Goal: Task Accomplishment & Management: Manage account settings

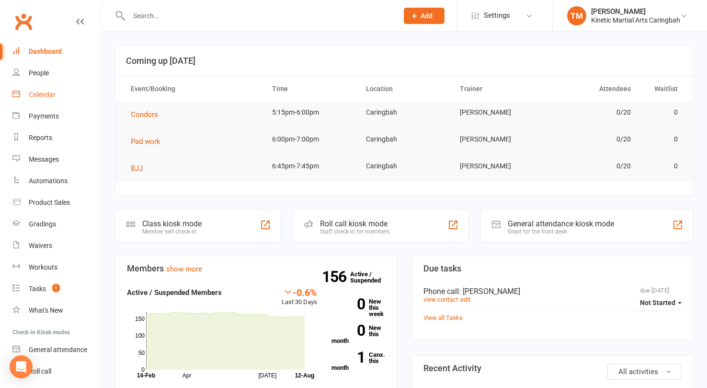
click at [40, 90] on link "Calendar" at bounding box center [56, 95] width 89 height 22
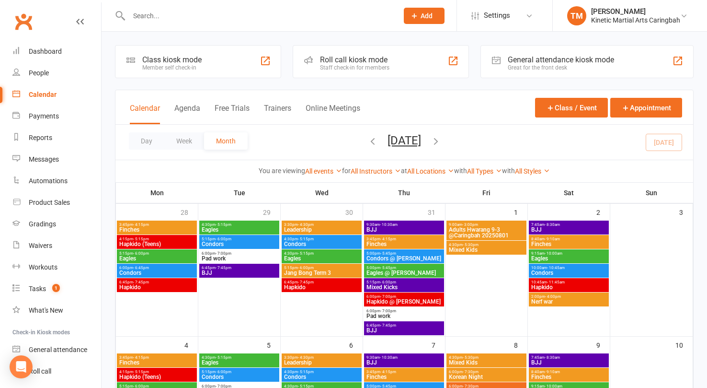
click at [552, 300] on span "Nerf war" at bounding box center [569, 301] width 76 height 6
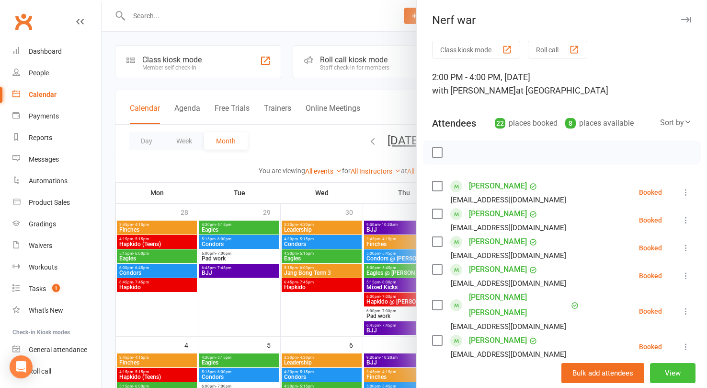
click at [670, 371] on button "View" at bounding box center [673, 373] width 46 height 20
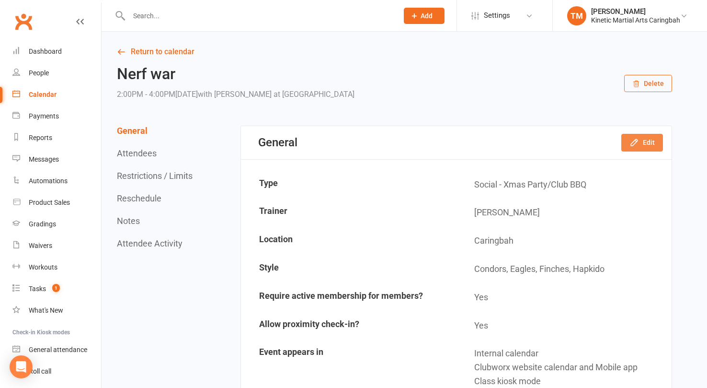
click at [644, 145] on button "Edit" at bounding box center [642, 142] width 42 height 17
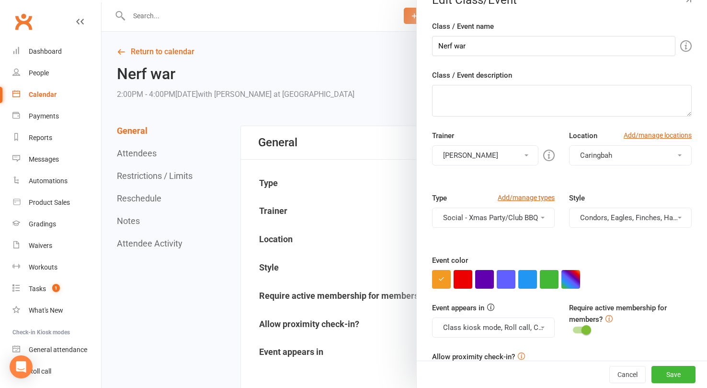
scroll to position [51, 0]
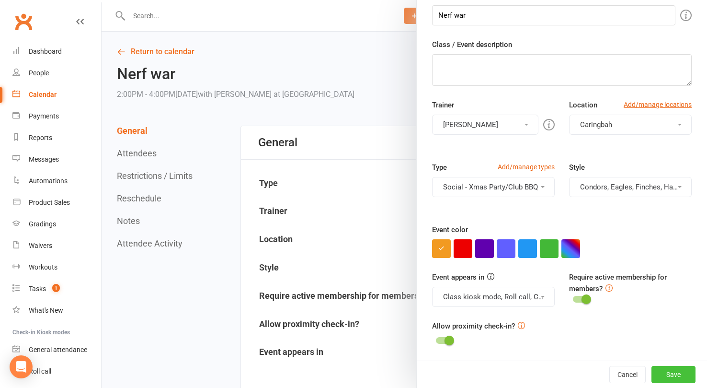
click at [688, 376] on button "Save" at bounding box center [673, 373] width 44 height 17
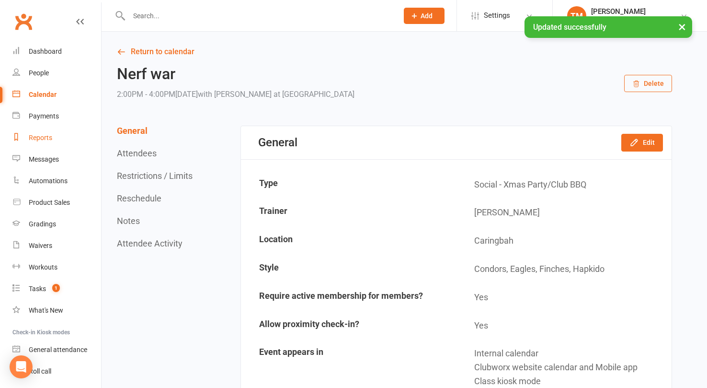
click at [52, 132] on link "Reports" at bounding box center [56, 138] width 89 height 22
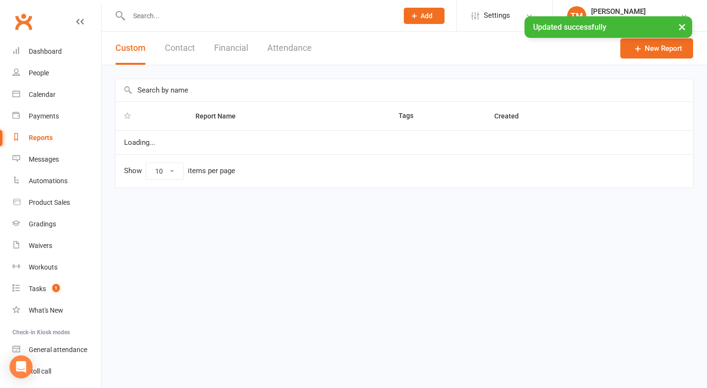
select select "100"
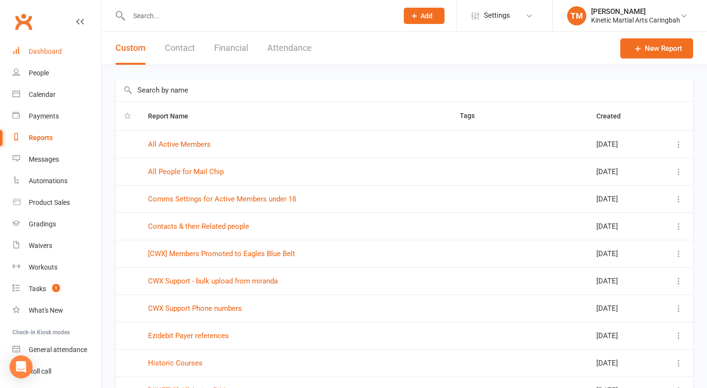
click at [53, 52] on div "Dashboard" at bounding box center [45, 51] width 33 height 8
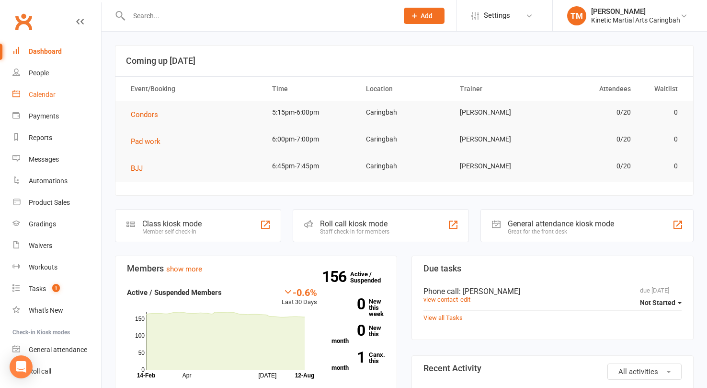
click at [46, 99] on link "Calendar" at bounding box center [56, 95] width 89 height 22
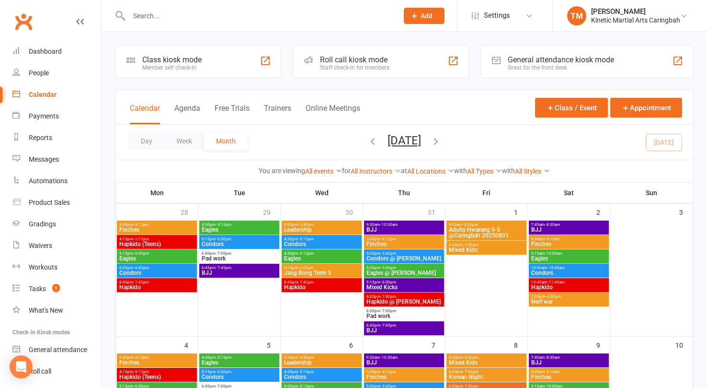
click at [552, 303] on span "Nerf war" at bounding box center [569, 301] width 76 height 6
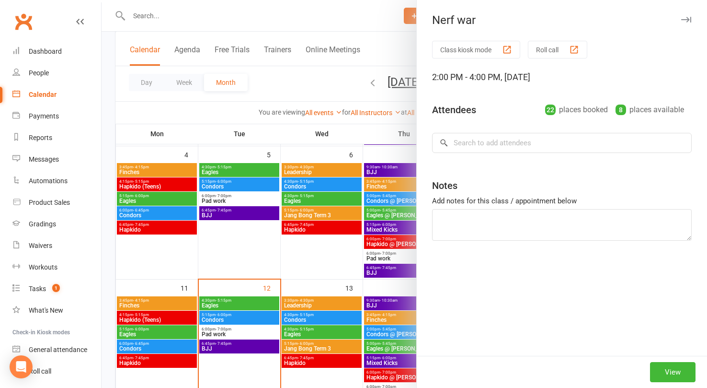
scroll to position [187, 0]
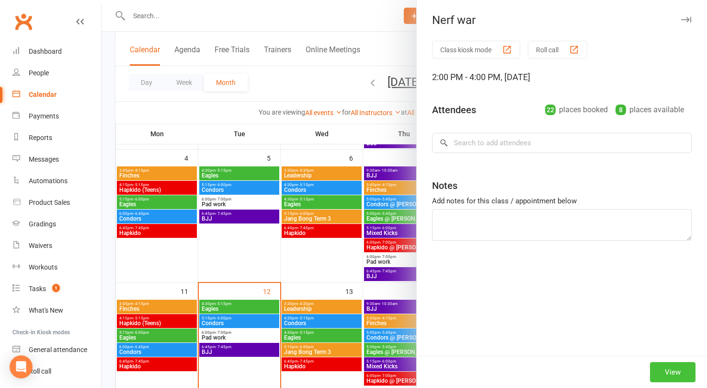
click at [672, 373] on button "View" at bounding box center [673, 372] width 46 height 20
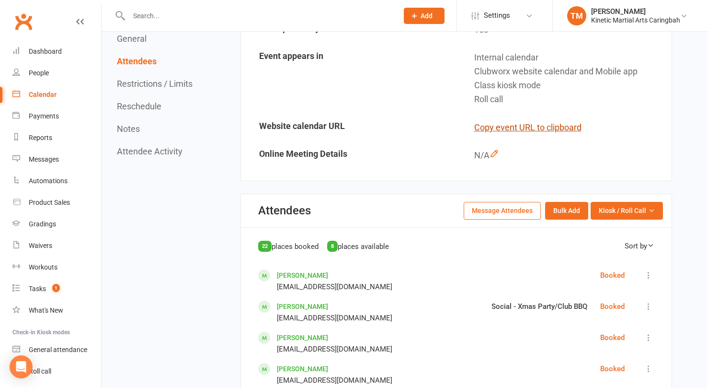
scroll to position [289, 0]
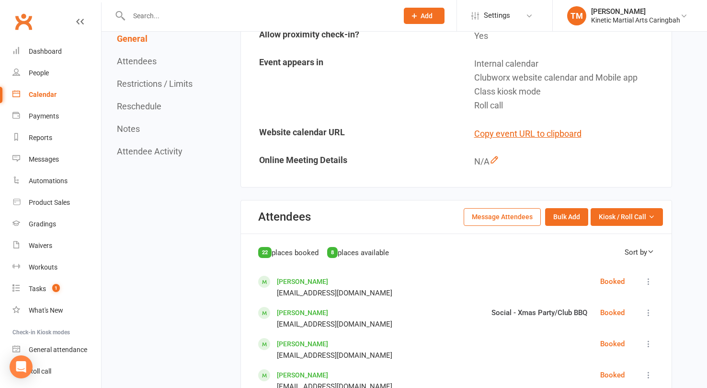
click at [50, 91] on div "Calendar" at bounding box center [43, 95] width 28 height 8
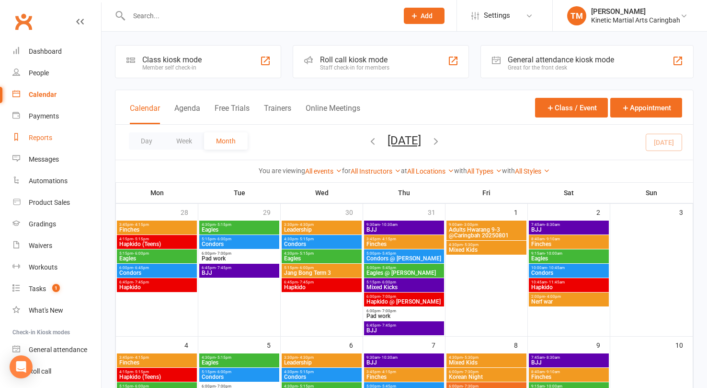
click at [45, 133] on link "Reports" at bounding box center [56, 138] width 89 height 22
select select "100"
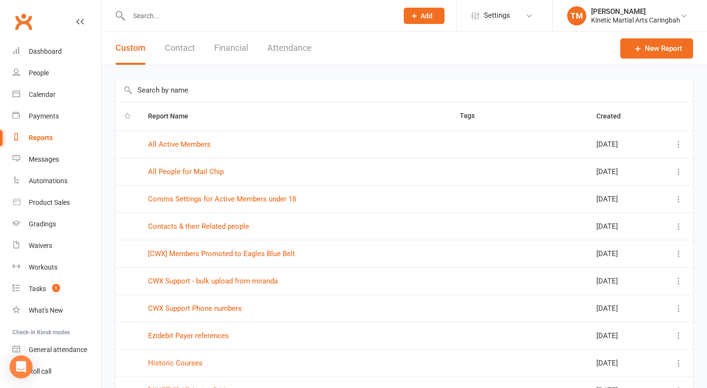
click at [202, 116] on th "Report Name" at bounding box center [295, 116] width 312 height 29
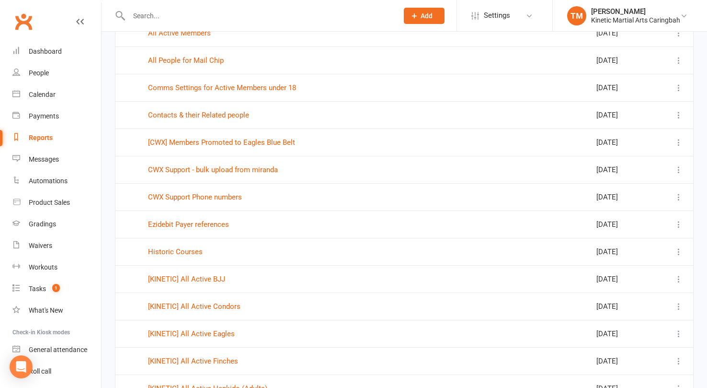
scroll to position [108, 0]
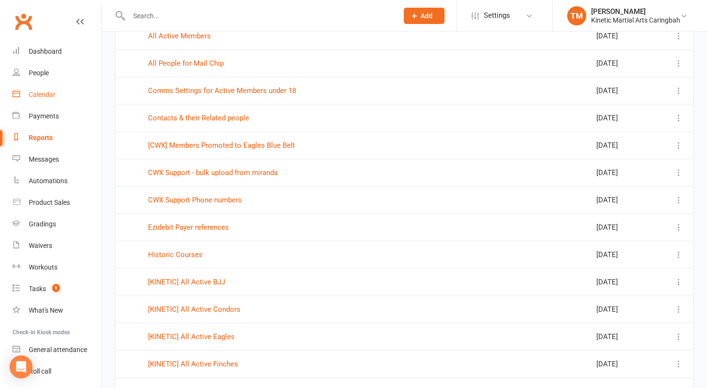
click at [46, 90] on link "Calendar" at bounding box center [56, 95] width 89 height 22
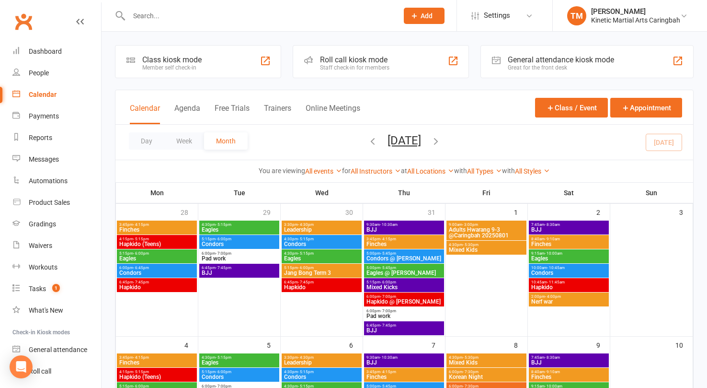
click at [578, 298] on span "Nerf war" at bounding box center [569, 301] width 76 height 6
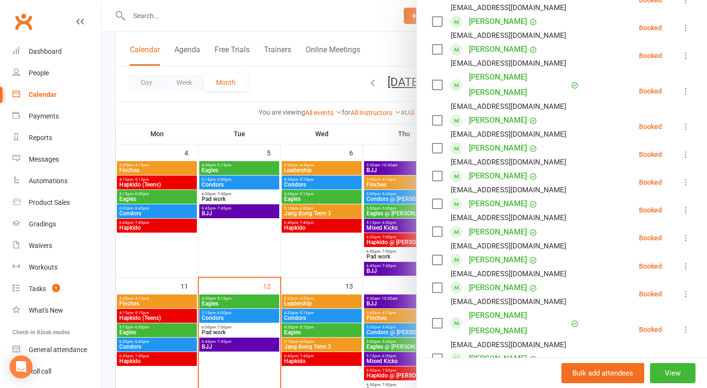
scroll to position [605, 0]
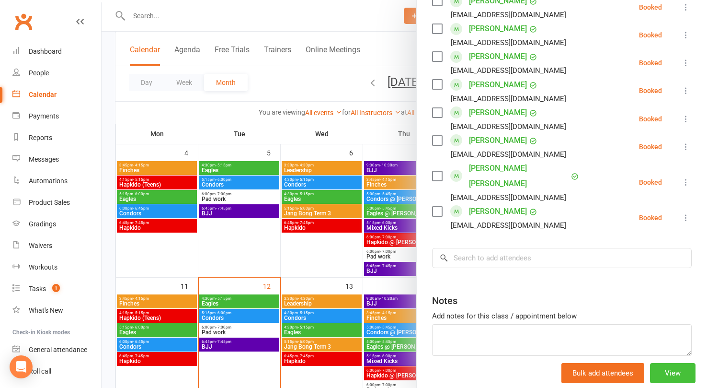
click at [669, 369] on button "View" at bounding box center [673, 373] width 46 height 20
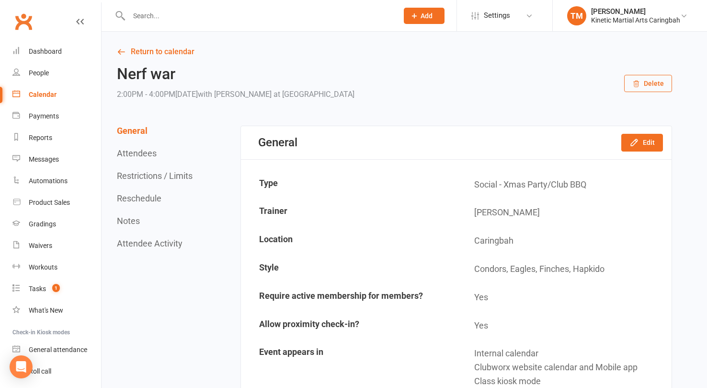
click at [140, 155] on button "Attendees" at bounding box center [137, 153] width 40 height 10
click at [122, 52] on icon at bounding box center [121, 51] width 9 height 9
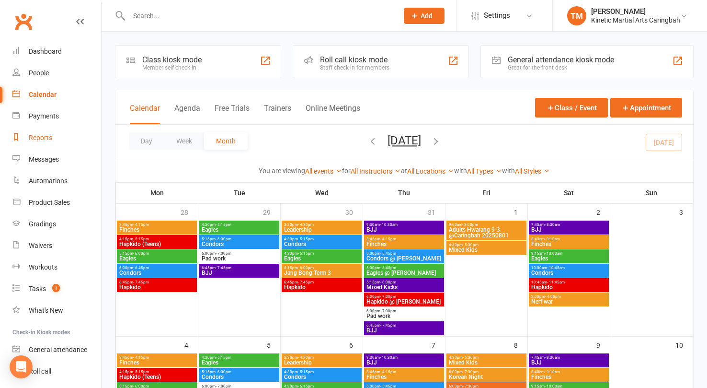
click at [40, 140] on div "Reports" at bounding box center [40, 138] width 23 height 8
select select "100"
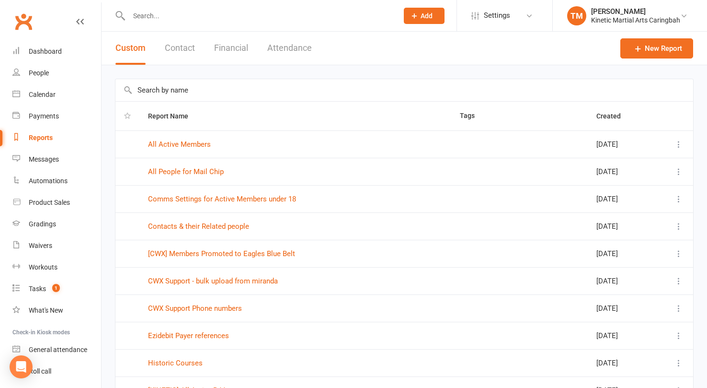
click at [200, 89] on input "text" at bounding box center [404, 90] width 578 height 22
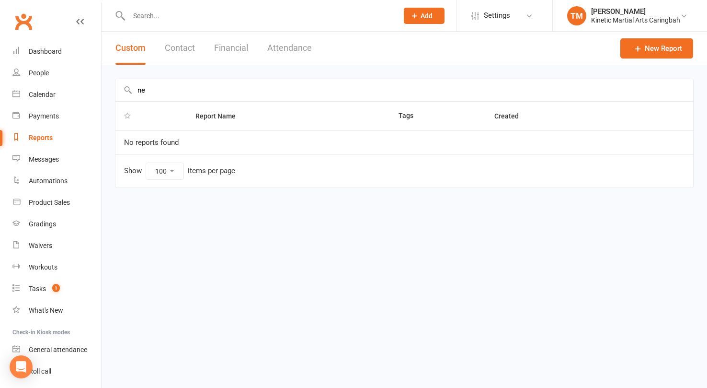
type input "n"
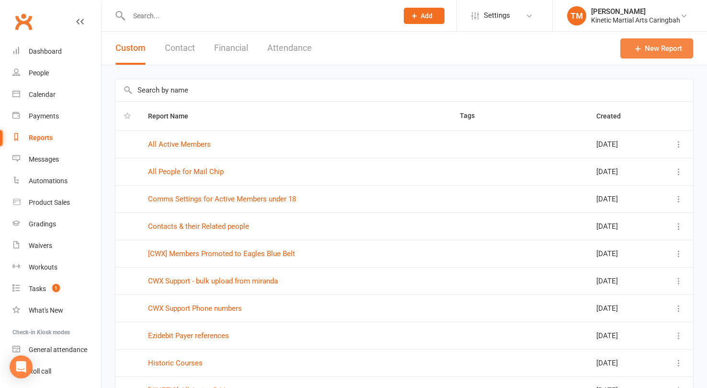
click at [644, 48] on link "New Report" at bounding box center [656, 48] width 73 height 20
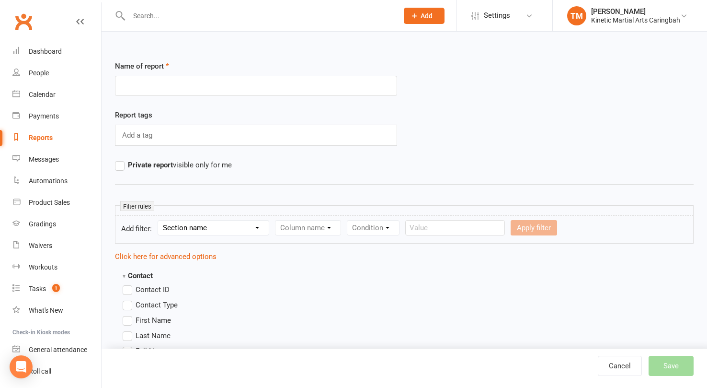
click at [80, 22] on icon at bounding box center [80, 22] width 8 height 8
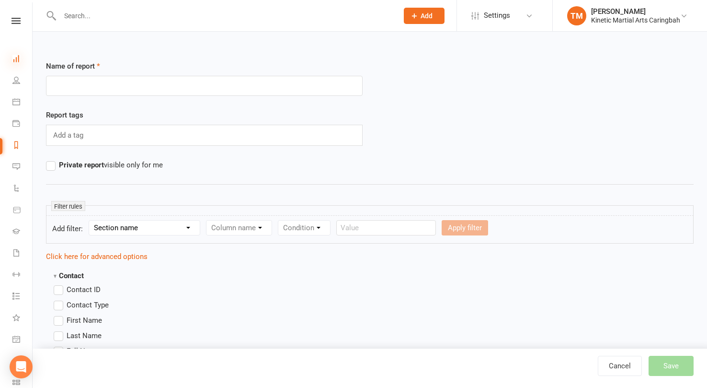
click at [17, 55] on icon at bounding box center [16, 59] width 8 height 8
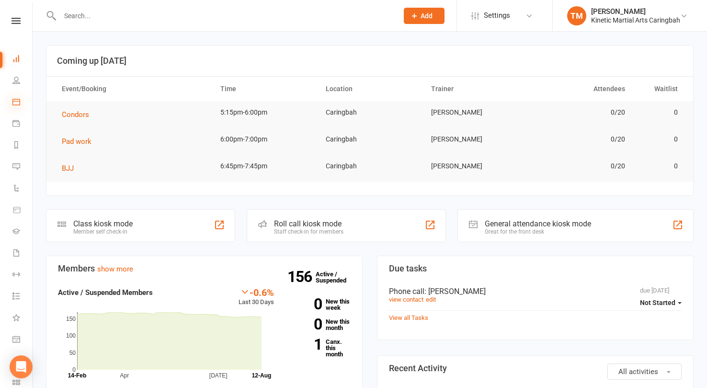
click at [15, 98] on icon at bounding box center [16, 102] width 8 height 8
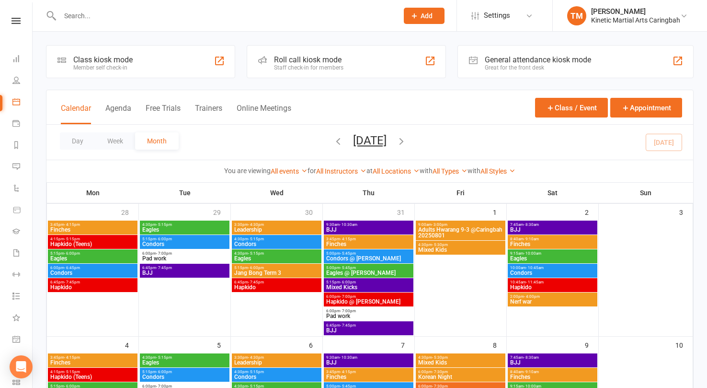
click at [547, 296] on span "2:00pm - 4:00pm" at bounding box center [553, 296] width 86 height 4
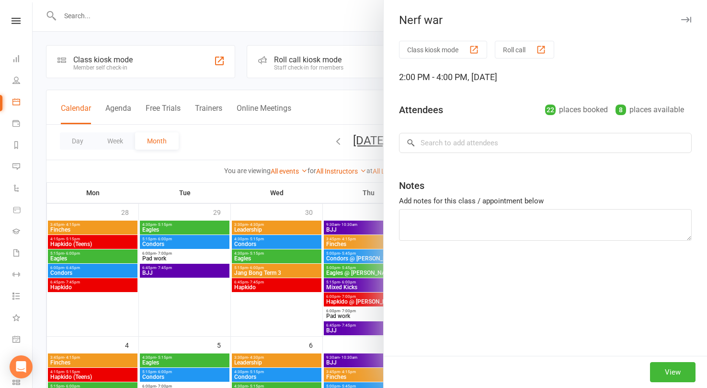
scroll to position [1, 0]
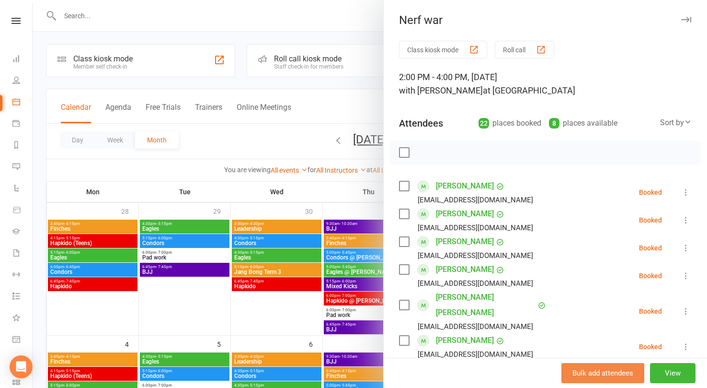
click at [627, 374] on button "Bulk add attendees" at bounding box center [602, 373] width 83 height 20
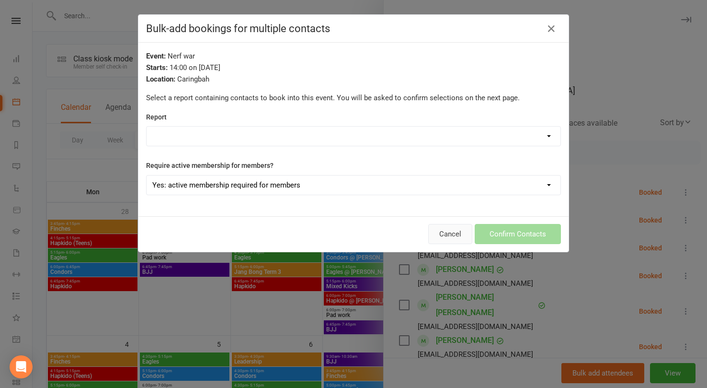
click at [458, 228] on button "Cancel" at bounding box center [450, 234] width 44 height 20
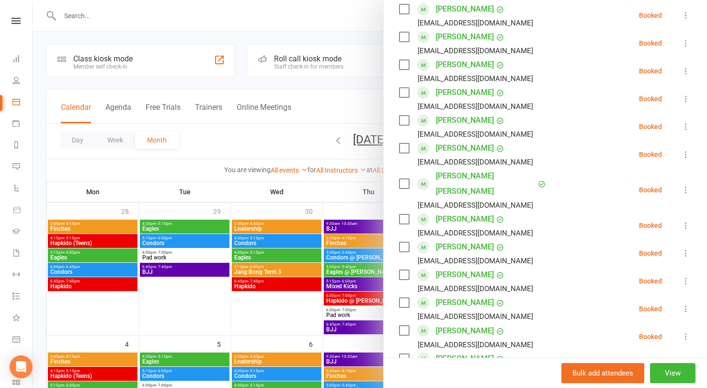
scroll to position [605, 0]
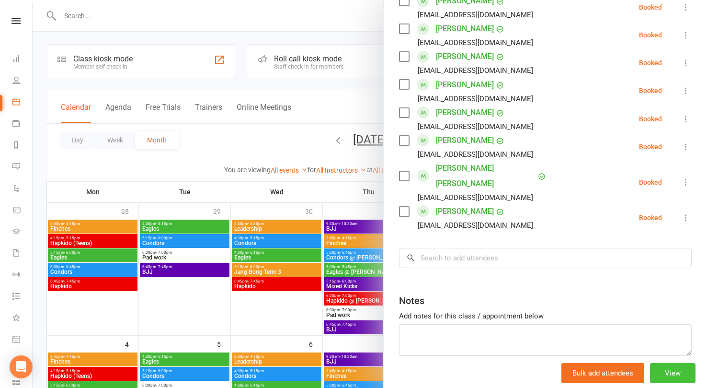
click at [681, 371] on button "View" at bounding box center [673, 373] width 46 height 20
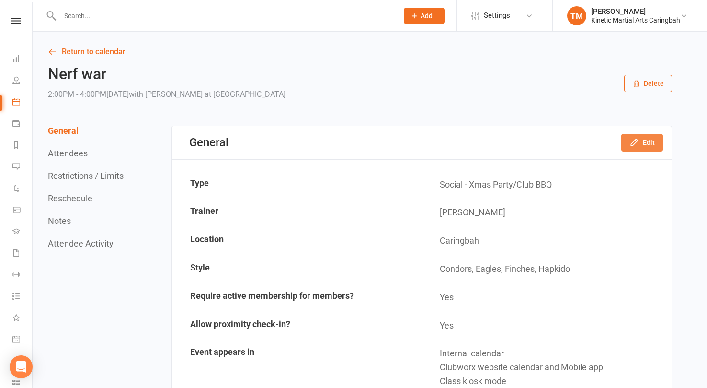
click at [644, 140] on button "Edit" at bounding box center [642, 142] width 42 height 17
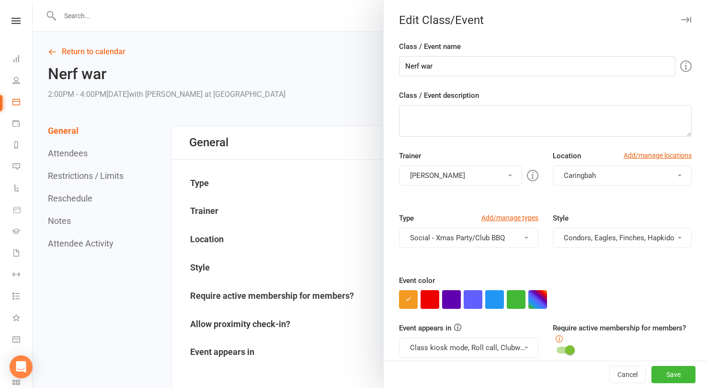
scroll to position [51, 0]
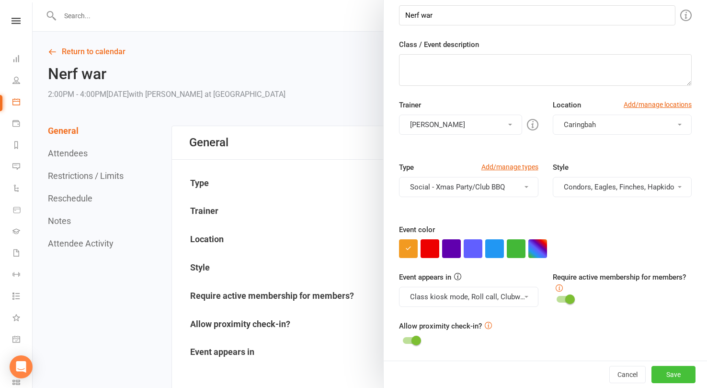
click at [674, 368] on button "Save" at bounding box center [673, 373] width 44 height 17
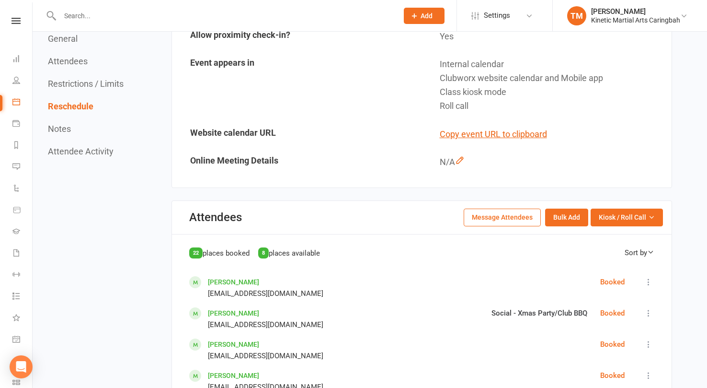
scroll to position [0, 0]
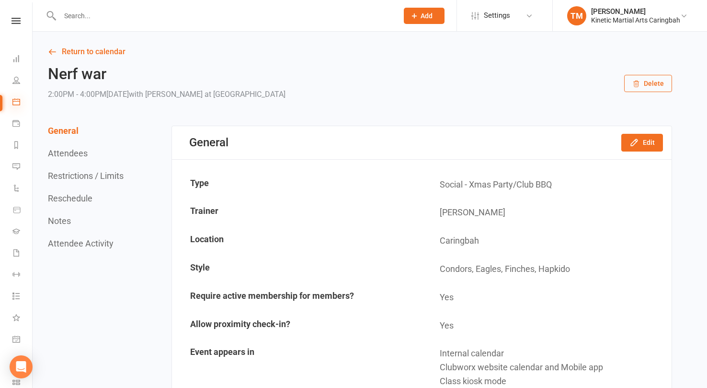
click at [13, 98] on icon at bounding box center [16, 102] width 8 height 8
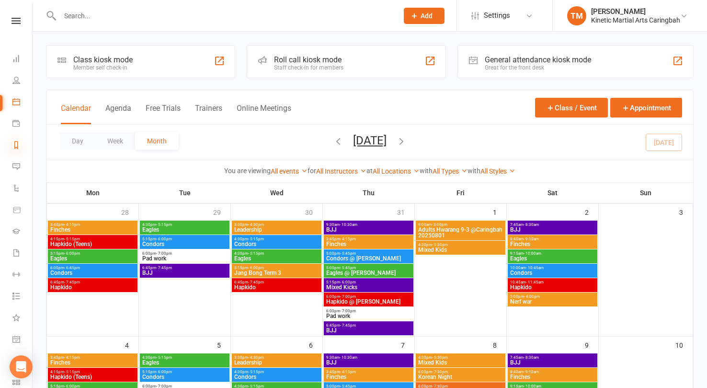
click at [19, 146] on icon at bounding box center [16, 145] width 8 height 8
select select "100"
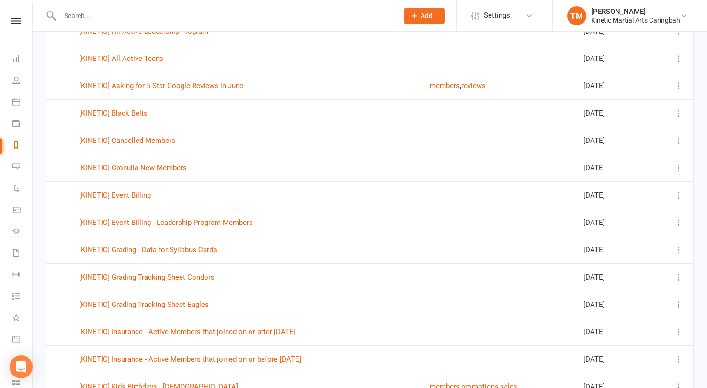
scroll to position [553, 0]
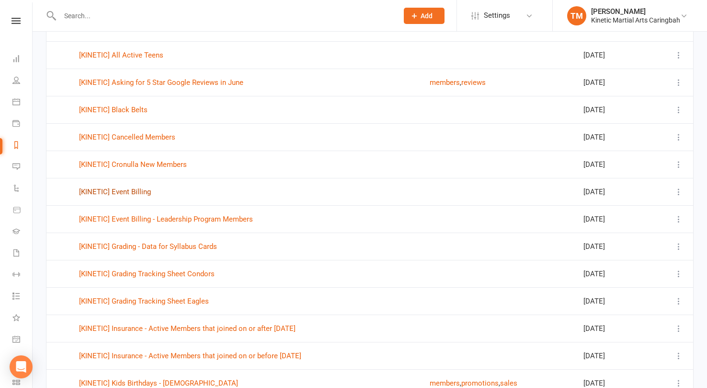
click at [132, 188] on link "[KINETIC] Event Billing" at bounding box center [115, 191] width 72 height 9
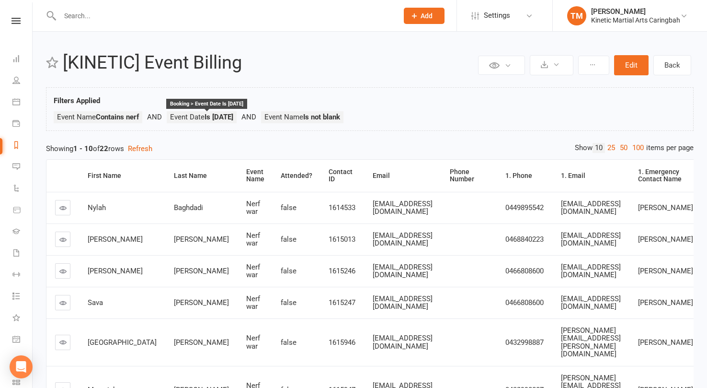
click at [223, 120] on strong "Is [DATE]" at bounding box center [219, 117] width 29 height 9
click at [319, 114] on span "Event Name Is not blank" at bounding box center [302, 117] width 76 height 9
click at [640, 62] on button "Edit" at bounding box center [631, 65] width 34 height 20
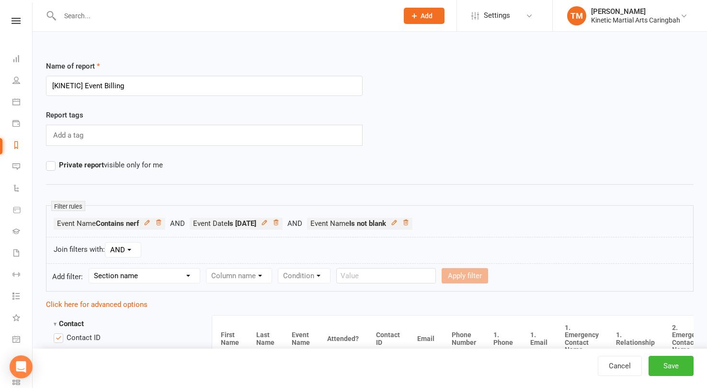
scroll to position [28, 0]
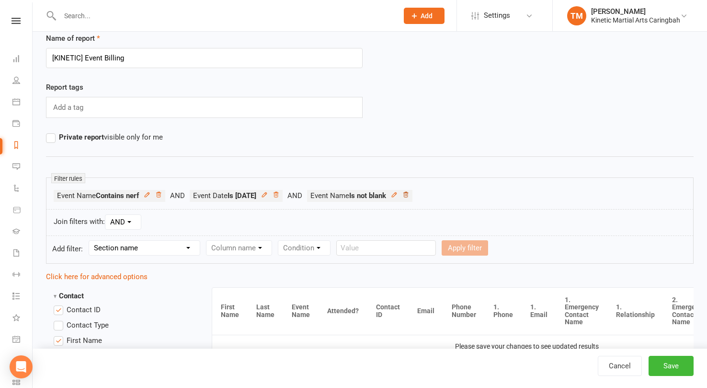
click at [409, 194] on icon at bounding box center [405, 194] width 7 height 7
click at [318, 248] on div "Condition" at bounding box center [304, 247] width 53 height 15
click at [163, 244] on select "Section name Contact Attendance Aggregate Payment Booking Waitlist Attendees Ca…" at bounding box center [144, 247] width 111 height 14
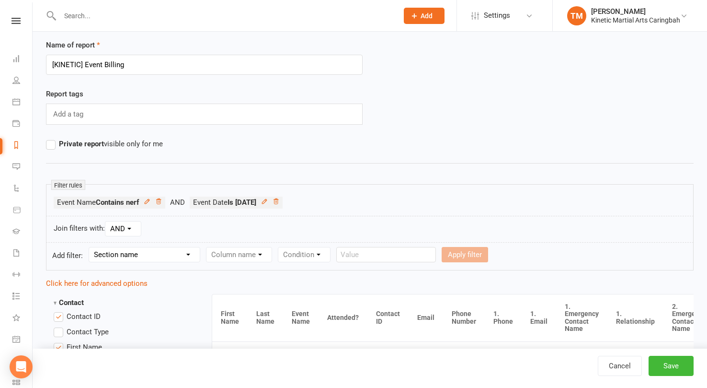
scroll to position [22, 0]
click at [662, 365] on button "Save" at bounding box center [671, 365] width 45 height 20
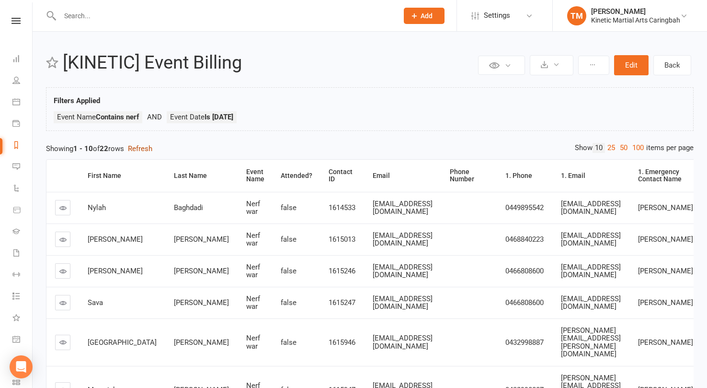
click at [143, 153] on button "Refresh" at bounding box center [140, 148] width 24 height 11
click at [102, 147] on div "Showing 1 - 10 of 22 rows Refresh" at bounding box center [370, 148] width 648 height 11
click at [214, 114] on strong "Is [DATE]" at bounding box center [219, 117] width 29 height 9
click at [137, 115] on strong "Contains nerf" at bounding box center [117, 117] width 43 height 9
click at [626, 81] on div "Private Report Only visible by me Public Report Visible to everyone at gym Expo…" at bounding box center [370, 329] width 674 height 594
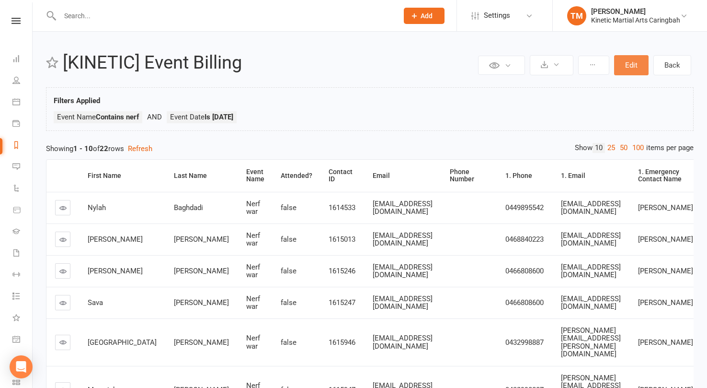
click at [630, 60] on button "Edit" at bounding box center [631, 65] width 34 height 20
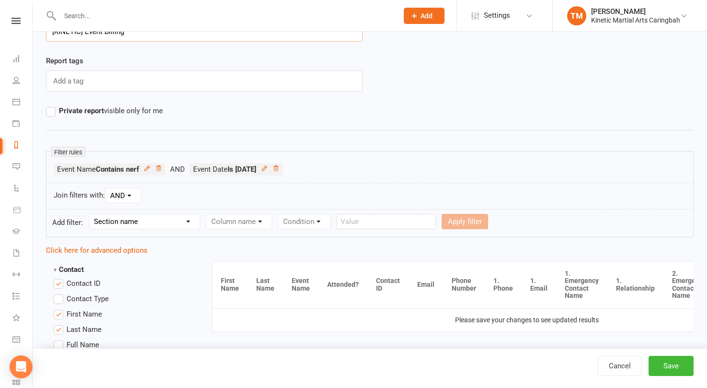
scroll to position [51, 0]
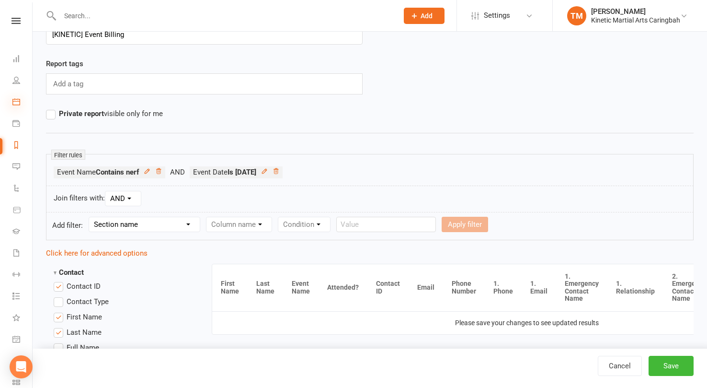
click at [17, 104] on icon at bounding box center [16, 102] width 8 height 8
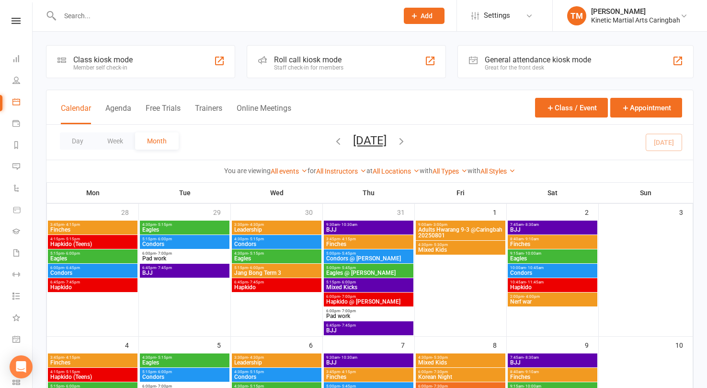
click at [536, 300] on span "Nerf war" at bounding box center [553, 301] width 86 height 6
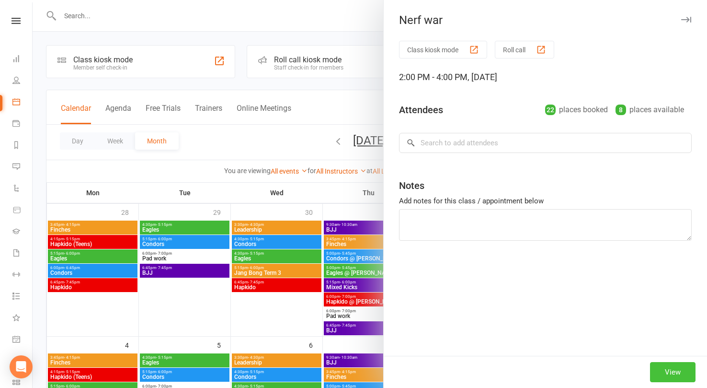
click at [674, 379] on button "View" at bounding box center [673, 372] width 46 height 20
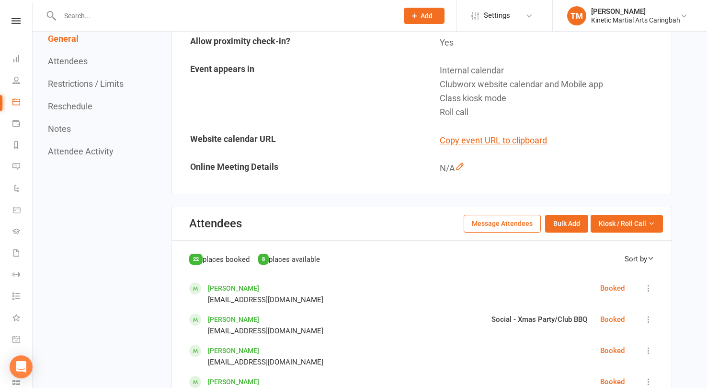
scroll to position [262, 0]
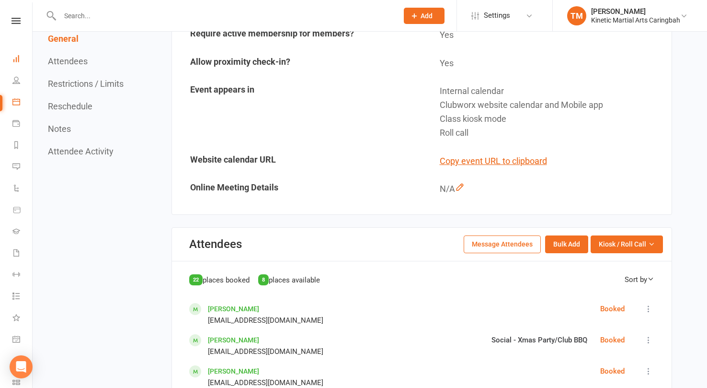
click at [16, 63] on link "Dashboard" at bounding box center [22, 60] width 20 height 22
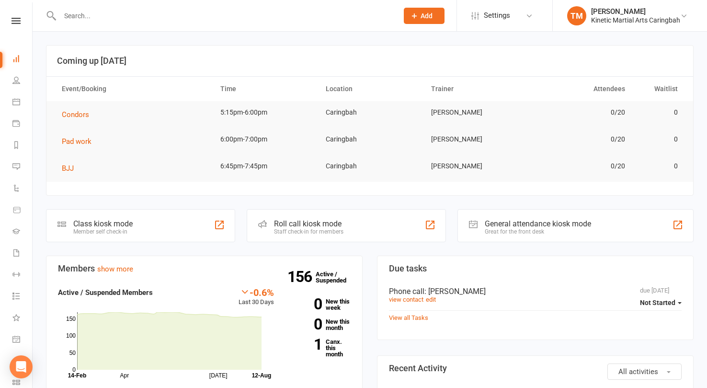
click at [11, 146] on li "Reports" at bounding box center [16, 146] width 32 height 22
click at [18, 145] on icon at bounding box center [16, 145] width 8 height 8
select select "100"
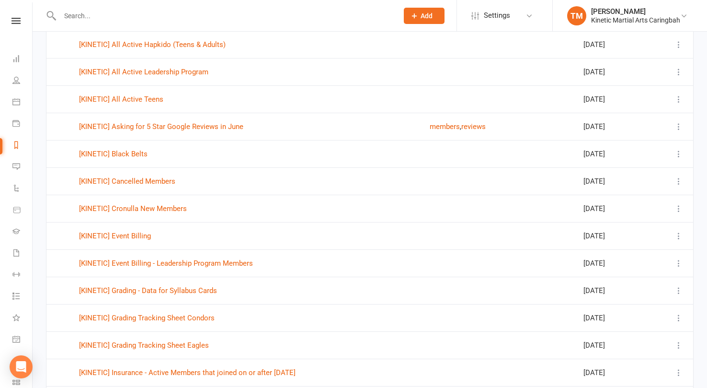
scroll to position [516, 0]
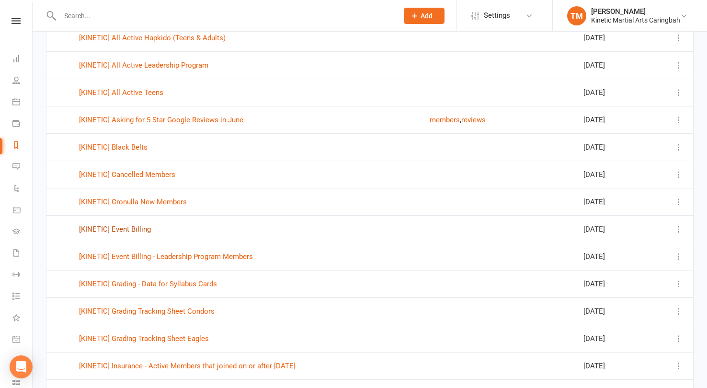
click at [143, 228] on link "[KINETIC] Event Billing" at bounding box center [115, 229] width 72 height 9
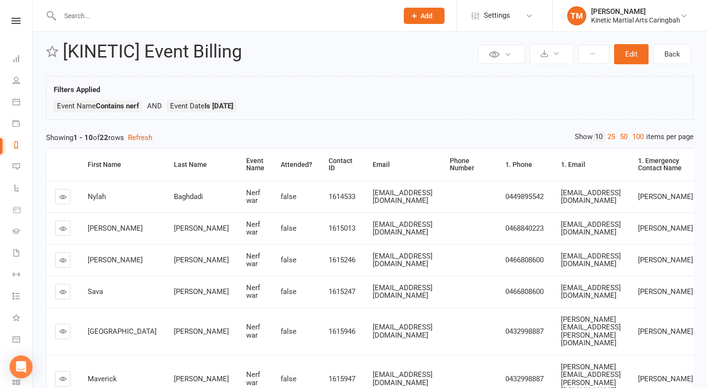
scroll to position [9, 0]
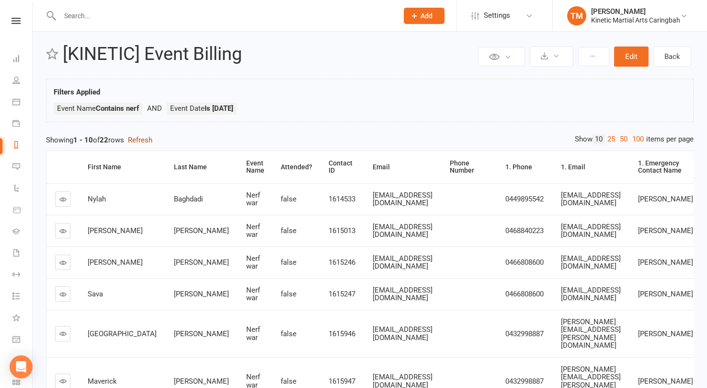
click at [145, 136] on button "Refresh" at bounding box center [140, 139] width 24 height 11
click at [607, 139] on link "25" at bounding box center [611, 139] width 12 height 10
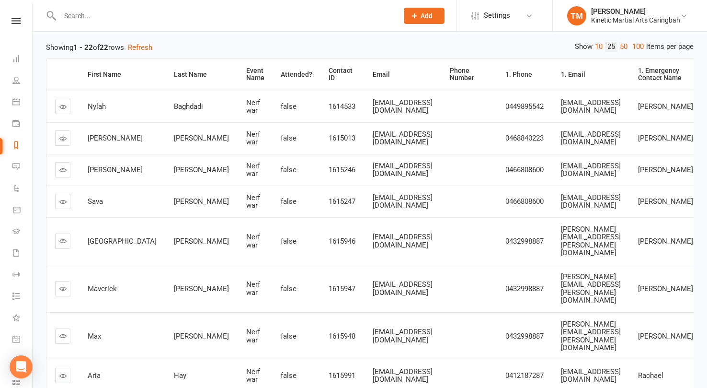
scroll to position [0, 0]
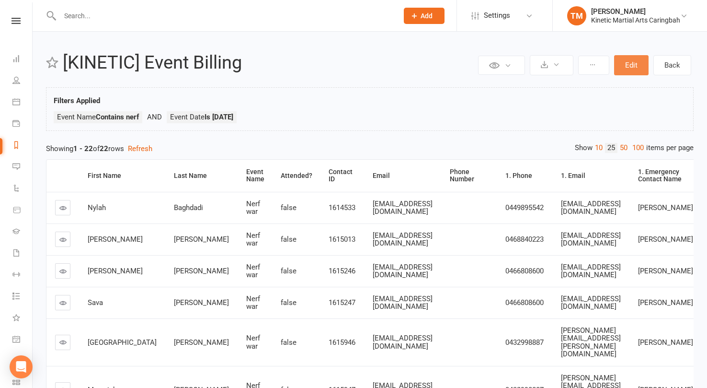
click at [631, 71] on button "Edit" at bounding box center [631, 65] width 34 height 20
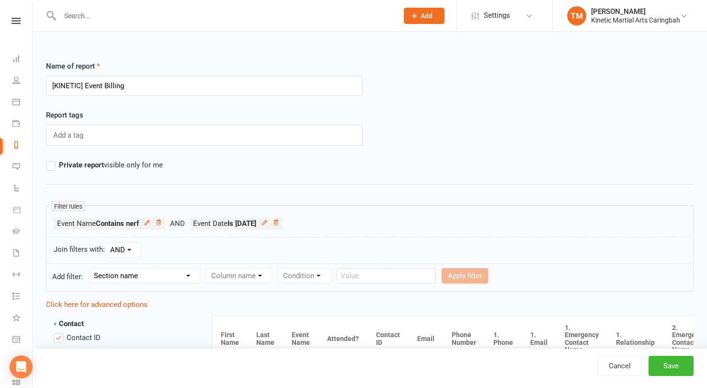
click at [183, 277] on select "Section name Contact Attendance Aggregate Payment Booking Waitlist Attendees Ca…" at bounding box center [144, 275] width 111 height 14
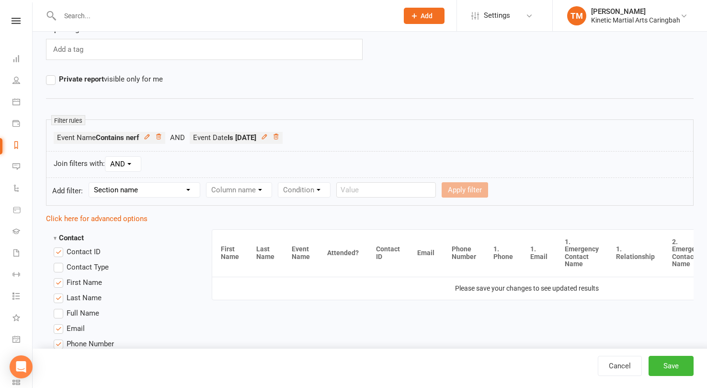
scroll to position [101, 0]
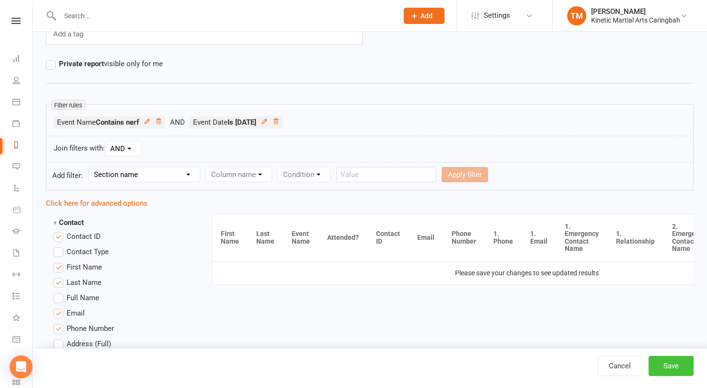
click at [675, 369] on button "Save" at bounding box center [671, 365] width 45 height 20
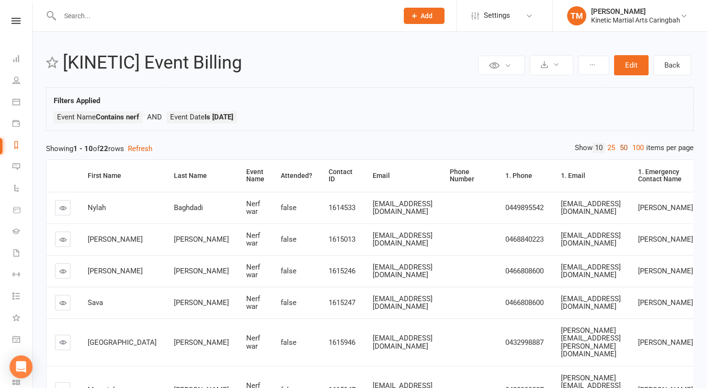
click at [620, 148] on link "50" at bounding box center [623, 148] width 12 height 10
click at [611, 149] on link "25" at bounding box center [611, 148] width 12 height 10
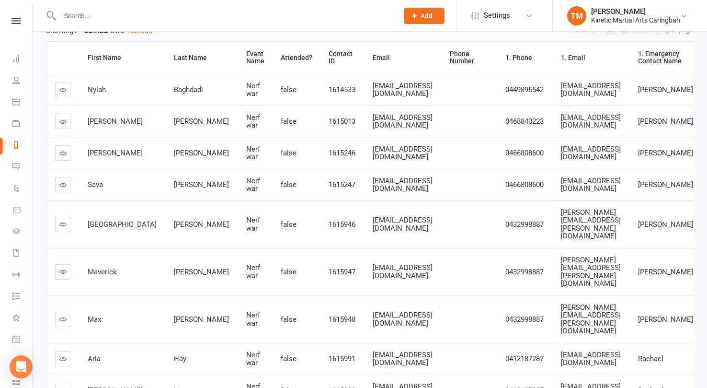
scroll to position [80, 0]
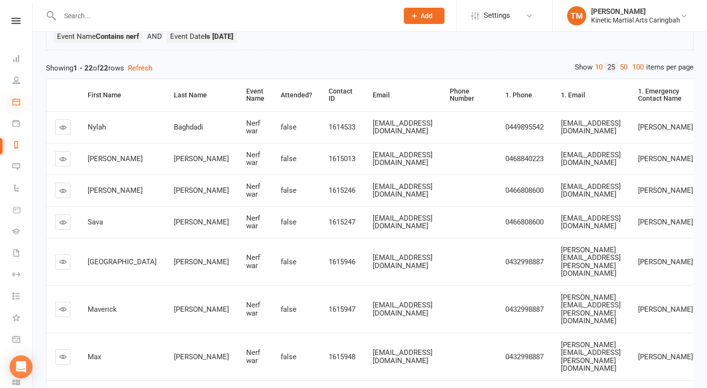
click at [16, 98] on icon at bounding box center [16, 102] width 8 height 8
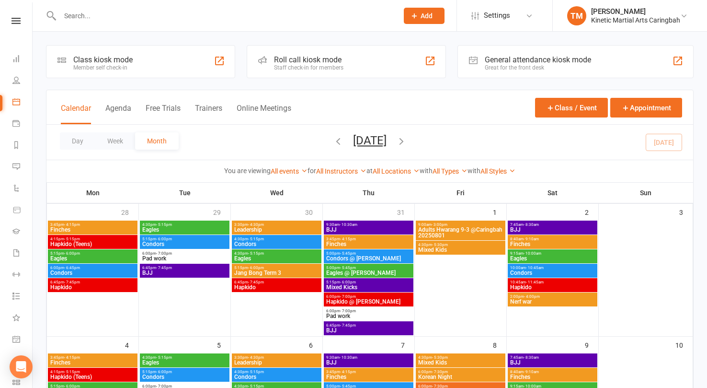
click at [533, 302] on span "Nerf war" at bounding box center [553, 301] width 86 height 6
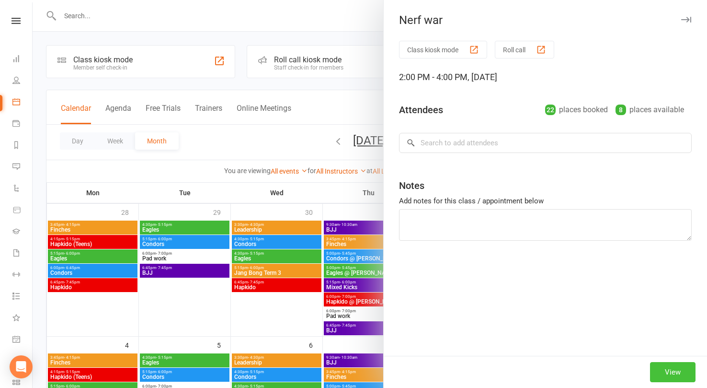
click at [675, 374] on button "View" at bounding box center [673, 372] width 46 height 20
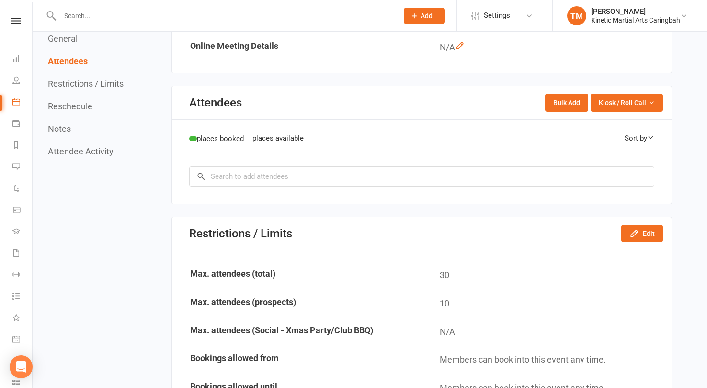
scroll to position [400, 0]
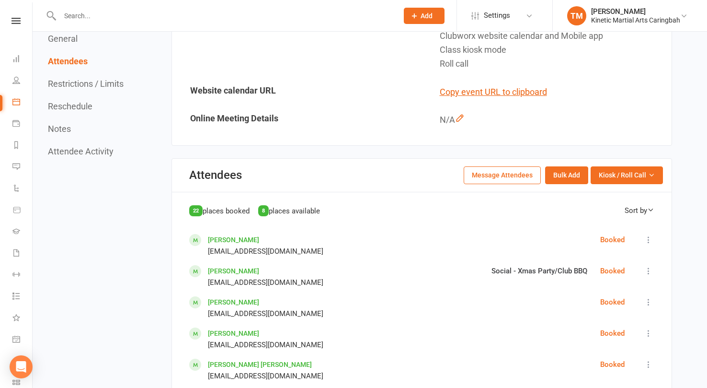
scroll to position [321, 0]
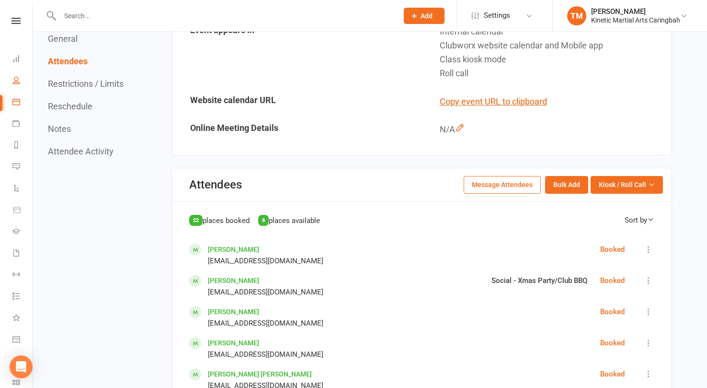
click at [19, 84] on link "People" at bounding box center [22, 81] width 20 height 22
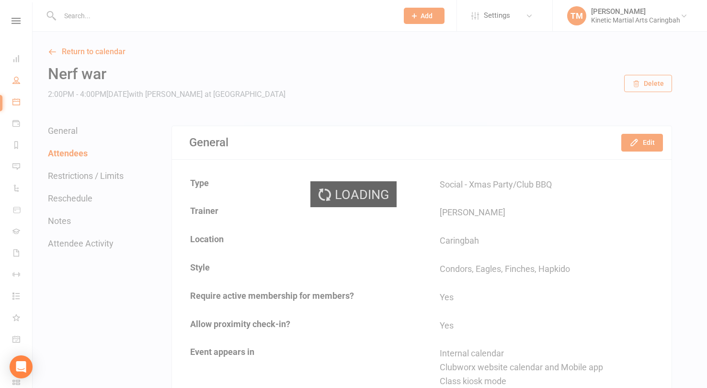
select select "100"
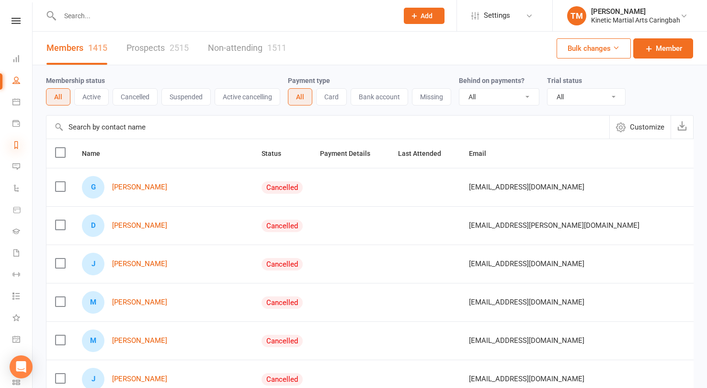
click at [14, 147] on icon at bounding box center [16, 145] width 8 height 8
select select "100"
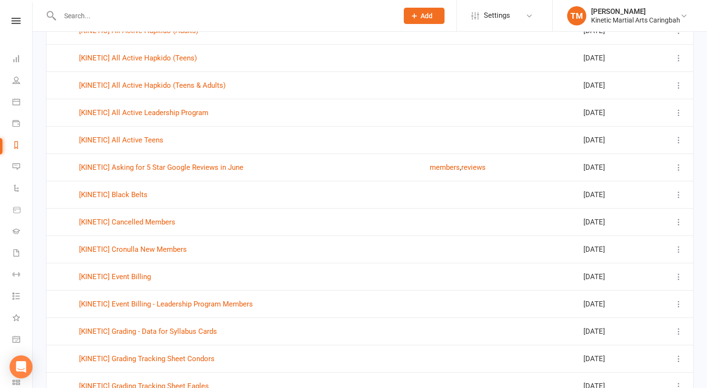
scroll to position [469, 0]
click at [130, 275] on link "[KINETIC] Event Billing" at bounding box center [115, 275] width 72 height 9
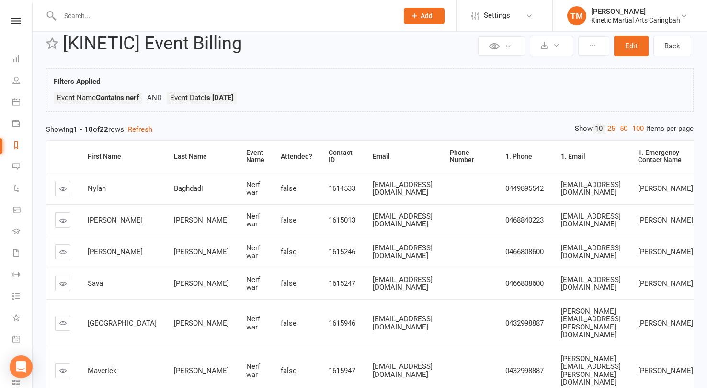
scroll to position [5, 0]
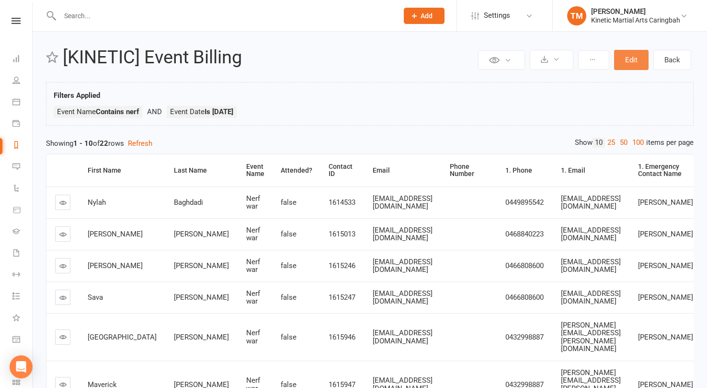
click at [631, 61] on button "Edit" at bounding box center [631, 60] width 34 height 20
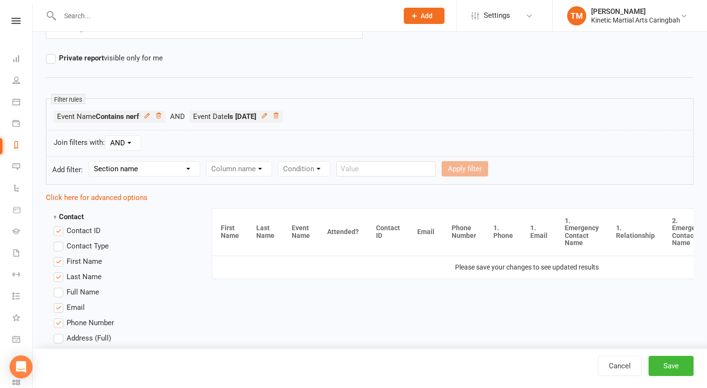
scroll to position [69, 0]
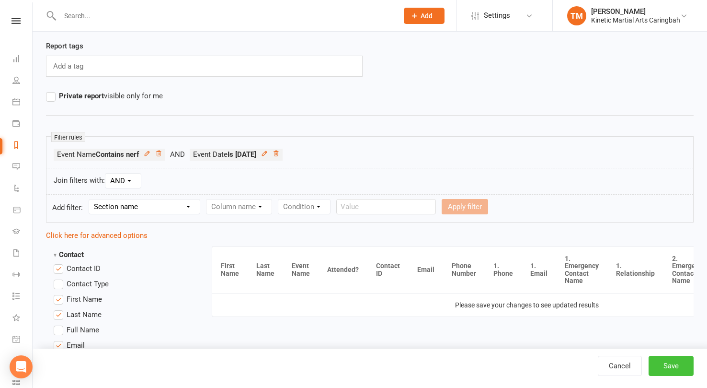
click at [675, 368] on button "Save" at bounding box center [671, 365] width 45 height 20
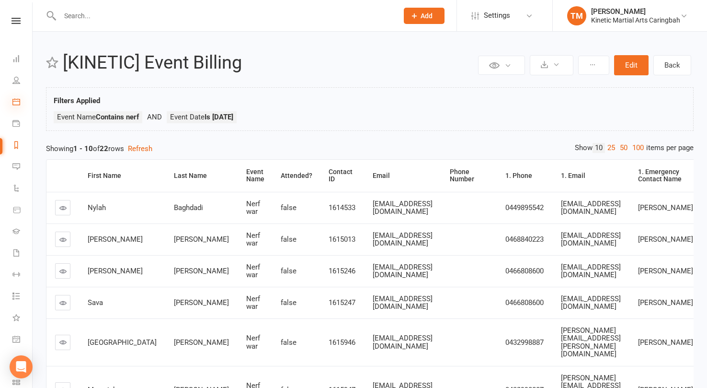
click at [19, 101] on icon at bounding box center [16, 102] width 8 height 8
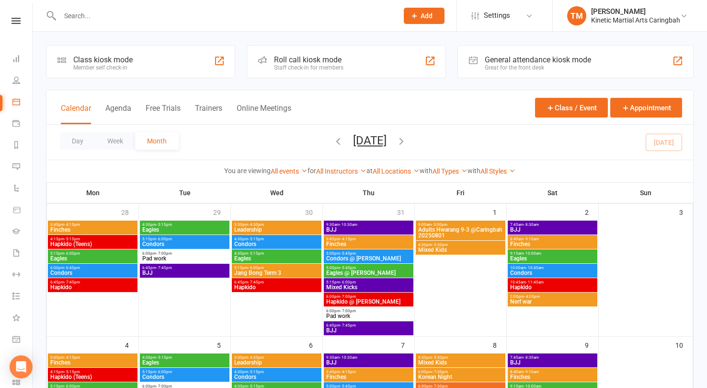
click at [333, 140] on icon "button" at bounding box center [338, 141] width 11 height 11
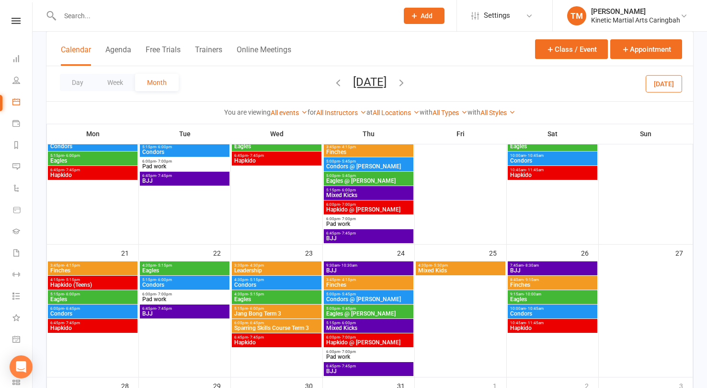
scroll to position [400, 0]
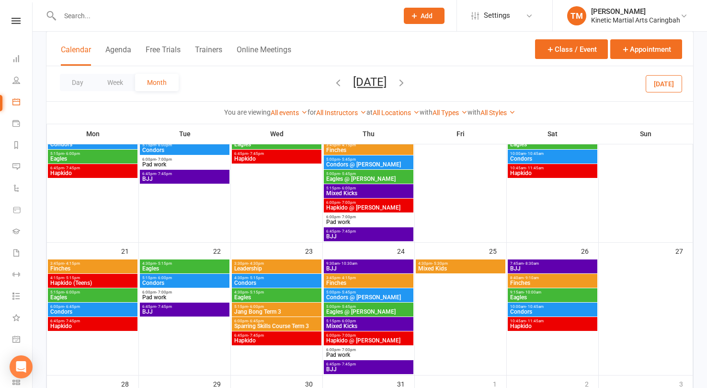
click at [290, 320] on span "6:00pm - 6:45pm" at bounding box center [277, 321] width 86 height 4
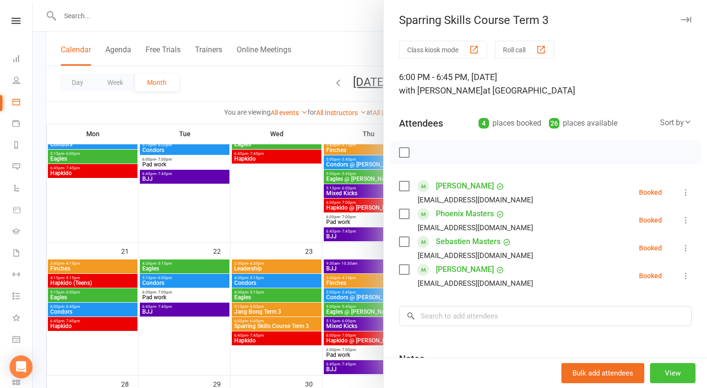
click at [669, 373] on button "View" at bounding box center [673, 373] width 46 height 20
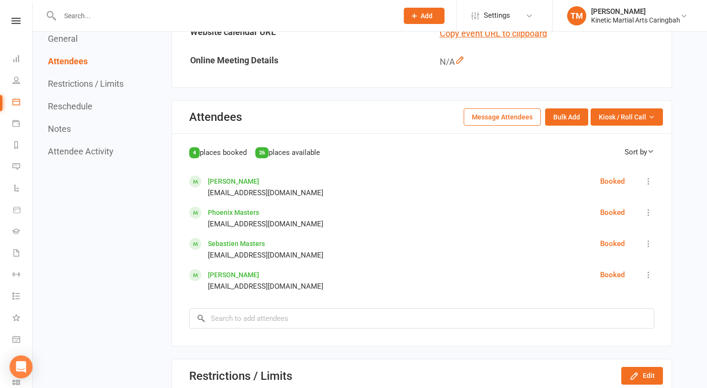
scroll to position [333, 0]
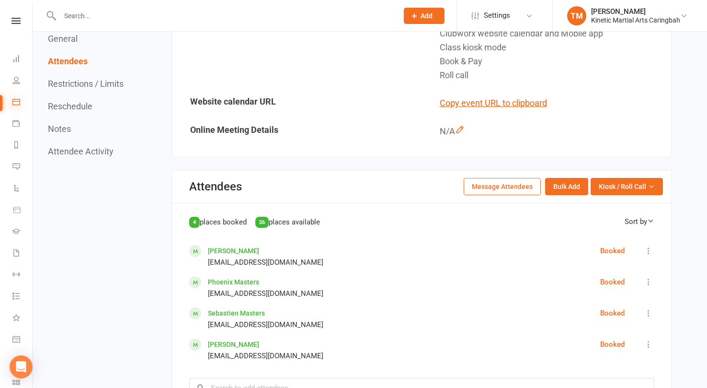
click at [14, 100] on icon at bounding box center [16, 102] width 8 height 8
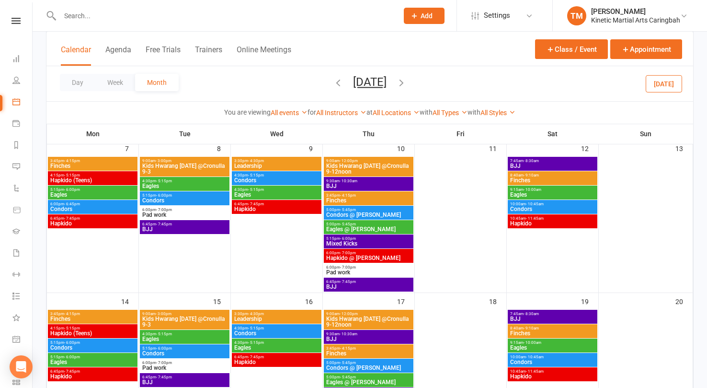
scroll to position [202, 0]
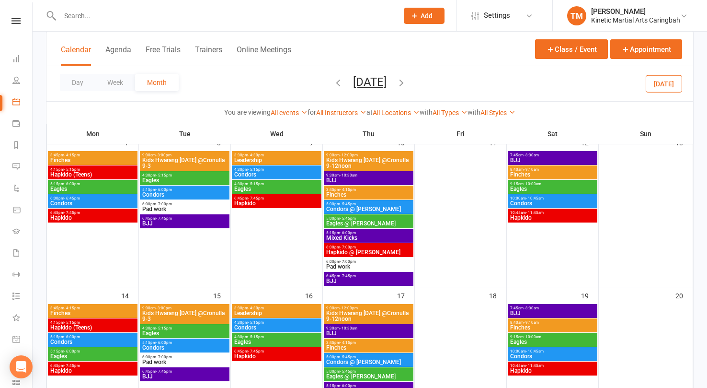
click at [407, 83] on icon "button" at bounding box center [401, 82] width 11 height 11
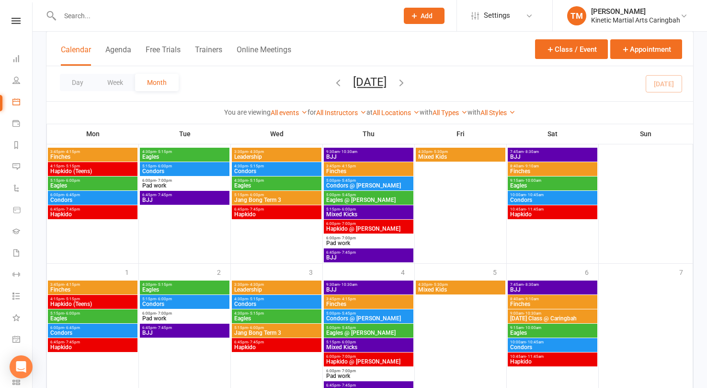
scroll to position [610, 0]
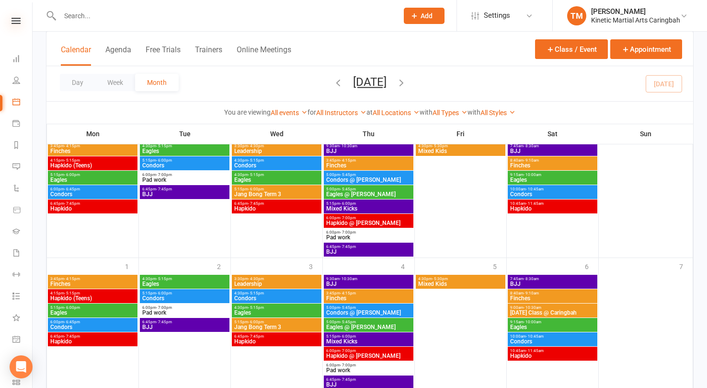
click at [16, 21] on icon at bounding box center [15, 21] width 9 height 6
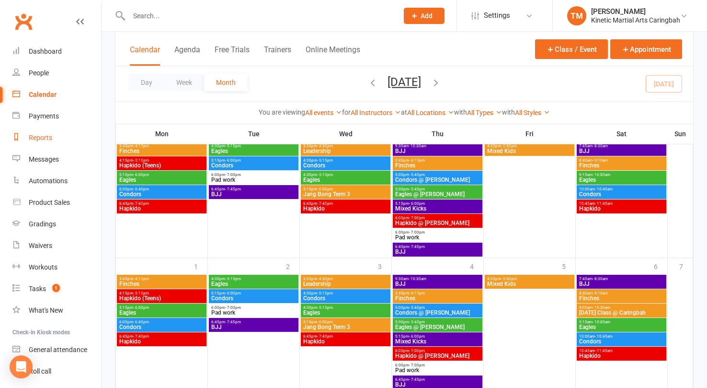
click at [47, 138] on div "Reports" at bounding box center [40, 138] width 23 height 8
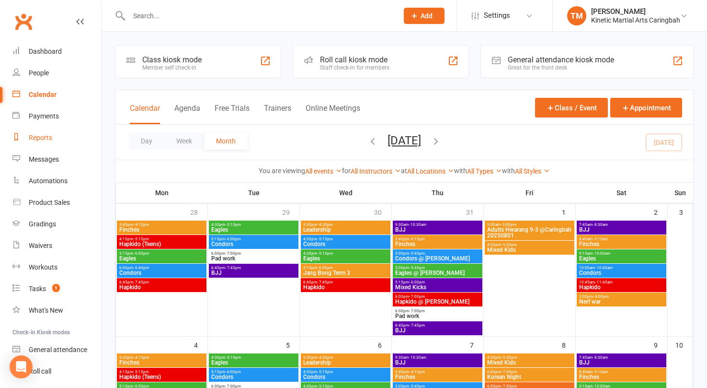
select select "100"
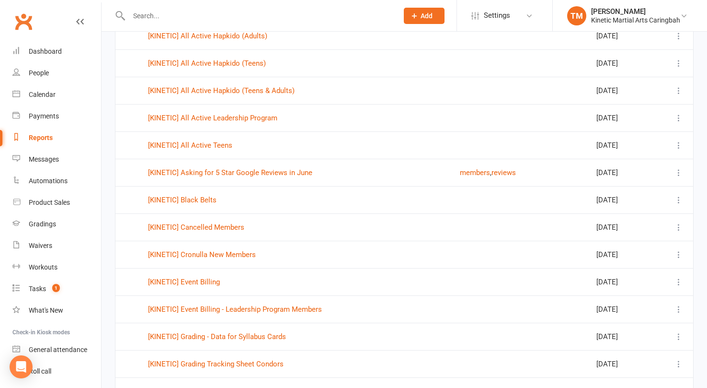
scroll to position [477, 0]
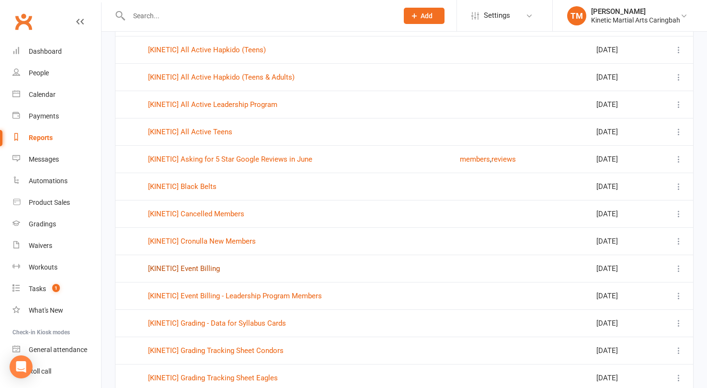
click at [201, 270] on link "[KINETIC] Event Billing" at bounding box center [184, 268] width 72 height 9
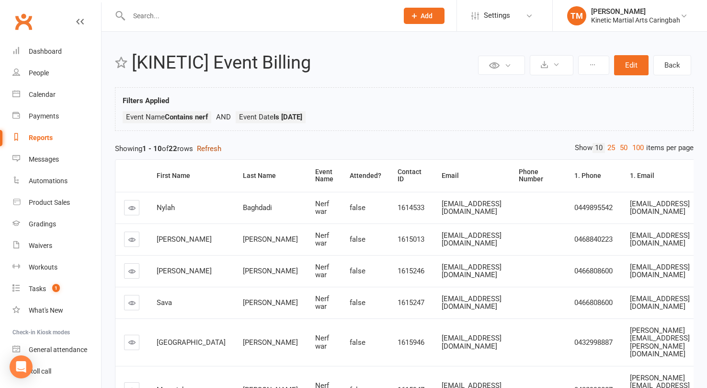
click at [221, 148] on button "Refresh" at bounding box center [209, 148] width 24 height 11
click at [634, 148] on link "100" at bounding box center [638, 148] width 16 height 10
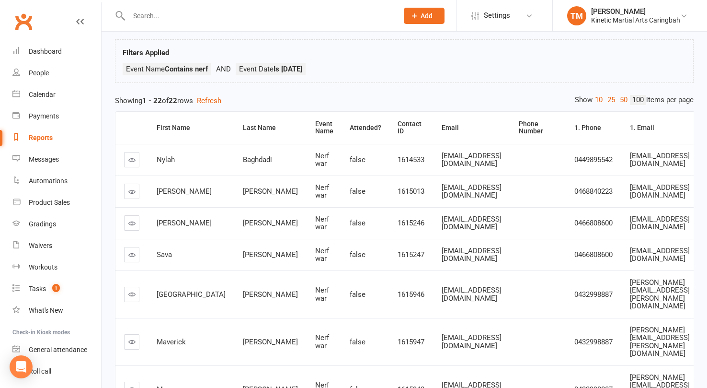
scroll to position [25, 0]
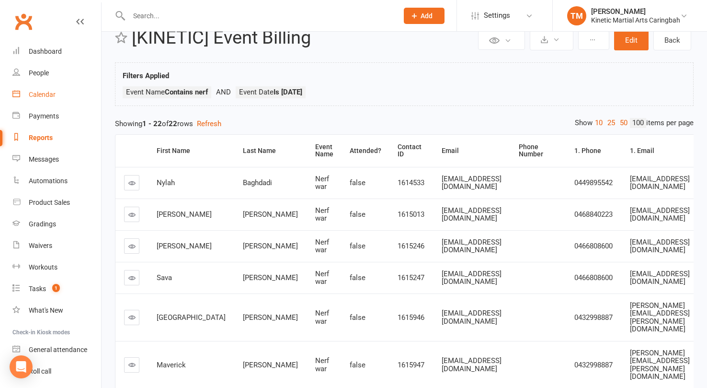
click at [34, 91] on div "Calendar" at bounding box center [42, 95] width 27 height 8
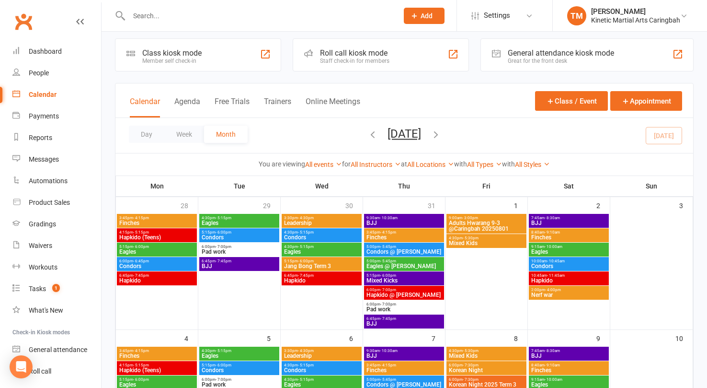
scroll to position [7, 0]
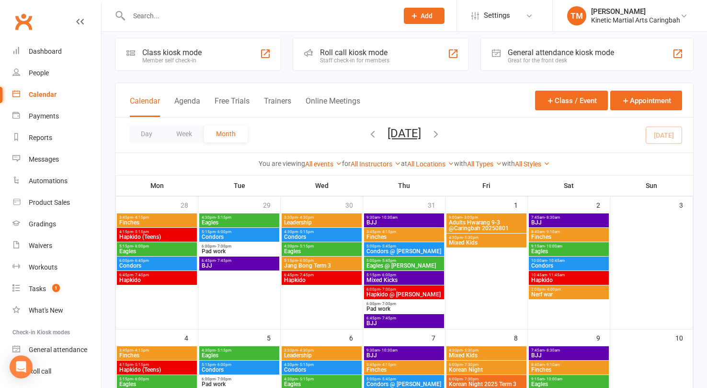
click at [570, 292] on span "Nerf war" at bounding box center [569, 294] width 76 height 6
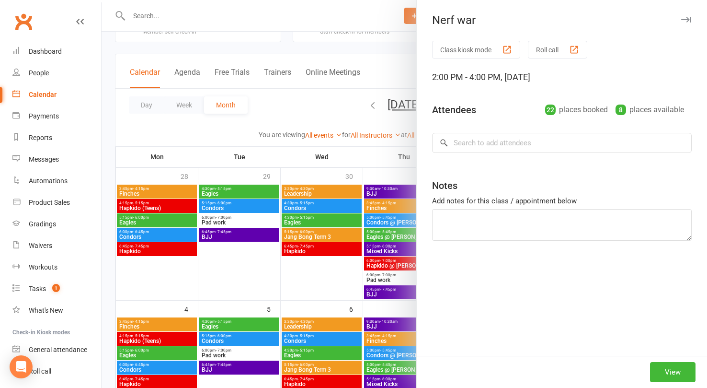
scroll to position [73, 0]
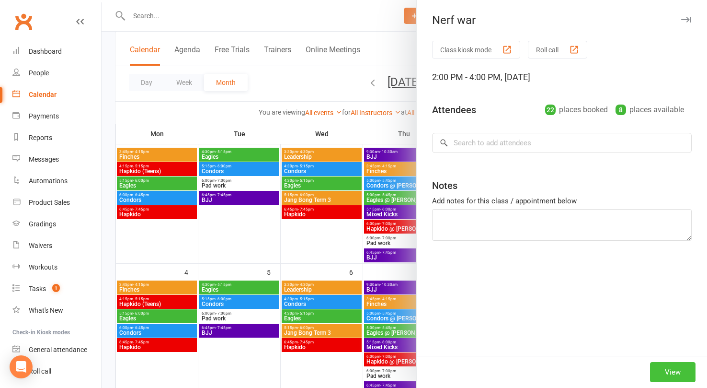
click at [688, 371] on button "View" at bounding box center [673, 372] width 46 height 20
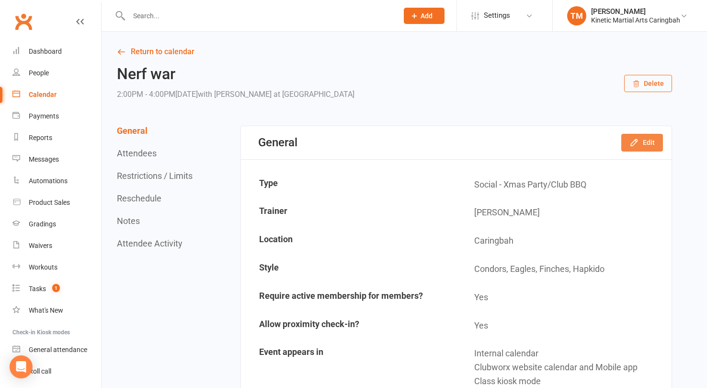
click at [644, 141] on button "Edit" at bounding box center [642, 142] width 42 height 17
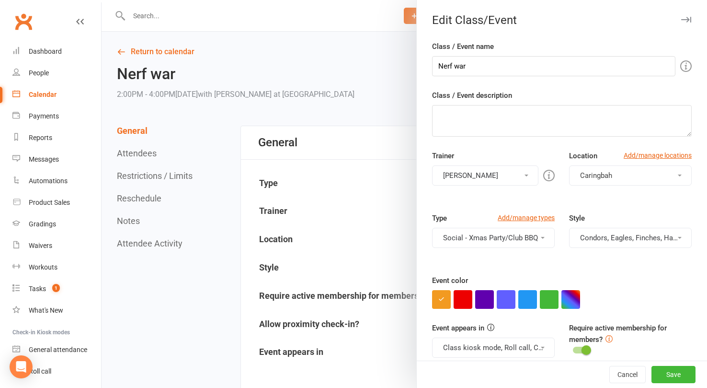
scroll to position [51, 0]
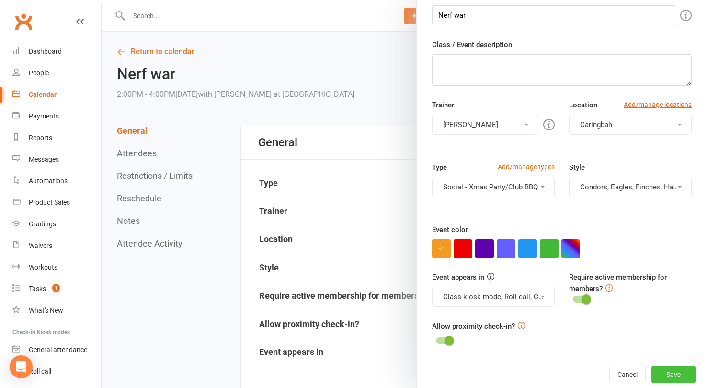
click at [667, 378] on button "Save" at bounding box center [673, 373] width 44 height 17
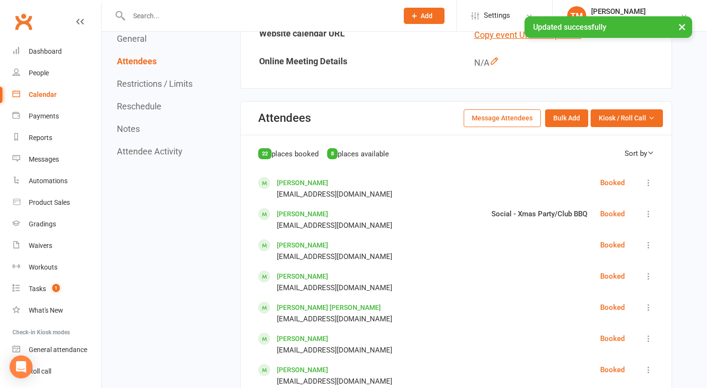
scroll to position [388, 0]
click at [568, 120] on button "Bulk Add" at bounding box center [566, 118] width 43 height 17
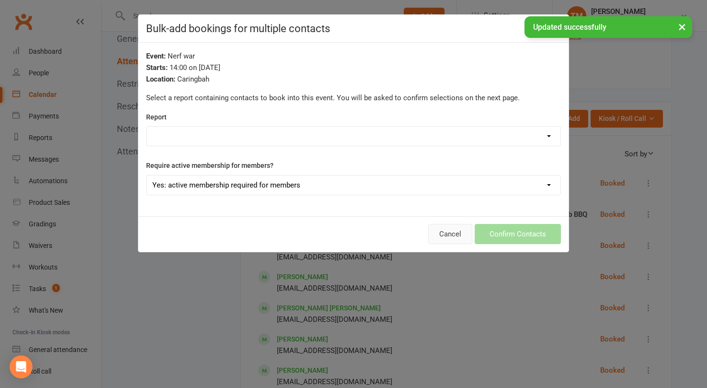
click at [451, 231] on button "Cancel" at bounding box center [450, 234] width 44 height 20
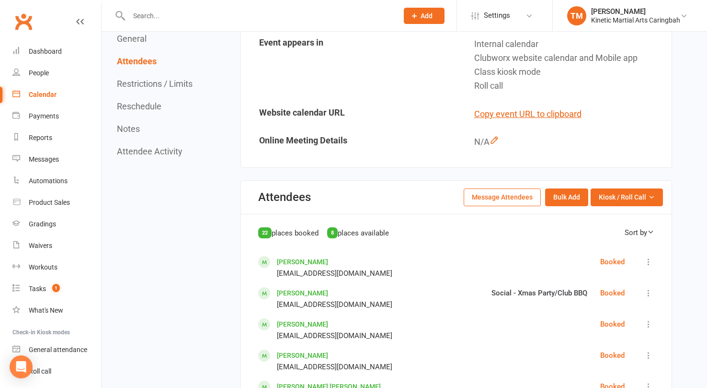
scroll to position [289, 0]
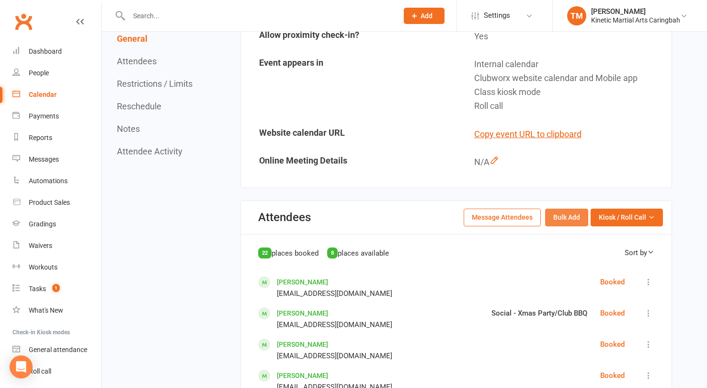
click at [570, 214] on button "Bulk Add" at bounding box center [566, 216] width 43 height 17
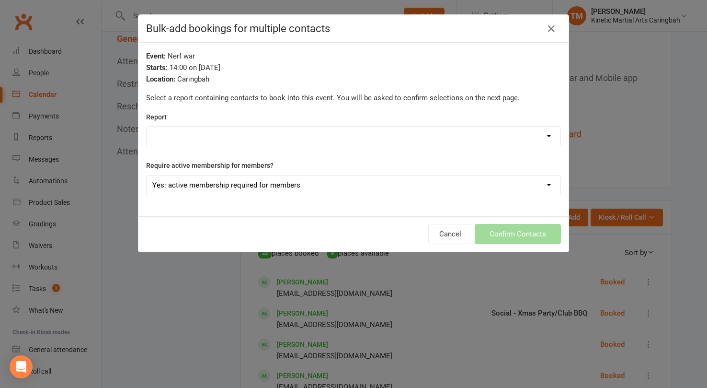
click at [391, 131] on select "All Active Members All People for Mail Chip Comms Settings for Active Members u…" at bounding box center [354, 135] width 414 height 19
click at [551, 27] on icon "button" at bounding box center [551, 28] width 11 height 11
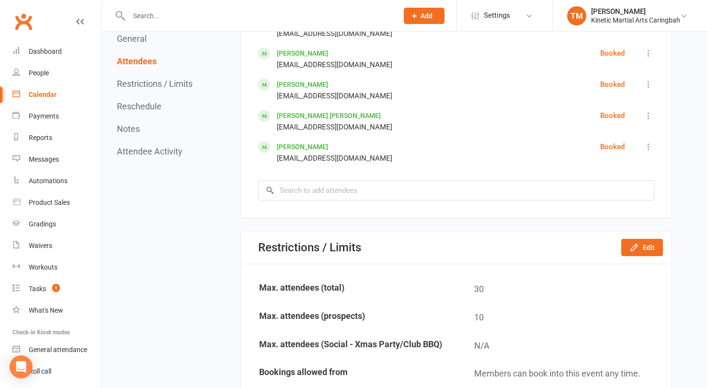
scroll to position [1087, 0]
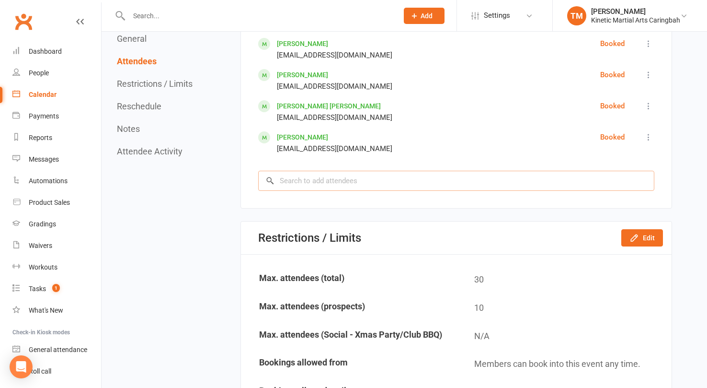
click at [525, 176] on input "search" at bounding box center [456, 181] width 396 height 20
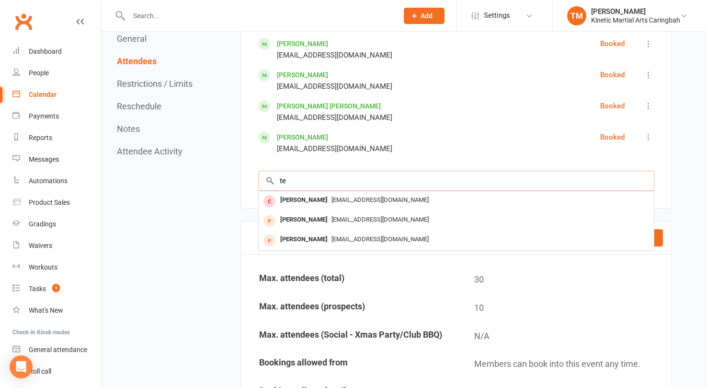
type input "t"
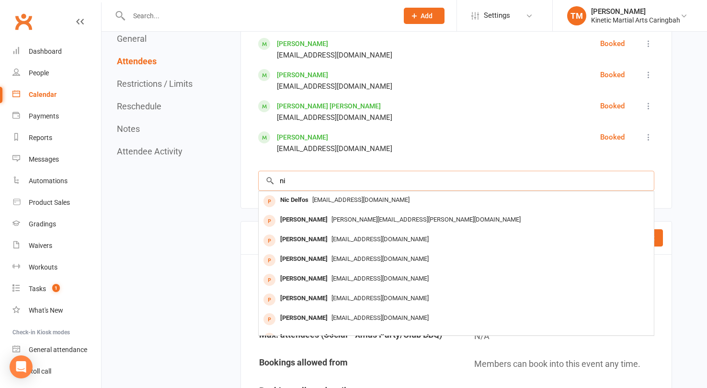
type input "n"
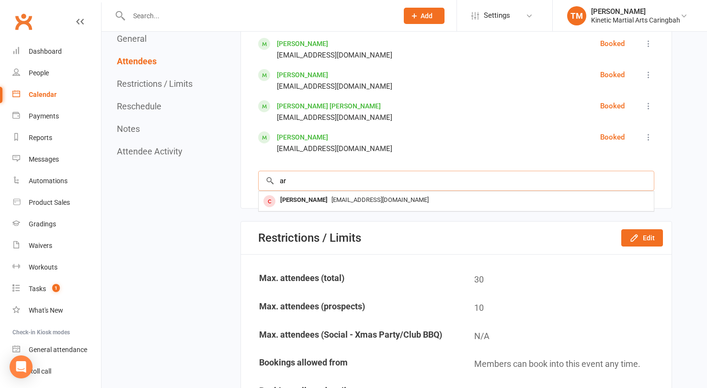
type input "a"
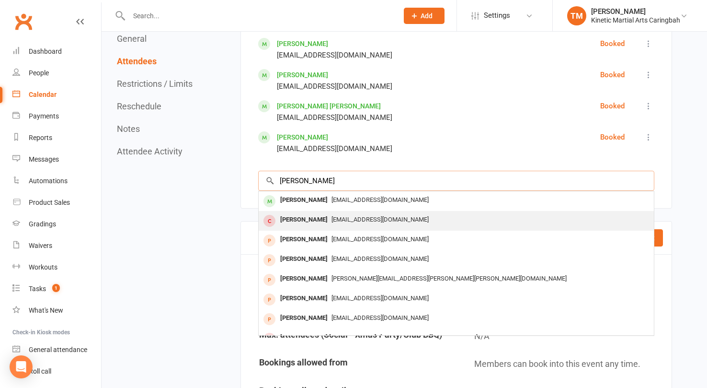
type input "marc mads"
click at [364, 219] on span "marc.spagnolo7@gmail.com" at bounding box center [379, 219] width 97 height 7
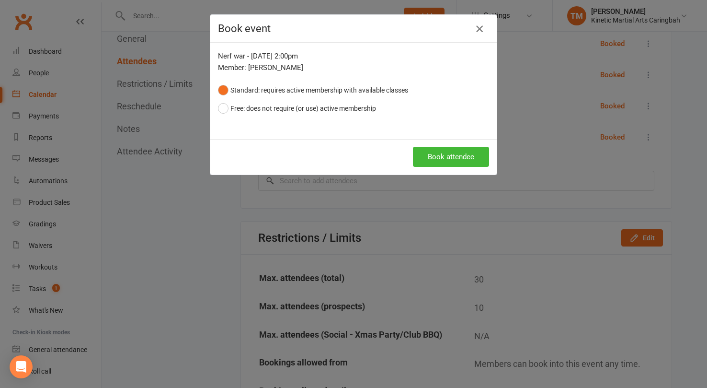
click at [481, 24] on icon "button" at bounding box center [479, 28] width 11 height 11
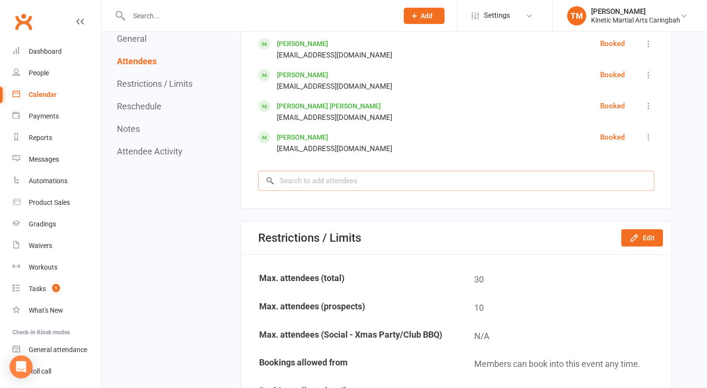
click at [388, 186] on input "search" at bounding box center [456, 181] width 396 height 20
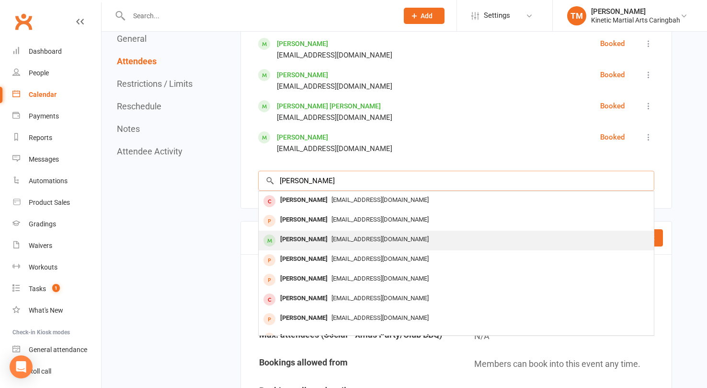
type input "marc ma"
click at [332, 243] on div "[EMAIL_ADDRESS][DOMAIN_NAME]" at bounding box center [457, 239] width 388 height 14
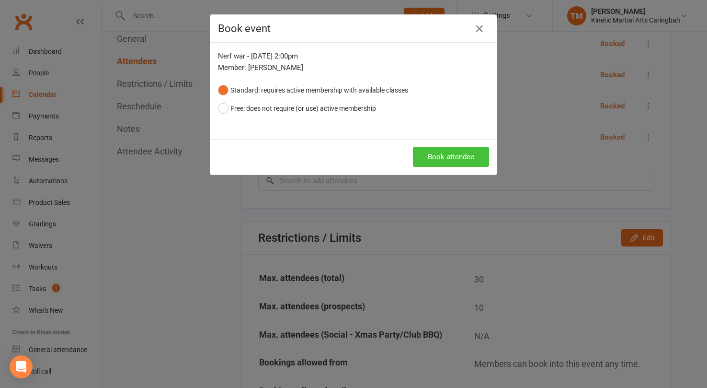
click at [442, 150] on button "Book attendee" at bounding box center [451, 157] width 76 height 20
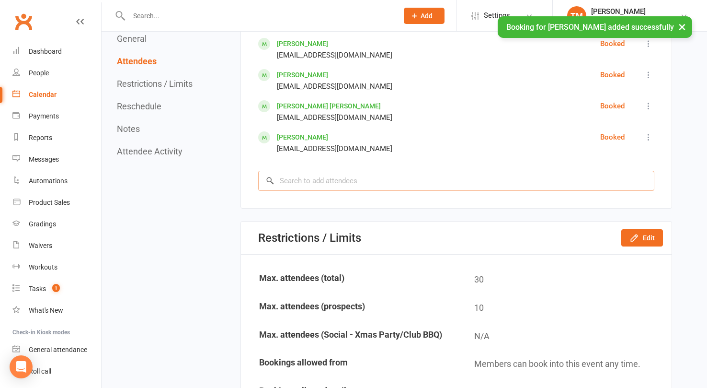
click at [382, 183] on input "search" at bounding box center [456, 181] width 396 height 20
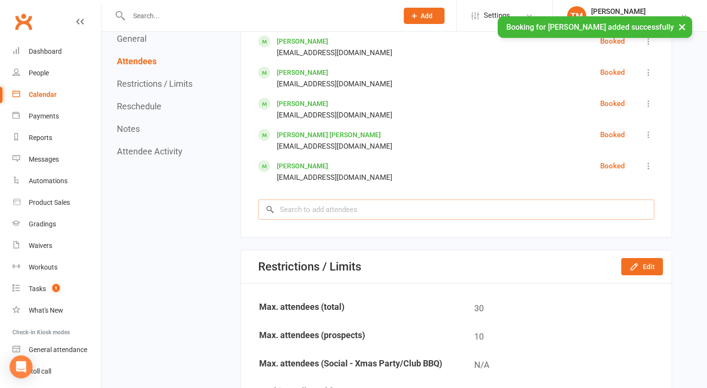
scroll to position [1091, 0]
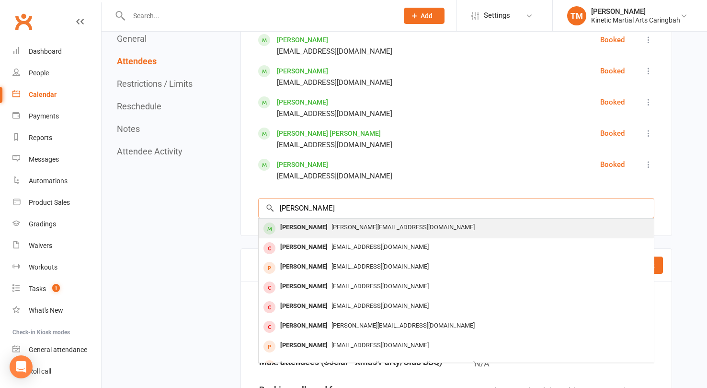
type input "daniel ad"
click at [395, 223] on div "[PERSON_NAME][EMAIL_ADDRESS][DOMAIN_NAME]" at bounding box center [457, 227] width 388 height 14
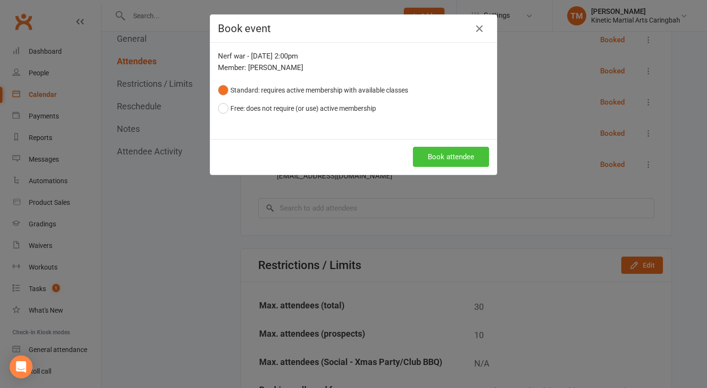
click at [442, 155] on button "Book attendee" at bounding box center [451, 157] width 76 height 20
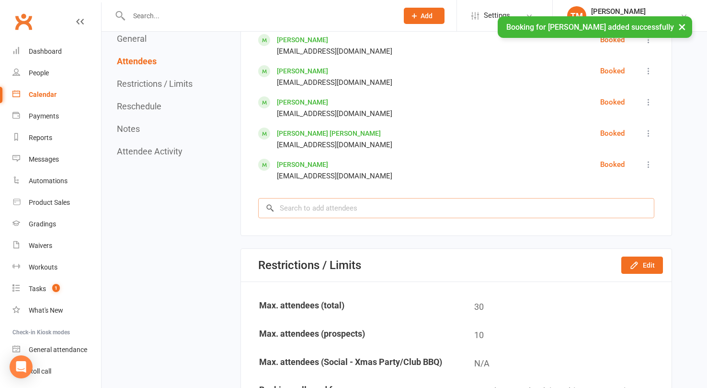
click at [371, 212] on input "search" at bounding box center [456, 208] width 396 height 20
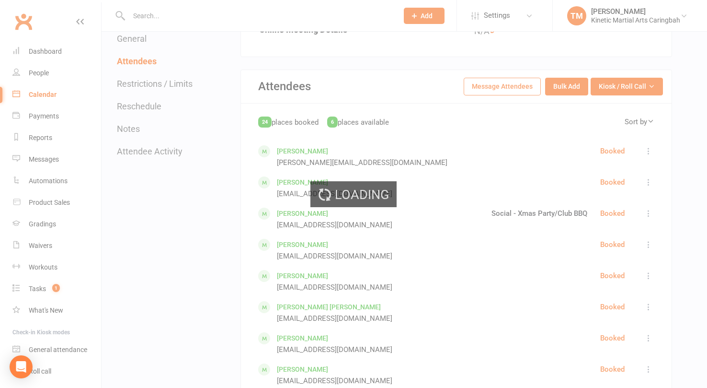
scroll to position [423, 0]
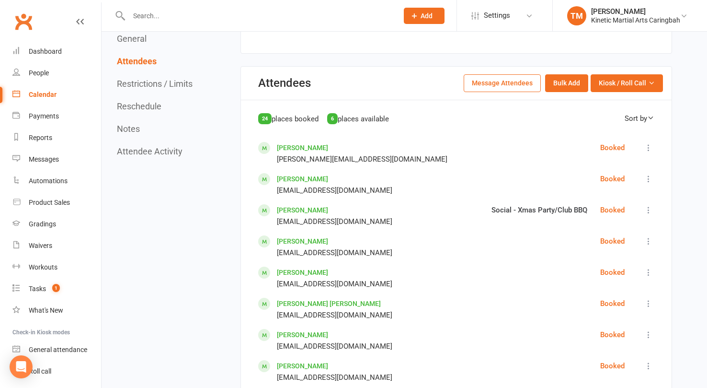
click at [649, 144] on icon at bounding box center [649, 148] width 10 height 10
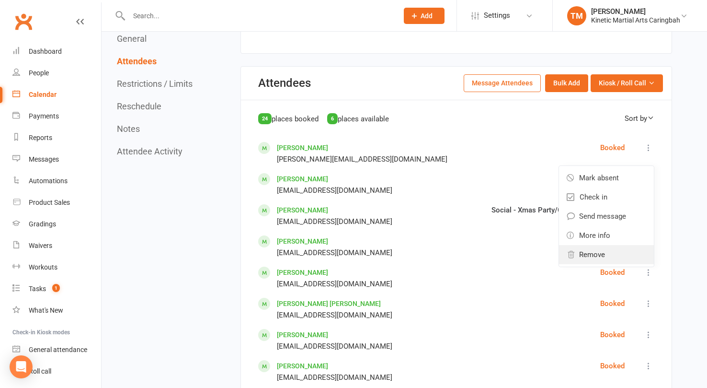
click at [600, 252] on span "Remove" at bounding box center [592, 254] width 26 height 11
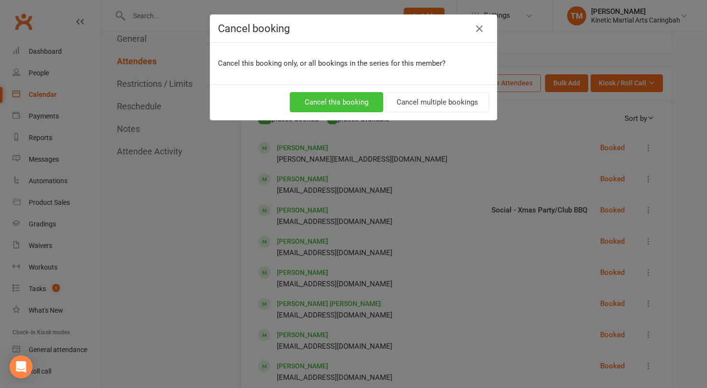
click at [359, 100] on button "Cancel this booking" at bounding box center [336, 102] width 93 height 20
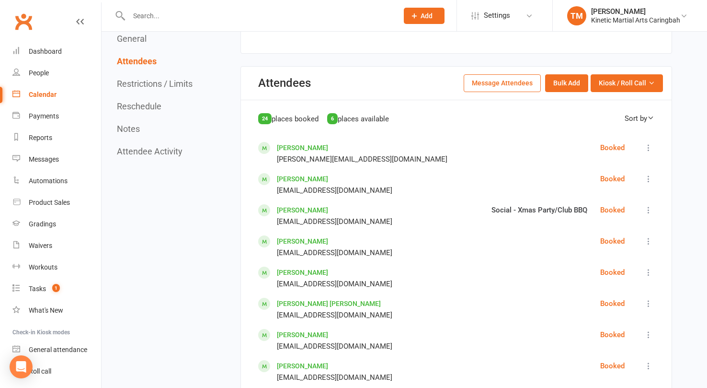
click at [647, 148] on icon at bounding box center [649, 148] width 10 height 10
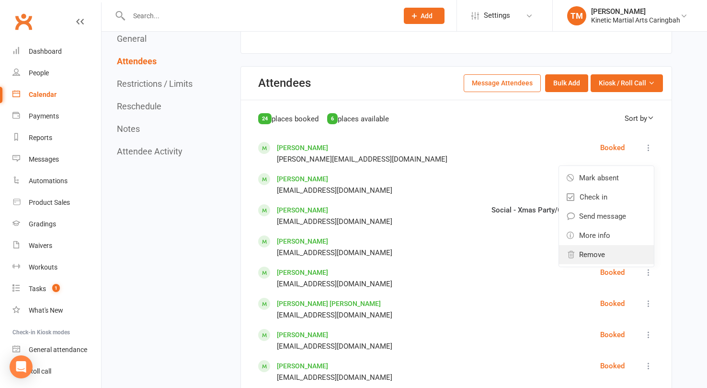
click at [603, 250] on span "Remove" at bounding box center [592, 254] width 26 height 11
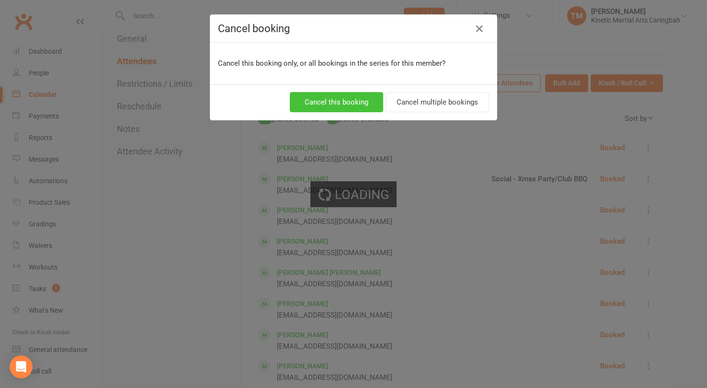
click at [368, 99] on button "Cancel this booking" at bounding box center [336, 102] width 93 height 20
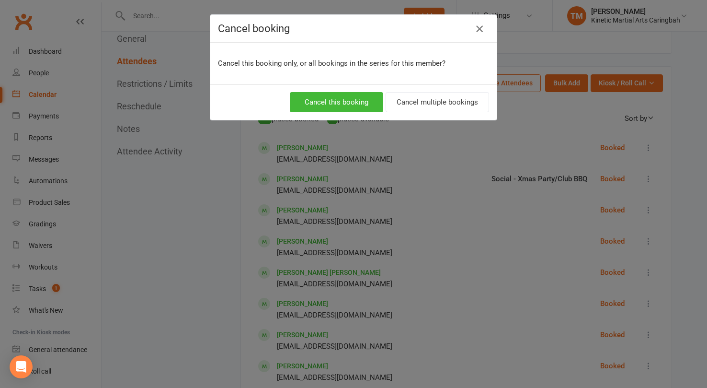
click at [481, 27] on icon "button" at bounding box center [479, 28] width 11 height 11
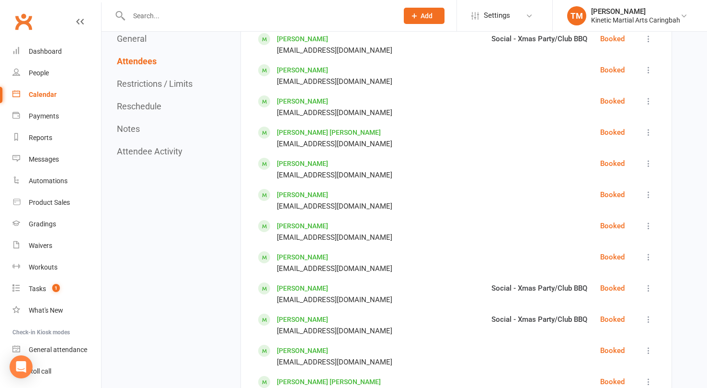
scroll to position [571, 0]
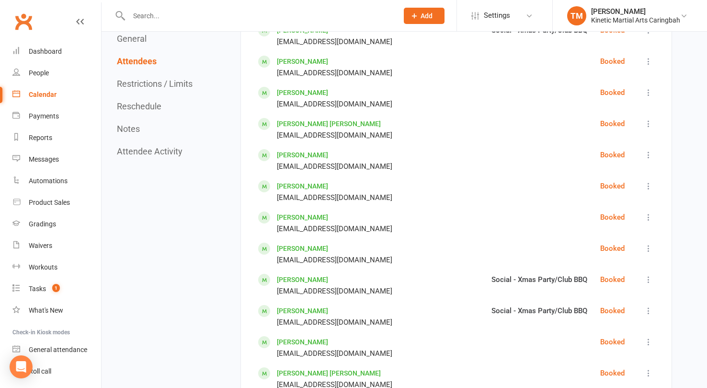
click at [648, 120] on icon at bounding box center [649, 124] width 10 height 10
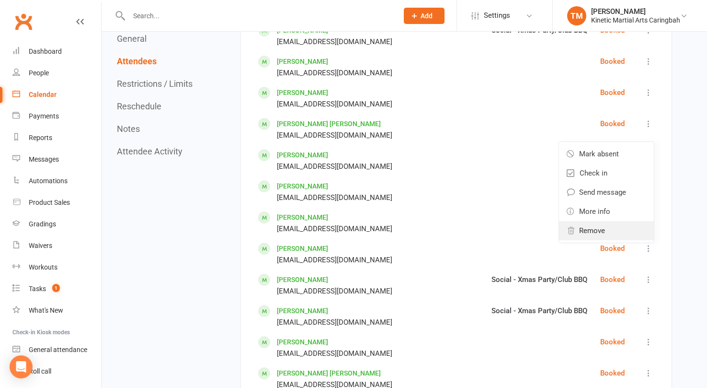
click at [601, 230] on span "Remove" at bounding box center [592, 230] width 26 height 11
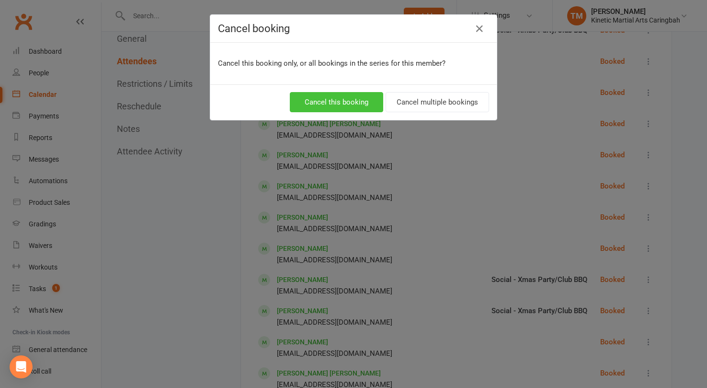
click at [378, 101] on button "Cancel this booking" at bounding box center [336, 102] width 93 height 20
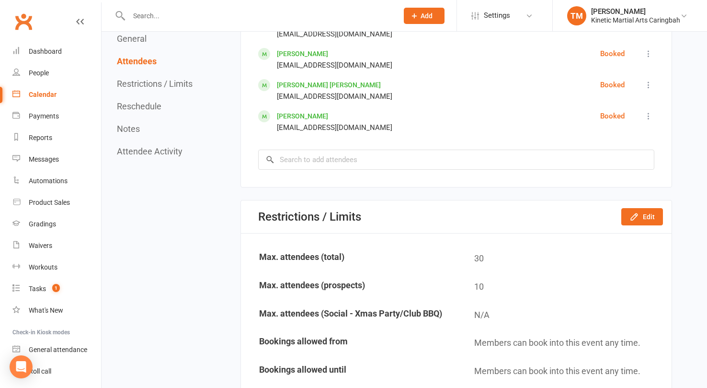
scroll to position [1148, 0]
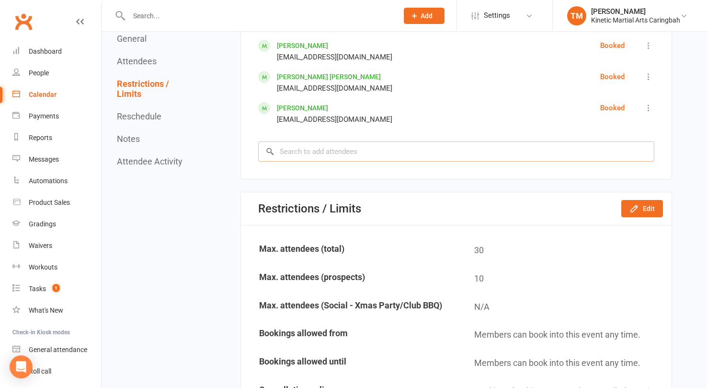
click at [354, 154] on input "search" at bounding box center [456, 151] width 396 height 20
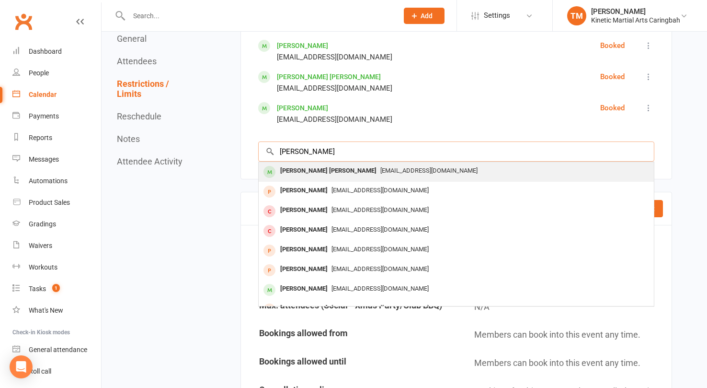
type input "novak cr"
click at [380, 172] on span "[EMAIL_ADDRESS][DOMAIN_NAME]" at bounding box center [428, 170] width 97 height 7
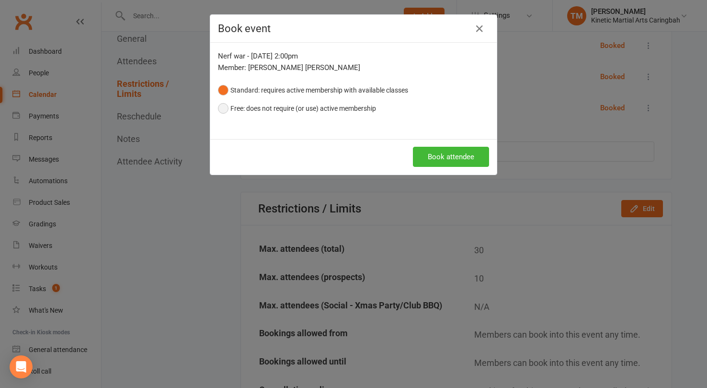
click at [227, 105] on button "Free: does not require (or use) active membership" at bounding box center [297, 108] width 158 height 18
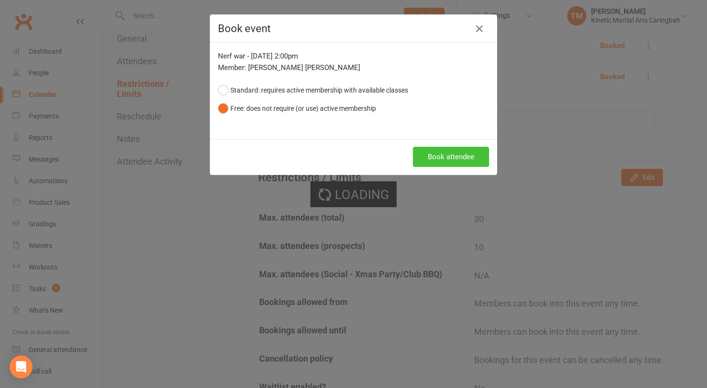
click at [442, 158] on button "Book attendee" at bounding box center [451, 157] width 76 height 20
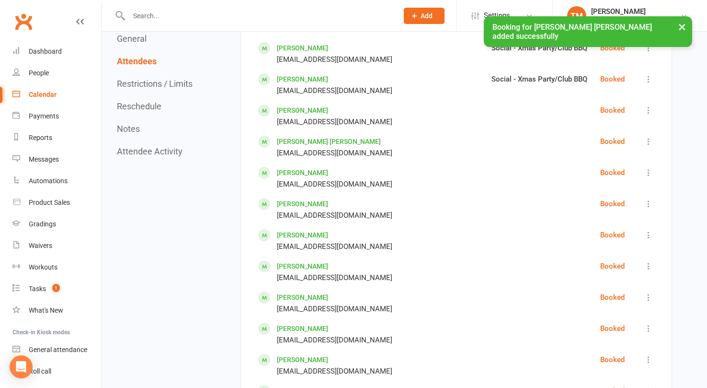
scroll to position [768, 0]
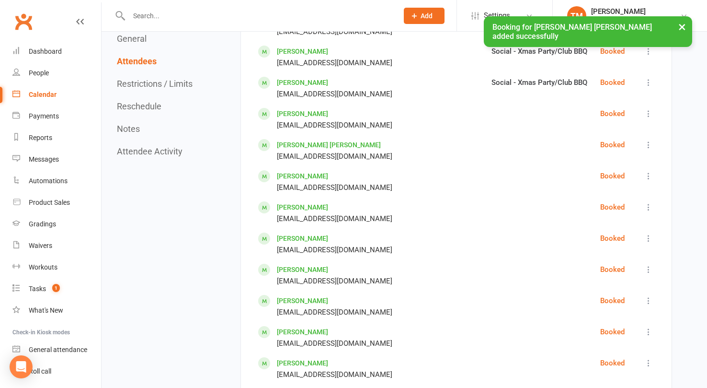
click at [648, 269] on icon at bounding box center [649, 269] width 10 height 10
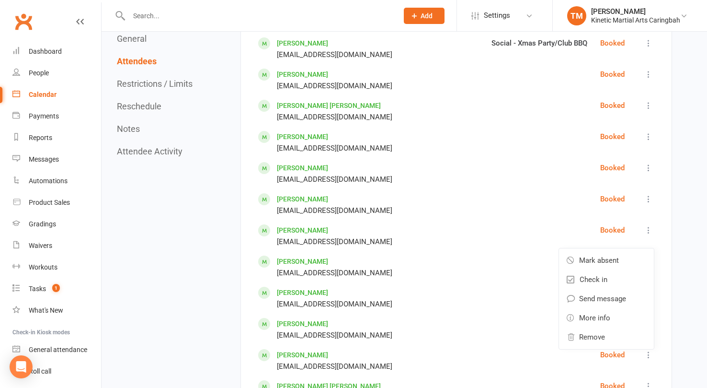
scroll to position [850, 0]
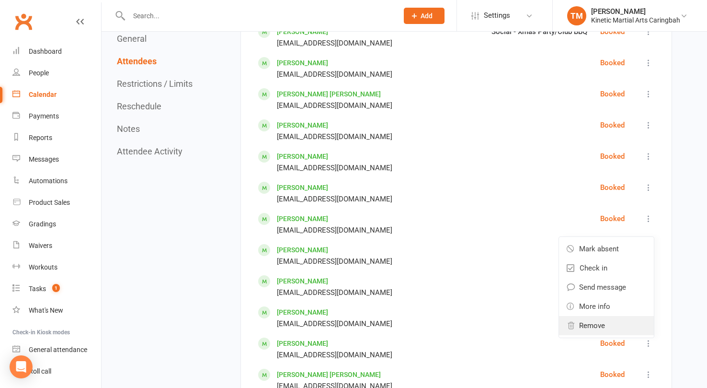
click at [590, 328] on span "Remove" at bounding box center [592, 325] width 26 height 11
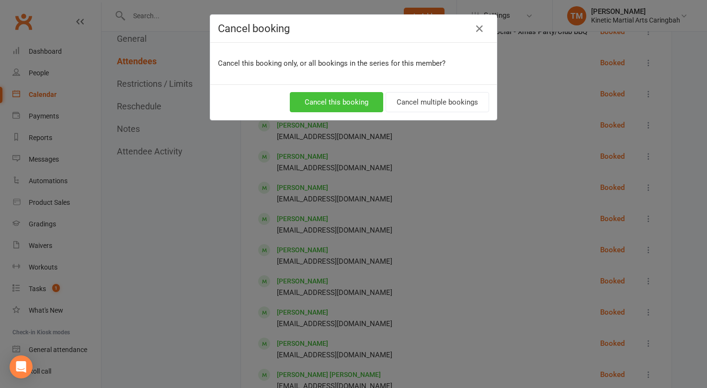
click at [348, 97] on button "Cancel this booking" at bounding box center [336, 102] width 93 height 20
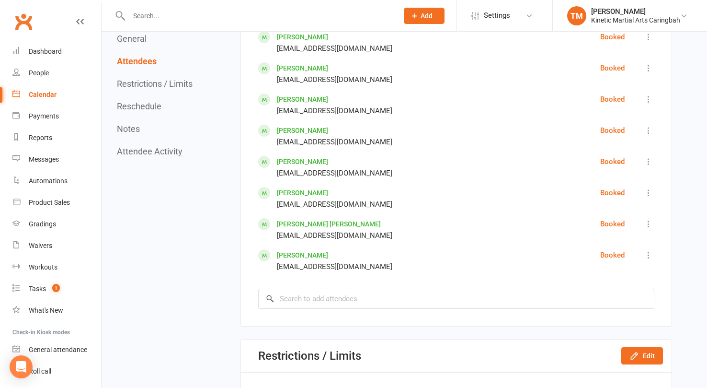
scroll to position [1002, 0]
click at [345, 297] on input "search" at bounding box center [456, 297] width 396 height 20
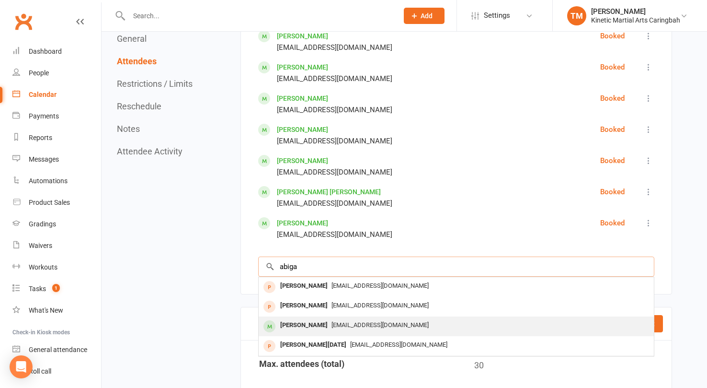
type input "abiga"
click at [368, 318] on div "Abigail Perinich noemail@example.com" at bounding box center [456, 326] width 395 height 20
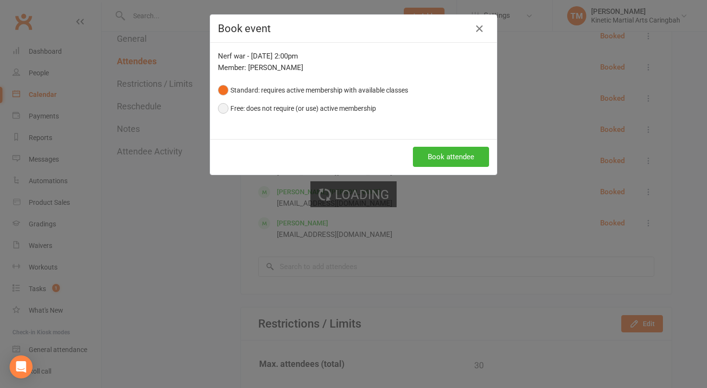
click at [288, 109] on button "Free: does not require (or use) active membership" at bounding box center [297, 108] width 158 height 18
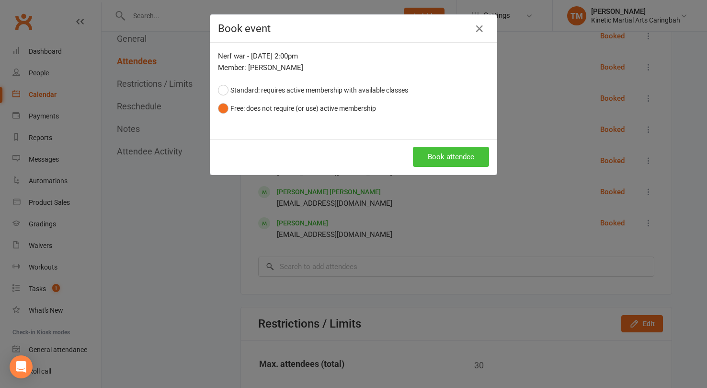
click at [456, 162] on button "Book attendee" at bounding box center [451, 157] width 76 height 20
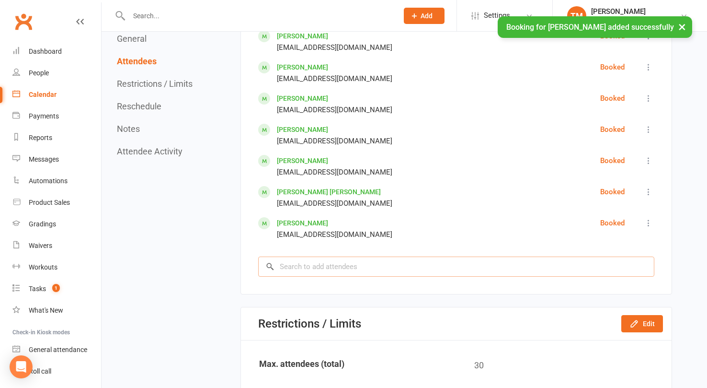
click at [381, 266] on input "search" at bounding box center [456, 266] width 396 height 20
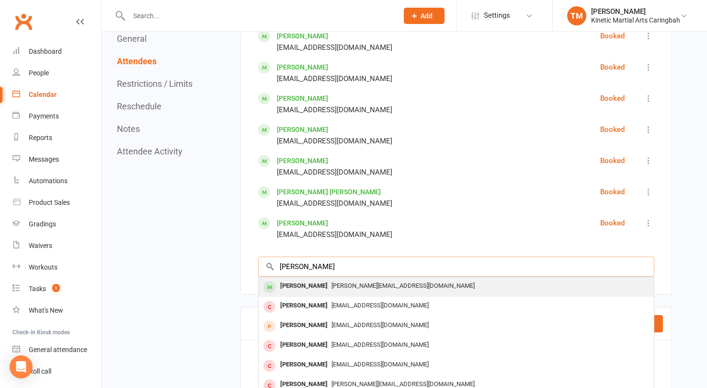
type input "daniel ad"
click at [375, 287] on span "[PERSON_NAME][EMAIL_ADDRESS][DOMAIN_NAME]" at bounding box center [402, 285] width 143 height 7
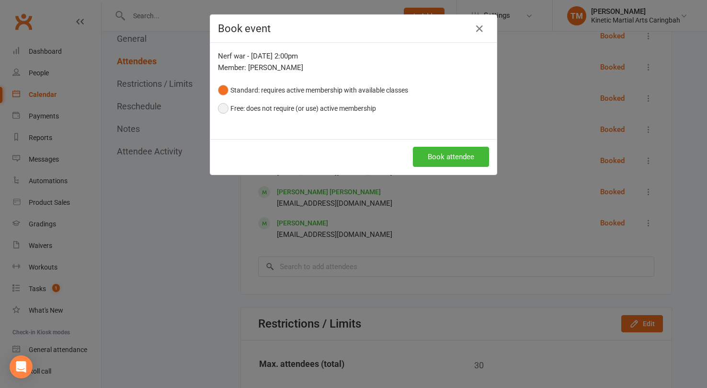
click at [371, 107] on button "Free: does not require (or use) active membership" at bounding box center [297, 108] width 158 height 18
click at [445, 156] on button "Book attendee" at bounding box center [451, 157] width 76 height 20
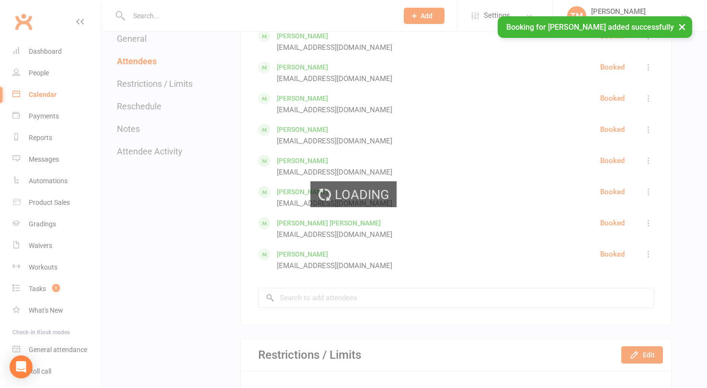
click at [417, 266] on div "Loading" at bounding box center [353, 194] width 707 height 388
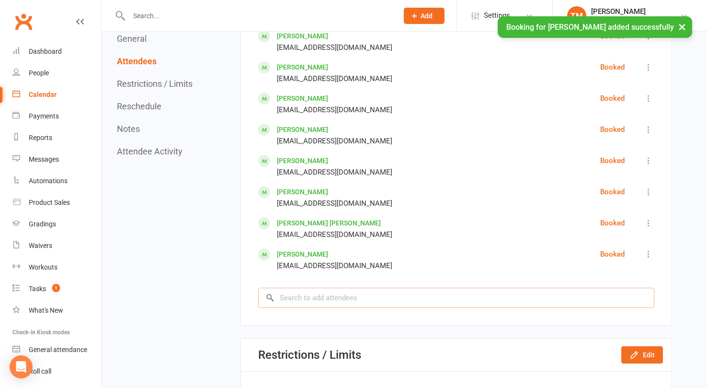
click at [401, 299] on input "search" at bounding box center [456, 297] width 396 height 20
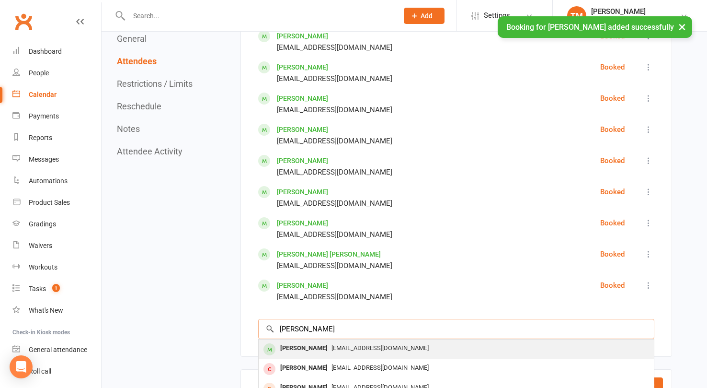
type input "marc madse"
click at [369, 343] on div "[EMAIL_ADDRESS][DOMAIN_NAME]" at bounding box center [457, 348] width 388 height 14
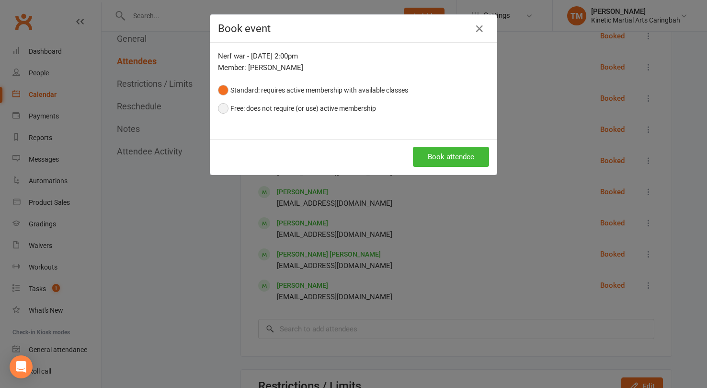
click at [333, 111] on button "Free: does not require (or use) active membership" at bounding box center [297, 108] width 158 height 18
click at [452, 154] on button "Book attendee" at bounding box center [451, 157] width 76 height 20
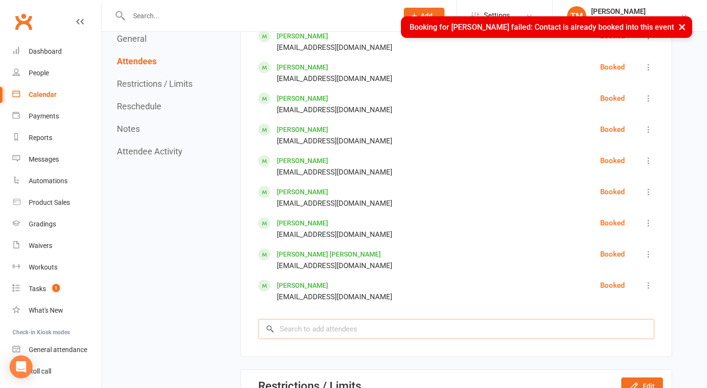
click at [422, 329] on input "search" at bounding box center [456, 329] width 396 height 20
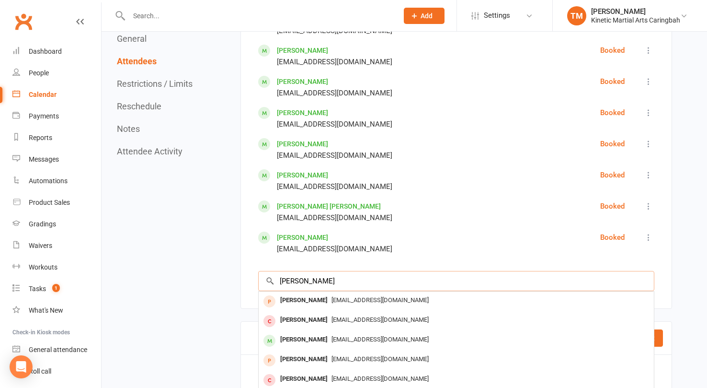
scroll to position [1058, 0]
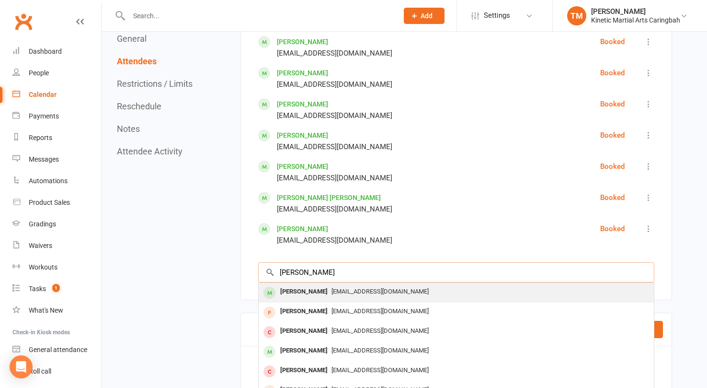
type input "oliver perini"
click at [358, 293] on span "[EMAIL_ADDRESS][DOMAIN_NAME]" at bounding box center [379, 290] width 97 height 7
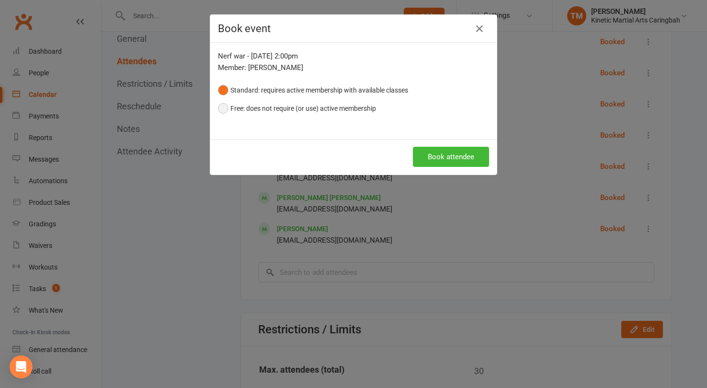
click at [360, 106] on button "Free: does not require (or use) active membership" at bounding box center [297, 108] width 158 height 18
click at [435, 156] on button "Book attendee" at bounding box center [451, 157] width 76 height 20
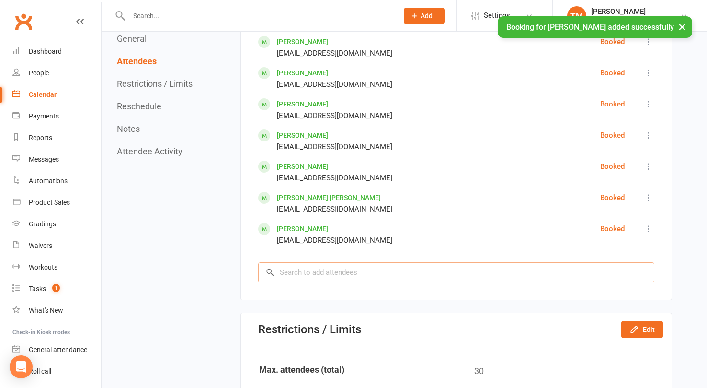
click at [410, 276] on input "search" at bounding box center [456, 272] width 396 height 20
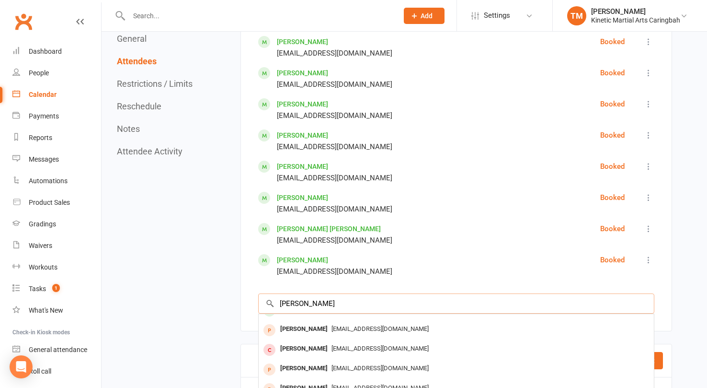
scroll to position [0, 0]
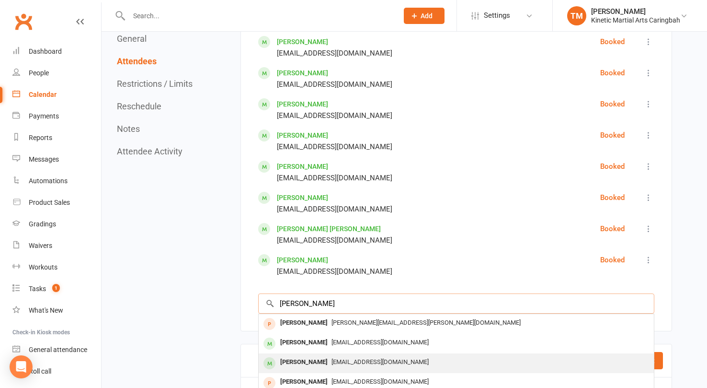
type input "billy madse"
click at [357, 360] on span "[EMAIL_ADDRESS][DOMAIN_NAME]" at bounding box center [379, 361] width 97 height 7
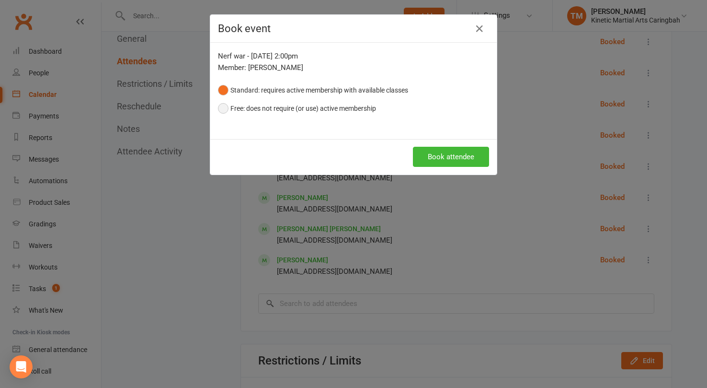
click at [351, 111] on button "Free: does not require (or use) active membership" at bounding box center [297, 108] width 158 height 18
click at [426, 152] on button "Book attendee" at bounding box center [451, 157] width 76 height 20
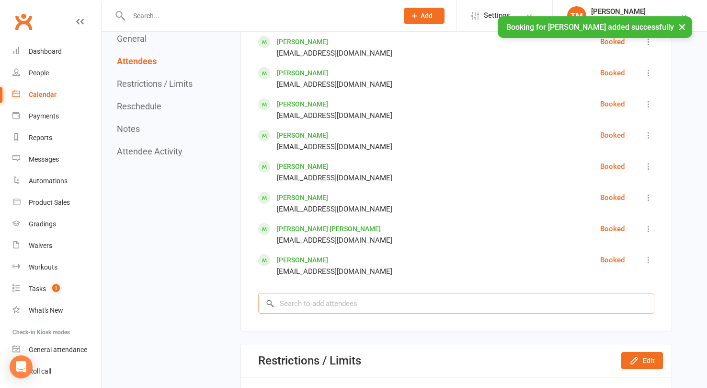
click at [329, 304] on input "search" at bounding box center [456, 303] width 396 height 20
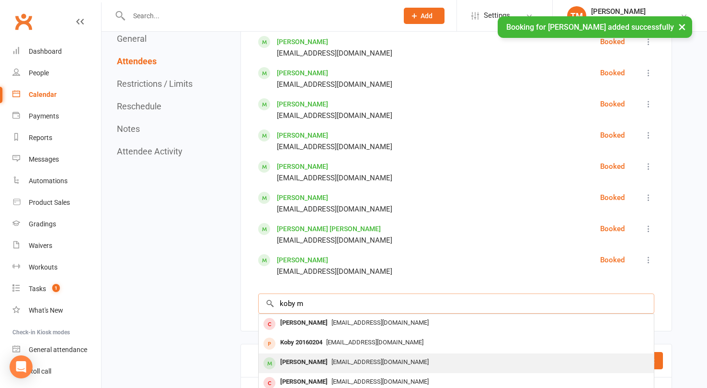
type input "koby m"
click at [341, 364] on span "[EMAIL_ADDRESS][DOMAIN_NAME]" at bounding box center [379, 361] width 97 height 7
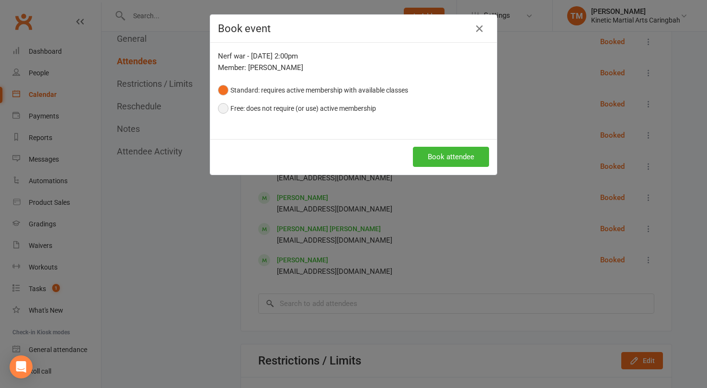
click at [347, 103] on button "Free: does not require (or use) active membership" at bounding box center [297, 108] width 158 height 18
click at [442, 158] on button "Book attendee" at bounding box center [451, 157] width 76 height 20
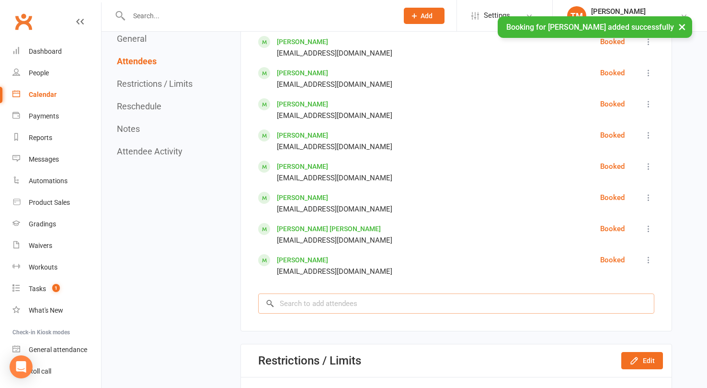
click at [419, 302] on input "search" at bounding box center [456, 303] width 396 height 20
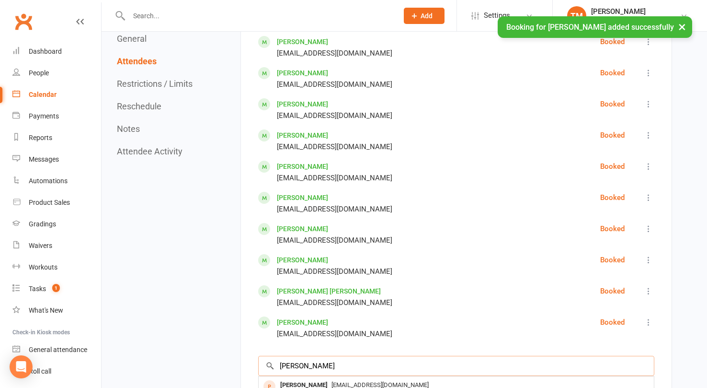
scroll to position [1096, 0]
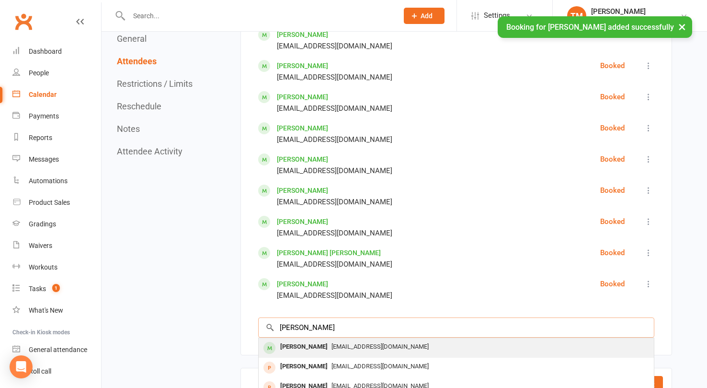
type input "xavier l"
click at [361, 349] on span "[EMAIL_ADDRESS][DOMAIN_NAME]" at bounding box center [379, 346] width 97 height 7
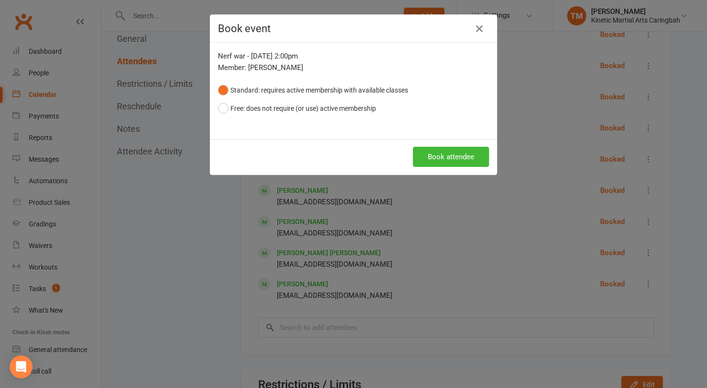
click at [379, 109] on div "Standard: requires active membership with available classes Free: does not requ…" at bounding box center [353, 99] width 271 height 37
click at [354, 105] on button "Free: does not require (or use) active membership" at bounding box center [297, 108] width 158 height 18
click at [452, 163] on button "Book attendee" at bounding box center [451, 157] width 76 height 20
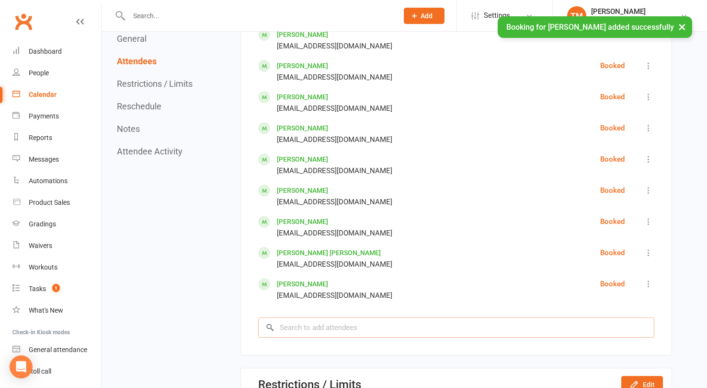
click at [388, 334] on input "search" at bounding box center [456, 327] width 396 height 20
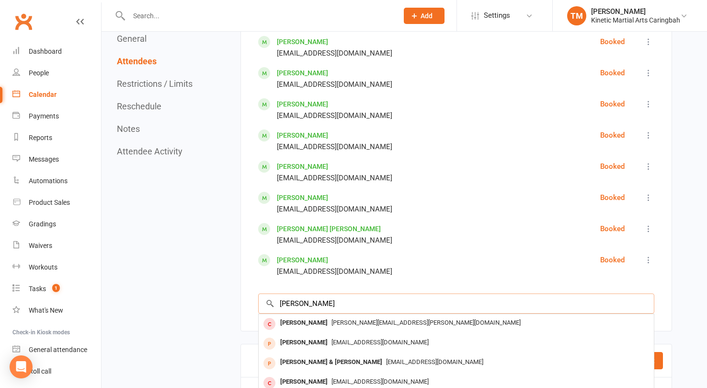
scroll to position [1153, 0]
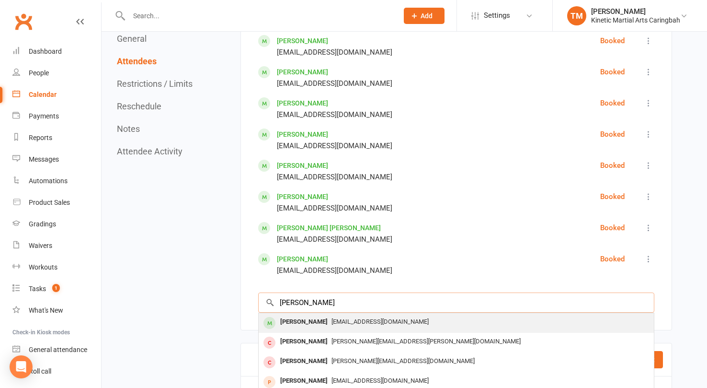
type input "alex madse"
click at [409, 326] on ui-view "Prospect Member Non-attending contact Class / event Appointment Grading event T…" at bounding box center [353, 122] width 707 height 2544
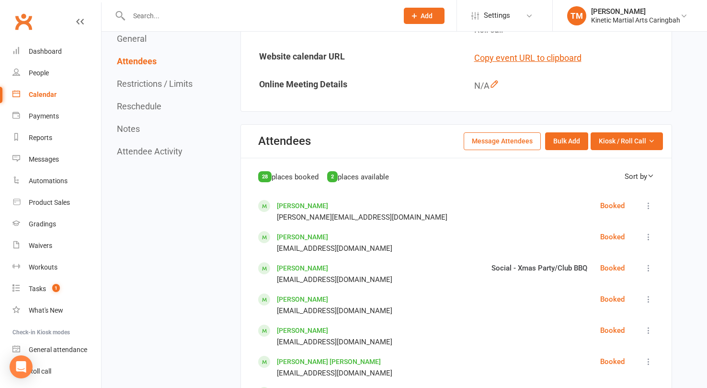
scroll to position [341, 0]
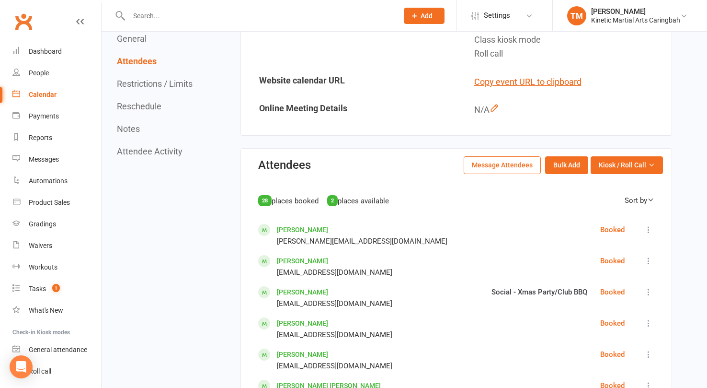
click at [48, 96] on div "Calendar" at bounding box center [43, 95] width 28 height 8
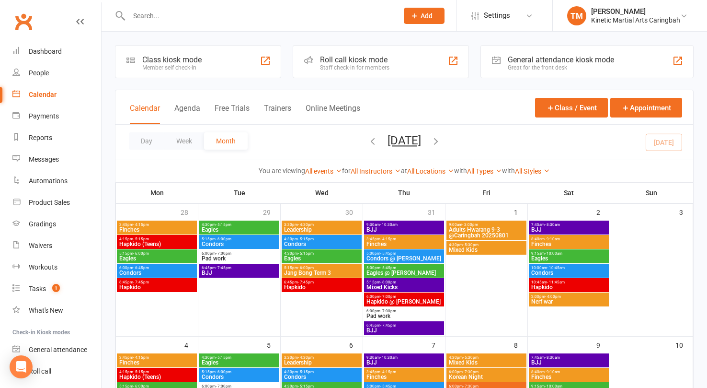
click at [367, 141] on icon "button" at bounding box center [372, 141] width 11 height 11
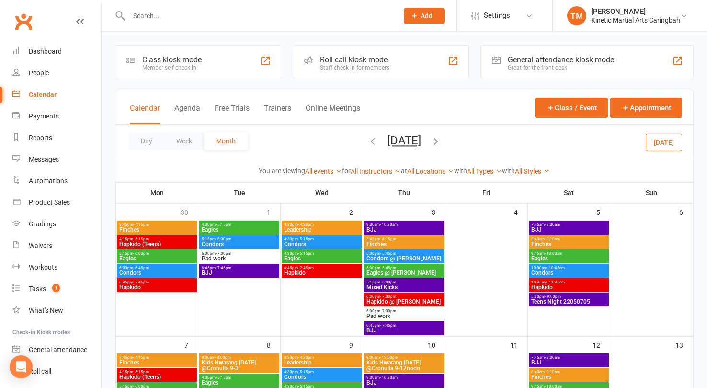
click at [441, 141] on icon "button" at bounding box center [436, 141] width 11 height 11
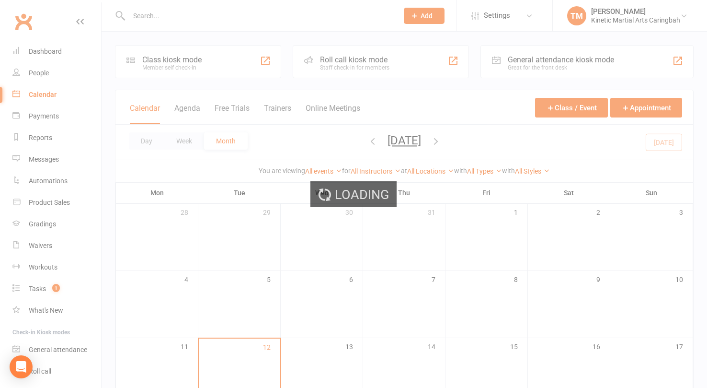
click at [445, 141] on ui-view "Prospect Member Non-attending contact Class / event Appointment Grading event T…" at bounding box center [353, 311] width 707 height 619
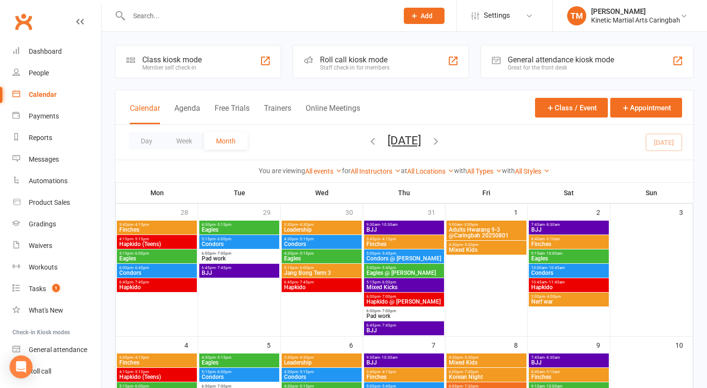
click at [497, 233] on span "Adults Hwarang 9-3 @Caringbah 20250801" at bounding box center [486, 232] width 76 height 11
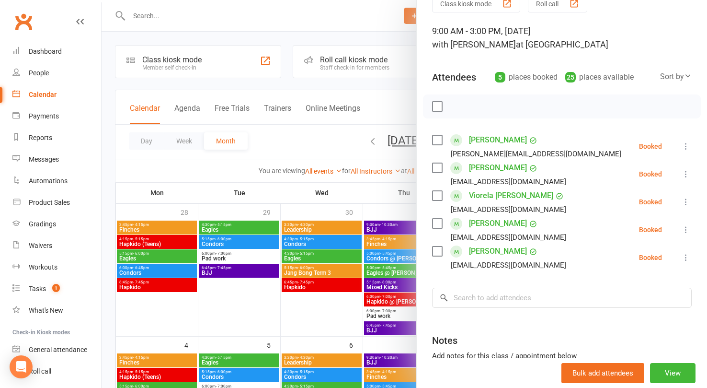
scroll to position [47, 0]
click at [661, 370] on button "View" at bounding box center [673, 373] width 46 height 20
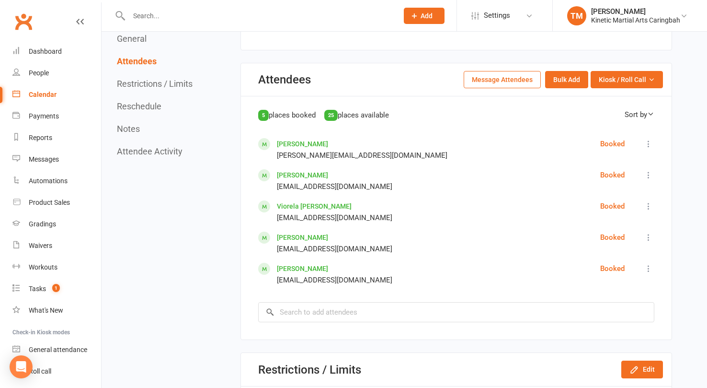
scroll to position [445, 0]
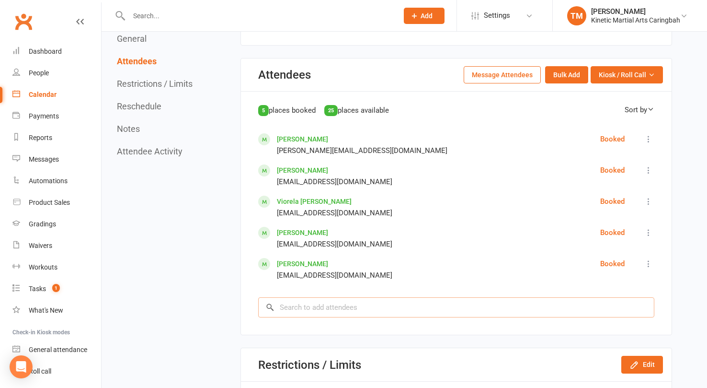
click at [464, 310] on input "search" at bounding box center [456, 307] width 396 height 20
click at [46, 94] on div "Calendar" at bounding box center [43, 95] width 28 height 8
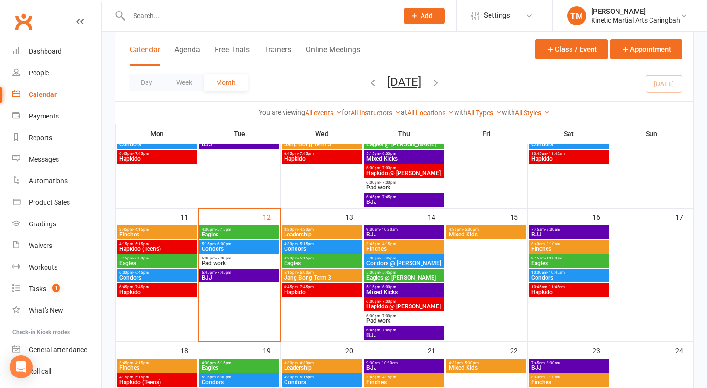
scroll to position [265, 0]
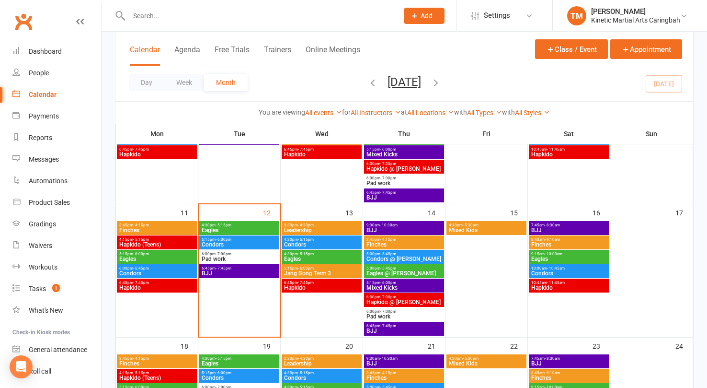
click at [325, 268] on span "5:15pm - 6:00pm" at bounding box center [322, 268] width 76 height 4
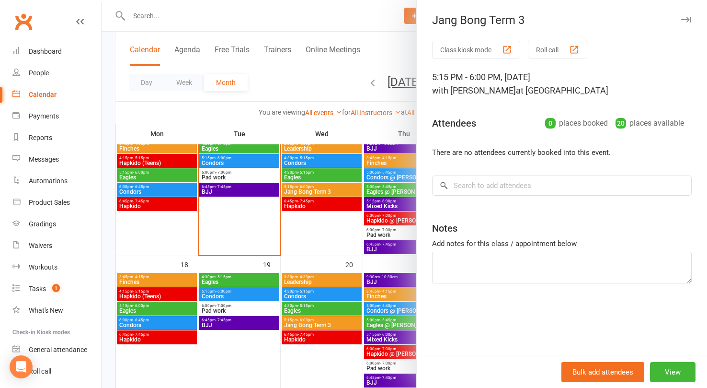
scroll to position [356, 0]
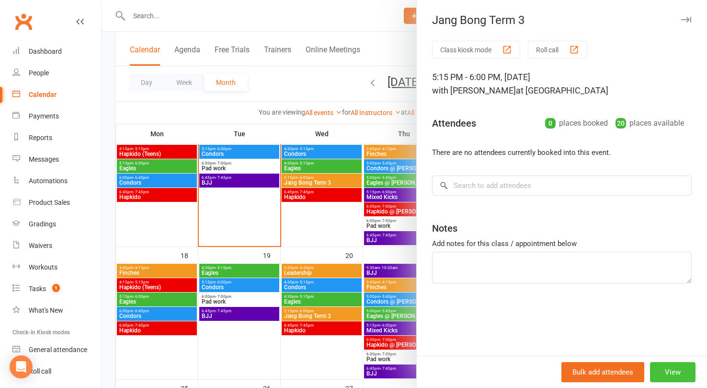
click at [678, 373] on button "View" at bounding box center [673, 372] width 46 height 20
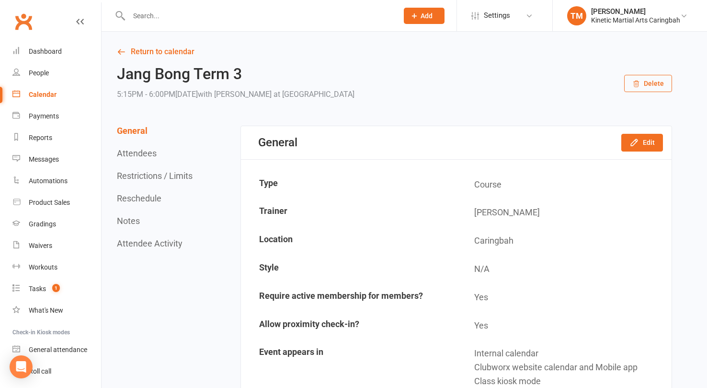
click at [55, 91] on div "Calendar" at bounding box center [43, 95] width 28 height 8
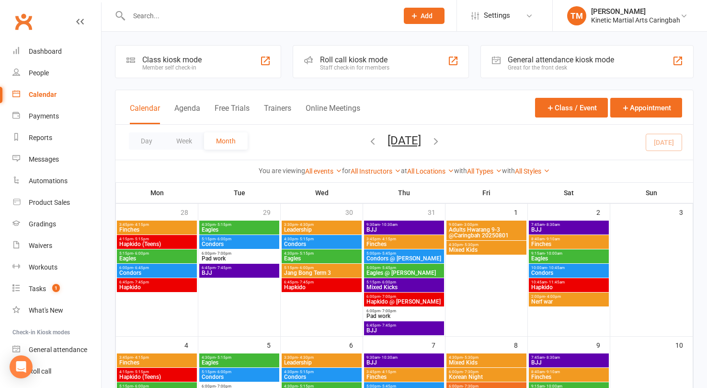
click at [367, 138] on icon "button" at bounding box center [372, 141] width 11 height 11
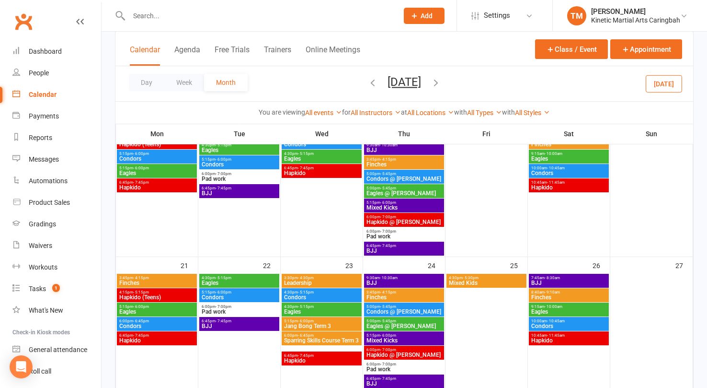
scroll to position [391, 0]
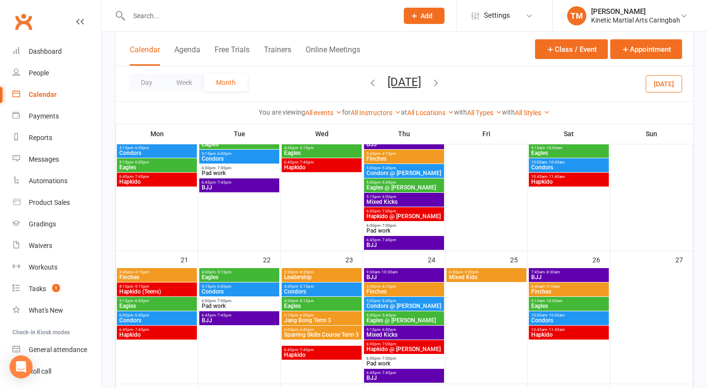
click at [334, 313] on span "5:15pm - 6:00pm" at bounding box center [322, 315] width 76 height 4
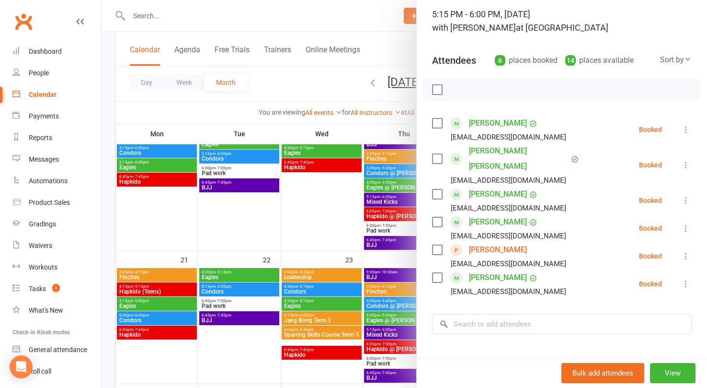
scroll to position [71, 0]
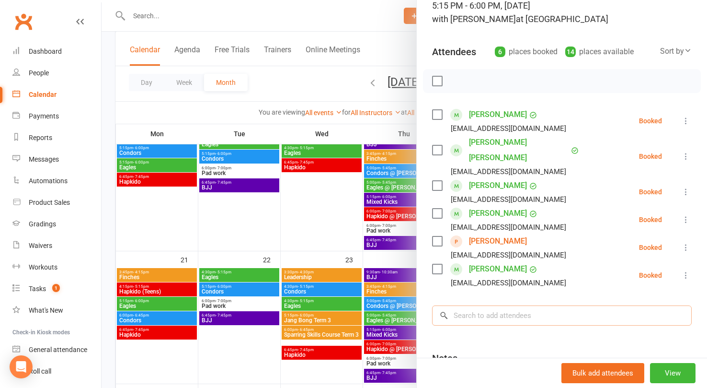
click at [491, 305] on input "search" at bounding box center [562, 315] width 260 height 20
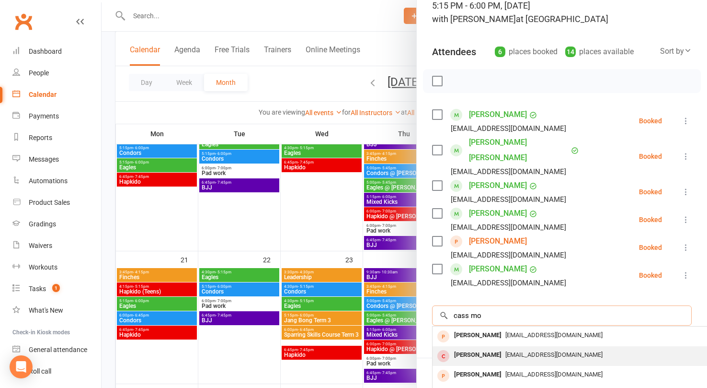
type input "cass mo"
click at [510, 346] on div "Cassandra Moller cassmoeller@gmail.com" at bounding box center [576, 356] width 286 height 20
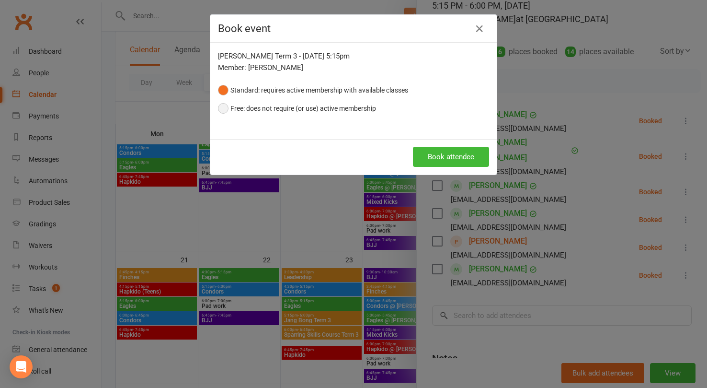
click at [364, 107] on button "Free: does not require (or use) active membership" at bounding box center [297, 108] width 158 height 18
click at [477, 154] on button "Book attendee" at bounding box center [451, 157] width 76 height 20
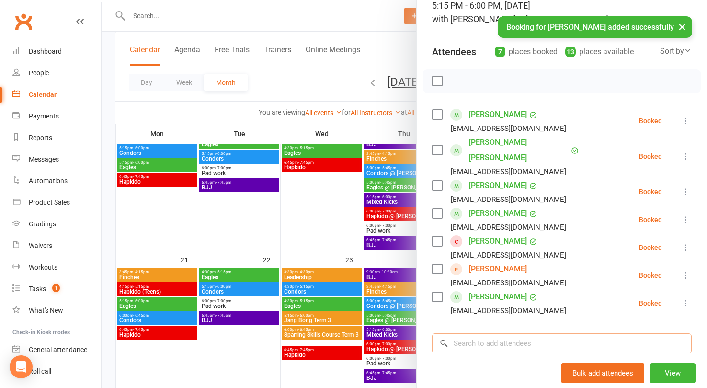
click at [524, 333] on input "search" at bounding box center [562, 343] width 260 height 20
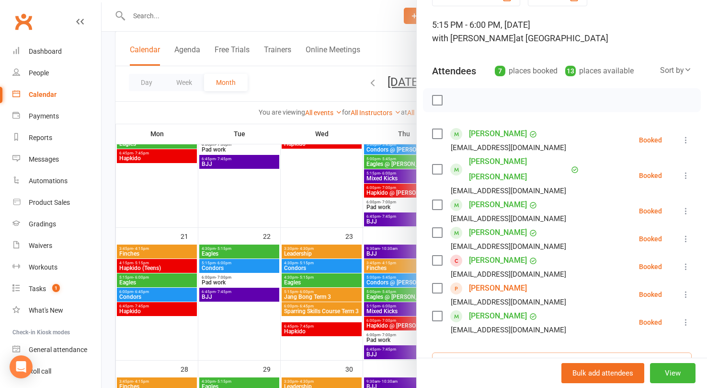
scroll to position [0, 0]
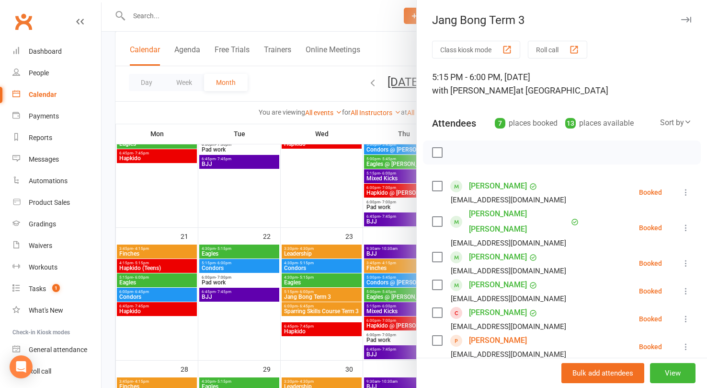
click at [385, 48] on div at bounding box center [404, 194] width 605 height 388
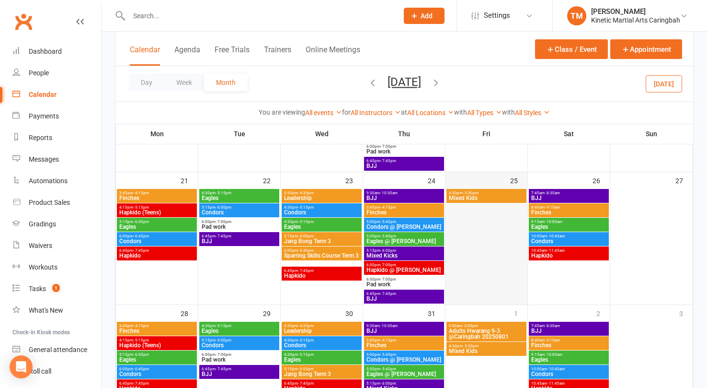
scroll to position [476, 0]
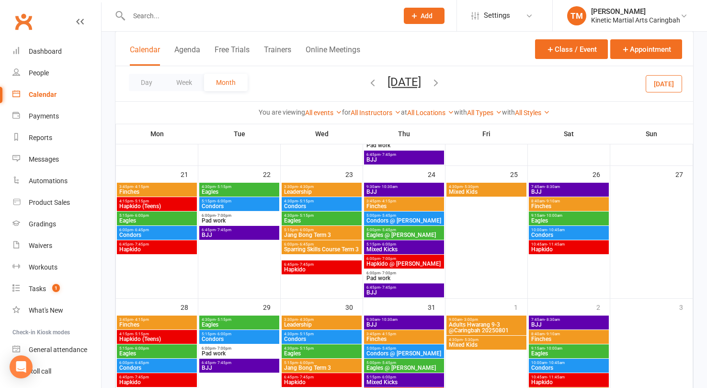
click at [333, 251] on span "Sparring Skills Course Term 3" at bounding box center [322, 249] width 76 height 6
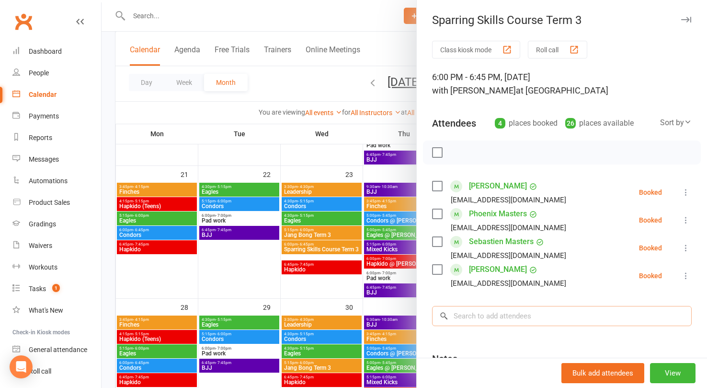
click at [514, 316] on input "search" at bounding box center [562, 316] width 260 height 20
click at [297, 130] on div at bounding box center [404, 194] width 605 height 388
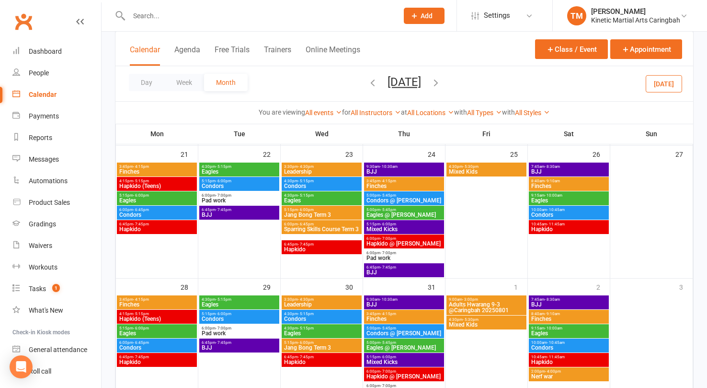
scroll to position [502, 0]
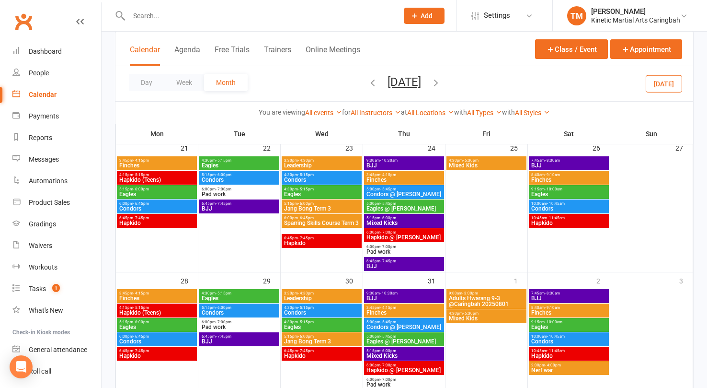
click at [334, 204] on span "5:15pm - 6:00pm" at bounding box center [322, 203] width 76 height 4
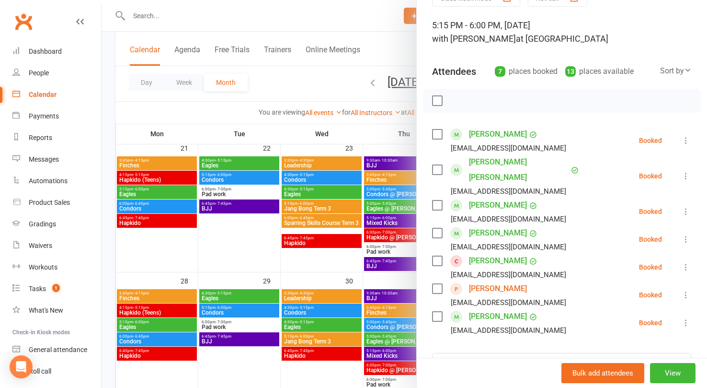
scroll to position [67, 0]
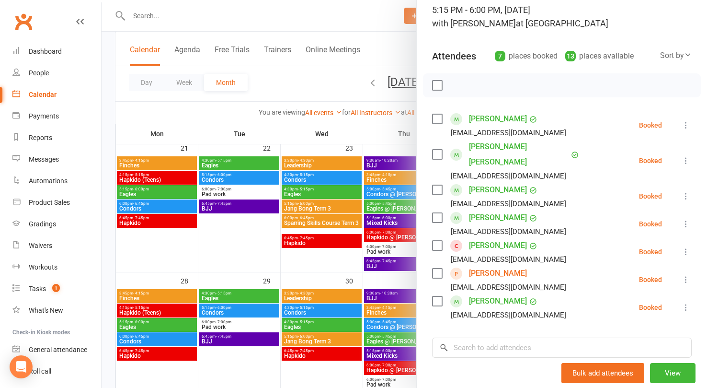
click at [688, 247] on icon at bounding box center [686, 252] width 10 height 10
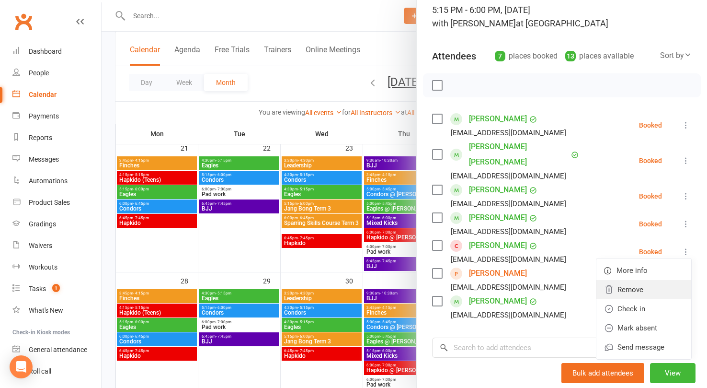
click at [630, 280] on link "Remove" at bounding box center [643, 289] width 95 height 19
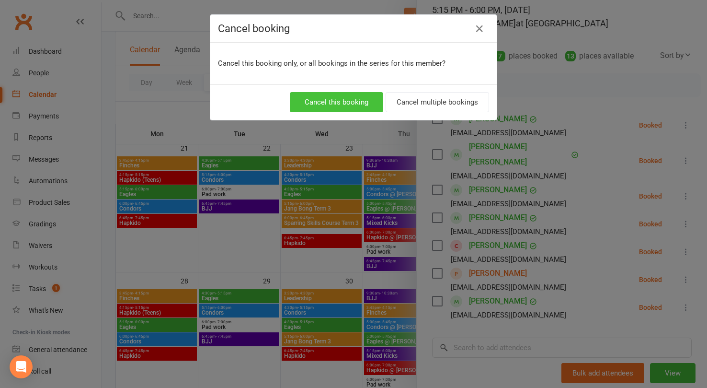
click at [356, 103] on button "Cancel this booking" at bounding box center [336, 102] width 93 height 20
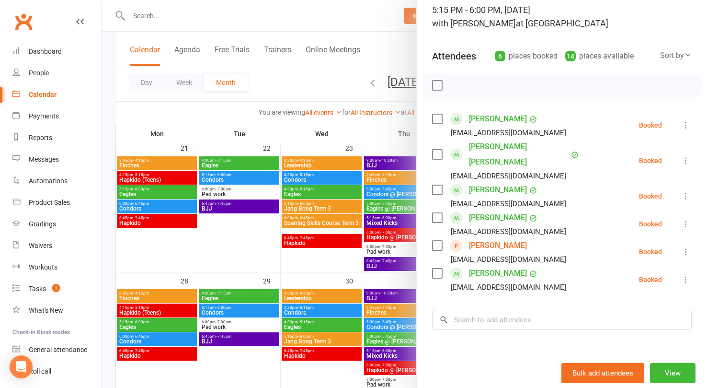
click at [320, 76] on div at bounding box center [404, 194] width 605 height 388
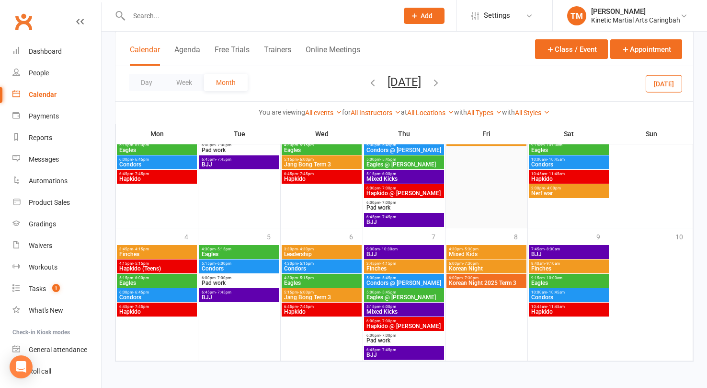
scroll to position [680, 0]
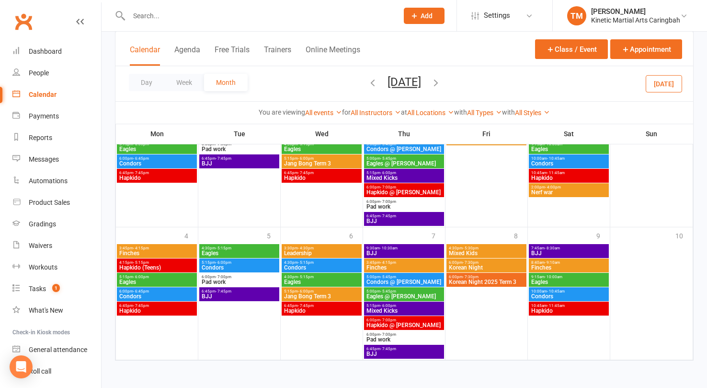
click at [441, 84] on icon "button" at bounding box center [436, 82] width 11 height 11
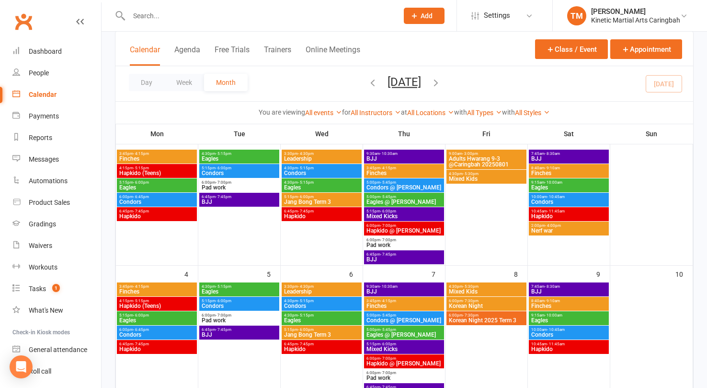
scroll to position [63, 0]
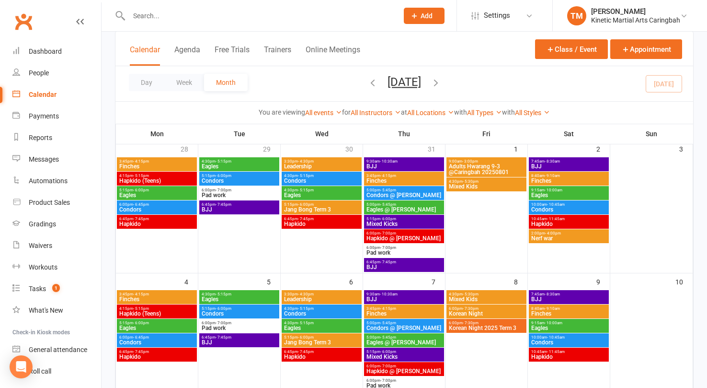
click at [493, 308] on span "6:00pm - 7:30pm" at bounding box center [486, 308] width 76 height 4
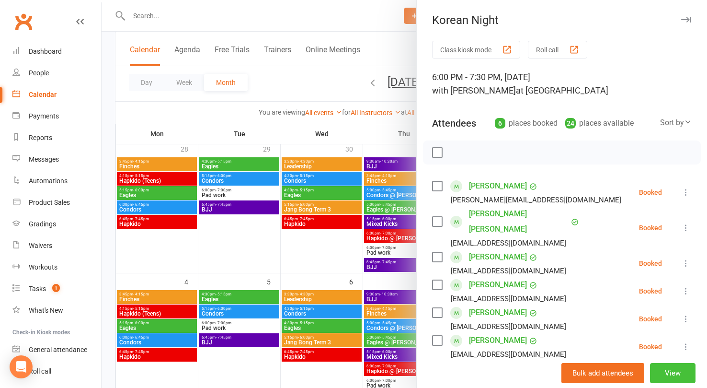
click at [664, 368] on button "View" at bounding box center [673, 373] width 46 height 20
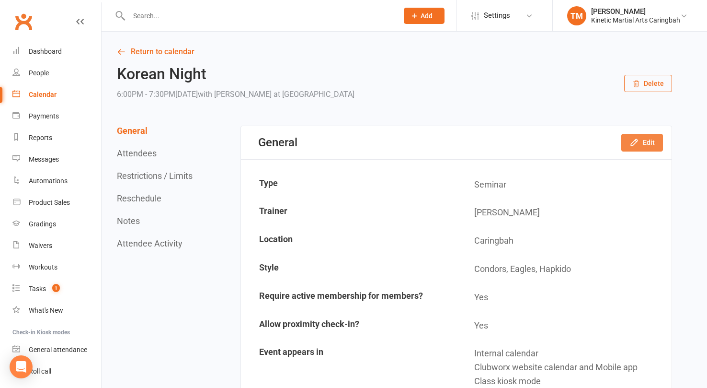
click at [652, 139] on button "Edit" at bounding box center [642, 142] width 42 height 17
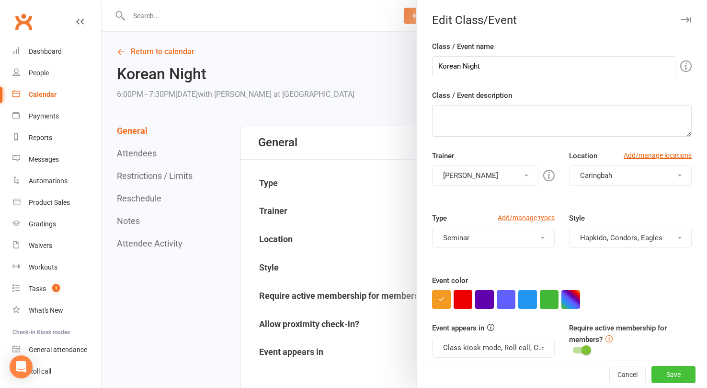
click at [672, 377] on button "Save" at bounding box center [673, 373] width 44 height 17
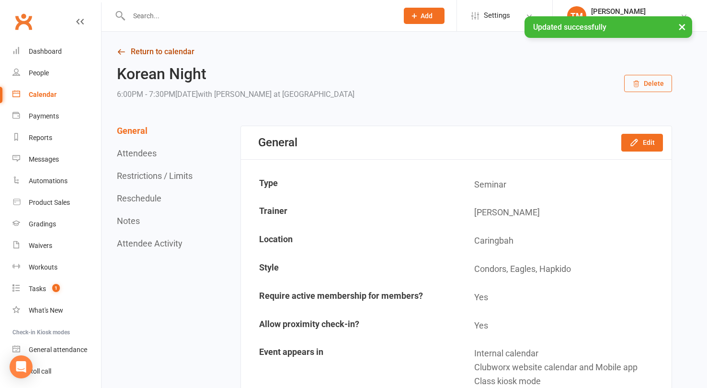
click at [121, 45] on link "Return to calendar" at bounding box center [394, 51] width 555 height 13
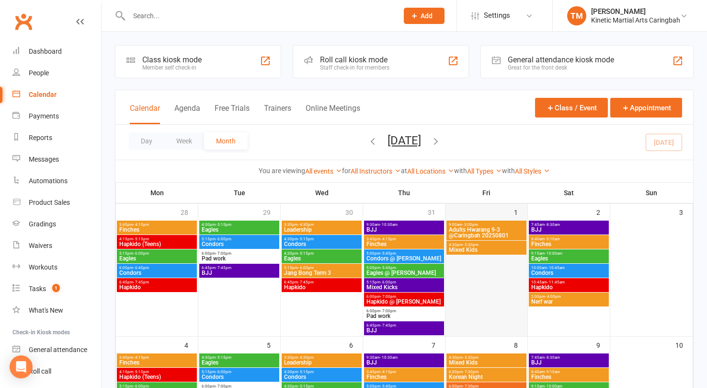
scroll to position [25, 0]
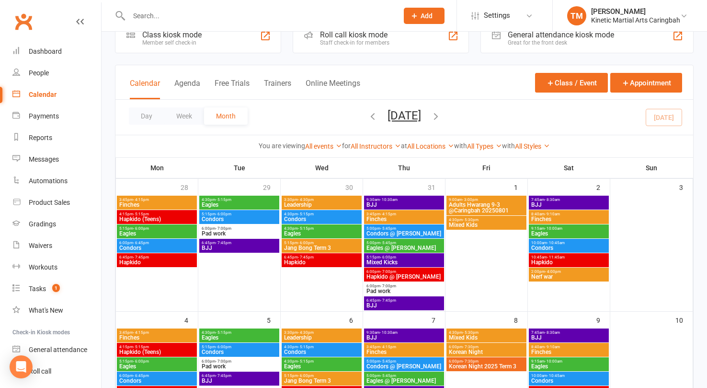
click at [501, 365] on span "Korean Night 2025 Term 3" at bounding box center [486, 366] width 76 height 6
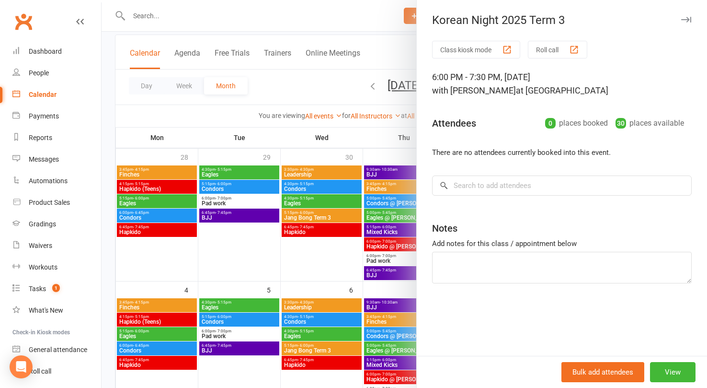
scroll to position [54, 0]
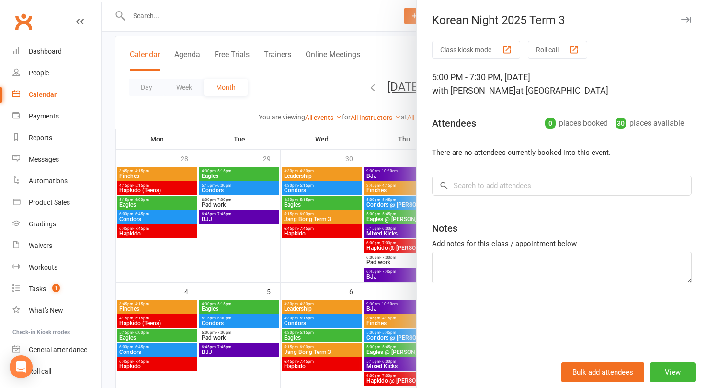
click at [400, 54] on div at bounding box center [404, 194] width 605 height 388
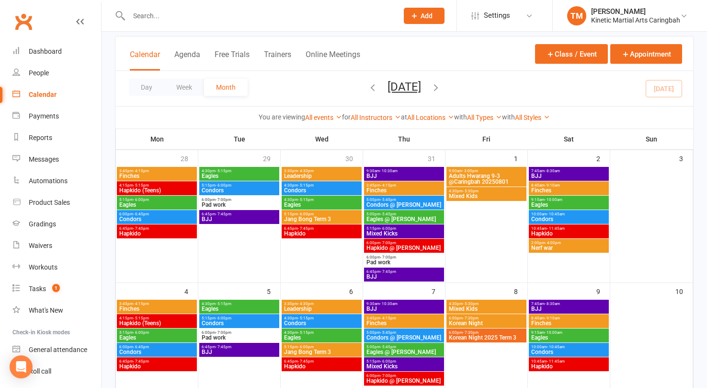
click at [495, 320] on span "Korean Night" at bounding box center [486, 323] width 76 height 6
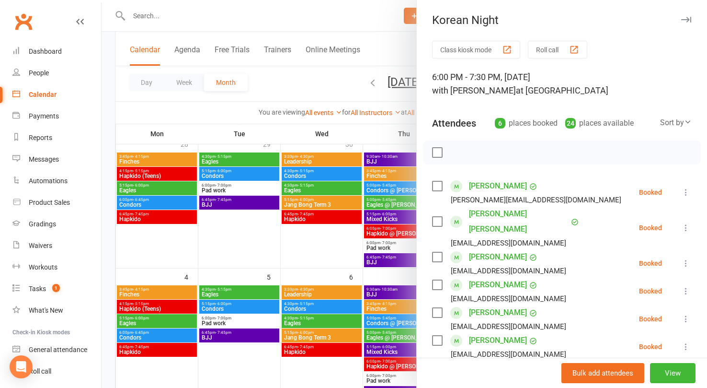
scroll to position [69, 0]
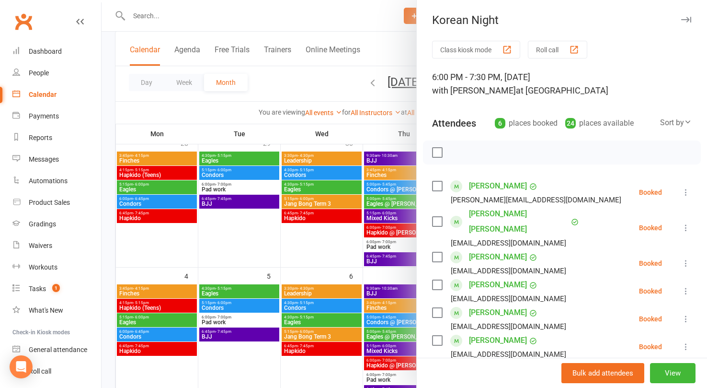
click at [383, 81] on div at bounding box center [404, 194] width 605 height 388
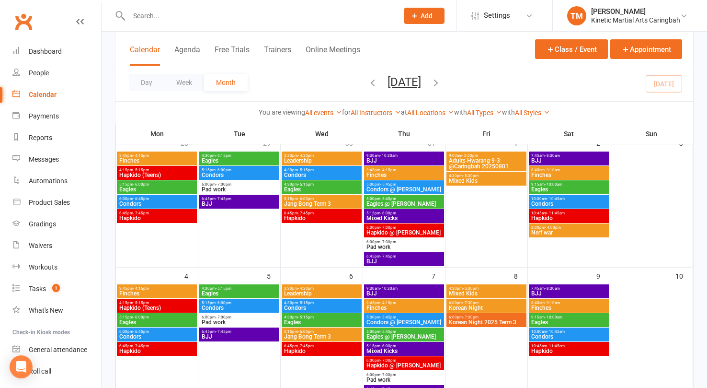
click at [476, 326] on div "6:00pm - 7:30pm Korean Night 2025 Term 3" at bounding box center [486, 320] width 80 height 14
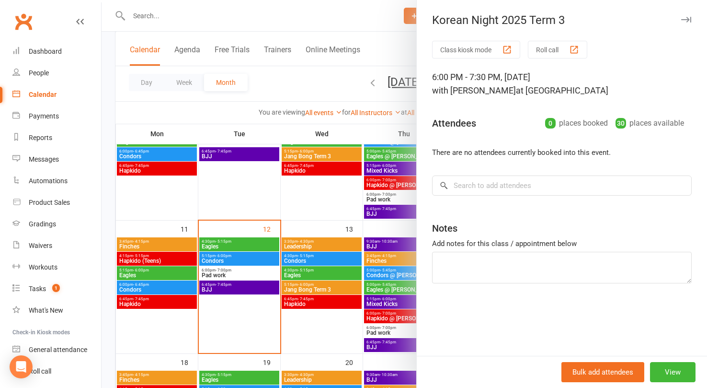
scroll to position [120, 0]
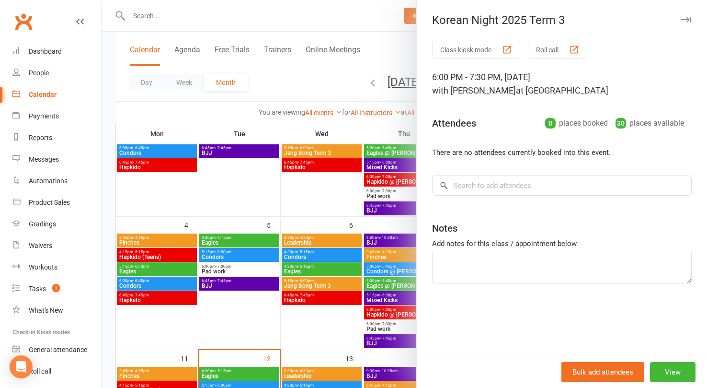
click at [318, 218] on div at bounding box center [404, 194] width 605 height 388
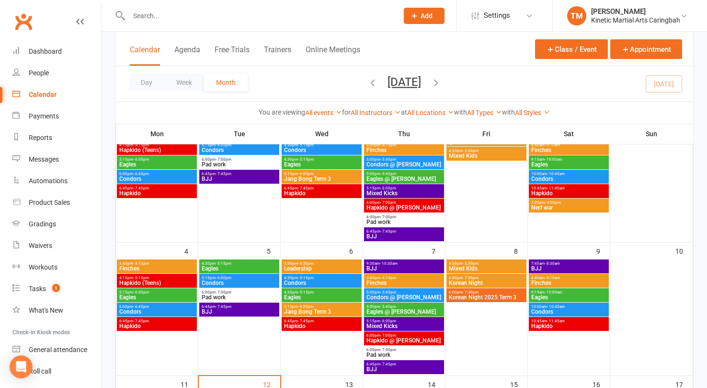
scroll to position [60, 0]
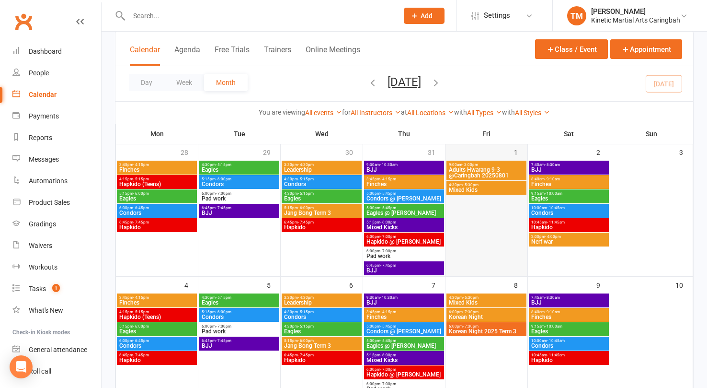
drag, startPoint x: 491, startPoint y: 317, endPoint x: 481, endPoint y: 209, distance: 108.2
click at [467, 314] on span "Korean Night" at bounding box center [486, 317] width 76 height 6
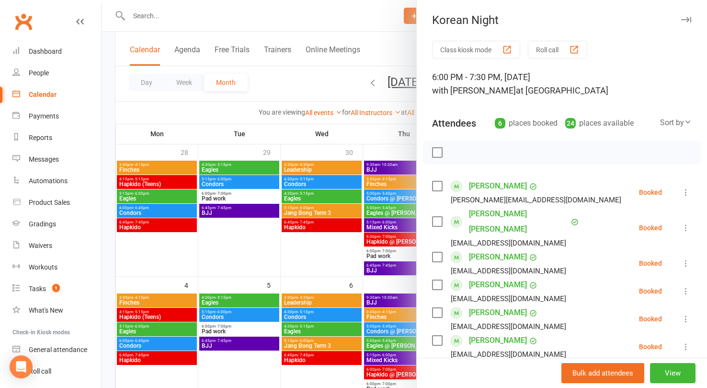
click at [551, 91] on span "at Caringbah" at bounding box center [562, 90] width 92 height 10
click at [560, 93] on div "6:00 PM - 7:30 PM, Friday, August, 8, 2025 with Trent Madsen at Caringbah" at bounding box center [562, 83] width 260 height 27
click at [678, 367] on button "View" at bounding box center [673, 373] width 46 height 20
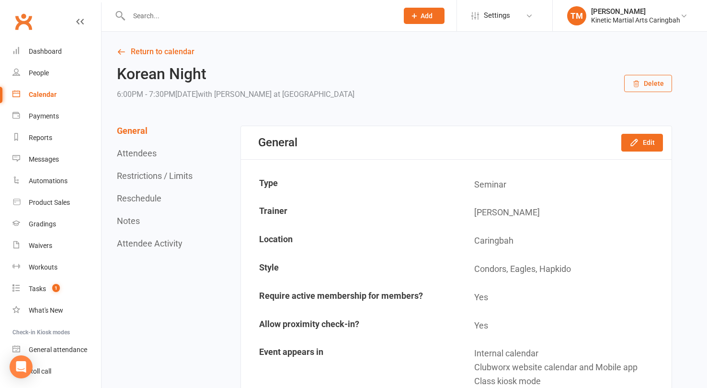
click at [272, 90] on span "with Trent Madsen" at bounding box center [235, 94] width 74 height 9
click at [42, 93] on div "Calendar" at bounding box center [43, 95] width 28 height 8
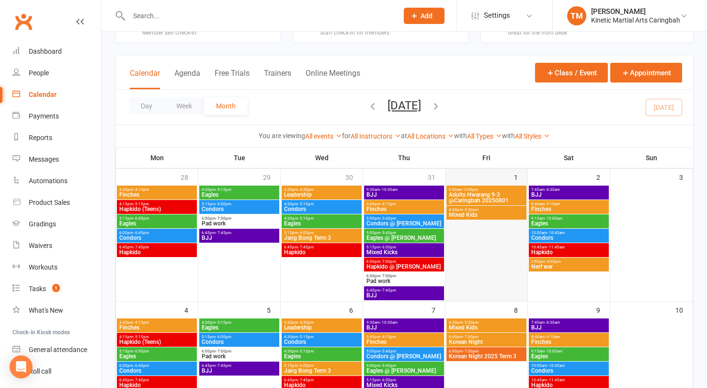
scroll to position [42, 0]
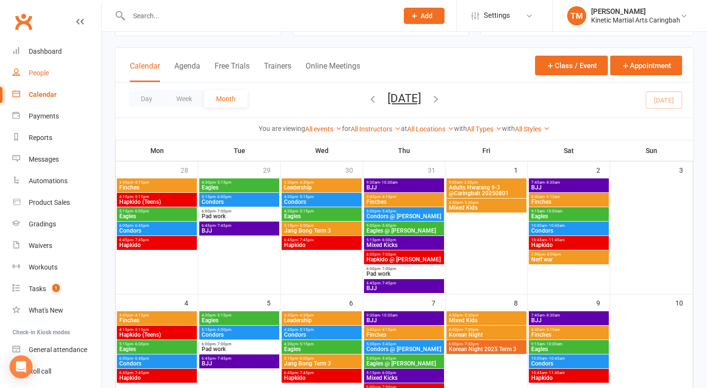
click at [42, 68] on link "People" at bounding box center [56, 73] width 89 height 22
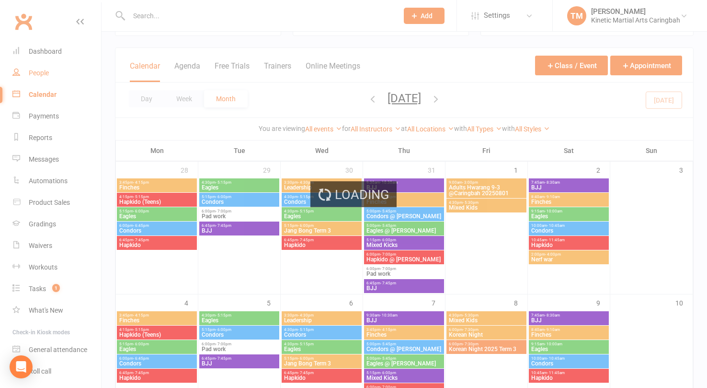
select select "100"
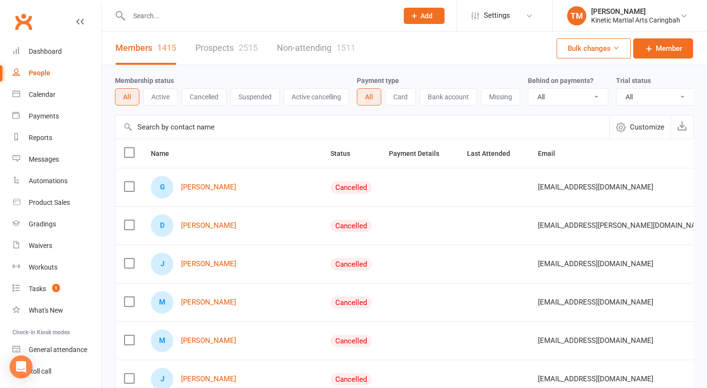
click at [614, 45] on icon at bounding box center [616, 47] width 7 height 7
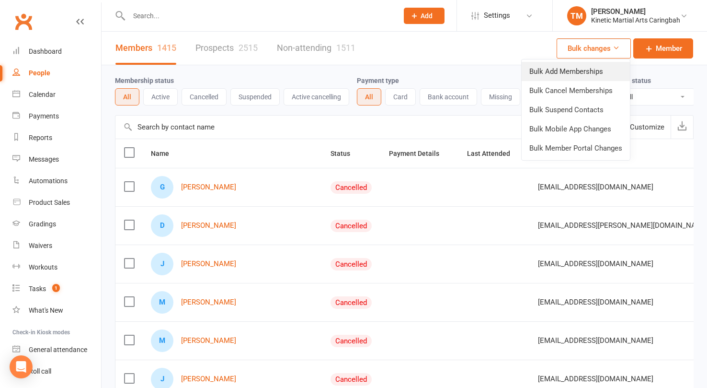
click at [587, 66] on link "Bulk Add Memberships" at bounding box center [576, 71] width 108 height 19
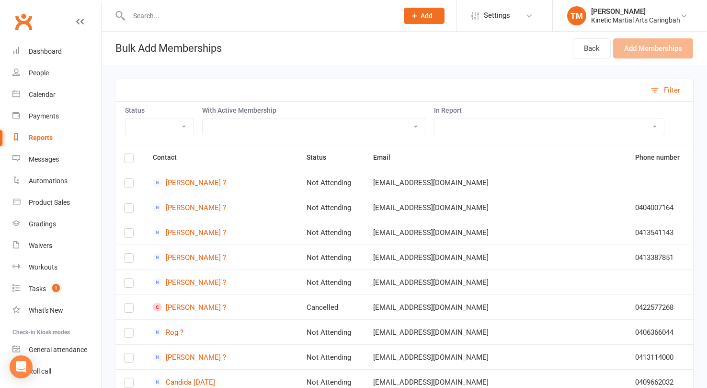
click at [471, 126] on select "All Active Members All People for Mail Chip Comms Settings for Active Members u…" at bounding box center [548, 126] width 229 height 16
select select "167366"
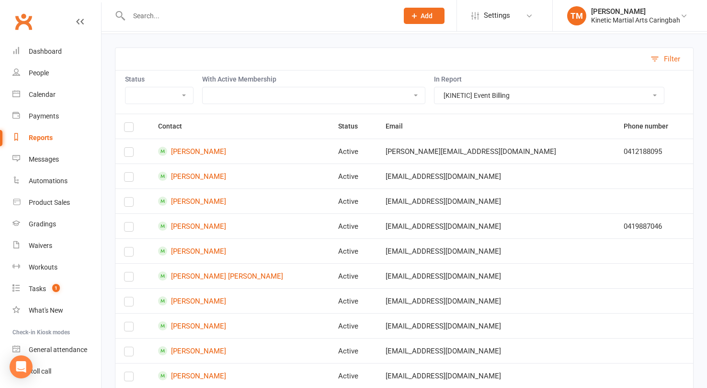
scroll to position [30, 0]
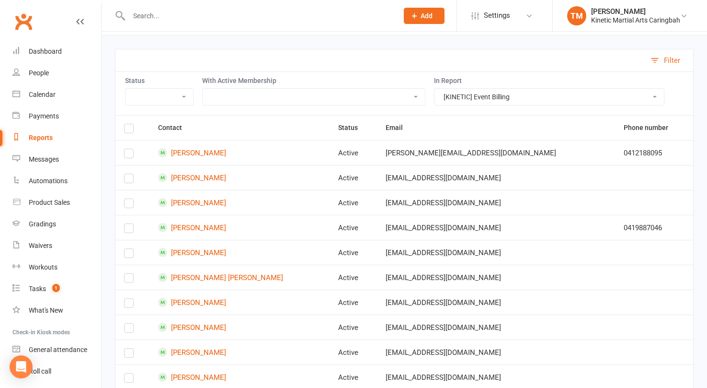
click at [127, 130] on label at bounding box center [129, 130] width 10 height 0
click at [127, 124] on input "checkbox" at bounding box center [129, 124] width 10 height 0
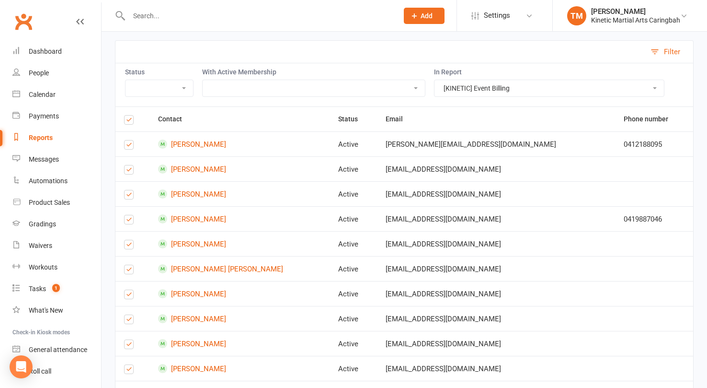
scroll to position [0, 0]
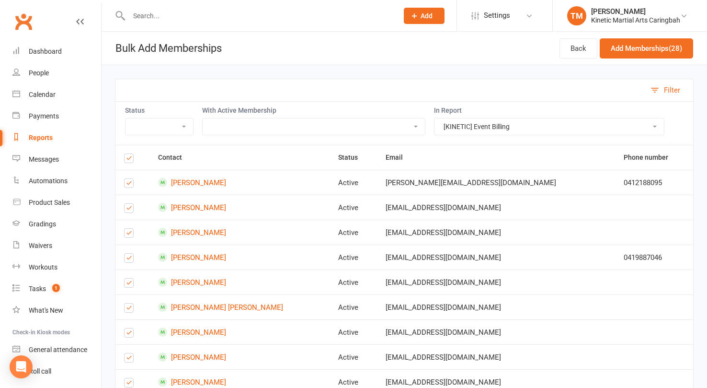
click at [130, 185] on label at bounding box center [129, 185] width 10 height 0
click at [130, 179] on input "checkbox" at bounding box center [129, 179] width 10 height 0
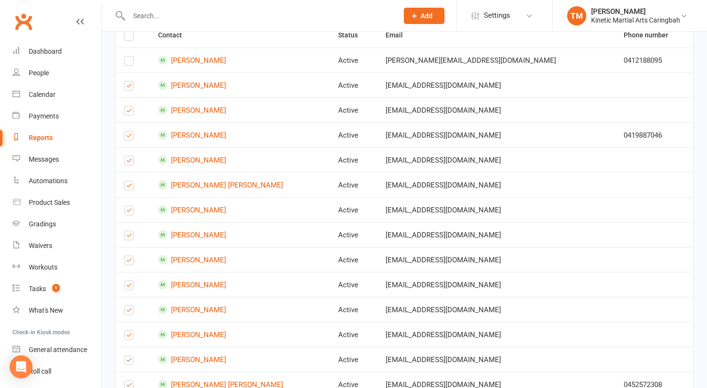
scroll to position [292, 0]
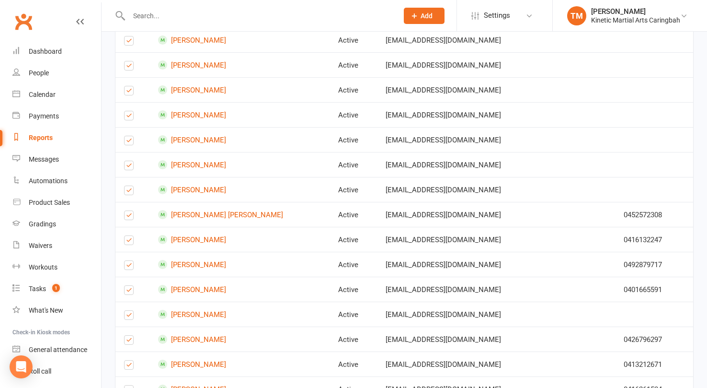
click at [127, 267] on label at bounding box center [129, 267] width 10 height 0
click at [127, 261] on input "checkbox" at bounding box center [129, 261] width 10 height 0
click at [130, 292] on label at bounding box center [129, 292] width 10 height 0
click at [130, 285] on input "checkbox" at bounding box center [129, 285] width 10 height 0
click at [129, 317] on label at bounding box center [129, 317] width 10 height 0
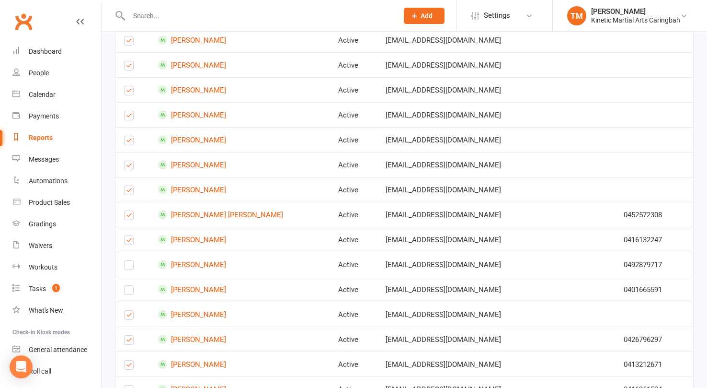
click at [129, 310] on input "checkbox" at bounding box center [129, 310] width 10 height 0
click at [130, 342] on label at bounding box center [129, 342] width 10 height 0
click at [130, 335] on input "checkbox" at bounding box center [129, 335] width 10 height 0
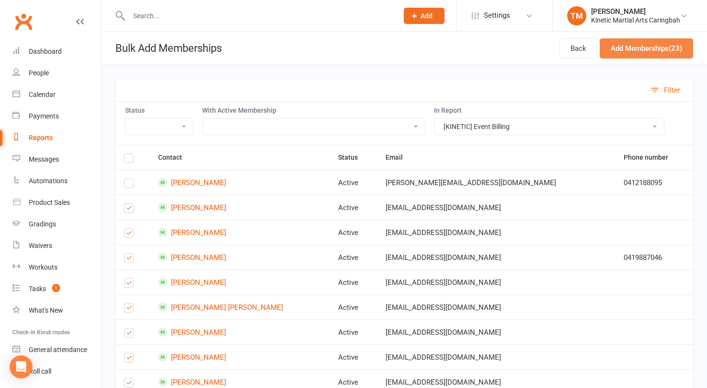
click at [626, 54] on button "Add Memberships (23)" at bounding box center [646, 48] width 93 height 20
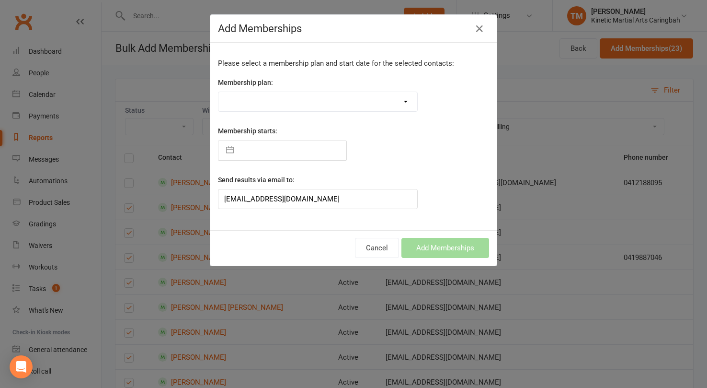
click at [371, 109] on select "Training Fees - $68 Fortnightly Training Fees (Once/Week) - $49 Fortnightly Fre…" at bounding box center [317, 101] width 199 height 19
click at [480, 29] on icon at bounding box center [479, 28] width 11 height 11
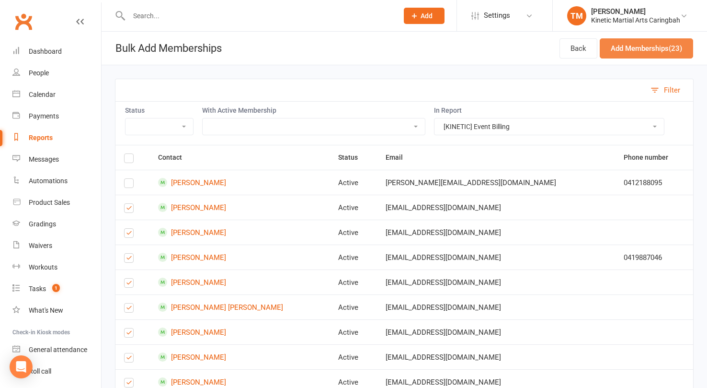
click at [646, 54] on button "Add Memberships (23)" at bounding box center [646, 48] width 93 height 20
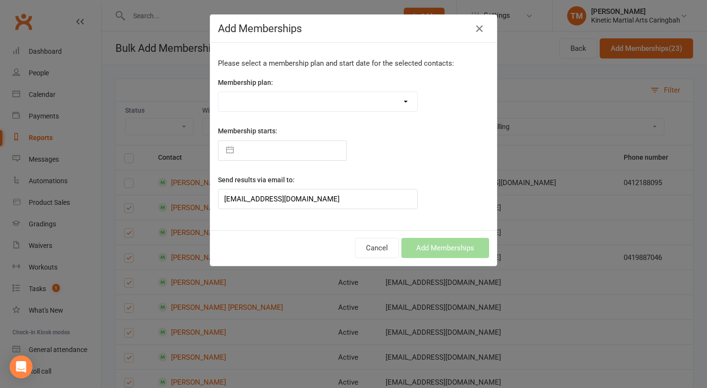
click at [292, 103] on select "Training Fees - $68 Fortnightly Training Fees (Once/Week) - $49 Fortnightly Fre…" at bounding box center [317, 101] width 199 height 19
click at [297, 148] on input "text" at bounding box center [293, 150] width 108 height 19
select select "6"
select select "2025"
select select "7"
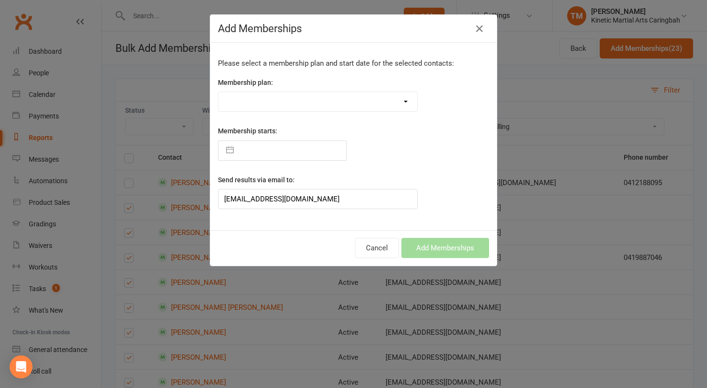
select select "2025"
select select "8"
select select "2025"
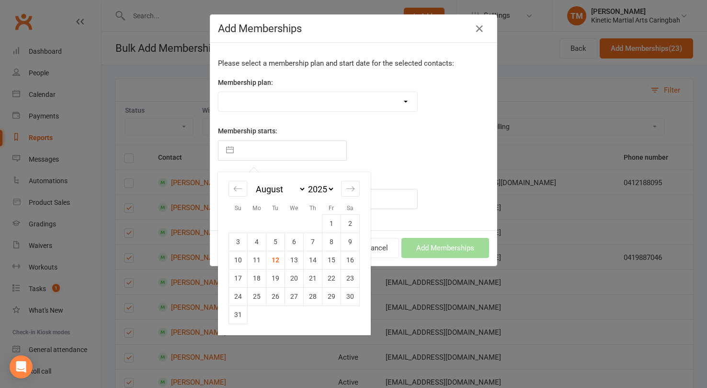
click at [360, 138] on div "Membership starts: Navigate forward to interact with the calendar and select a …" at bounding box center [318, 142] width 214 height 35
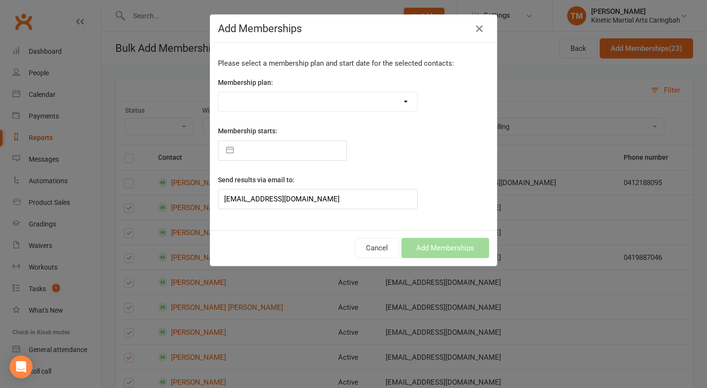
click at [320, 96] on select "Training Fees - $68 Fortnightly Training Fees (Once/Week) - $49 Fortnightly Fre…" at bounding box center [317, 101] width 199 height 19
select select "38328"
type input "[DATE]"
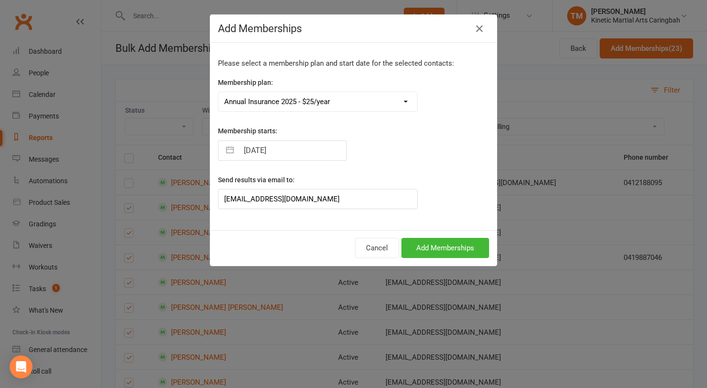
click at [364, 99] on select "Training Fees - $68 Fortnightly Training Fees (Once/Week) - $49 Fortnightly Fre…" at bounding box center [317, 101] width 199 height 19
click at [403, 111] on select "Training Fees - $68 Fortnightly Training Fees (Once/Week) - $49 Fortnightly Fre…" at bounding box center [317, 101] width 199 height 19
select select "6"
select select "2025"
select select "7"
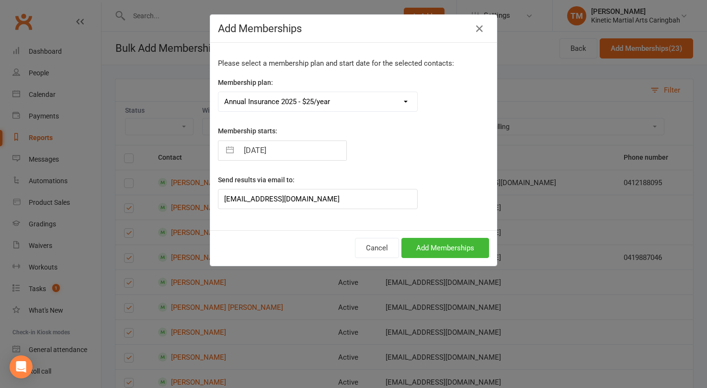
select select "2025"
select select "8"
select select "2025"
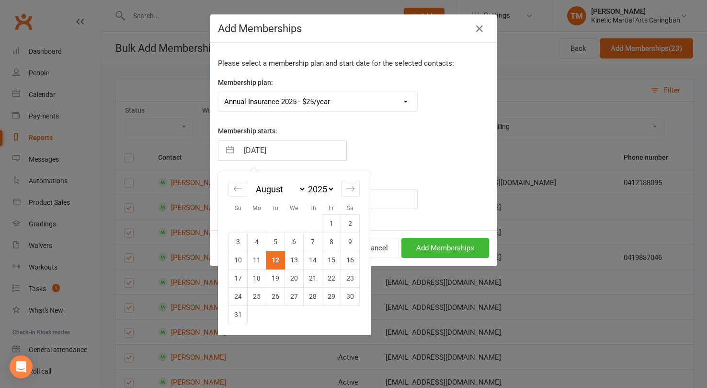
click at [295, 152] on input "[DATE]" at bounding box center [293, 150] width 108 height 19
click at [334, 225] on td "1" at bounding box center [331, 223] width 19 height 18
type input "[DATE]"
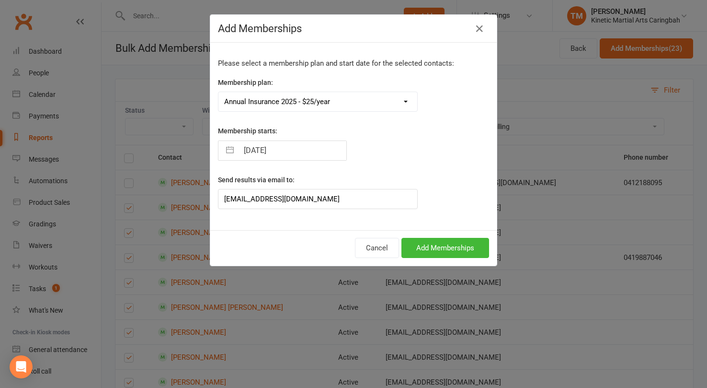
click at [360, 137] on div "Membership starts: 01 Aug 2025 Navigate forward to interact with the calendar a…" at bounding box center [318, 142] width 214 height 35
click at [384, 104] on select "Training Fees - $68 Fortnightly Training Fees (Once/Week) - $49 Fortnightly Fre…" at bounding box center [317, 101] width 199 height 19
click at [412, 96] on select "Training Fees - $68 Fortnightly Training Fees (Once/Week) - $49 Fortnightly Fre…" at bounding box center [317, 101] width 199 height 19
click at [387, 101] on select "Training Fees - $68 Fortnightly Training Fees (Once/Week) - $49 Fortnightly Fre…" at bounding box center [317, 101] width 199 height 19
click at [411, 105] on select "Training Fees - $68 Fortnightly Training Fees (Once/Week) - $49 Fortnightly Fre…" at bounding box center [317, 101] width 199 height 19
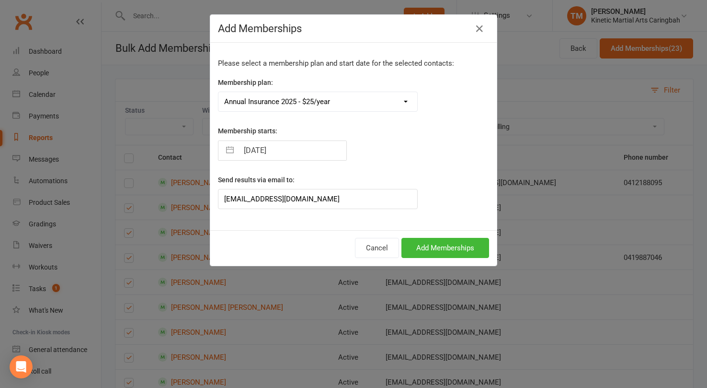
click at [400, 103] on select "Training Fees - $68 Fortnightly Training Fees (Once/Week) - $49 Fortnightly Fre…" at bounding box center [317, 101] width 199 height 19
click at [409, 103] on select "Training Fees - $68 Fortnightly Training Fees (Once/Week) - $49 Fortnightly Fre…" at bounding box center [317, 101] width 199 height 19
click at [480, 28] on icon at bounding box center [479, 28] width 11 height 11
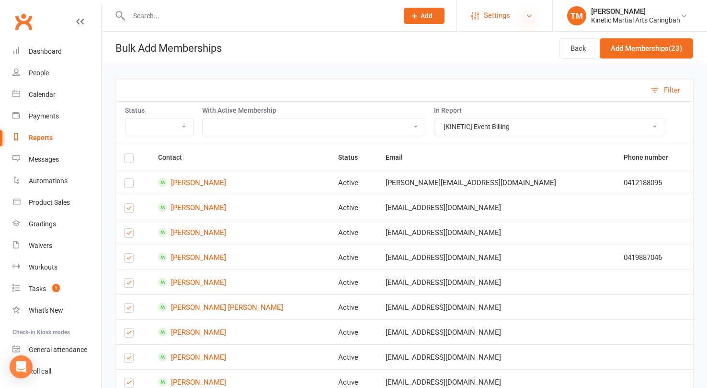
click at [525, 17] on icon at bounding box center [529, 16] width 8 height 8
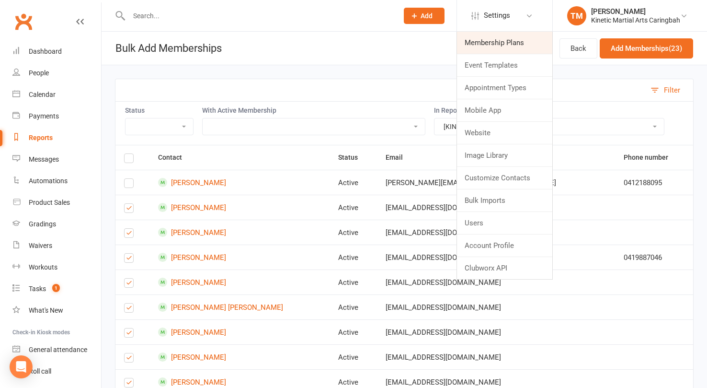
click at [500, 40] on link "Membership Plans" at bounding box center [504, 43] width 95 height 22
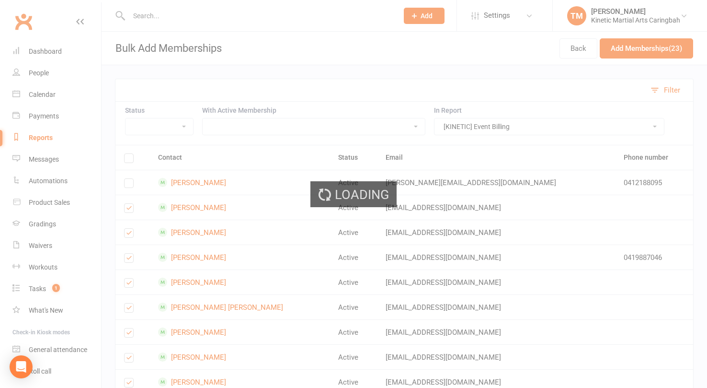
select select "100"
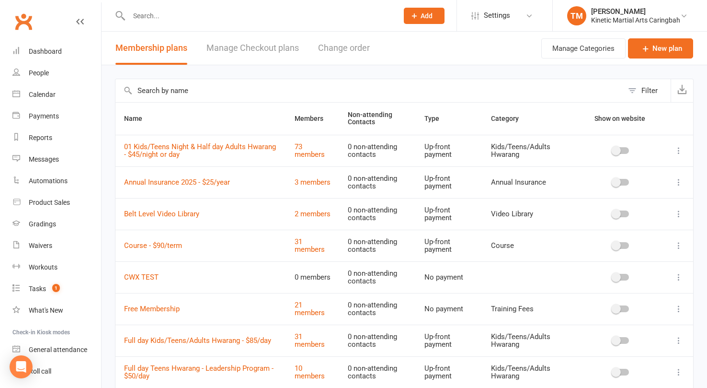
scroll to position [4, 0]
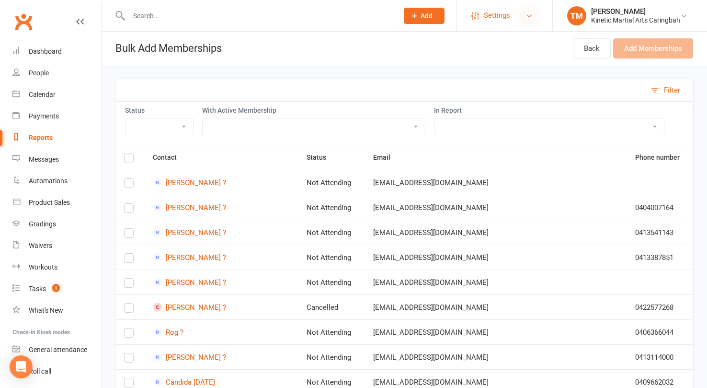
click at [528, 14] on icon at bounding box center [529, 16] width 8 height 8
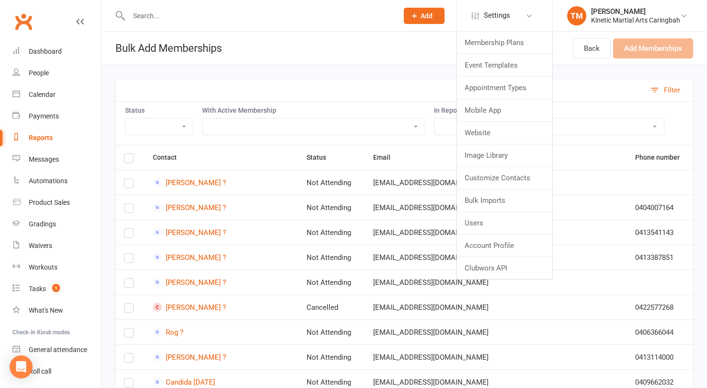
click at [473, 27] on li "Settings Membership Plans Event Templates Appointment Types Mobile App Website …" at bounding box center [505, 15] width 96 height 31
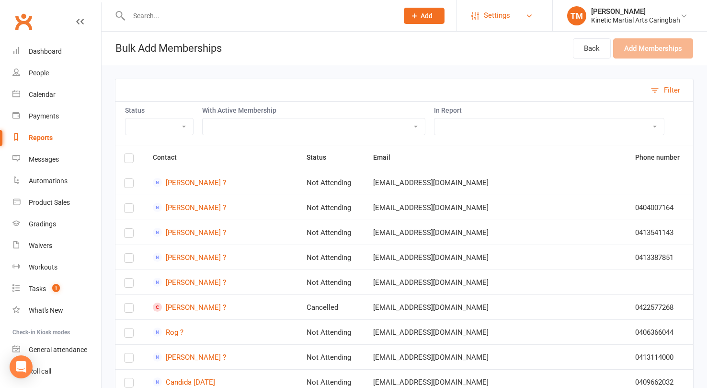
click at [511, 13] on link "Settings" at bounding box center [504, 16] width 67 height 22
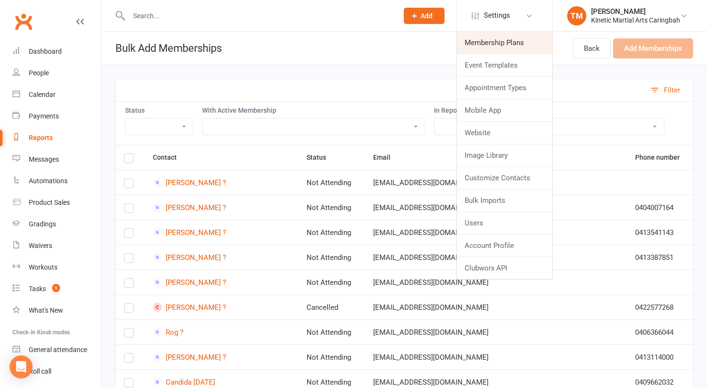
click at [504, 49] on link "Membership Plans" at bounding box center [504, 43] width 95 height 22
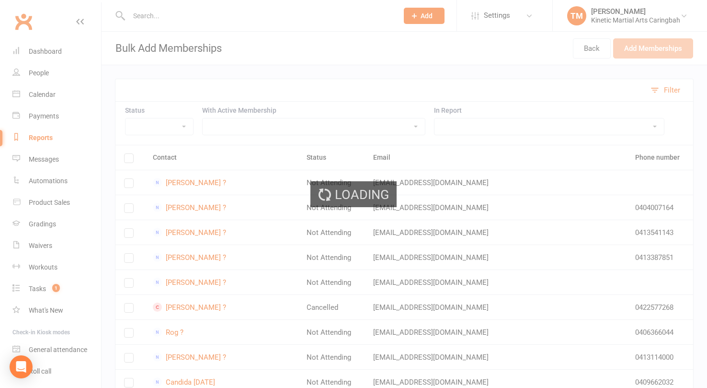
select select "100"
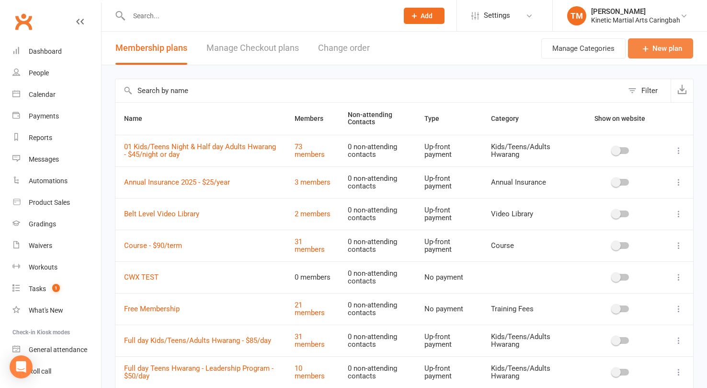
click at [670, 54] on link "New plan" at bounding box center [660, 48] width 65 height 20
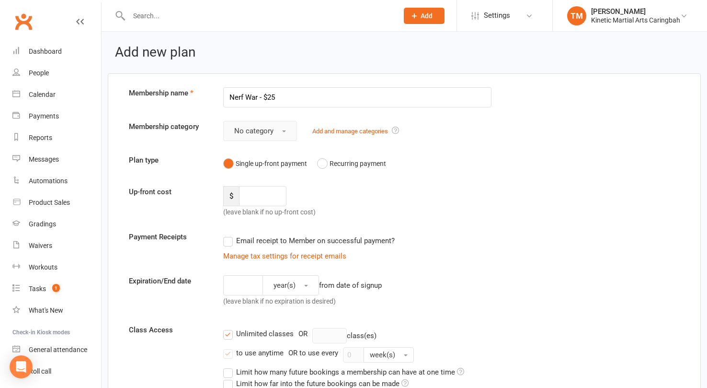
type input "Nerf War - $25"
click at [263, 126] on button "No category" at bounding box center [260, 131] width 74 height 20
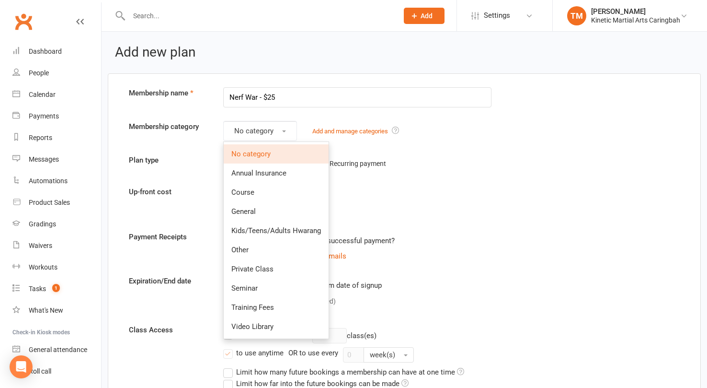
click at [273, 149] on link "No category" at bounding box center [276, 153] width 105 height 19
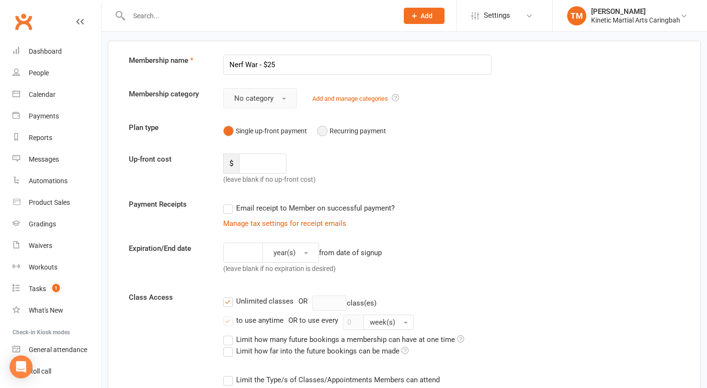
scroll to position [57, 0]
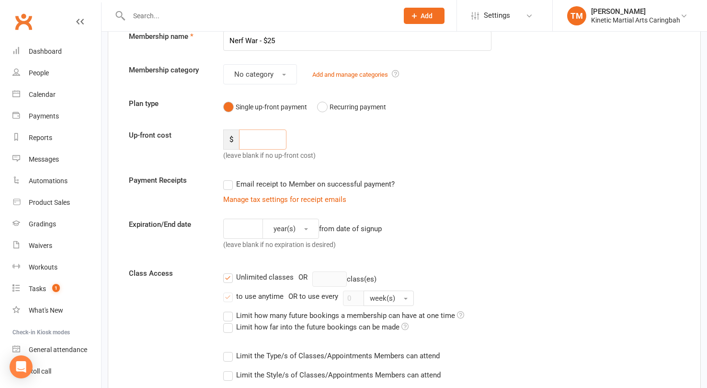
click at [273, 133] on input "number" at bounding box center [263, 139] width 48 height 20
type input "25"
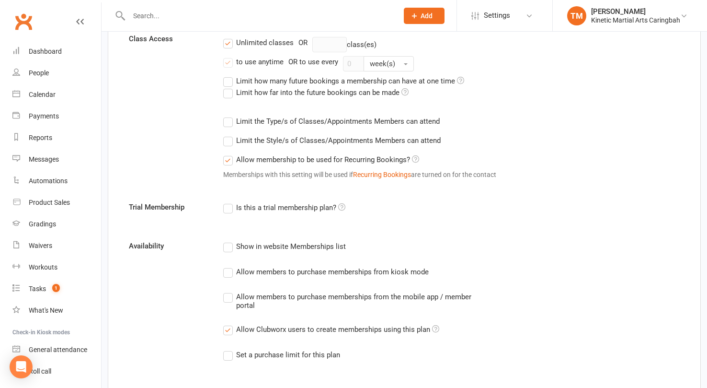
scroll to position [0, 0]
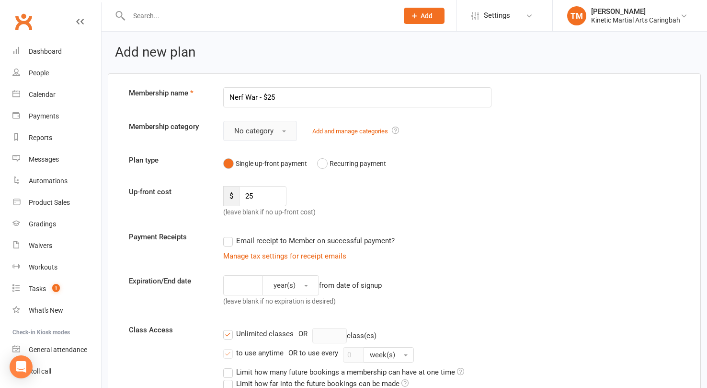
click at [283, 131] on span "button" at bounding box center [284, 131] width 4 height 2
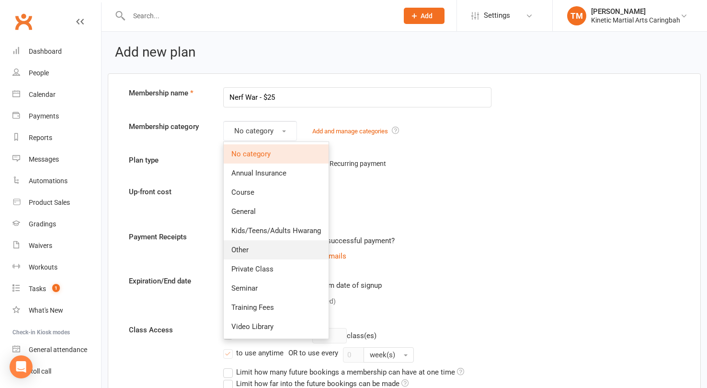
click at [274, 252] on link "Other" at bounding box center [276, 249] width 105 height 19
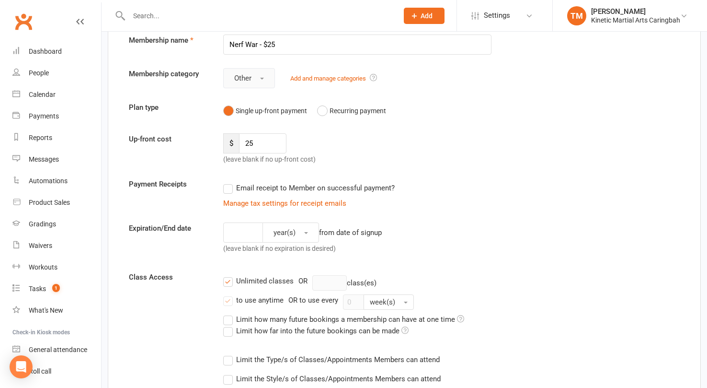
scroll to position [54, 0]
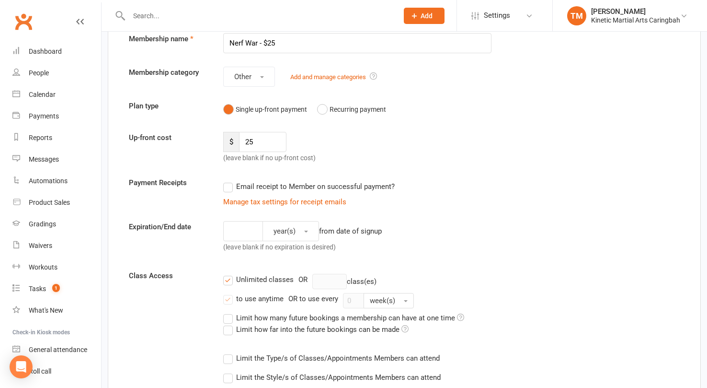
click at [228, 280] on label "Unlimited classes" at bounding box center [258, 279] width 70 height 11
click at [228, 274] on input "Unlimited classes" at bounding box center [226, 274] width 6 height 0
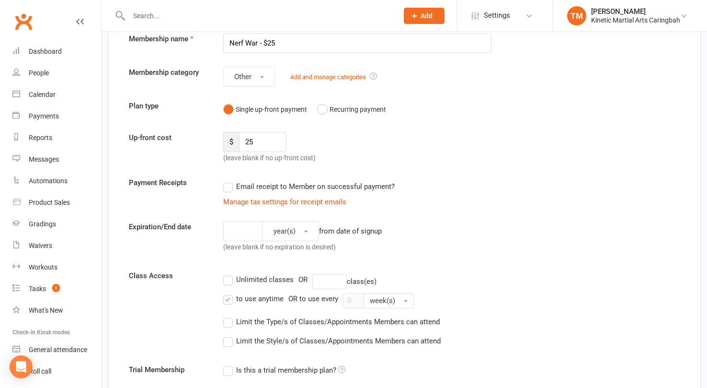
click at [229, 297] on label "to use anytime" at bounding box center [253, 298] width 60 height 11
click at [229, 293] on input "to use anytime" at bounding box center [226, 293] width 6 height 0
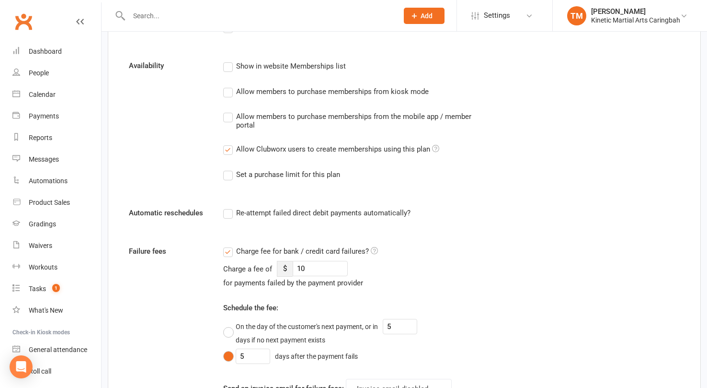
scroll to position [403, 0]
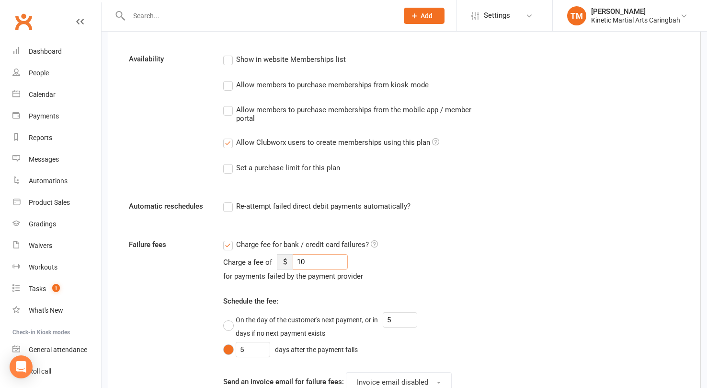
click at [327, 259] on input "10" at bounding box center [320, 261] width 55 height 15
type input "1"
click at [439, 257] on div "Charge a fee of $ for payments failed by the payment provider" at bounding box center [357, 268] width 268 height 28
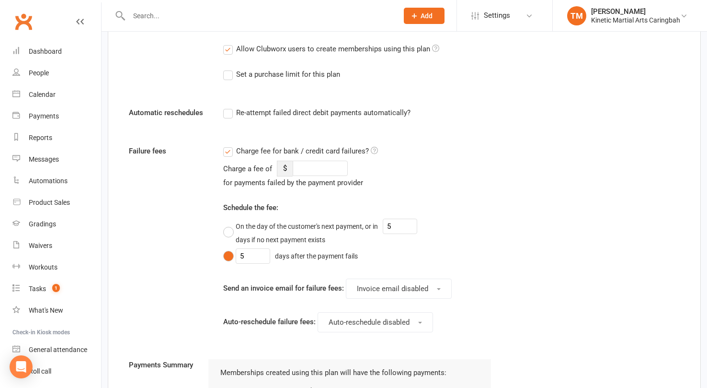
scroll to position [0, 0]
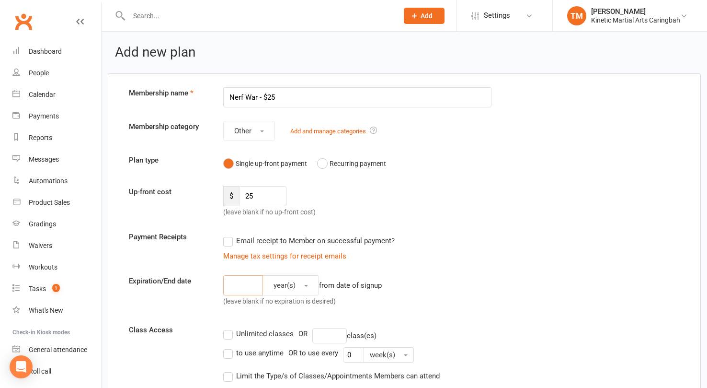
click at [250, 286] on input "number" at bounding box center [243, 285] width 40 height 20
click at [296, 285] on button "year(s)" at bounding box center [291, 285] width 57 height 20
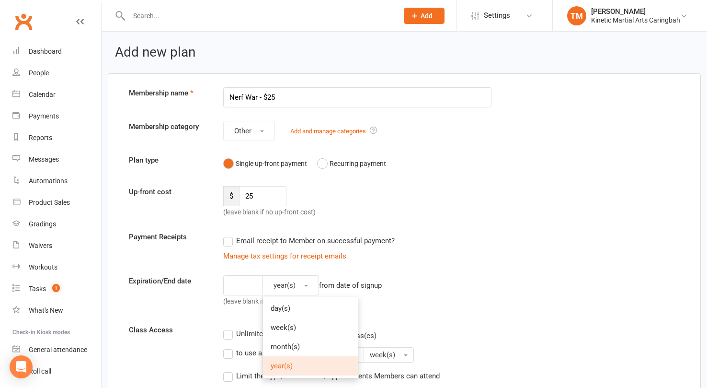
click at [469, 260] on div "Manage tax settings for receipt emails" at bounding box center [357, 255] width 268 height 11
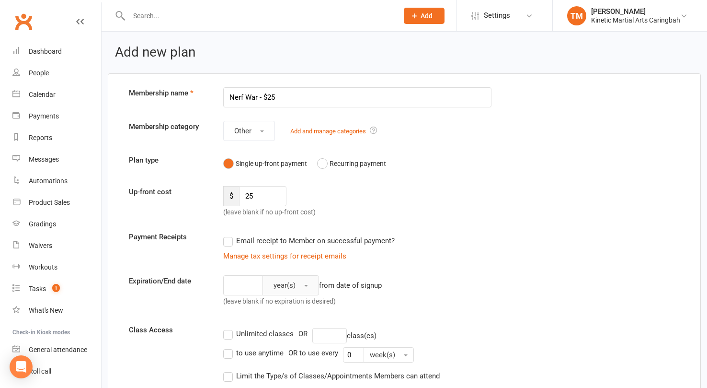
click at [308, 284] on button "year(s)" at bounding box center [291, 285] width 57 height 20
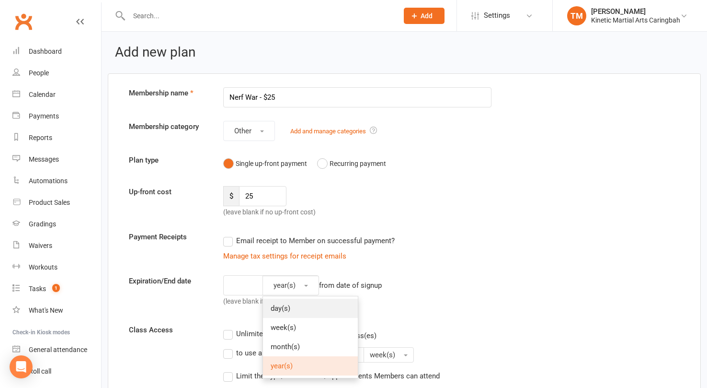
click at [312, 309] on link "day(s)" at bounding box center [310, 307] width 95 height 19
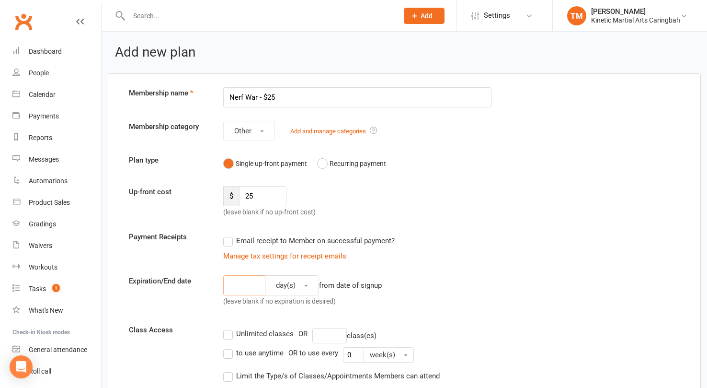
click at [228, 288] on input "number" at bounding box center [244, 285] width 42 height 20
type input "1"
click at [454, 301] on div "1 day(s) from date of signup (leave blank if no expiration is desired)" at bounding box center [357, 292] width 283 height 35
click at [244, 290] on input "1" at bounding box center [244, 285] width 42 height 20
type input "3"
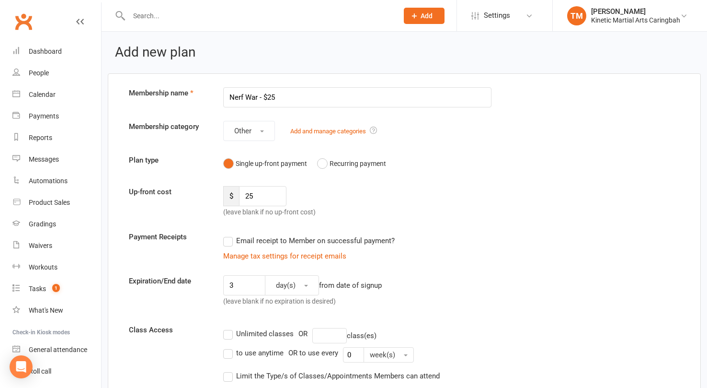
click at [226, 239] on label "Email receipt to Member on successful payment?" at bounding box center [308, 240] width 171 height 11
click at [226, 235] on input "Email receipt to Member on successful payment?" at bounding box center [226, 235] width 6 height 0
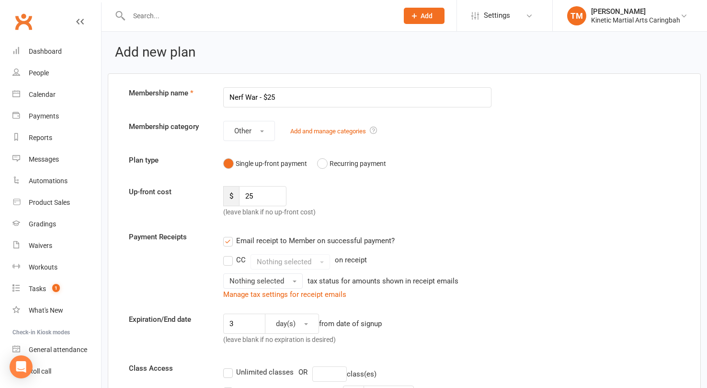
click at [226, 240] on label "Email receipt to Member on successful payment?" at bounding box center [308, 240] width 171 height 11
click at [226, 235] on input "Email receipt to Member on successful payment?" at bounding box center [226, 235] width 6 height 0
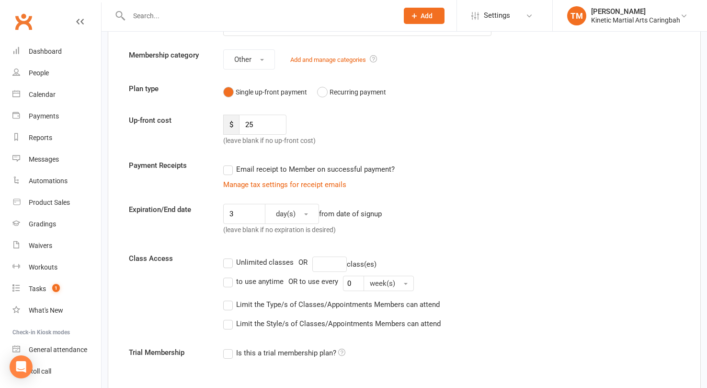
scroll to position [74, 0]
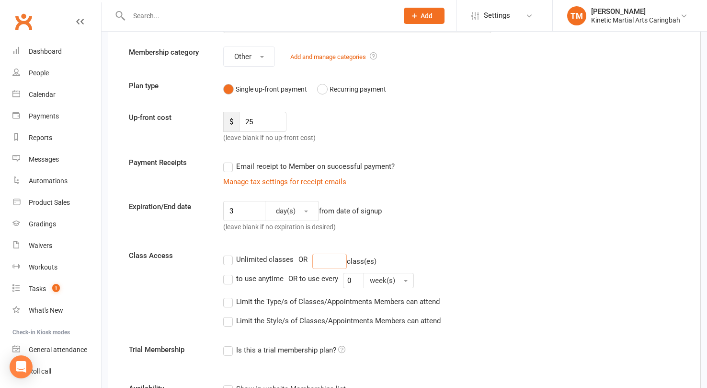
click at [339, 259] on input "number" at bounding box center [329, 260] width 34 height 15
click at [400, 224] on div "3 day(s) from date of signup (leave blank if no expiration is desired)" at bounding box center [357, 218] width 283 height 35
click at [324, 257] on input "number" at bounding box center [329, 260] width 34 height 15
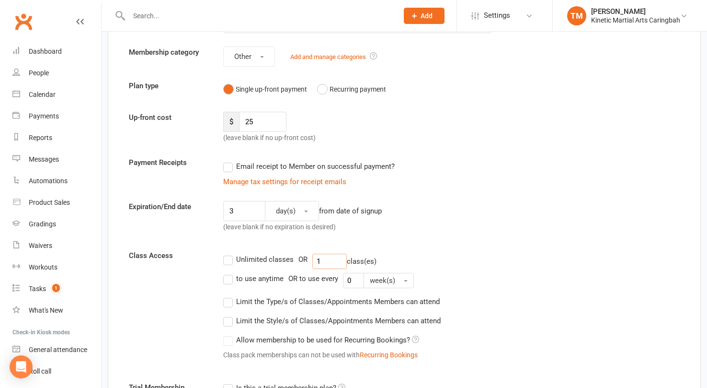
scroll to position [0, 0]
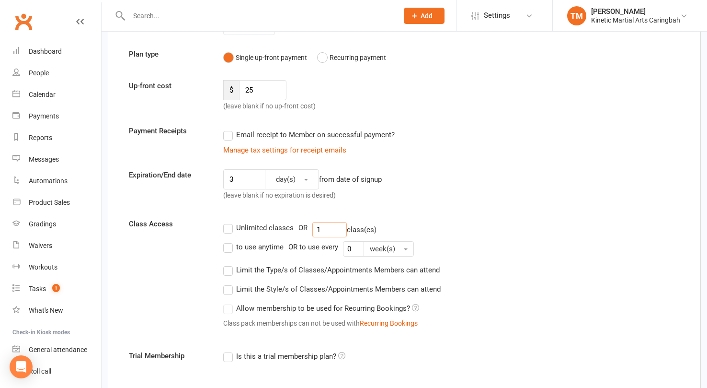
type input "1"
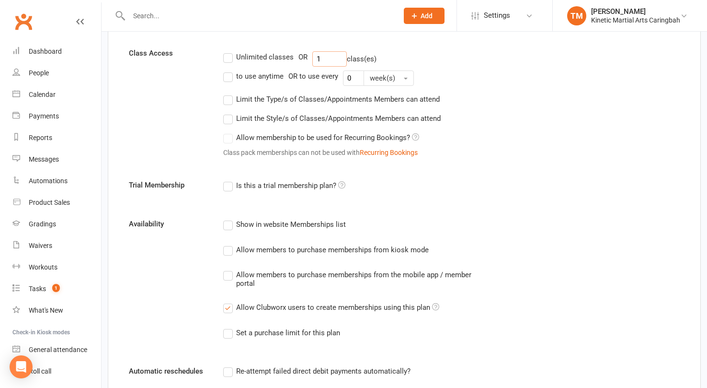
scroll to position [279, 0]
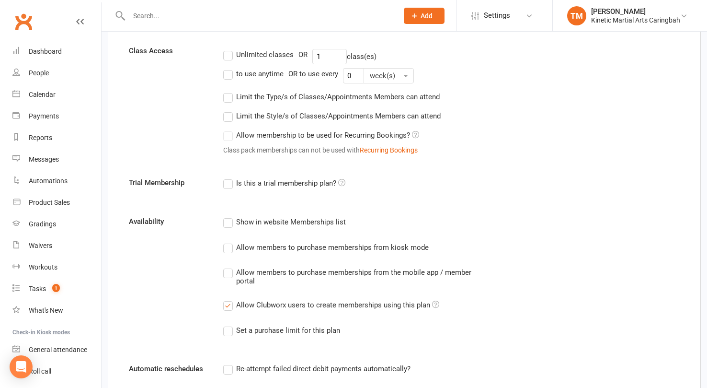
click at [228, 249] on label "Allow members to purchase memberships from kiosk mode" at bounding box center [326, 246] width 206 height 11
click at [228, 241] on input "Allow members to purchase memberships from kiosk mode" at bounding box center [226, 241] width 6 height 0
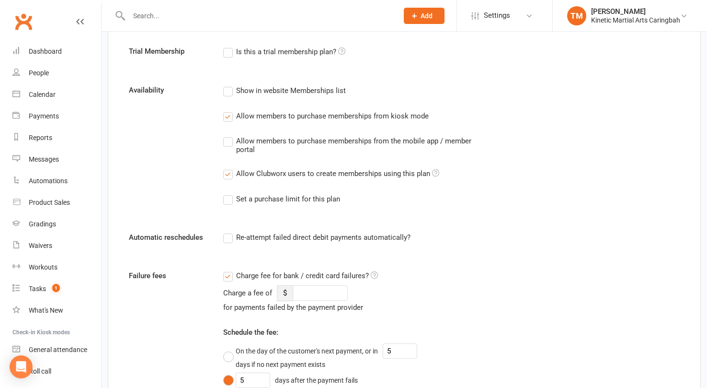
scroll to position [411, 0]
click at [229, 236] on label "Re-attempt failed direct debit payments automatically?" at bounding box center [316, 236] width 187 height 11
click at [229, 231] on input "Re-attempt failed direct debit payments automatically?" at bounding box center [226, 231] width 6 height 0
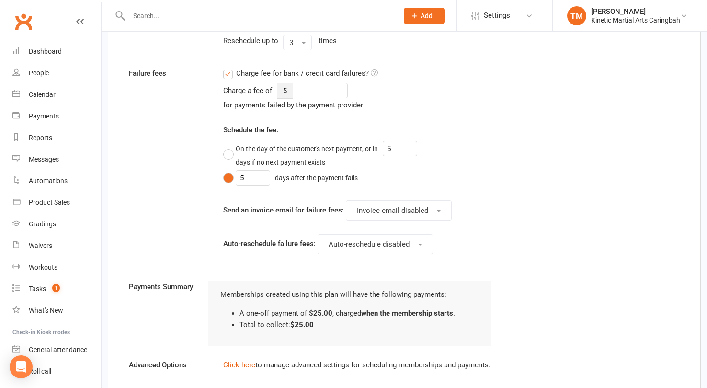
scroll to position [643, 0]
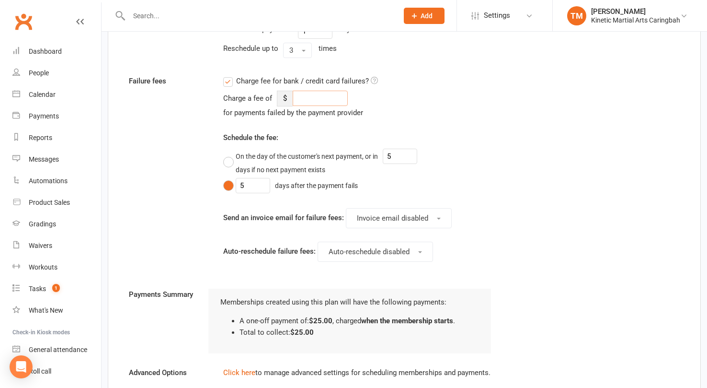
click at [318, 99] on input "number" at bounding box center [320, 98] width 55 height 15
type input "1"
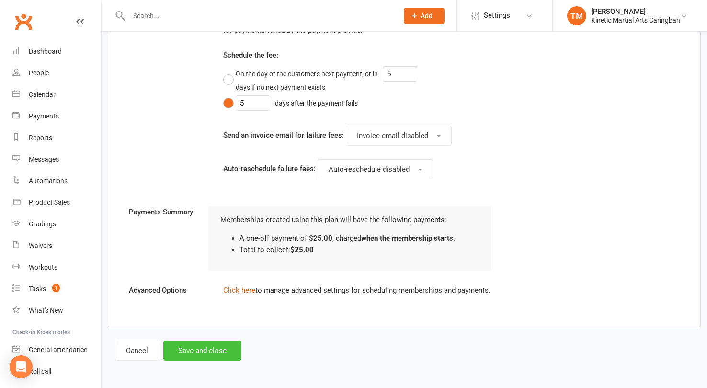
type input "10"
click at [191, 354] on button "Save and close" at bounding box center [202, 350] width 78 height 20
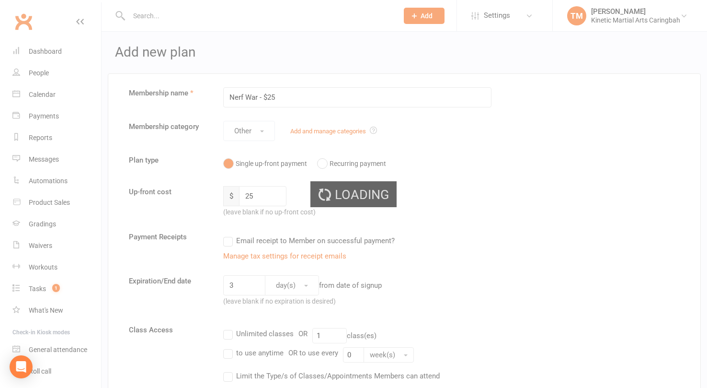
select select "100"
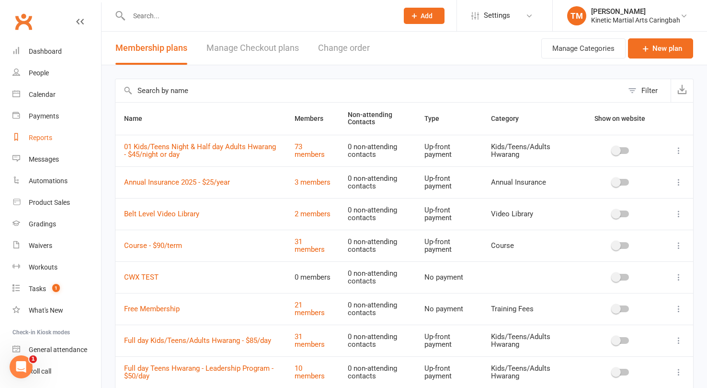
click at [46, 137] on div "Reports" at bounding box center [40, 138] width 23 height 8
select select "100"
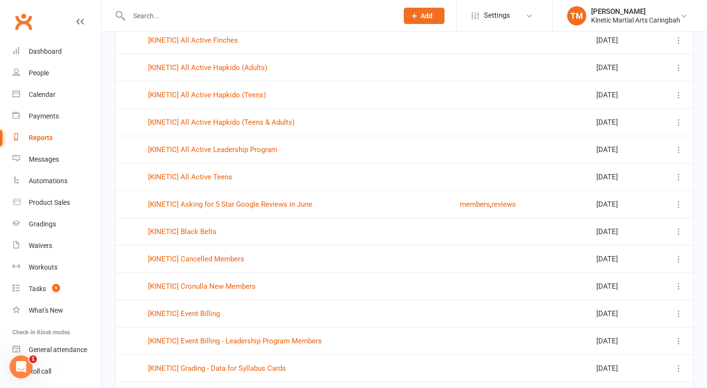
scroll to position [435, 0]
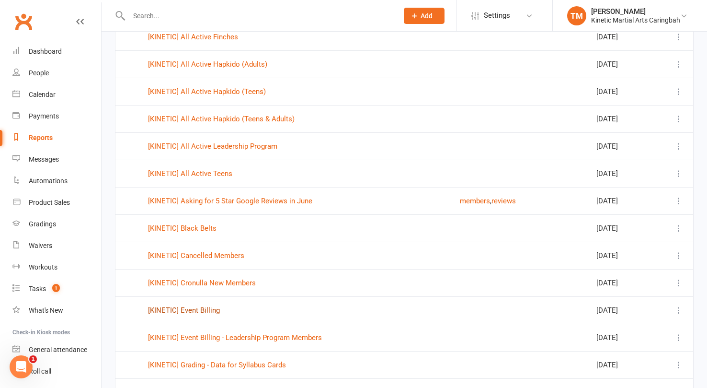
click at [202, 313] on link "[KINETIC] Event Billing" at bounding box center [184, 310] width 72 height 9
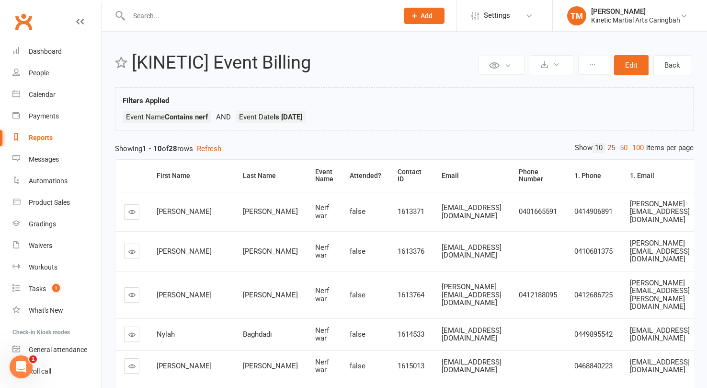
click at [608, 145] on link "25" at bounding box center [611, 148] width 12 height 10
click at [37, 76] on div "People" at bounding box center [39, 73] width 20 height 8
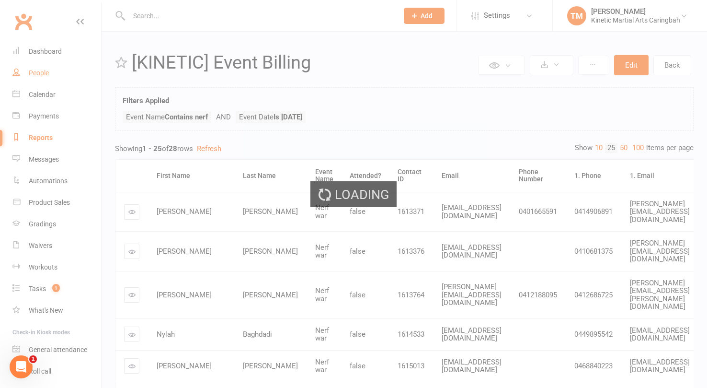
select select "100"
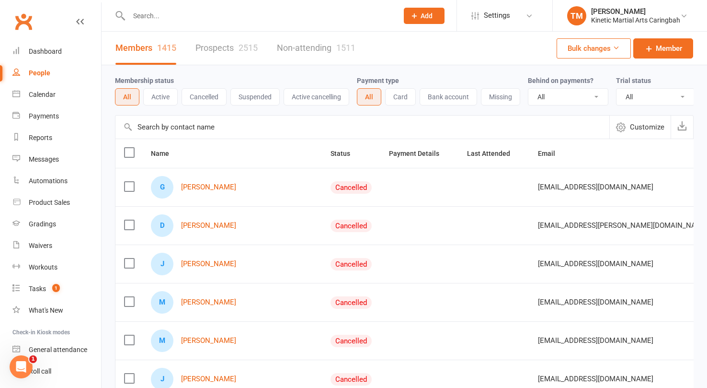
click at [473, 135] on input "text" at bounding box center [362, 126] width 494 height 23
click at [485, 133] on input "text" at bounding box center [362, 126] width 494 height 23
click at [574, 77] on label "Behind on payments?" at bounding box center [561, 81] width 66 height 8
click at [526, 126] on input "text" at bounding box center [362, 126] width 494 height 23
click at [331, 45] on link "Non-attending 1511" at bounding box center [316, 48] width 79 height 33
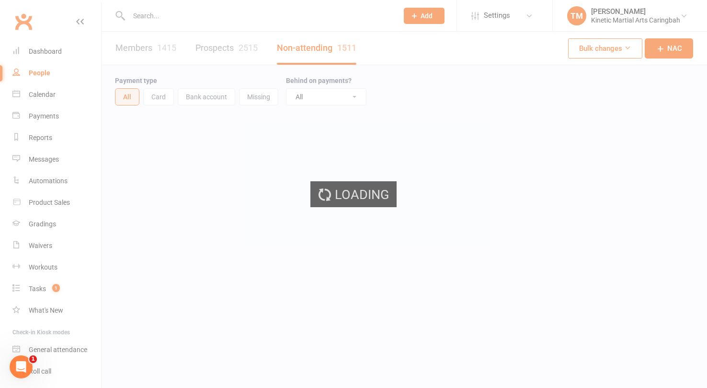
select select "100"
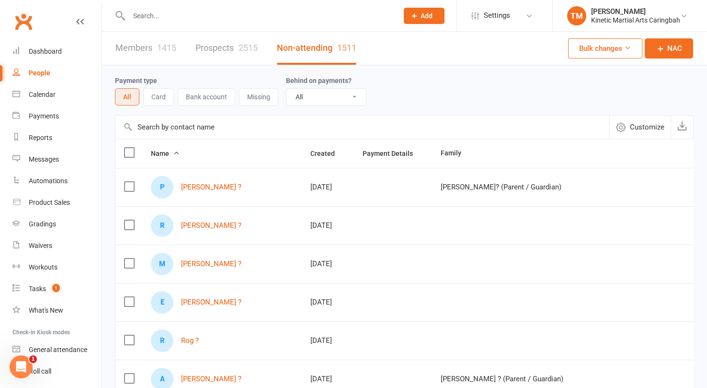
click at [164, 50] on div "1415" at bounding box center [166, 48] width 19 height 10
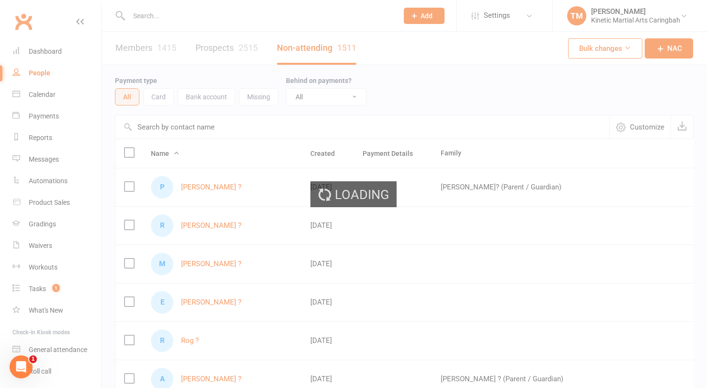
select select "100"
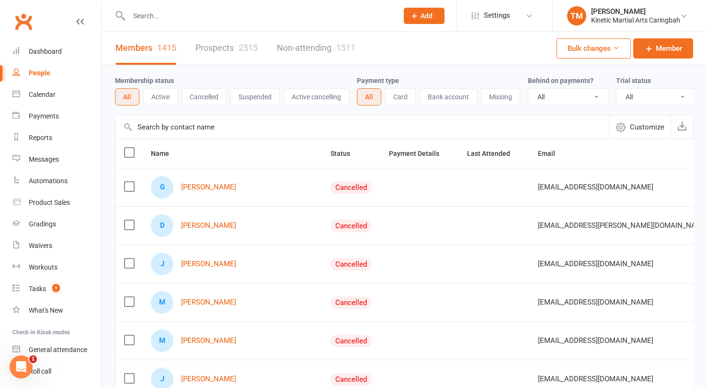
click at [184, 125] on input "text" at bounding box center [362, 126] width 494 height 23
click at [167, 94] on button "Active" at bounding box center [160, 96] width 34 height 17
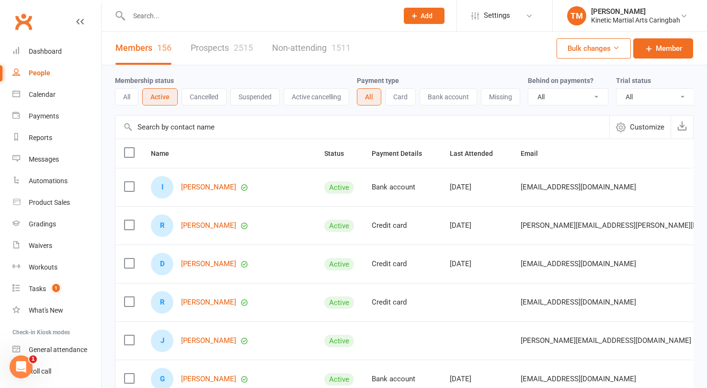
click at [126, 96] on button "All" at bounding box center [126, 96] width 23 height 17
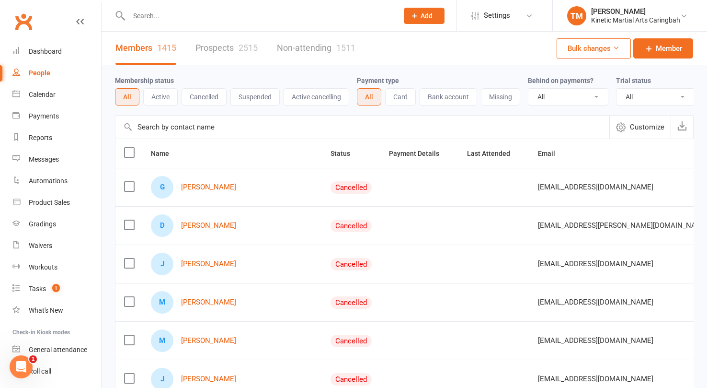
click at [160, 99] on button "Active" at bounding box center [160, 96] width 34 height 17
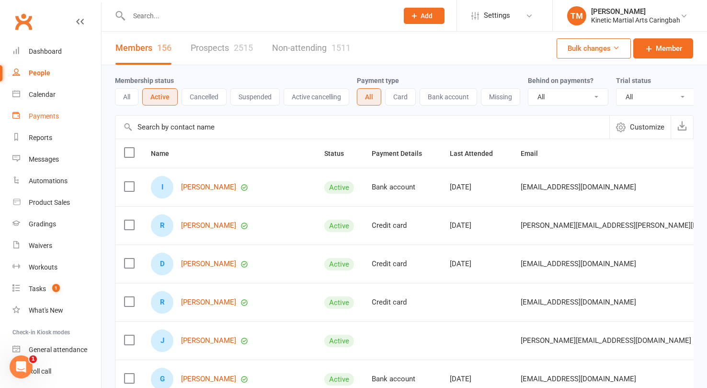
click at [37, 121] on link "Payments" at bounding box center [56, 116] width 89 height 22
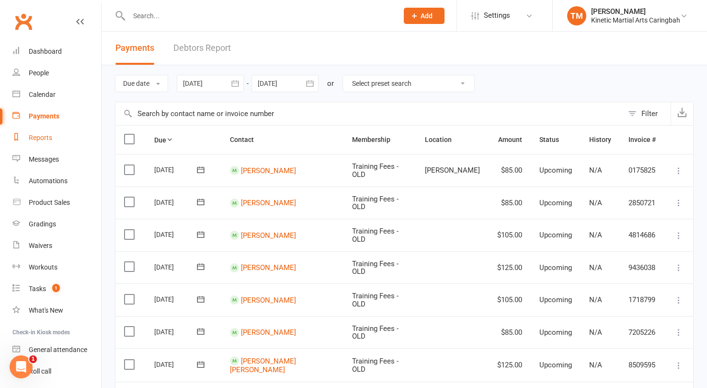
click at [36, 138] on div "Reports" at bounding box center [40, 138] width 23 height 8
select select "100"
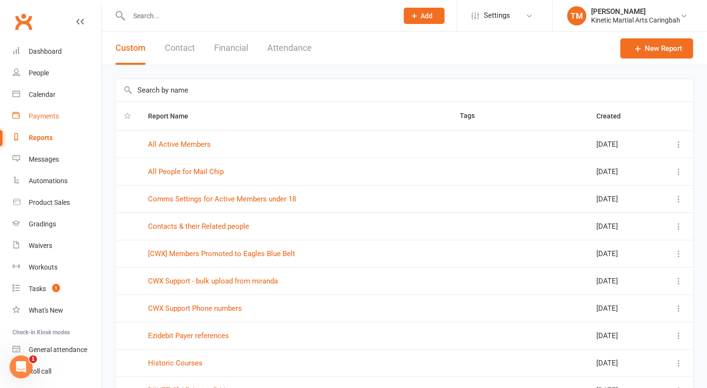
click at [42, 111] on link "Payments" at bounding box center [56, 116] width 89 height 22
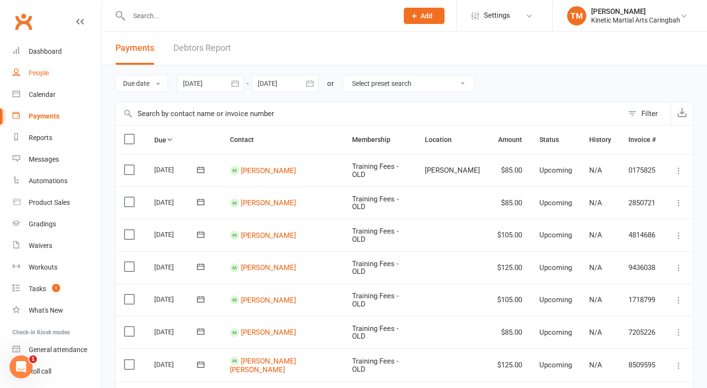
click at [42, 69] on div "People" at bounding box center [39, 73] width 20 height 8
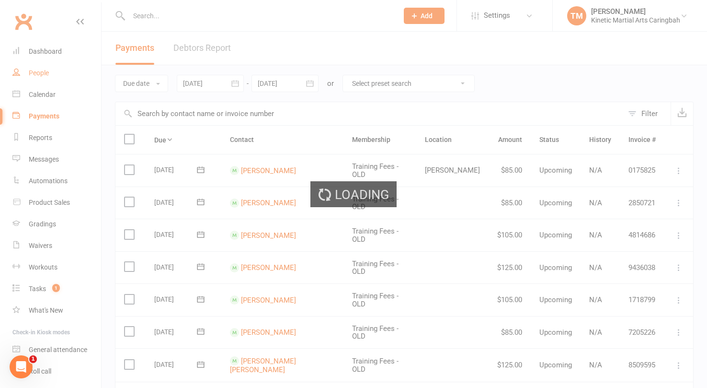
select select "100"
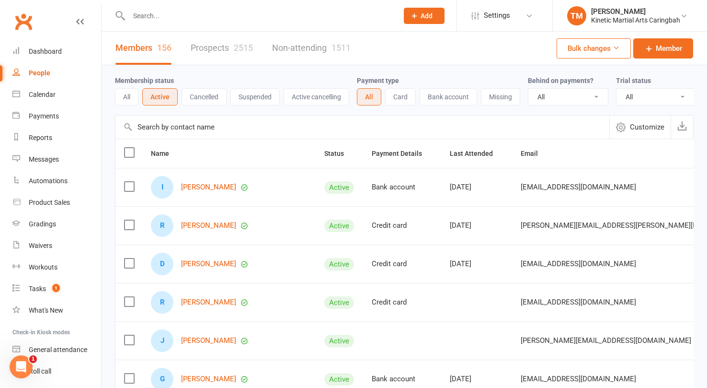
click at [605, 53] on button "Bulk changes" at bounding box center [594, 48] width 74 height 20
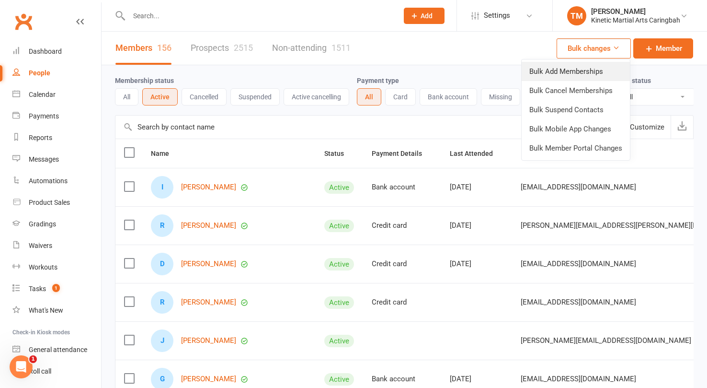
click at [581, 66] on link "Bulk Add Memberships" at bounding box center [576, 71] width 108 height 19
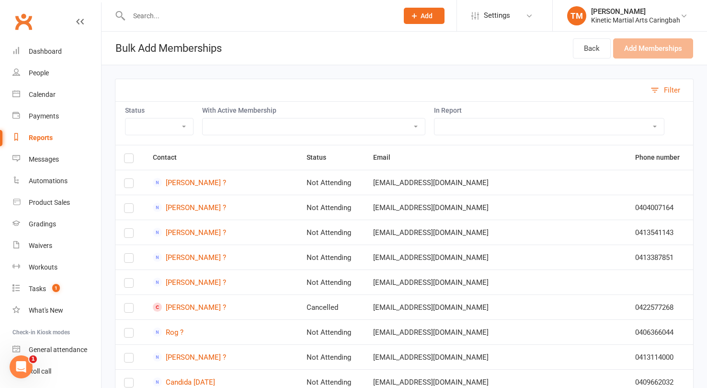
click at [230, 125] on select "Training Fees - $68 Fortnightly Training Fees (Once/Week) - $49 Fortnightly Fre…" at bounding box center [314, 126] width 222 height 16
click at [469, 125] on select "All Active Members All People for Mail Chip Comms Settings for Active Members u…" at bounding box center [548, 126] width 229 height 16
select select "167366"
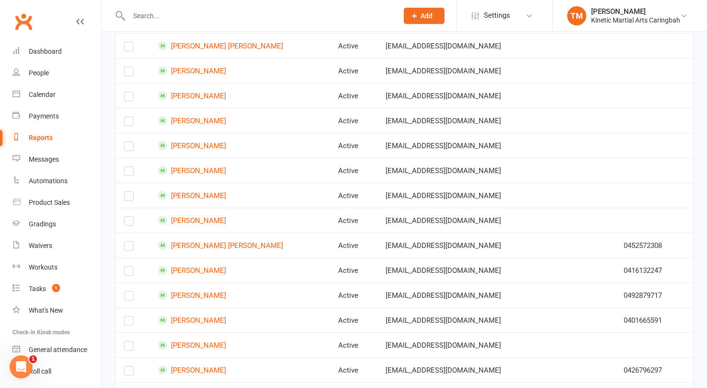
scroll to position [396, 0]
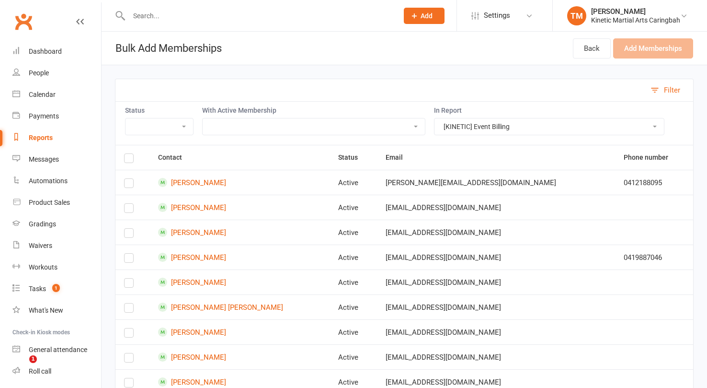
select select "167366"
click at [127, 160] on label at bounding box center [129, 160] width 10 height 0
click at [127, 154] on input "checkbox" at bounding box center [129, 154] width 10 height 0
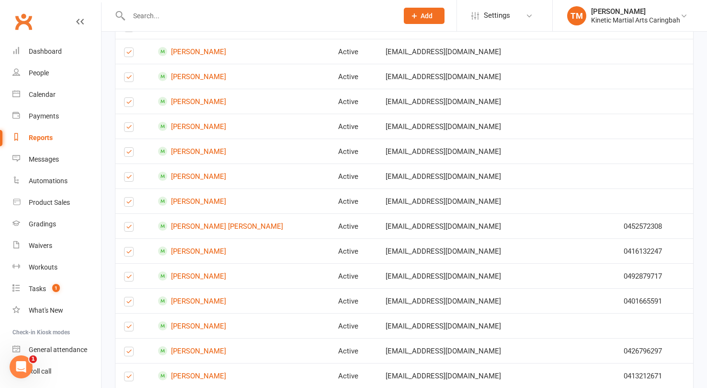
scroll to position [282, 0]
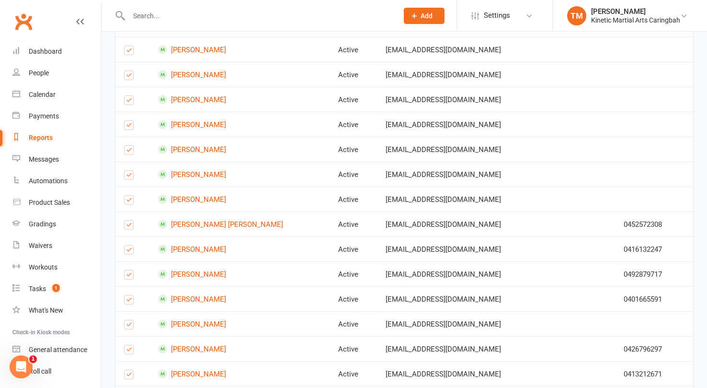
click at [128, 276] on label at bounding box center [129, 276] width 10 height 0
click at [128, 270] on input "checkbox" at bounding box center [129, 270] width 10 height 0
click at [128, 301] on label at bounding box center [129, 301] width 10 height 0
click at [128, 295] on input "checkbox" at bounding box center [129, 295] width 10 height 0
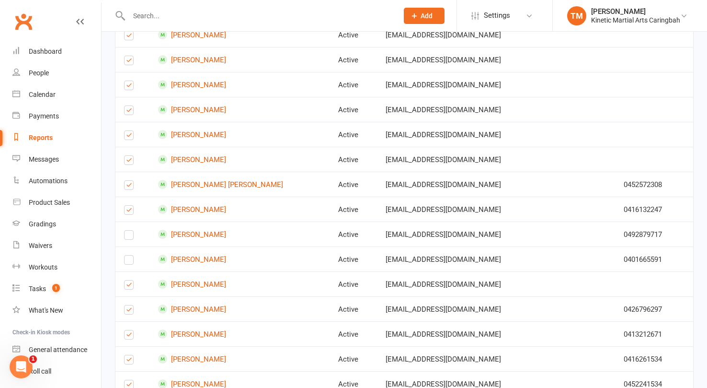
scroll to position [331, 0]
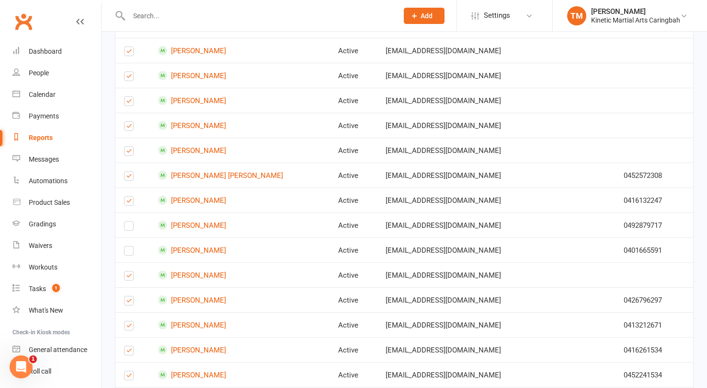
click at [130, 277] on label at bounding box center [129, 277] width 10 height 0
click at [130, 271] on input "checkbox" at bounding box center [129, 271] width 10 height 0
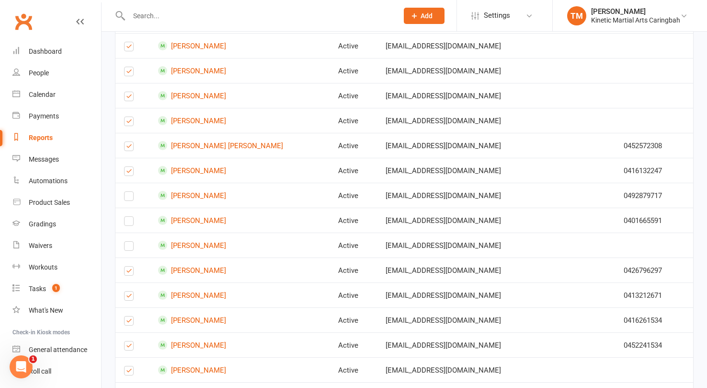
scroll to position [361, 0]
click at [130, 272] on label at bounding box center [129, 272] width 10 height 0
click at [130, 266] on input "checkbox" at bounding box center [129, 266] width 10 height 0
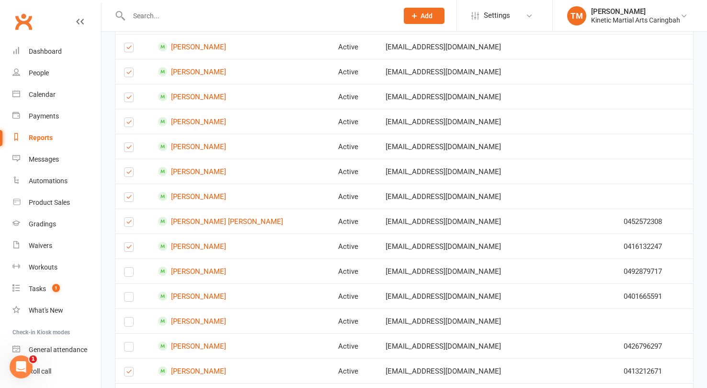
scroll to position [0, 0]
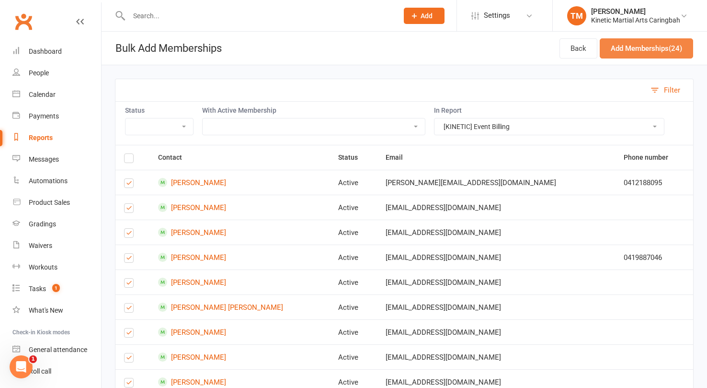
click at [655, 45] on button "Add Memberships (24)" at bounding box center [646, 48] width 93 height 20
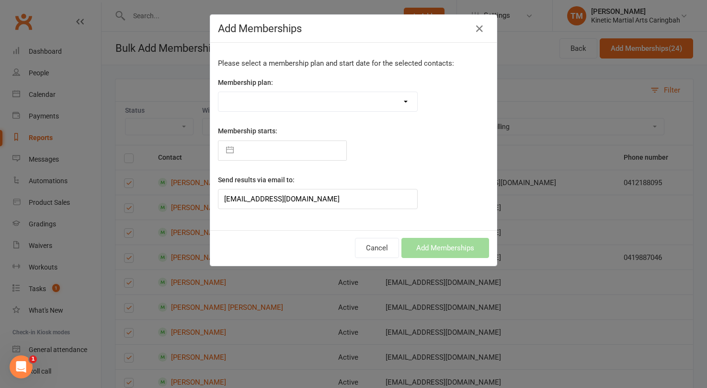
click at [273, 103] on select "Training Fees - $68 Fortnightly Training Fees (Once/Week) - $49 Fortnightly Fre…" at bounding box center [317, 101] width 199 height 19
select select "57761"
type input "[DATE]"
click at [295, 149] on input "[DATE]" at bounding box center [293, 150] width 108 height 19
select select "6"
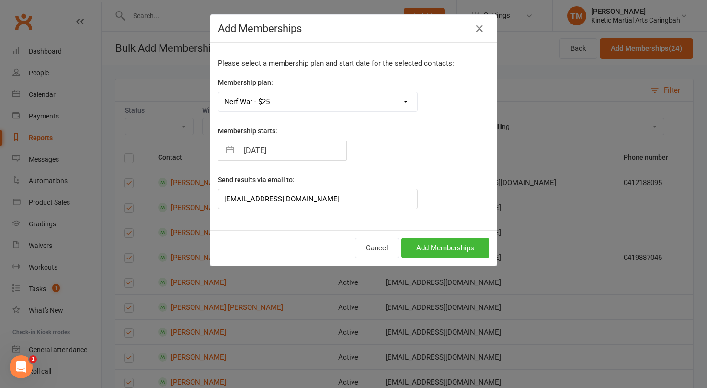
select select "2025"
select select "7"
select select "2025"
select select "8"
select select "2025"
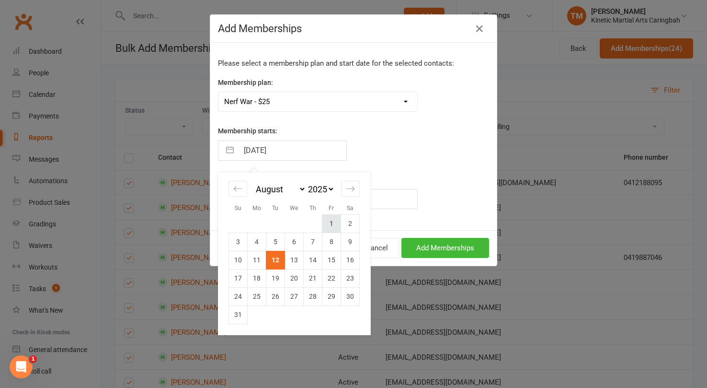
click at [332, 219] on td "1" at bounding box center [331, 223] width 19 height 18
type input "[DATE]"
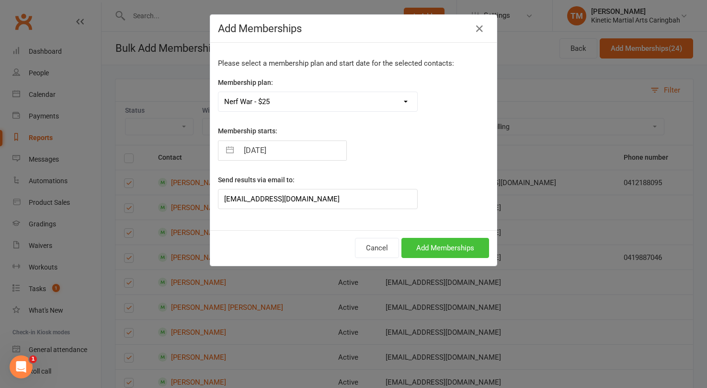
click at [459, 245] on button "Add Memberships" at bounding box center [445, 248] width 88 height 20
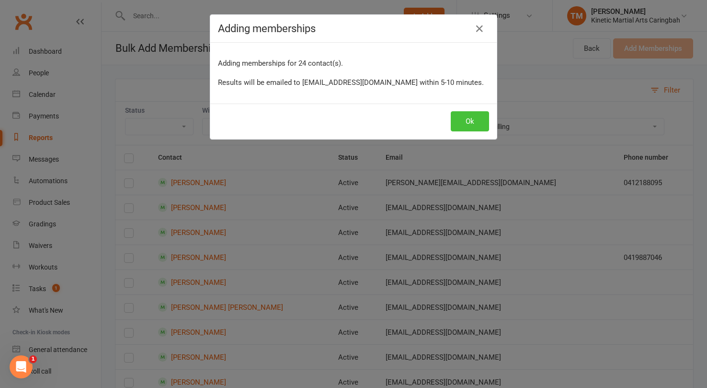
click at [472, 122] on button "Ok" at bounding box center [470, 121] width 38 height 20
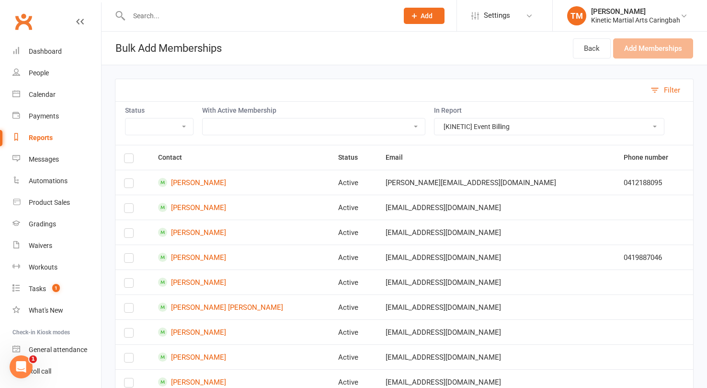
click at [143, 15] on input "text" at bounding box center [258, 15] width 265 height 13
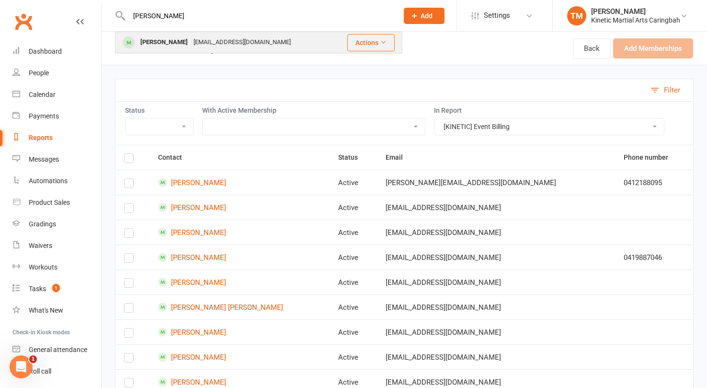
type input "[PERSON_NAME]"
click at [144, 38] on div "[PERSON_NAME]" at bounding box center [163, 42] width 53 height 14
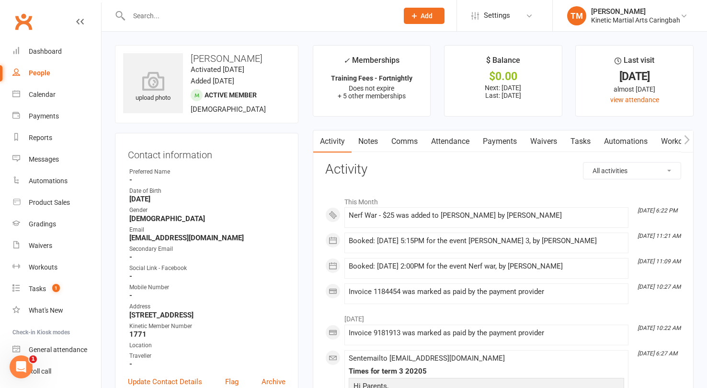
click at [496, 140] on link "Payments" at bounding box center [499, 141] width 47 height 22
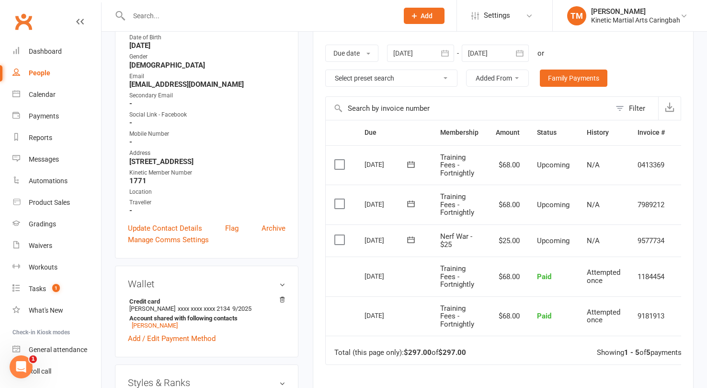
scroll to position [159, 0]
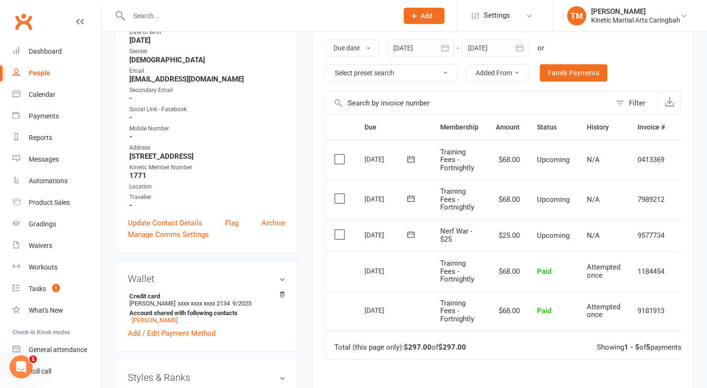
click at [36, 71] on div "People" at bounding box center [40, 73] width 22 height 8
select select "100"
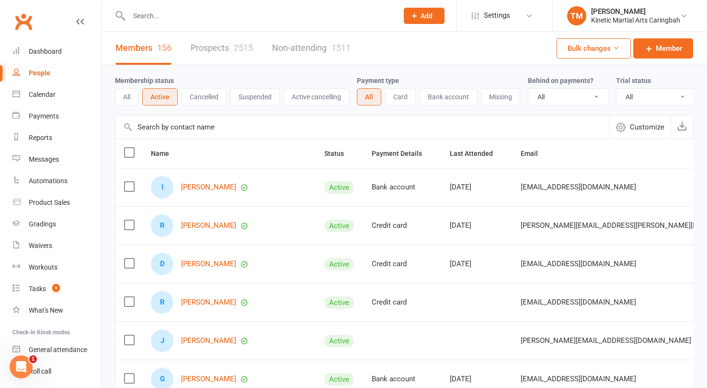
click at [620, 46] on button "Bulk changes" at bounding box center [594, 48] width 74 height 20
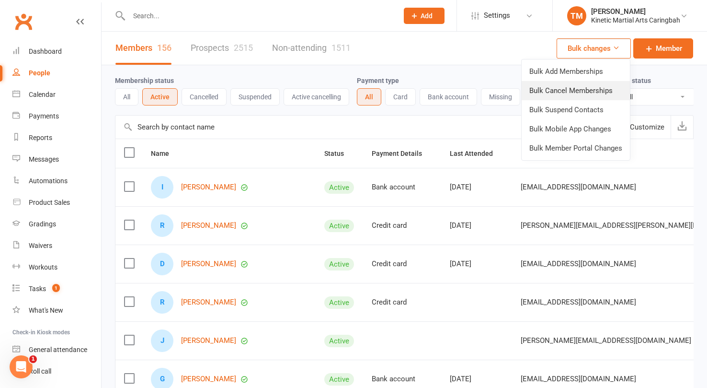
click at [569, 82] on link "Bulk Cancel Memberships" at bounding box center [576, 90] width 108 height 19
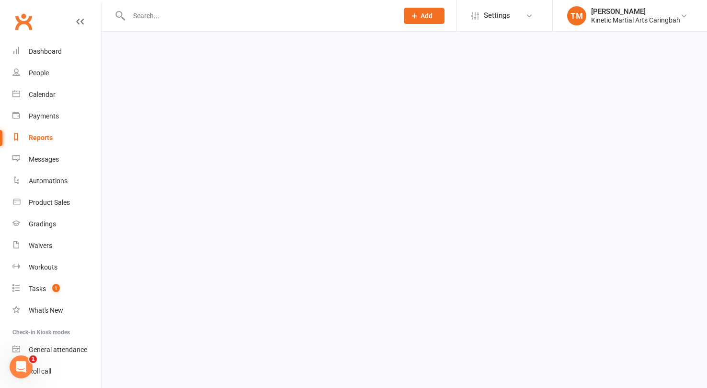
select select "false"
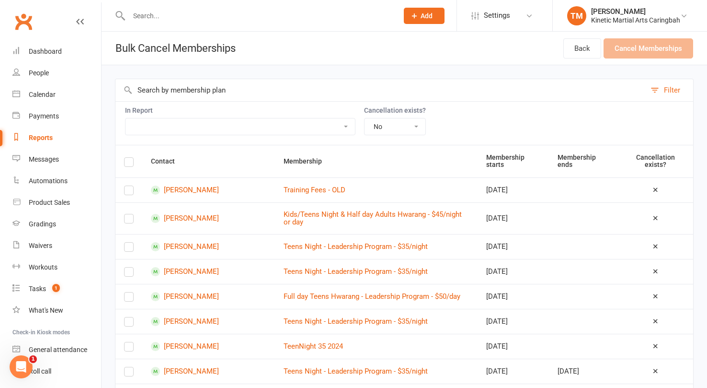
click at [231, 124] on select "All Active Members All People for Mail Chip Comms Settings for Active Members u…" at bounding box center [240, 126] width 229 height 16
select select "167366"
click at [425, 129] on select "Yes No" at bounding box center [395, 126] width 61 height 16
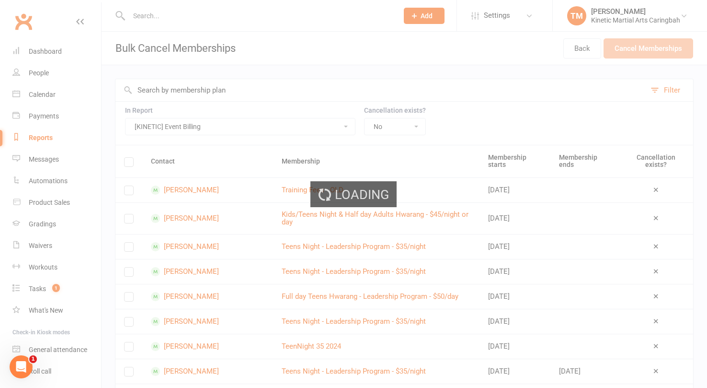
select select "100"
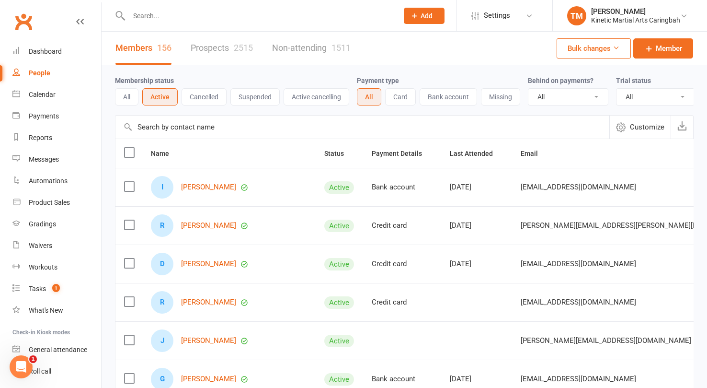
click at [614, 47] on icon at bounding box center [616, 47] width 7 height 7
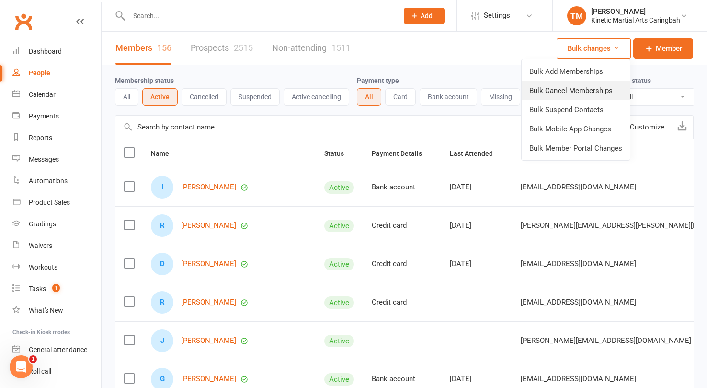
click at [579, 82] on link "Bulk Cancel Memberships" at bounding box center [576, 90] width 108 height 19
select select "false"
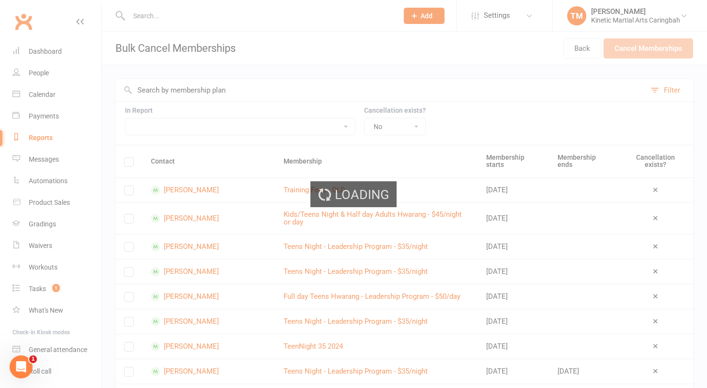
select select "100"
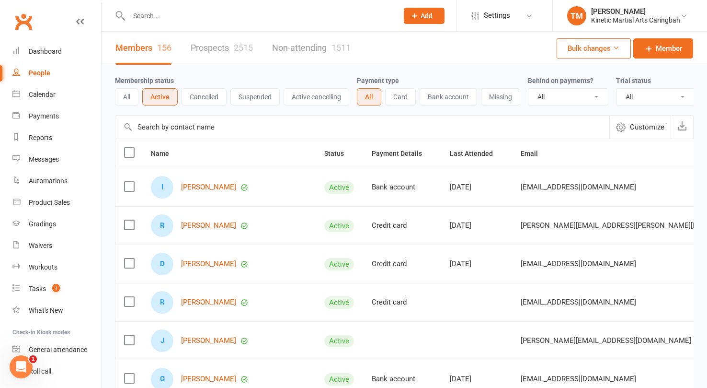
click at [609, 52] on button "Bulk changes" at bounding box center [594, 48] width 74 height 20
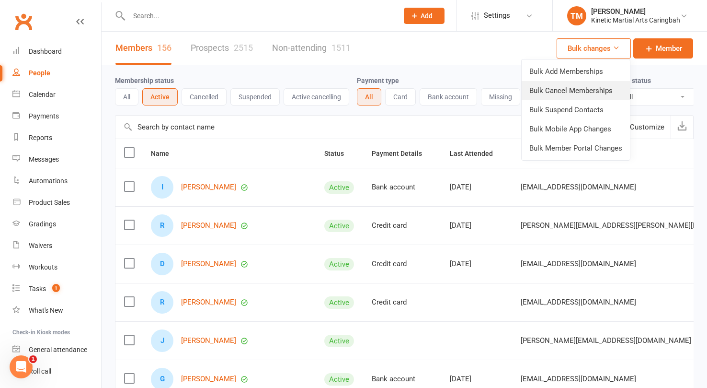
click at [595, 91] on link "Bulk Cancel Memberships" at bounding box center [576, 90] width 108 height 19
select select "false"
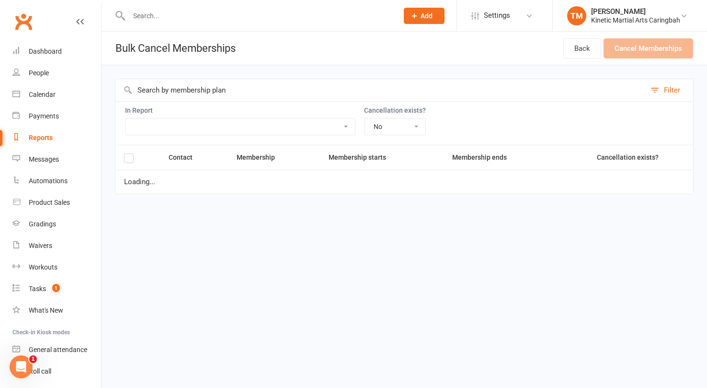
click at [277, 122] on select "All Active Members All People for Mail Chip Comms Settings for Active Members u…" at bounding box center [240, 126] width 229 height 16
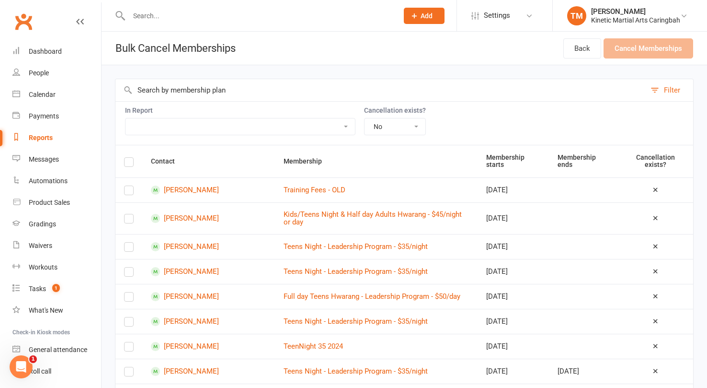
select select "167366"
click at [425, 125] on select "Yes No" at bounding box center [395, 126] width 61 height 16
click at [664, 92] on div "Filter" at bounding box center [672, 89] width 16 height 11
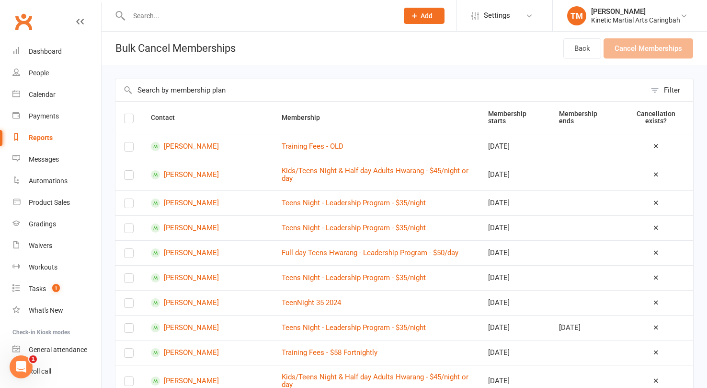
click at [674, 90] on div "Filter" at bounding box center [672, 89] width 16 height 11
select select "false"
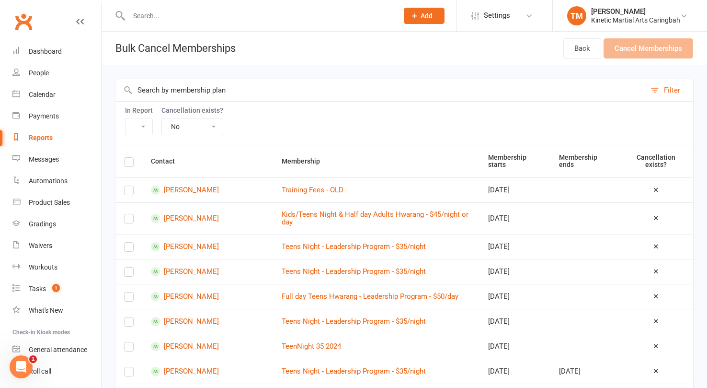
select select "167366"
click at [203, 123] on select "All Active Members All People for Mail Chip Comms Settings for Active Members u…" at bounding box center [240, 126] width 229 height 16
click at [409, 126] on select "Yes No" at bounding box center [395, 126] width 61 height 16
click at [424, 124] on select "Yes No" at bounding box center [395, 126] width 61 height 16
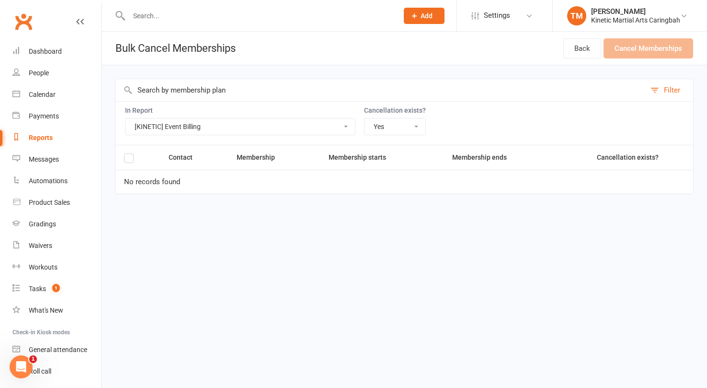
select select "false"
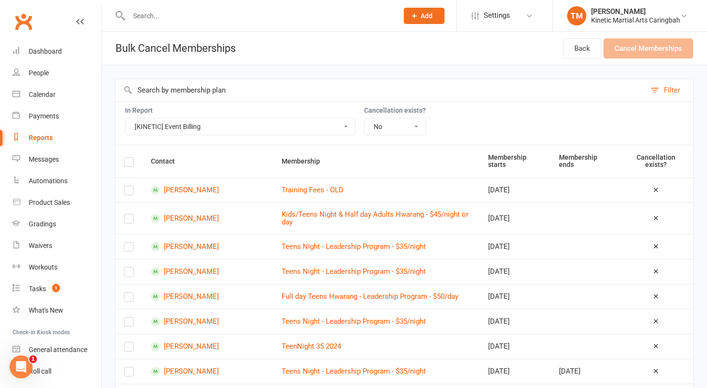
click at [206, 89] on input "text" at bounding box center [380, 90] width 530 height 22
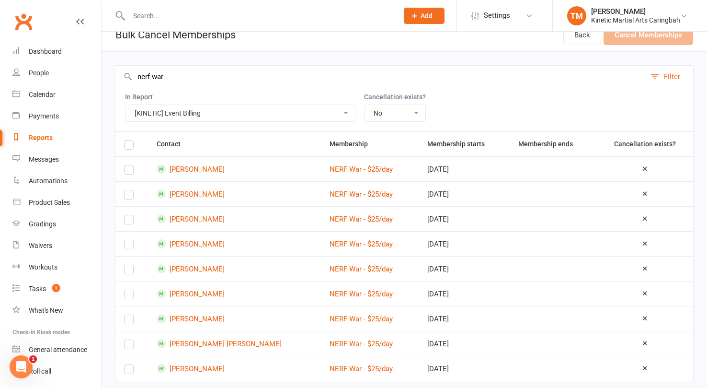
scroll to position [12, 0]
type input "nerf war"
click at [423, 115] on select "Yes No" at bounding box center [395, 114] width 61 height 16
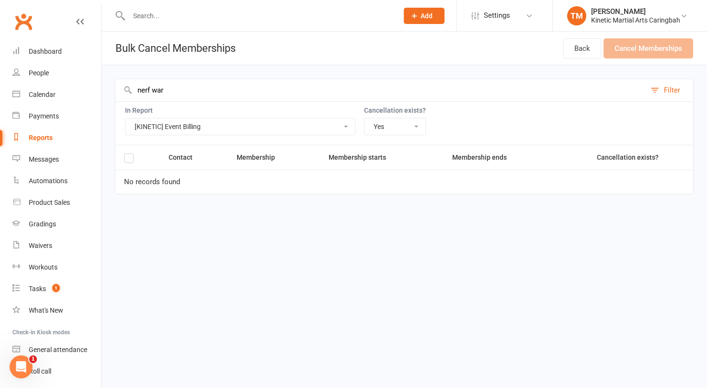
click at [425, 127] on select "Yes No" at bounding box center [395, 126] width 61 height 16
select select "false"
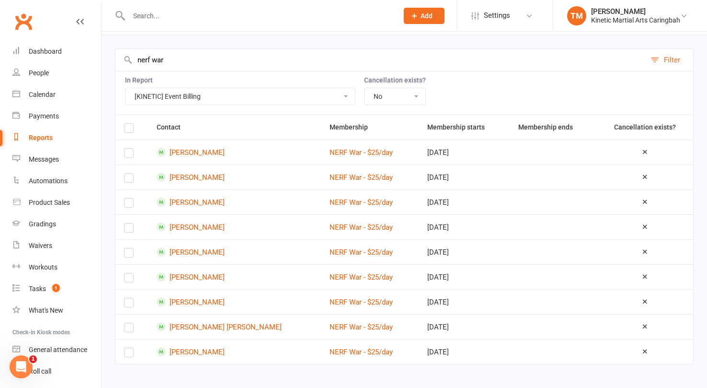
scroll to position [34, 0]
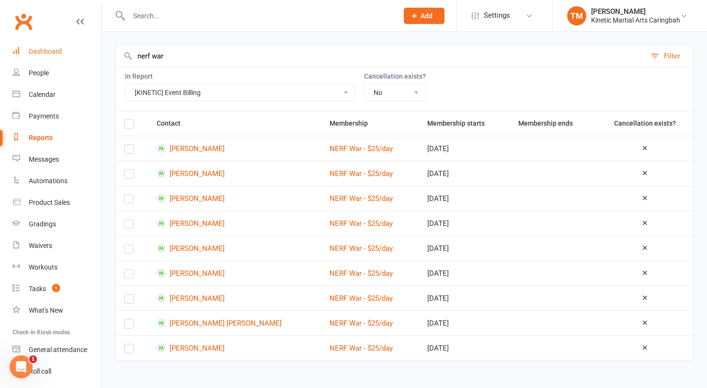
click at [55, 51] on div "Dashboard" at bounding box center [45, 51] width 33 height 8
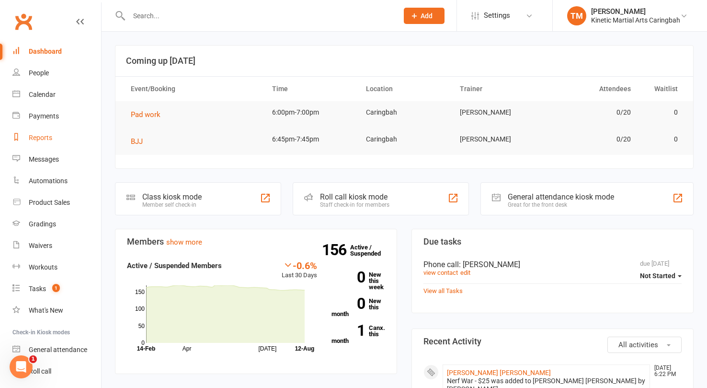
click at [38, 138] on div "Reports" at bounding box center [40, 138] width 23 height 8
select select "100"
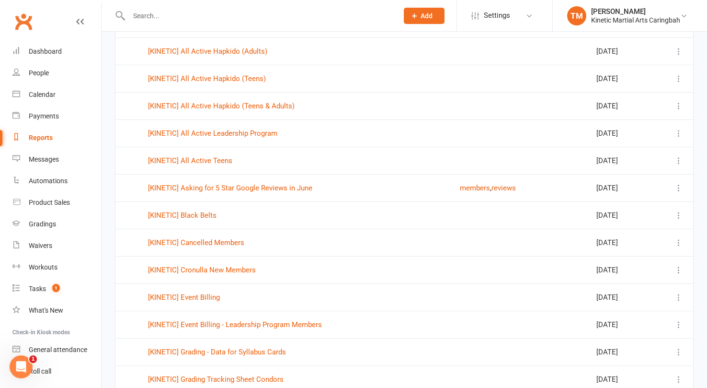
scroll to position [472, 0]
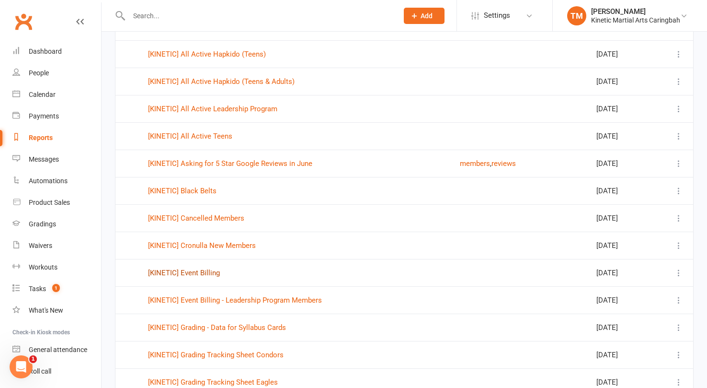
click at [203, 275] on link "[KINETIC] Event Billing" at bounding box center [184, 272] width 72 height 9
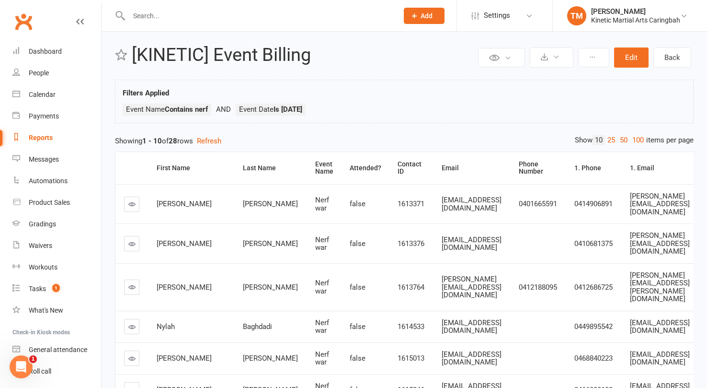
scroll to position [11, 0]
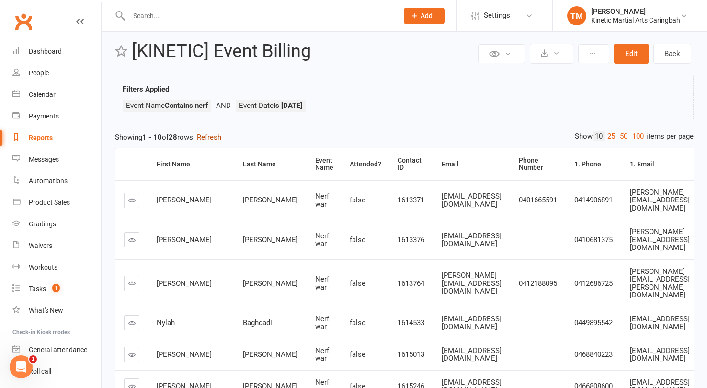
click at [214, 138] on button "Refresh" at bounding box center [209, 136] width 24 height 11
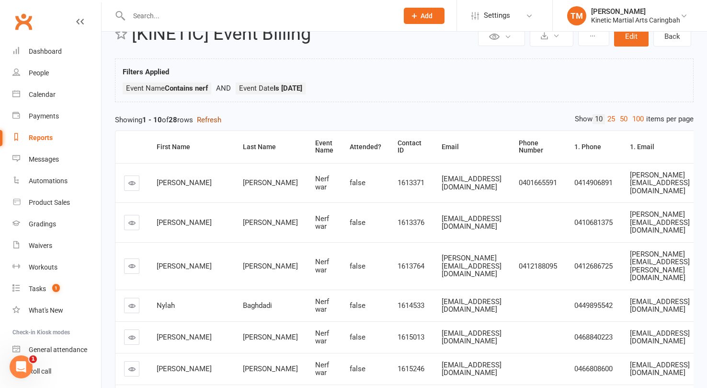
scroll to position [0, 0]
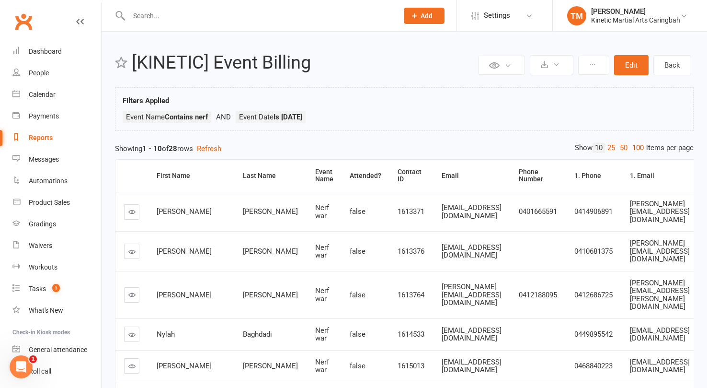
click at [634, 147] on link "100" at bounding box center [638, 148] width 16 height 10
click at [37, 51] on div "Dashboard" at bounding box center [45, 51] width 33 height 8
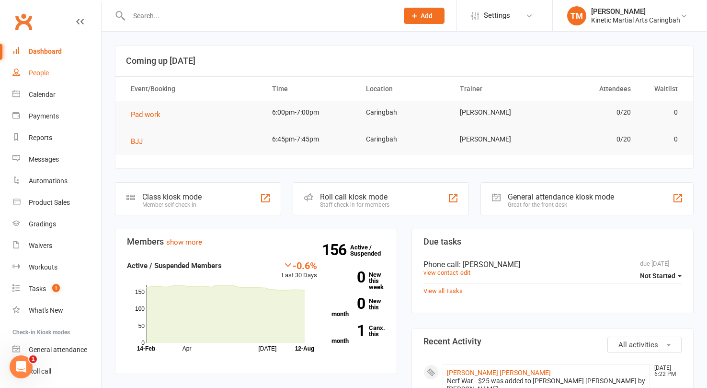
click at [36, 73] on div "People" at bounding box center [39, 73] width 20 height 8
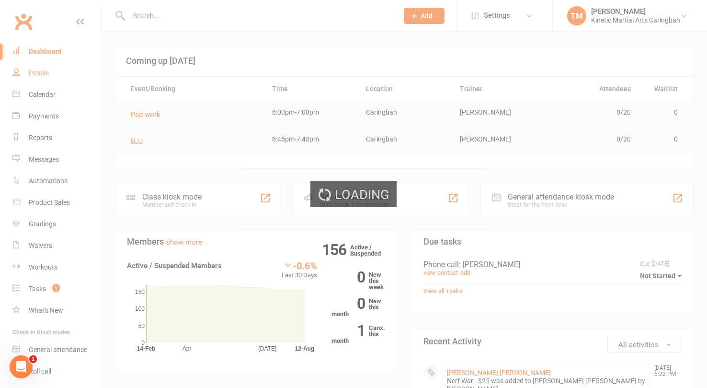
select select "100"
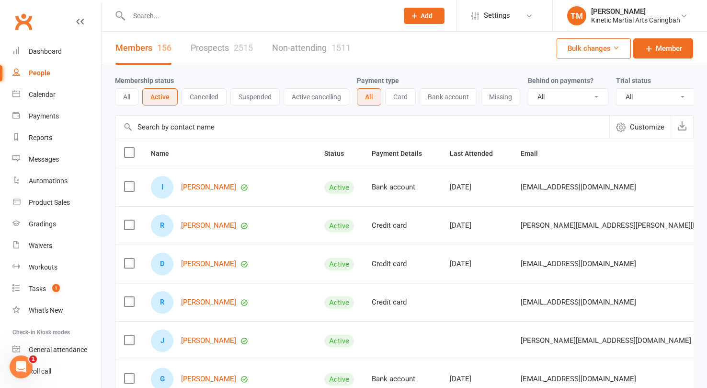
click at [609, 53] on button "Bulk changes" at bounding box center [594, 48] width 74 height 20
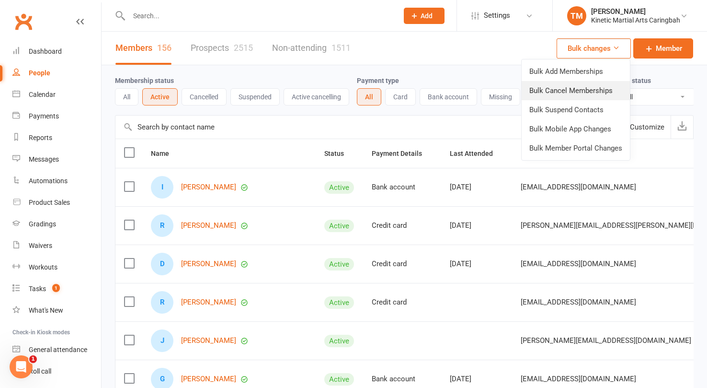
click at [576, 87] on link "Bulk Cancel Memberships" at bounding box center [576, 90] width 108 height 19
select select "false"
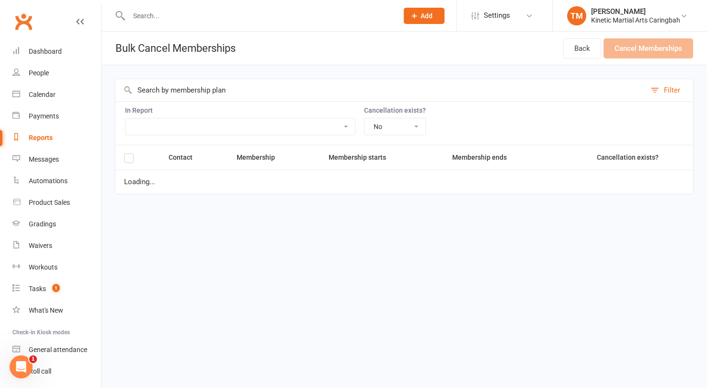
click at [272, 129] on select "All Active Members All People for Mail Chip Comms Settings for Active Members u…" at bounding box center [240, 126] width 229 height 16
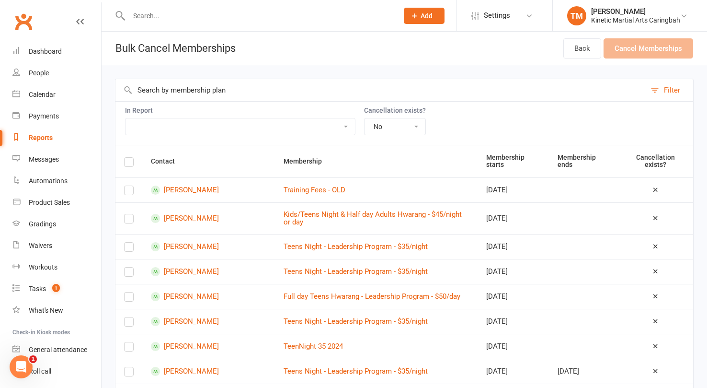
click at [246, 89] on input "text" at bounding box center [380, 90] width 530 height 22
type input "n"
type input "ner"
click at [355, 124] on select "All Active Members All People for Mail Chip Comms Settings for Active Members u…" at bounding box center [240, 126] width 229 height 16
select select "167366"
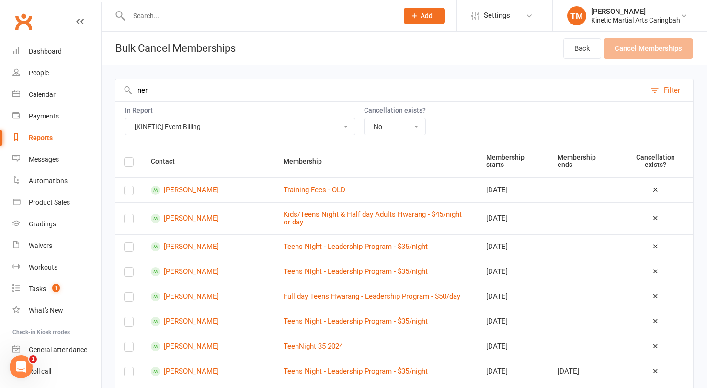
click at [182, 88] on input "ner" at bounding box center [380, 90] width 530 height 22
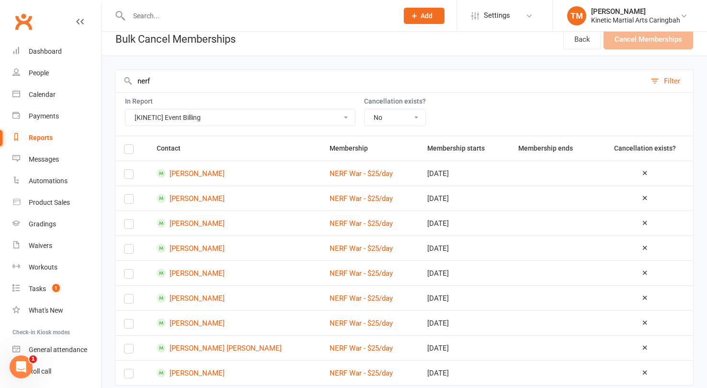
scroll to position [18, 0]
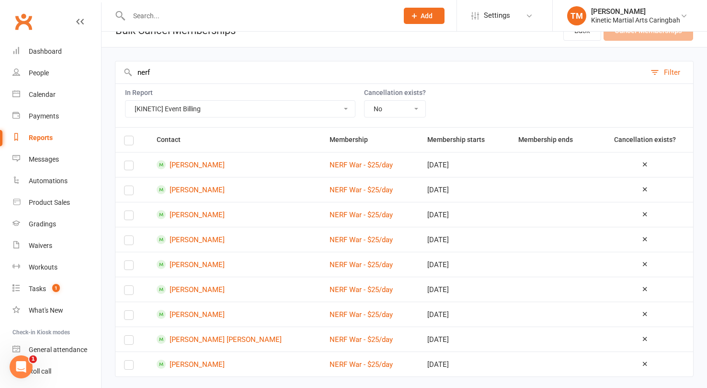
type input "nerf"
click at [129, 142] on label at bounding box center [129, 142] width 10 height 0
click at [129, 136] on input "checkbox" at bounding box center [129, 136] width 10 height 0
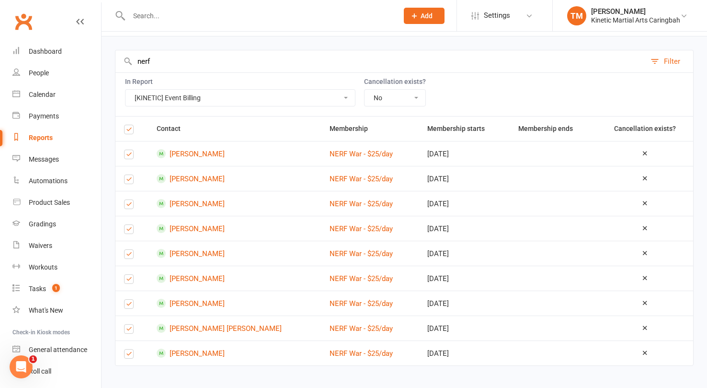
scroll to position [34, 0]
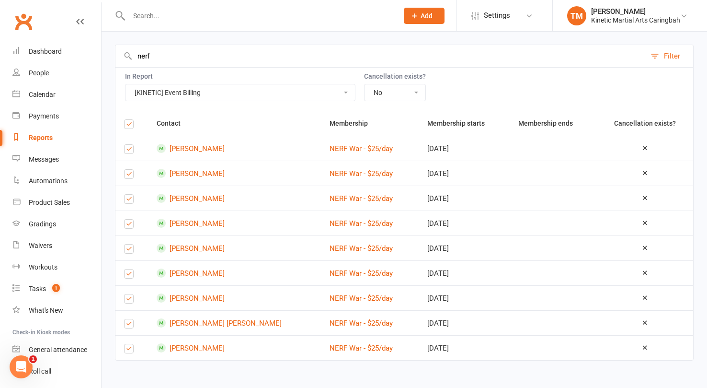
click at [425, 92] on select "Yes No" at bounding box center [395, 92] width 61 height 16
click at [45, 51] on div "Dashboard" at bounding box center [45, 51] width 33 height 8
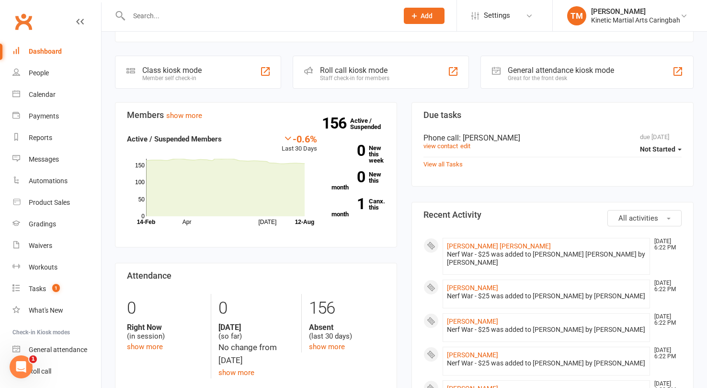
scroll to position [171, 0]
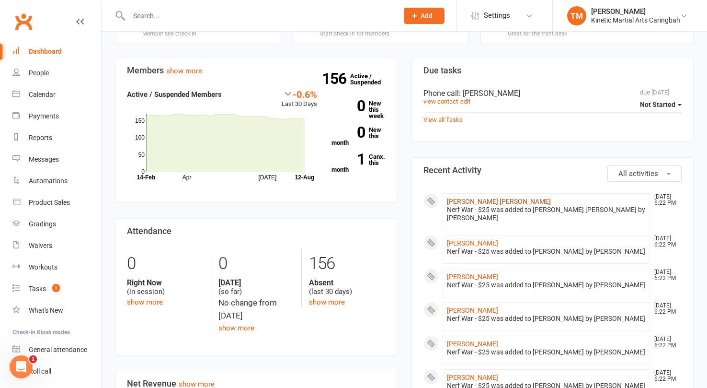
click at [464, 197] on link "[PERSON_NAME] [PERSON_NAME]" at bounding box center [499, 201] width 104 height 8
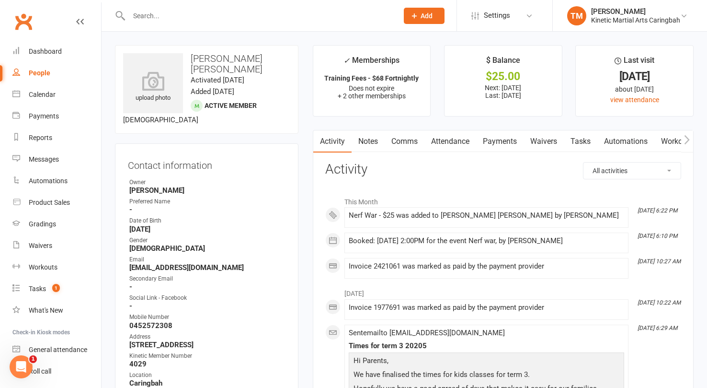
click at [492, 141] on link "Payments" at bounding box center [499, 141] width 47 height 22
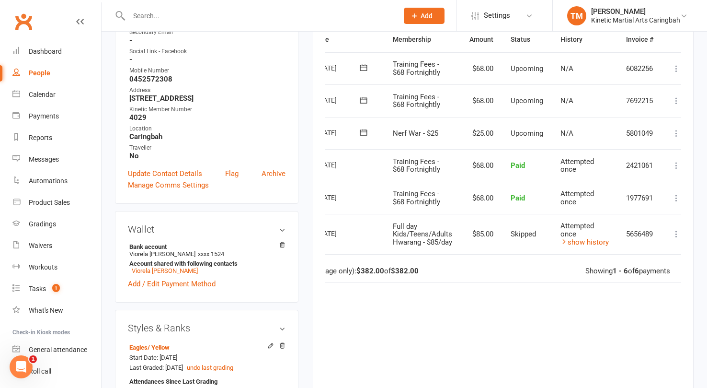
scroll to position [0, 59]
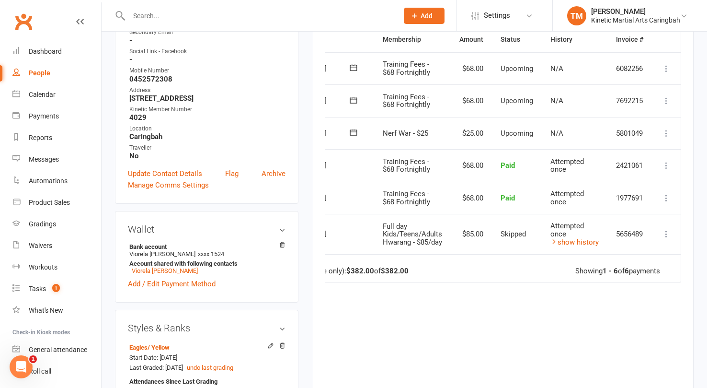
click at [666, 132] on icon at bounding box center [667, 133] width 10 height 10
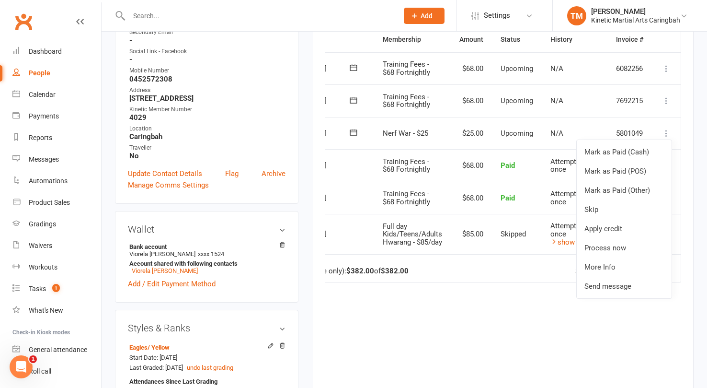
scroll to position [0, 0]
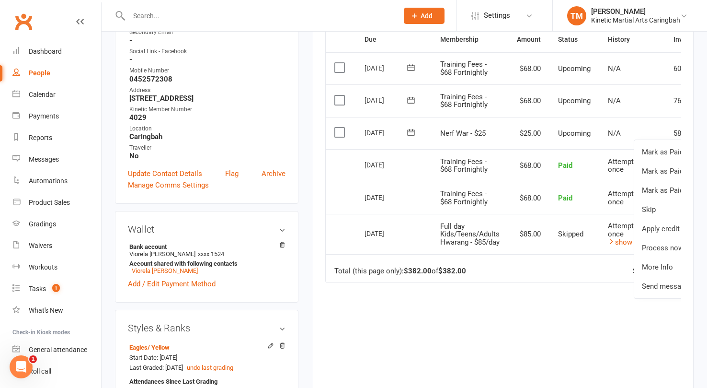
click at [400, 132] on span at bounding box center [411, 132] width 23 height 15
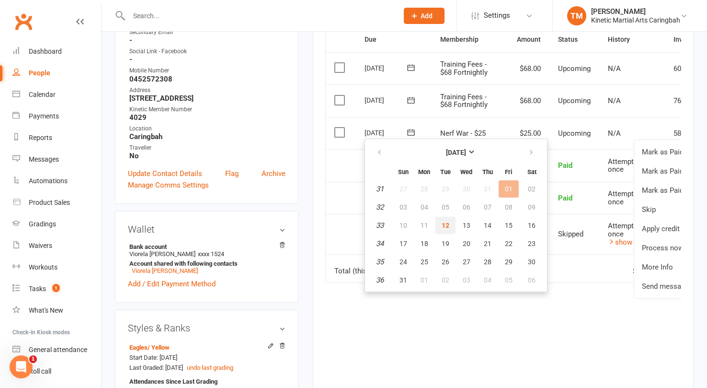
click at [448, 222] on span "12" at bounding box center [446, 225] width 8 height 8
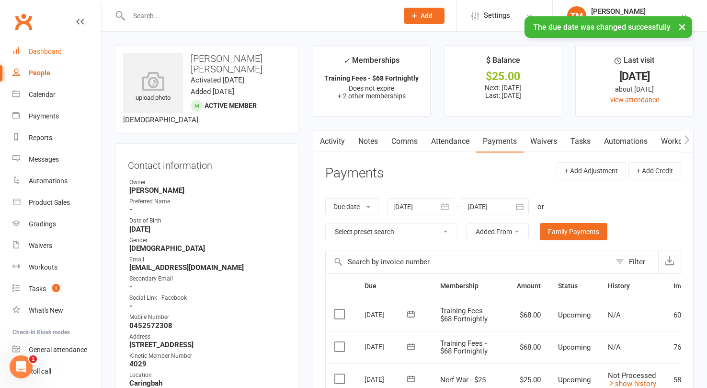
click at [41, 53] on div "Dashboard" at bounding box center [45, 51] width 33 height 8
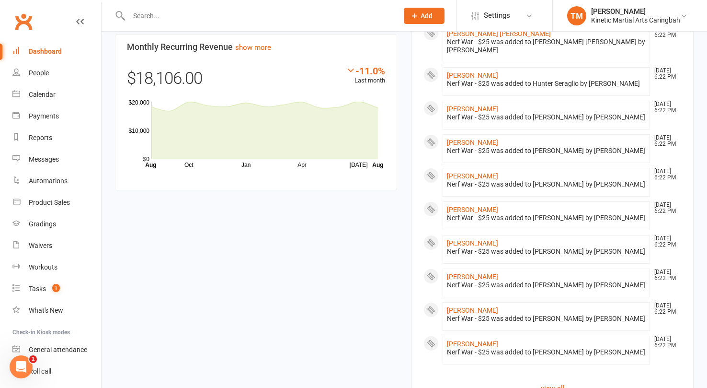
scroll to position [727, 0]
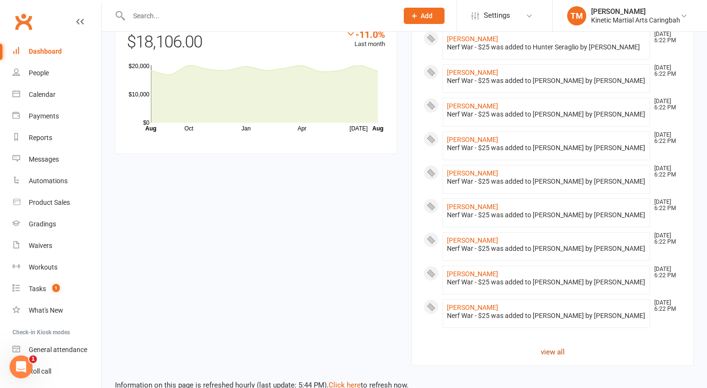
click at [545, 346] on link "view all" at bounding box center [552, 351] width 258 height 11
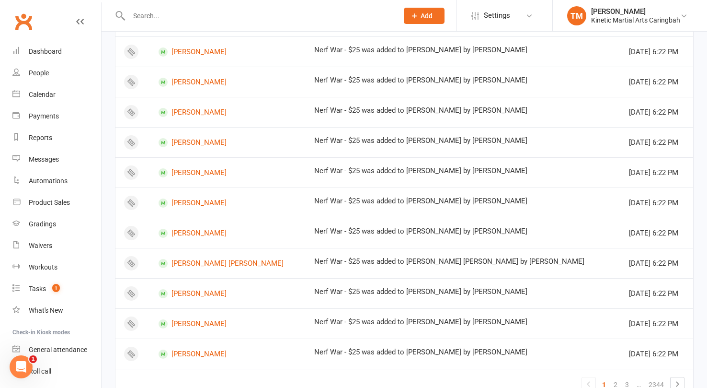
scroll to position [541, 0]
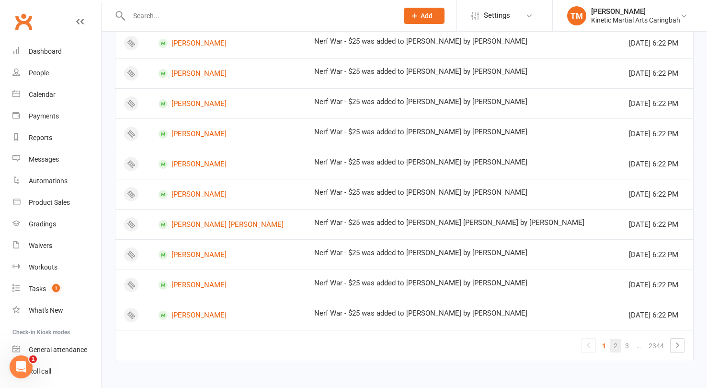
click at [617, 347] on link "2" at bounding box center [615, 345] width 11 height 13
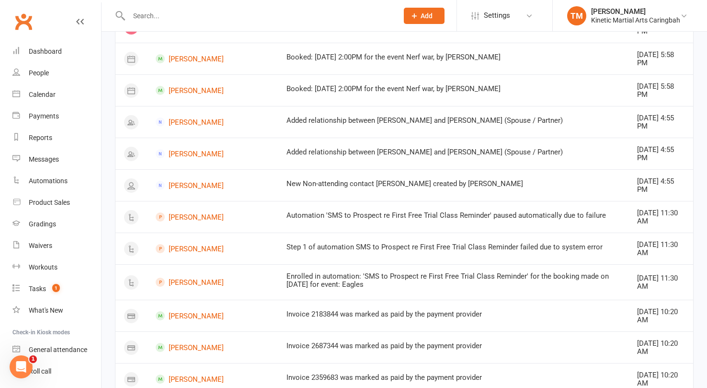
scroll to position [560, 0]
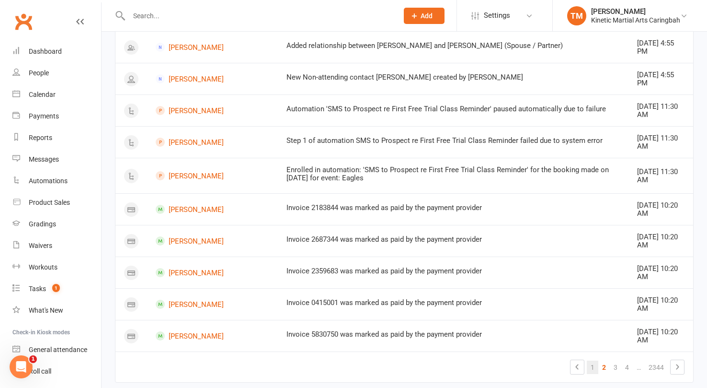
click at [591, 360] on link "1" at bounding box center [592, 366] width 11 height 13
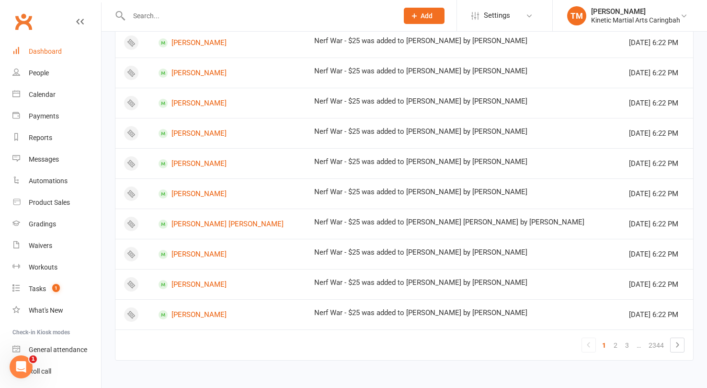
scroll to position [541, 0]
click at [51, 52] on div "Dashboard" at bounding box center [45, 51] width 33 height 8
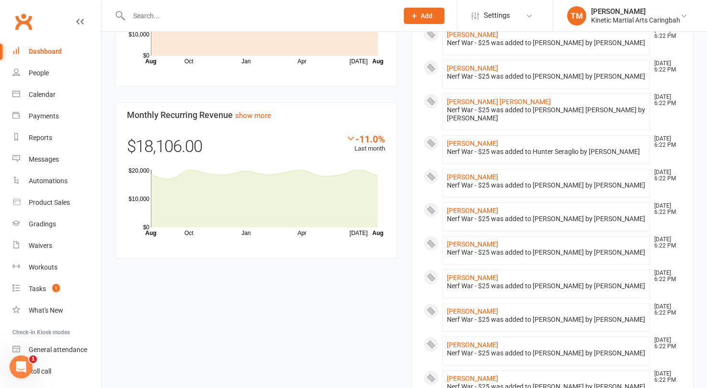
scroll to position [727, 0]
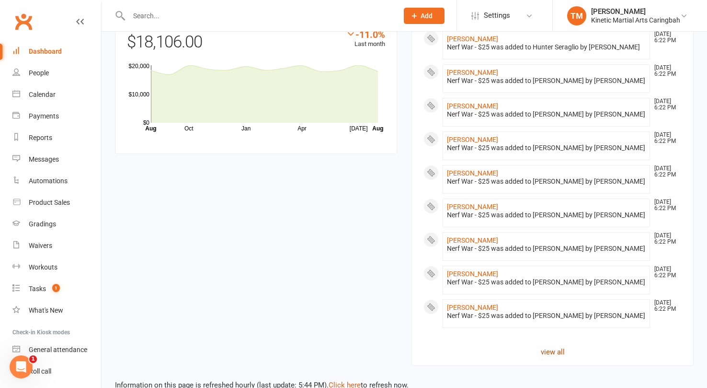
click at [561, 346] on link "view all" at bounding box center [552, 351] width 258 height 11
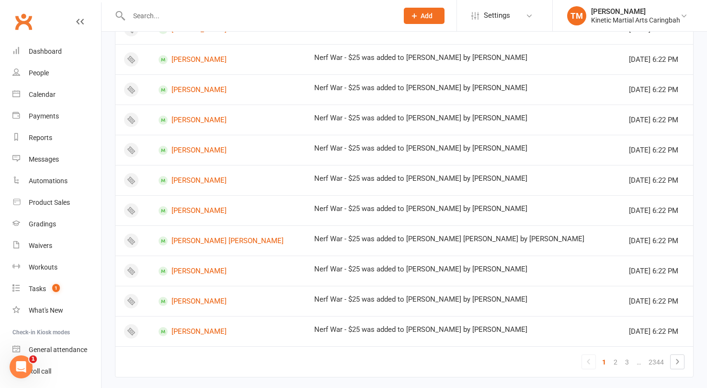
scroll to position [541, 0]
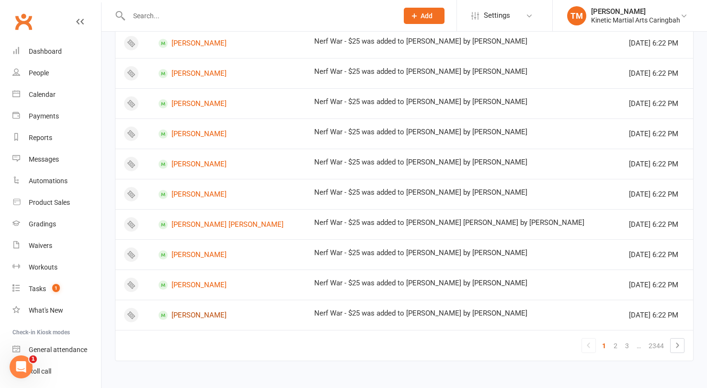
click at [206, 314] on link "[PERSON_NAME]" at bounding box center [228, 314] width 138 height 9
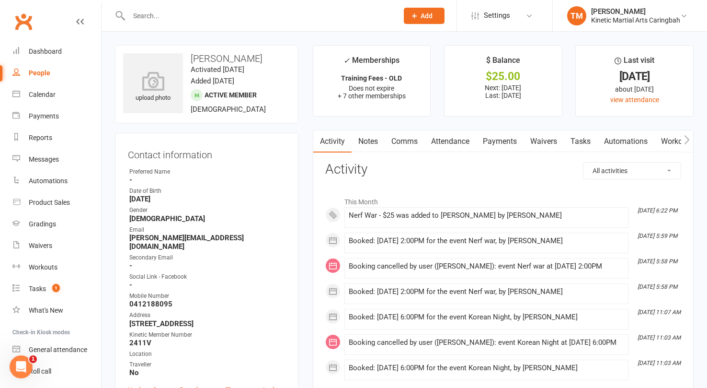
click at [500, 140] on link "Payments" at bounding box center [499, 141] width 47 height 22
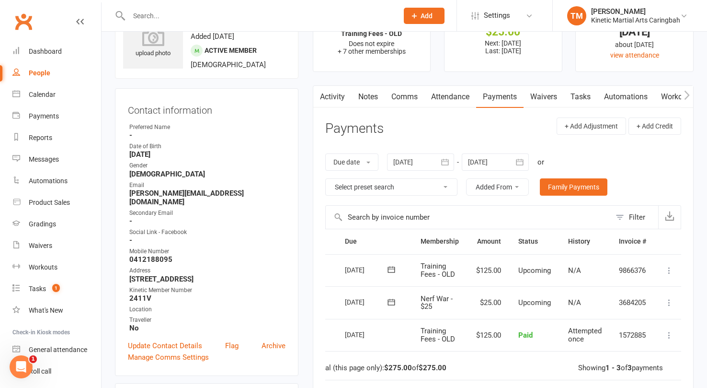
scroll to position [0, 24]
click at [666, 301] on icon at bounding box center [667, 302] width 10 height 10
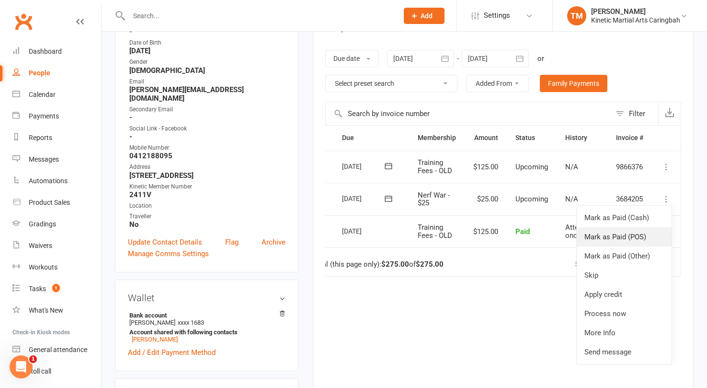
scroll to position [148, 0]
click at [599, 276] on link "Skip" at bounding box center [624, 275] width 95 height 19
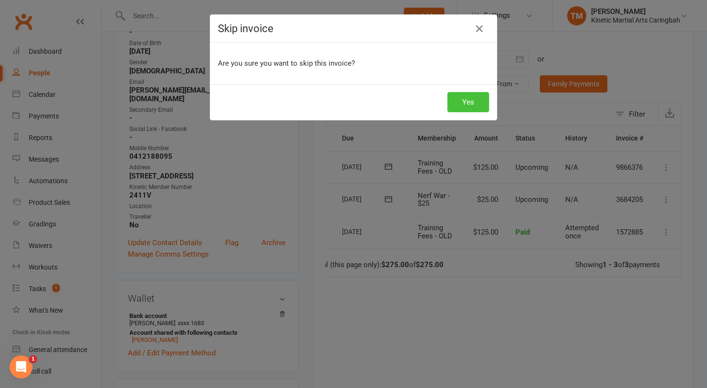
click at [474, 109] on button "Yes" at bounding box center [468, 102] width 42 height 20
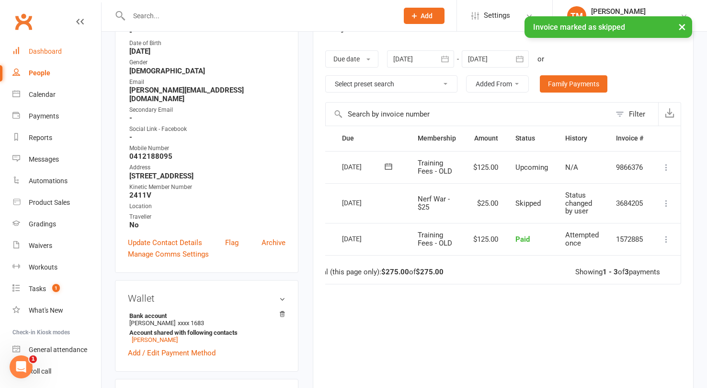
click at [57, 50] on div "Dashboard" at bounding box center [45, 51] width 33 height 8
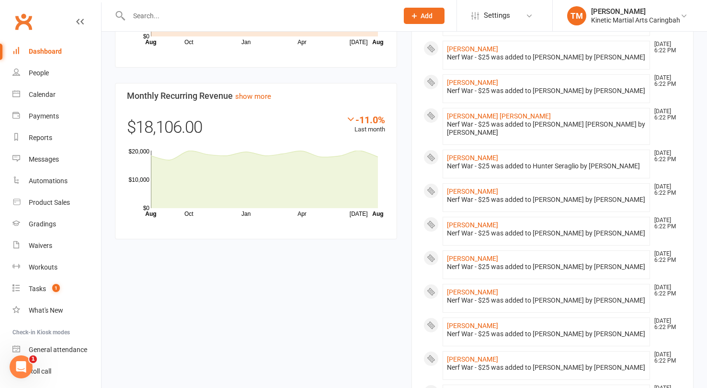
scroll to position [727, 0]
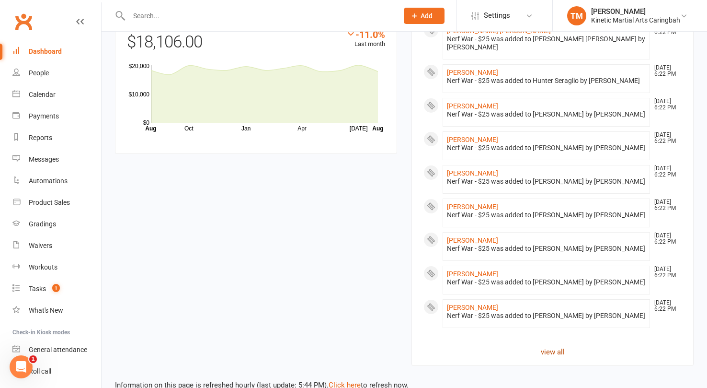
click at [552, 346] on link "view all" at bounding box center [552, 351] width 258 height 11
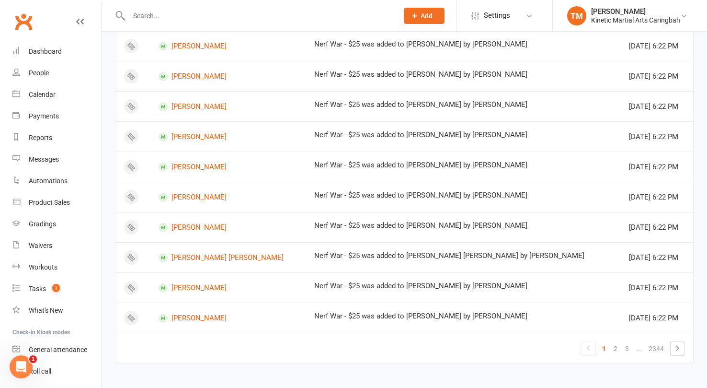
scroll to position [541, 0]
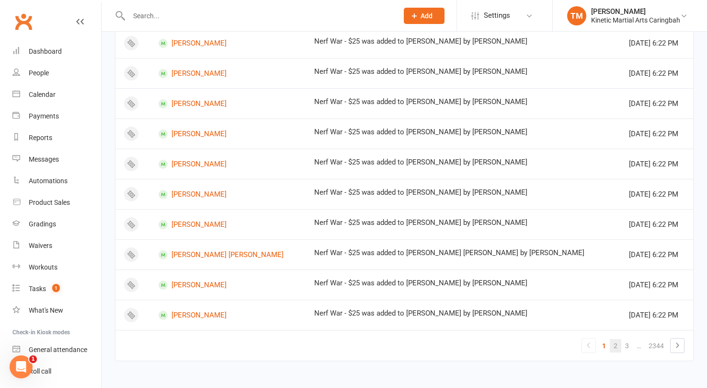
click at [618, 343] on link "2" at bounding box center [615, 345] width 11 height 13
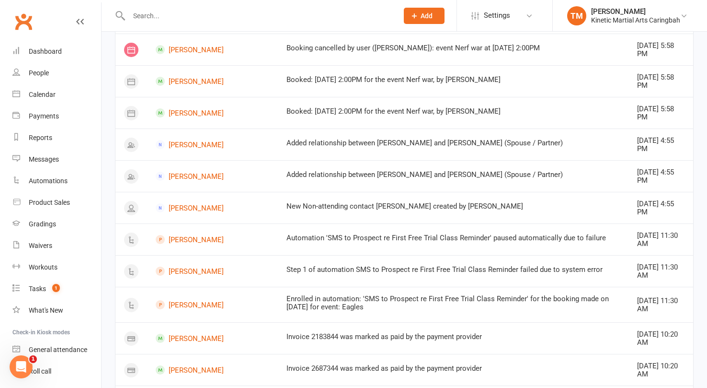
scroll to position [558, 0]
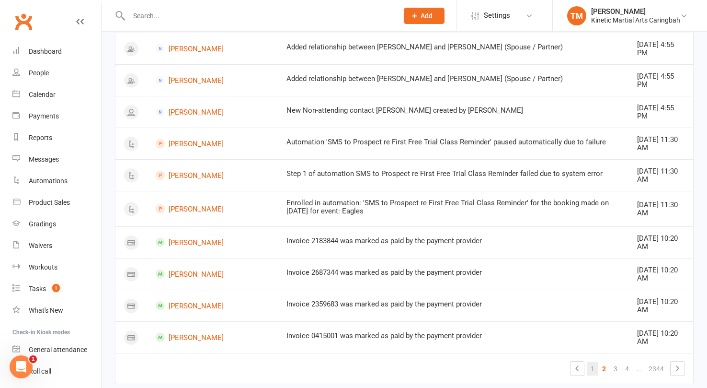
click at [592, 362] on link "1" at bounding box center [592, 368] width 11 height 13
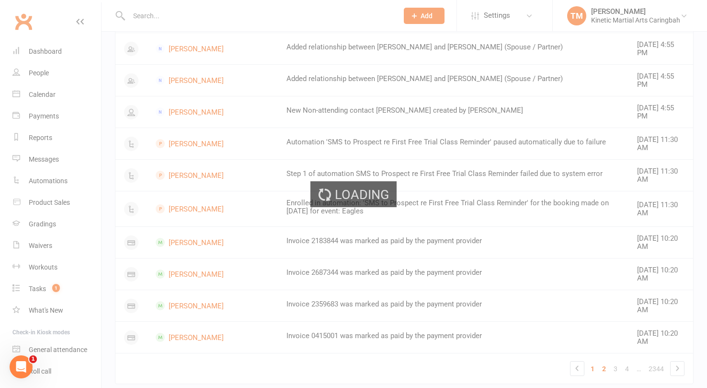
scroll to position [541, 0]
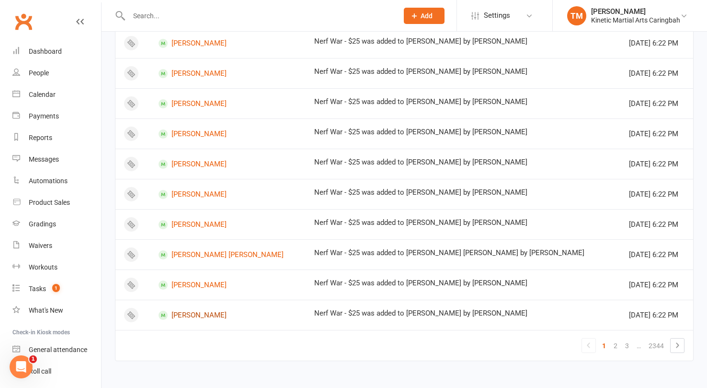
click at [212, 310] on link "[PERSON_NAME]" at bounding box center [228, 314] width 138 height 9
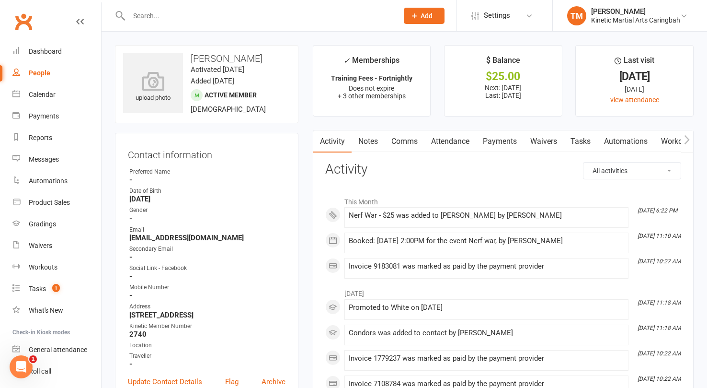
click at [511, 142] on link "Payments" at bounding box center [499, 141] width 47 height 22
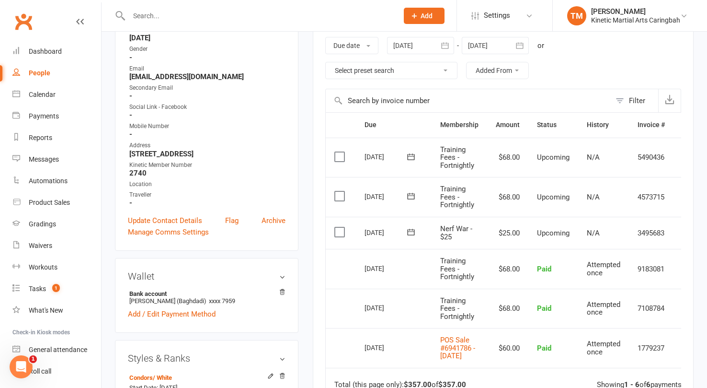
scroll to position [169, 0]
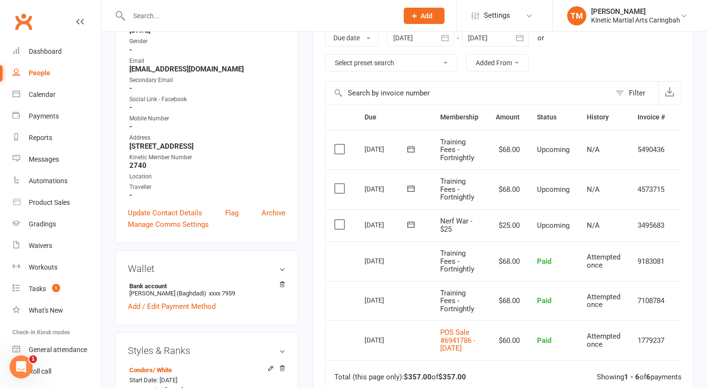
click at [411, 223] on icon at bounding box center [411, 224] width 10 height 10
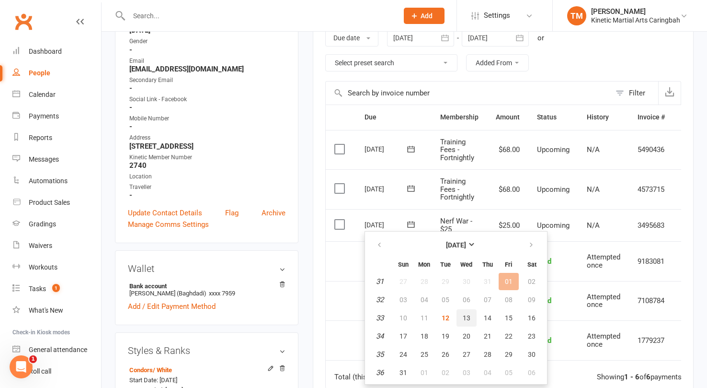
click at [468, 317] on span "13" at bounding box center [467, 318] width 8 height 8
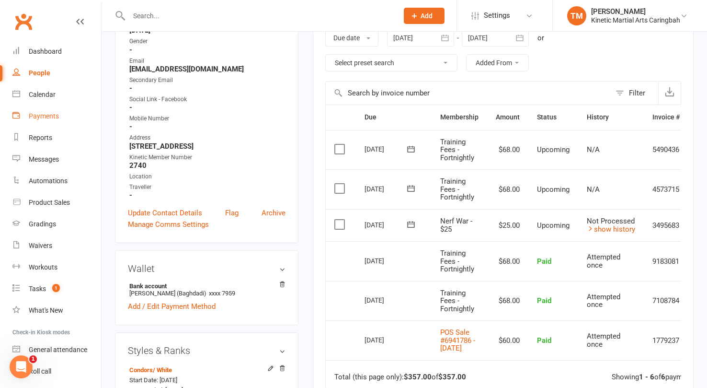
click at [42, 117] on div "Payments" at bounding box center [44, 116] width 30 height 8
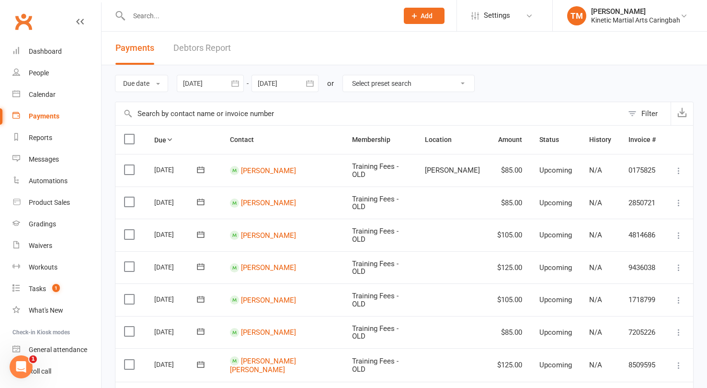
click at [237, 83] on icon "button" at bounding box center [235, 84] width 10 height 10
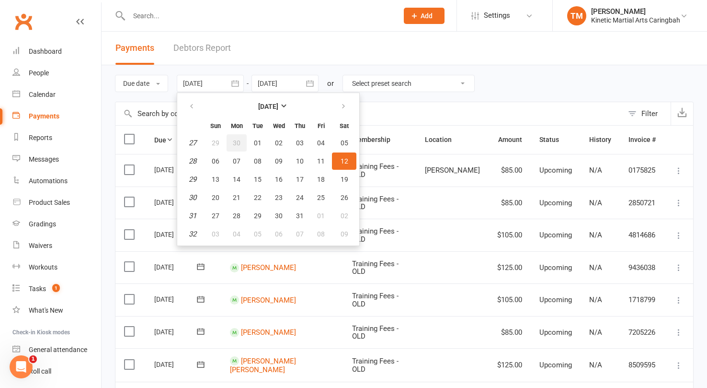
click at [240, 142] on span "30" at bounding box center [237, 143] width 8 height 8
type input "[DATE]"
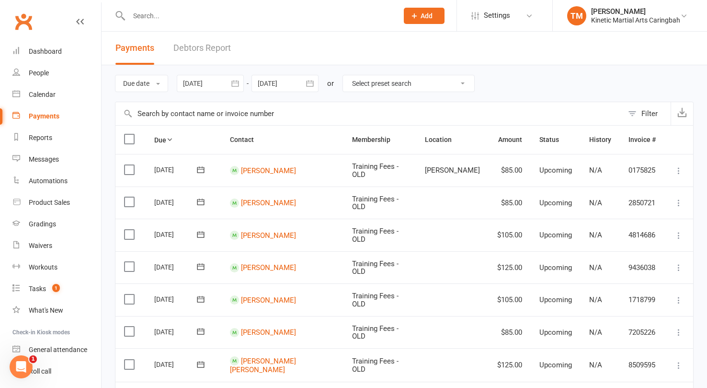
click at [311, 82] on icon "button" at bounding box center [309, 83] width 7 height 6
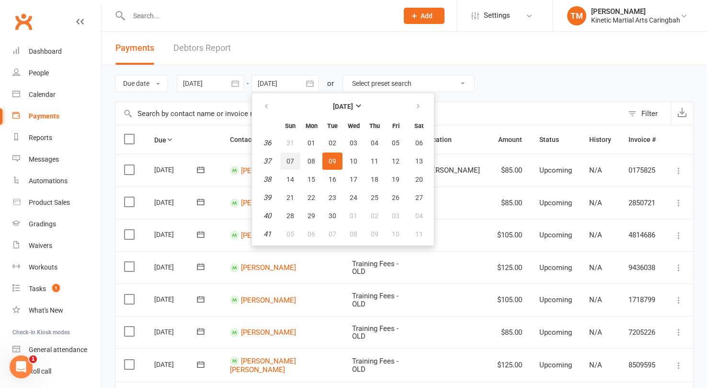
click at [297, 161] on button "07" at bounding box center [290, 160] width 20 height 17
type input "[DATE]"
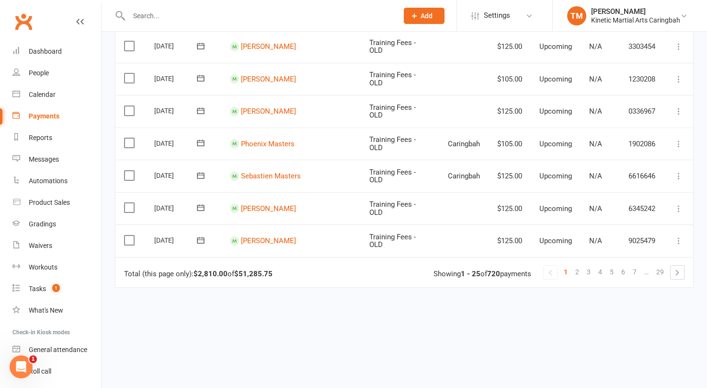
scroll to position [737, 0]
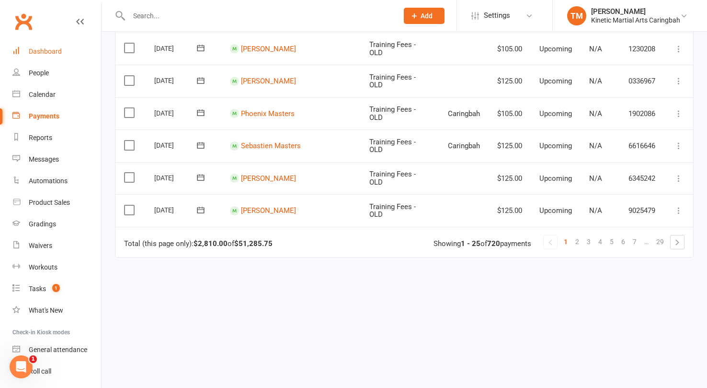
click at [57, 45] on link "Dashboard" at bounding box center [56, 52] width 89 height 22
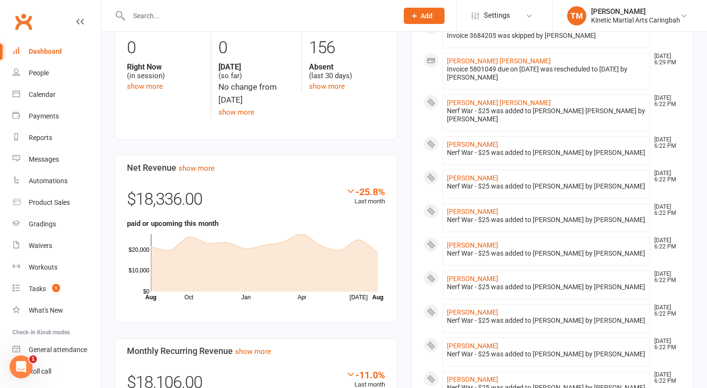
scroll to position [735, 0]
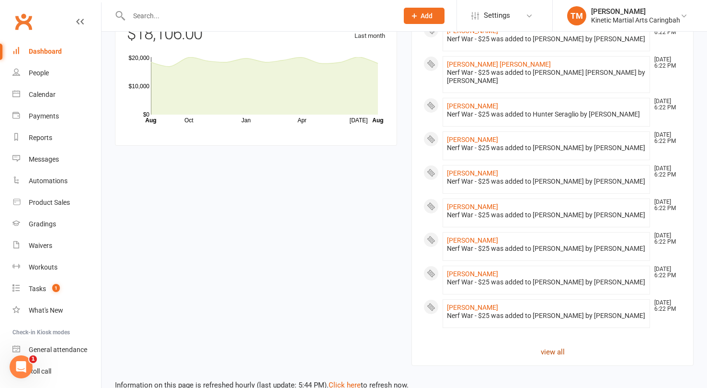
click at [551, 346] on link "view all" at bounding box center [552, 351] width 258 height 11
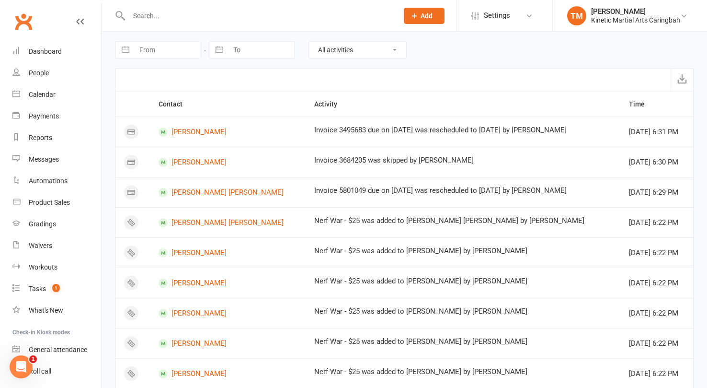
scroll to position [541, 0]
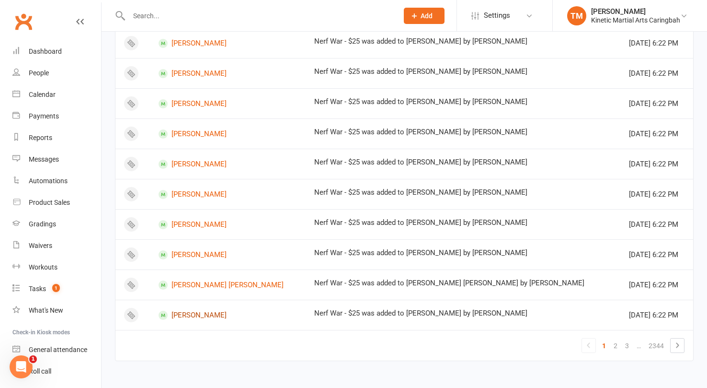
click at [187, 316] on link "[PERSON_NAME]" at bounding box center [228, 314] width 138 height 9
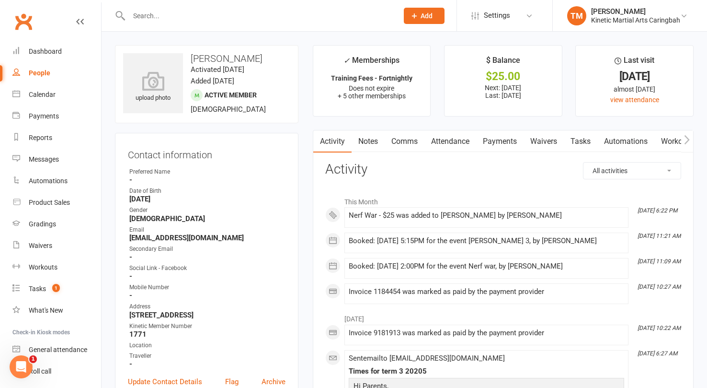
click at [349, 211] on span at bounding box center [349, 211] width 0 height 0
click at [507, 138] on link "Payments" at bounding box center [499, 141] width 47 height 22
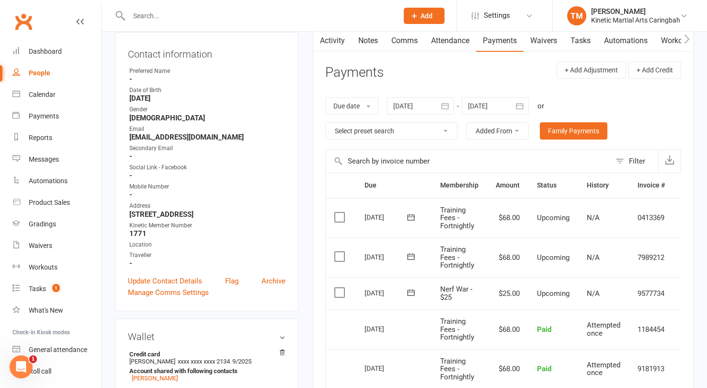
scroll to position [103, 0]
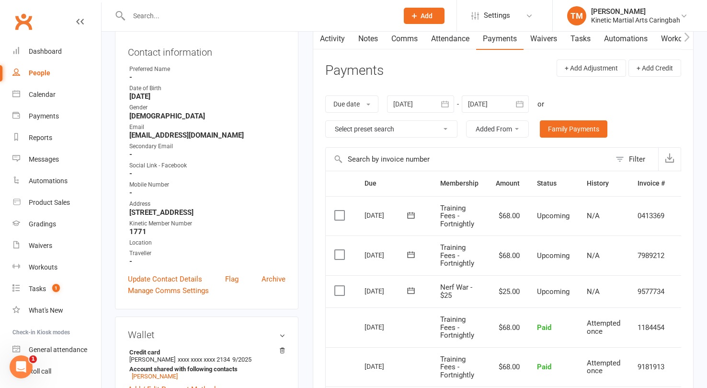
click at [409, 291] on icon at bounding box center [411, 290] width 10 height 10
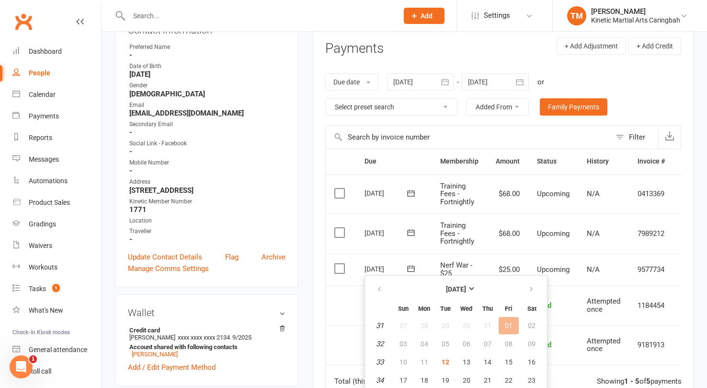
scroll to position [134, 0]
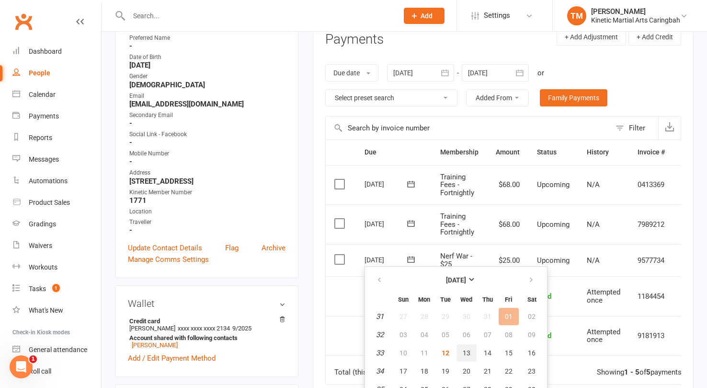
click at [469, 347] on button "13" at bounding box center [467, 352] width 20 height 17
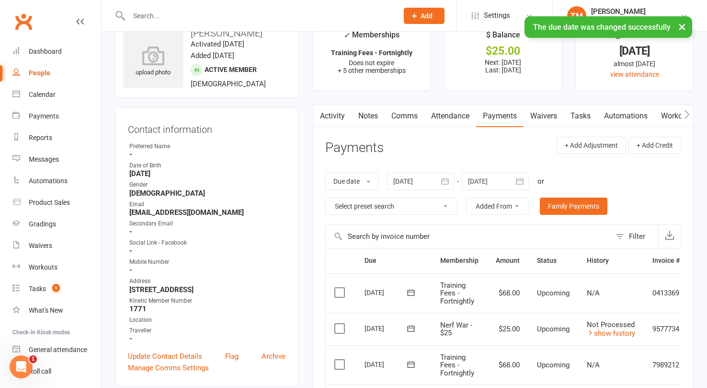
scroll to position [0, 0]
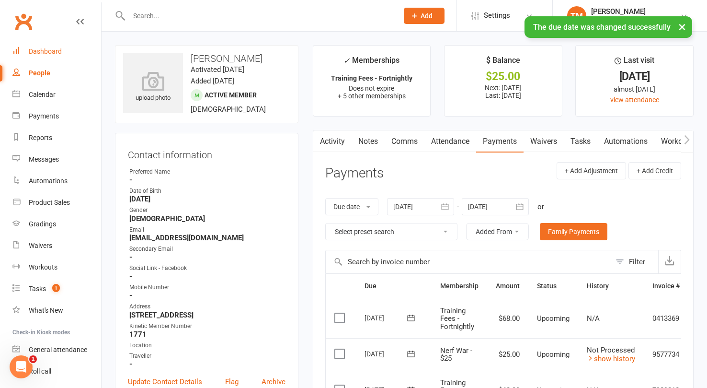
click at [33, 55] on div "Dashboard" at bounding box center [45, 51] width 33 height 8
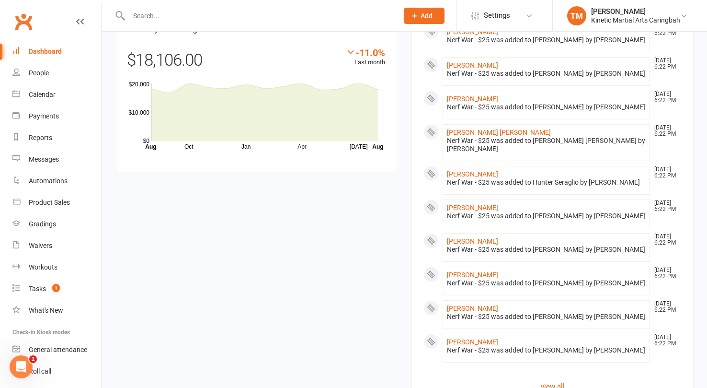
scroll to position [743, 0]
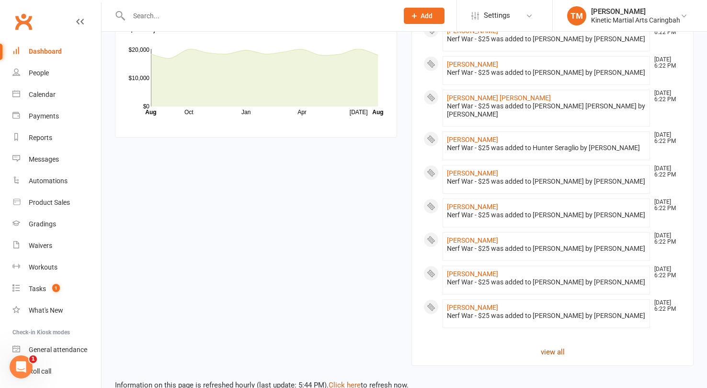
click at [554, 346] on link "view all" at bounding box center [552, 351] width 258 height 11
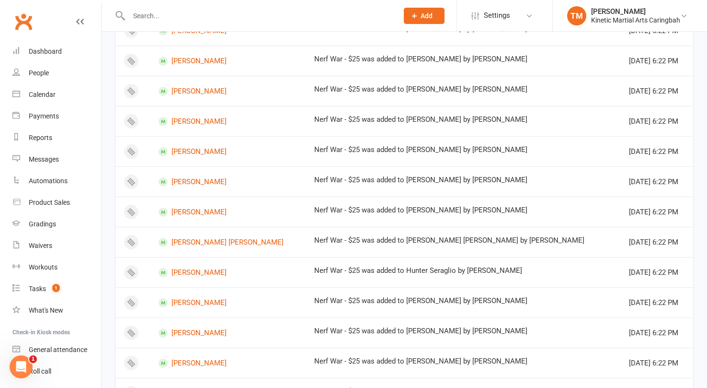
scroll to position [541, 0]
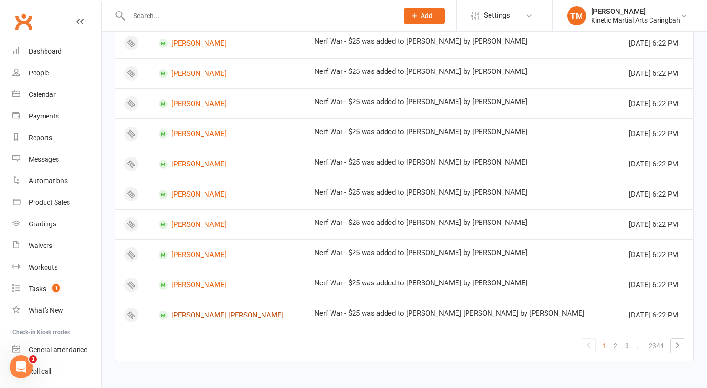
click at [196, 315] on link "[PERSON_NAME] [PERSON_NAME]" at bounding box center [228, 314] width 138 height 9
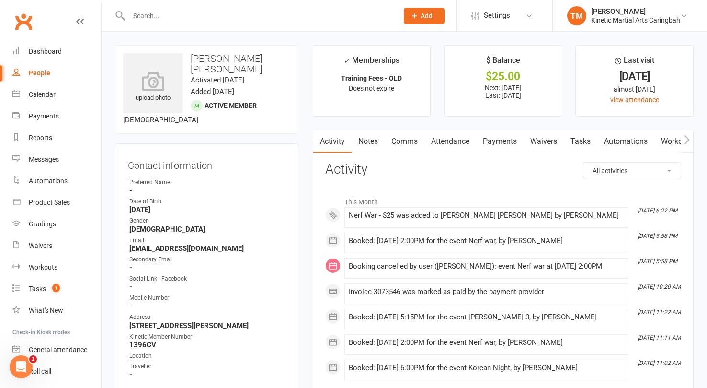
click at [493, 138] on link "Payments" at bounding box center [499, 141] width 47 height 22
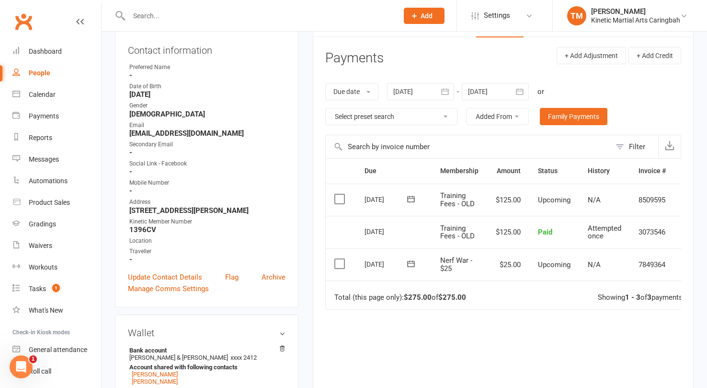
scroll to position [122, 0]
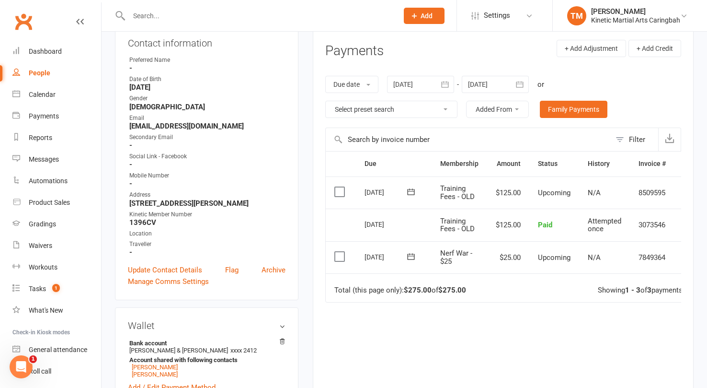
click at [406, 258] on button at bounding box center [410, 256] width 19 height 10
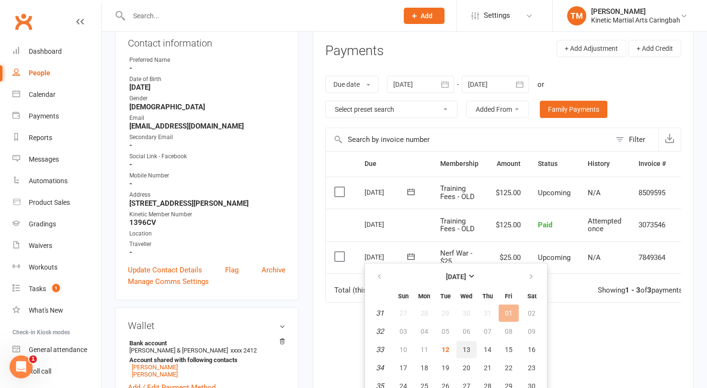
click at [463, 348] on span "13" at bounding box center [467, 349] width 8 height 8
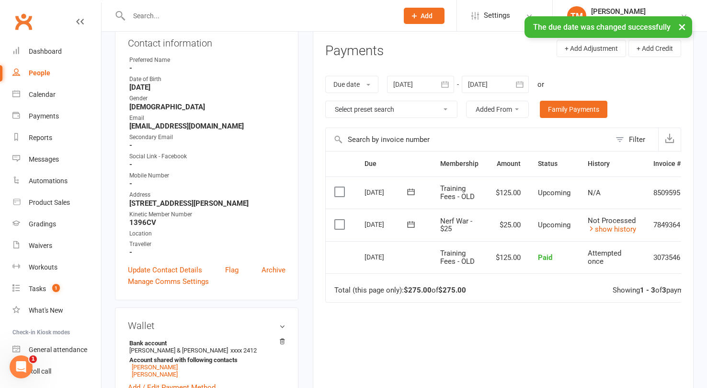
scroll to position [0, 0]
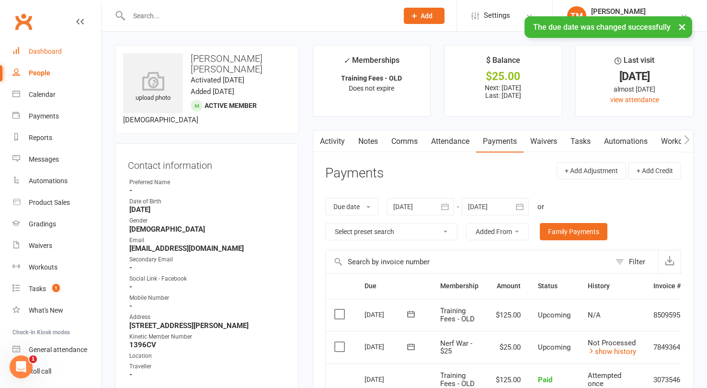
click at [40, 50] on div "Dashboard" at bounding box center [45, 51] width 33 height 8
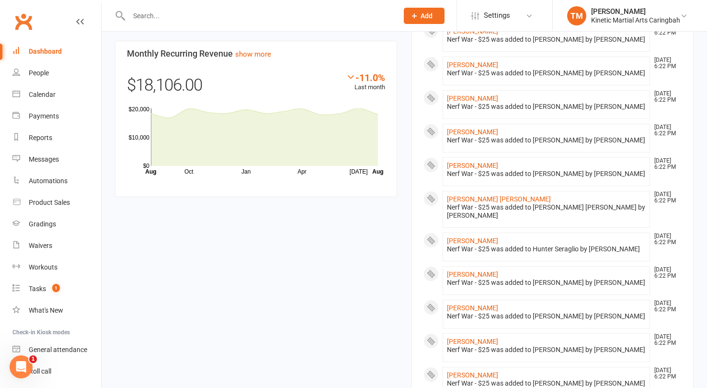
scroll to position [751, 0]
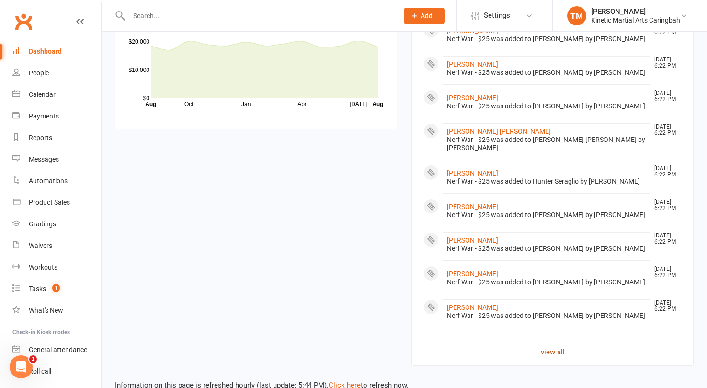
click at [547, 346] on link "view all" at bounding box center [552, 351] width 258 height 11
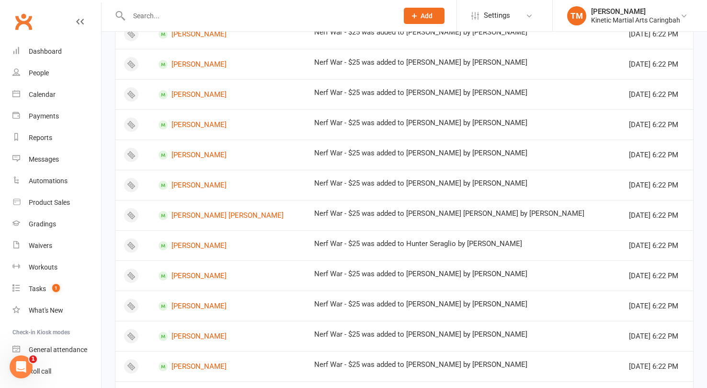
scroll to position [541, 0]
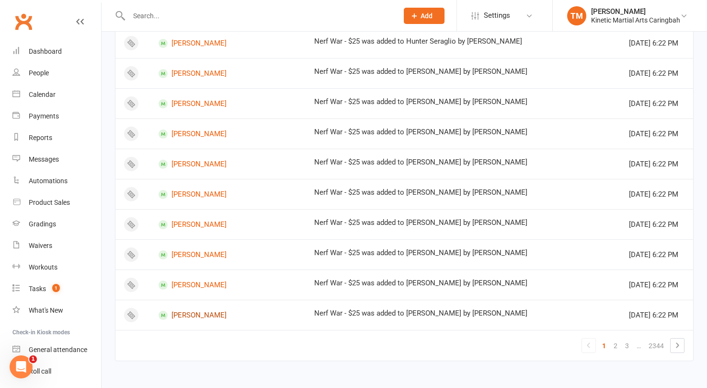
click at [182, 312] on link "[PERSON_NAME]" at bounding box center [228, 314] width 138 height 9
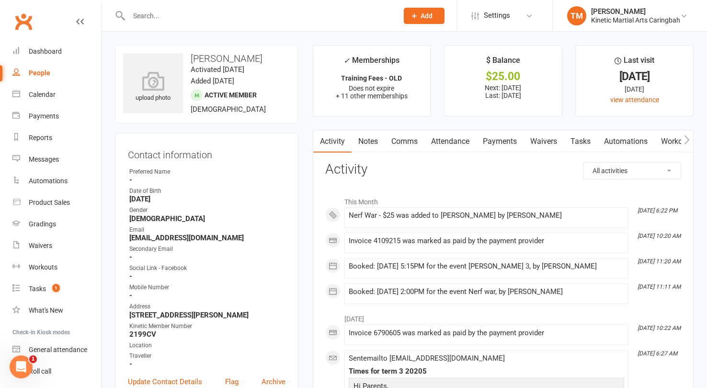
click at [512, 136] on link "Payments" at bounding box center [499, 141] width 47 height 22
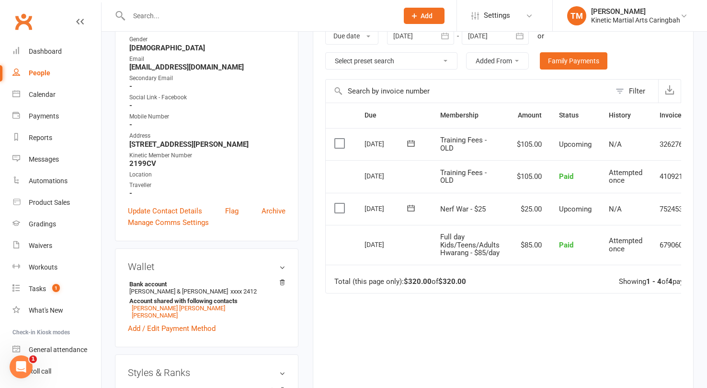
scroll to position [173, 0]
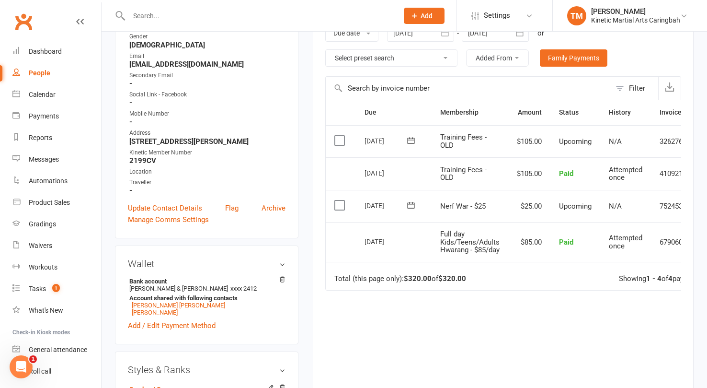
click at [408, 203] on icon at bounding box center [411, 205] width 10 height 10
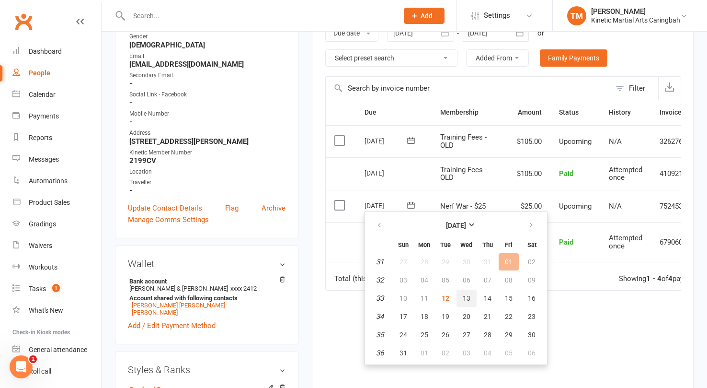
click at [466, 300] on span "13" at bounding box center [467, 298] width 8 height 8
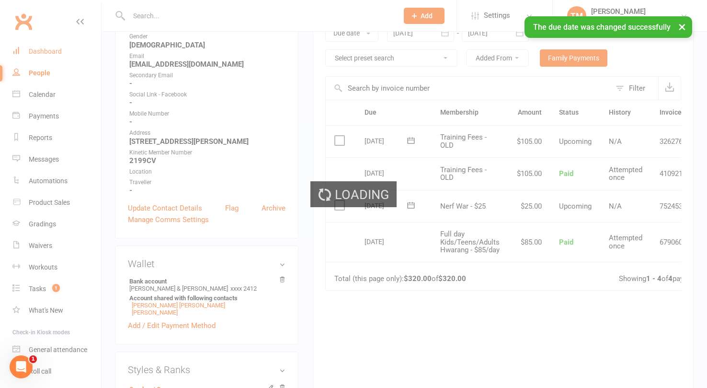
click at [33, 52] on div "Dashboard" at bounding box center [45, 51] width 33 height 8
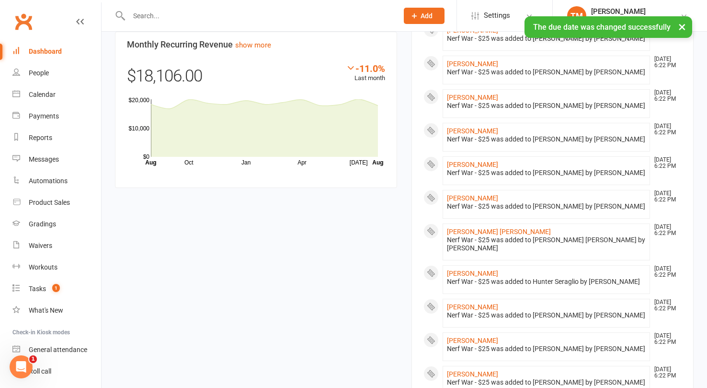
scroll to position [759, 0]
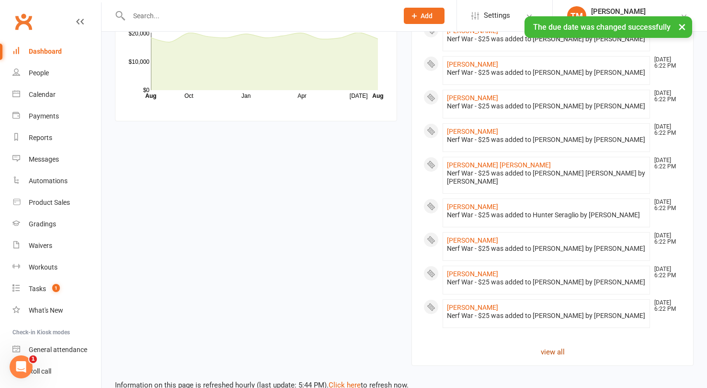
click at [544, 346] on link "view all" at bounding box center [552, 351] width 258 height 11
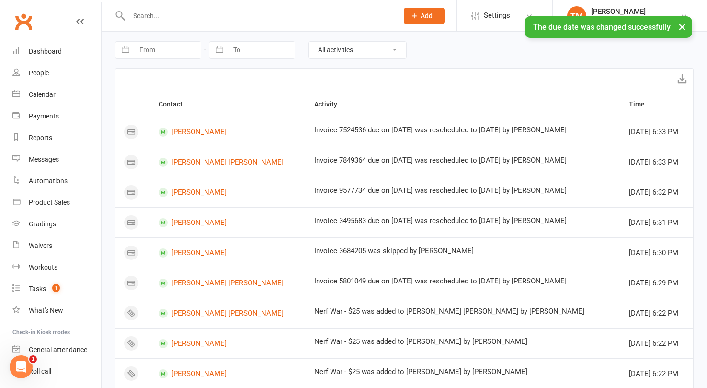
scroll to position [541, 0]
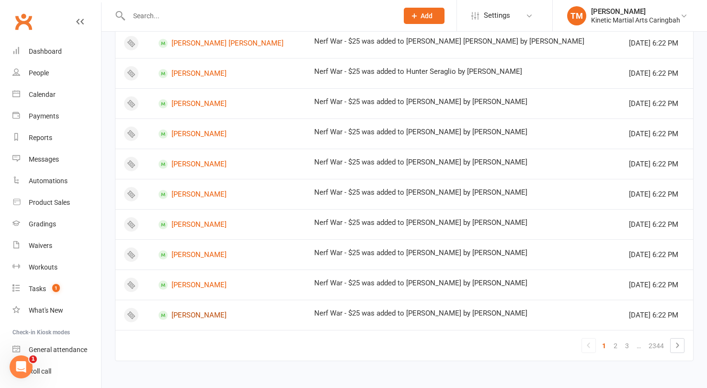
click at [184, 316] on link "[PERSON_NAME]" at bounding box center [228, 314] width 138 height 9
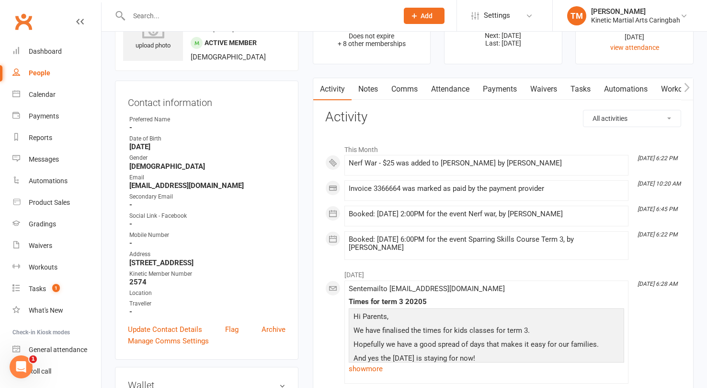
scroll to position [19, 0]
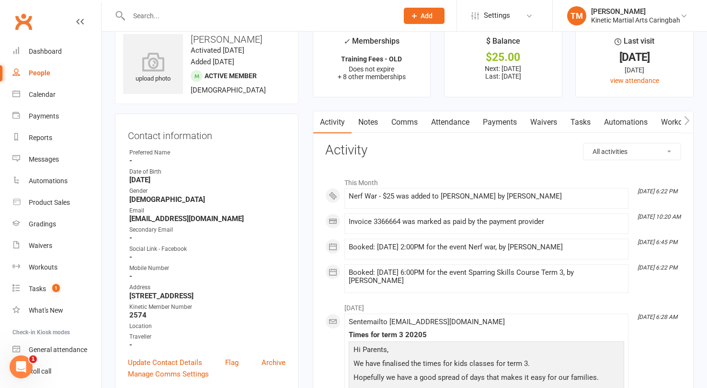
click at [497, 118] on link "Payments" at bounding box center [499, 122] width 47 height 22
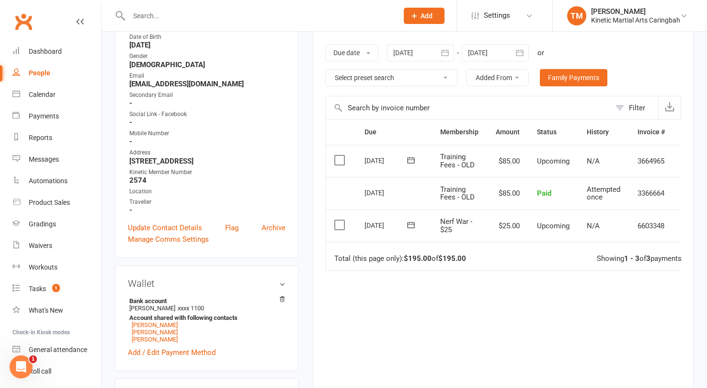
scroll to position [169, 0]
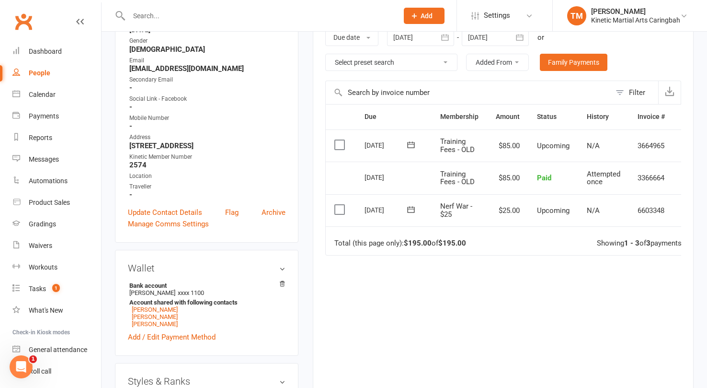
click at [409, 210] on icon at bounding box center [411, 210] width 10 height 10
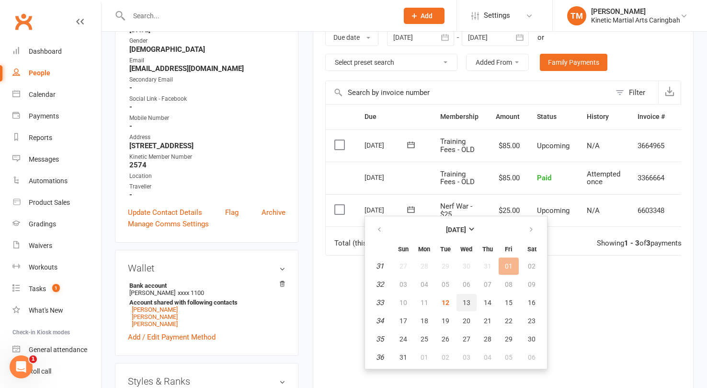
click at [467, 300] on span "13" at bounding box center [467, 302] width 8 height 8
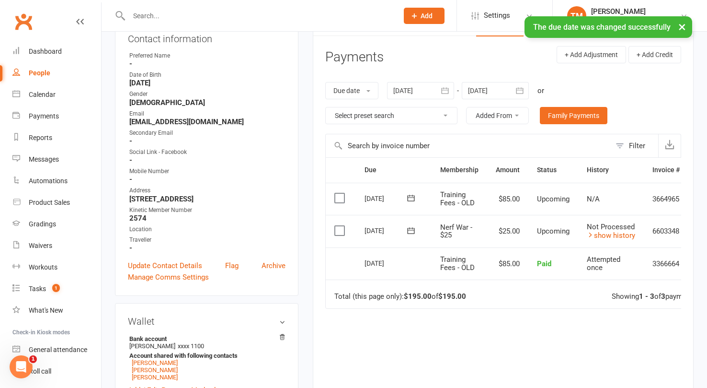
scroll to position [0, 0]
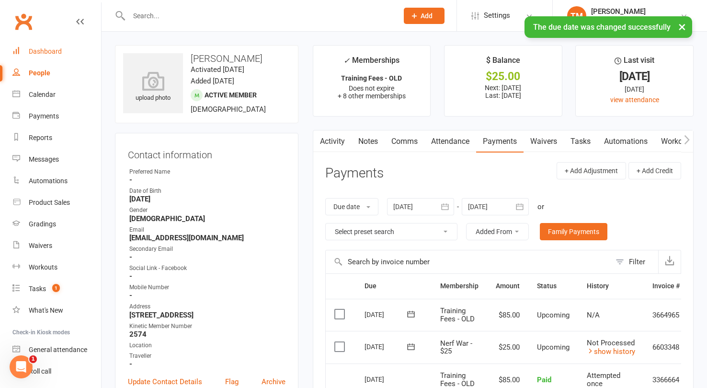
click at [36, 52] on div "Dashboard" at bounding box center [45, 51] width 33 height 8
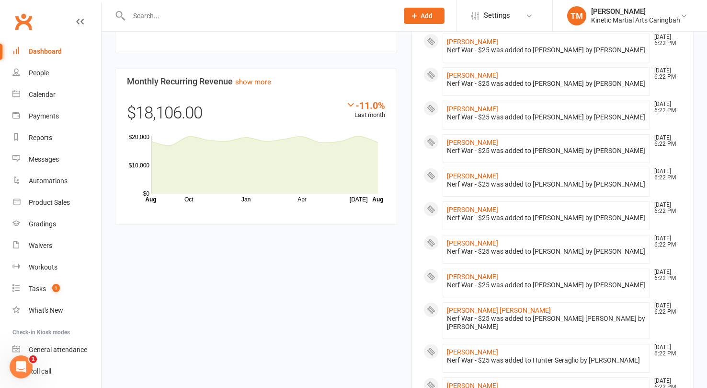
scroll to position [767, 0]
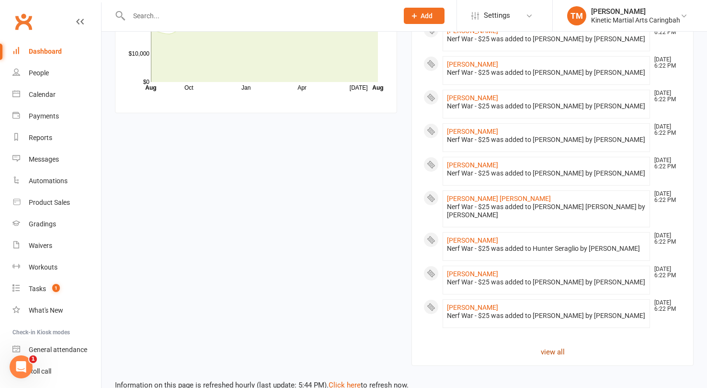
click at [559, 346] on link "view all" at bounding box center [552, 351] width 258 height 11
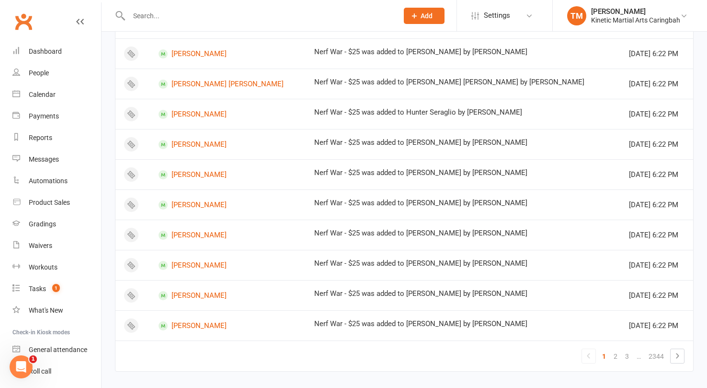
scroll to position [541, 0]
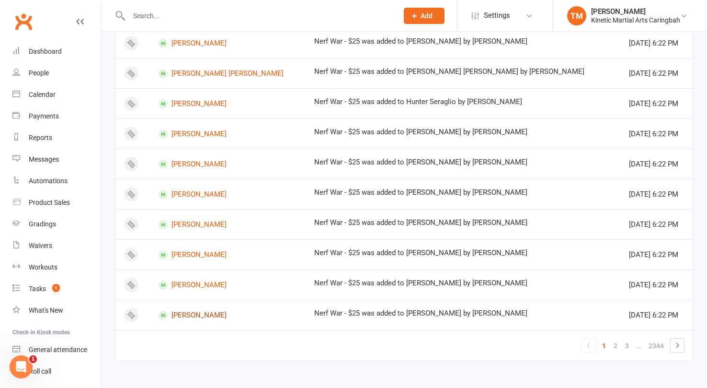
click at [207, 313] on link "[PERSON_NAME]" at bounding box center [228, 314] width 138 height 9
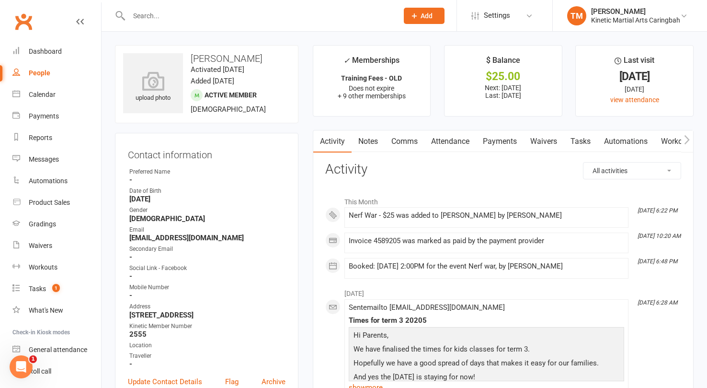
click at [509, 139] on link "Payments" at bounding box center [499, 141] width 47 height 22
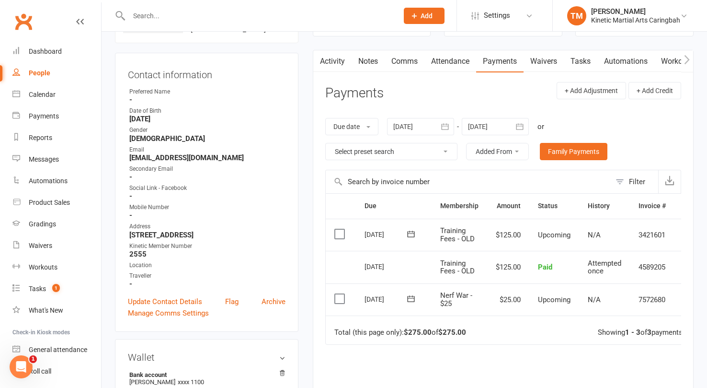
scroll to position [82, 0]
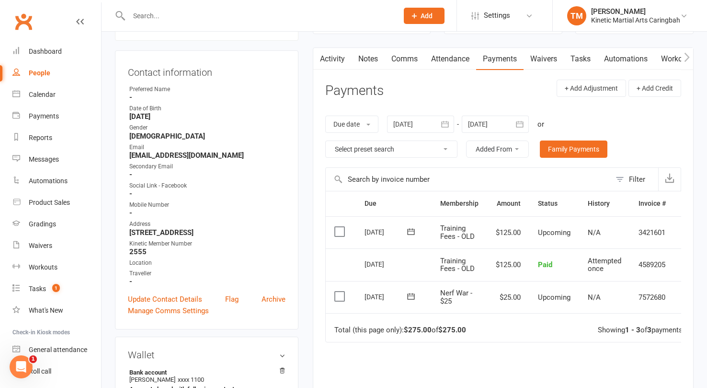
click at [411, 297] on icon at bounding box center [411, 296] width 10 height 10
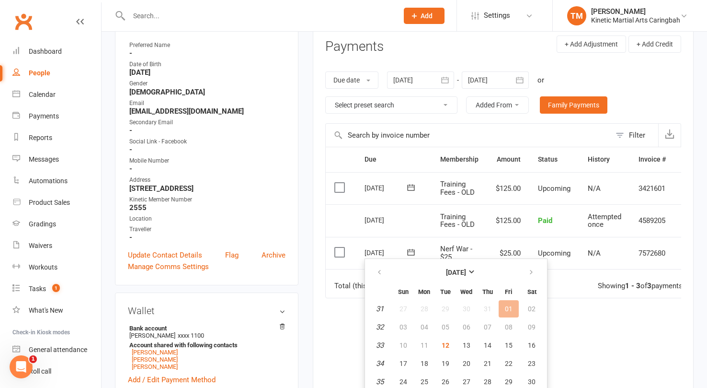
scroll to position [127, 0]
click at [465, 346] on span "13" at bounding box center [467, 344] width 8 height 8
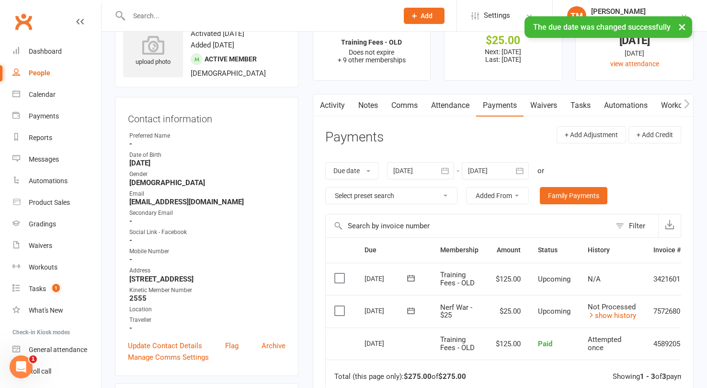
scroll to position [0, 0]
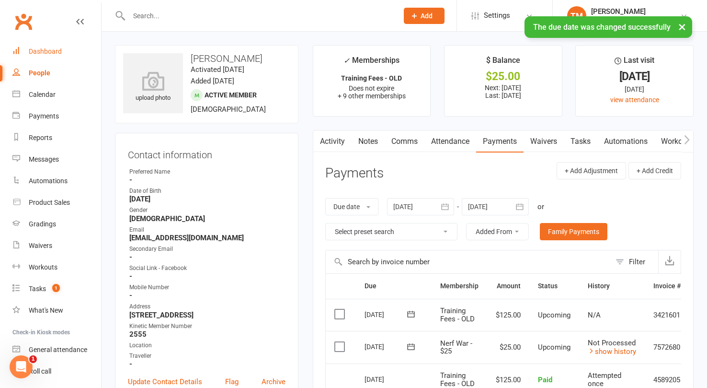
click at [35, 50] on div "Dashboard" at bounding box center [45, 51] width 33 height 8
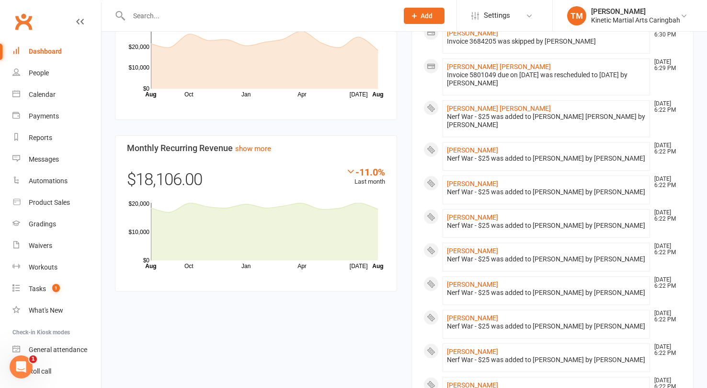
scroll to position [776, 0]
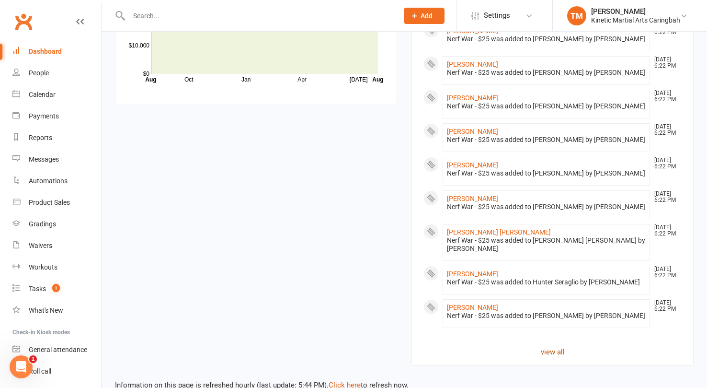
click at [553, 346] on link "view all" at bounding box center [552, 351] width 258 height 11
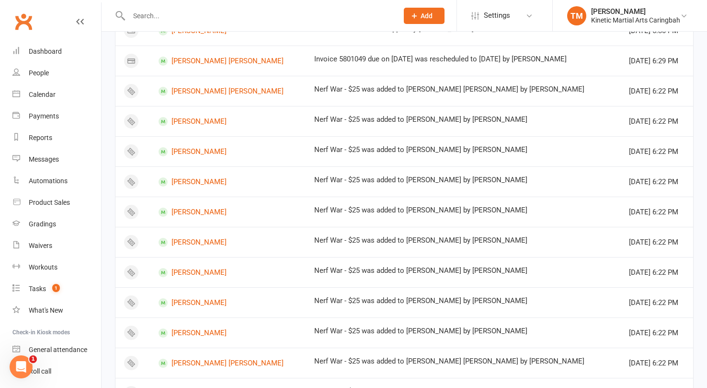
scroll to position [541, 0]
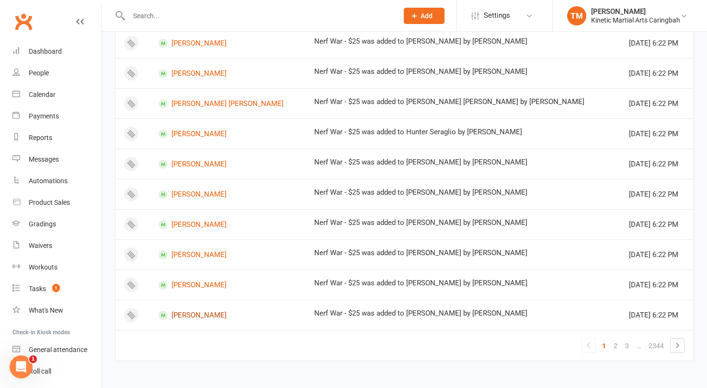
click at [188, 313] on link "[PERSON_NAME]" at bounding box center [228, 314] width 138 height 9
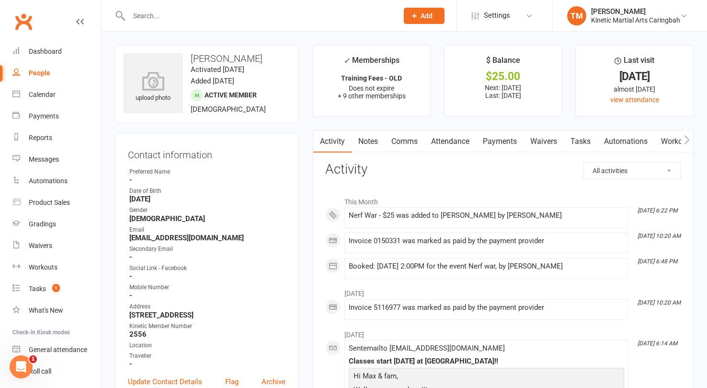
click at [483, 140] on link "Payments" at bounding box center [499, 141] width 47 height 22
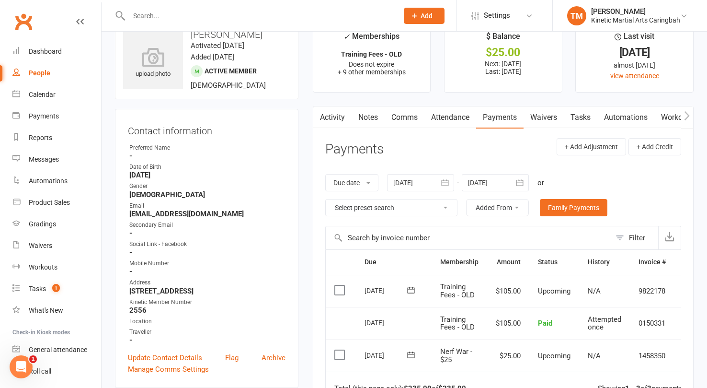
scroll to position [30, 0]
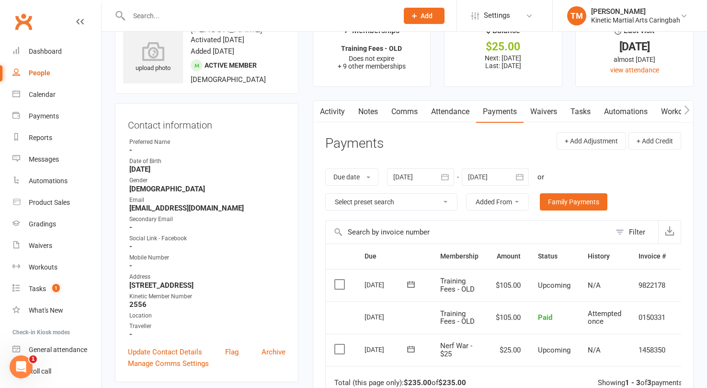
click at [413, 350] on icon at bounding box center [411, 349] width 10 height 10
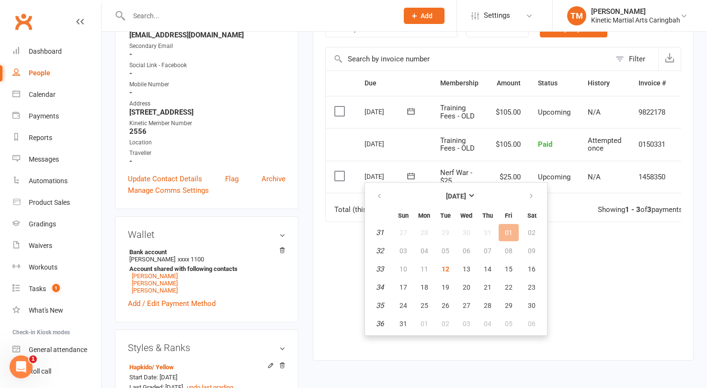
scroll to position [208, 0]
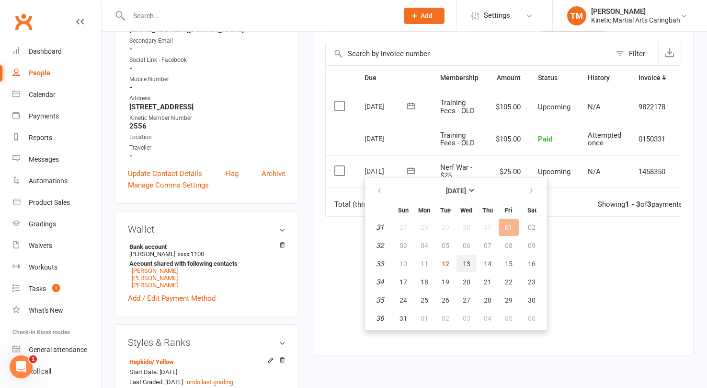
click at [464, 263] on span "13" at bounding box center [467, 264] width 8 height 8
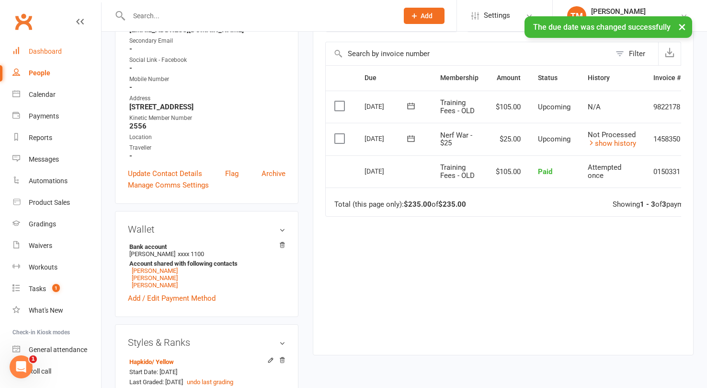
click at [37, 51] on div "Dashboard" at bounding box center [45, 51] width 33 height 8
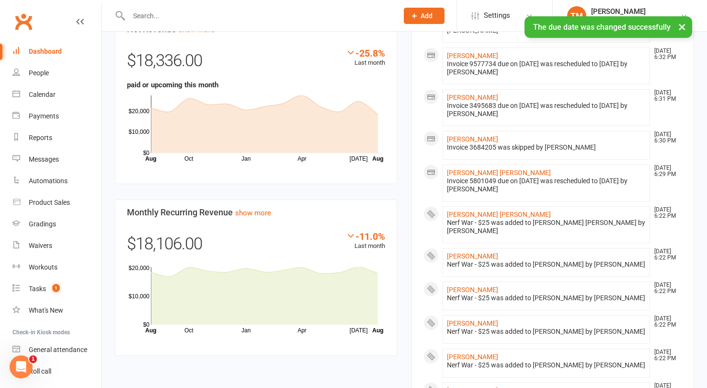
scroll to position [784, 0]
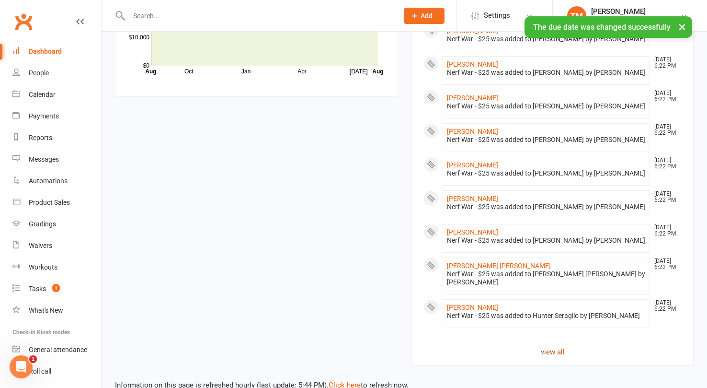
click at [555, 346] on link "view all" at bounding box center [552, 351] width 258 height 11
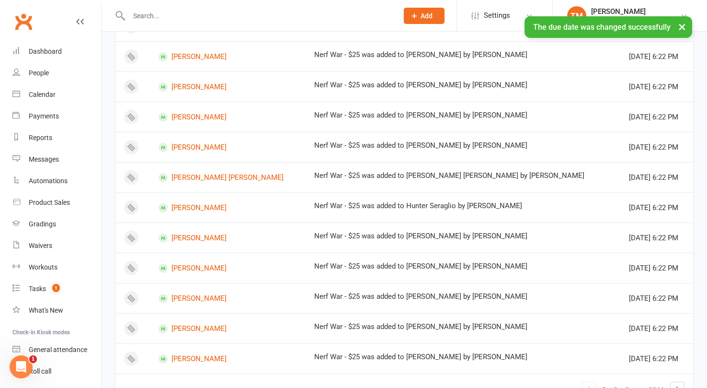
scroll to position [541, 0]
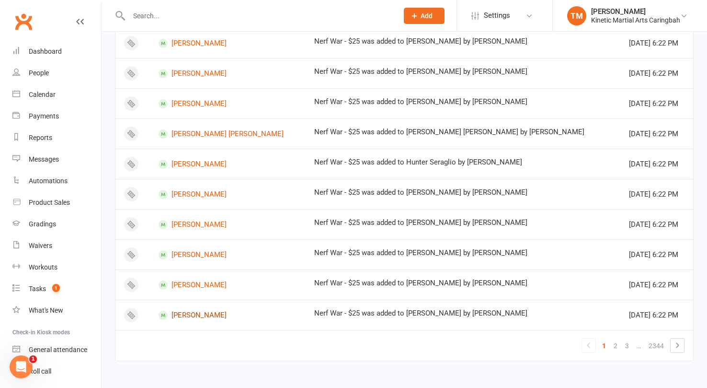
click at [194, 313] on link "[PERSON_NAME]" at bounding box center [228, 314] width 138 height 9
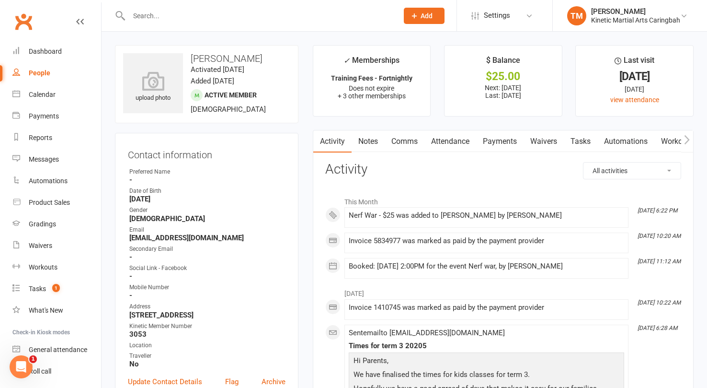
click at [501, 147] on link "Payments" at bounding box center [499, 141] width 47 height 22
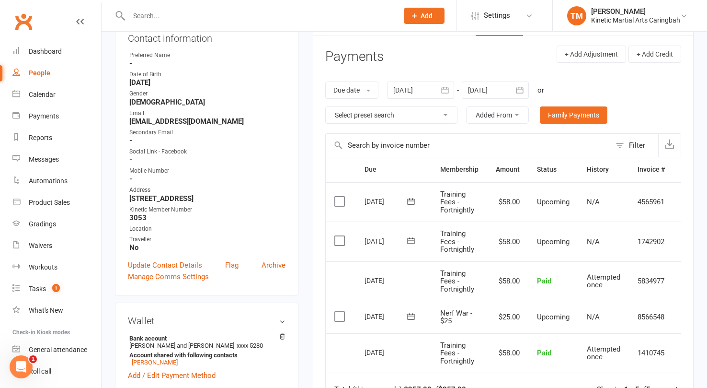
scroll to position [125, 0]
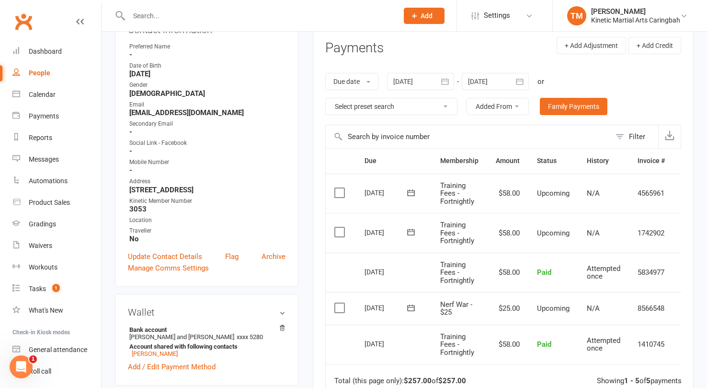
click at [408, 308] on icon at bounding box center [411, 308] width 10 height 10
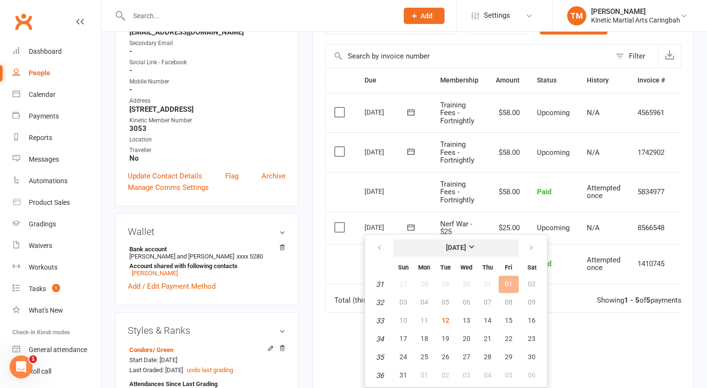
scroll to position [205, 0]
click at [465, 321] on span "13" at bounding box center [467, 321] width 8 height 8
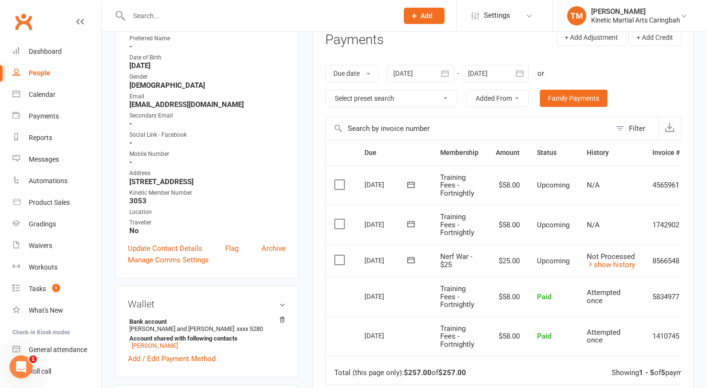
scroll to position [134, 0]
click at [34, 54] on div "Dashboard" at bounding box center [45, 51] width 33 height 8
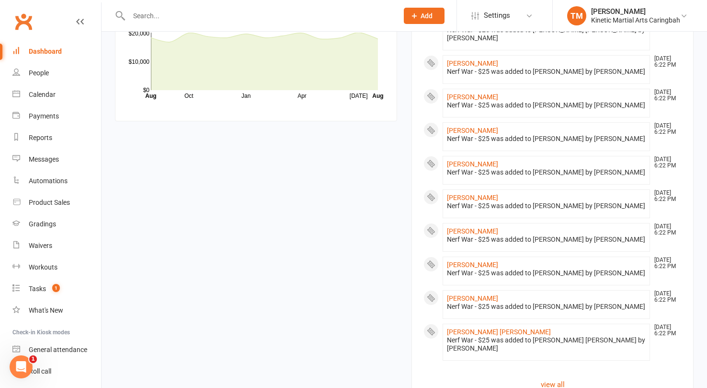
scroll to position [792, 0]
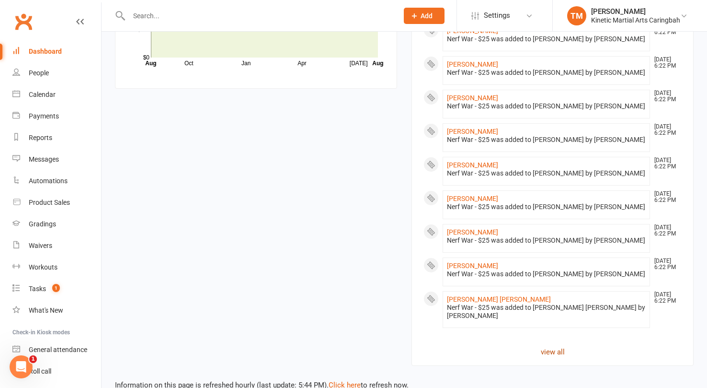
click at [546, 346] on link "view all" at bounding box center [552, 351] width 258 height 11
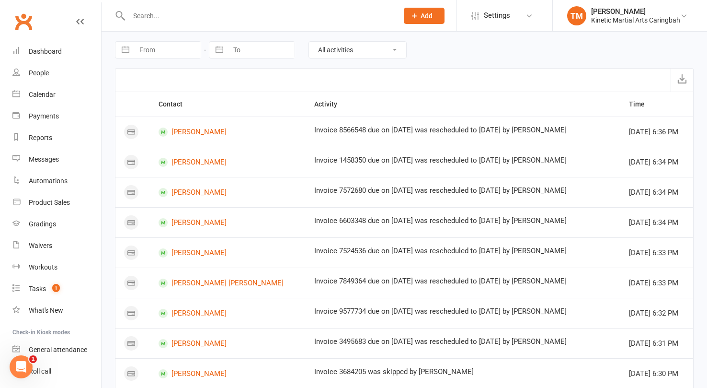
scroll to position [541, 0]
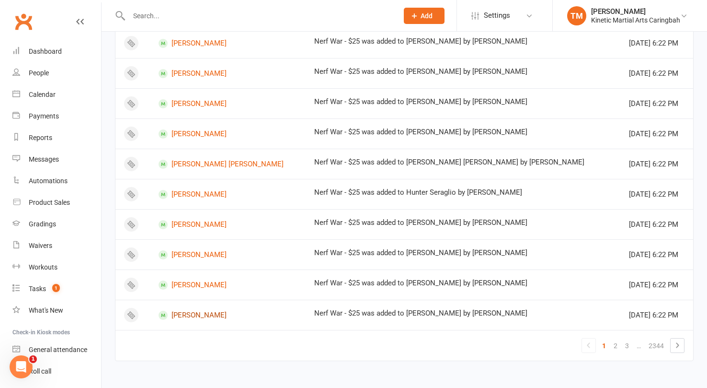
click at [192, 311] on link "[PERSON_NAME]" at bounding box center [228, 314] width 138 height 9
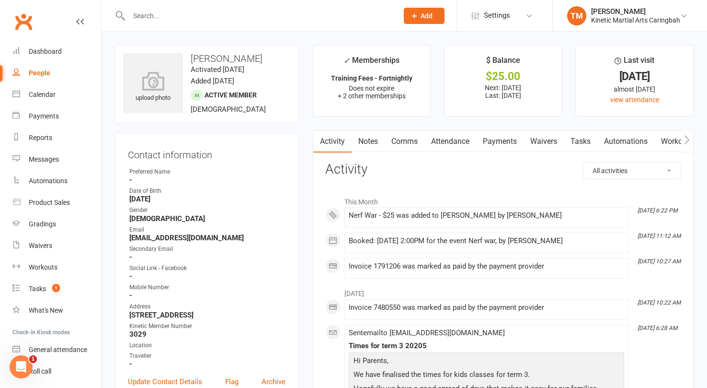
click at [490, 142] on link "Payments" at bounding box center [499, 141] width 47 height 22
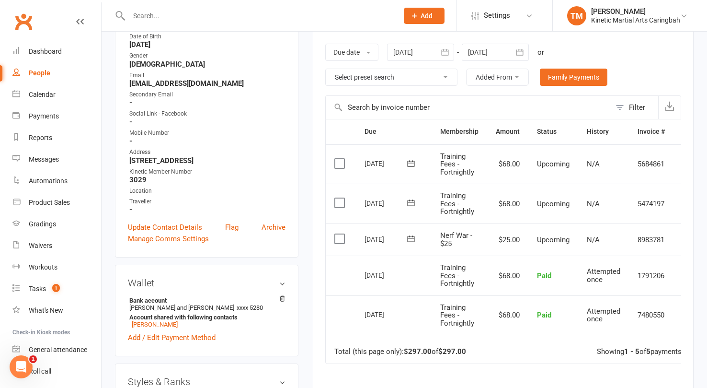
scroll to position [158, 0]
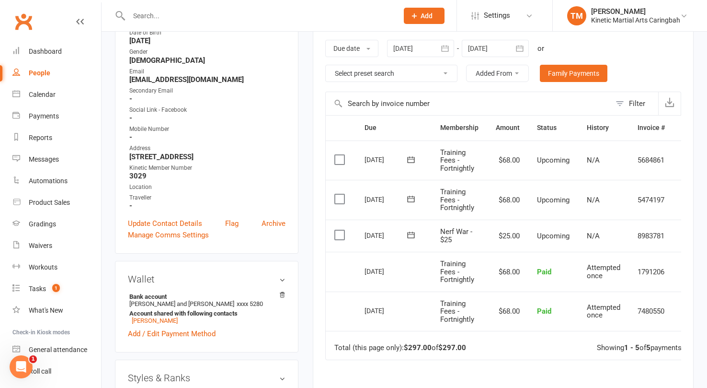
click at [410, 234] on icon at bounding box center [410, 234] width 7 height 6
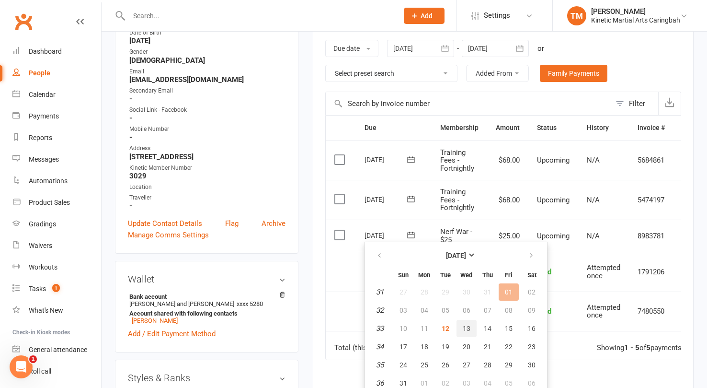
click at [468, 327] on span "13" at bounding box center [467, 328] width 8 height 8
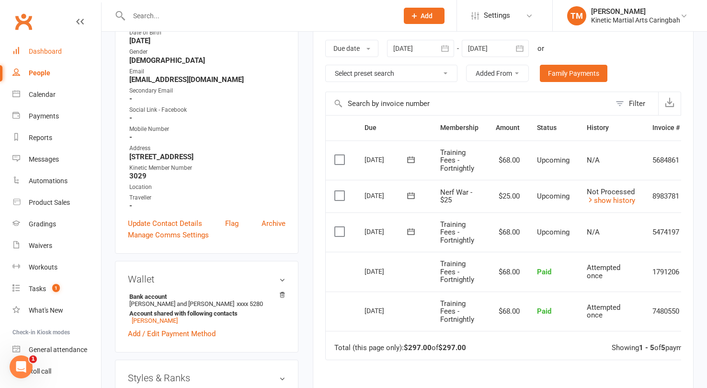
click at [53, 44] on link "Dashboard" at bounding box center [56, 52] width 89 height 22
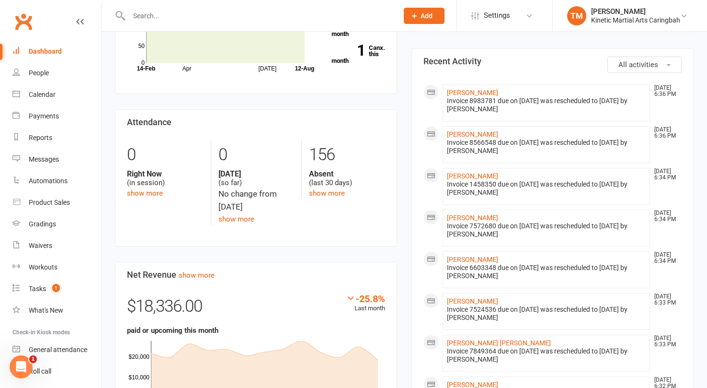
scroll to position [800, 0]
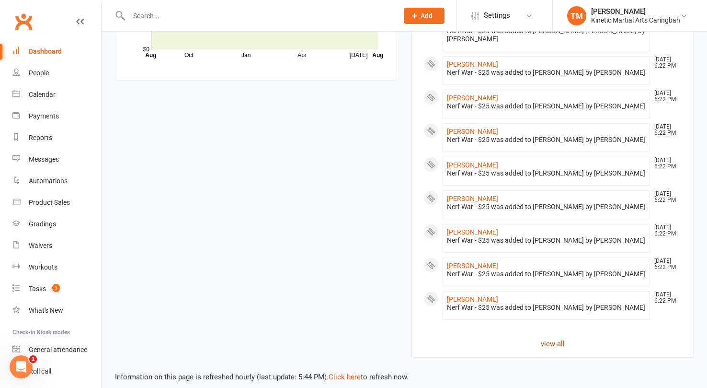
click at [561, 338] on link "view all" at bounding box center [552, 343] width 258 height 11
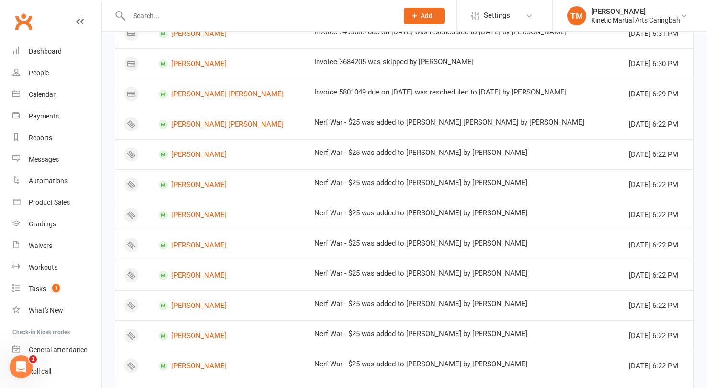
scroll to position [541, 0]
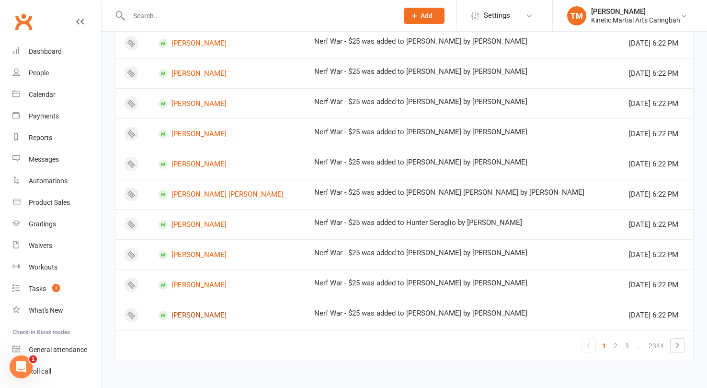
click at [194, 315] on link "[PERSON_NAME]" at bounding box center [228, 314] width 138 height 9
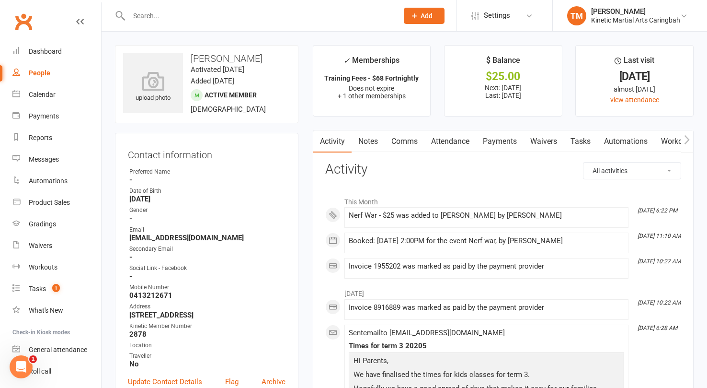
click at [508, 140] on link "Payments" at bounding box center [499, 141] width 47 height 22
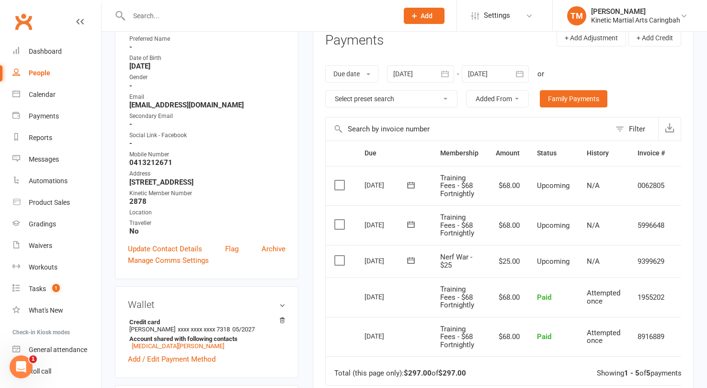
scroll to position [142, 0]
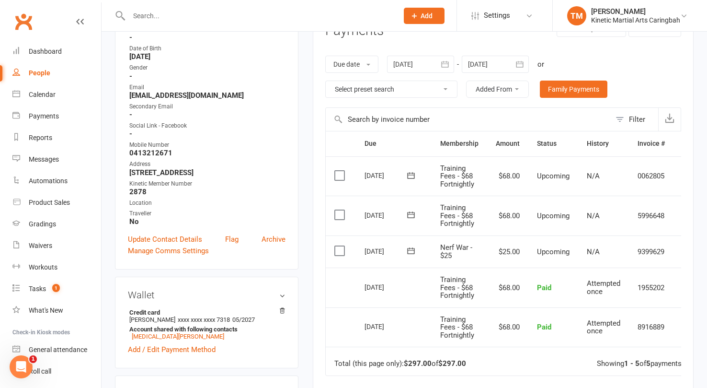
click at [411, 248] on icon at bounding box center [410, 250] width 7 height 6
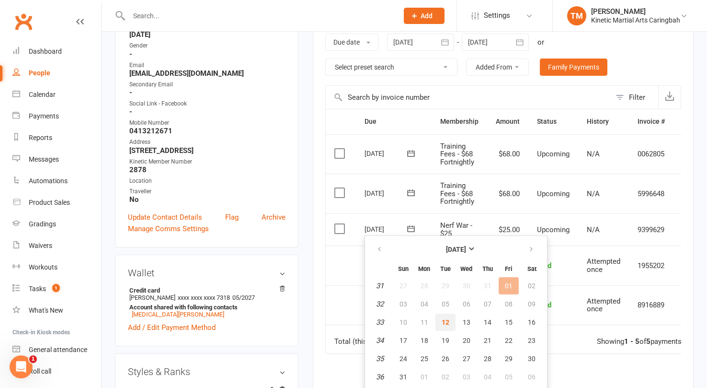
scroll to position [165, 0]
click at [464, 318] on span "13" at bounding box center [467, 322] width 8 height 8
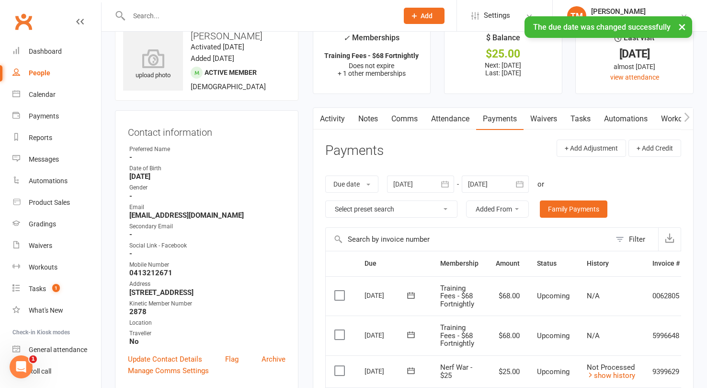
scroll to position [0, 0]
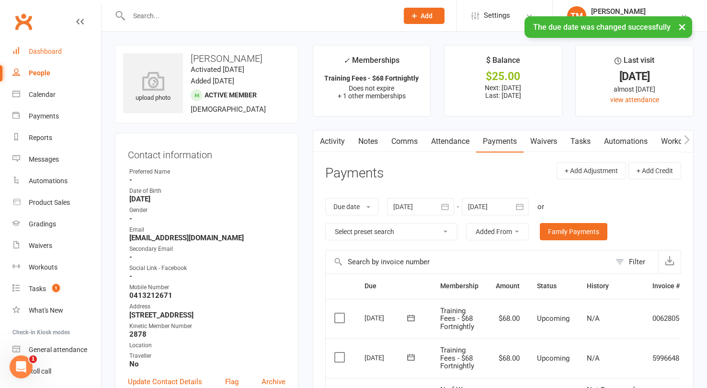
click at [43, 52] on div "Dashboard" at bounding box center [45, 51] width 33 height 8
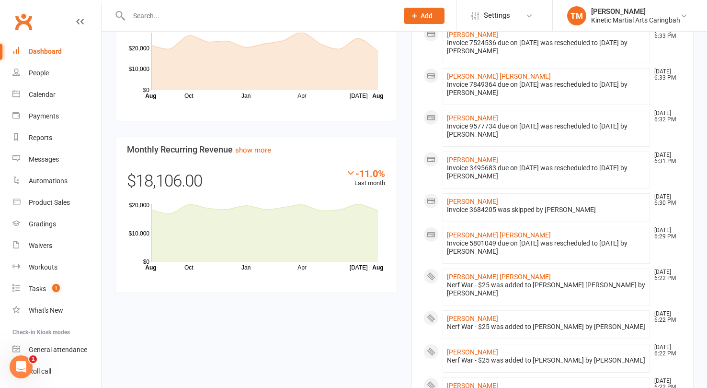
scroll to position [795, 0]
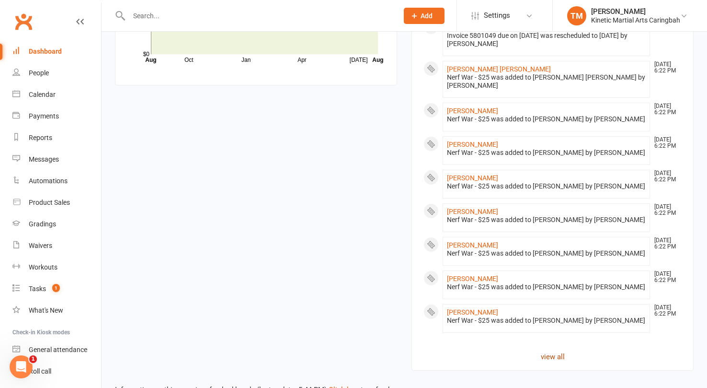
click at [548, 351] on link "view all" at bounding box center [552, 356] width 258 height 11
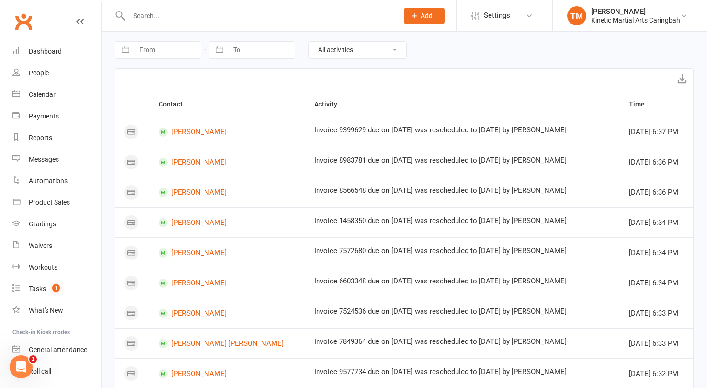
scroll to position [541, 0]
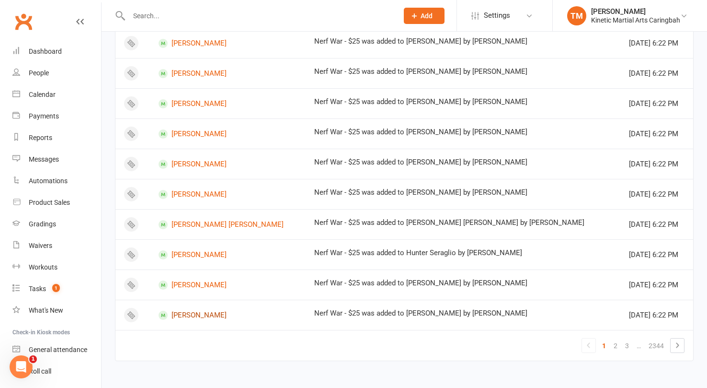
click at [194, 313] on link "[PERSON_NAME]" at bounding box center [228, 314] width 138 height 9
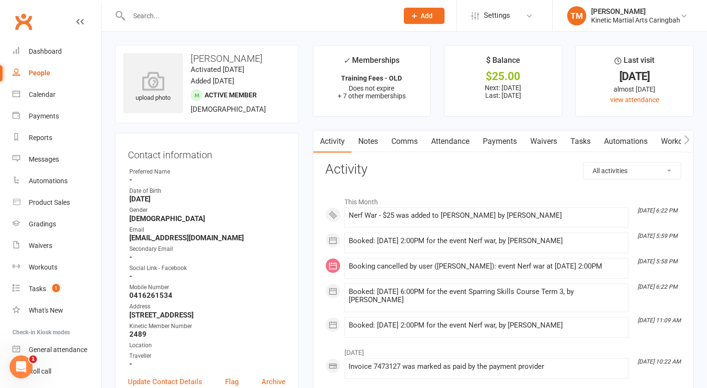
click at [494, 138] on link "Payments" at bounding box center [499, 141] width 47 height 22
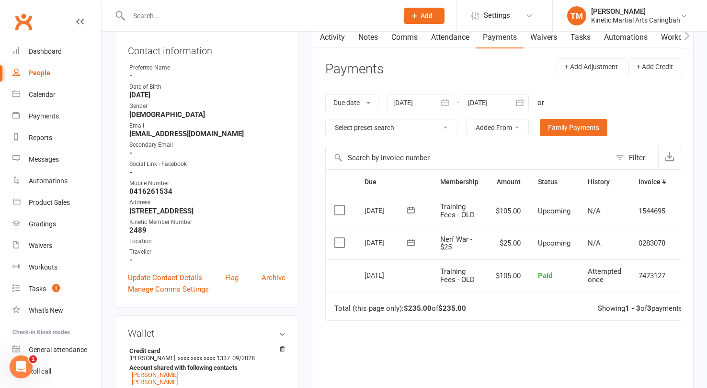
scroll to position [118, 0]
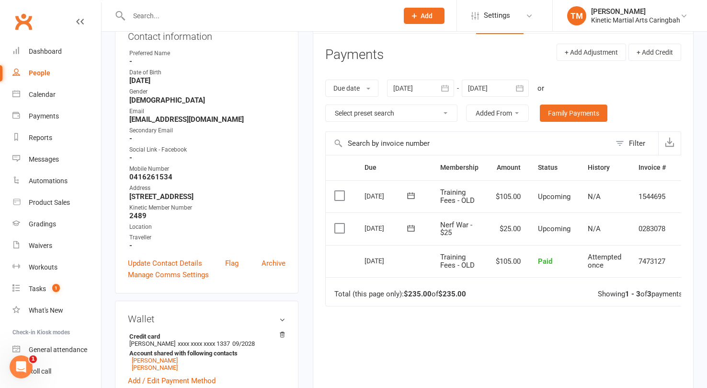
click at [412, 228] on icon at bounding box center [411, 228] width 10 height 10
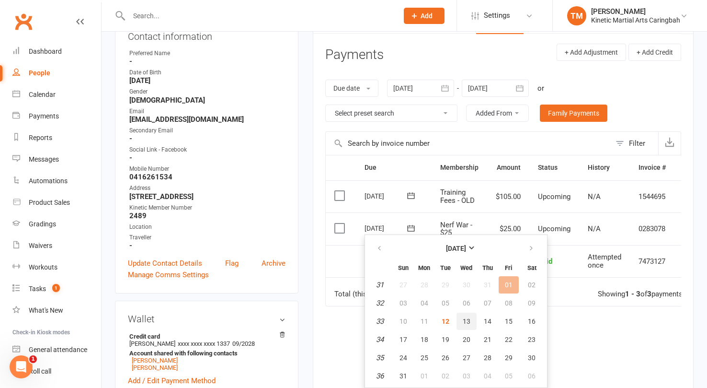
click at [465, 322] on span "13" at bounding box center [467, 321] width 8 height 8
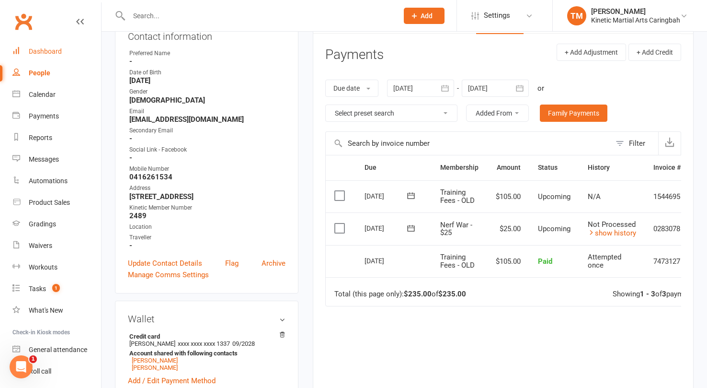
click at [33, 54] on div "Dashboard" at bounding box center [45, 51] width 33 height 8
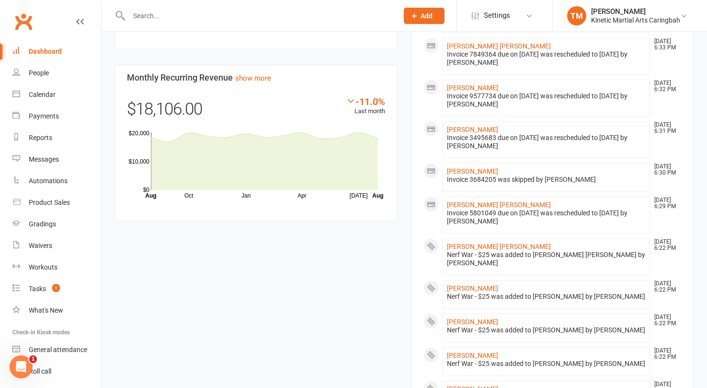
scroll to position [816, 0]
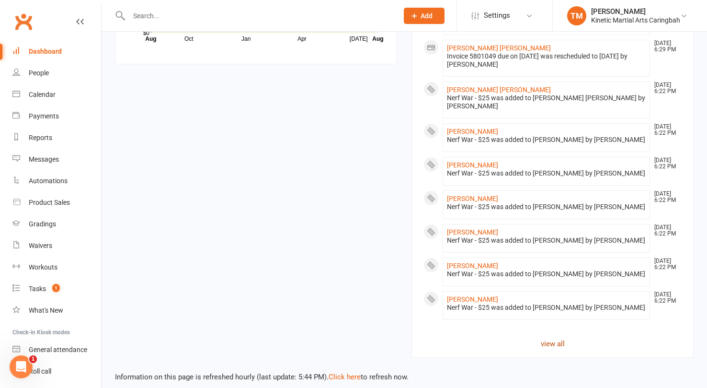
click at [549, 338] on link "view all" at bounding box center [552, 343] width 258 height 11
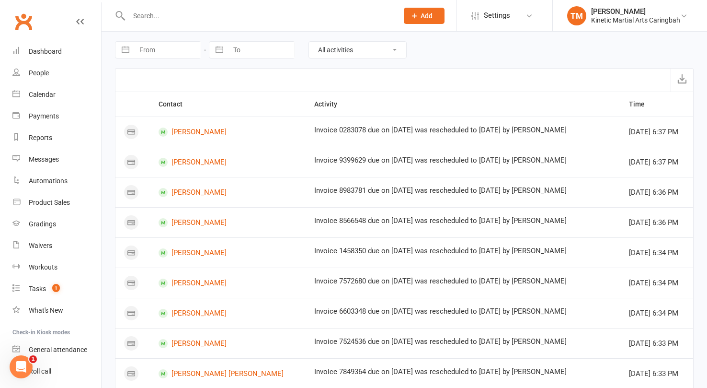
scroll to position [541, 0]
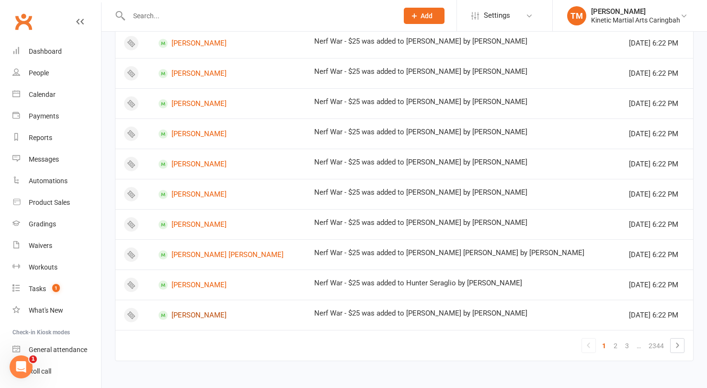
click at [171, 319] on td "[PERSON_NAME]" at bounding box center [228, 314] width 156 height 30
click at [188, 315] on link "[PERSON_NAME]" at bounding box center [228, 314] width 138 height 9
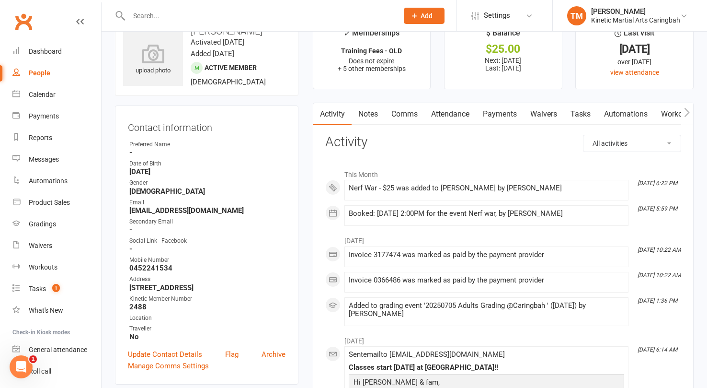
scroll to position [26, 0]
click at [504, 114] on link "Payments" at bounding box center [499, 115] width 47 height 22
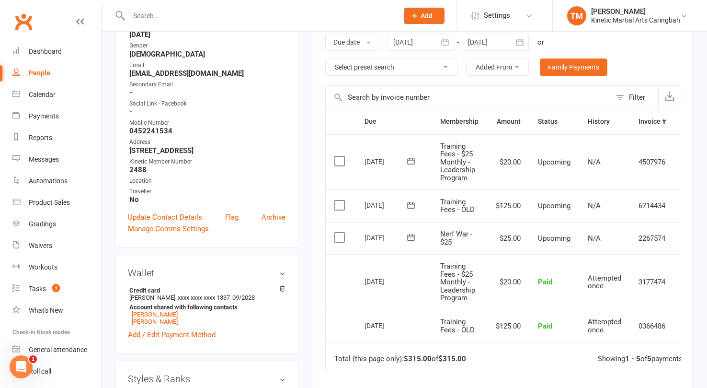
scroll to position [177, 0]
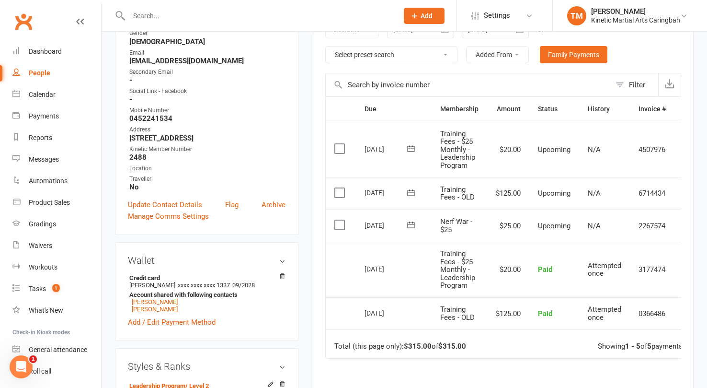
click at [411, 223] on icon at bounding box center [411, 225] width 10 height 10
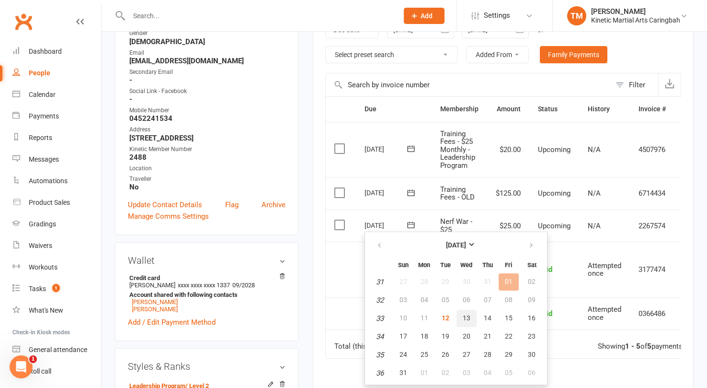
click at [472, 320] on button "13" at bounding box center [467, 317] width 20 height 17
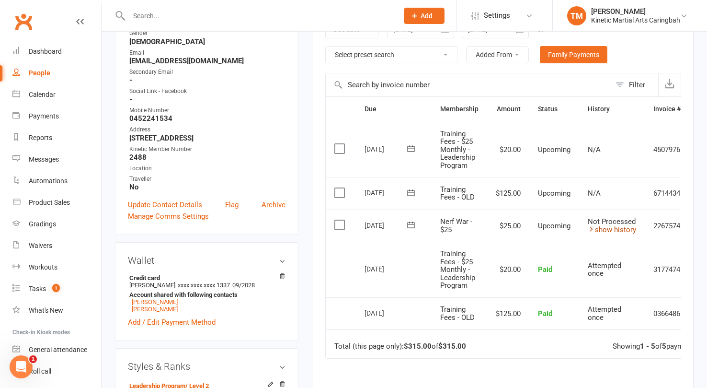
click at [598, 228] on link "show history" at bounding box center [612, 229] width 48 height 9
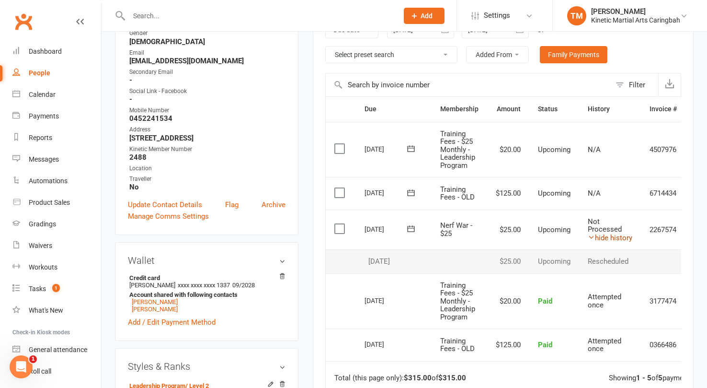
click at [601, 237] on link "hide history" at bounding box center [610, 237] width 45 height 9
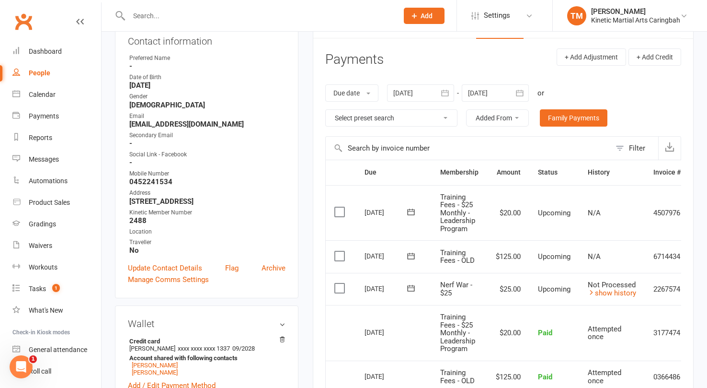
scroll to position [115, 0]
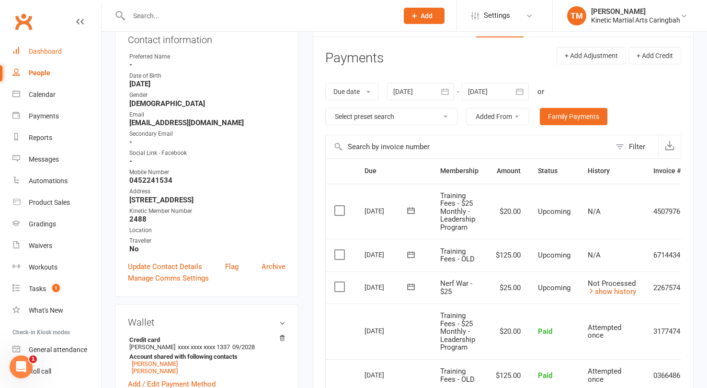
click at [39, 55] on div "Dashboard" at bounding box center [45, 51] width 33 height 8
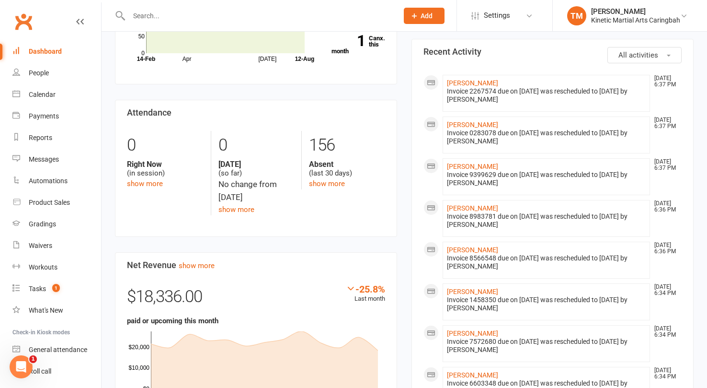
scroll to position [289, 0]
click at [469, 125] on link "[PERSON_NAME]" at bounding box center [472, 125] width 51 height 8
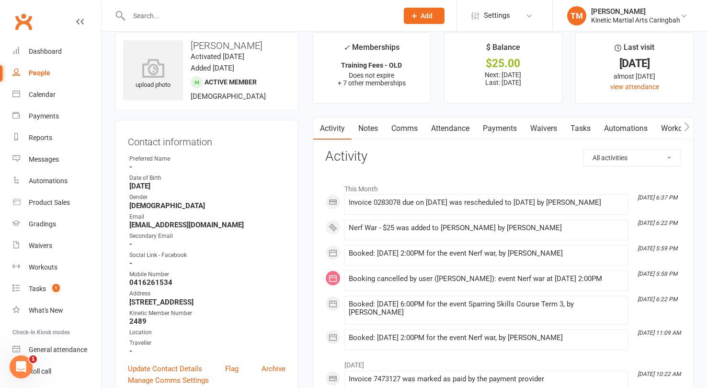
scroll to position [26, 0]
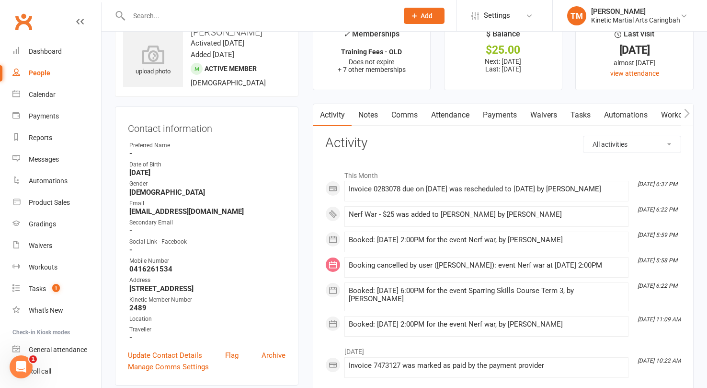
click at [495, 113] on link "Payments" at bounding box center [499, 115] width 47 height 22
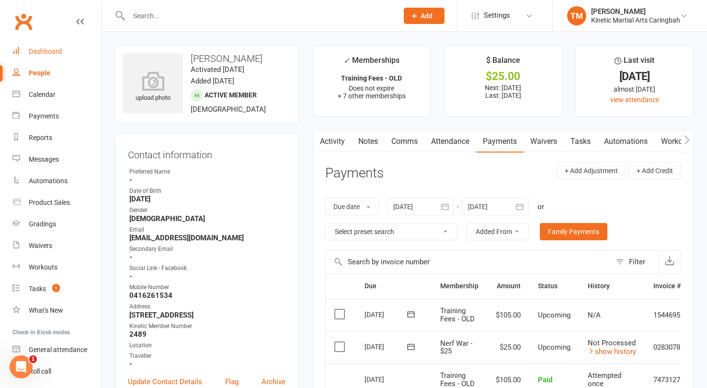
click at [32, 52] on div "Dashboard" at bounding box center [45, 51] width 33 height 8
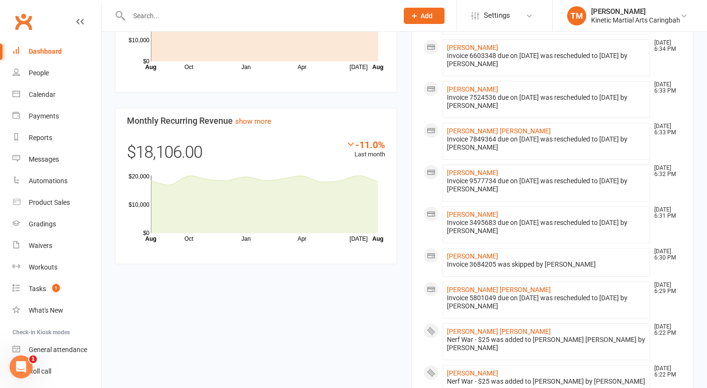
scroll to position [824, 0]
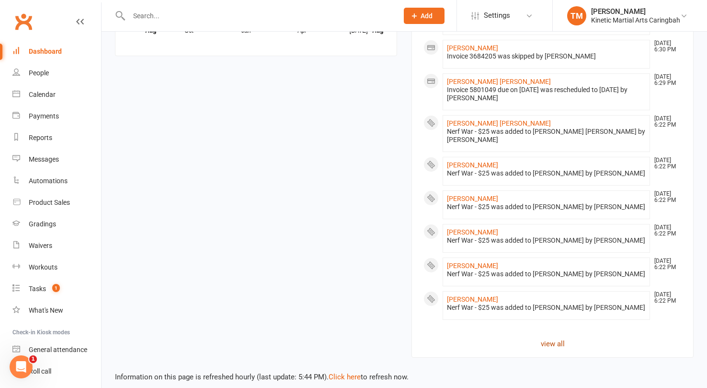
click at [550, 338] on link "view all" at bounding box center [552, 343] width 258 height 11
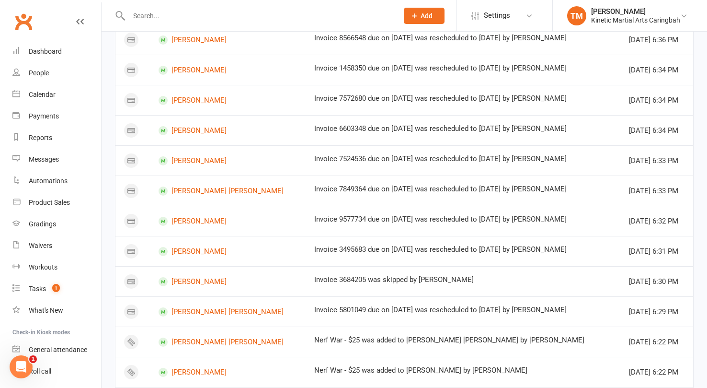
scroll to position [541, 0]
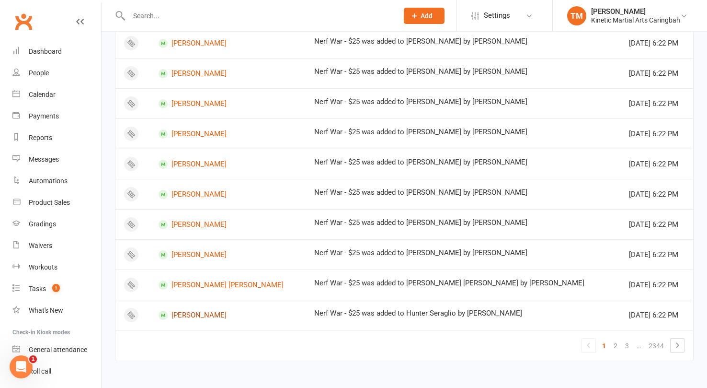
click at [203, 314] on link "[PERSON_NAME]" at bounding box center [228, 314] width 138 height 9
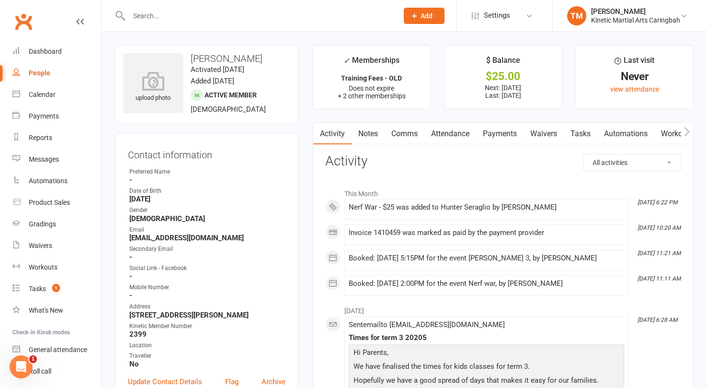
click at [494, 126] on link "Payments" at bounding box center [499, 134] width 47 height 22
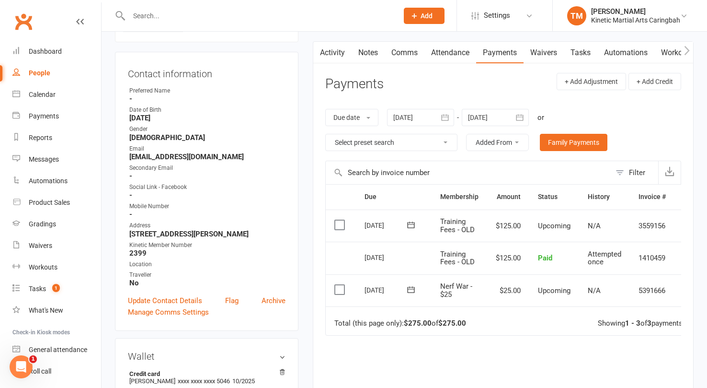
scroll to position [86, 0]
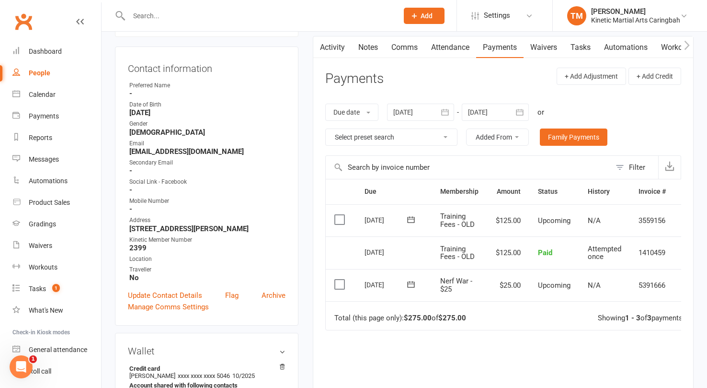
click at [409, 282] on icon at bounding box center [410, 284] width 7 height 6
click at [464, 377] on span "13" at bounding box center [467, 377] width 8 height 8
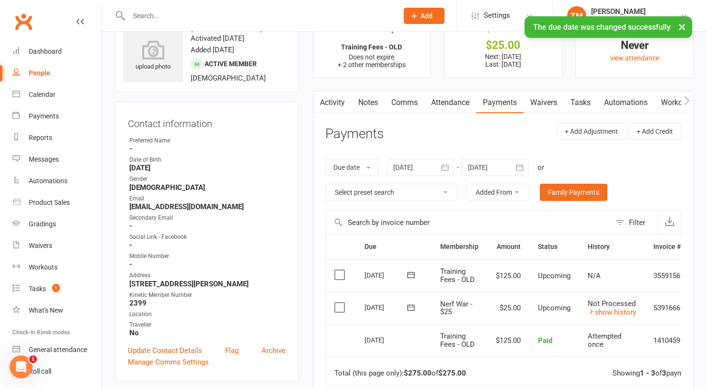
scroll to position [0, 0]
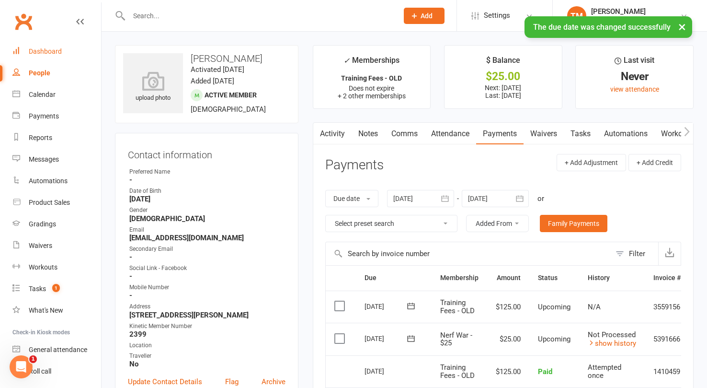
click at [44, 51] on div "Dashboard" at bounding box center [45, 51] width 33 height 8
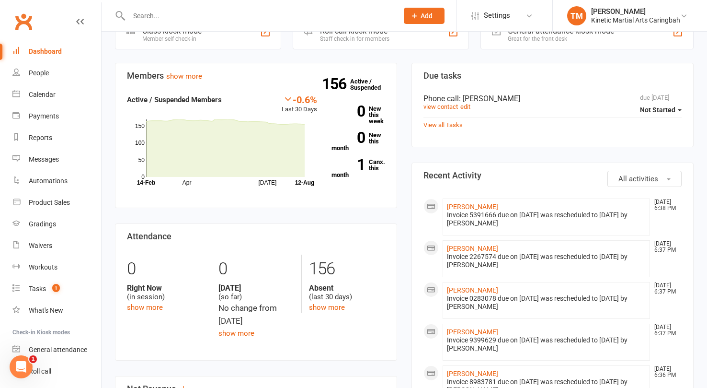
scroll to position [833, 0]
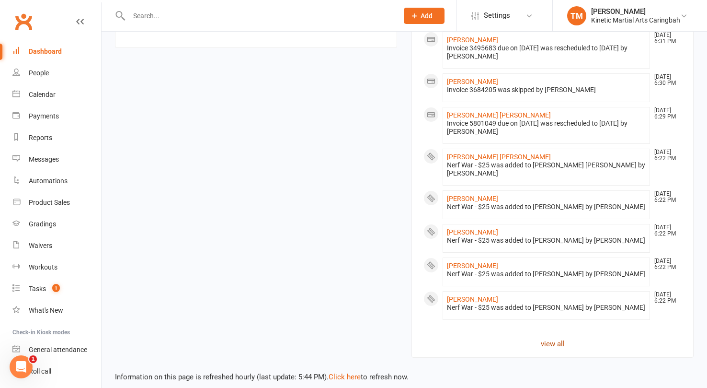
click at [548, 338] on link "view all" at bounding box center [552, 343] width 258 height 11
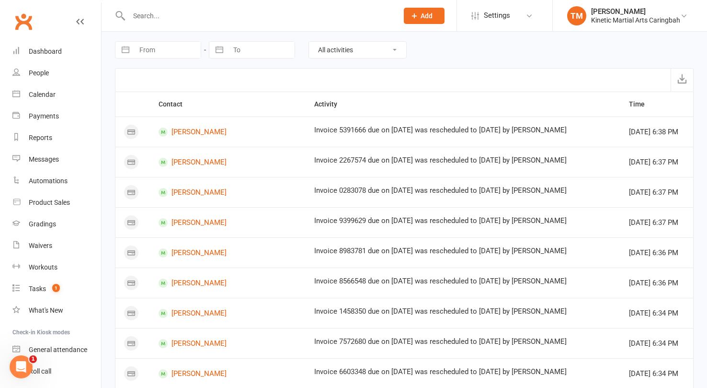
scroll to position [541, 0]
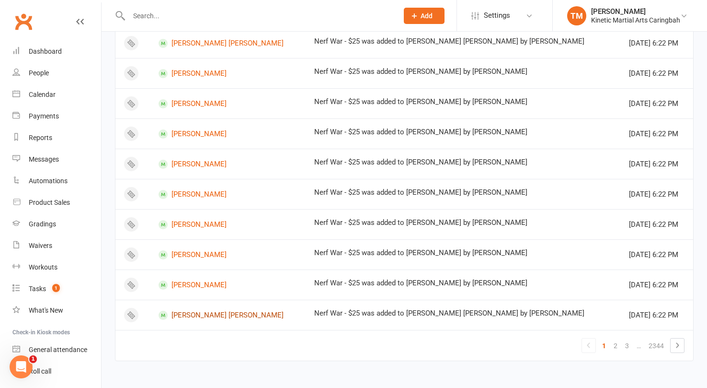
click at [199, 316] on link "[PERSON_NAME] [PERSON_NAME]" at bounding box center [228, 314] width 138 height 9
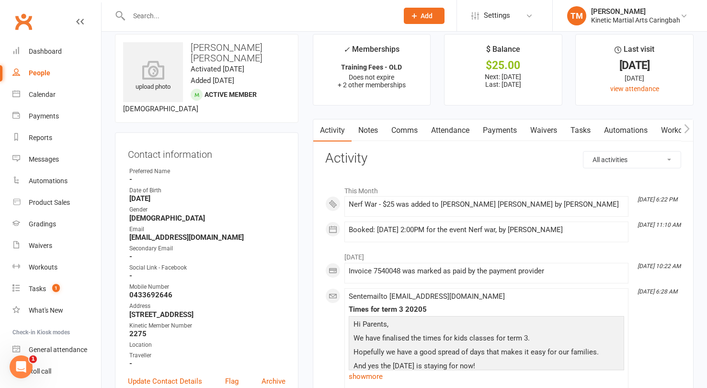
scroll to position [5, 0]
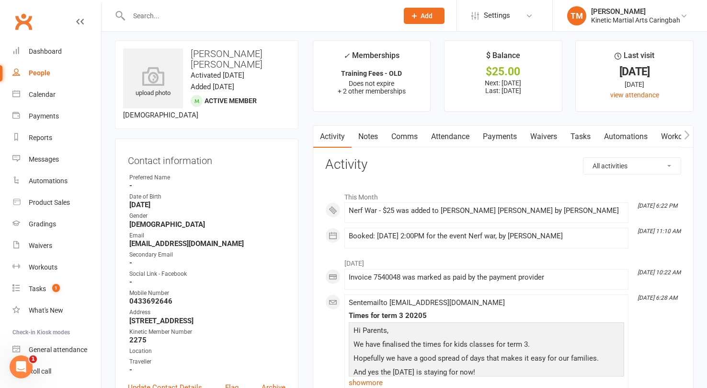
click at [485, 134] on link "Payments" at bounding box center [499, 137] width 47 height 22
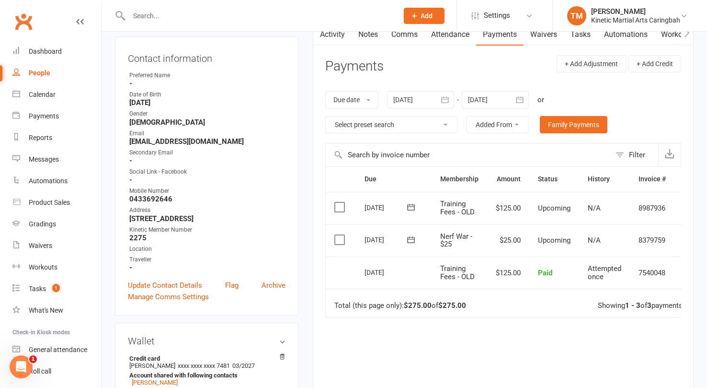
scroll to position [118, 0]
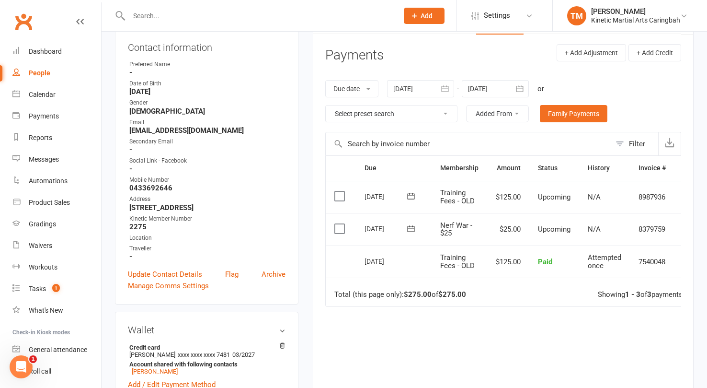
click at [412, 229] on icon at bounding box center [411, 229] width 10 height 10
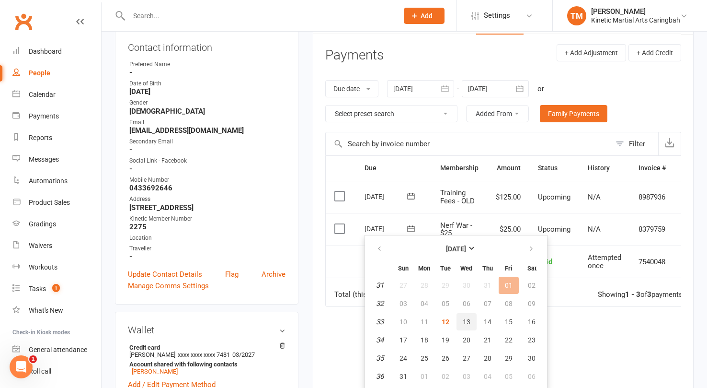
click at [467, 321] on span "13" at bounding box center [467, 322] width 8 height 8
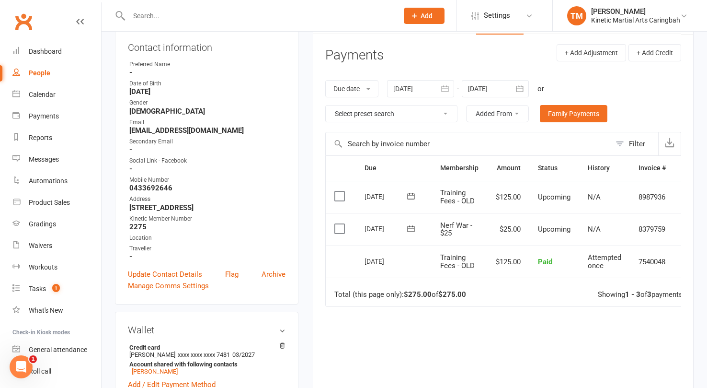
scroll to position [0, 0]
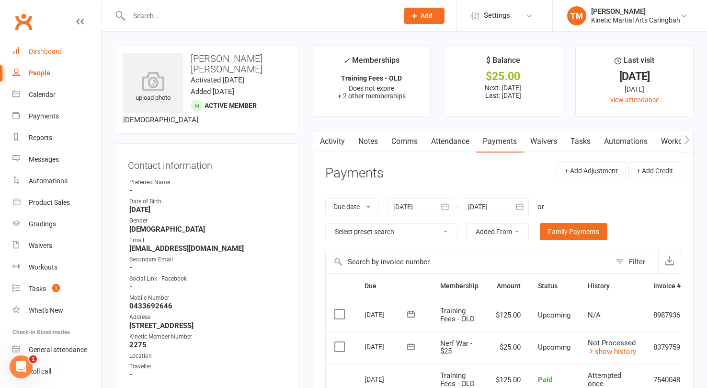
click at [40, 49] on div "Dashboard" at bounding box center [45, 51] width 33 height 8
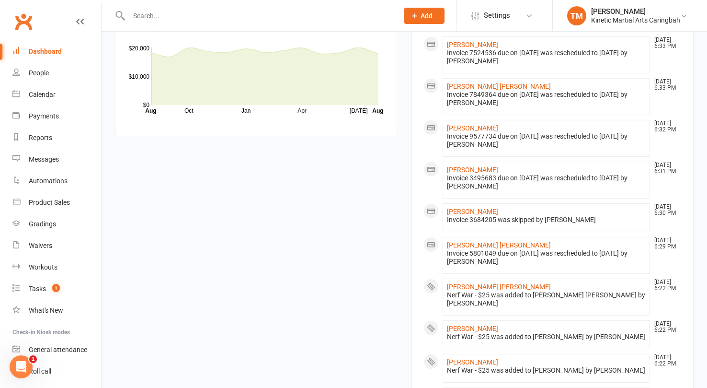
scroll to position [800, 0]
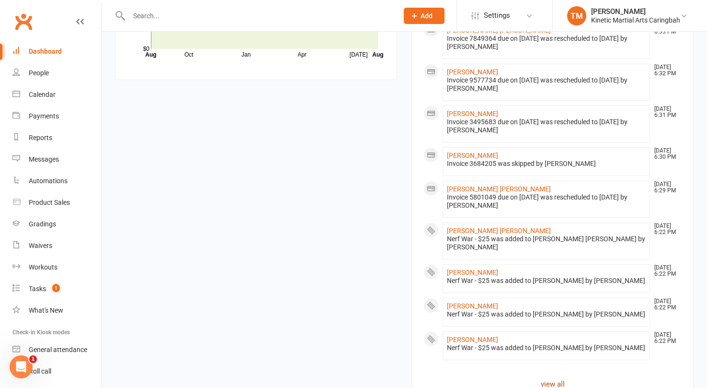
click at [550, 378] on link "view all" at bounding box center [552, 383] width 258 height 11
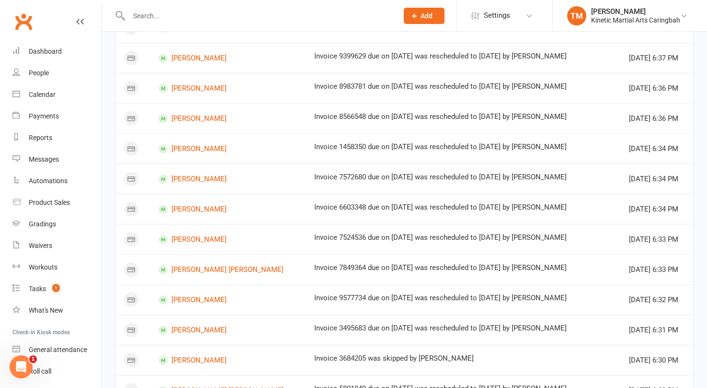
scroll to position [541, 0]
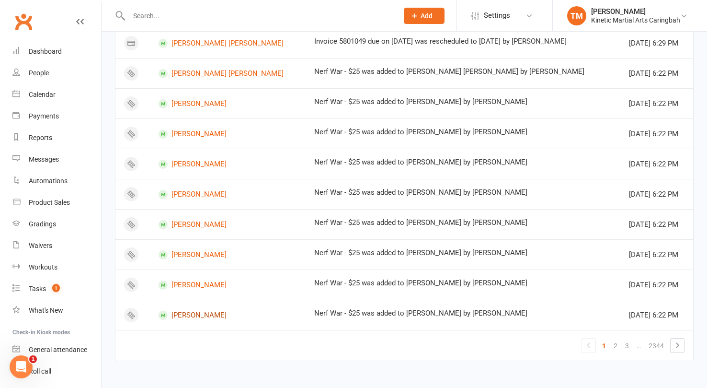
click at [205, 312] on link "[PERSON_NAME]" at bounding box center [228, 314] width 138 height 9
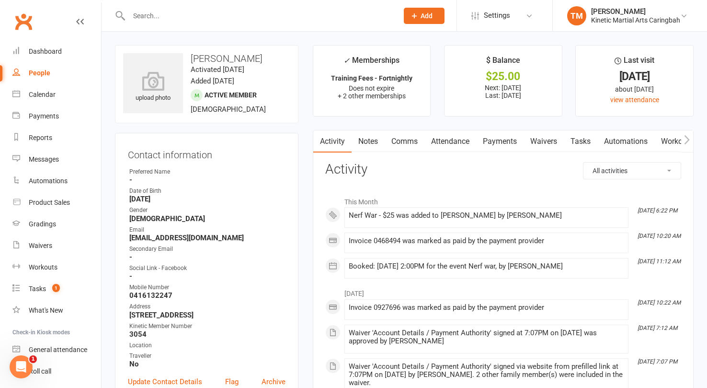
scroll to position [31, 0]
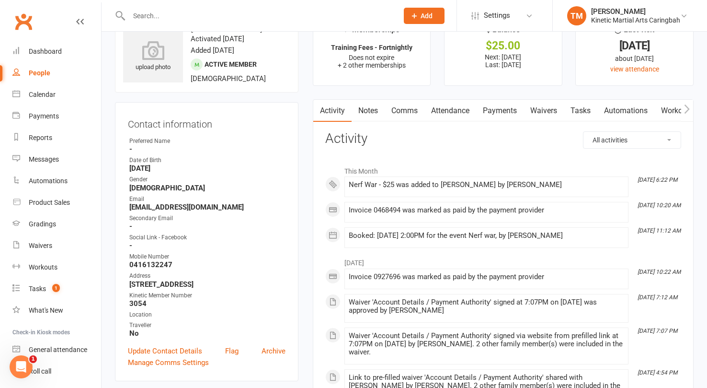
click at [501, 114] on link "Payments" at bounding box center [499, 111] width 47 height 22
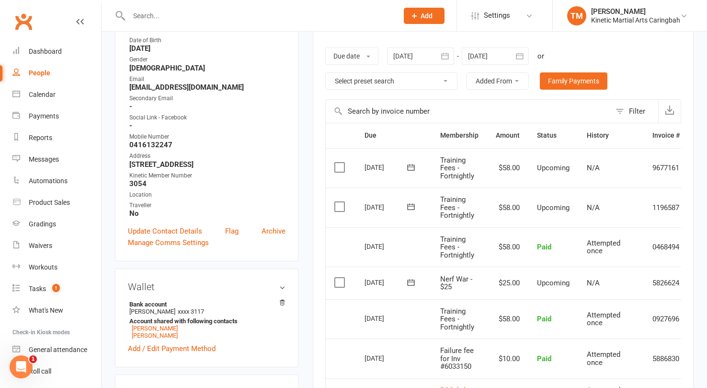
scroll to position [164, 0]
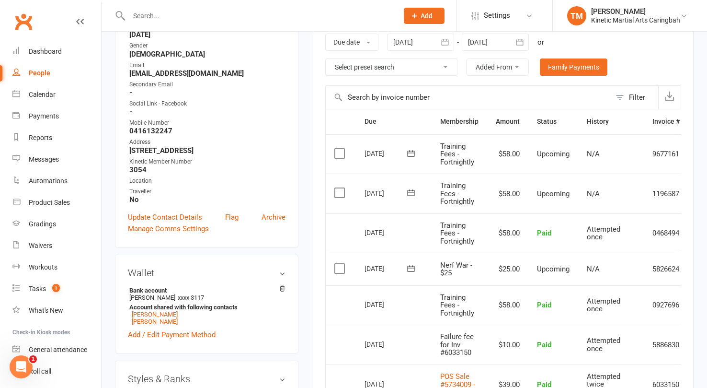
click at [414, 267] on icon at bounding box center [410, 268] width 7 height 6
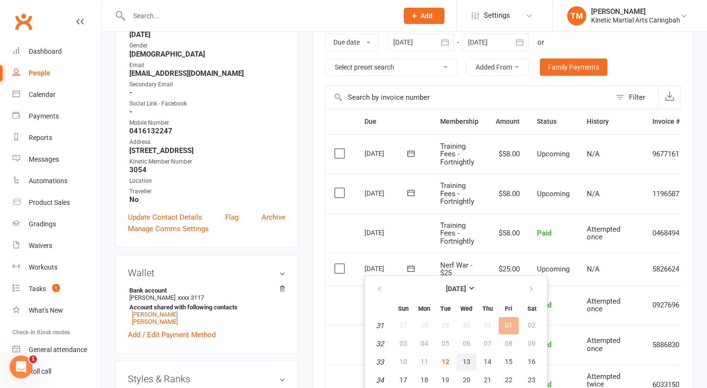
click at [463, 360] on span "13" at bounding box center [467, 361] width 8 height 8
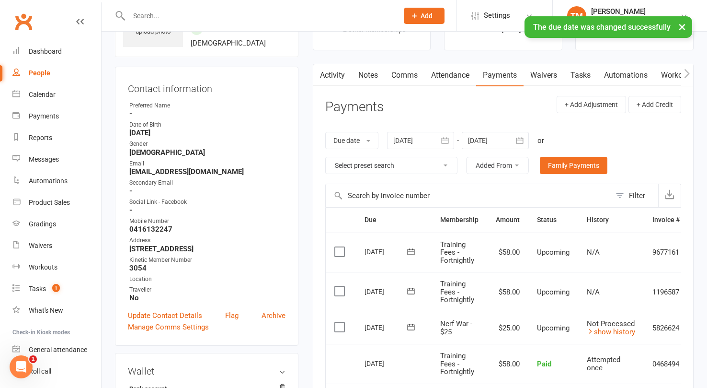
scroll to position [0, 0]
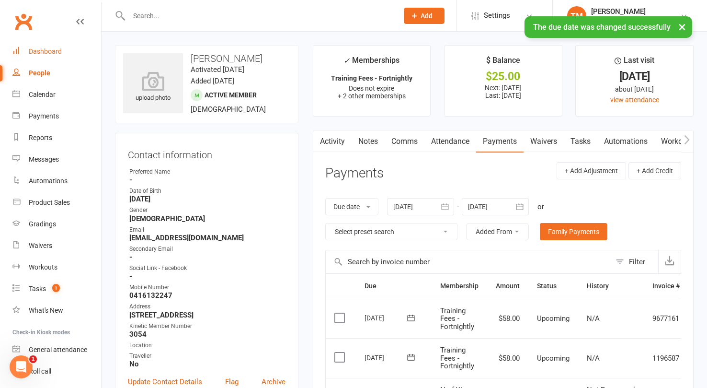
click at [35, 45] on link "Dashboard" at bounding box center [56, 52] width 89 height 22
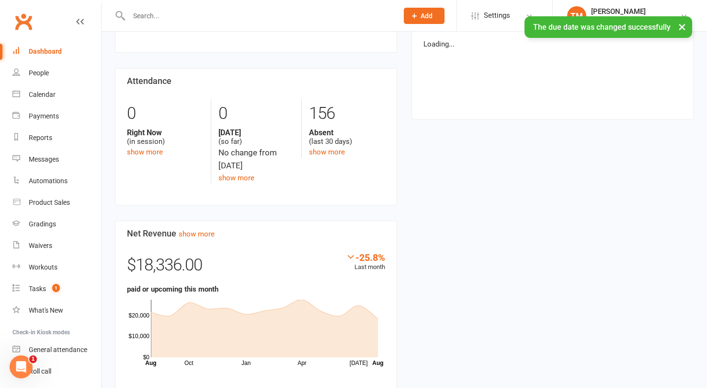
scroll to position [849, 0]
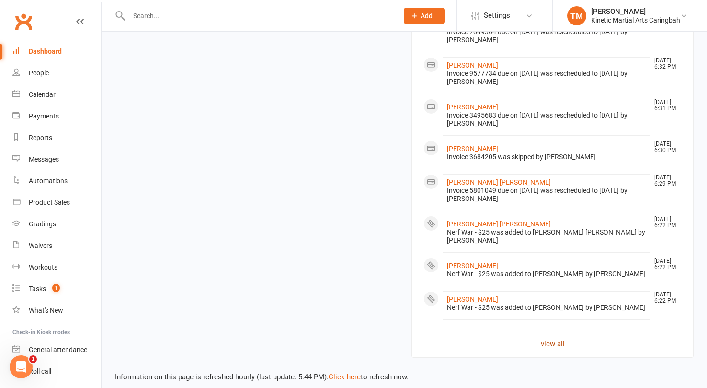
click at [557, 338] on link "view all" at bounding box center [552, 343] width 258 height 11
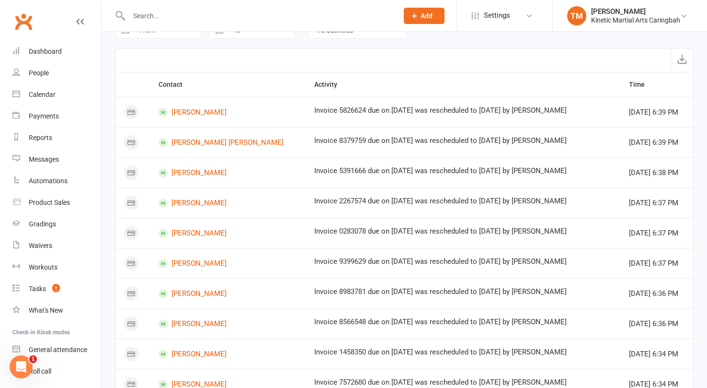
scroll to position [541, 0]
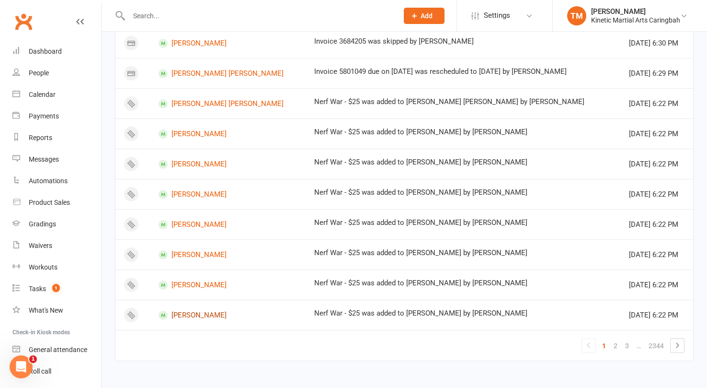
click at [205, 313] on link "[PERSON_NAME]" at bounding box center [228, 314] width 138 height 9
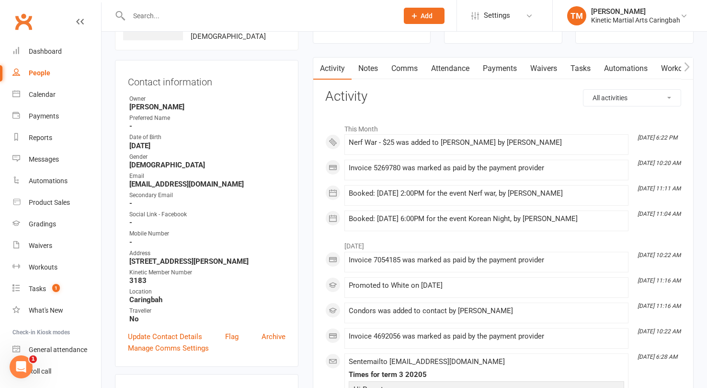
scroll to position [76, 0]
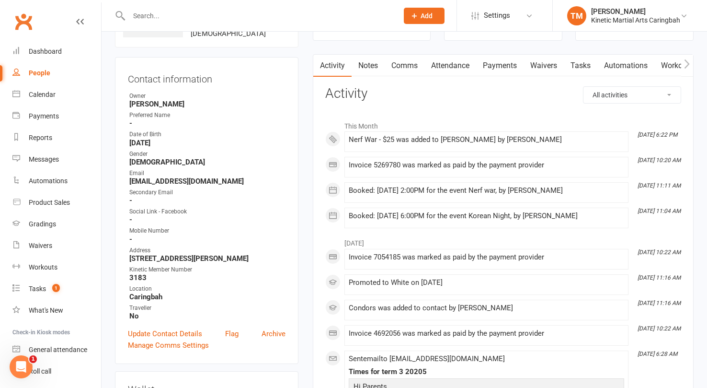
click at [504, 68] on link "Payments" at bounding box center [499, 66] width 47 height 22
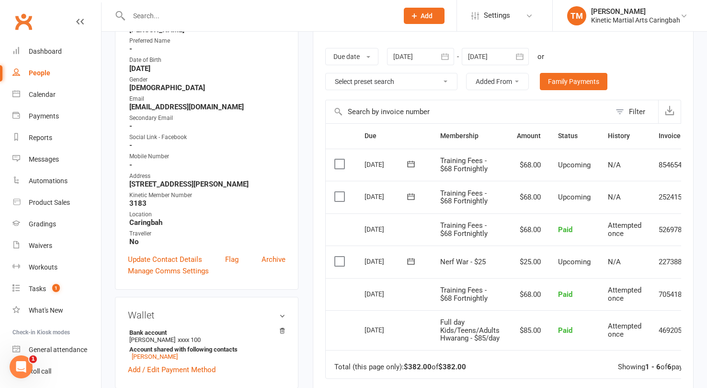
scroll to position [173, 0]
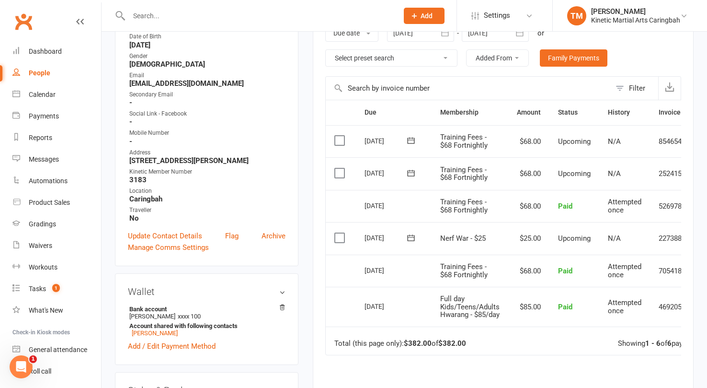
click at [405, 237] on button at bounding box center [410, 237] width 19 height 10
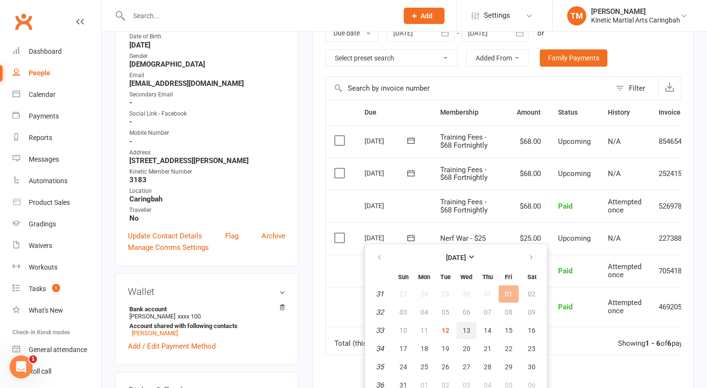
click at [465, 329] on span "13" at bounding box center [467, 330] width 8 height 8
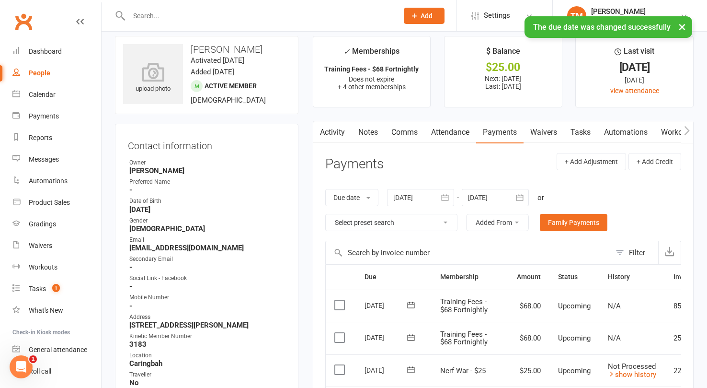
scroll to position [0, 0]
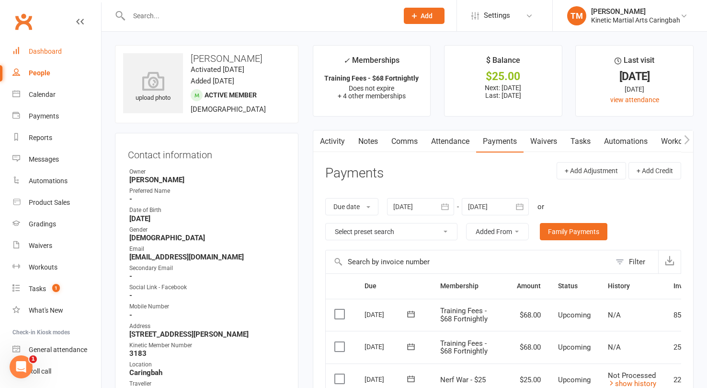
click at [41, 46] on link "Dashboard" at bounding box center [56, 52] width 89 height 22
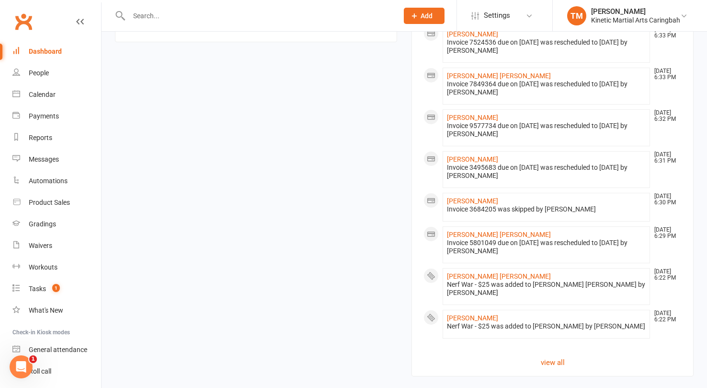
scroll to position [833, 0]
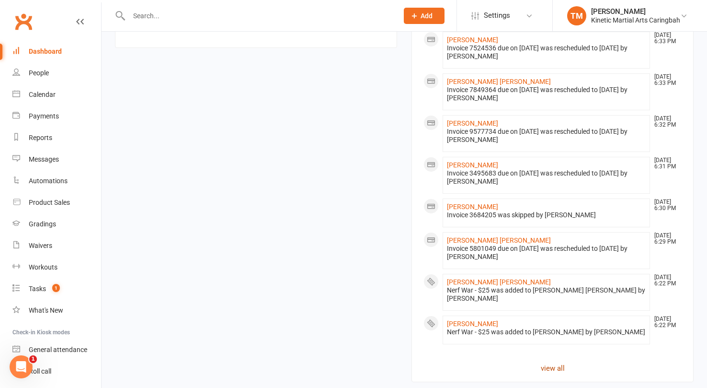
click at [552, 362] on link "view all" at bounding box center [552, 367] width 258 height 11
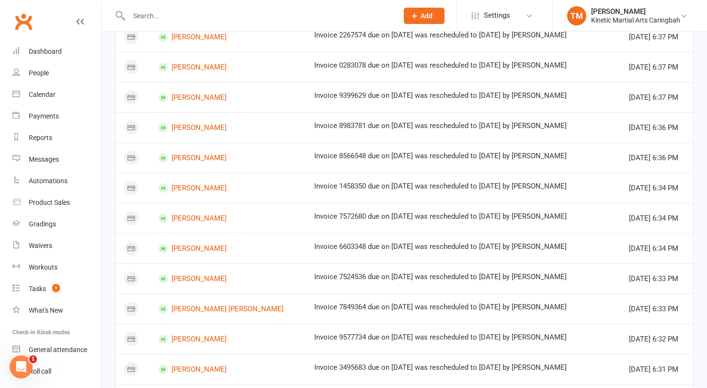
scroll to position [541, 0]
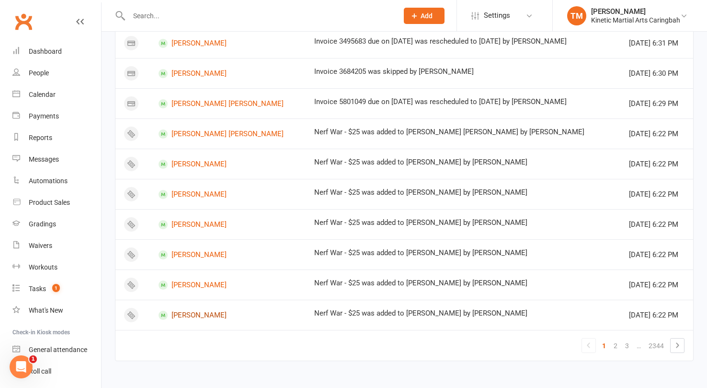
click at [209, 310] on link "[PERSON_NAME]" at bounding box center [228, 314] width 138 height 9
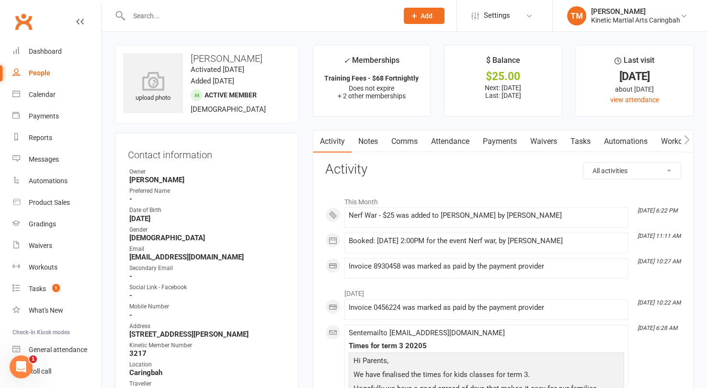
click at [500, 144] on link "Payments" at bounding box center [499, 141] width 47 height 22
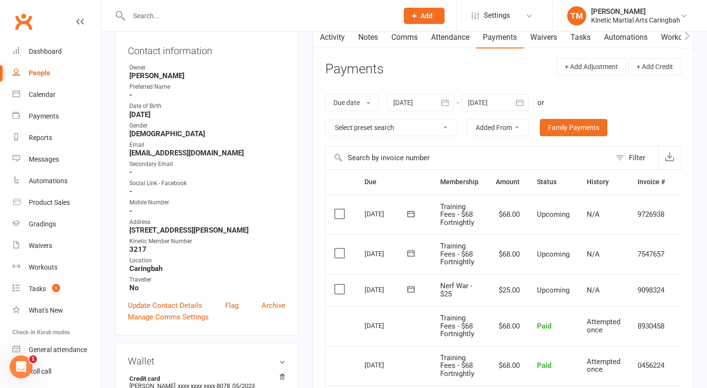
scroll to position [108, 0]
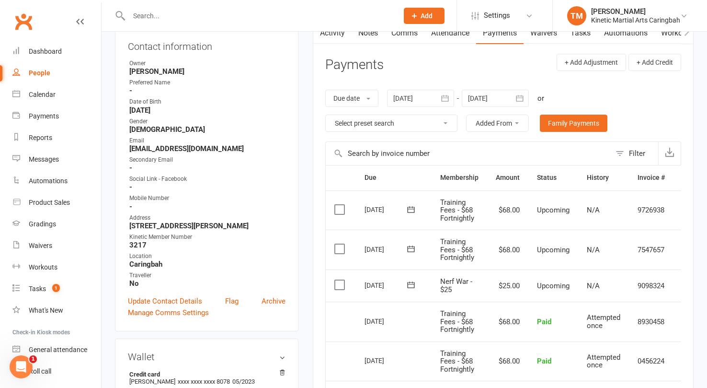
click at [409, 284] on icon at bounding box center [410, 284] width 7 height 6
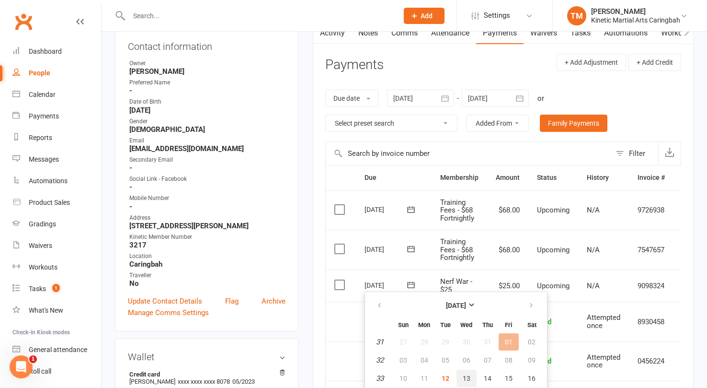
click at [472, 371] on button "13" at bounding box center [467, 377] width 20 height 17
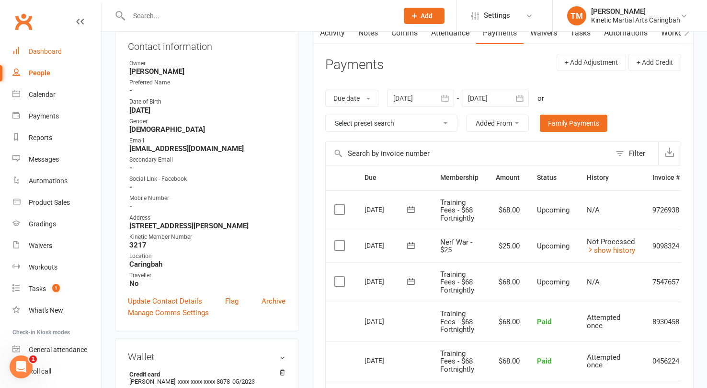
click at [33, 51] on div "Dashboard" at bounding box center [45, 51] width 33 height 8
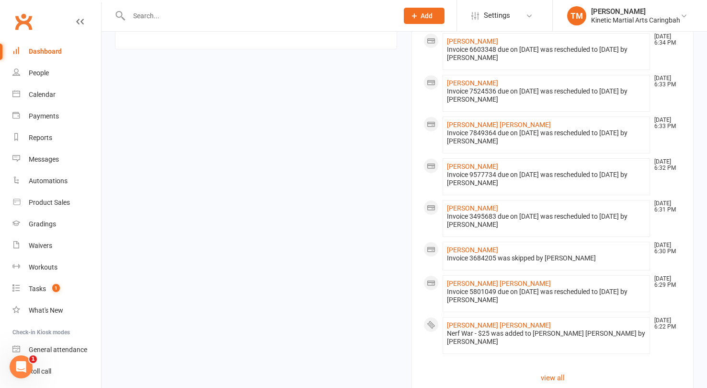
scroll to position [865, 0]
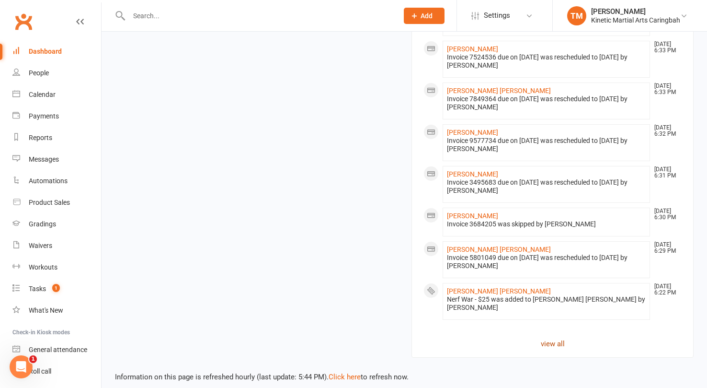
click at [555, 338] on link "view all" at bounding box center [552, 343] width 258 height 11
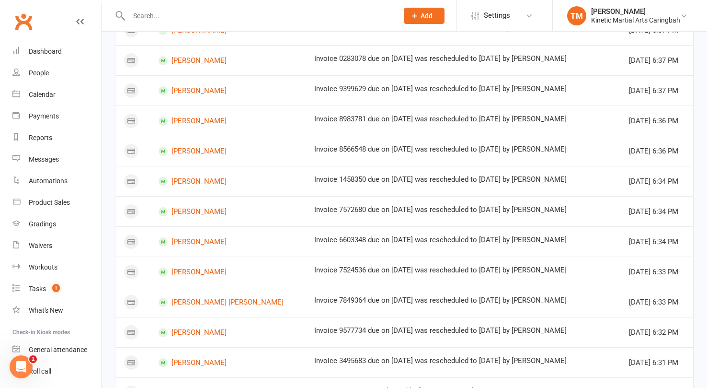
scroll to position [541, 0]
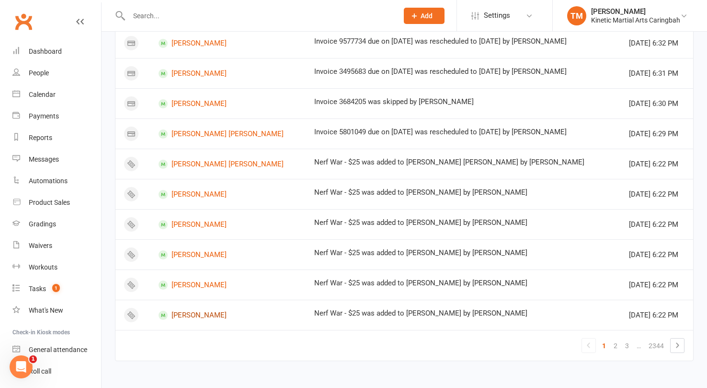
click at [207, 315] on link "[PERSON_NAME]" at bounding box center [228, 314] width 138 height 9
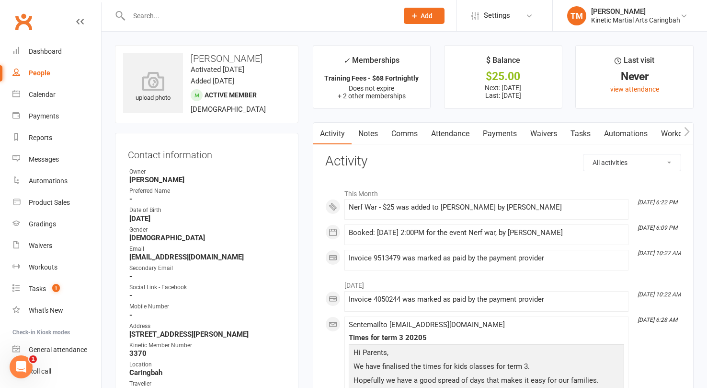
click at [503, 133] on link "Payments" at bounding box center [499, 134] width 47 height 22
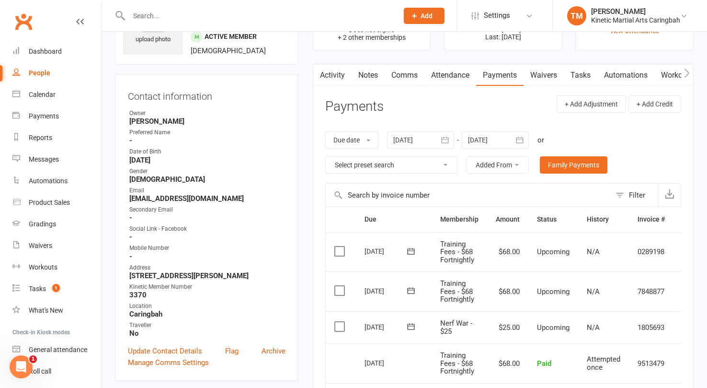
scroll to position [153, 0]
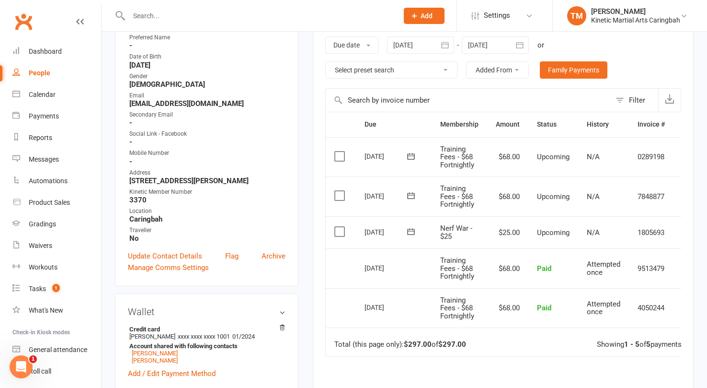
click at [407, 232] on icon at bounding box center [410, 231] width 7 height 6
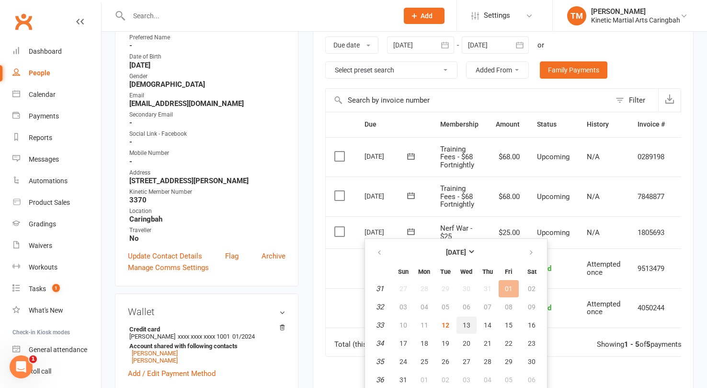
click at [466, 326] on span "13" at bounding box center [467, 325] width 8 height 8
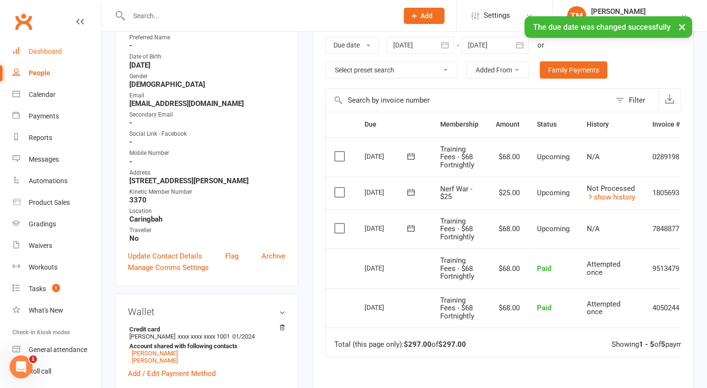
click at [26, 49] on link "Dashboard" at bounding box center [56, 52] width 89 height 22
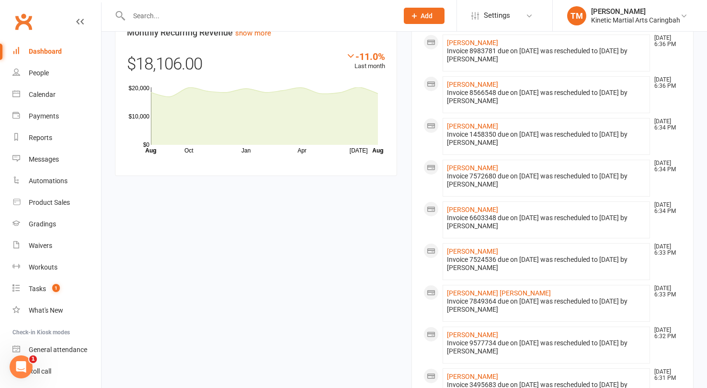
scroll to position [873, 0]
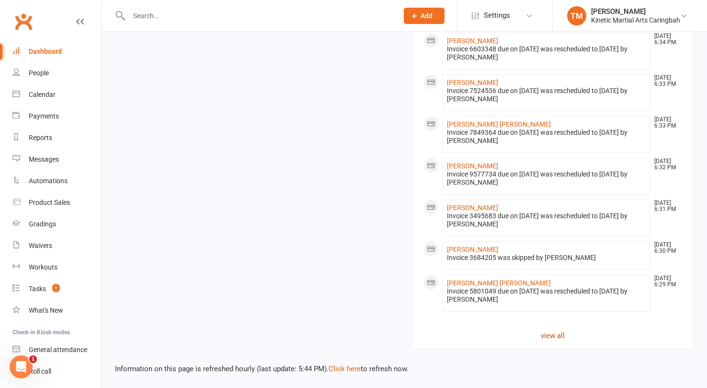
click at [551, 331] on link "view all" at bounding box center [552, 335] width 258 height 11
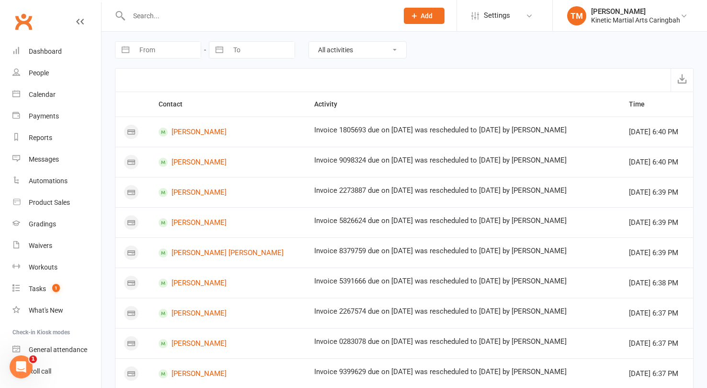
scroll to position [541, 0]
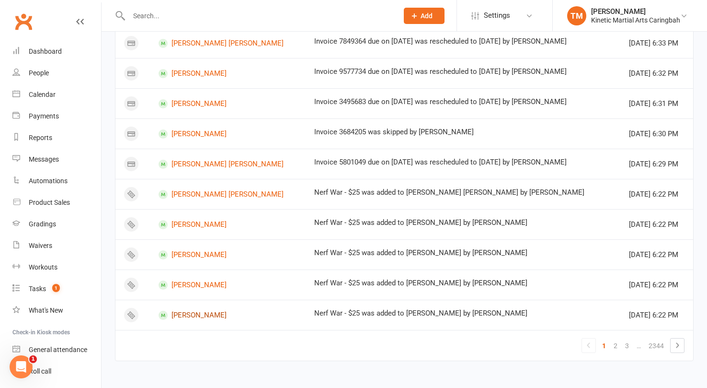
click at [206, 311] on link "[PERSON_NAME]" at bounding box center [228, 314] width 138 height 9
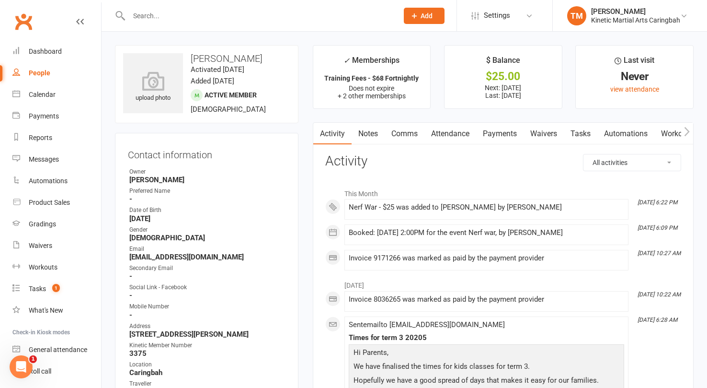
click at [501, 134] on link "Payments" at bounding box center [499, 134] width 47 height 22
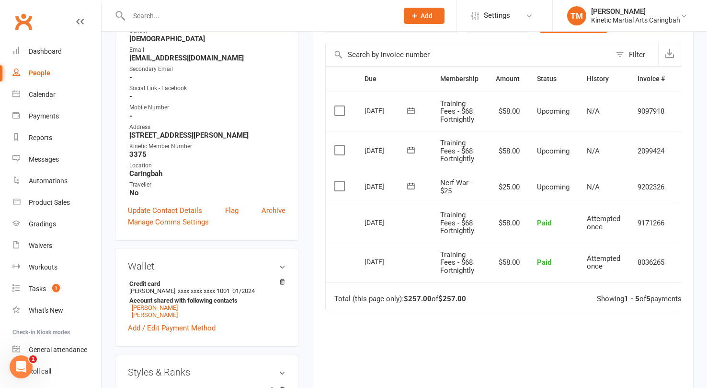
scroll to position [202, 0]
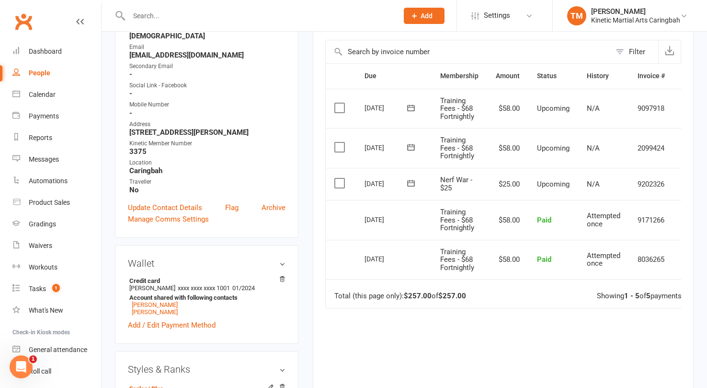
click at [411, 183] on icon at bounding box center [411, 183] width 10 height 10
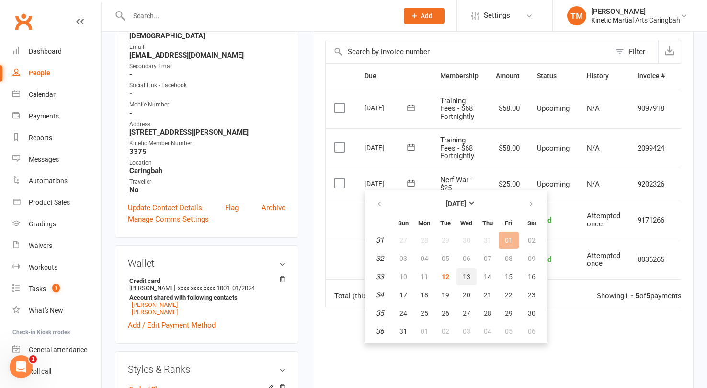
click at [468, 273] on span "13" at bounding box center [467, 277] width 8 height 8
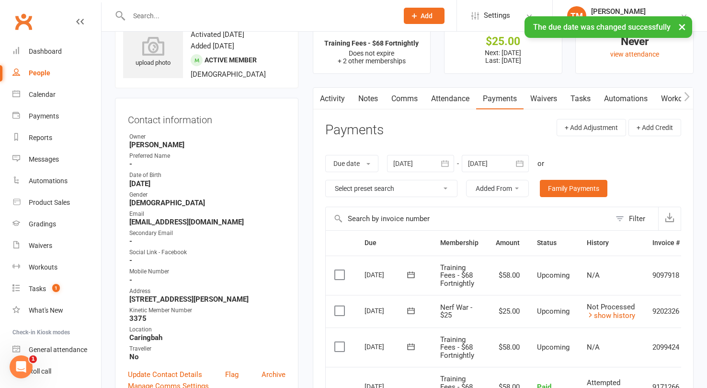
scroll to position [0, 0]
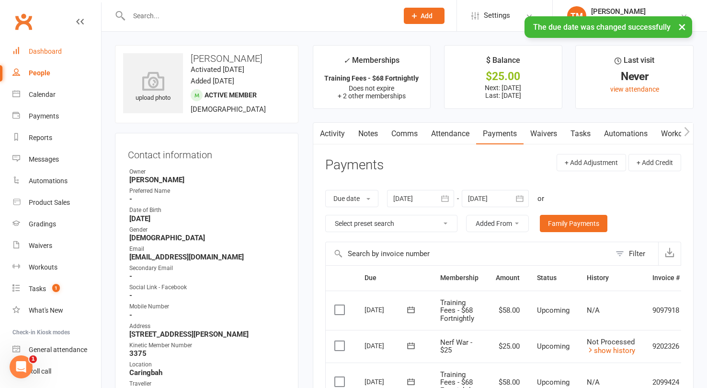
click at [52, 50] on div "Dashboard" at bounding box center [45, 51] width 33 height 8
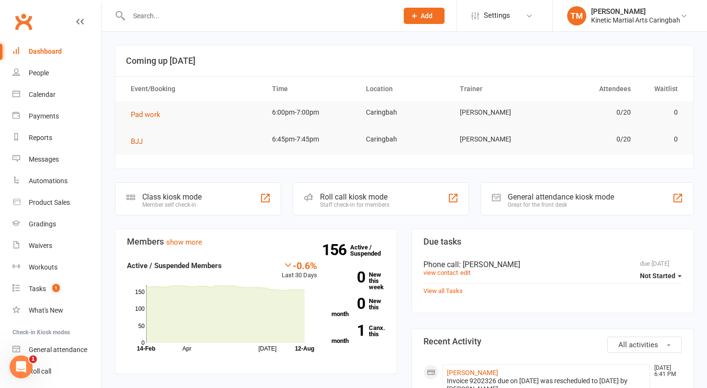
click at [52, 50] on div "Dashboard" at bounding box center [45, 51] width 33 height 8
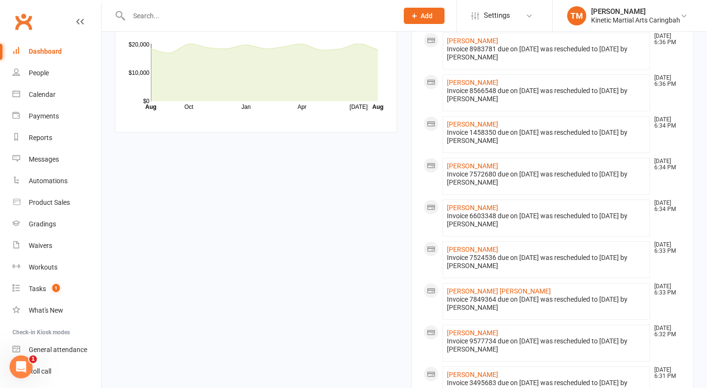
scroll to position [873, 0]
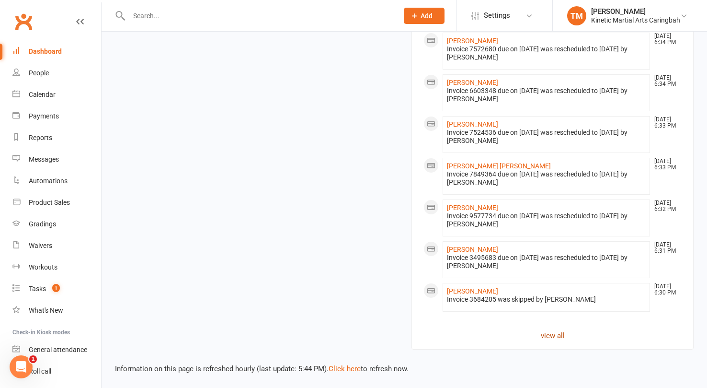
click at [553, 335] on link "view all" at bounding box center [552, 335] width 258 height 11
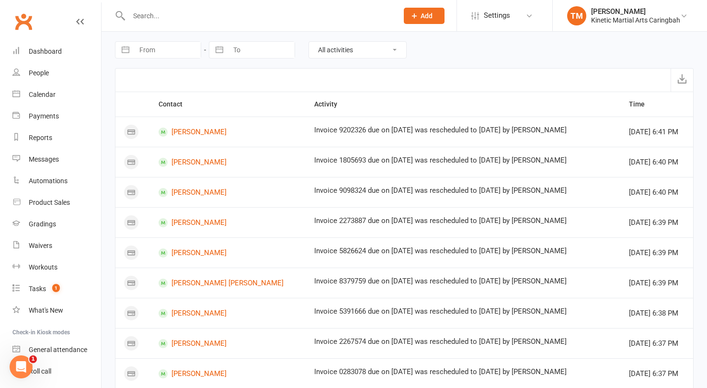
scroll to position [541, 0]
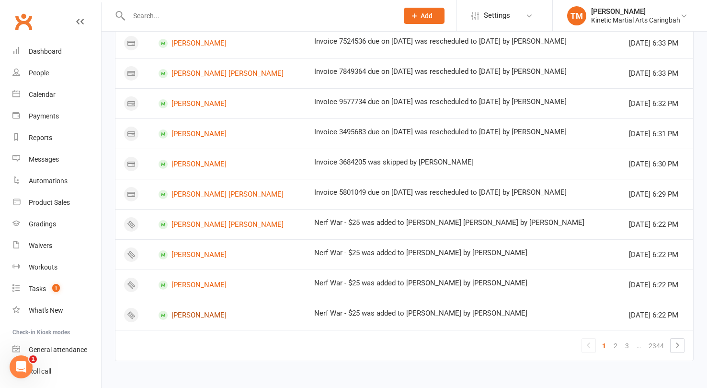
click at [194, 311] on link "[PERSON_NAME]" at bounding box center [228, 314] width 138 height 9
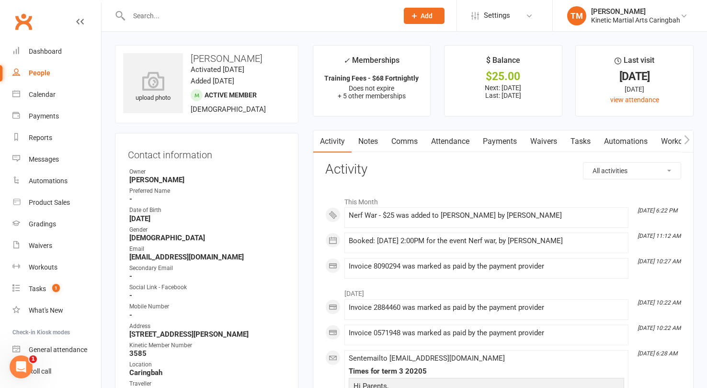
click at [491, 139] on link "Payments" at bounding box center [499, 141] width 47 height 22
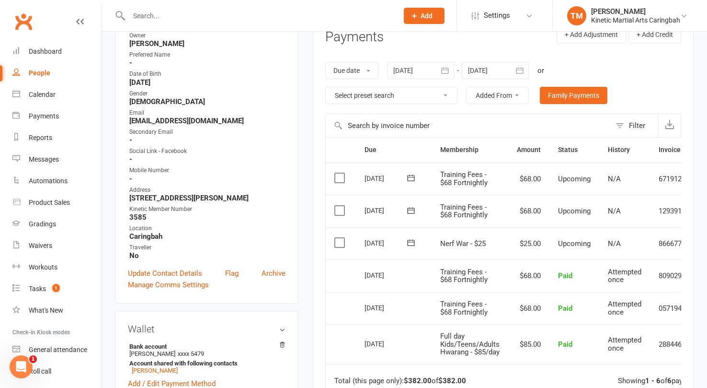
scroll to position [137, 0]
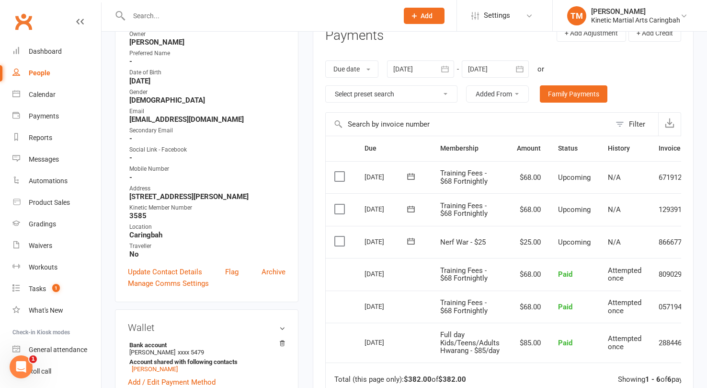
click at [411, 241] on icon at bounding box center [411, 241] width 10 height 10
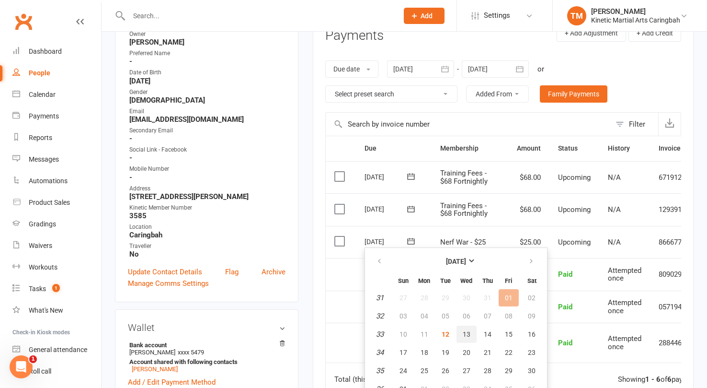
click at [468, 330] on span "13" at bounding box center [467, 334] width 8 height 8
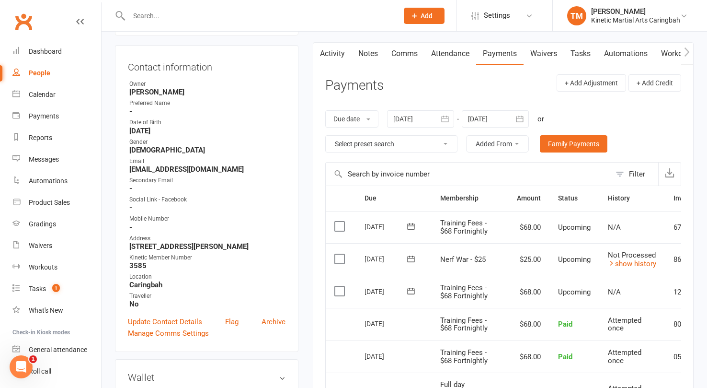
scroll to position [0, 0]
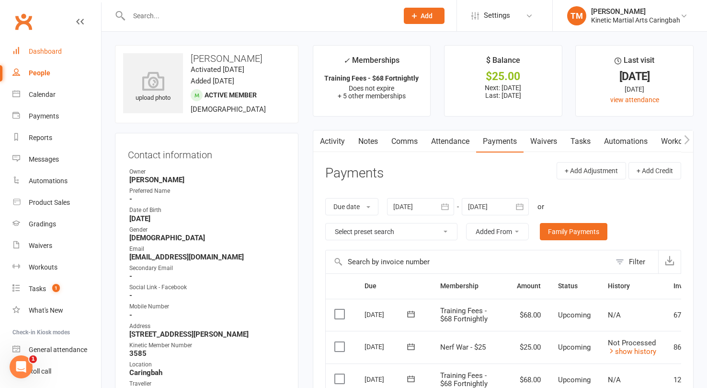
click at [30, 55] on div "Dashboard" at bounding box center [45, 51] width 33 height 8
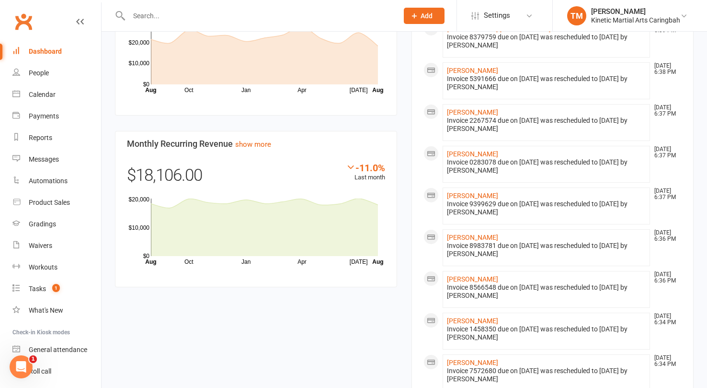
scroll to position [881, 0]
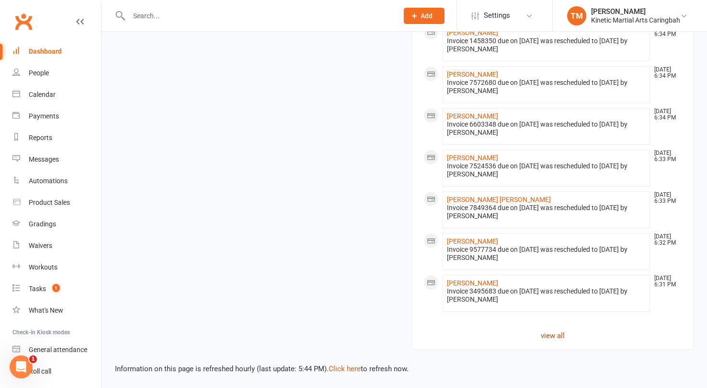
click at [551, 332] on link "view all" at bounding box center [552, 335] width 258 height 11
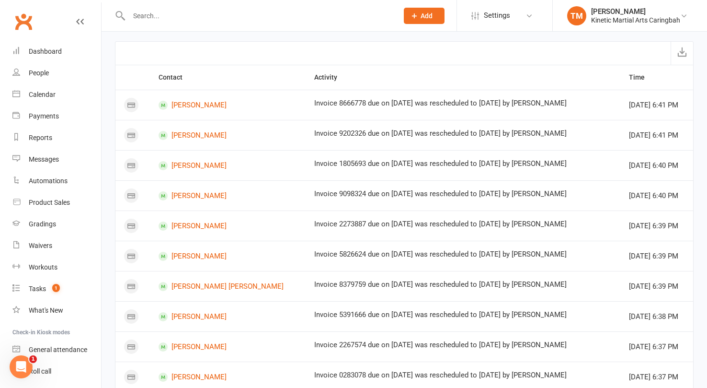
scroll to position [541, 0]
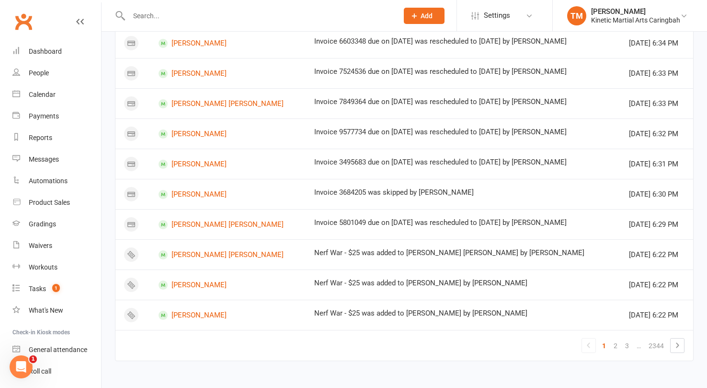
click at [199, 309] on td "[PERSON_NAME]" at bounding box center [228, 314] width 156 height 30
click at [199, 316] on link "[PERSON_NAME]" at bounding box center [228, 314] width 138 height 9
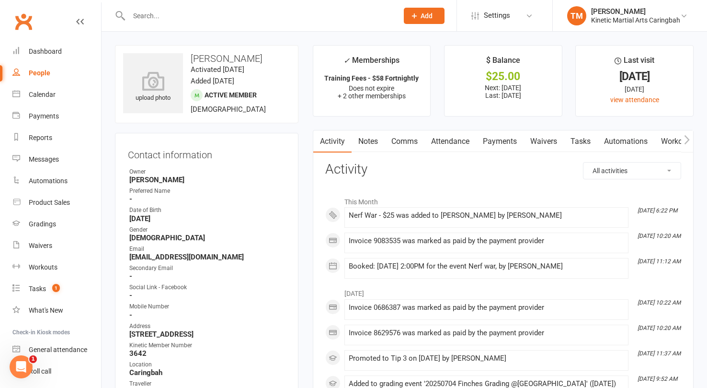
click at [495, 143] on link "Payments" at bounding box center [499, 141] width 47 height 22
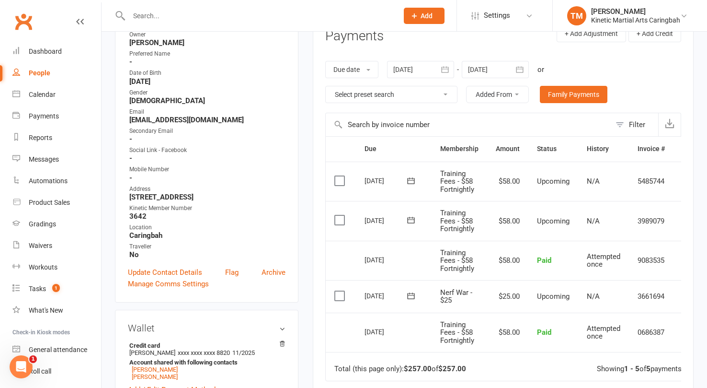
scroll to position [147, 0]
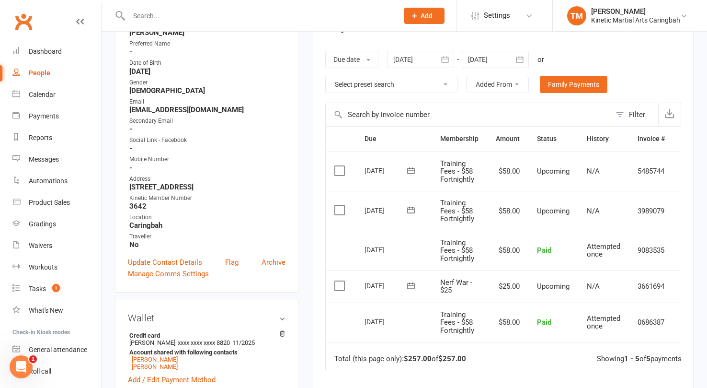
click at [410, 283] on icon at bounding box center [411, 286] width 10 height 10
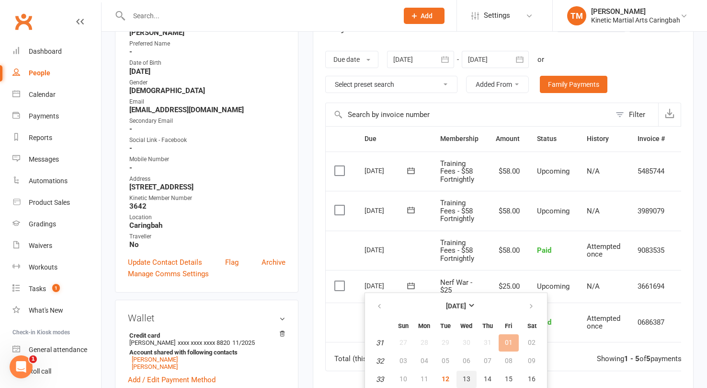
click at [465, 380] on span "13" at bounding box center [467, 379] width 8 height 8
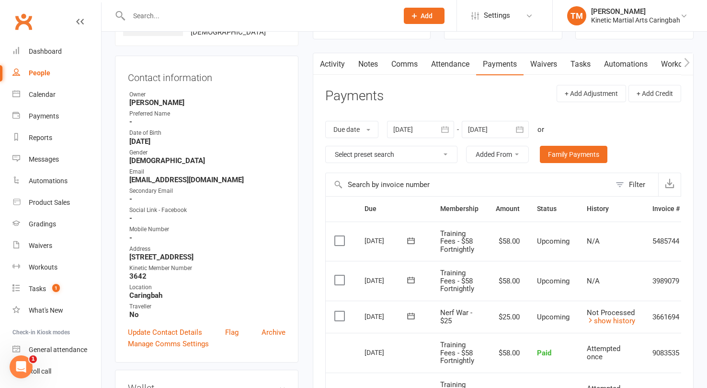
scroll to position [0, 0]
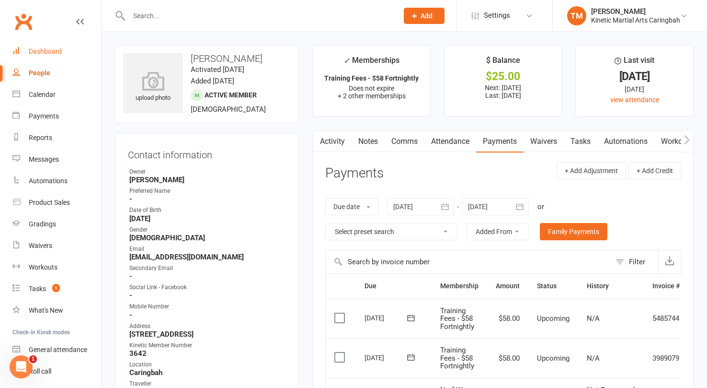
click at [55, 51] on div "Dashboard" at bounding box center [45, 51] width 33 height 8
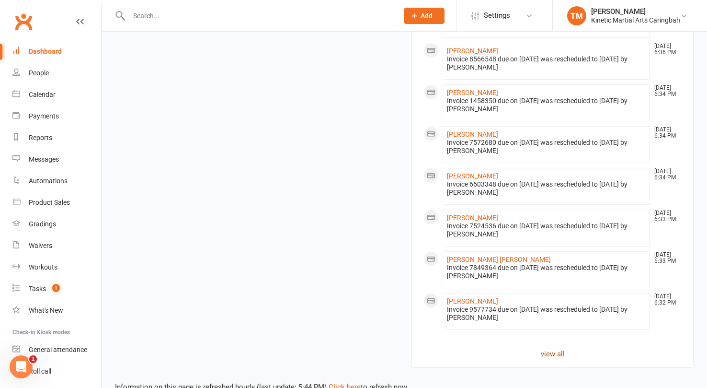
scroll to position [881, 0]
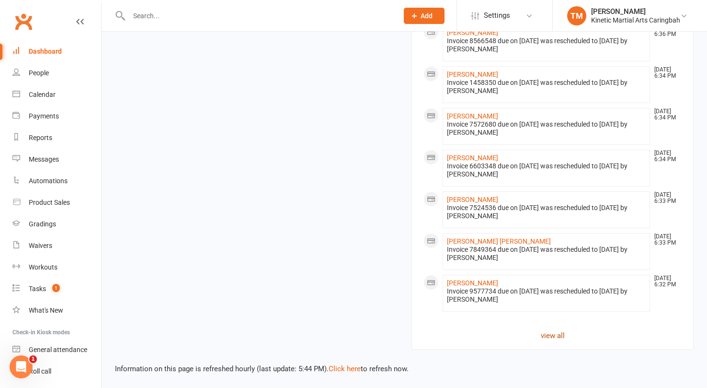
click at [557, 331] on link "view all" at bounding box center [552, 335] width 258 height 11
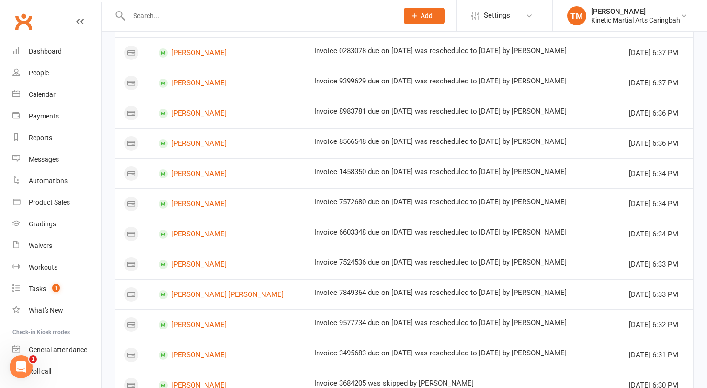
scroll to position [541, 0]
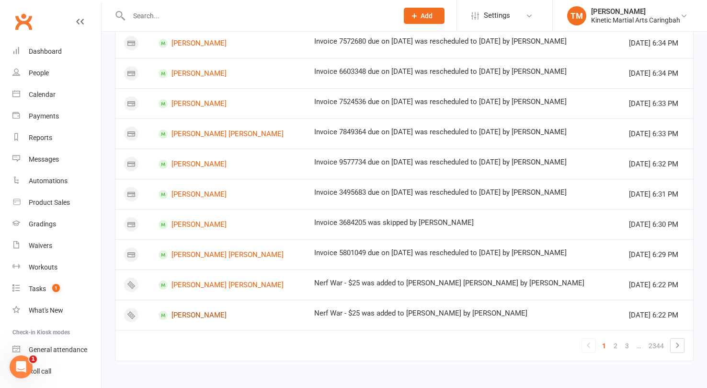
click at [206, 316] on link "[PERSON_NAME]" at bounding box center [228, 314] width 138 height 9
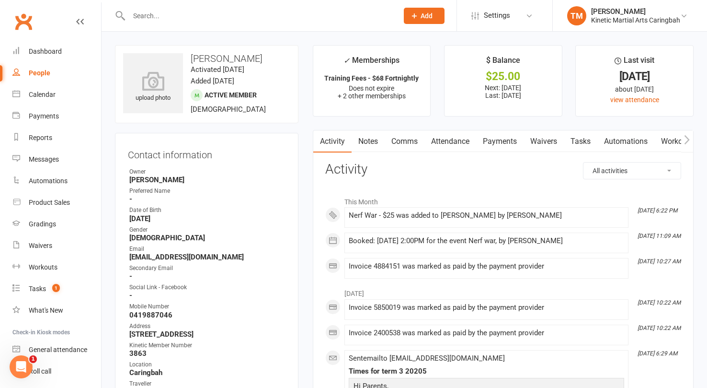
click at [495, 143] on link "Payments" at bounding box center [499, 141] width 47 height 22
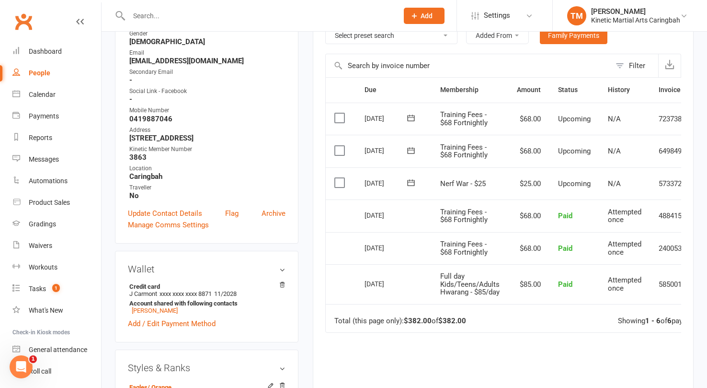
scroll to position [212, 0]
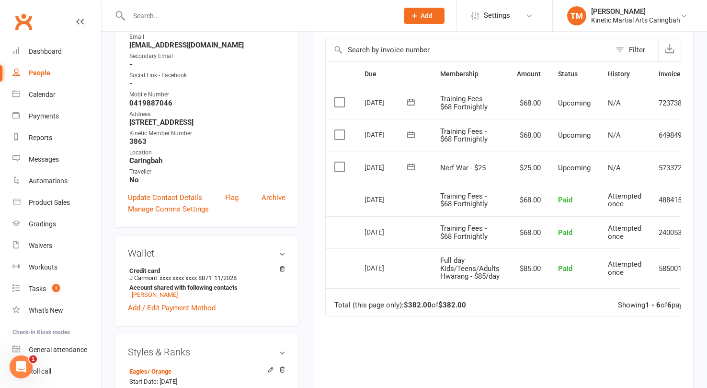
click at [416, 167] on button at bounding box center [410, 167] width 19 height 10
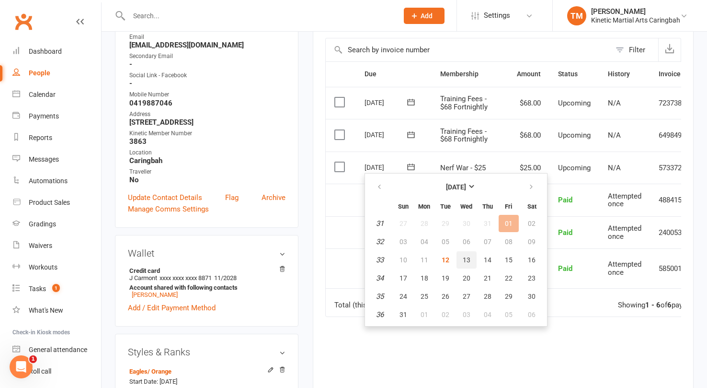
click at [468, 260] on span "13" at bounding box center [467, 260] width 8 height 8
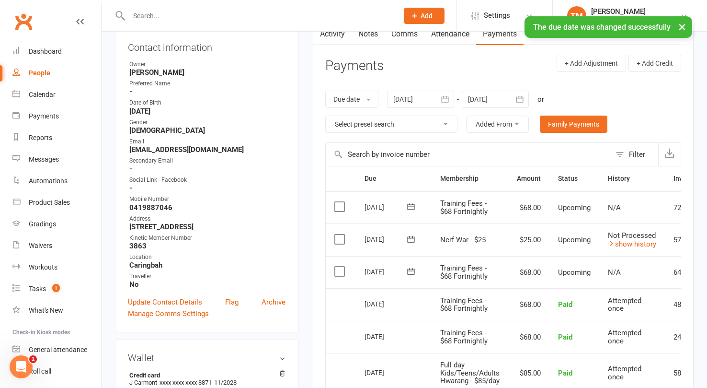
scroll to position [0, 0]
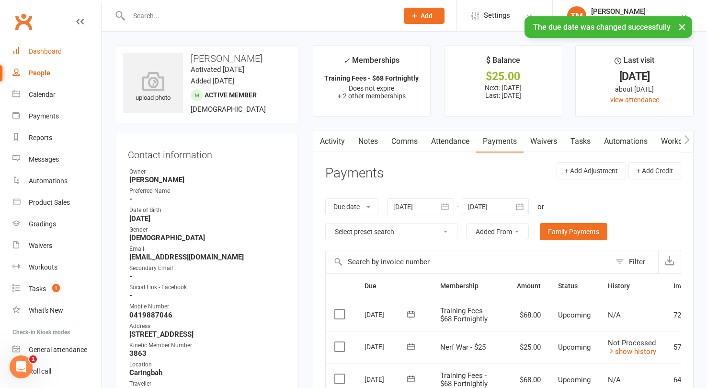
click at [55, 46] on link "Dashboard" at bounding box center [56, 52] width 89 height 22
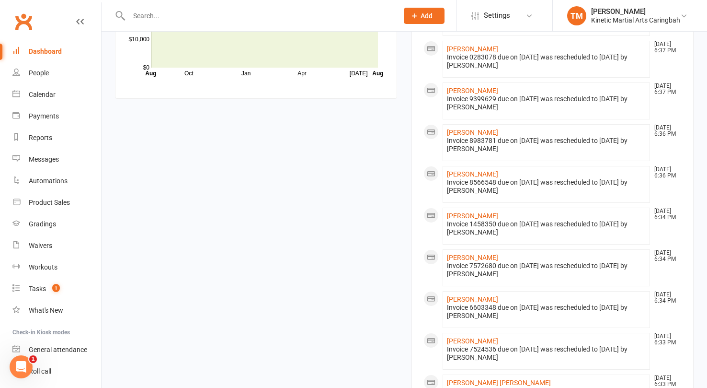
scroll to position [881, 0]
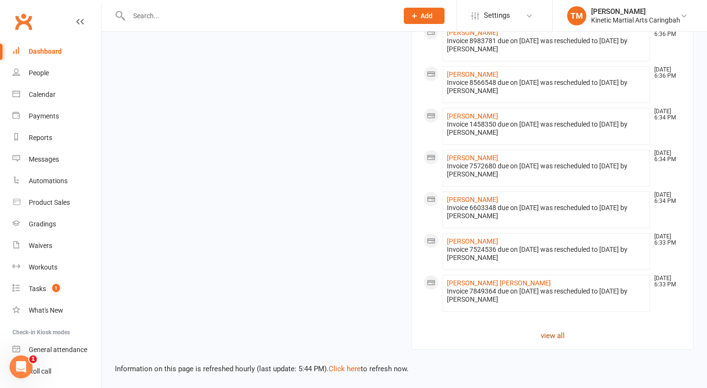
click at [564, 336] on link "view all" at bounding box center [552, 335] width 258 height 11
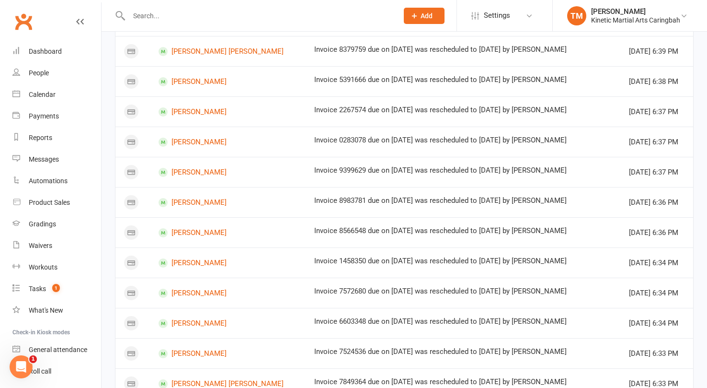
scroll to position [541, 0]
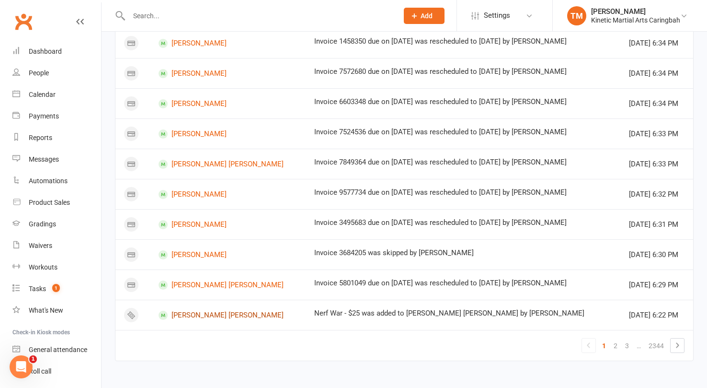
click at [199, 316] on link "[PERSON_NAME] [PERSON_NAME]" at bounding box center [228, 314] width 138 height 9
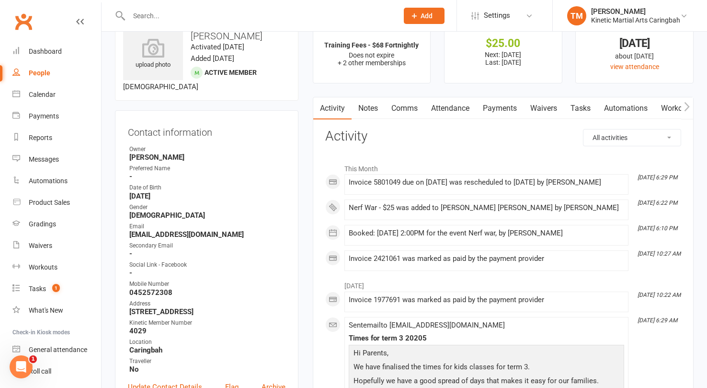
scroll to position [37, 0]
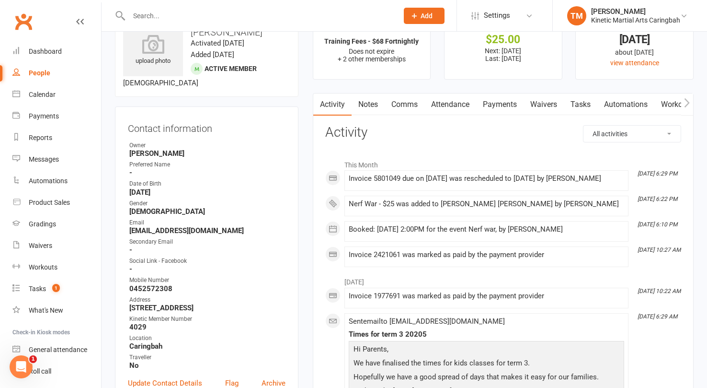
click at [513, 99] on link "Payments" at bounding box center [499, 104] width 47 height 22
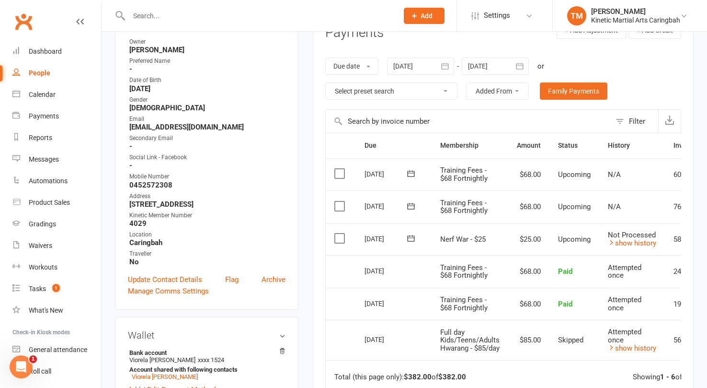
scroll to position [147, 0]
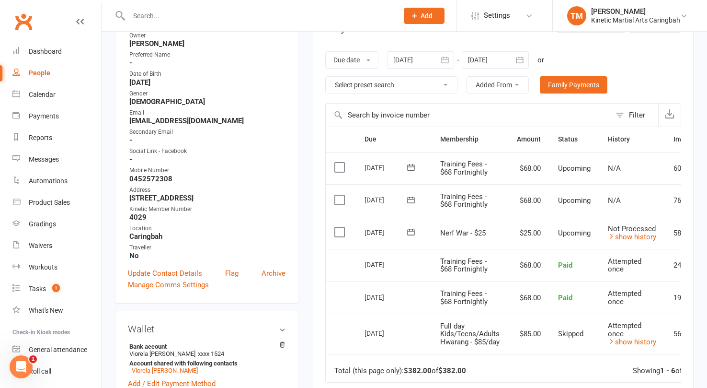
click at [410, 232] on icon at bounding box center [411, 232] width 10 height 10
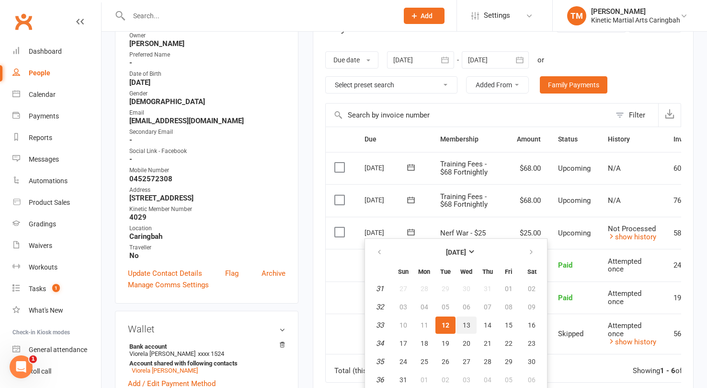
click at [473, 328] on button "13" at bounding box center [467, 324] width 20 height 17
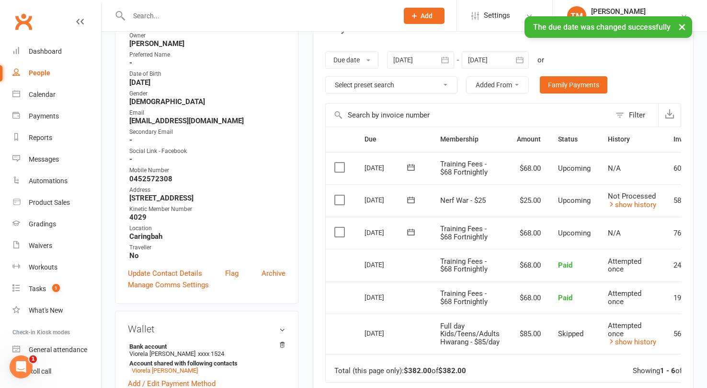
scroll to position [0, 0]
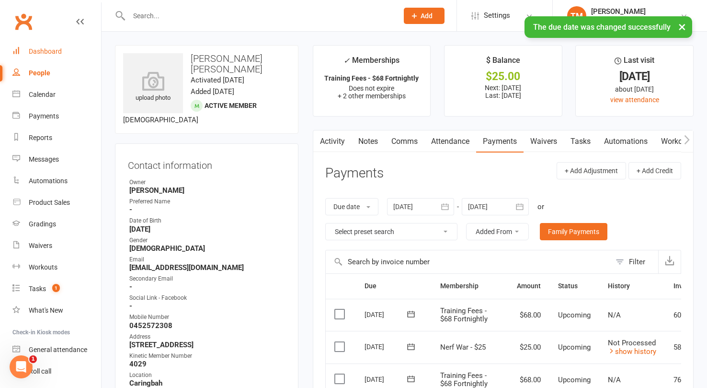
click at [65, 53] on link "Dashboard" at bounding box center [56, 52] width 89 height 22
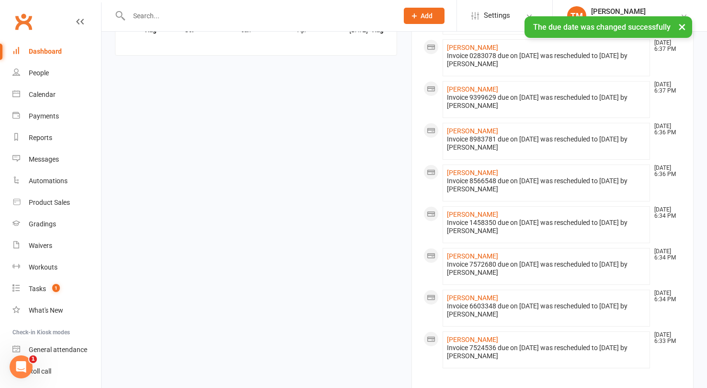
scroll to position [881, 0]
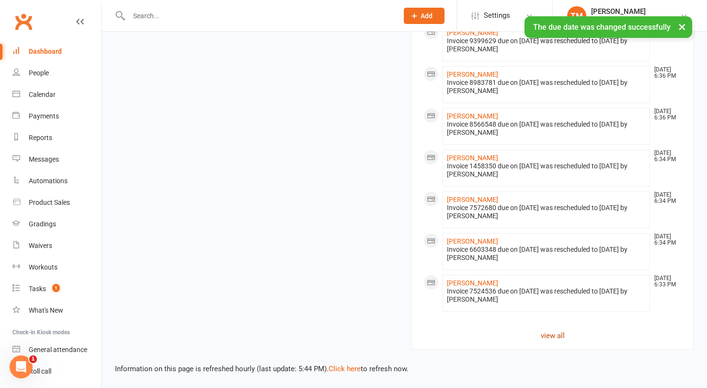
click at [554, 332] on link "view all" at bounding box center [552, 335] width 258 height 11
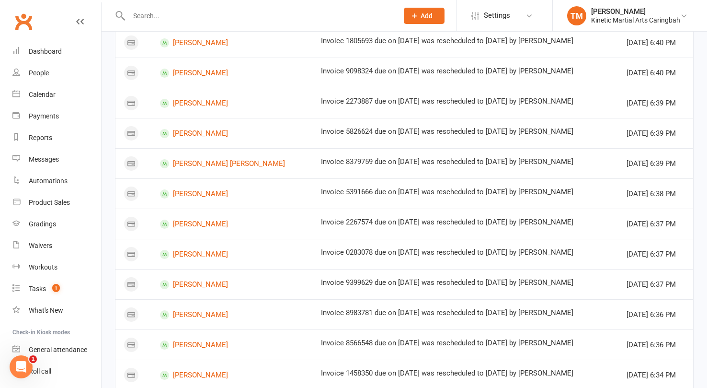
scroll to position [241, 0]
click at [178, 222] on link "[PERSON_NAME]" at bounding box center [232, 222] width 144 height 9
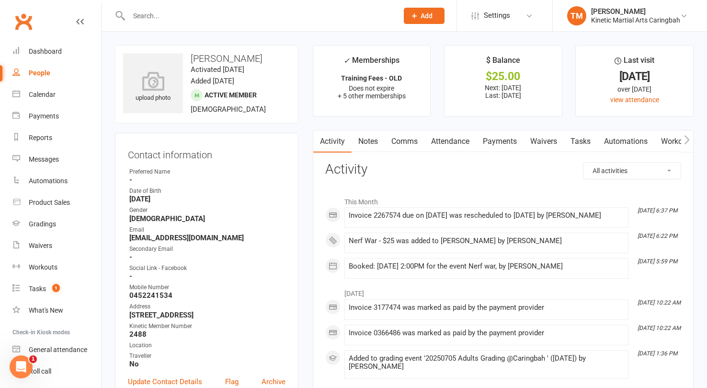
click at [507, 140] on link "Payments" at bounding box center [499, 141] width 47 height 22
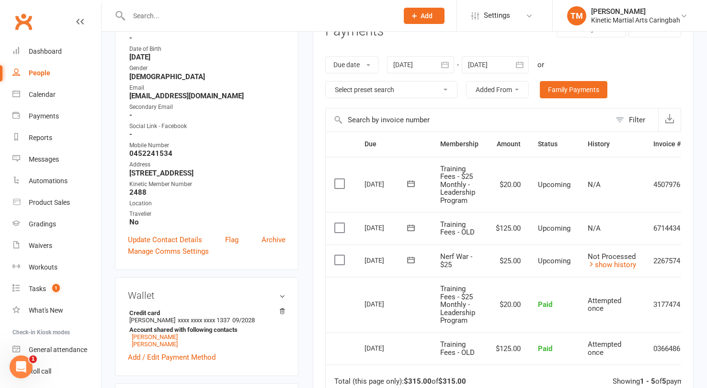
scroll to position [169, 0]
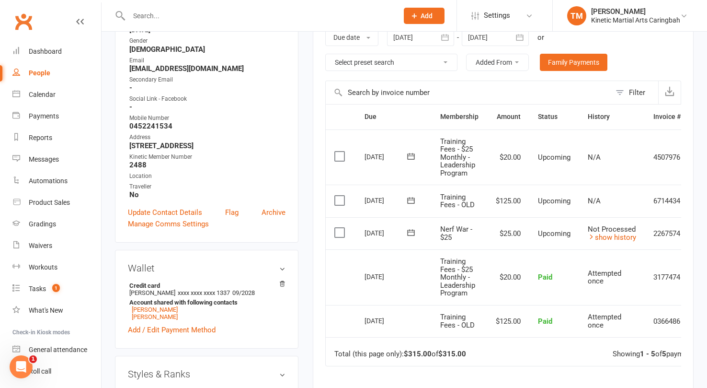
click at [342, 233] on label at bounding box center [340, 233] width 13 height 10
click at [341, 228] on input "checkbox" at bounding box center [337, 228] width 6 height 0
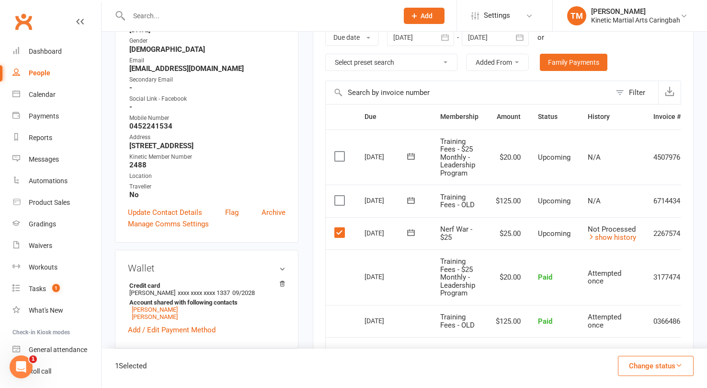
click at [342, 233] on label at bounding box center [340, 233] width 13 height 10
click at [341, 228] on input "checkbox" at bounding box center [337, 228] width 6 height 0
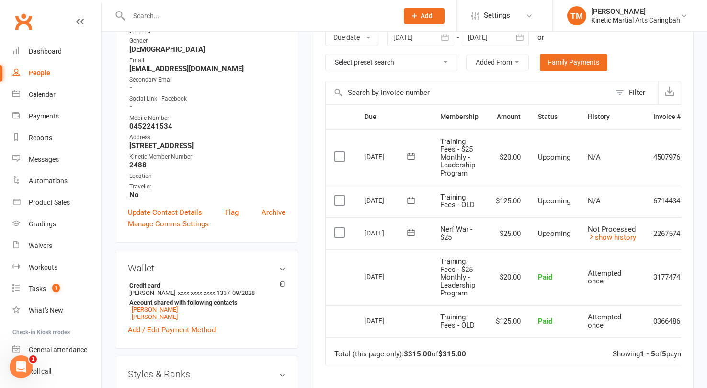
click at [342, 233] on label at bounding box center [340, 233] width 13 height 10
click at [341, 228] on input "checkbox" at bounding box center [337, 228] width 6 height 0
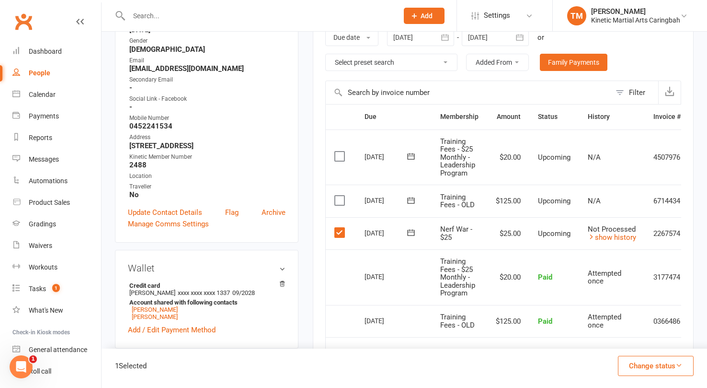
click at [672, 366] on button "Change status" at bounding box center [656, 365] width 76 height 20
click at [637, 341] on link "Skipped" at bounding box center [645, 339] width 95 height 19
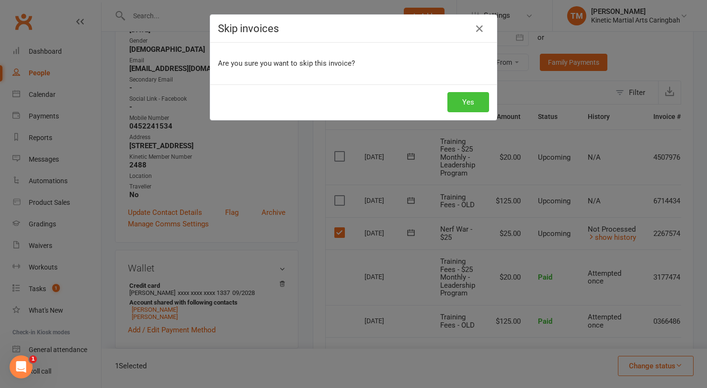
click at [473, 101] on button "Yes" at bounding box center [468, 102] width 42 height 20
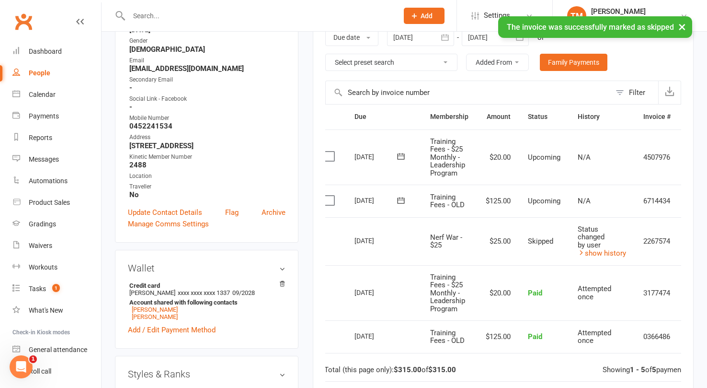
scroll to position [0, 11]
click at [58, 51] on div "Dashboard" at bounding box center [45, 51] width 33 height 8
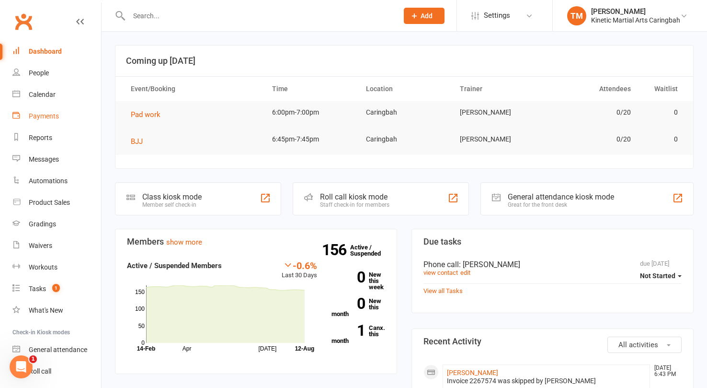
click at [48, 119] on div "Payments" at bounding box center [44, 116] width 30 height 8
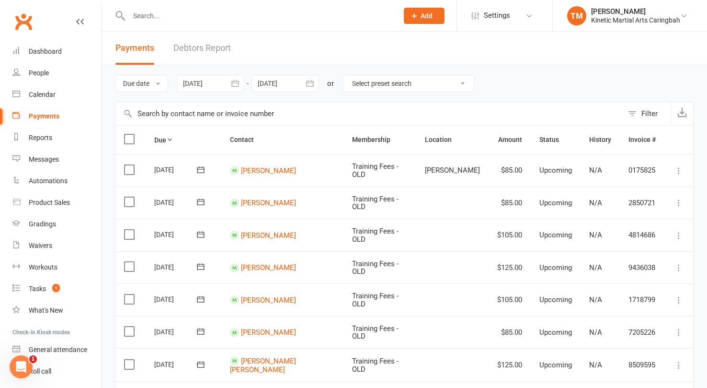
click at [285, 85] on div at bounding box center [284, 83] width 67 height 17
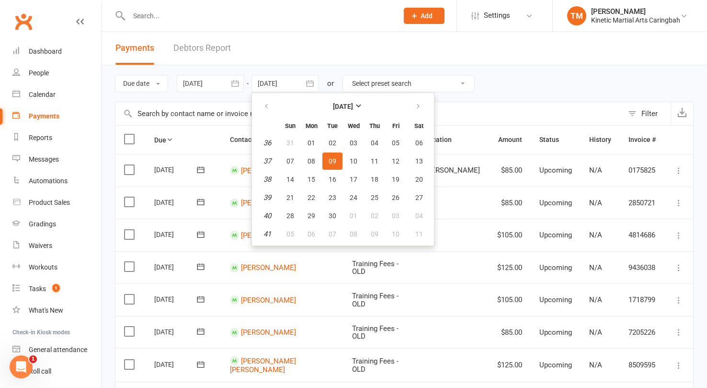
click at [237, 86] on icon "button" at bounding box center [234, 83] width 7 height 6
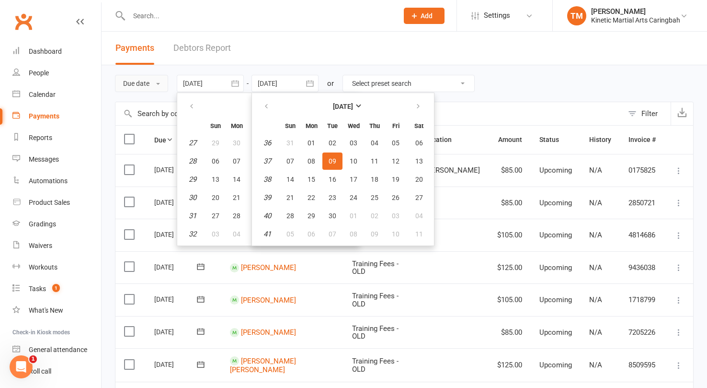
click at [160, 81] on button "Due date" at bounding box center [141, 83] width 53 height 17
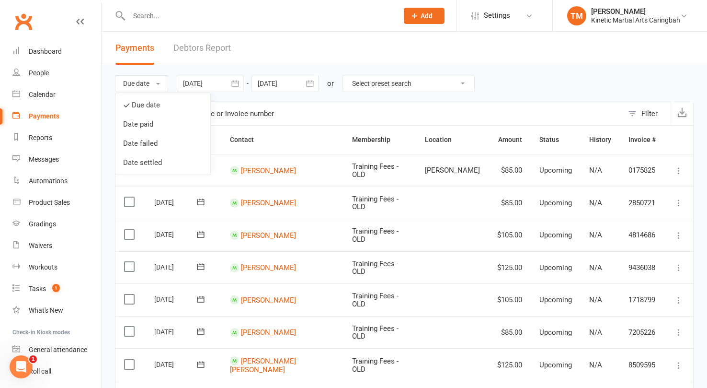
click at [223, 80] on div at bounding box center [210, 83] width 67 height 17
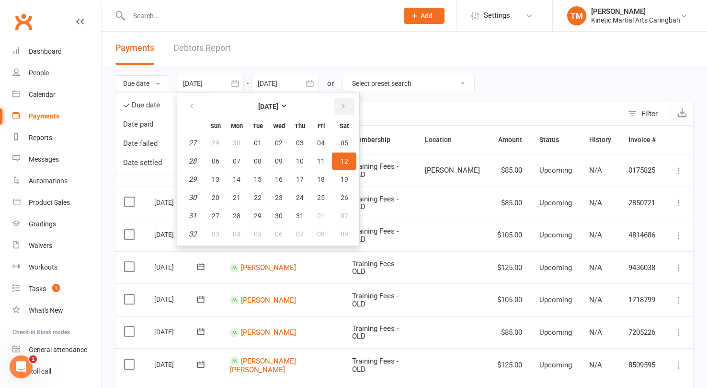
click at [344, 107] on icon "button" at bounding box center [343, 107] width 7 height 8
click at [276, 176] on button "13" at bounding box center [279, 179] width 20 height 17
type input "[DATE]"
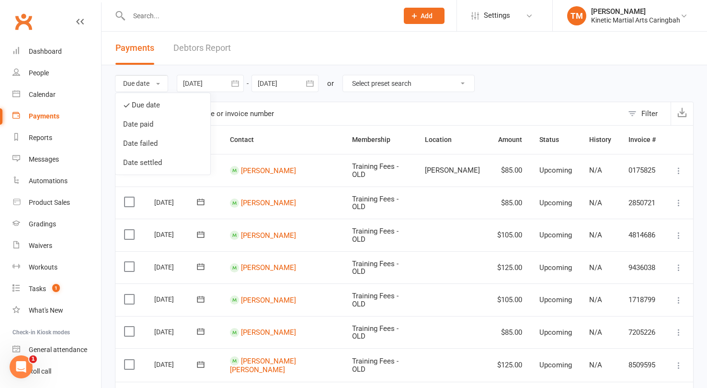
click at [305, 84] on button "button" at bounding box center [309, 83] width 17 height 17
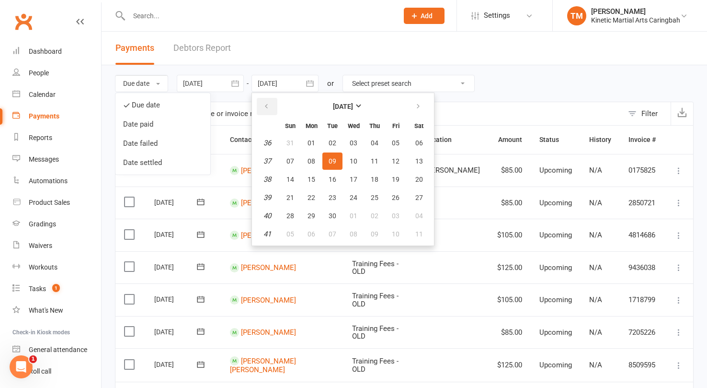
click at [269, 105] on icon "button" at bounding box center [266, 107] width 7 height 8
click at [355, 181] on span "13" at bounding box center [354, 179] width 8 height 8
type input "[DATE]"
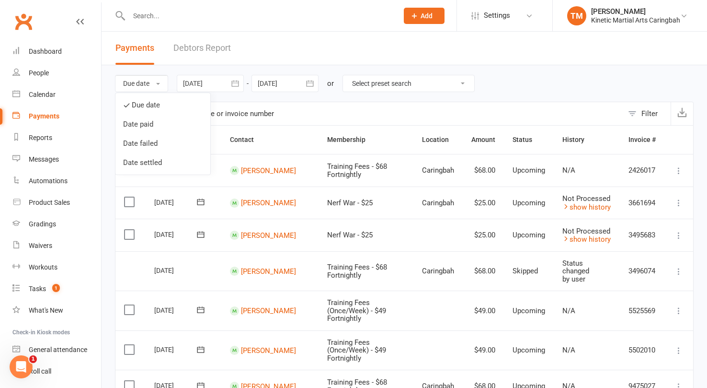
click at [392, 110] on input "text" at bounding box center [369, 113] width 508 height 23
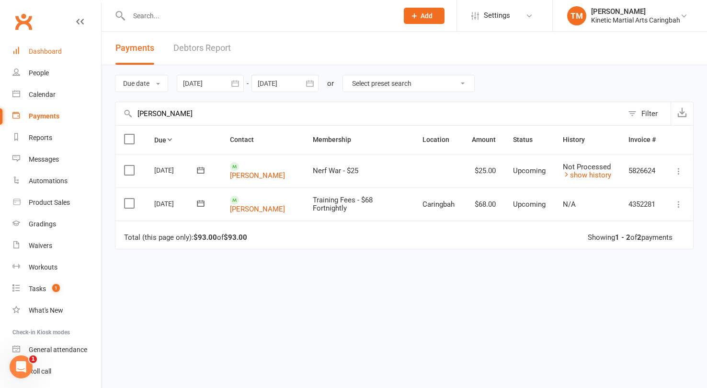
type input "[PERSON_NAME]"
click at [32, 53] on div "Dashboard" at bounding box center [45, 51] width 33 height 8
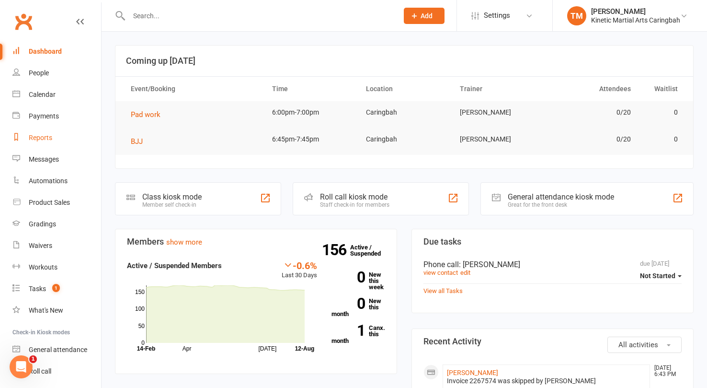
click at [39, 140] on div "Reports" at bounding box center [40, 138] width 23 height 8
select select "100"
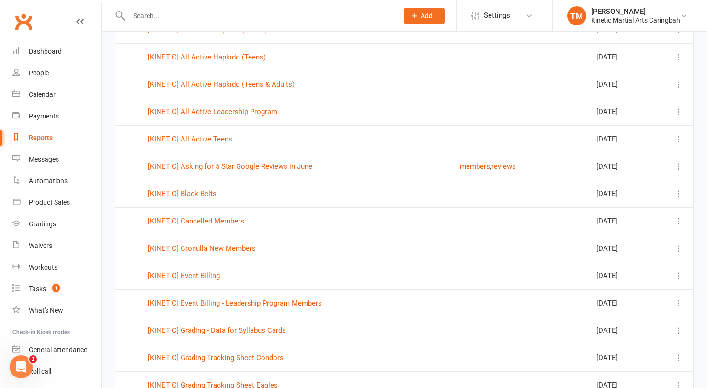
scroll to position [471, 0]
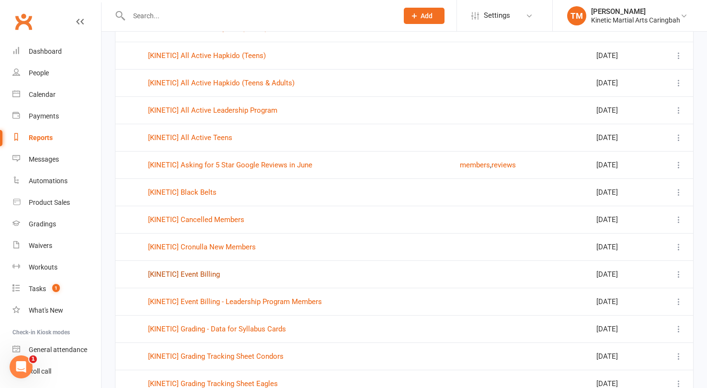
click at [194, 271] on link "[KINETIC] Event Billing" at bounding box center [184, 274] width 72 height 9
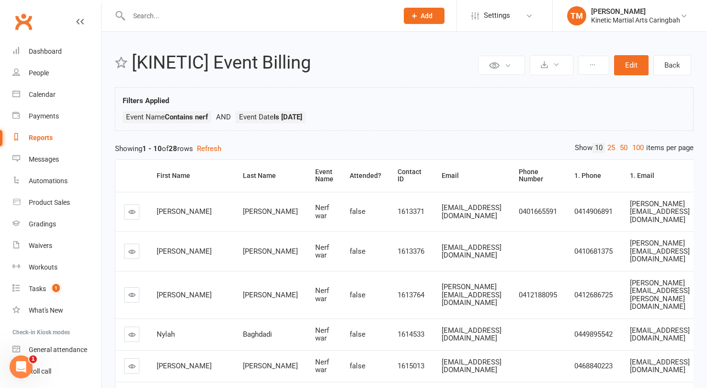
scroll to position [14, 0]
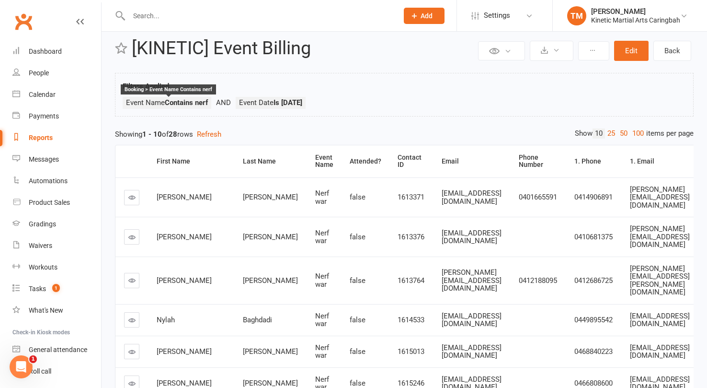
click at [196, 103] on strong "Contains nerf" at bounding box center [186, 102] width 43 height 9
click at [638, 50] on button "Edit" at bounding box center [631, 51] width 34 height 20
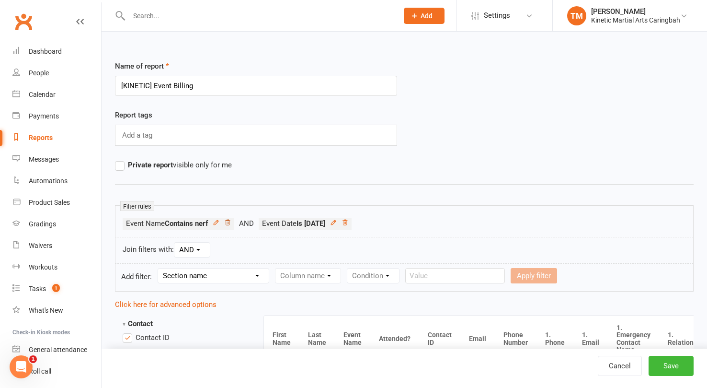
click at [229, 220] on icon at bounding box center [227, 222] width 7 height 7
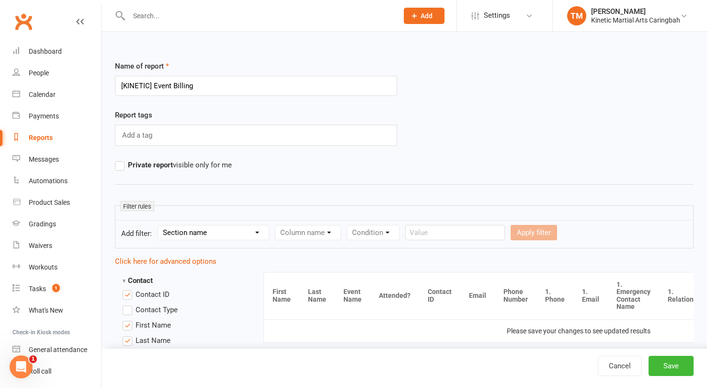
click at [255, 230] on select "Section name Contact Attendance Aggregate Payment Booking Waitlist Attendees Ca…" at bounding box center [213, 232] width 111 height 14
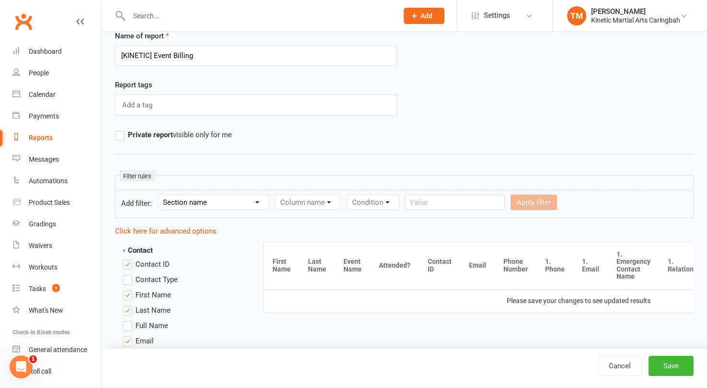
scroll to position [58, 0]
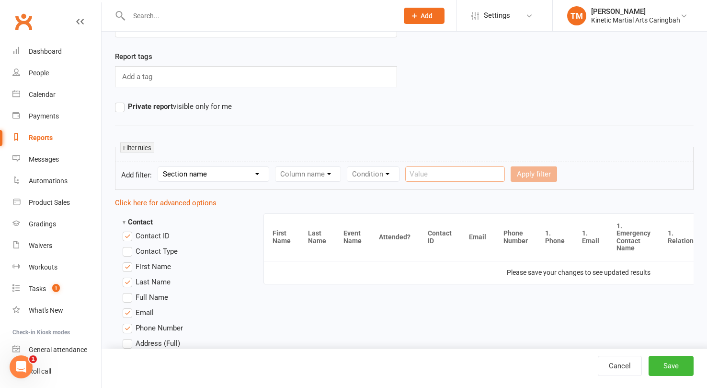
click at [432, 172] on input "text" at bounding box center [455, 173] width 100 height 15
click at [318, 176] on div "Column name" at bounding box center [308, 173] width 66 height 15
click at [331, 171] on div "Column name" at bounding box center [308, 173] width 66 height 15
click at [332, 176] on div "Column name" at bounding box center [308, 173] width 66 height 15
click at [224, 179] on select "Section name Contact Attendance Aggregate Payment Booking Waitlist Attendees Ca…" at bounding box center [213, 174] width 111 height 14
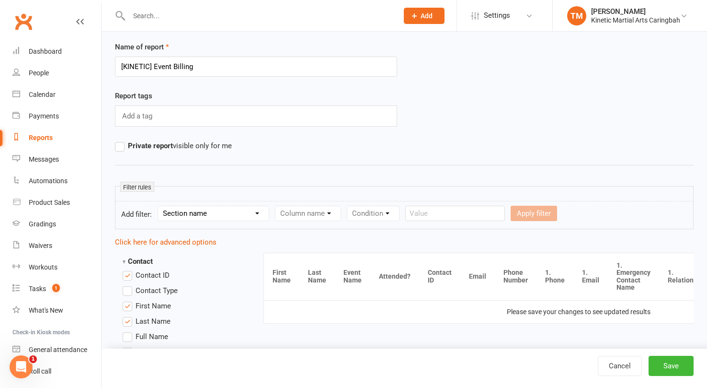
scroll to position [0, 0]
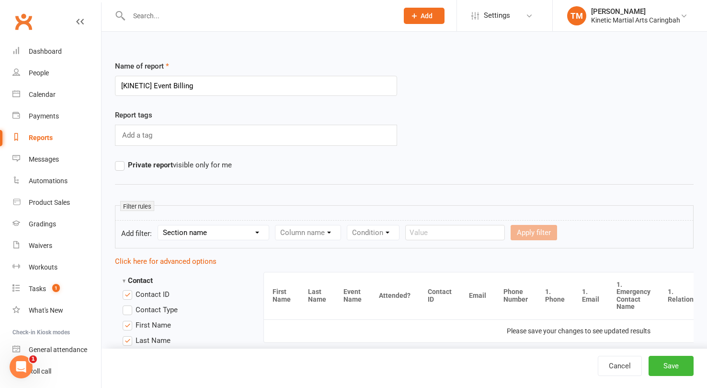
click at [341, 225] on div "Column name" at bounding box center [308, 232] width 66 height 15
click at [208, 232] on select "Section name Contact Attendance Aggregate Payment Booking Waitlist Attendees Ca…" at bounding box center [213, 232] width 111 height 14
click at [323, 229] on select "Column name Attendance Last Marked Attendance First Marked Last Attended First …" at bounding box center [358, 232] width 167 height 14
click at [245, 231] on select "Section name Contact Attendance Aggregate Payment Booking Waitlist Attendees Ca…" at bounding box center [213, 232] width 111 height 14
select select "3"
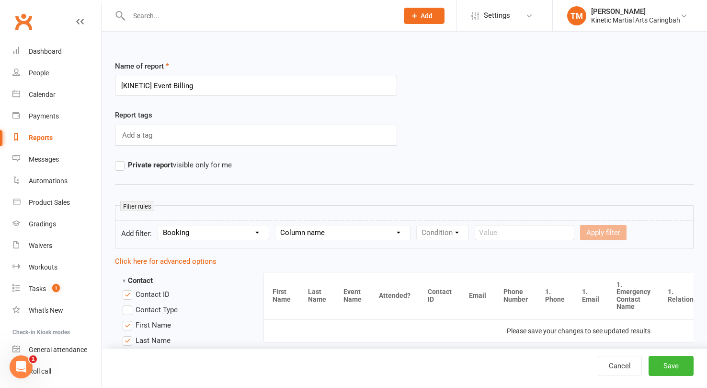
click at [361, 231] on select "Column name Event Name Event Type Event Date Event Day Event Month Event Starts…" at bounding box center [342, 232] width 135 height 14
select select "0"
click at [488, 235] on select "Condition Equals Does not equal Contains Does not contain Is blank or does not …" at bounding box center [472, 232] width 110 height 14
select select "5"
click at [364, 237] on select "Column name Event Name Event Type Event Date Event Day Event Month Event Starts…" at bounding box center [342, 232] width 135 height 14
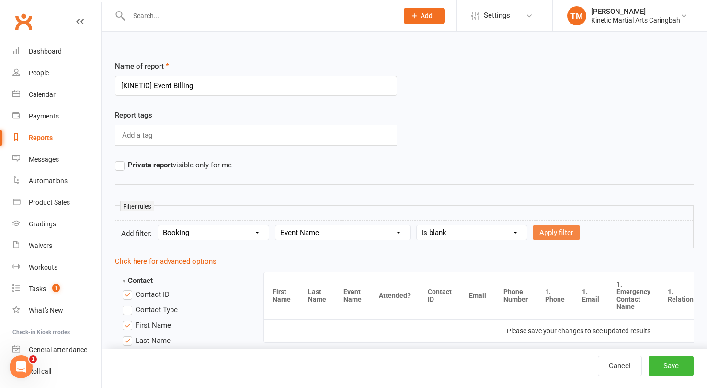
click at [553, 231] on button "Apply filter" at bounding box center [556, 232] width 46 height 15
select select
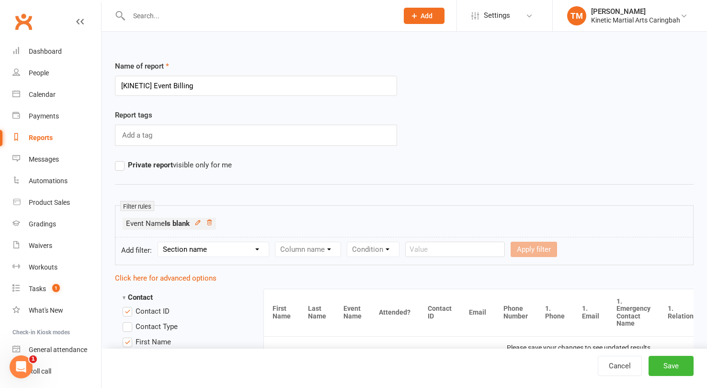
click at [330, 247] on div "Column name" at bounding box center [308, 248] width 66 height 15
click at [244, 249] on select "Section name Contact Attendance Aggregate Payment Booking Waitlist Attendees Ca…" at bounding box center [213, 249] width 111 height 14
select select "3"
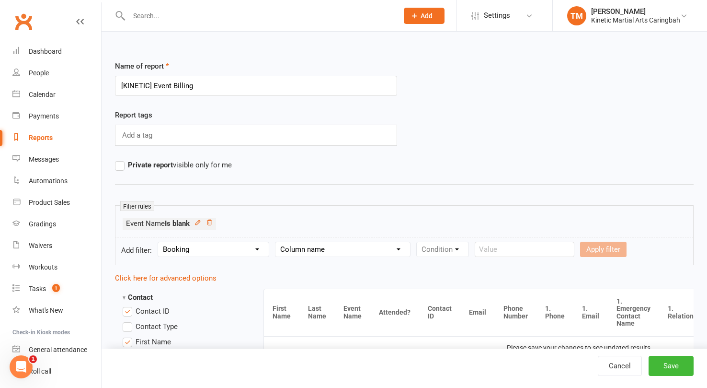
click at [318, 250] on select "Column name Event Name Event Type Event Date Event Day Event Month Event Starts…" at bounding box center [342, 249] width 135 height 14
select select "0"
click at [452, 249] on select "Condition Equals Does not equal Contains Does not contain Is blank or does not …" at bounding box center [472, 249] width 110 height 14
click at [240, 142] on div "Add a tag" at bounding box center [256, 135] width 282 height 21
click at [554, 251] on input "text" at bounding box center [583, 248] width 100 height 15
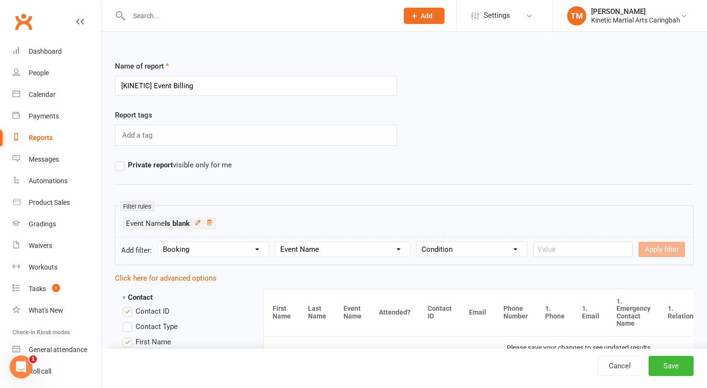
click at [480, 244] on select "Condition Equals Does not equal Contains Does not contain Is blank or does not …" at bounding box center [472, 249] width 110 height 14
select select "5"
click at [680, 371] on button "Save" at bounding box center [671, 365] width 45 height 20
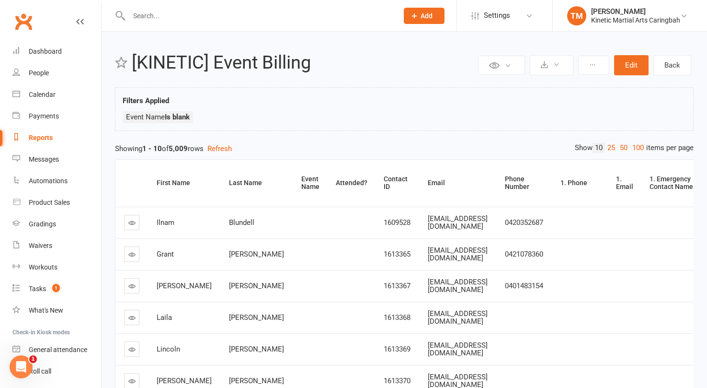
click at [180, 121] on li "Event Name Is blank" at bounding box center [158, 117] width 70 height 12
click at [622, 69] on button "Edit" at bounding box center [631, 65] width 34 height 20
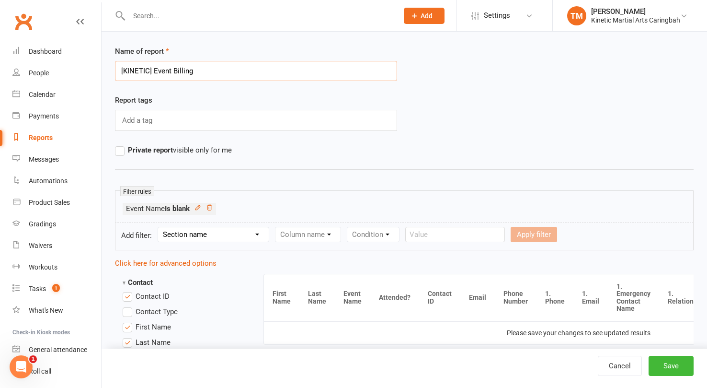
scroll to position [23, 0]
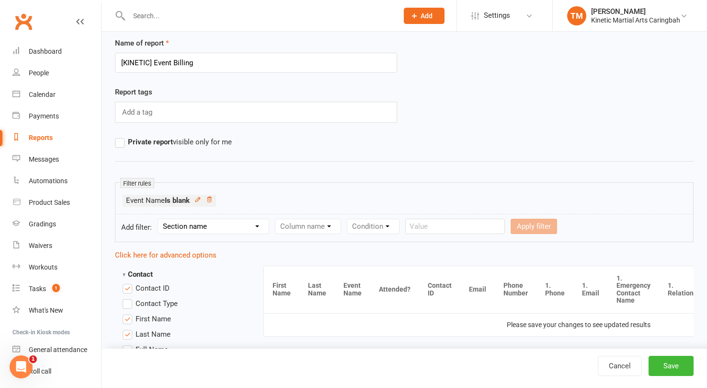
click at [259, 221] on select "Section name Contact Attendance Aggregate Payment Booking Waitlist Attendees Ca…" at bounding box center [213, 226] width 111 height 14
click at [237, 221] on select "Section name Contact Attendance Aggregate Payment Booking Waitlist Attendees Ca…" at bounding box center [213, 226] width 111 height 14
click at [30, 56] on link "Dashboard" at bounding box center [56, 52] width 89 height 22
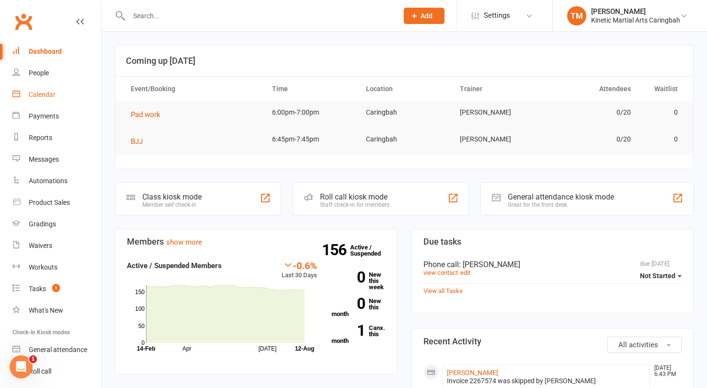
click at [43, 97] on div "Calendar" at bounding box center [42, 95] width 27 height 8
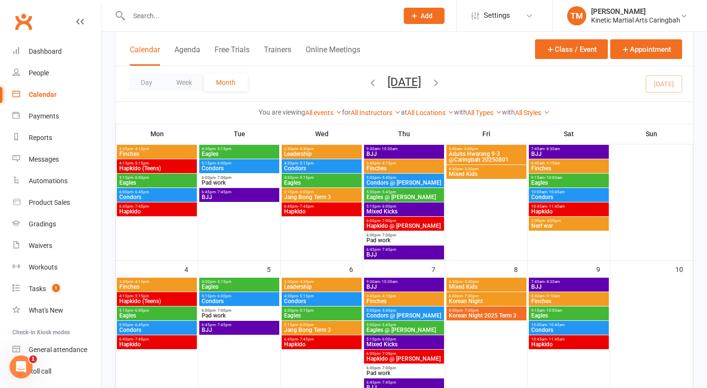
scroll to position [79, 0]
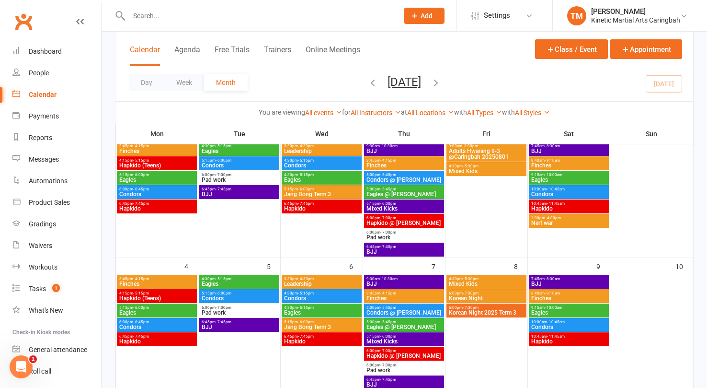
click at [500, 149] on span "Adults Hwarang 9-3 @Caringbah 20250801" at bounding box center [486, 153] width 76 height 11
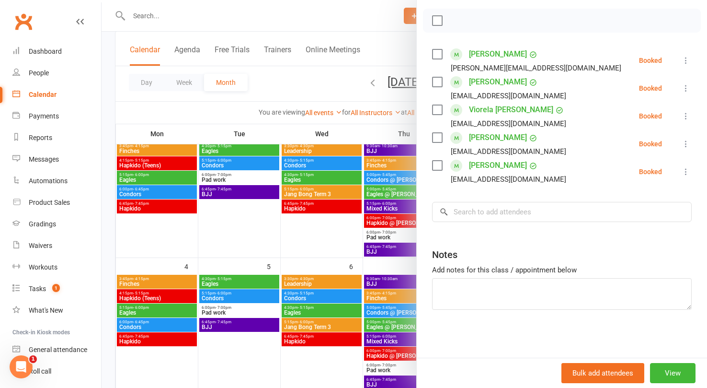
scroll to position [0, 0]
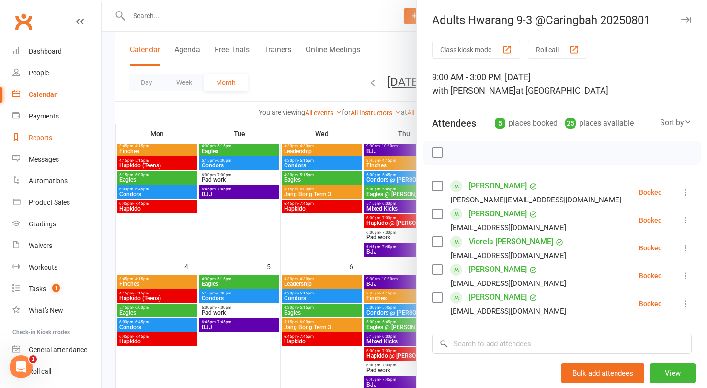
click at [36, 137] on div "Reports" at bounding box center [40, 138] width 23 height 8
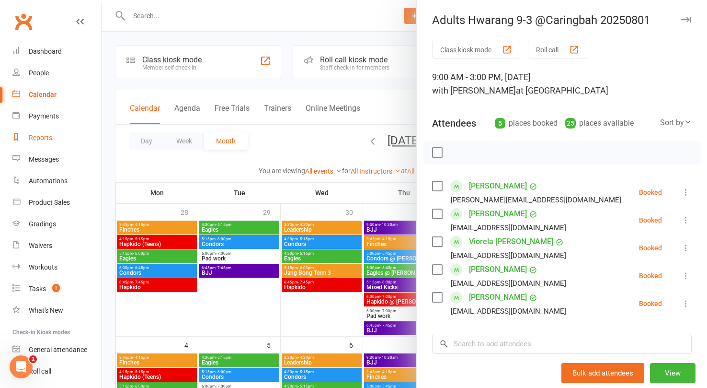
select select "100"
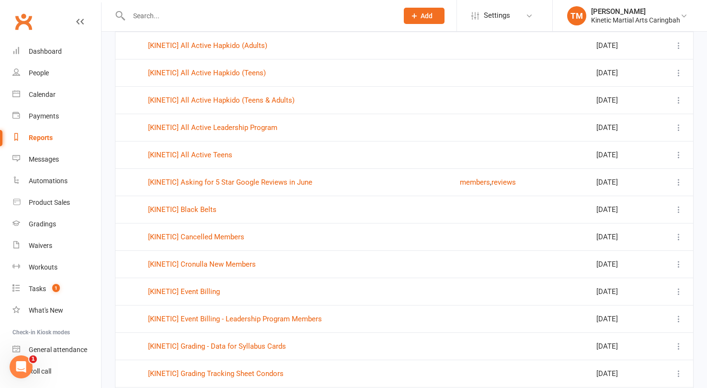
scroll to position [468, 0]
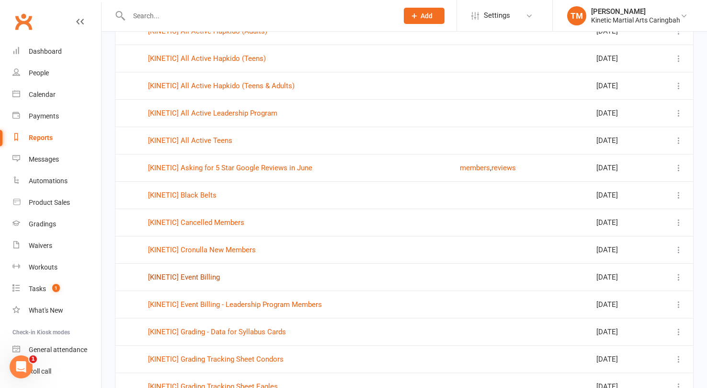
click at [193, 279] on link "[KINETIC] Event Billing" at bounding box center [184, 277] width 72 height 9
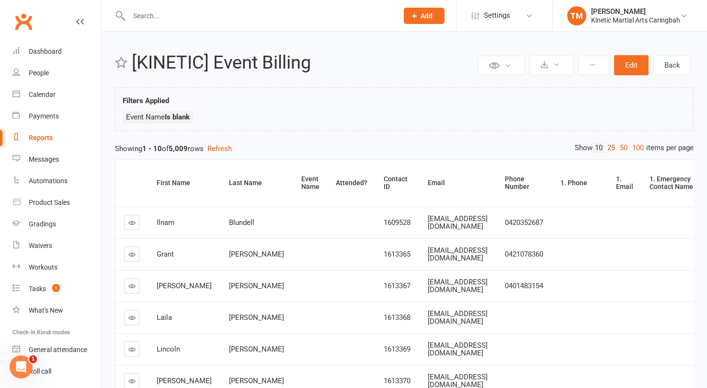
click at [607, 147] on link "25" at bounding box center [611, 148] width 12 height 10
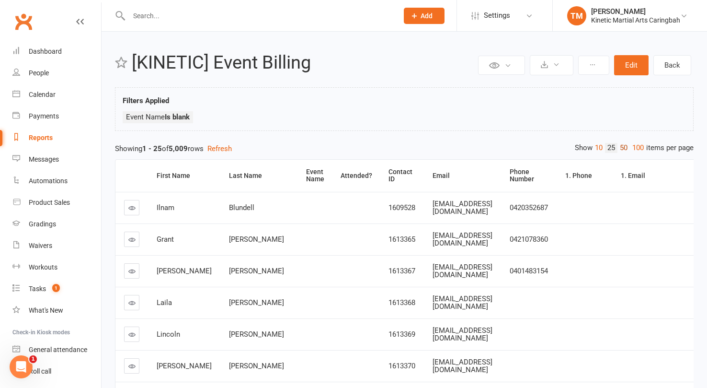
click at [620, 147] on link "50" at bounding box center [623, 148] width 12 height 10
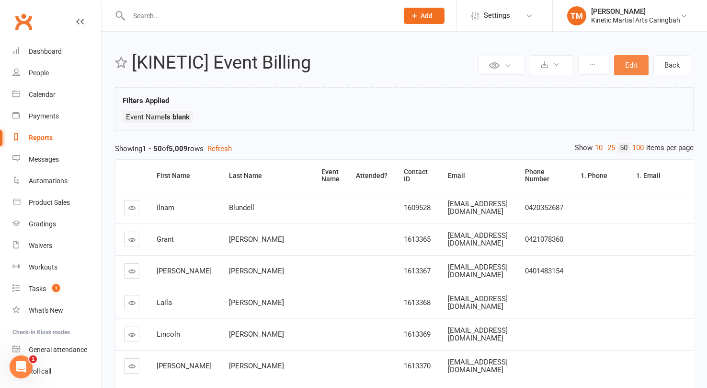
click at [630, 59] on button "Edit" at bounding box center [631, 65] width 34 height 20
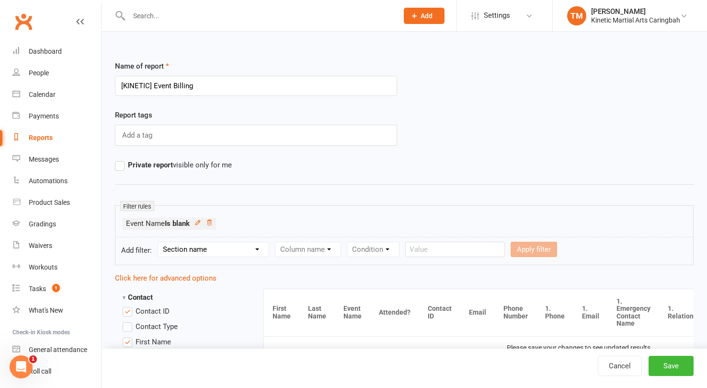
click at [266, 144] on div "Add a tag" at bounding box center [256, 135] width 282 height 21
type input "Adults Hwarang"
click at [312, 170] on div "Private report visible only for me" at bounding box center [256, 164] width 297 height 11
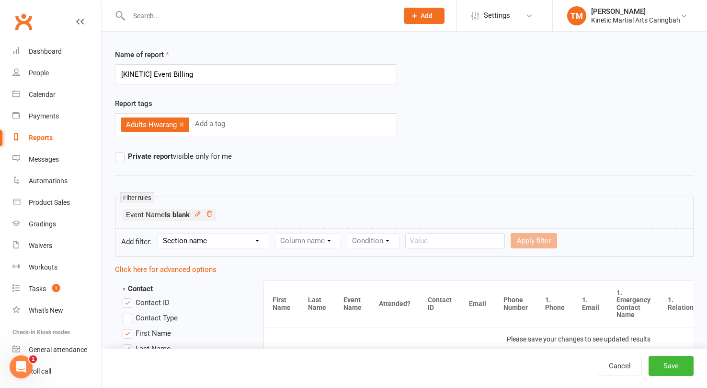
scroll to position [16, 0]
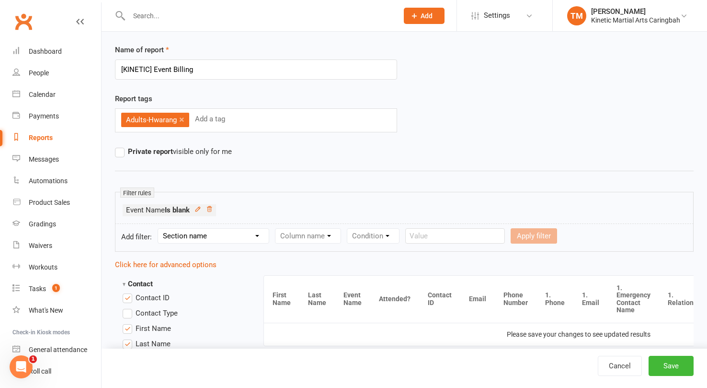
click at [181, 117] on link "×" at bounding box center [181, 119] width 5 height 15
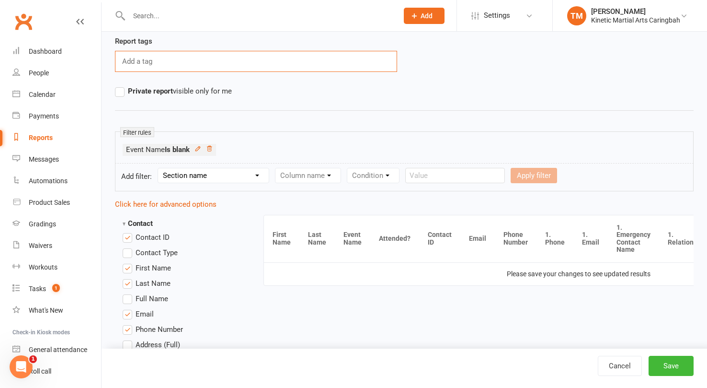
scroll to position [73, 0]
click at [230, 178] on select "Section name Contact Attendance Aggregate Payment Booking Waitlist Attendees Ca…" at bounding box center [213, 176] width 111 height 14
select select "3"
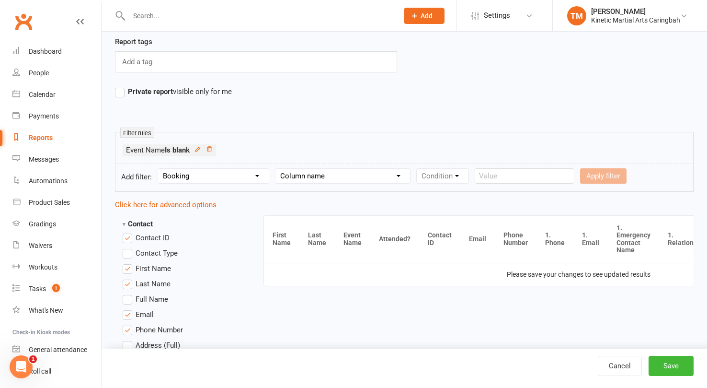
click at [331, 173] on select "Column name Event Name Event Type Event Date Event Day Event Month Event Starts…" at bounding box center [342, 176] width 135 height 14
select select "2"
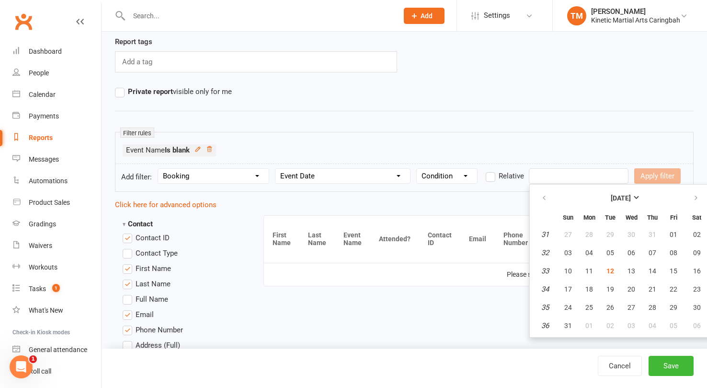
click at [548, 179] on input "text" at bounding box center [579, 175] width 100 height 15
click at [670, 233] on span "01" at bounding box center [674, 234] width 8 height 8
type input "[DATE]"
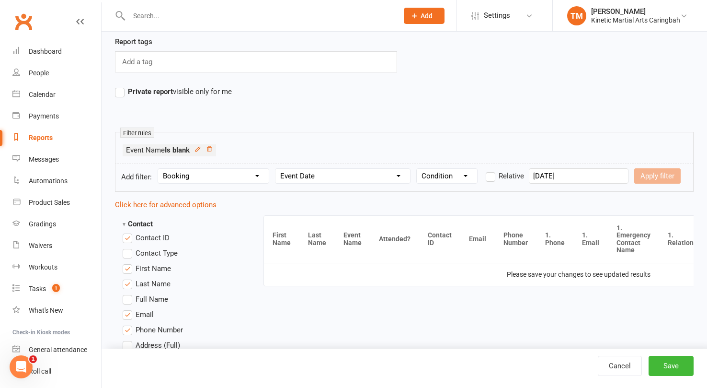
click at [462, 171] on select "Condition Is Is not Before After Before or on After or on Is blank Is not blank" at bounding box center [447, 176] width 60 height 14
select select "0"
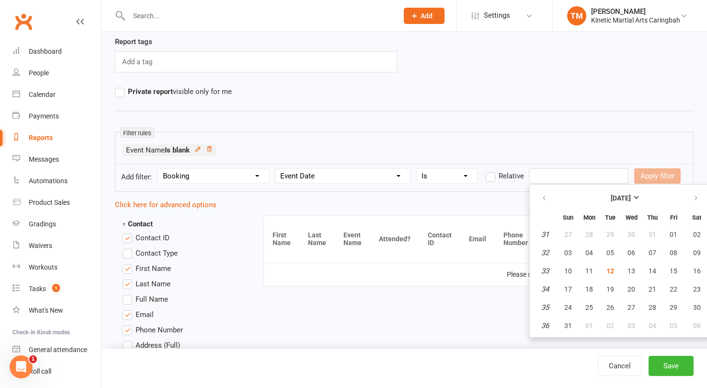
click at [536, 175] on input "text" at bounding box center [579, 175] width 100 height 15
click at [675, 234] on span "01" at bounding box center [674, 234] width 8 height 8
type input "[DATE]"
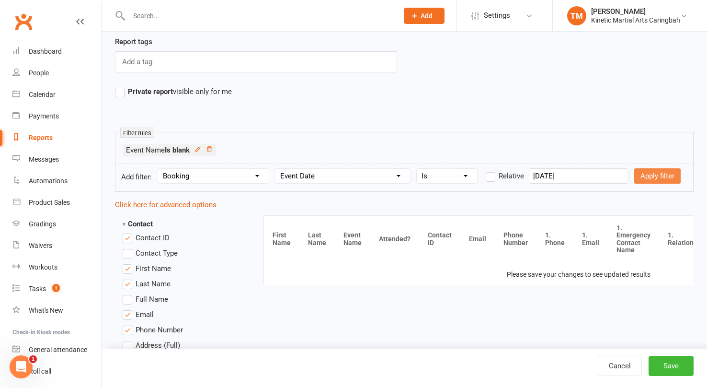
click at [650, 173] on button "Apply filter" at bounding box center [657, 175] width 46 height 15
select select
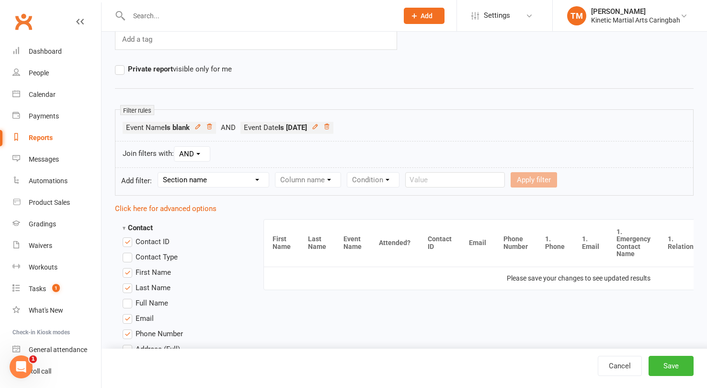
scroll to position [96, 0]
click at [662, 373] on button "Save" at bounding box center [671, 365] width 45 height 20
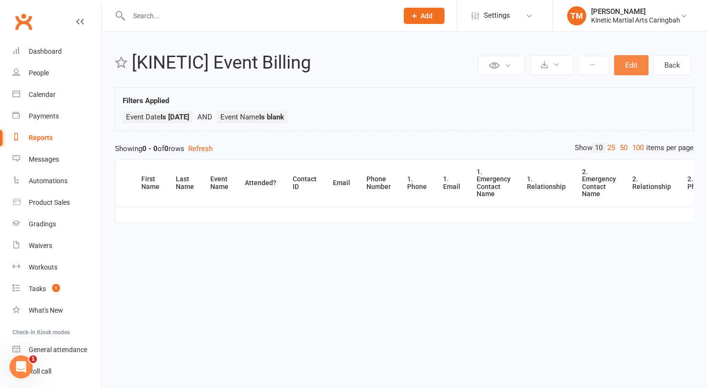
click at [633, 67] on button "Edit" at bounding box center [631, 65] width 34 height 20
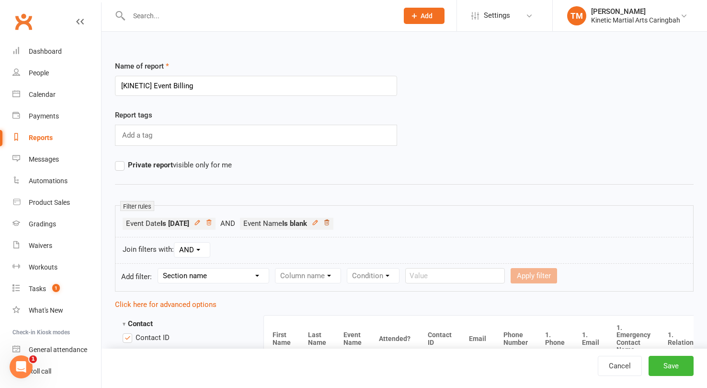
click at [330, 222] on icon at bounding box center [326, 222] width 7 height 7
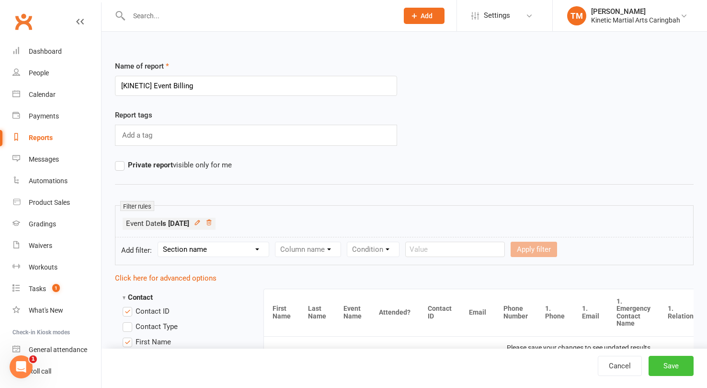
click at [666, 365] on button "Save" at bounding box center [671, 365] width 45 height 20
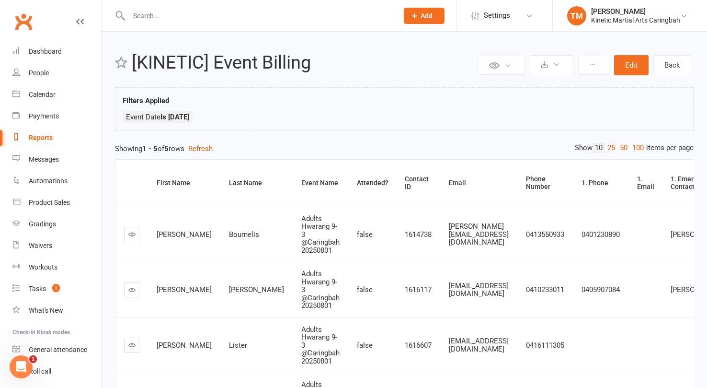
scroll to position [30, 0]
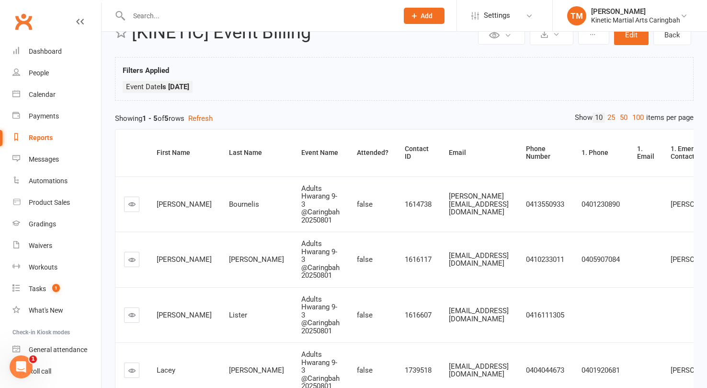
click at [131, 206] on icon at bounding box center [131, 203] width 7 height 7
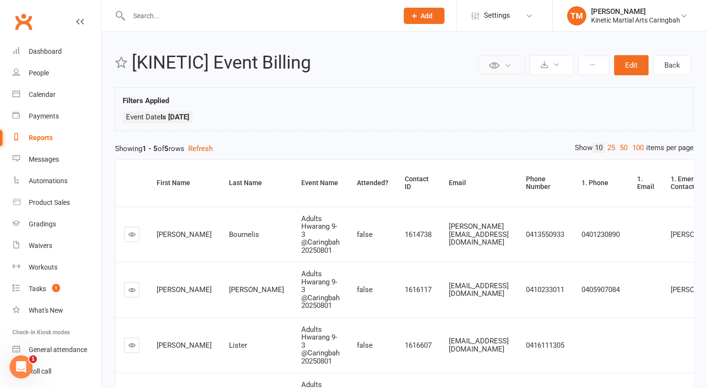
click at [509, 62] on icon at bounding box center [507, 65] width 7 height 7
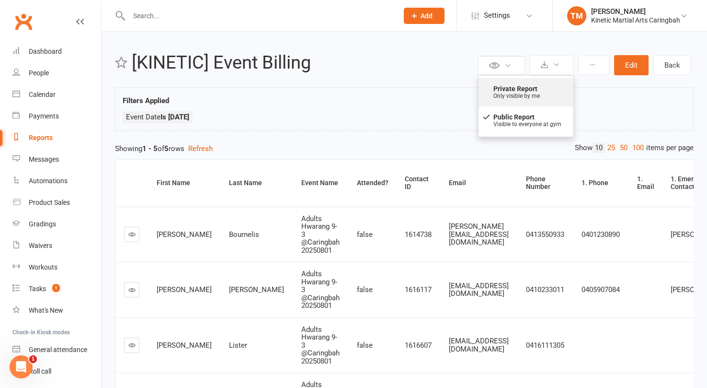
click at [514, 91] on strong "Private Report" at bounding box center [529, 88] width 72 height 11
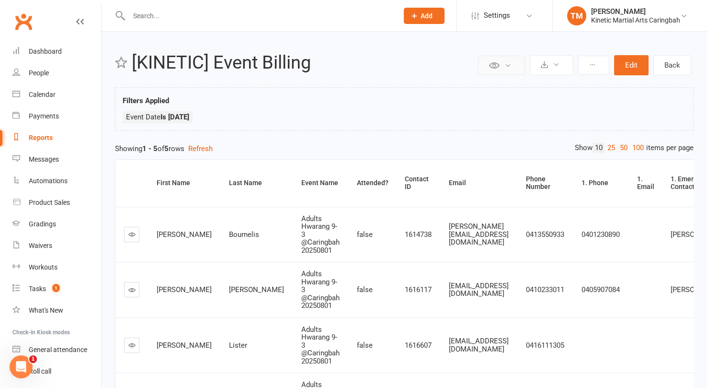
click at [509, 64] on icon at bounding box center [507, 65] width 7 height 7
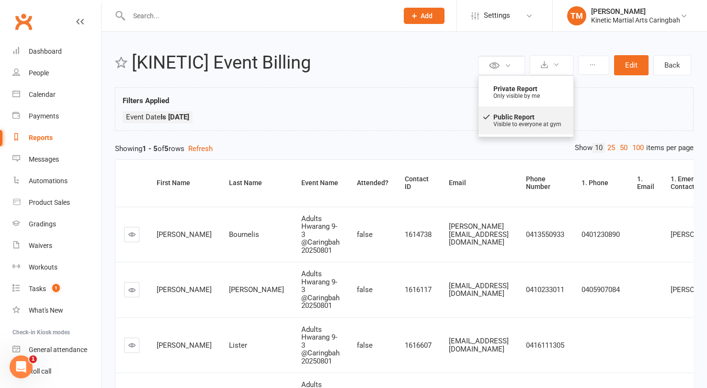
click at [518, 124] on div "Public Report Visible to everyone at gym" at bounding box center [526, 120] width 80 height 21
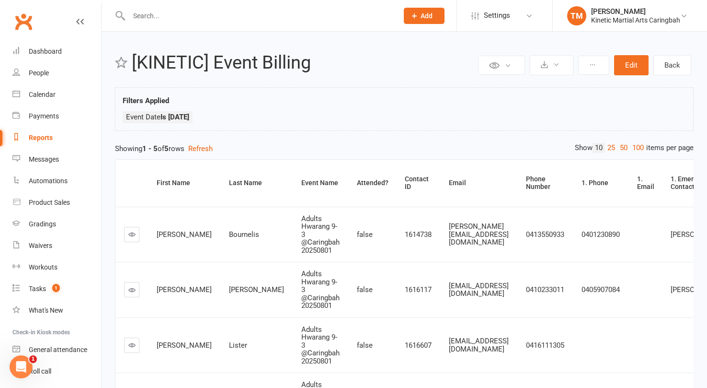
click at [274, 152] on div "Showing 1 - 5 of 5 rows Refresh" at bounding box center [404, 148] width 579 height 11
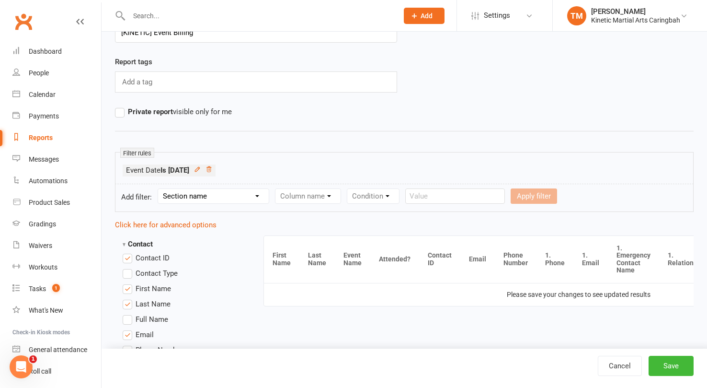
scroll to position [60, 0]
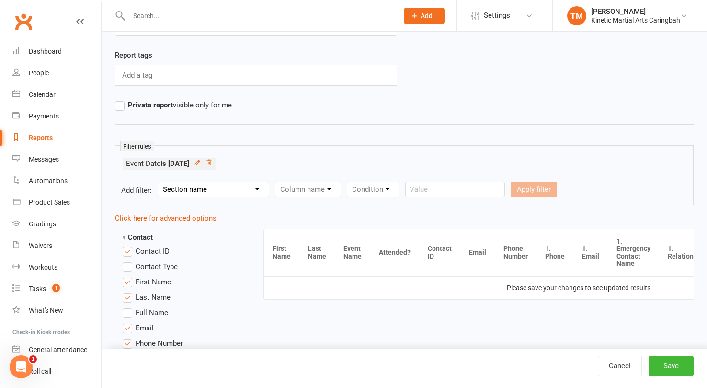
click at [233, 191] on select "Section name Contact Attendance Aggregate Payment Booking Waitlist Attendees Ca…" at bounding box center [213, 189] width 111 height 14
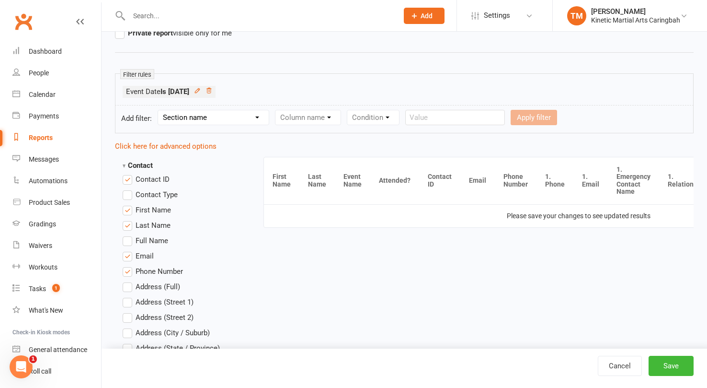
scroll to position [132, 0]
click at [128, 178] on label "Contact ID" at bounding box center [146, 178] width 47 height 11
click at [128, 173] on input "Contact ID" at bounding box center [126, 173] width 6 height 0
click at [131, 252] on label "Email" at bounding box center [138, 255] width 31 height 11
click at [129, 250] on input "Email" at bounding box center [126, 250] width 6 height 0
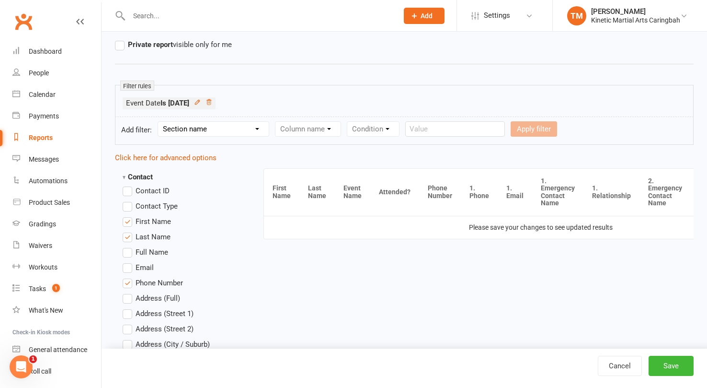
scroll to position [0, 0]
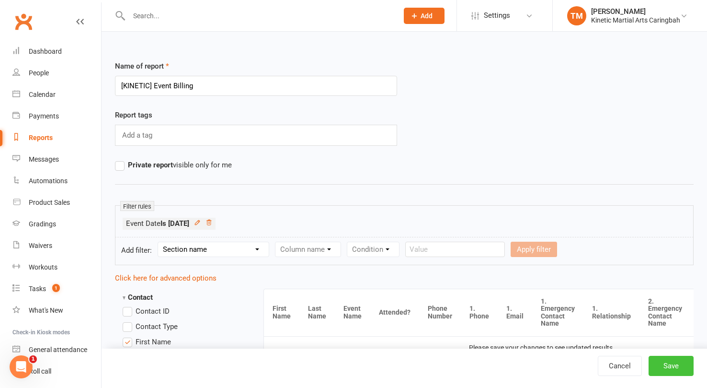
click at [670, 370] on button "Save" at bounding box center [671, 365] width 45 height 20
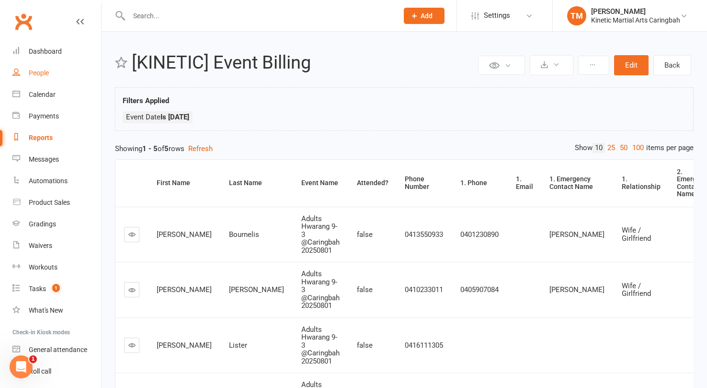
click at [37, 74] on div "People" at bounding box center [39, 73] width 20 height 8
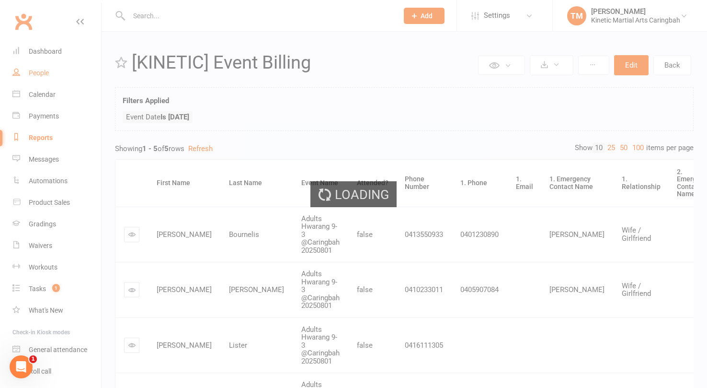
select select "100"
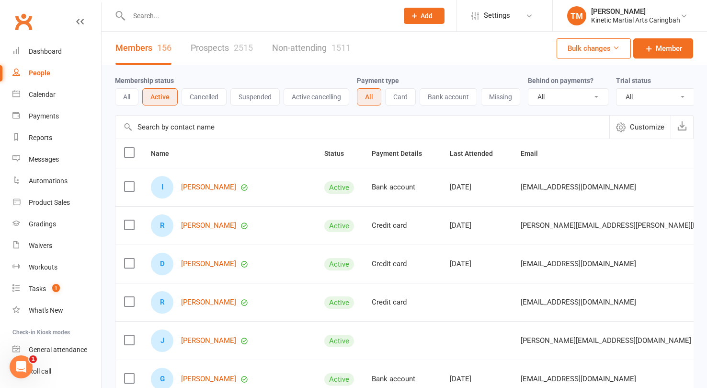
click at [602, 48] on button "Bulk changes" at bounding box center [594, 48] width 74 height 20
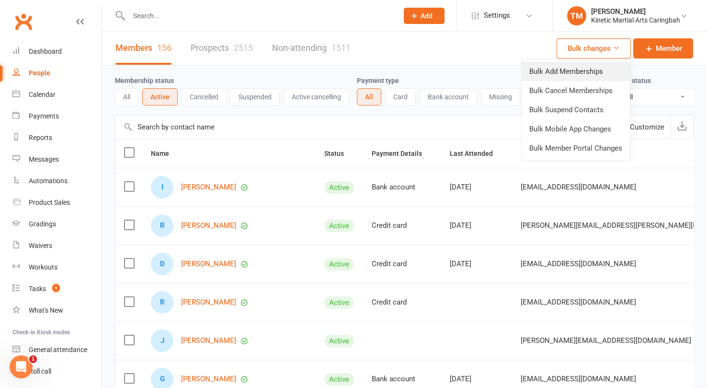
click at [592, 66] on link "Bulk Add Memberships" at bounding box center [576, 71] width 108 height 19
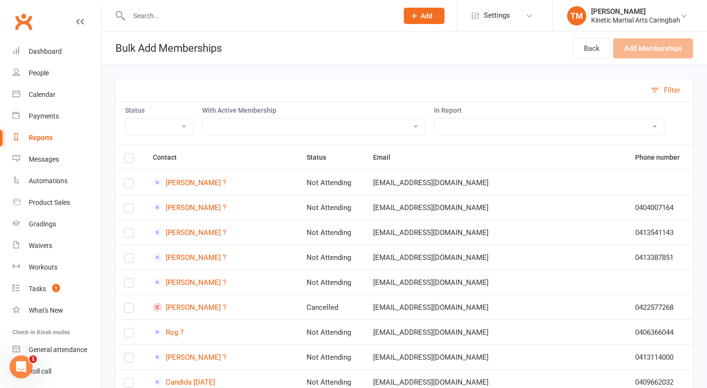
click at [452, 126] on select "All Active Members All People for Mail Chip Comms Settings for Active Members u…" at bounding box center [548, 126] width 229 height 16
select select "167366"
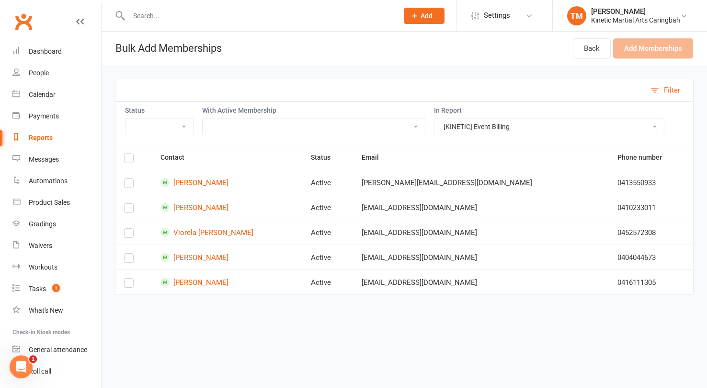
click at [130, 160] on label at bounding box center [129, 160] width 10 height 0
click at [130, 154] on input "checkbox" at bounding box center [129, 154] width 10 height 0
click at [647, 52] on button "Add Memberships (5)" at bounding box center [648, 48] width 89 height 20
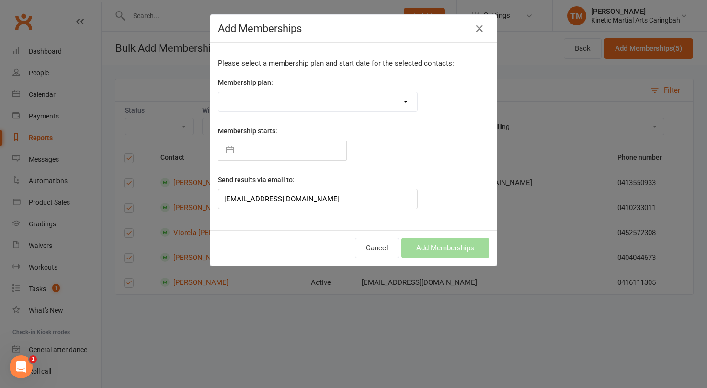
click at [351, 108] on select "Training Fees - $68 Fortnightly Training Fees (Once/Week) - $49 Fortnightly Fre…" at bounding box center [317, 101] width 199 height 19
select select "38051"
type input "[DATE]"
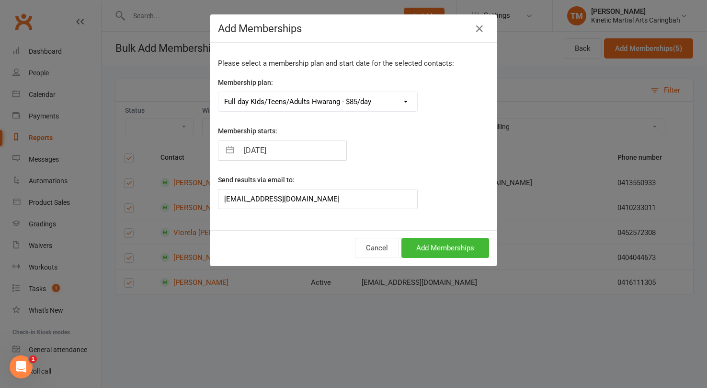
click at [310, 153] on input "[DATE]" at bounding box center [293, 150] width 108 height 19
select select "6"
select select "2025"
select select "7"
select select "2025"
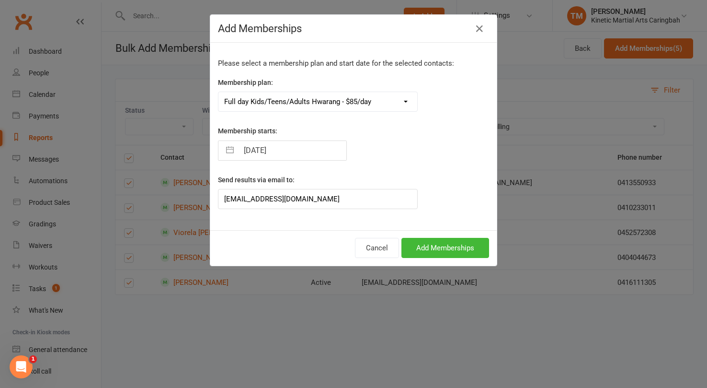
select select "8"
select select "2025"
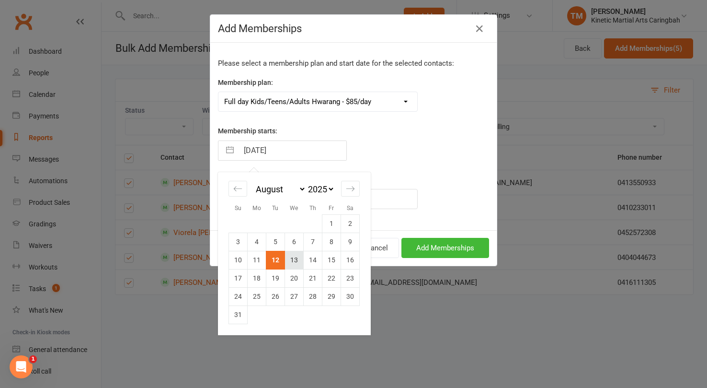
click at [297, 256] on td "13" at bounding box center [294, 260] width 19 height 18
type input "[DATE]"
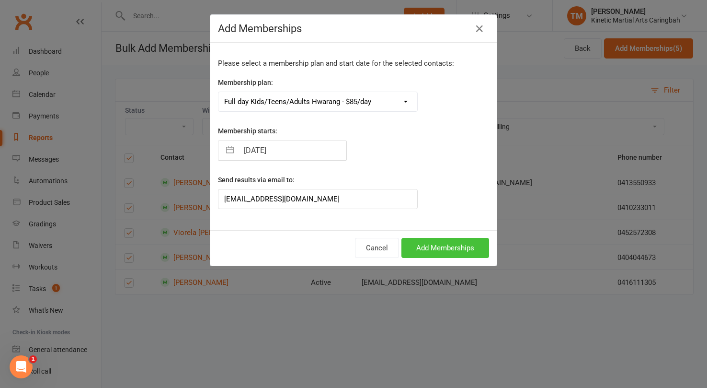
click at [443, 246] on button "Add Memberships" at bounding box center [445, 248] width 88 height 20
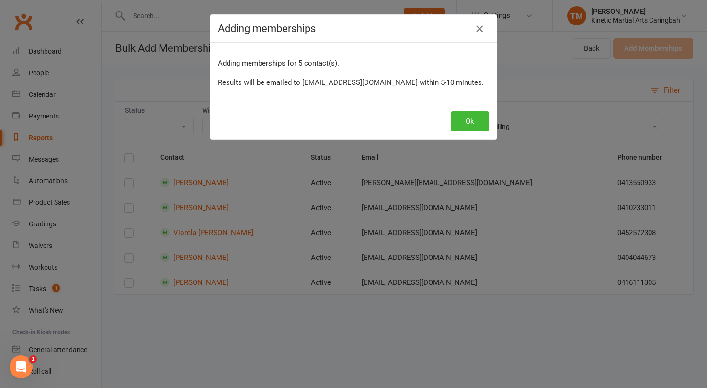
click at [481, 29] on icon "button" at bounding box center [479, 28] width 11 height 11
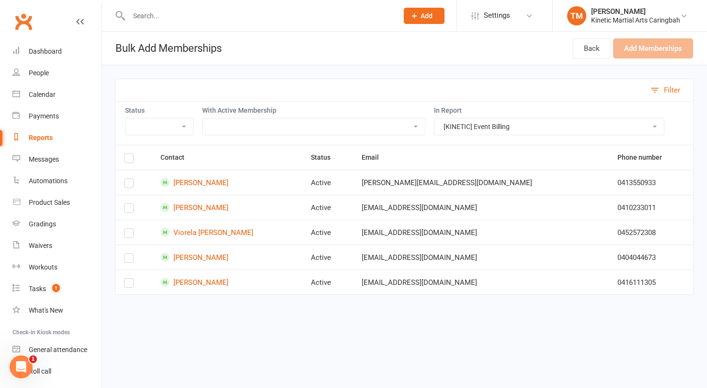
click at [127, 160] on label at bounding box center [129, 160] width 10 height 0
click at [127, 154] on input "checkbox" at bounding box center [129, 154] width 10 height 0
click at [639, 52] on button "Add Memberships (5)" at bounding box center [648, 48] width 89 height 20
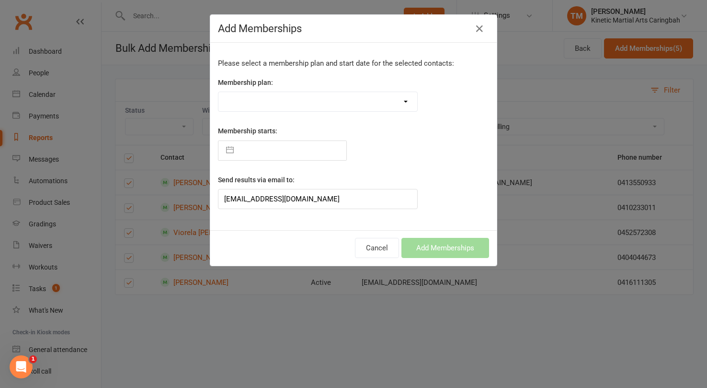
click at [317, 98] on select "Training Fees - $68 Fortnightly Training Fees (Once/Week) - $49 Fortnightly Fre…" at bounding box center [317, 101] width 199 height 19
select select "38051"
type input "[DATE]"
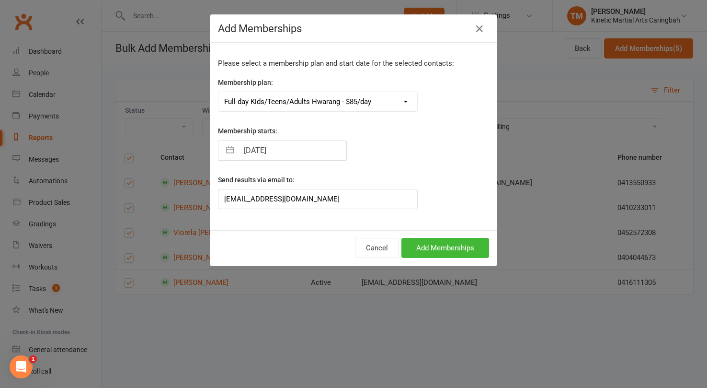
select select "6"
select select "2025"
select select "7"
select select "2025"
select select "8"
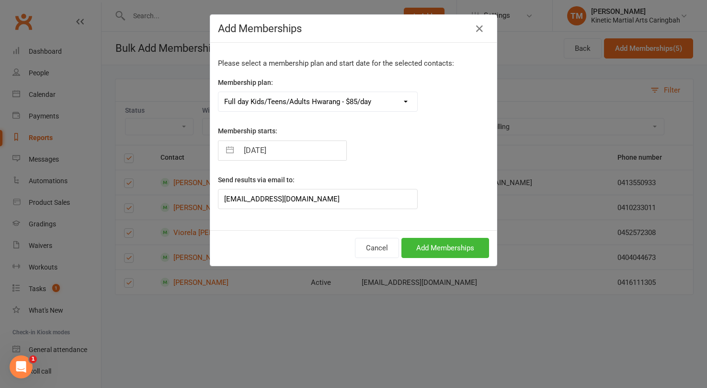
select select "2025"
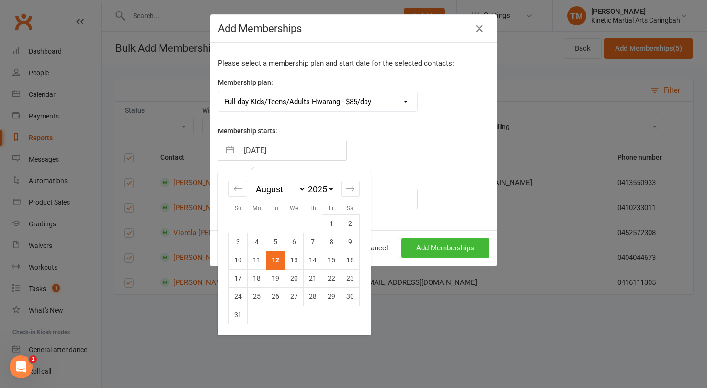
click at [301, 152] on input "[DATE]" at bounding box center [293, 150] width 108 height 19
click at [300, 260] on td "13" at bounding box center [294, 260] width 19 height 18
type input "[DATE]"
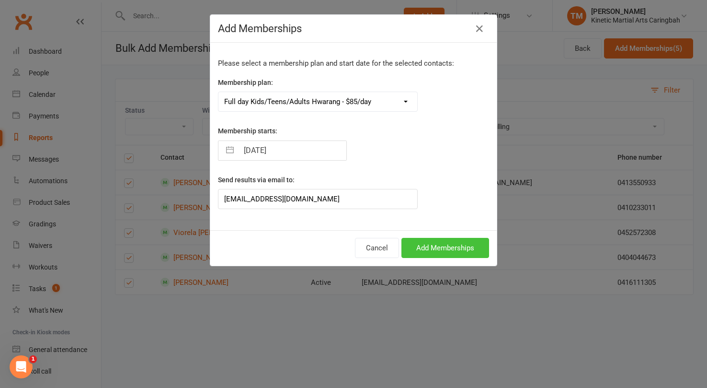
click at [454, 251] on button "Add Memberships" at bounding box center [445, 248] width 88 height 20
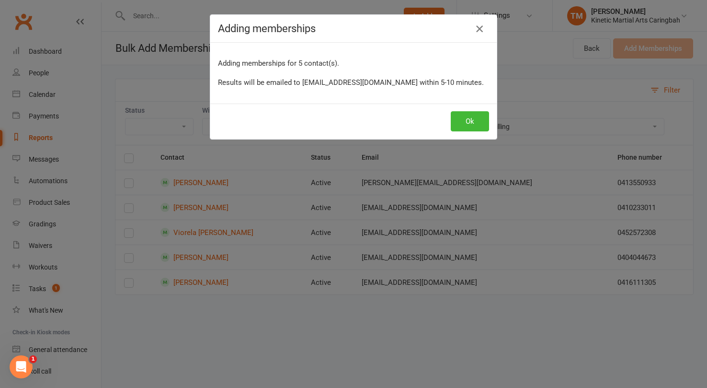
click at [479, 29] on icon "button" at bounding box center [479, 28] width 11 height 11
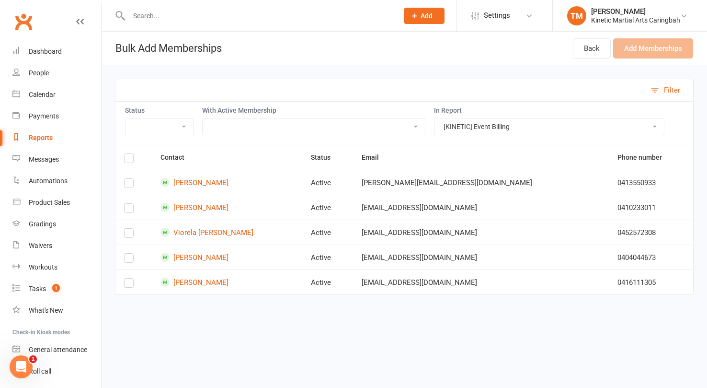
click at [128, 160] on label at bounding box center [129, 160] width 10 height 0
click at [128, 154] on input "checkbox" at bounding box center [129, 154] width 10 height 0
click at [129, 185] on label at bounding box center [129, 185] width 10 height 0
click at [129, 179] on input "checkbox" at bounding box center [129, 179] width 10 height 0
click at [651, 46] on button "Add Memberships (4)" at bounding box center [648, 48] width 89 height 20
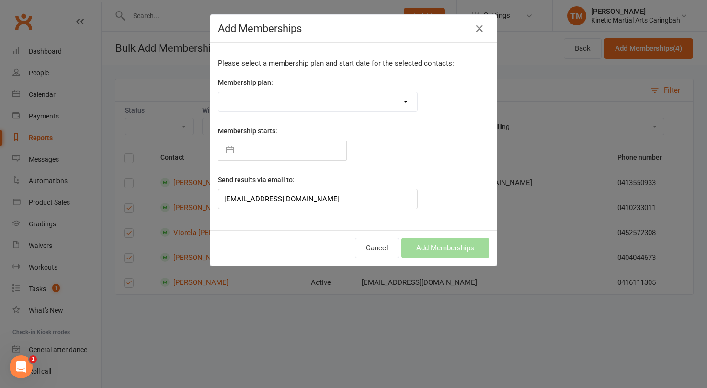
click at [339, 98] on select "Training Fees - $68 Fortnightly Training Fees (Once/Week) - $49 Fortnightly Fre…" at bounding box center [317, 101] width 199 height 19
select select "38051"
type input "[DATE]"
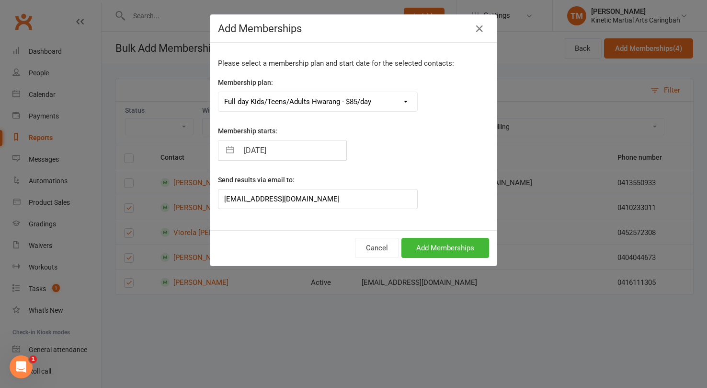
click at [289, 148] on input "[DATE]" at bounding box center [293, 150] width 108 height 19
select select "6"
select select "2025"
select select "7"
select select "2025"
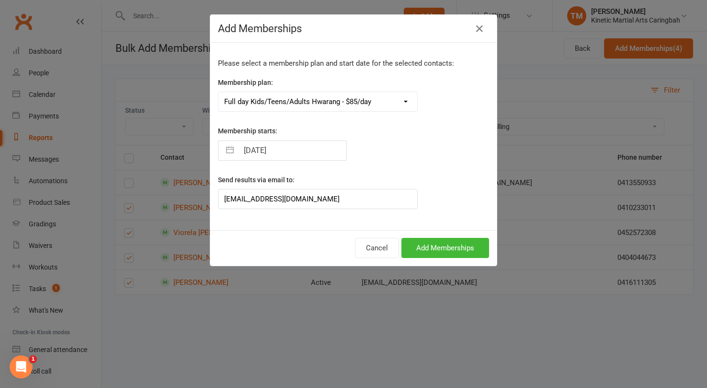
select select "8"
select select "2025"
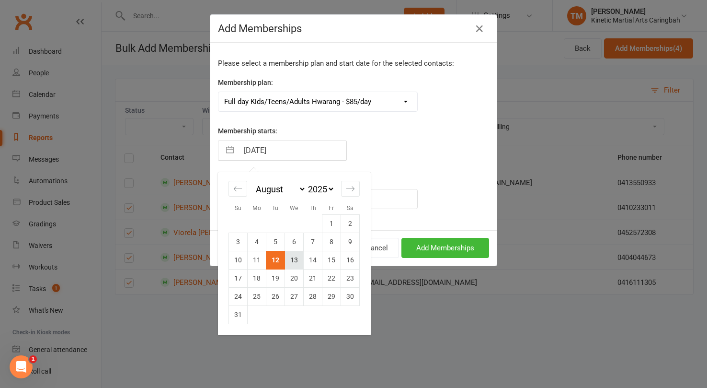
click at [298, 261] on td "13" at bounding box center [294, 260] width 19 height 18
type input "[DATE]"
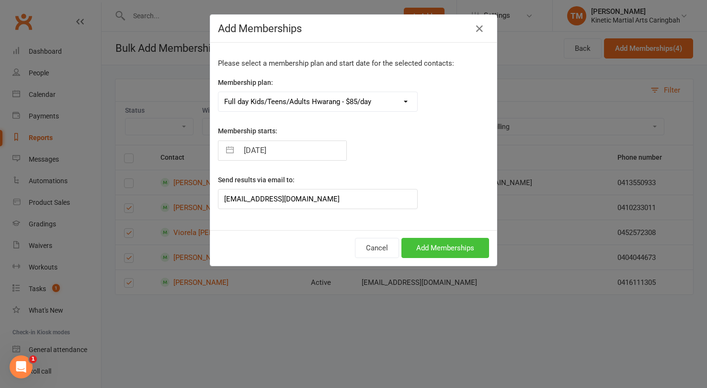
click at [461, 244] on button "Add Memberships" at bounding box center [445, 248] width 88 height 20
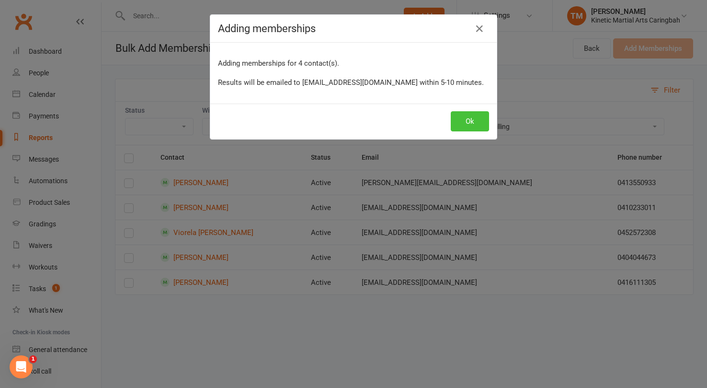
click at [463, 120] on button "Ok" at bounding box center [470, 121] width 38 height 20
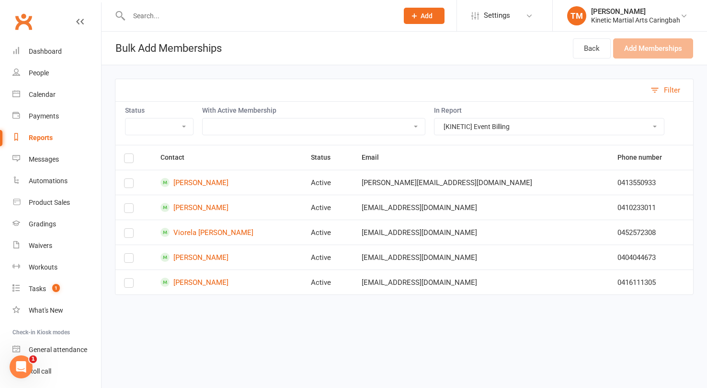
click at [226, 16] on input "text" at bounding box center [258, 15] width 265 height 13
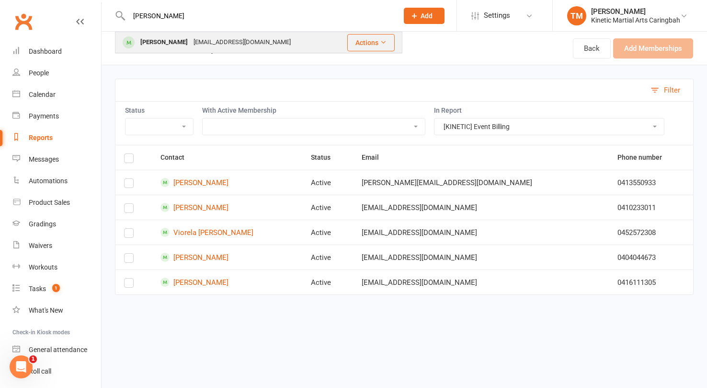
type input "jim huds"
click at [204, 44] on div "[EMAIL_ADDRESS][DOMAIN_NAME]" at bounding box center [242, 42] width 103 height 14
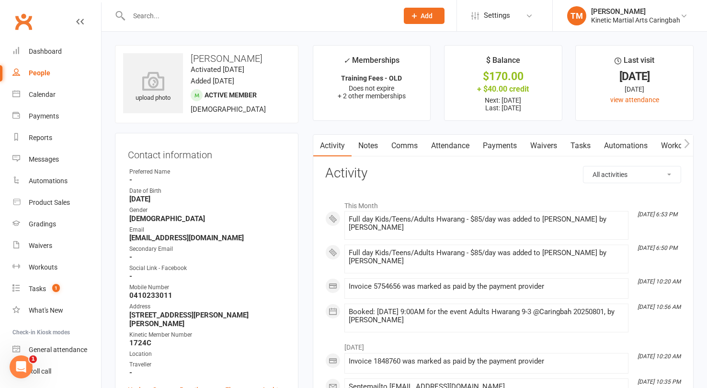
click at [207, 14] on input "text" at bounding box center [258, 15] width 265 height 13
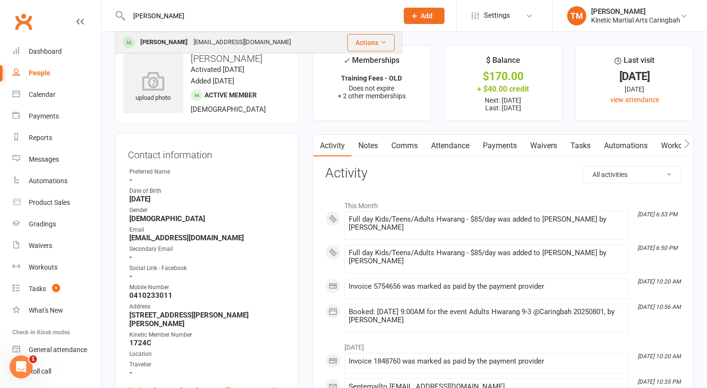
type input "dionne"
click at [194, 35] on div "Dionne Lister Dionnelister17@gmail.com" at bounding box center [225, 43] width 219 height 20
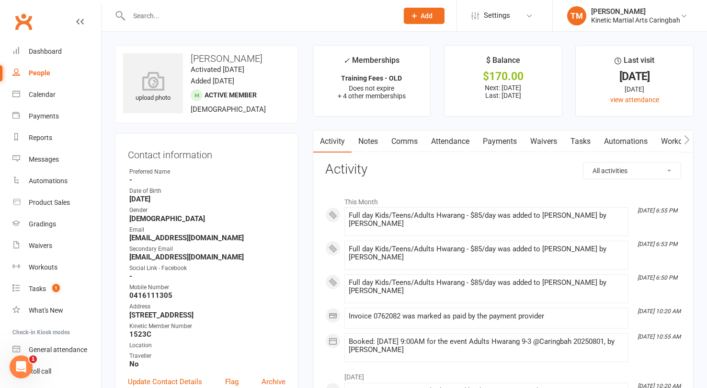
click at [181, 12] on input "text" at bounding box center [258, 15] width 265 height 13
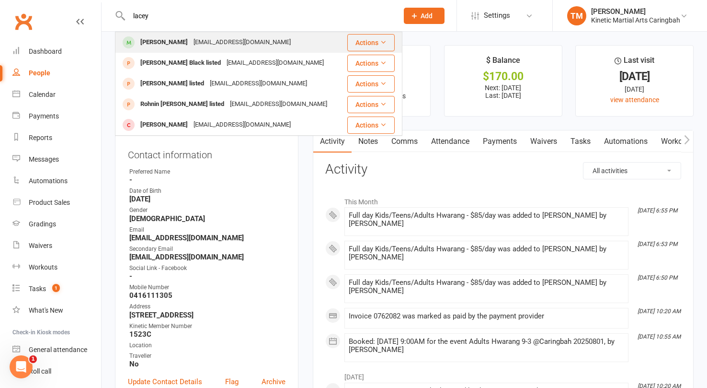
type input "lacey"
click at [191, 36] on div "[EMAIL_ADDRESS][DOMAIN_NAME]" at bounding box center [242, 42] width 103 height 14
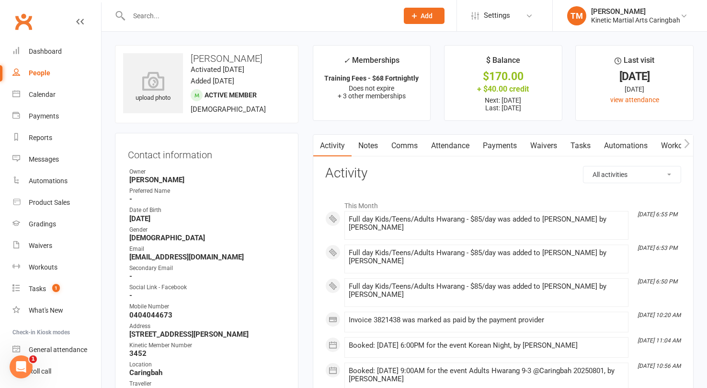
click at [182, 16] on input "text" at bounding box center [258, 15] width 265 height 13
click at [48, 54] on div "Dashboard" at bounding box center [45, 51] width 33 height 8
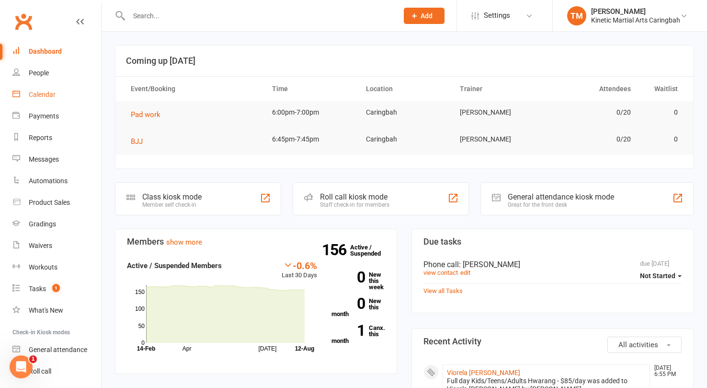
click at [46, 101] on link "Calendar" at bounding box center [56, 95] width 89 height 22
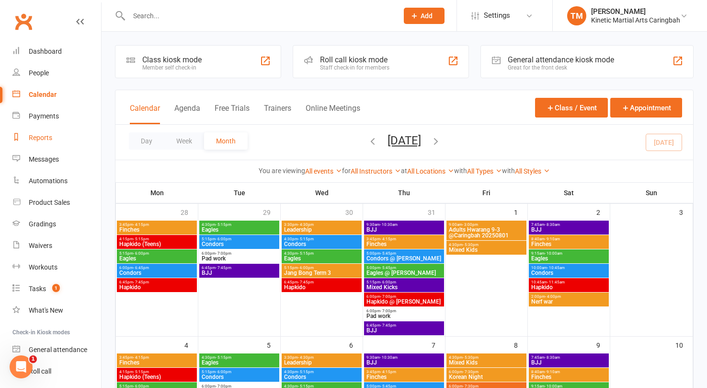
click at [45, 138] on div "Reports" at bounding box center [40, 138] width 23 height 8
select select "100"
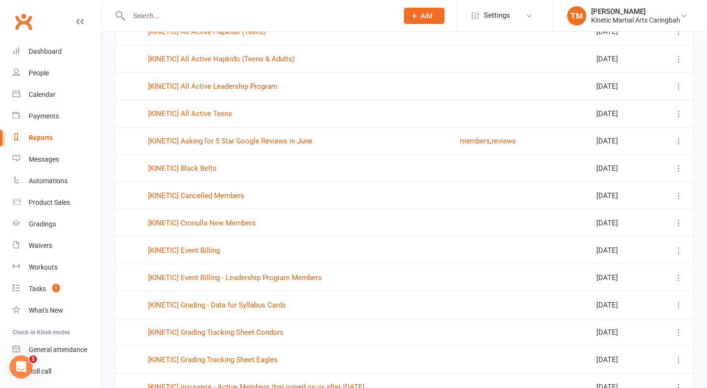
scroll to position [499, 0]
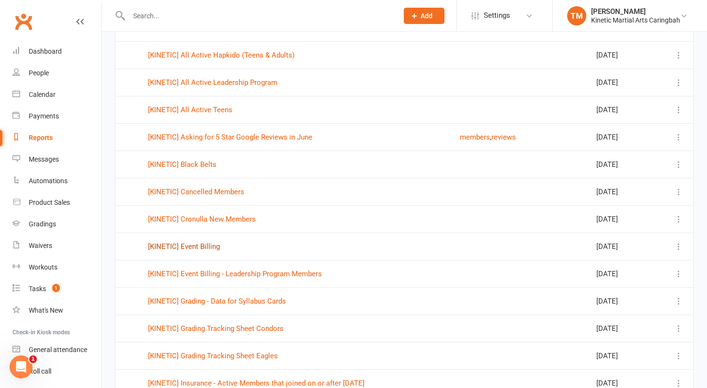
click at [200, 249] on link "[KINETIC] Event Billing" at bounding box center [184, 246] width 72 height 9
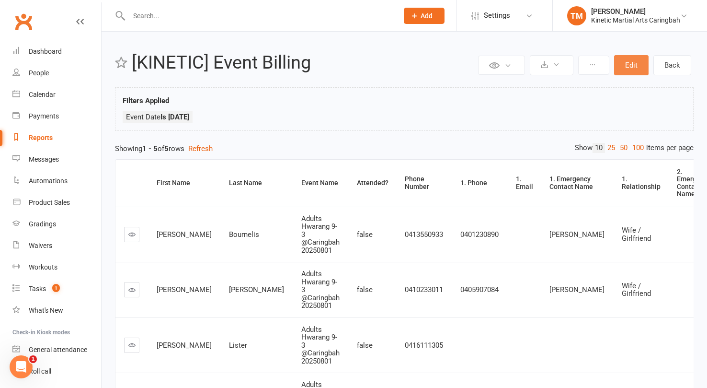
click at [633, 65] on button "Edit" at bounding box center [631, 65] width 34 height 20
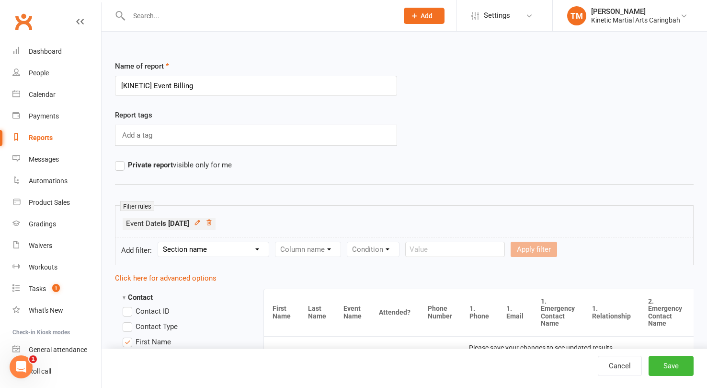
click at [247, 250] on select "Section name Contact Attendance Aggregate Payment Booking Waitlist Attendees Ca…" at bounding box center [213, 249] width 111 height 14
select select "3"
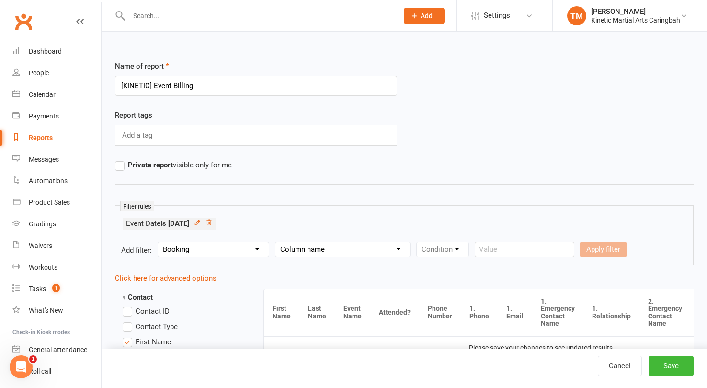
click at [315, 251] on select "Column name Event Name Event Type Event Date Event Day Event Month Event Starts…" at bounding box center [342, 249] width 135 height 14
select select "2"
click at [458, 248] on select "Condition Is Is not Before After Before or on After or on Is blank Is not blank" at bounding box center [447, 249] width 60 height 14
select select "0"
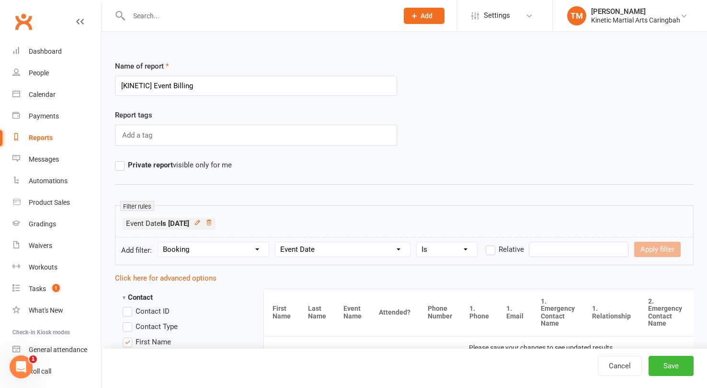
scroll to position [21, 0]
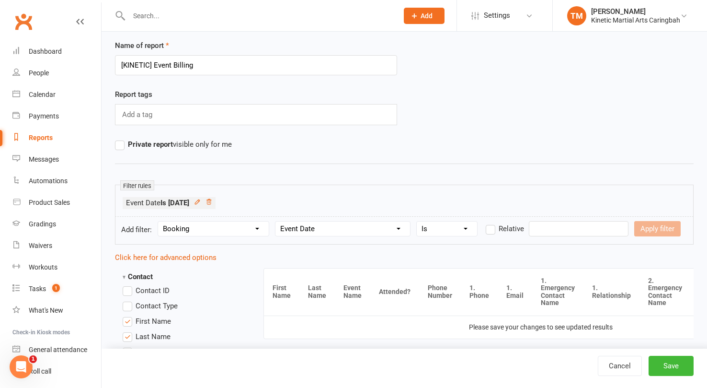
click at [555, 229] on input "text" at bounding box center [579, 228] width 100 height 15
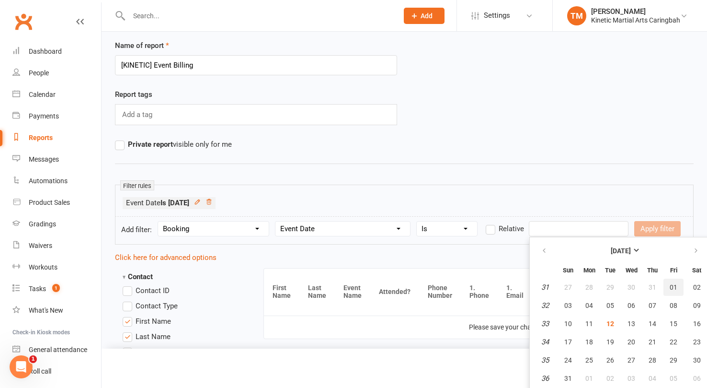
click at [672, 284] on span "01" at bounding box center [674, 287] width 8 height 8
type input "[DATE]"
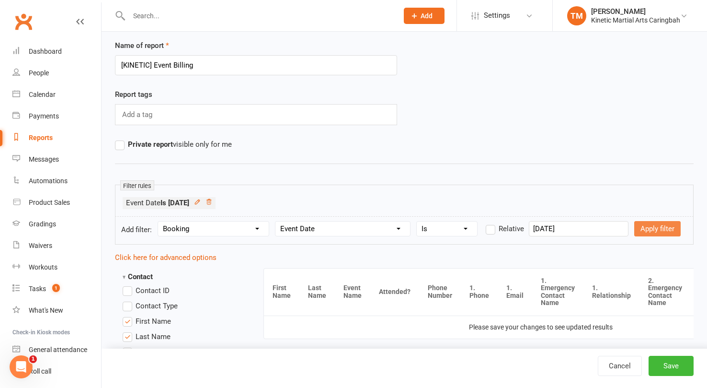
click at [651, 226] on button "Apply filter" at bounding box center [657, 228] width 46 height 15
select select
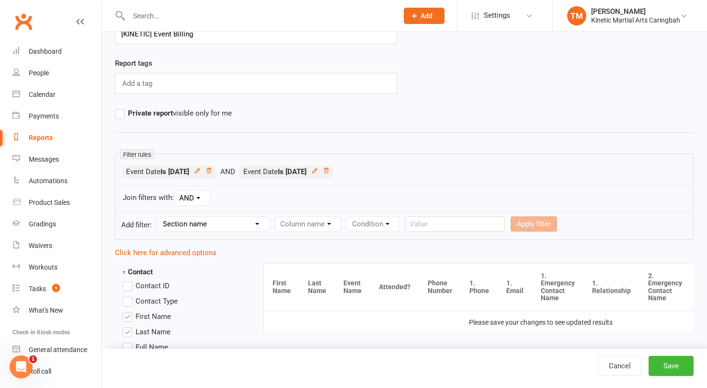
scroll to position [59, 0]
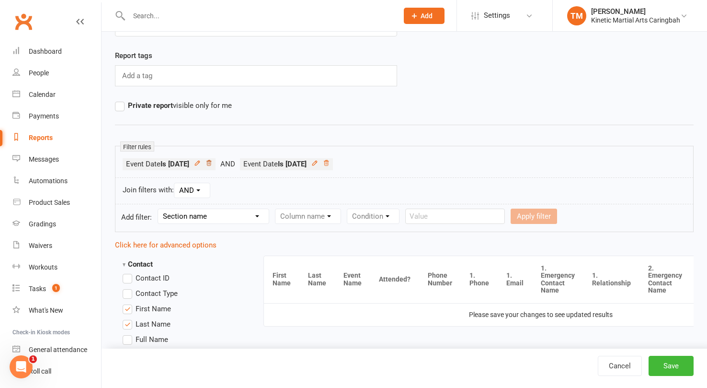
click at [212, 163] on icon at bounding box center [209, 163] width 7 height 7
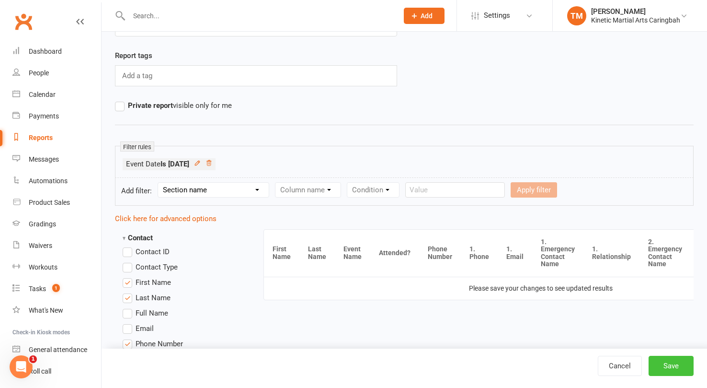
click at [682, 370] on button "Save" at bounding box center [671, 365] width 45 height 20
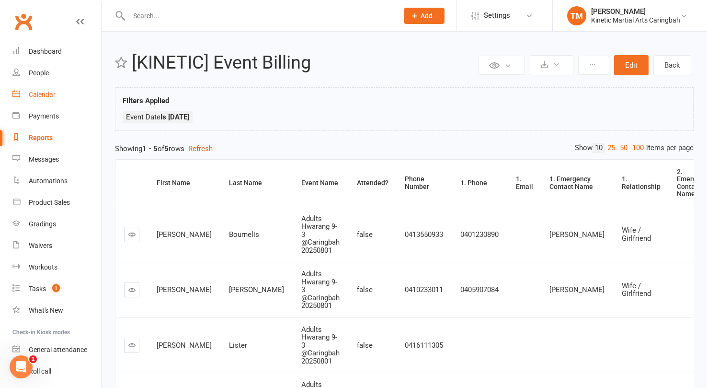
click at [45, 88] on link "Calendar" at bounding box center [56, 95] width 89 height 22
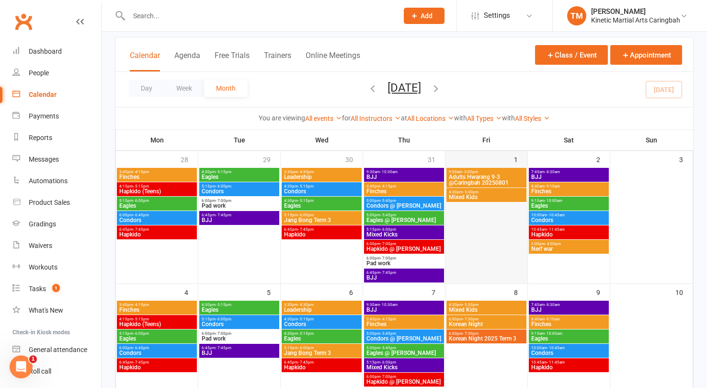
scroll to position [76, 0]
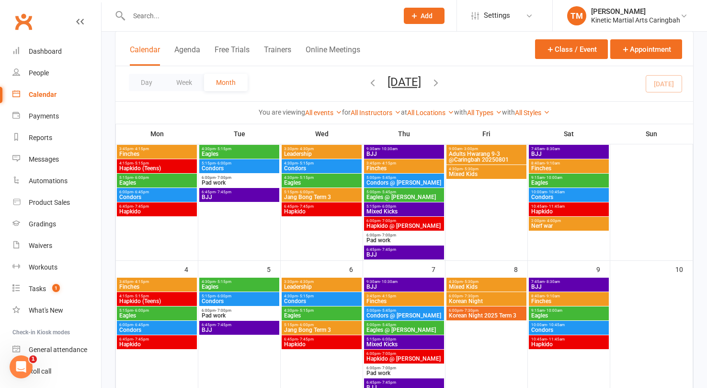
click at [491, 314] on span "Korean Night 2025 Term 3" at bounding box center [486, 315] width 76 height 6
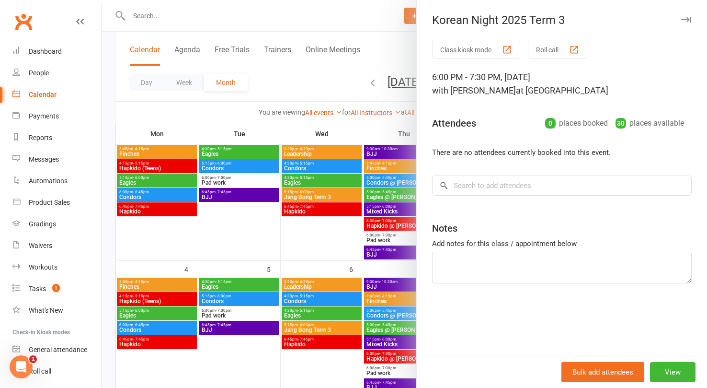
click at [351, 256] on div at bounding box center [404, 194] width 605 height 388
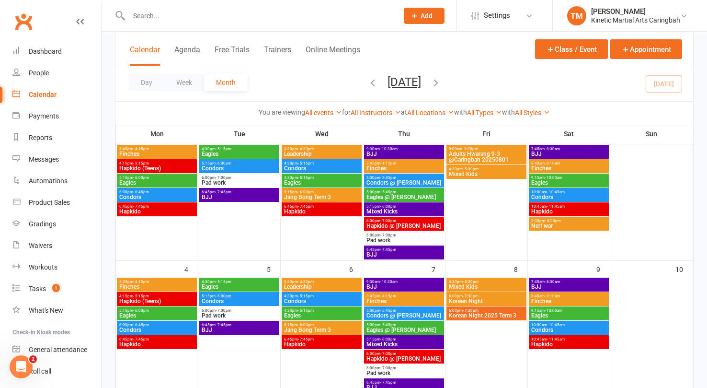
click at [498, 296] on span "6:00pm - 7:30pm" at bounding box center [486, 296] width 76 height 4
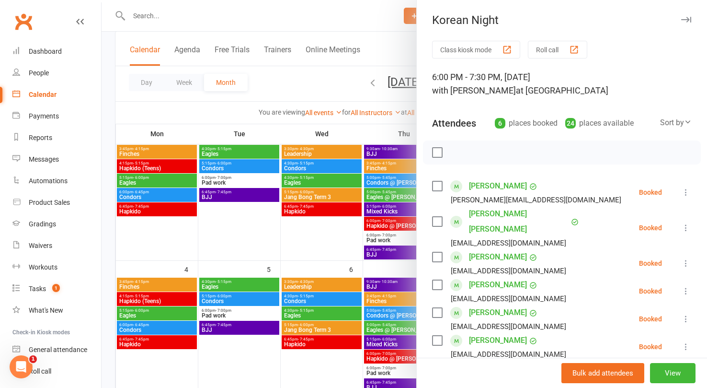
click at [499, 73] on div "6:00 PM - 7:30 PM, Friday, August, 8, 2025 with Trent Madsen at Caringbah" at bounding box center [562, 83] width 260 height 27
click at [505, 81] on div "6:00 PM - 7:30 PM, Friday, August, 8, 2025 with Trent Madsen at Caringbah" at bounding box center [562, 83] width 260 height 27
click at [684, 370] on button "View" at bounding box center [673, 373] width 46 height 20
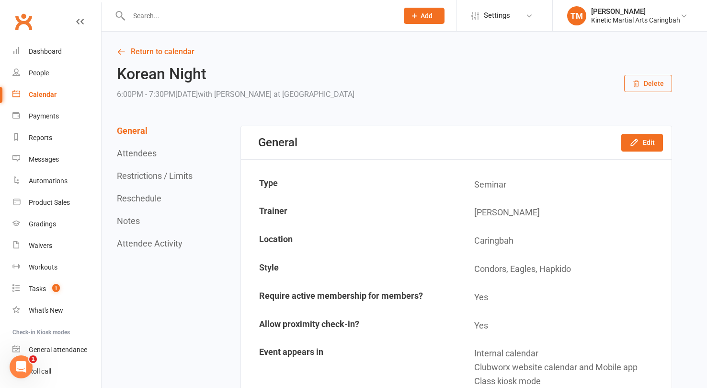
click at [643, 86] on button "Delete" at bounding box center [648, 83] width 48 height 17
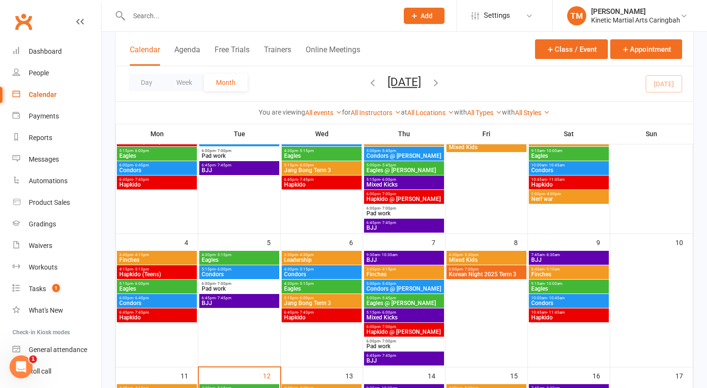
scroll to position [113, 0]
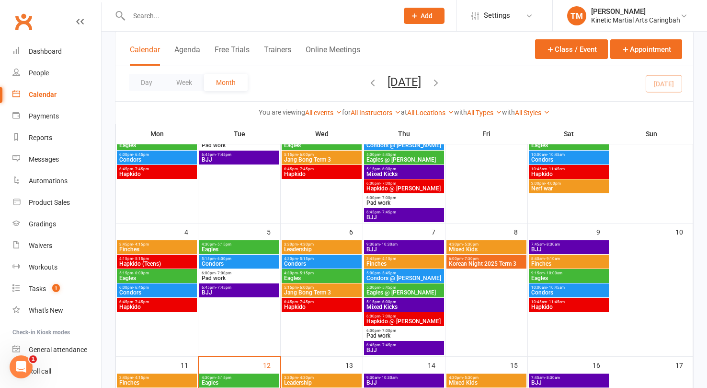
click at [468, 264] on span "Korean Night 2025 Term 3" at bounding box center [486, 264] width 76 height 6
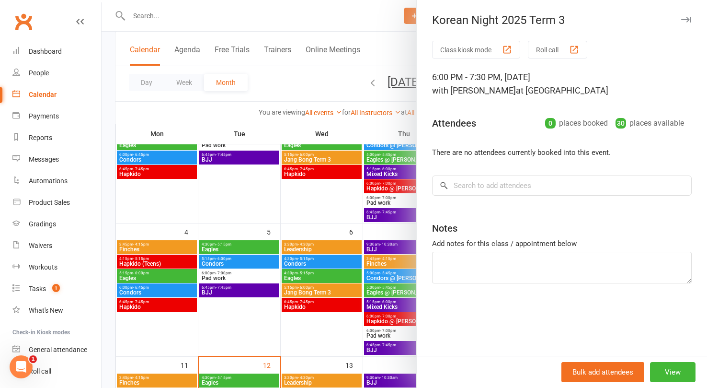
scroll to position [0, 0]
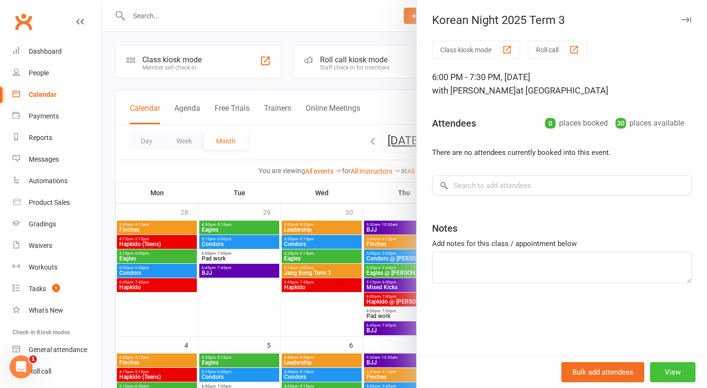
click at [668, 371] on button "View" at bounding box center [673, 372] width 46 height 20
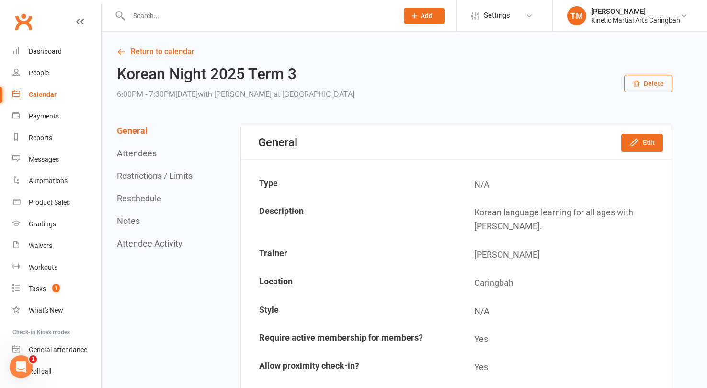
click at [656, 87] on button "Delete" at bounding box center [648, 83] width 48 height 17
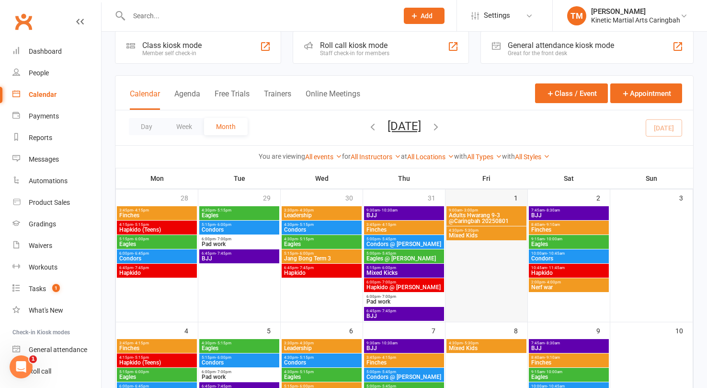
scroll to position [11, 0]
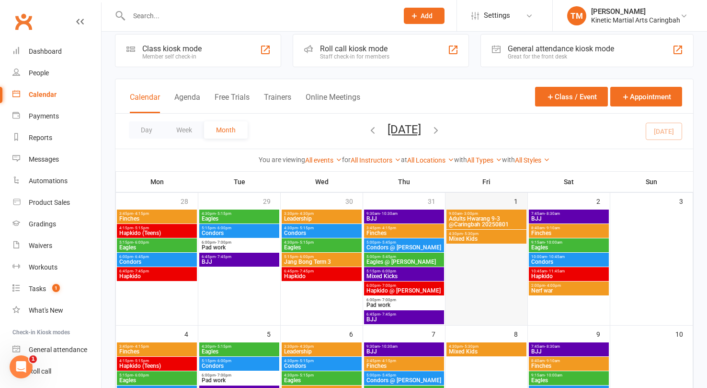
click at [504, 275] on div at bounding box center [486, 266] width 80 height 115
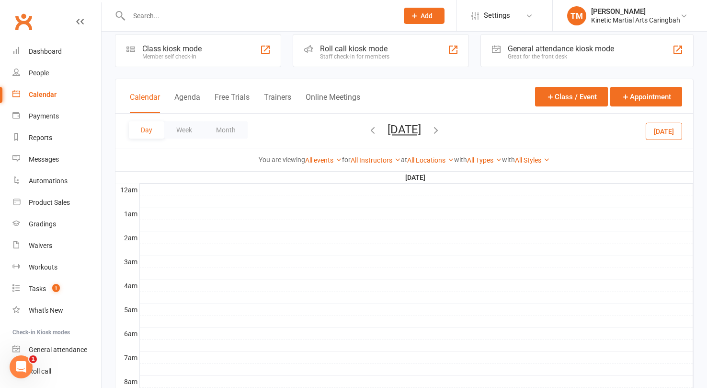
scroll to position [0, 0]
click at [552, 99] on icon "button" at bounding box center [550, 96] width 9 height 9
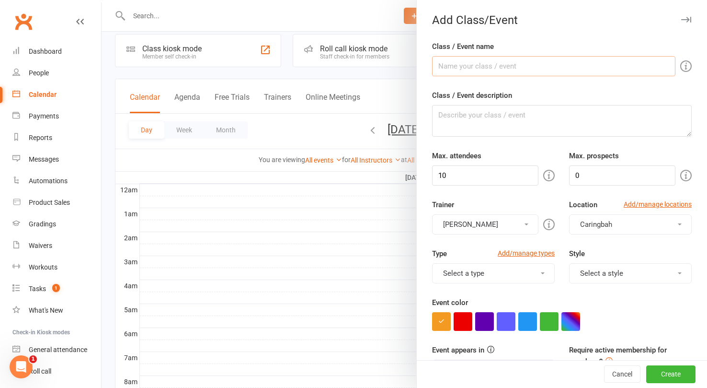
click at [468, 65] on input "Class / Event name" at bounding box center [553, 66] width 243 height 20
type input "Korean Night 2025 Term 3"
click at [512, 115] on textarea "Class / Event description" at bounding box center [562, 121] width 260 height 32
click at [502, 174] on input "10" at bounding box center [485, 175] width 106 height 20
type input "1"
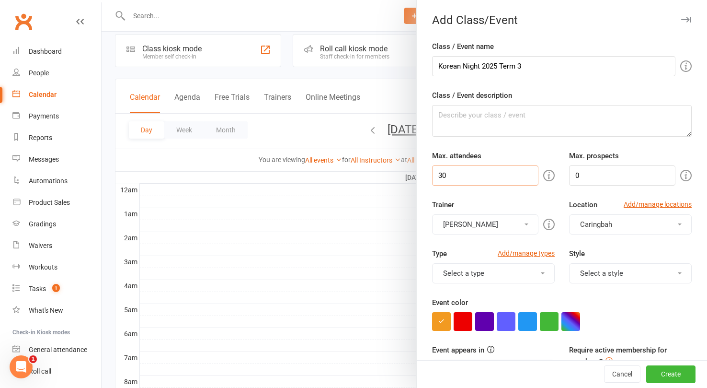
type input "30"
click at [521, 225] on button "[PERSON_NAME]" at bounding box center [485, 224] width 106 height 20
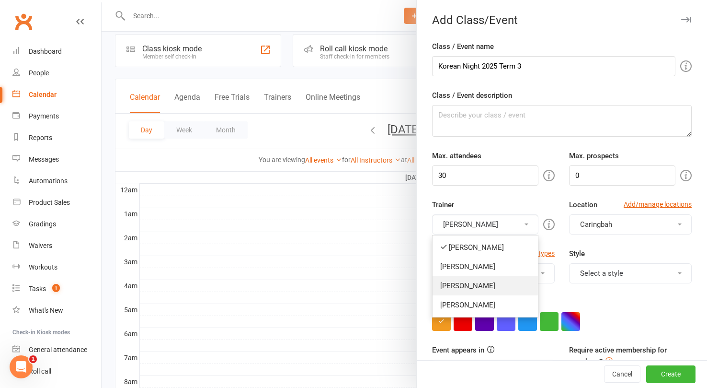
click at [500, 279] on link "[PERSON_NAME]" at bounding box center [485, 285] width 105 height 19
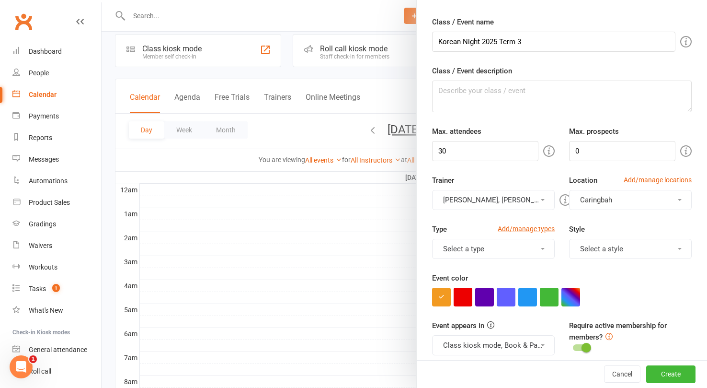
scroll to position [36, 0]
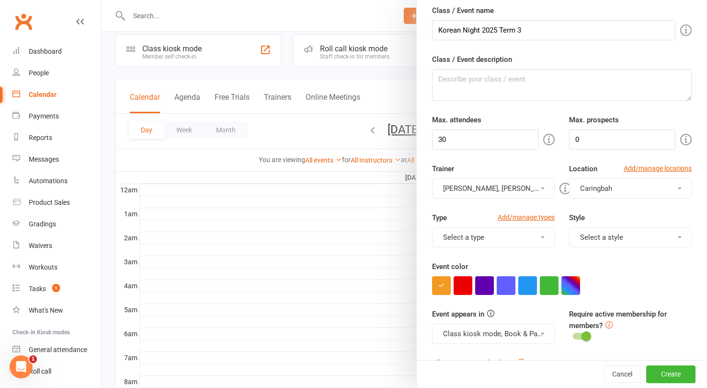
click at [546, 237] on button "Select a type" at bounding box center [493, 237] width 123 height 20
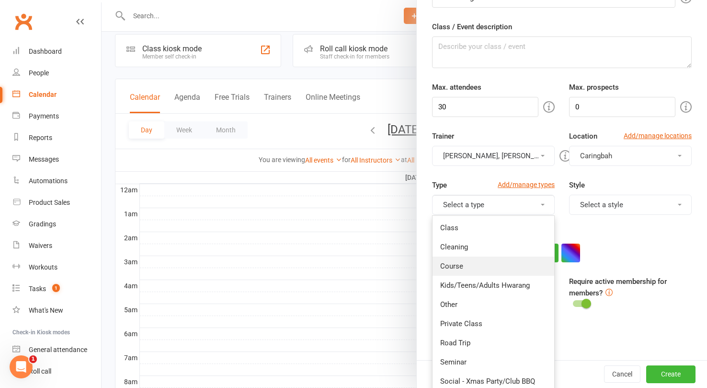
scroll to position [78, 0]
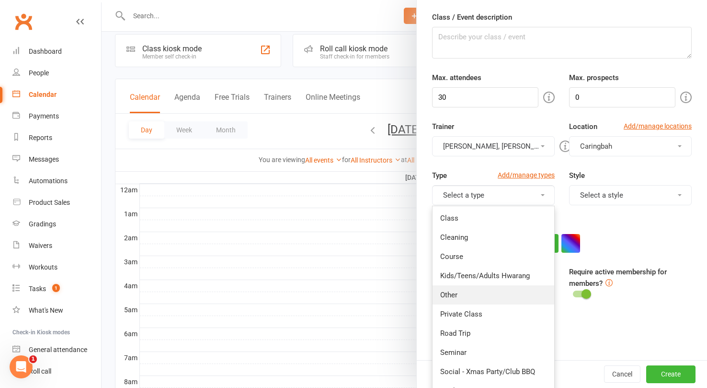
click at [502, 290] on link "Other" at bounding box center [494, 294] width 122 height 19
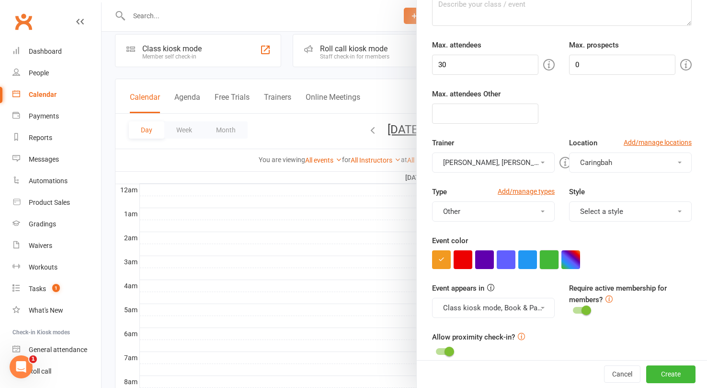
scroll to position [135, 0]
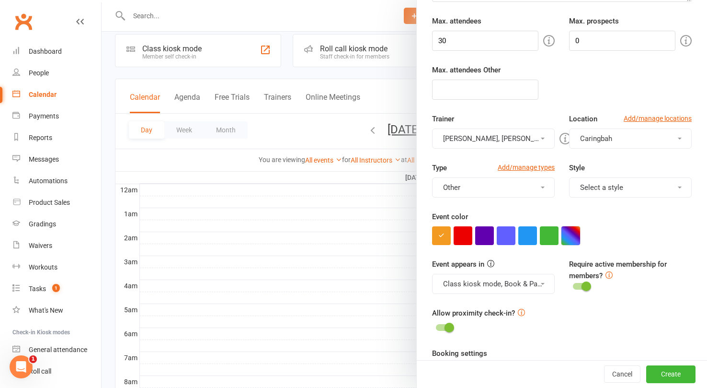
click at [572, 235] on button "button" at bounding box center [570, 235] width 19 height 19
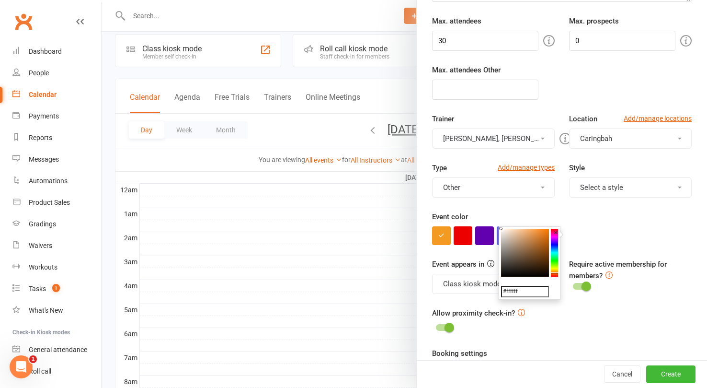
click at [554, 273] on colorpicker-hue at bounding box center [554, 252] width 7 height 48
type input "#c27025"
click at [540, 240] on colorpicker-saturation at bounding box center [525, 252] width 48 height 48
click at [618, 218] on div "Event color" at bounding box center [562, 228] width 260 height 34
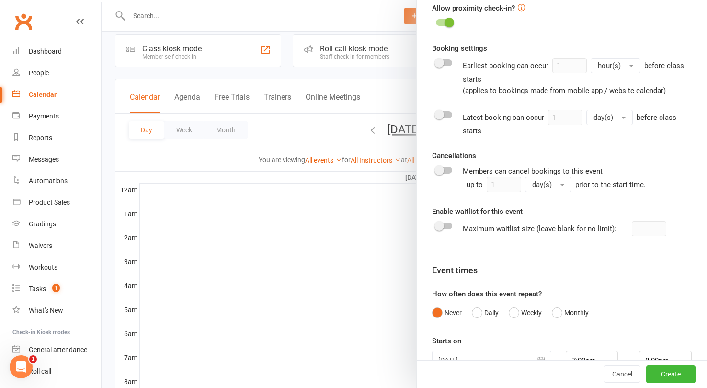
scroll to position [465, 0]
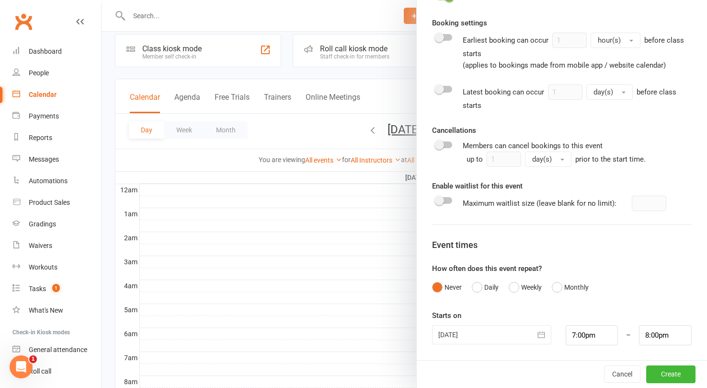
click at [473, 330] on div at bounding box center [491, 334] width 119 height 19
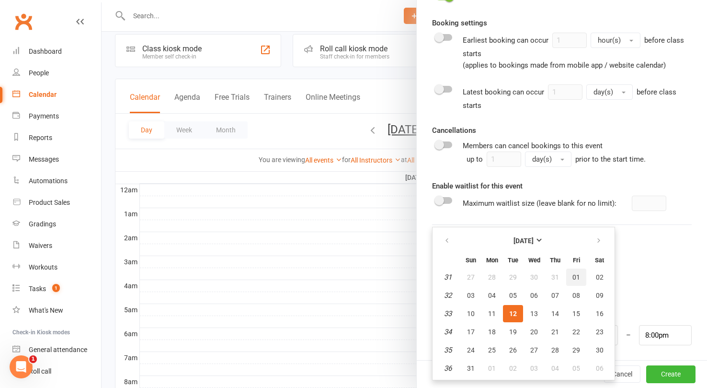
click at [576, 273] on span "01" at bounding box center [576, 277] width 8 height 8
type input "[DATE]"
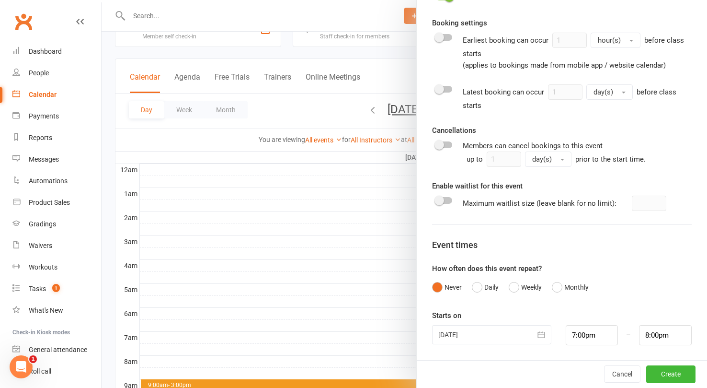
scroll to position [36, 0]
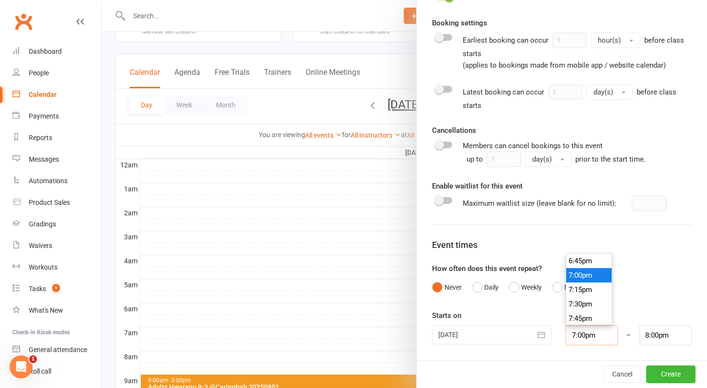
drag, startPoint x: 602, startPoint y: 332, endPoint x: 538, endPoint y: 331, distance: 64.2
click at [538, 331] on div "01 Aug 2025 August 2025 Sun Mon Tue Wed Thu Fri Sat 31 27 28 29 30 31 01 02 32 …" at bounding box center [562, 335] width 274 height 20
type input "6:00pm"
type input "7:00pm"
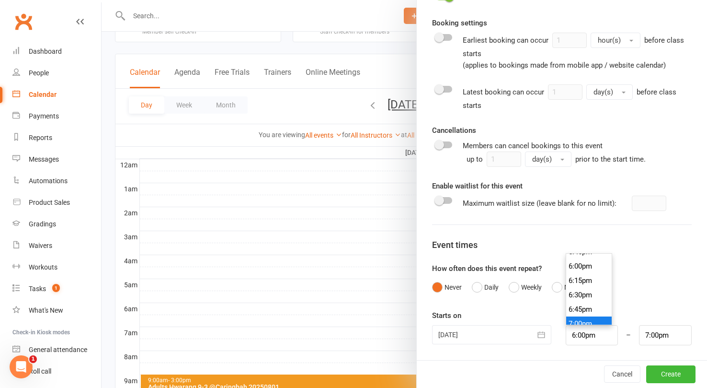
click at [594, 268] on li "6:00pm" at bounding box center [589, 266] width 46 height 14
click at [672, 374] on button "Create" at bounding box center [670, 373] width 49 height 17
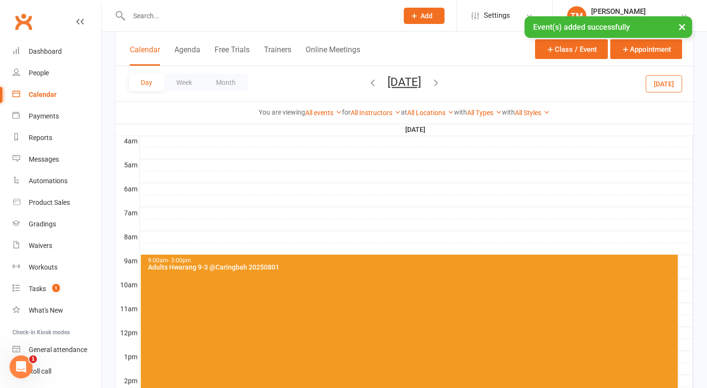
scroll to position [178, 0]
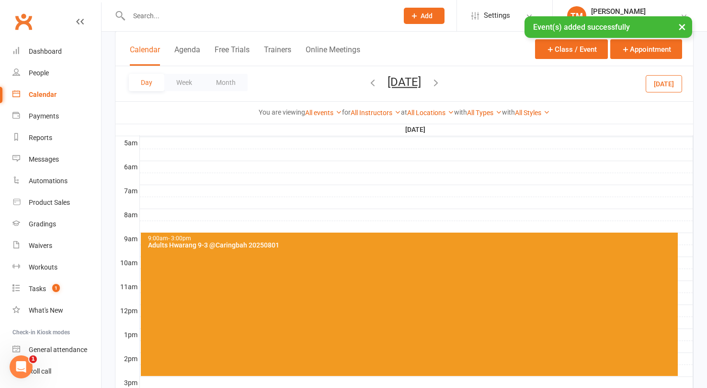
click at [420, 245] on div "Adults Hwarang 9-3 @Caringbah 20250801" at bounding box center [412, 244] width 529 height 7
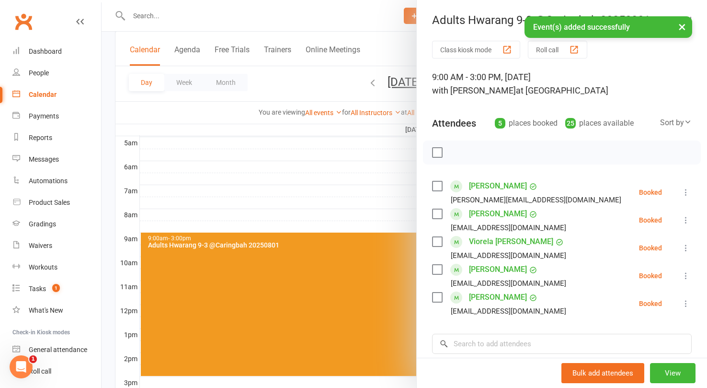
click at [369, 220] on div at bounding box center [404, 194] width 605 height 388
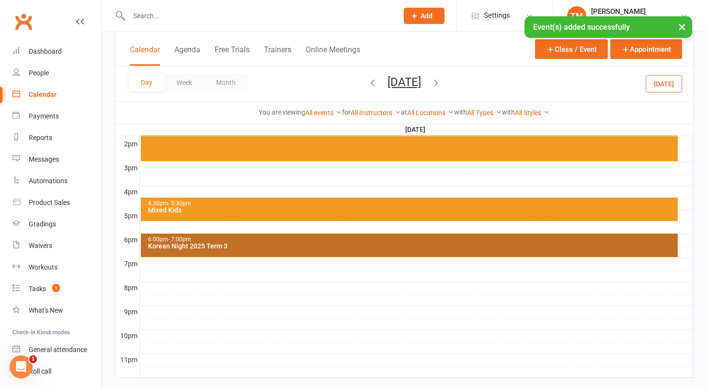
scroll to position [410, 0]
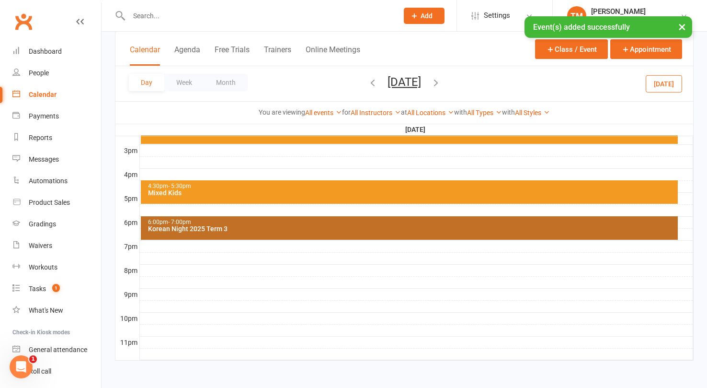
click at [318, 224] on div "6:00pm - 7:00pm" at bounding box center [412, 222] width 529 height 6
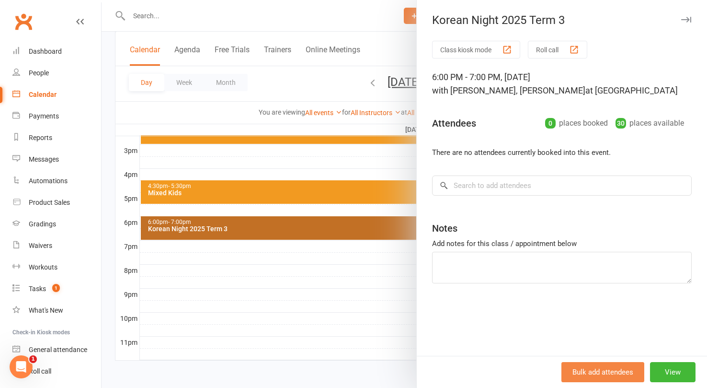
click at [619, 371] on button "Bulk add attendees" at bounding box center [602, 372] width 83 height 20
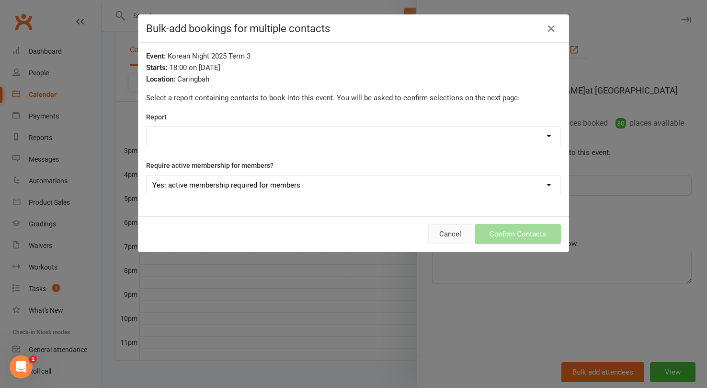
click at [448, 233] on button "Cancel" at bounding box center [450, 234] width 44 height 20
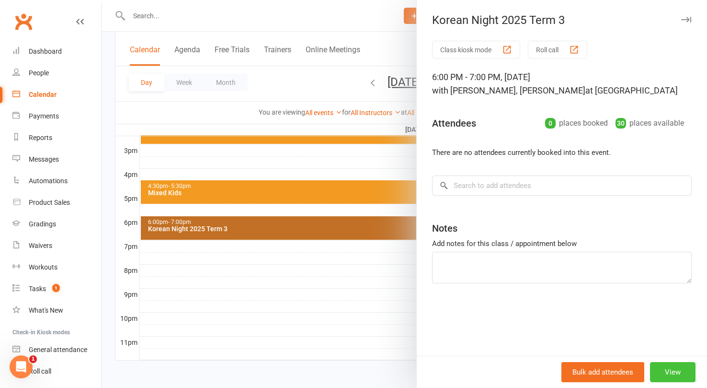
click at [681, 366] on button "View" at bounding box center [673, 372] width 46 height 20
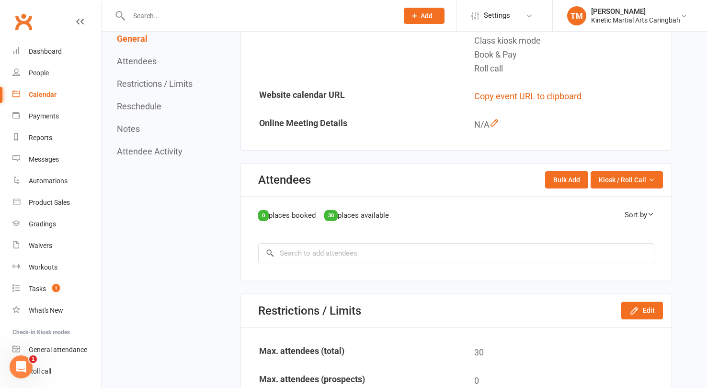
scroll to position [405, 0]
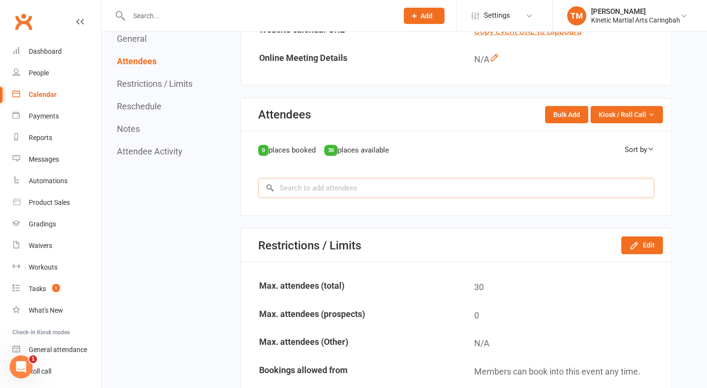
click at [495, 185] on input "search" at bounding box center [456, 188] width 396 height 20
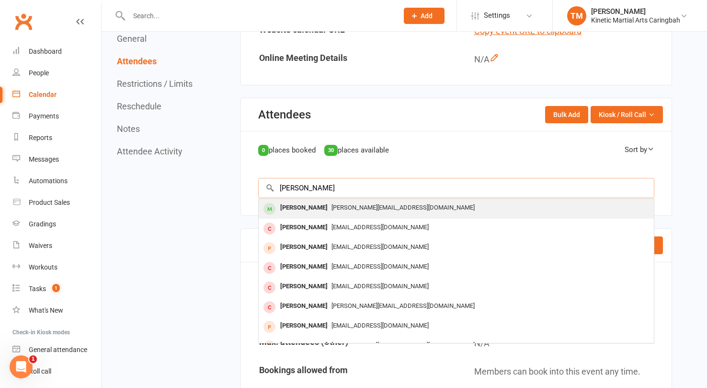
type input "daniel ad"
click at [453, 206] on div "[PERSON_NAME][EMAIL_ADDRESS][DOMAIN_NAME]" at bounding box center [457, 208] width 388 height 14
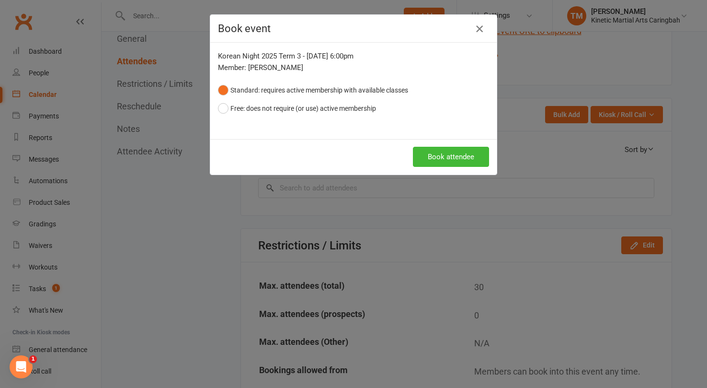
click at [481, 29] on icon "button" at bounding box center [479, 28] width 11 height 11
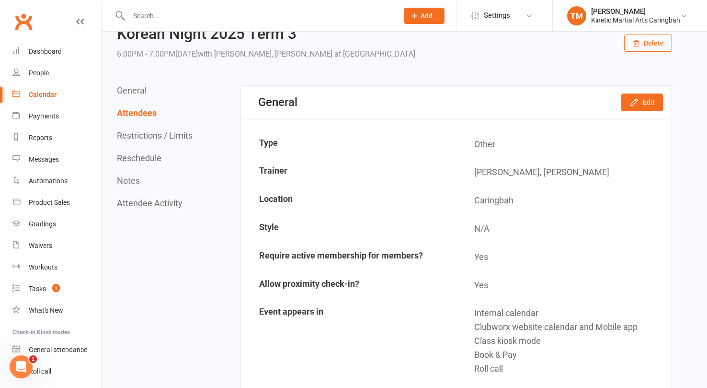
scroll to position [0, 0]
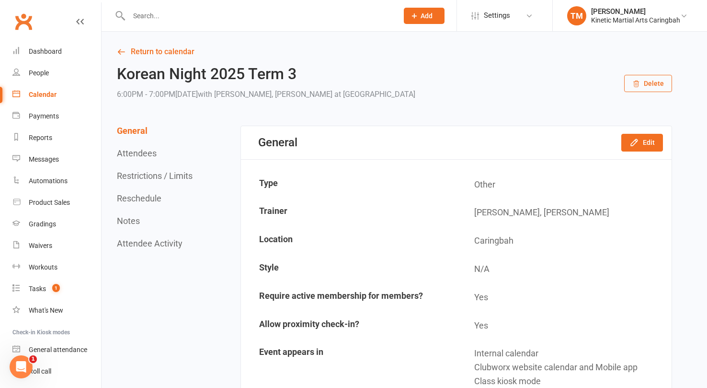
click at [146, 198] on button "Reschedule" at bounding box center [139, 198] width 45 height 10
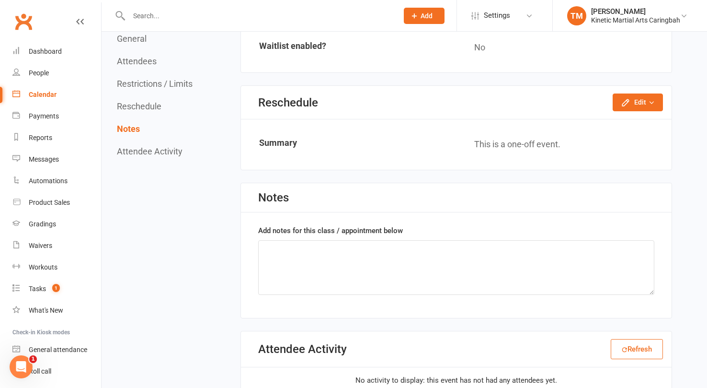
scroll to position [855, 0]
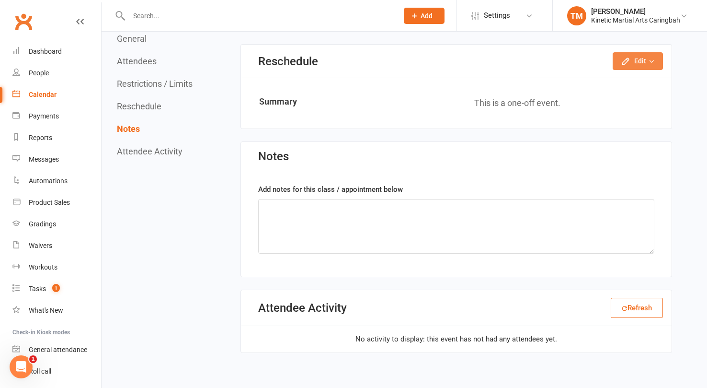
click at [629, 66] on icon "button" at bounding box center [626, 62] width 10 height 10
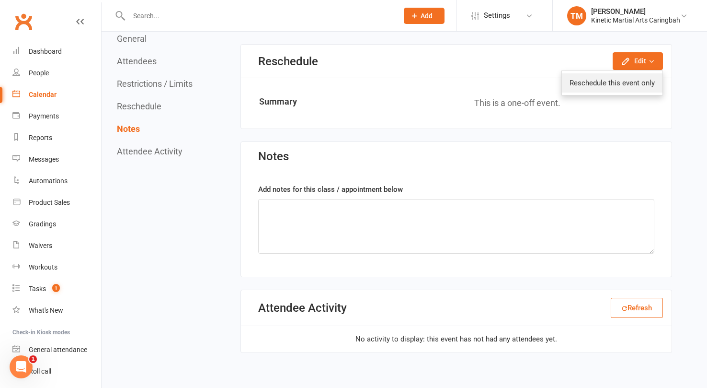
click at [610, 92] on link "Reschedule this event only" at bounding box center [612, 82] width 101 height 19
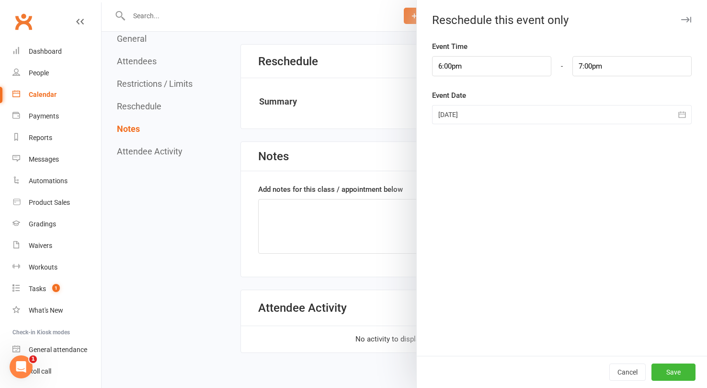
click at [470, 110] on div at bounding box center [562, 114] width 260 height 19
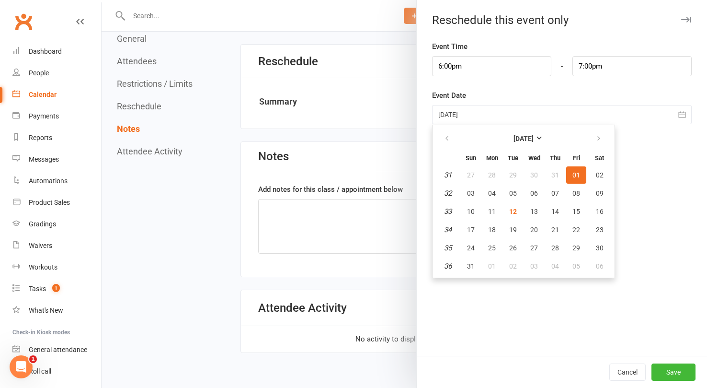
click at [669, 157] on div "Event Time 6:00pm - 7:00pm Event Date 01 Aug 2025 August 2025 Sun Mon Tue Wed T…" at bounding box center [562, 198] width 290 height 315
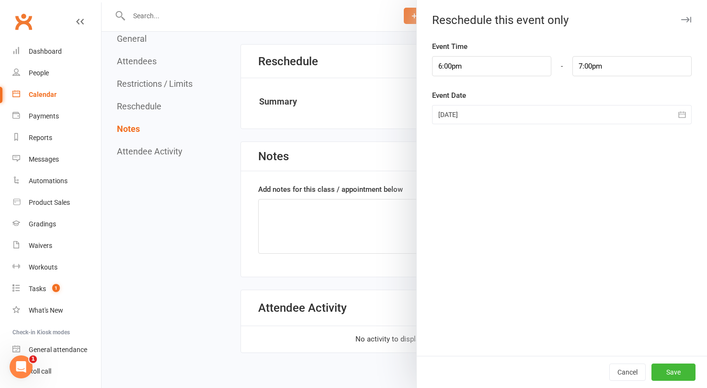
click at [684, 18] on icon "button" at bounding box center [686, 20] width 10 height 6
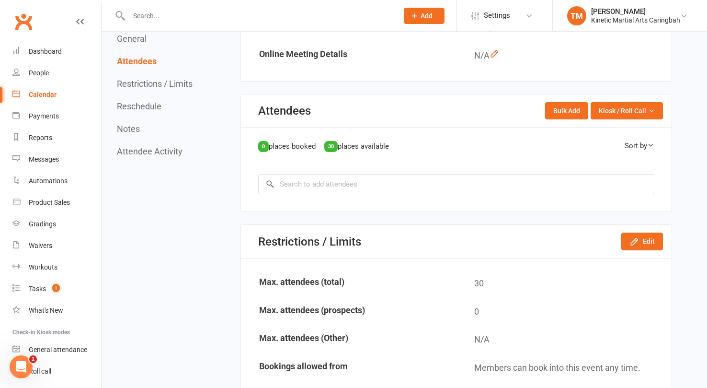
scroll to position [416, 0]
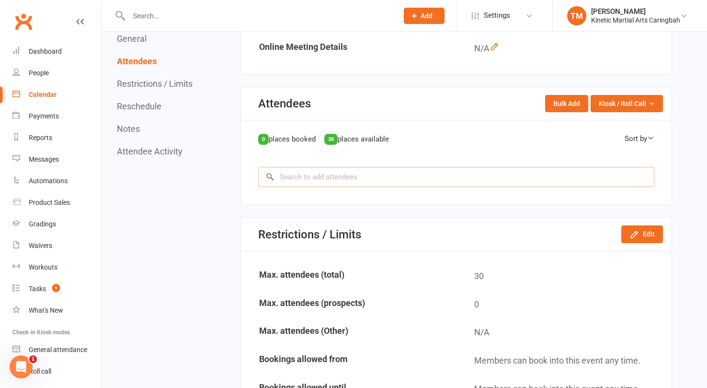
click at [443, 182] on input "search" at bounding box center [456, 177] width 396 height 20
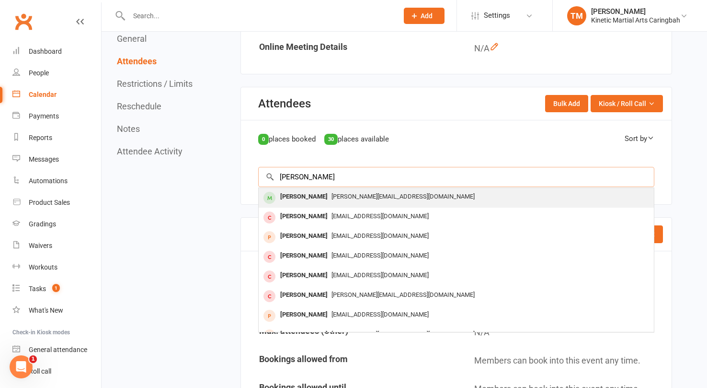
type input "daniel ad"
click at [387, 192] on div "[PERSON_NAME][EMAIL_ADDRESS][DOMAIN_NAME]" at bounding box center [457, 197] width 388 height 14
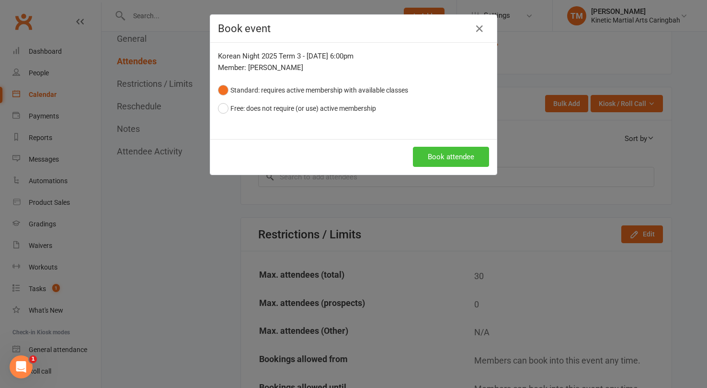
click at [438, 150] on button "Book attendee" at bounding box center [451, 157] width 76 height 20
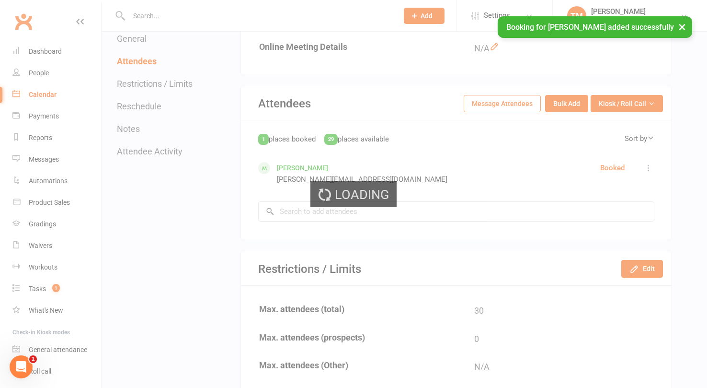
click at [365, 182] on span "Loading" at bounding box center [362, 195] width 54 height 26
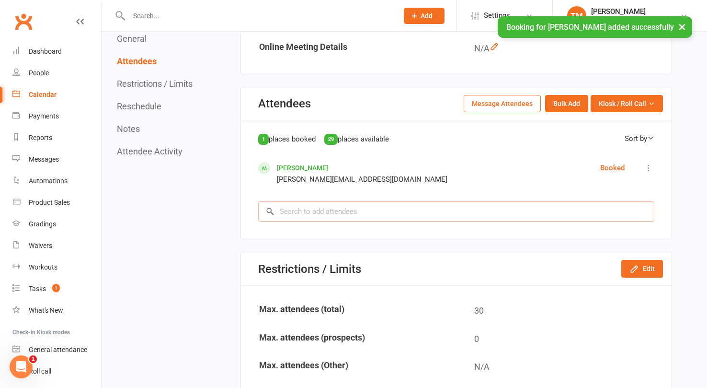
click at [368, 215] on input "search" at bounding box center [456, 211] width 396 height 20
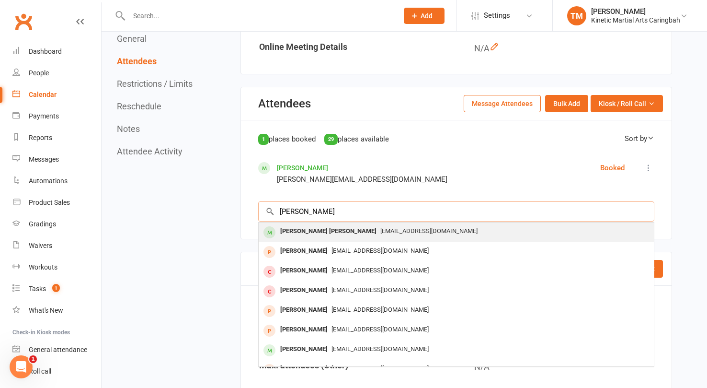
type input "novak"
click at [380, 227] on span "[EMAIL_ADDRESS][DOMAIN_NAME]" at bounding box center [428, 230] width 97 height 7
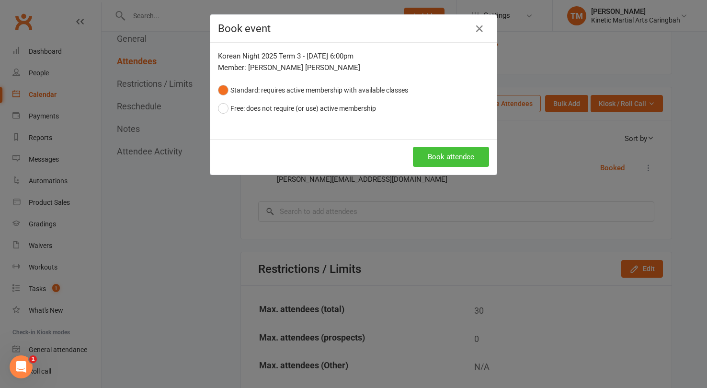
click at [457, 150] on button "Book attendee" at bounding box center [451, 157] width 76 height 20
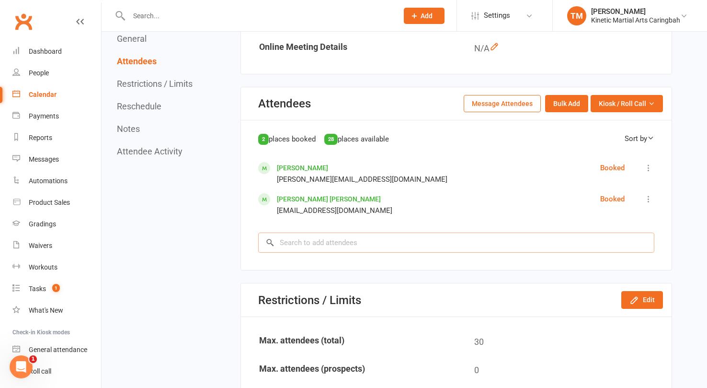
click at [383, 245] on input "search" at bounding box center [456, 242] width 396 height 20
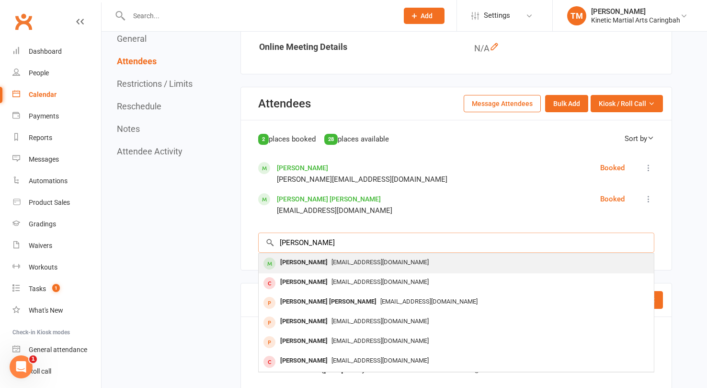
type input "spencer hew"
click at [342, 263] on span "[EMAIL_ADDRESS][DOMAIN_NAME]" at bounding box center [379, 261] width 97 height 7
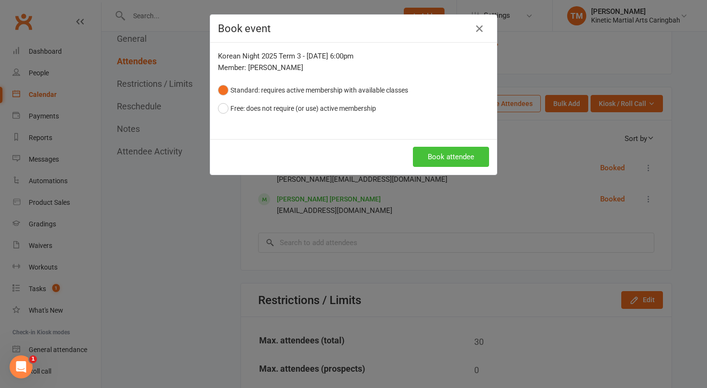
click at [444, 160] on button "Book attendee" at bounding box center [451, 157] width 76 height 20
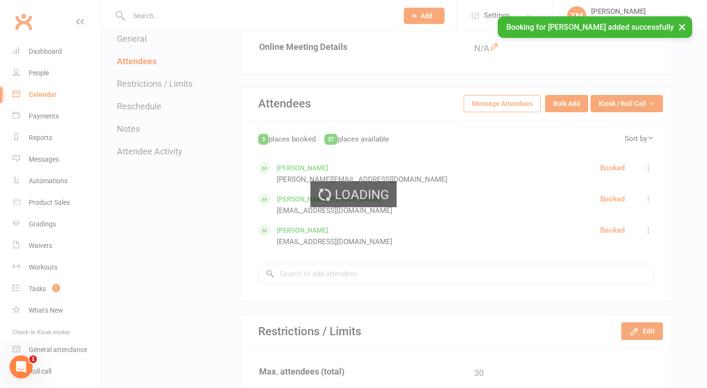
click at [393, 246] on div "Loading" at bounding box center [353, 194] width 707 height 388
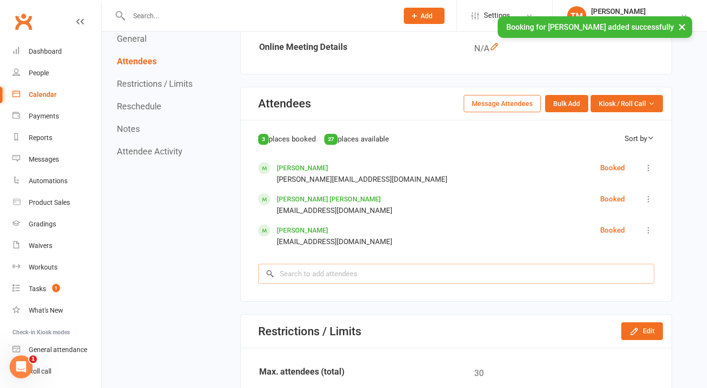
click at [381, 283] on input "search" at bounding box center [456, 273] width 396 height 20
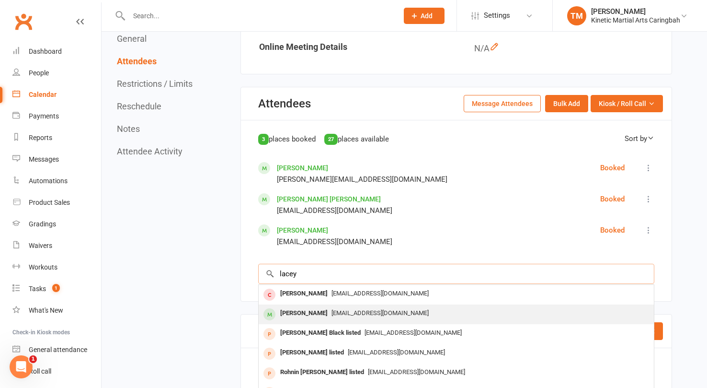
type input "lacey"
click at [368, 305] on div "Lacey Johnson laceyjohnson37@gmail.com" at bounding box center [456, 314] width 395 height 20
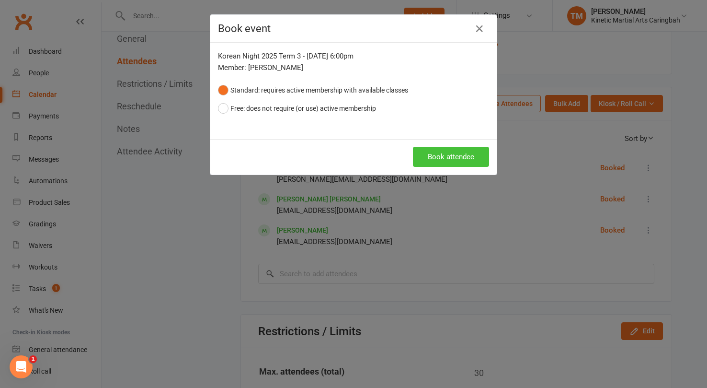
click at [437, 157] on button "Book attendee" at bounding box center [451, 157] width 76 height 20
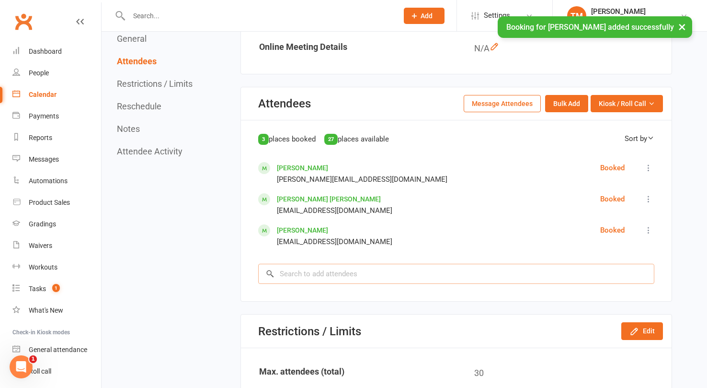
click at [354, 275] on input "search" at bounding box center [456, 273] width 396 height 20
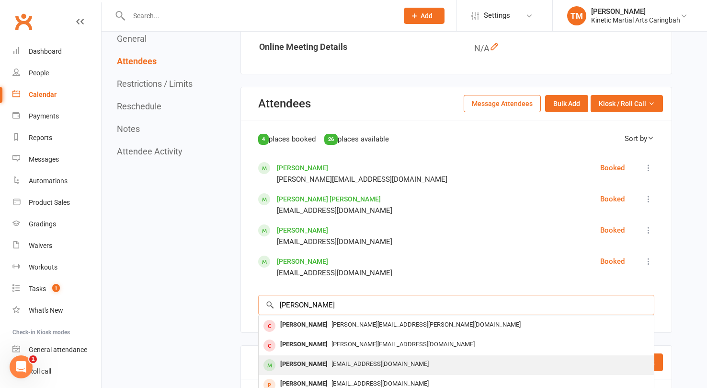
type input "alex mad"
click at [363, 361] on span "[EMAIL_ADDRESS][DOMAIN_NAME]" at bounding box center [379, 363] width 97 height 7
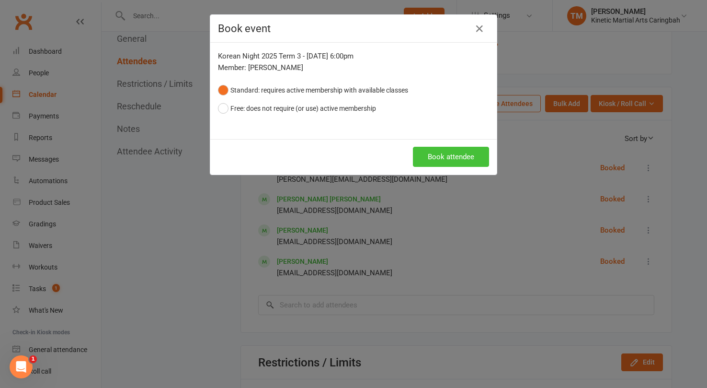
click at [462, 152] on button "Book attendee" at bounding box center [451, 157] width 76 height 20
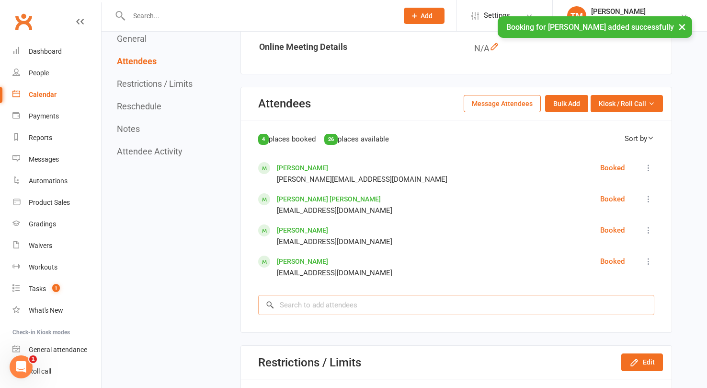
click at [379, 308] on input "search" at bounding box center [456, 305] width 396 height 20
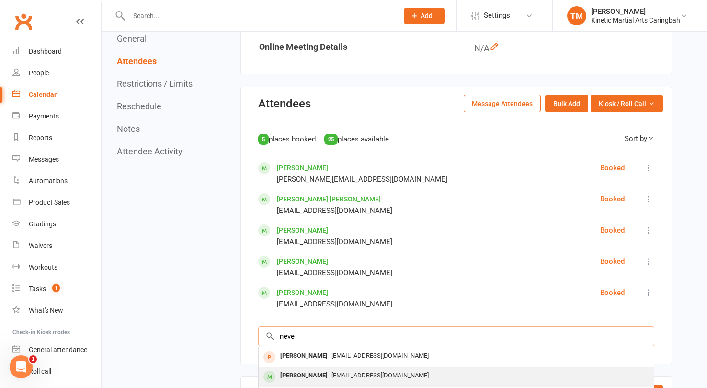
type input "neve"
click at [367, 370] on div "[EMAIL_ADDRESS][DOMAIN_NAME]" at bounding box center [457, 375] width 388 height 14
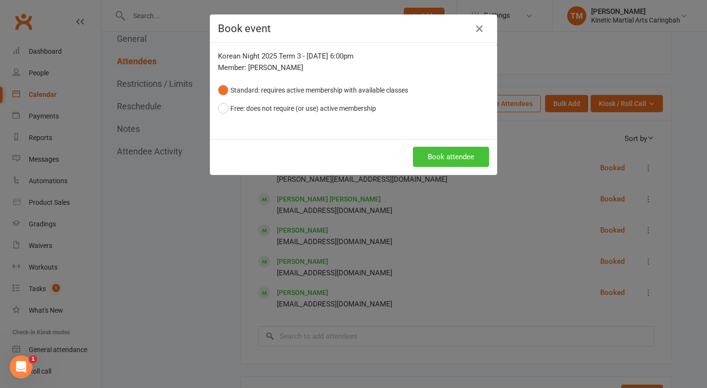
click at [462, 152] on button "Book attendee" at bounding box center [451, 157] width 76 height 20
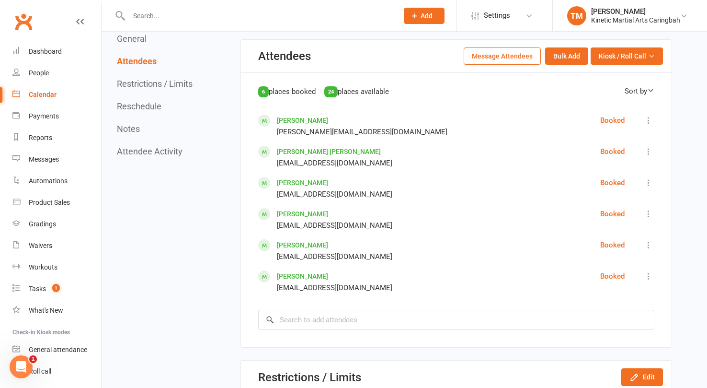
scroll to position [507, 0]
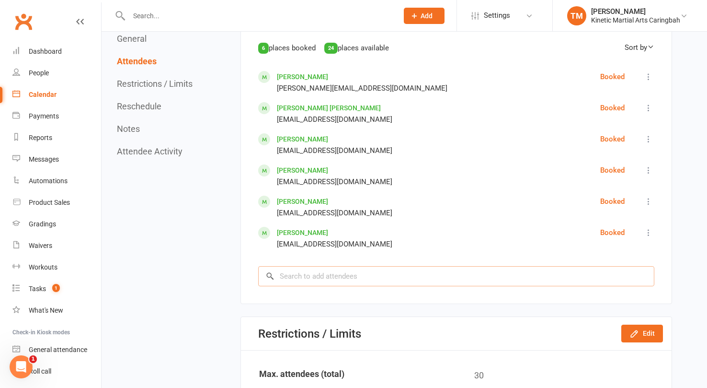
click at [316, 278] on input "search" at bounding box center [456, 276] width 396 height 20
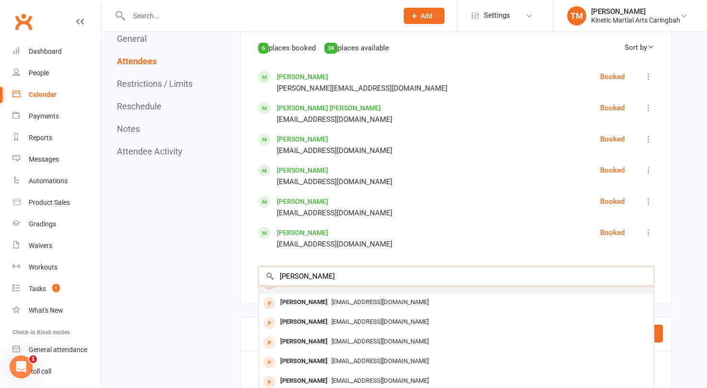
scroll to position [0, 0]
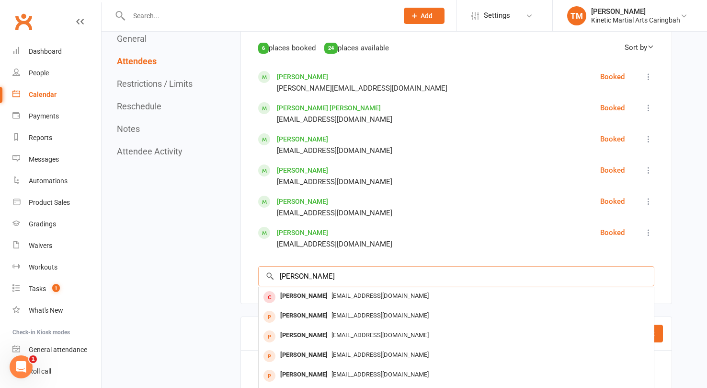
type input "joe"
type input "j"
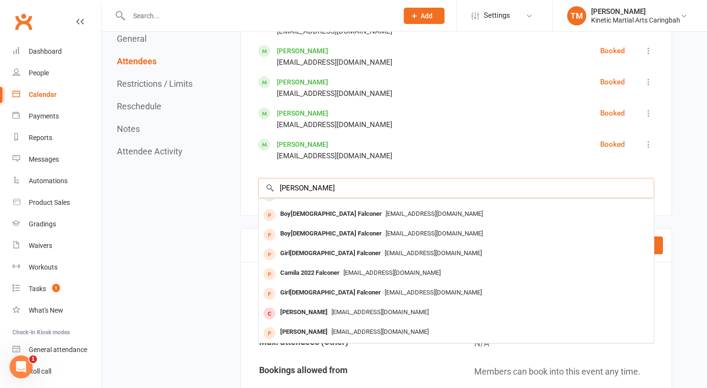
scroll to position [53, 0]
drag, startPoint x: 330, startPoint y: 183, endPoint x: 275, endPoint y: 183, distance: 54.6
click at [275, 183] on input "joe falcon" at bounding box center [456, 188] width 396 height 20
type input "falconer"
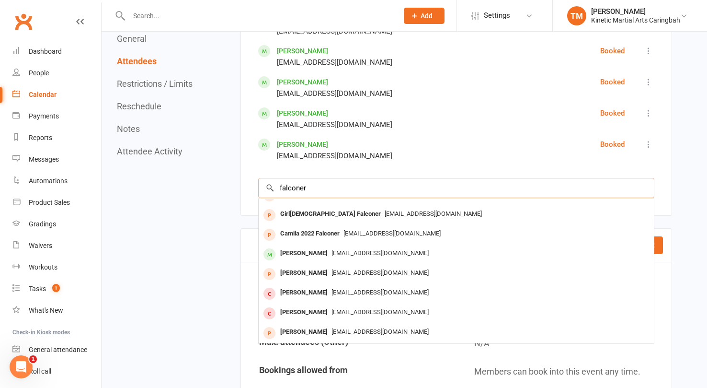
click at [645, 187] on input "falconer" at bounding box center [456, 188] width 396 height 20
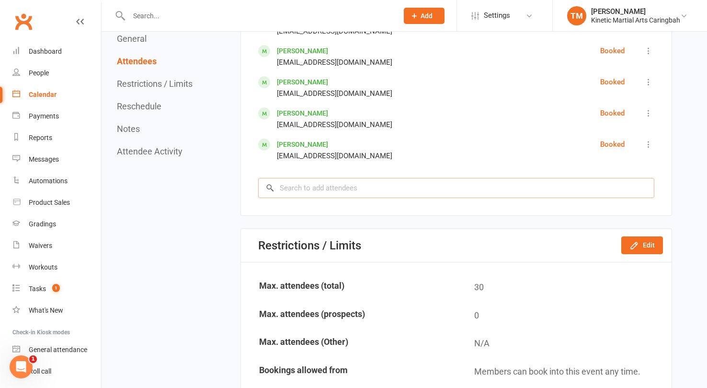
click at [492, 183] on input "search" at bounding box center [456, 188] width 396 height 20
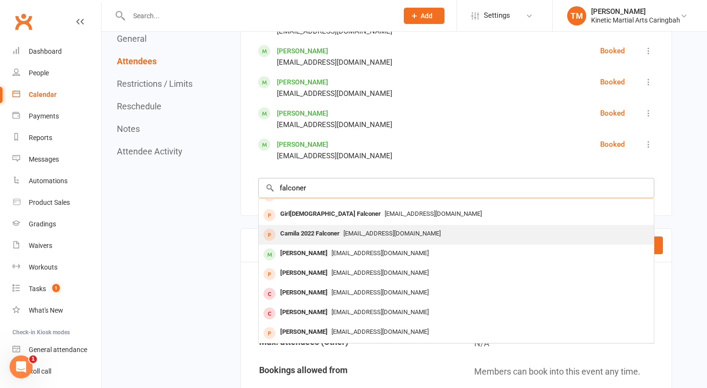
scroll to position [0, 0]
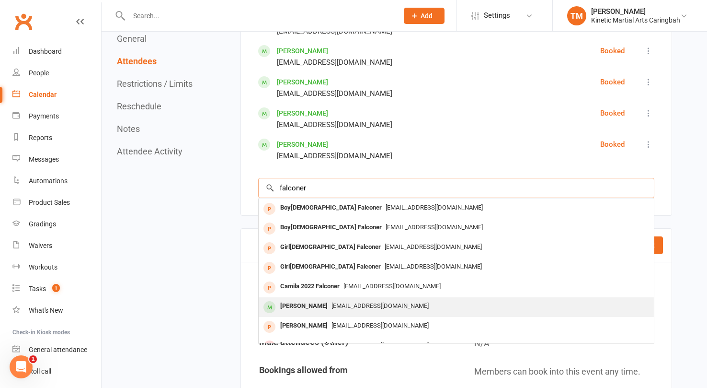
type input "falconer"
click at [416, 309] on div "[EMAIL_ADDRESS][DOMAIN_NAME]" at bounding box center [457, 306] width 388 height 14
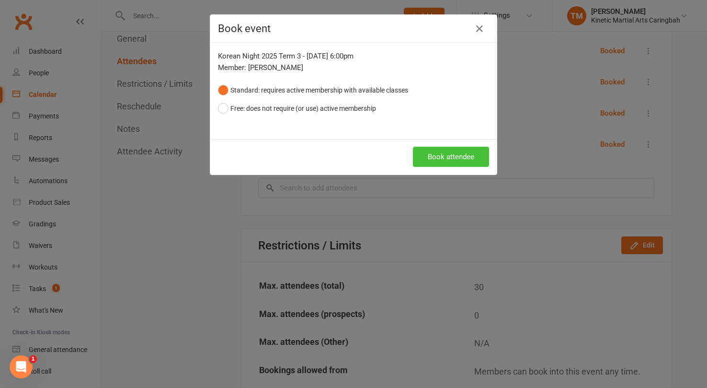
click at [458, 151] on button "Book attendee" at bounding box center [451, 157] width 76 height 20
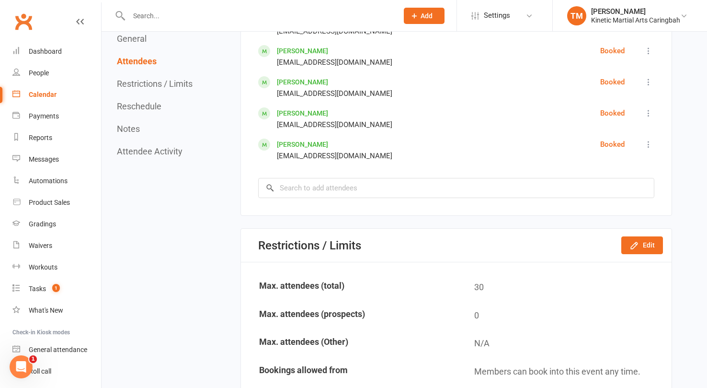
click at [129, 11] on input "text" at bounding box center [258, 15] width 265 height 13
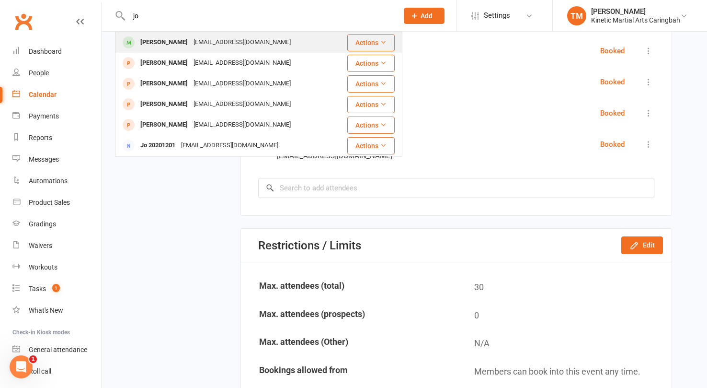
type input "jo"
click at [134, 48] on div at bounding box center [129, 42] width 18 height 16
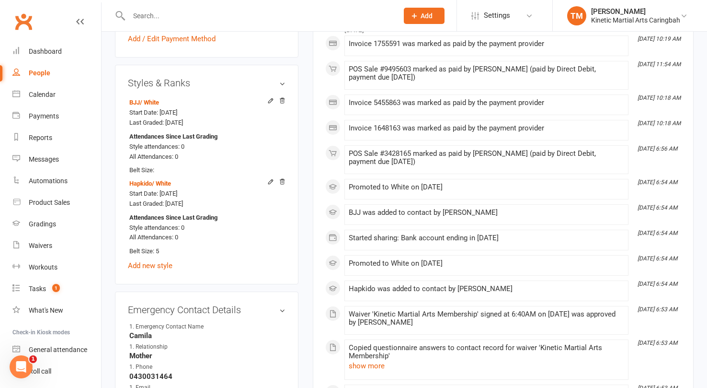
scroll to position [455, 0]
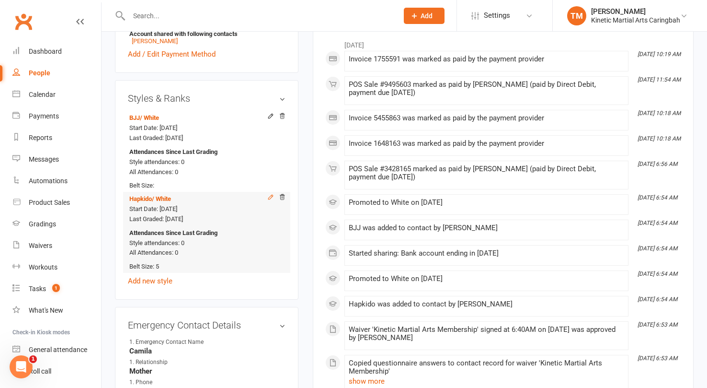
click at [269, 196] on icon at bounding box center [270, 197] width 7 height 7
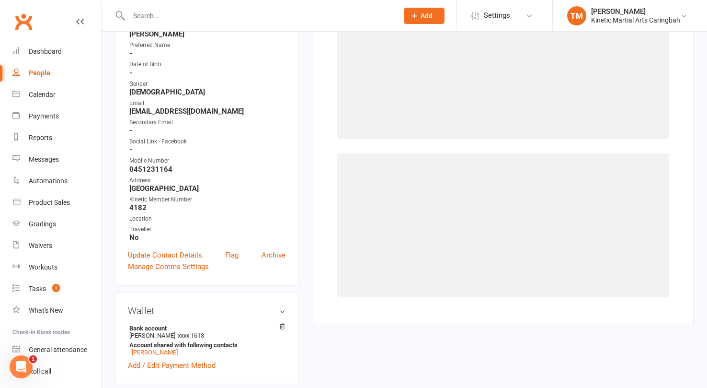
scroll to position [73, 0]
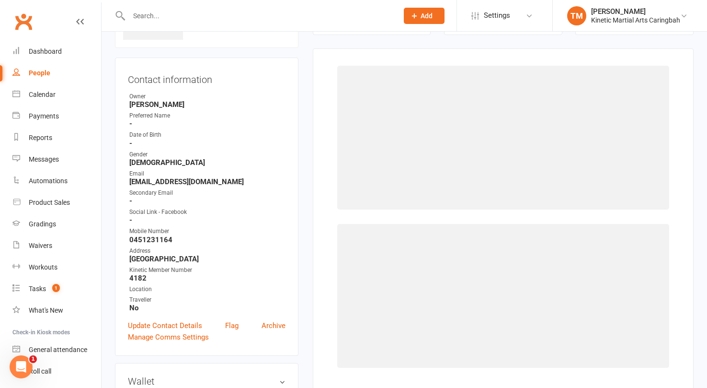
select select "2519"
select select "25818"
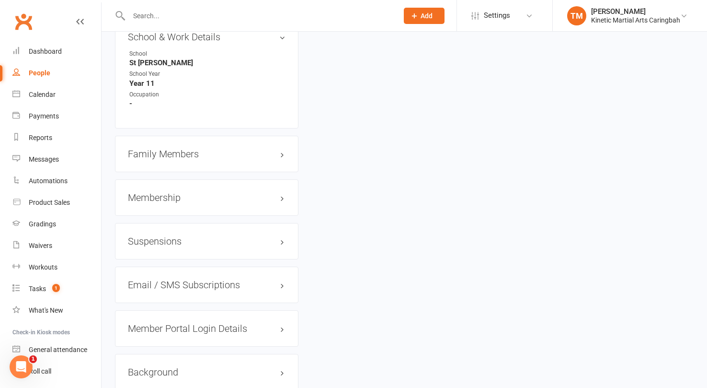
scroll to position [1200, 0]
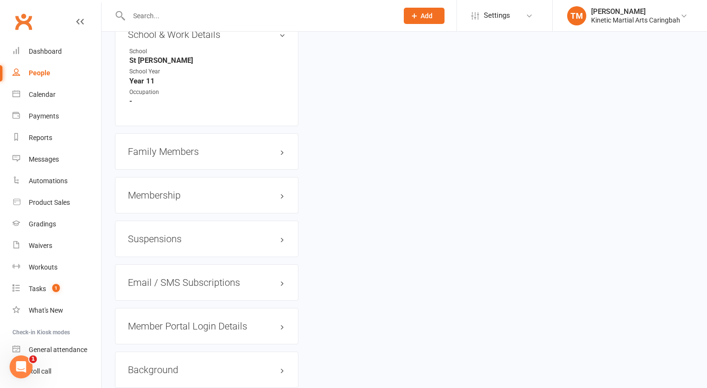
click at [278, 190] on h3 "Membership" at bounding box center [207, 195] width 158 height 11
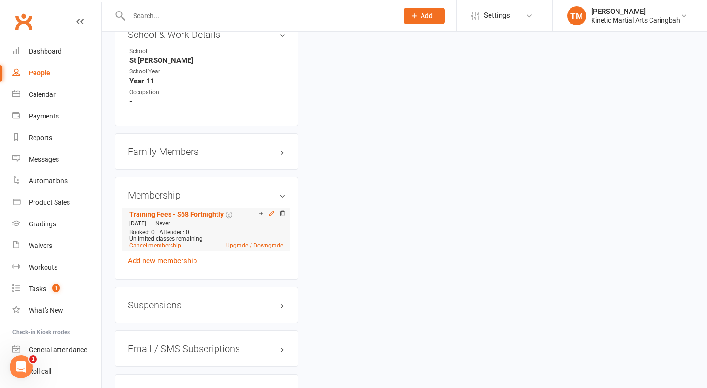
click at [271, 210] on icon at bounding box center [271, 213] width 7 height 7
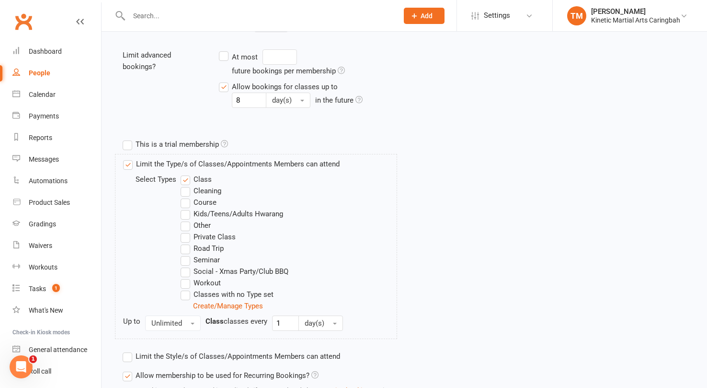
scroll to position [285, 0]
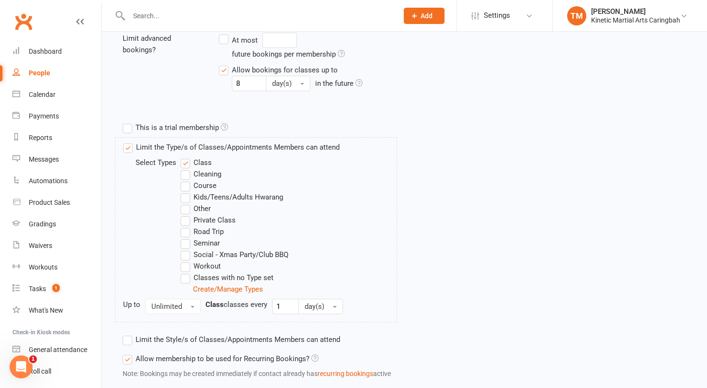
click at [130, 148] on label "Limit the Type/s of Classes/Appointments Members can attend" at bounding box center [231, 146] width 217 height 11
click at [129, 141] on input "Limit the Type/s of Classes/Appointments Members can attend" at bounding box center [126, 141] width 6 height 0
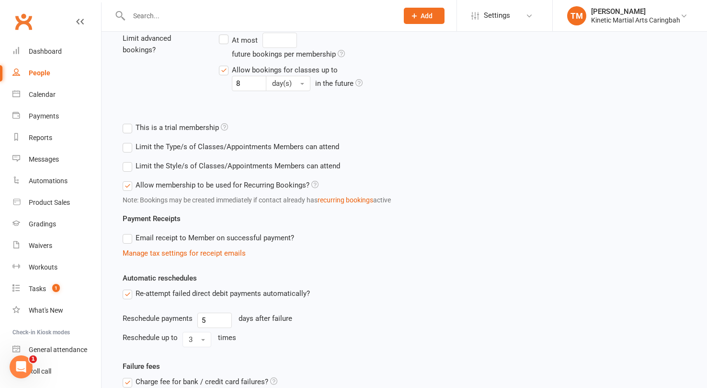
click at [117, 148] on div "Limit the Type/s of Classes/Appointments Members can attend Select Types Class …" at bounding box center [256, 146] width 282 height 19
click at [134, 144] on label "Limit the Type/s of Classes/Appointments Members can attend" at bounding box center [231, 146] width 217 height 11
click at [129, 141] on input "Limit the Type/s of Classes/Appointments Members can attend" at bounding box center [126, 141] width 6 height 0
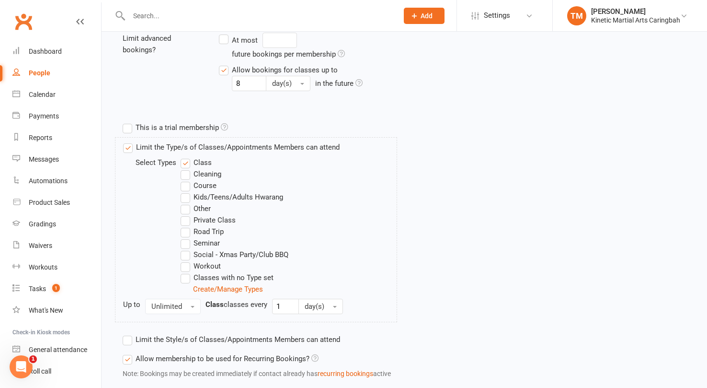
click at [125, 148] on label "Limit the Type/s of Classes/Appointments Members can attend" at bounding box center [231, 146] width 217 height 11
click at [125, 141] on input "Limit the Type/s of Classes/Appointments Members can attend" at bounding box center [126, 141] width 6 height 0
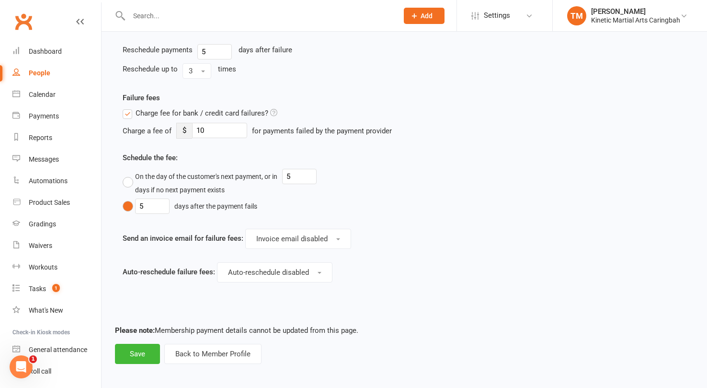
scroll to position [556, 0]
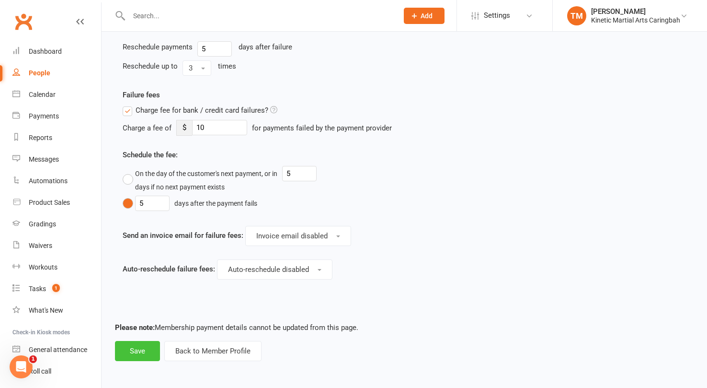
click at [142, 345] on button "Save" at bounding box center [137, 351] width 45 height 20
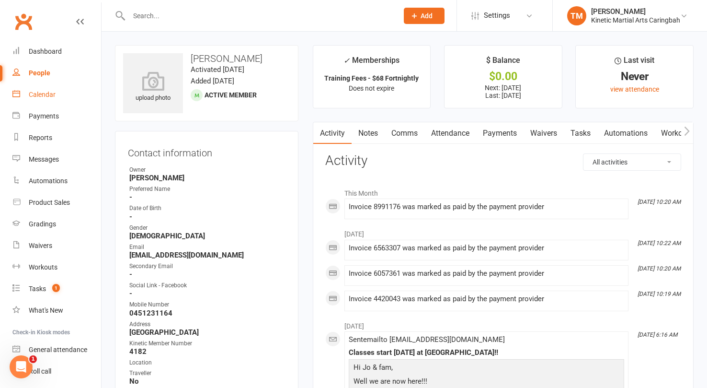
click at [48, 93] on div "Calendar" at bounding box center [42, 95] width 27 height 8
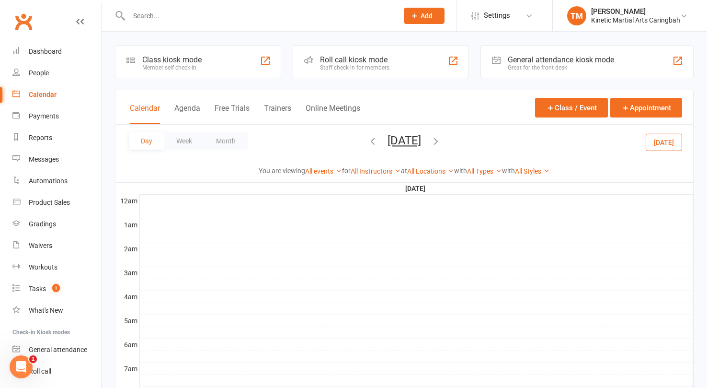
click at [41, 93] on div "Calendar" at bounding box center [43, 95] width 28 height 8
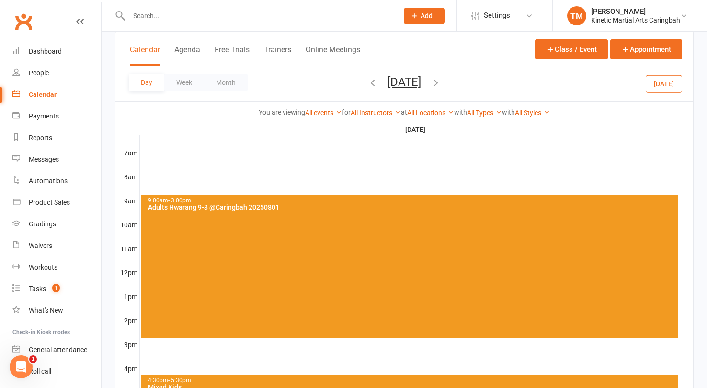
scroll to position [410, 0]
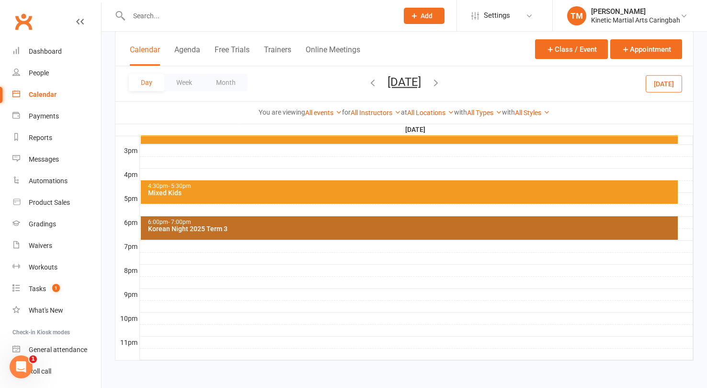
click at [401, 226] on div "Korean Night 2025 Term 3" at bounding box center [412, 228] width 529 height 7
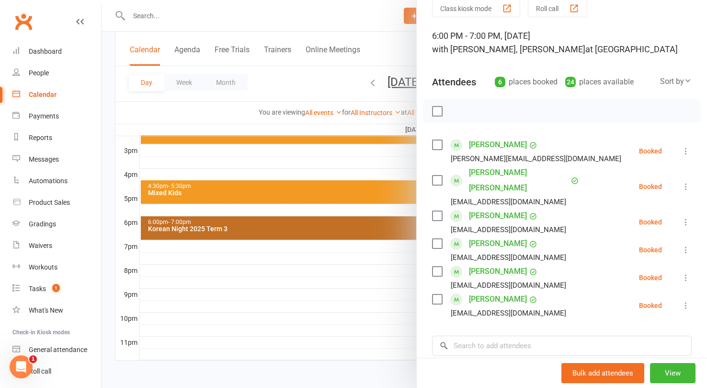
scroll to position [42, 0]
drag, startPoint x: 675, startPoint y: 375, endPoint x: 319, endPoint y: 346, distance: 357.1
click at [319, 0] on div "Korean Night 2025 Term 3 Class kiosk mode Roll call 6:00 PM - 7:00 PM, Friday, …" at bounding box center [404, 0] width 605 height 0
click at [319, 346] on div at bounding box center [404, 194] width 605 height 388
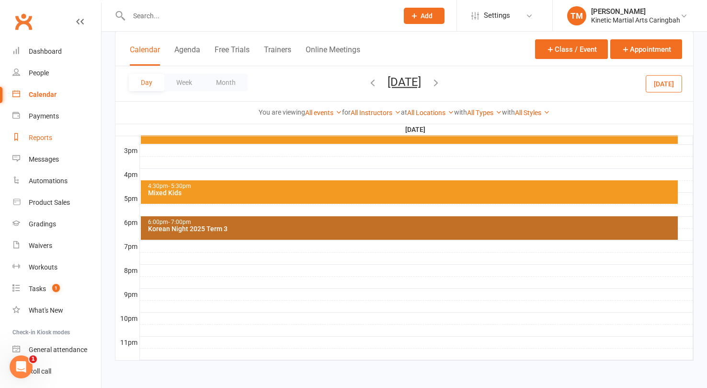
click at [51, 135] on div "Reports" at bounding box center [40, 138] width 23 height 8
select select "100"
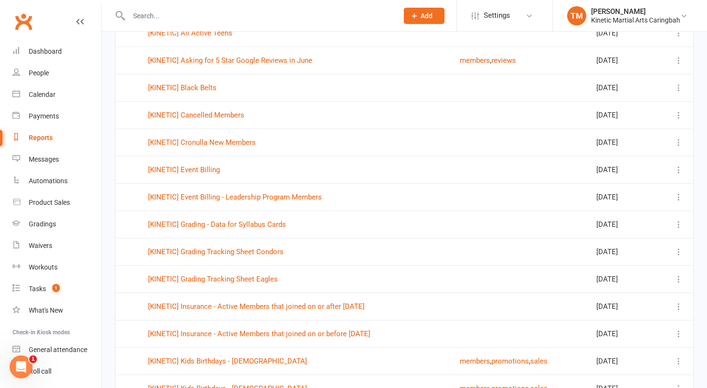
scroll to position [576, 0]
click at [208, 171] on link "[KINETIC] Event Billing" at bounding box center [184, 169] width 72 height 9
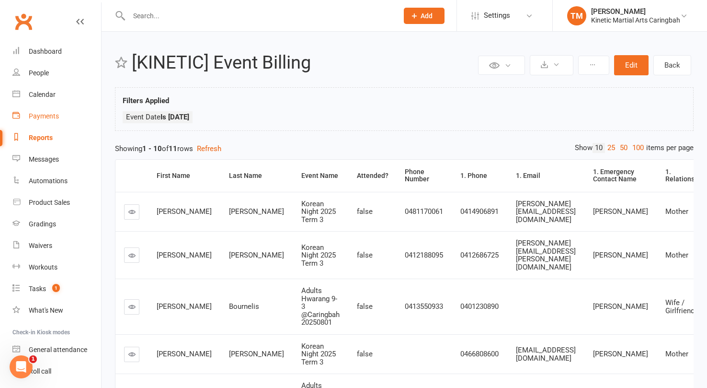
click at [51, 118] on div "Payments" at bounding box center [44, 116] width 30 height 8
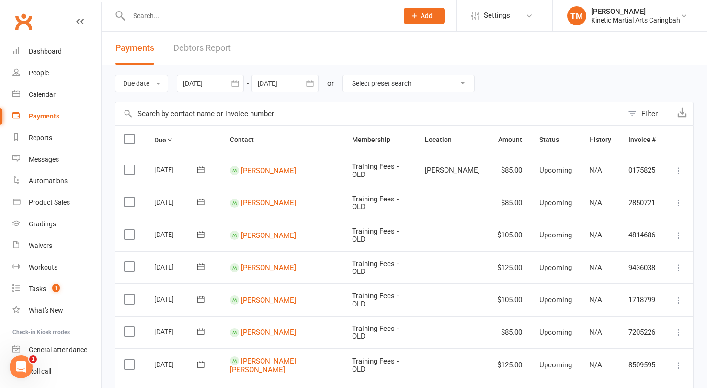
click at [256, 116] on input "text" at bounding box center [369, 113] width 508 height 23
click at [376, 86] on select "Select preset search All failures All skipped payments All pending payments Suc…" at bounding box center [408, 83] width 131 height 16
click at [235, 82] on icon "button" at bounding box center [235, 84] width 10 height 10
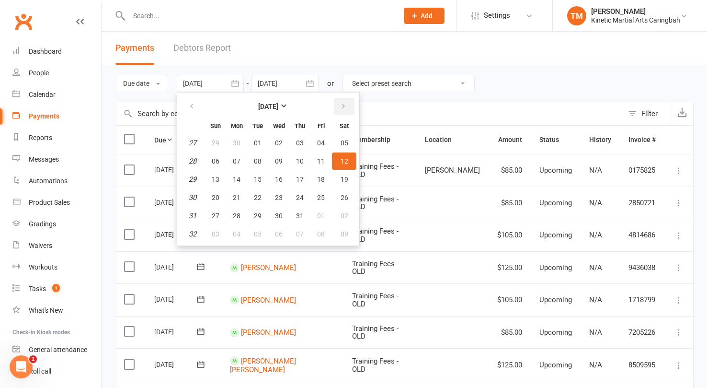
click at [343, 107] on icon "button" at bounding box center [343, 107] width 7 height 8
click at [321, 143] on span "01" at bounding box center [321, 143] width 8 height 8
type input "[DATE]"
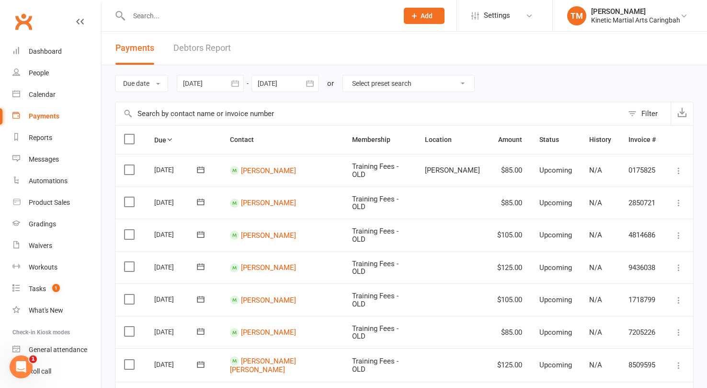
click at [313, 82] on icon "button" at bounding box center [309, 83] width 7 height 6
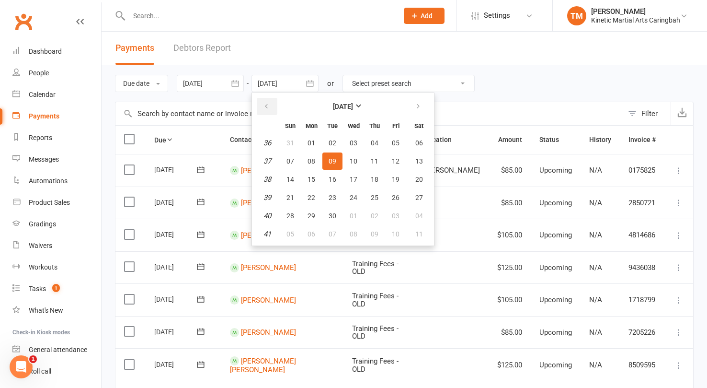
click at [272, 106] on button "button" at bounding box center [267, 106] width 21 height 17
click at [400, 140] on span "01" at bounding box center [396, 143] width 8 height 8
type input "[DATE]"
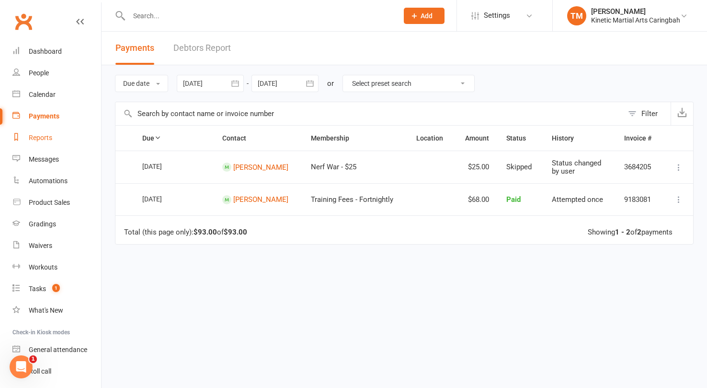
click at [38, 134] on div "Reports" at bounding box center [40, 138] width 23 height 8
select select "100"
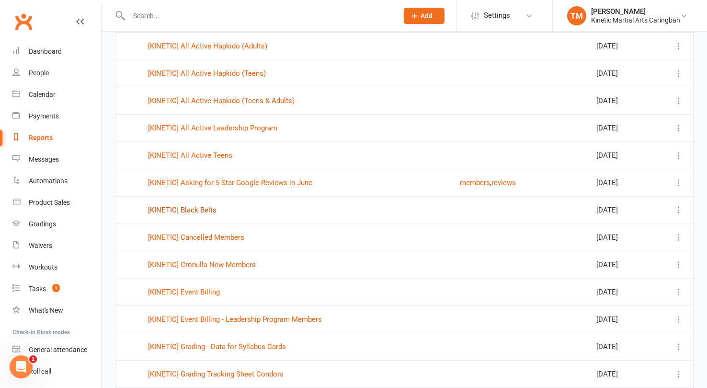
scroll to position [456, 0]
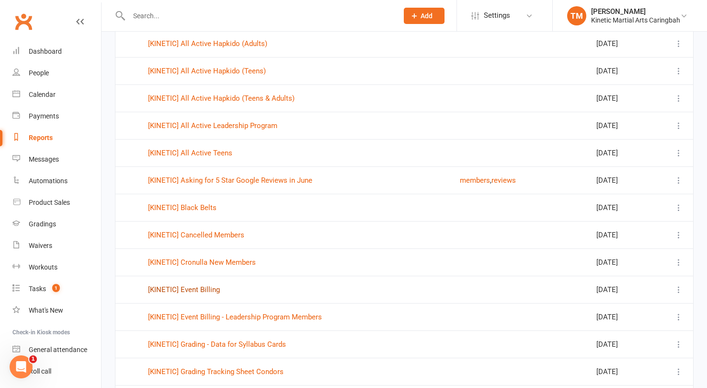
click at [197, 289] on link "[KINETIC] Event Billing" at bounding box center [184, 289] width 72 height 9
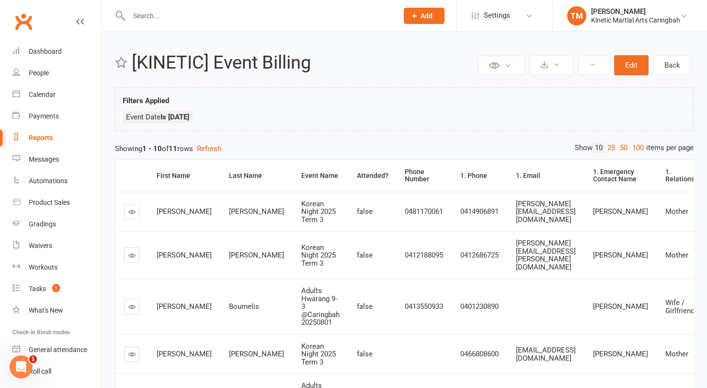
click at [606, 141] on div "Private Report Only visible by me Public Report Visible to everyone at gym Expo…" at bounding box center [404, 376] width 605 height 688
click at [607, 143] on link "25" at bounding box center [611, 148] width 12 height 10
click at [48, 111] on link "Payments" at bounding box center [56, 116] width 89 height 22
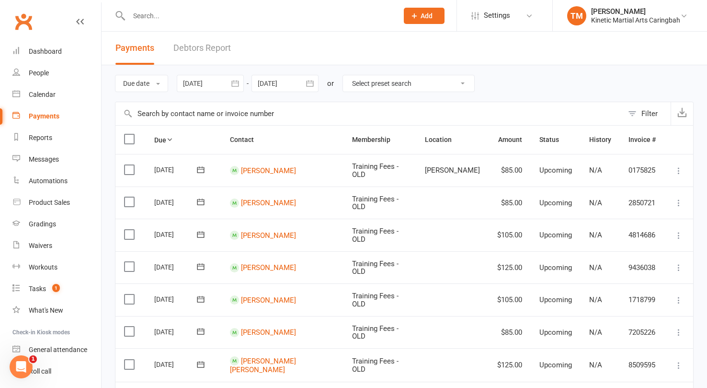
click at [233, 84] on icon "button" at bounding box center [235, 84] width 10 height 10
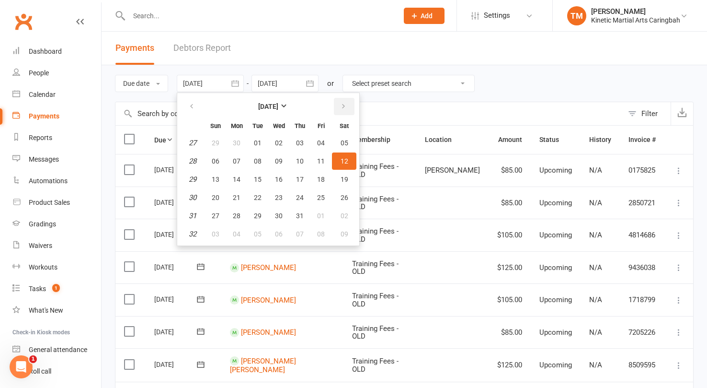
click at [347, 109] on icon "button" at bounding box center [343, 107] width 7 height 8
click at [325, 139] on span "01" at bounding box center [321, 143] width 8 height 8
type input "[DATE]"
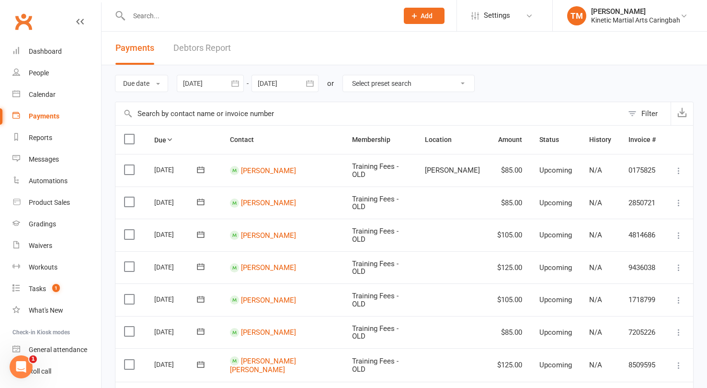
click at [301, 82] on div at bounding box center [284, 83] width 67 height 17
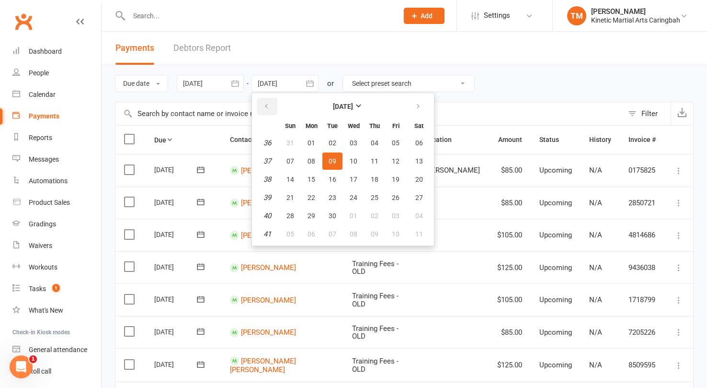
click at [269, 105] on icon "button" at bounding box center [266, 107] width 7 height 8
click at [395, 143] on span "01" at bounding box center [396, 143] width 8 height 8
type input "[DATE]"
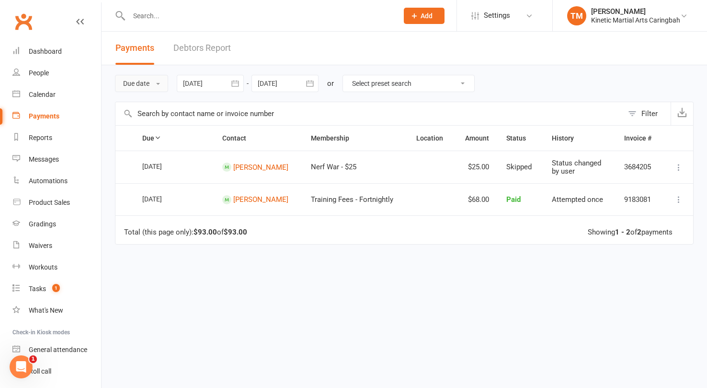
click at [160, 83] on span at bounding box center [158, 84] width 4 height 2
click at [514, 67] on div "Due date Due date Date paid Date failed Date settled 01 Aug 2025 August 2025 Su…" at bounding box center [404, 83] width 579 height 36
click at [646, 115] on div "Filter" at bounding box center [649, 113] width 16 height 11
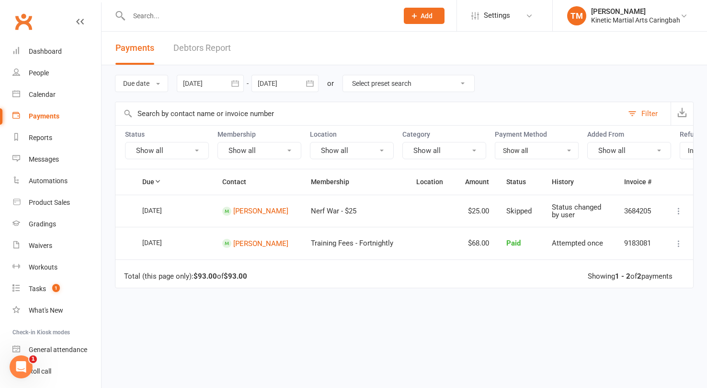
click at [263, 144] on button "Show all" at bounding box center [259, 150] width 84 height 17
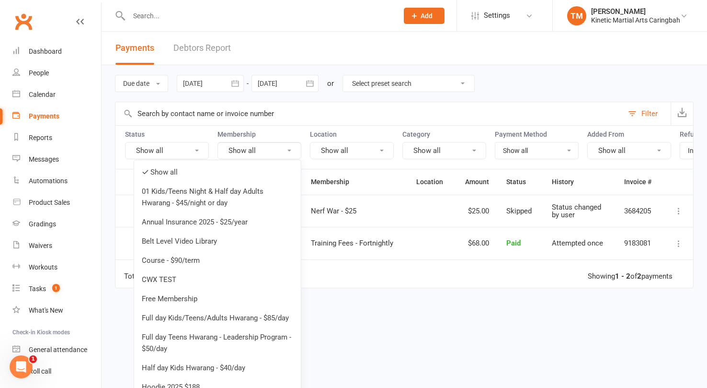
click at [355, 286] on td "Total (this page only): $93.00 of $93.00 Showing 1 - 2 of 2 payments" at bounding box center [404, 273] width 578 height 29
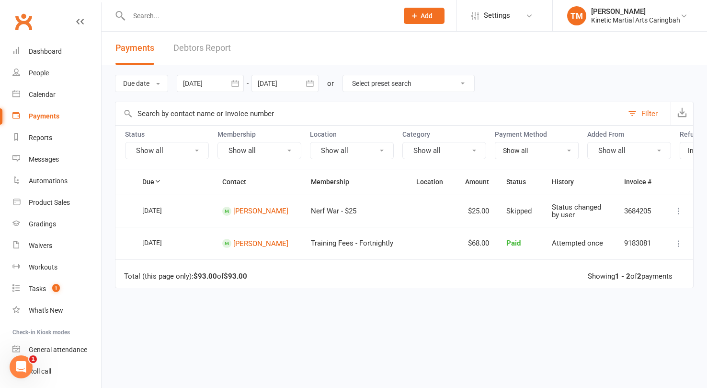
click at [193, 151] on button "Show all" at bounding box center [167, 150] width 84 height 17
click at [486, 127] on div "Status Show all Membership Show all Location Show all Category Show all Payment…" at bounding box center [404, 147] width 579 height 44
click at [269, 85] on div at bounding box center [284, 83] width 67 height 17
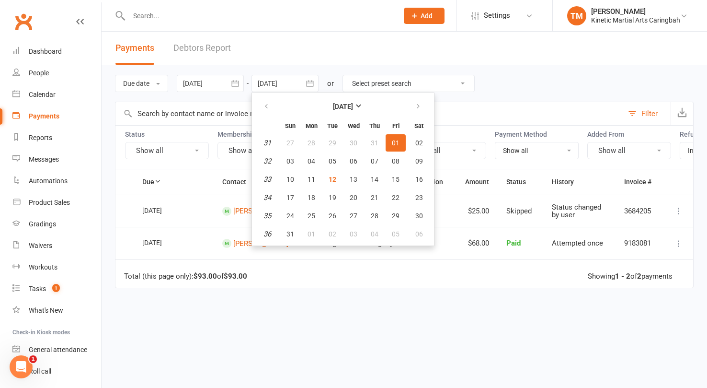
click at [268, 284] on td "Total (this page only): $93.00 of $93.00 Showing 1 - 2 of 2 payments" at bounding box center [404, 273] width 578 height 29
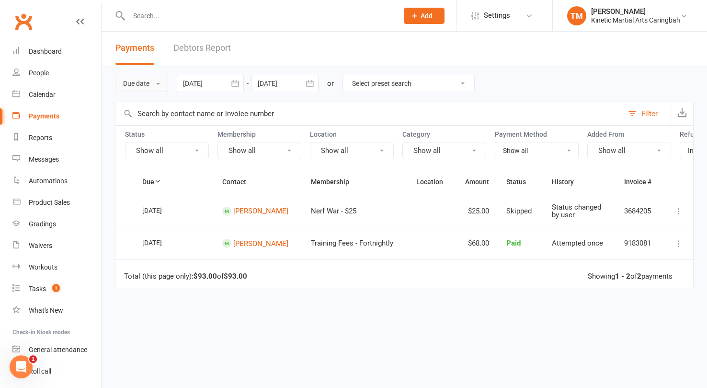
click at [144, 80] on button "Due date" at bounding box center [141, 83] width 53 height 17
click at [103, 85] on div "Due date Due date Date paid Date failed Date settled 01 Aug 2025 August 2025 Su…" at bounding box center [404, 238] width 605 height 346
click at [36, 75] on div "People" at bounding box center [39, 73] width 20 height 8
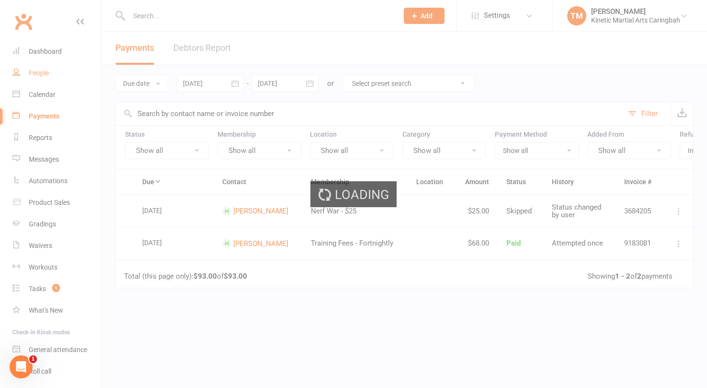
select select "100"
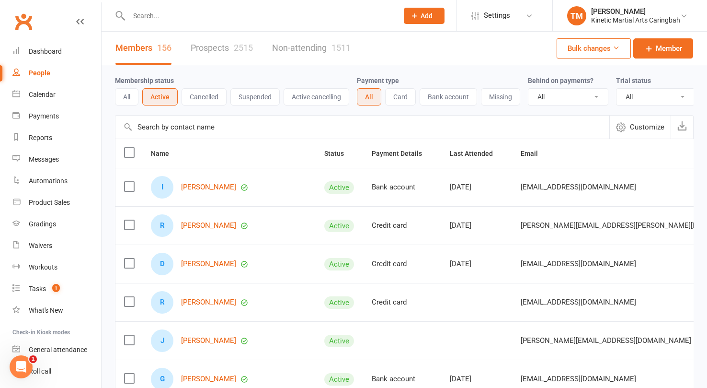
click at [639, 131] on span "Customize" at bounding box center [647, 126] width 34 height 11
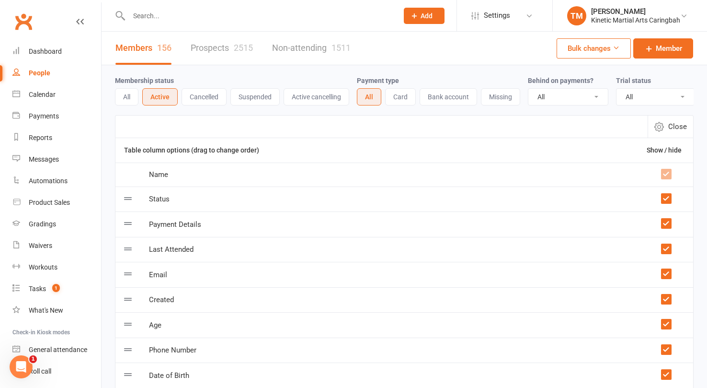
click at [129, 91] on button "All" at bounding box center [126, 96] width 23 height 17
click at [162, 92] on button "Active" at bounding box center [160, 96] width 34 height 17
click at [677, 124] on span "Close" at bounding box center [677, 126] width 19 height 11
select select "100"
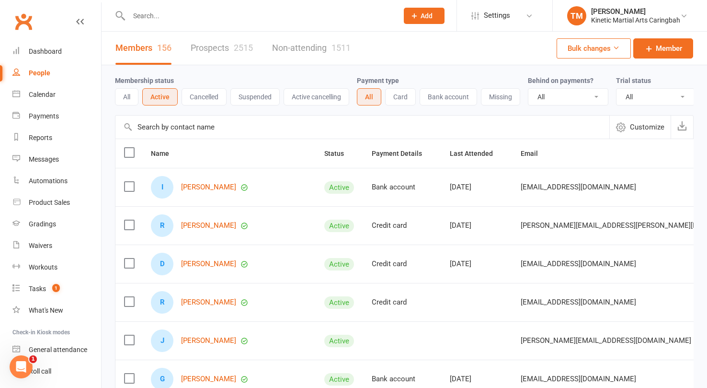
click at [619, 49] on icon at bounding box center [616, 47] width 7 height 7
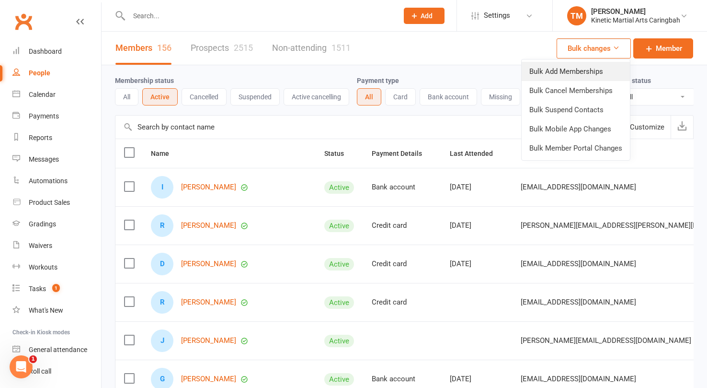
click at [579, 74] on link "Bulk Add Memberships" at bounding box center [576, 71] width 108 height 19
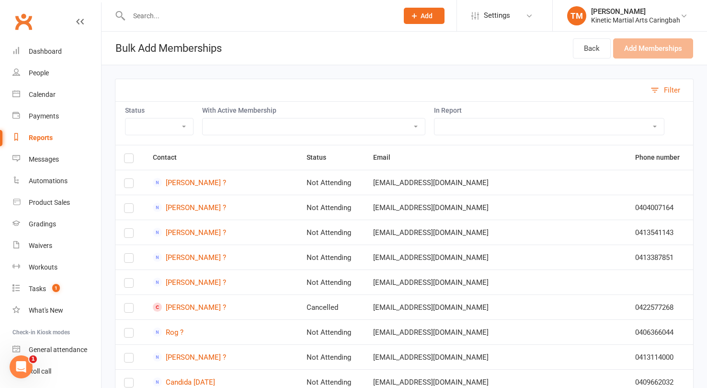
click at [468, 124] on select "All Active Members All People for Mail Chip Comms Settings for Active Members u…" at bounding box center [548, 126] width 229 height 16
select select "167366"
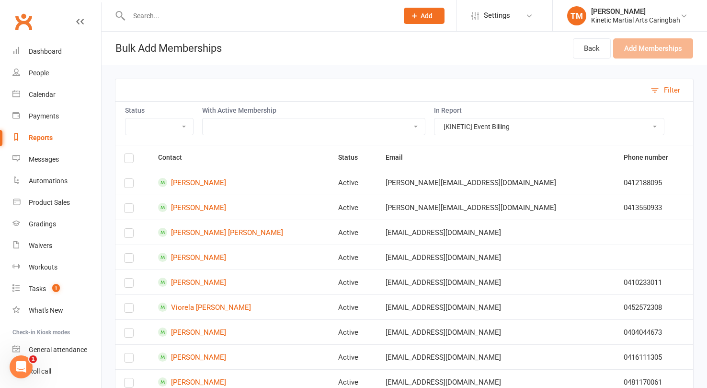
scroll to position [59, 0]
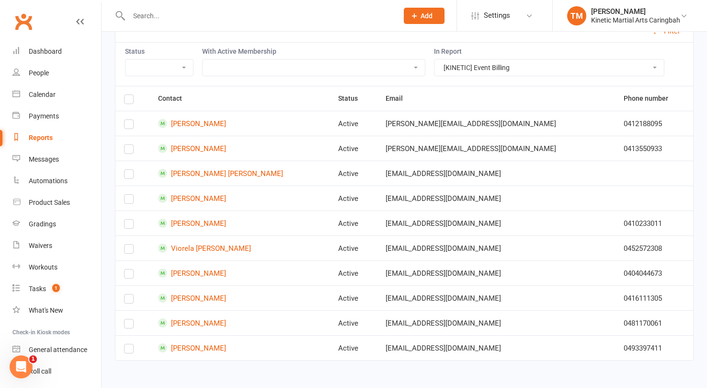
click at [127, 101] on label at bounding box center [129, 101] width 10 height 0
click at [127, 95] on input "checkbox" at bounding box center [129, 95] width 10 height 0
click at [131, 151] on label at bounding box center [129, 151] width 10 height 0
click at [131, 145] on input "checkbox" at bounding box center [129, 145] width 10 height 0
click at [127, 226] on label at bounding box center [129, 226] width 10 height 0
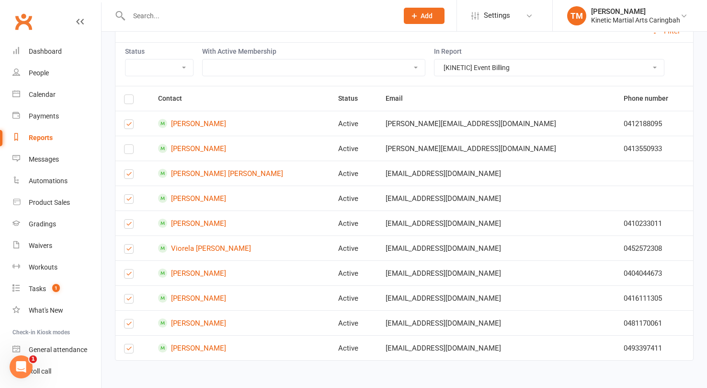
click at [127, 219] on input "checkbox" at bounding box center [129, 219] width 10 height 0
click at [129, 251] on label at bounding box center [129, 251] width 10 height 0
click at [129, 244] on input "checkbox" at bounding box center [129, 244] width 10 height 0
click at [128, 300] on label at bounding box center [129, 300] width 10 height 0
click at [128, 294] on input "checkbox" at bounding box center [129, 294] width 10 height 0
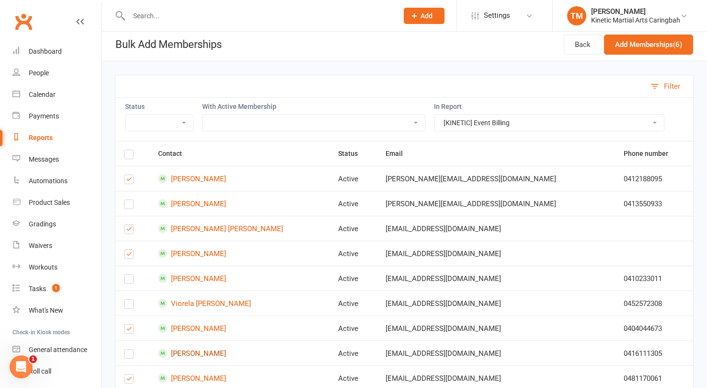
scroll to position [0, 0]
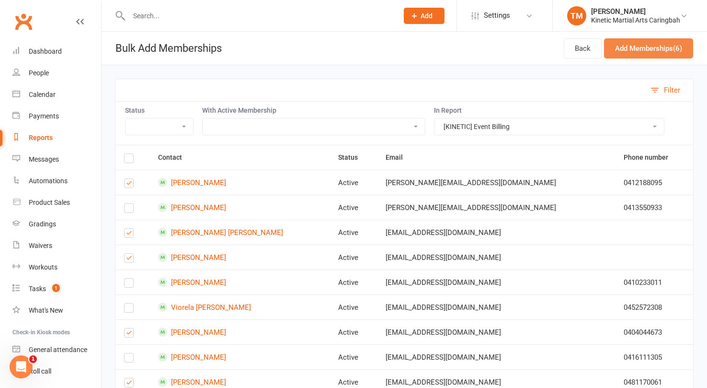
click at [647, 42] on button "Add Memberships (6)" at bounding box center [648, 48] width 89 height 20
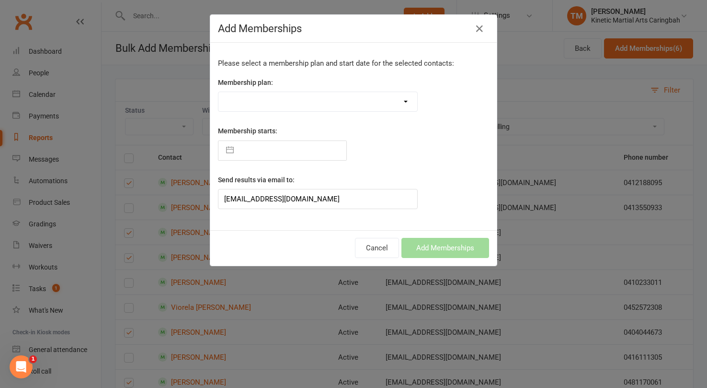
click at [287, 160] on div "Please select a membership plan and start date for the selected contacts: Membe…" at bounding box center [353, 136] width 286 height 187
select select "6"
select select "2025"
select select "7"
select select "2025"
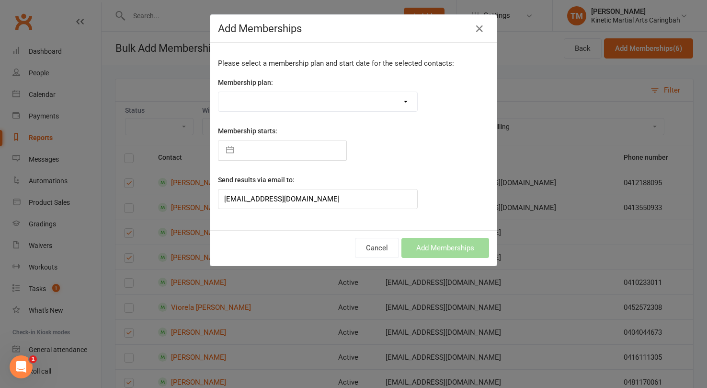
select select "8"
select select "2025"
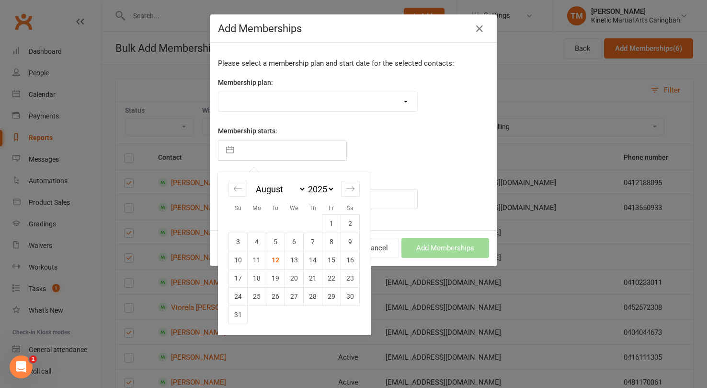
click at [267, 155] on input "text" at bounding box center [293, 150] width 108 height 19
click at [292, 261] on td "13" at bounding box center [294, 260] width 19 height 18
type input "[DATE]"
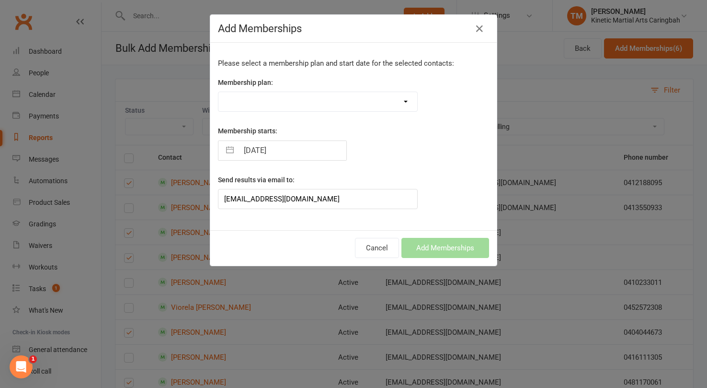
click at [300, 99] on select "Training Fees - $68 Fortnightly Training Fees (Once/Week) - $49 Fortnightly Fre…" at bounding box center [317, 101] width 199 height 19
click at [374, 251] on button "Cancel" at bounding box center [377, 248] width 44 height 20
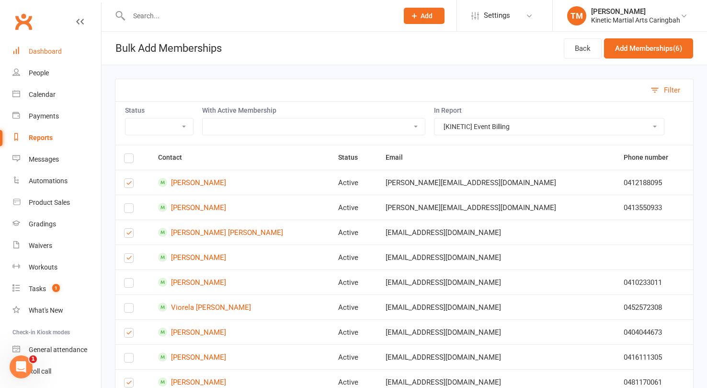
click at [61, 53] on link "Dashboard" at bounding box center [56, 52] width 89 height 22
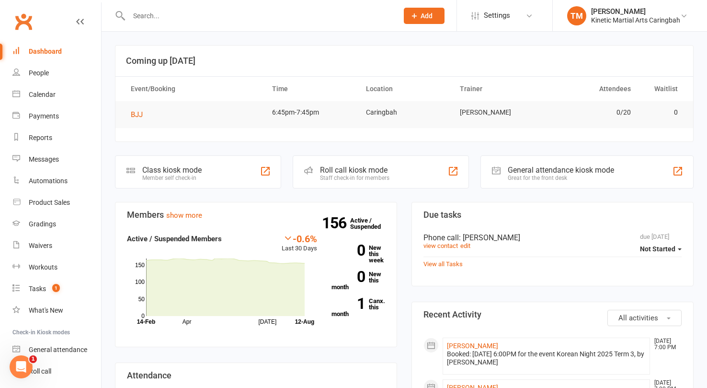
click at [435, 14] on button "Add" at bounding box center [424, 16] width 41 height 16
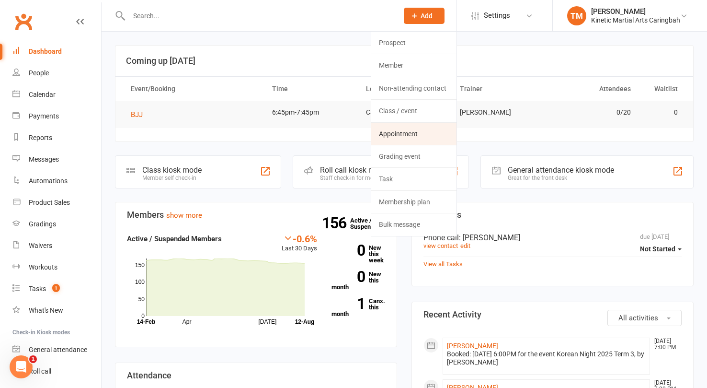
scroll to position [6, 0]
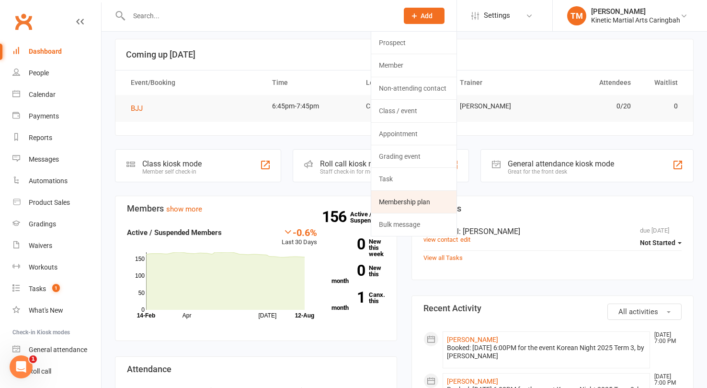
click at [418, 197] on link "Membership plan" at bounding box center [413, 202] width 85 height 22
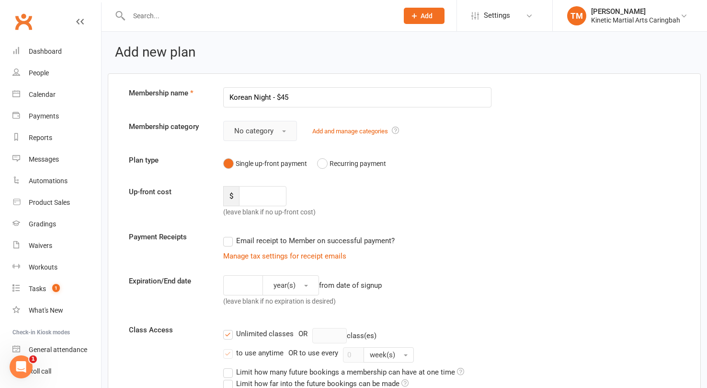
type input "Korean Night - $45"
click at [277, 131] on button "No category" at bounding box center [260, 131] width 74 height 20
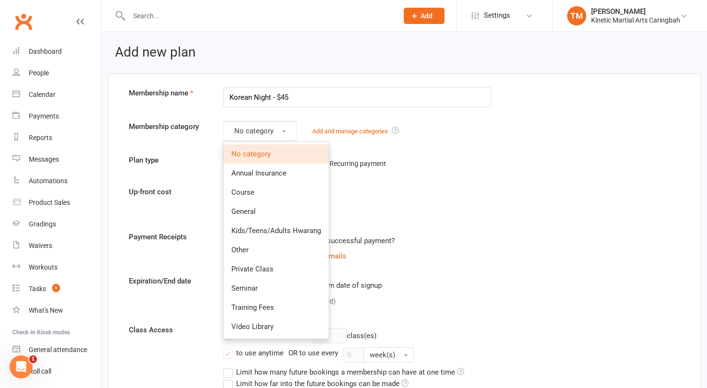
click at [401, 192] on div "Up-front cost $ (leave blank if no up-front cost)" at bounding box center [404, 202] width 565 height 32
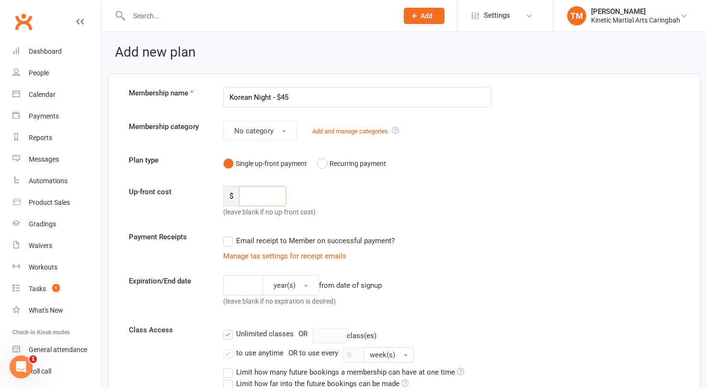
click at [269, 191] on input "number" at bounding box center [263, 196] width 48 height 20
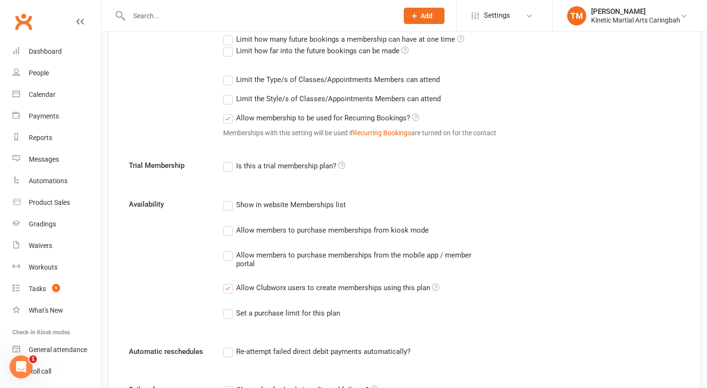
scroll to position [333, 0]
type input "45"
click at [226, 231] on label "Allow members to purchase memberships from kiosk mode" at bounding box center [326, 228] width 206 height 11
click at [226, 223] on input "Allow members to purchase memberships from kiosk mode" at bounding box center [226, 223] width 6 height 0
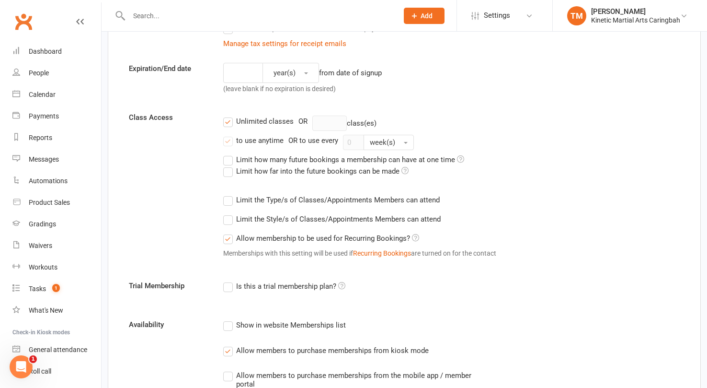
scroll to position [210, 0]
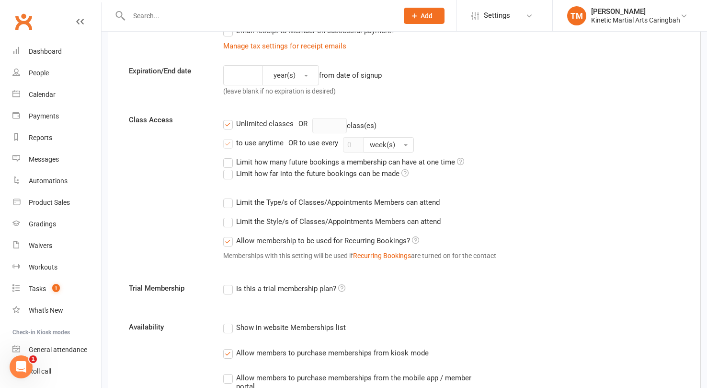
click at [233, 125] on label "Unlimited classes" at bounding box center [258, 123] width 70 height 11
click at [229, 118] on input "Unlimited classes" at bounding box center [226, 118] width 6 height 0
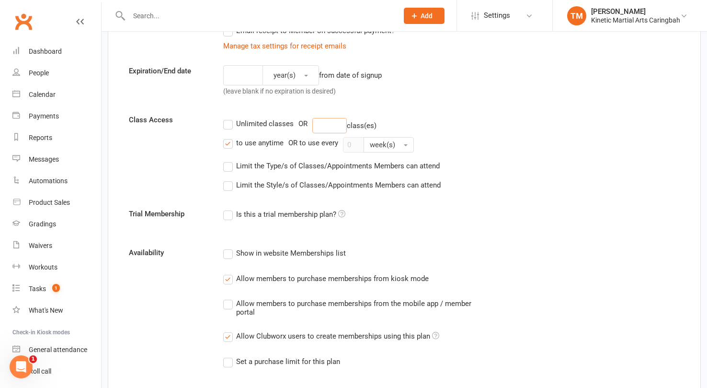
click at [343, 125] on input "number" at bounding box center [329, 125] width 34 height 15
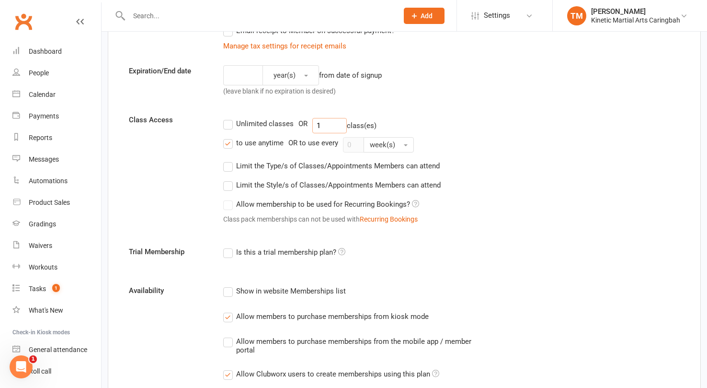
type input "1"
click at [231, 145] on label "to use anytime" at bounding box center [253, 142] width 60 height 11
click at [229, 137] on input "to use anytime" at bounding box center [226, 137] width 6 height 0
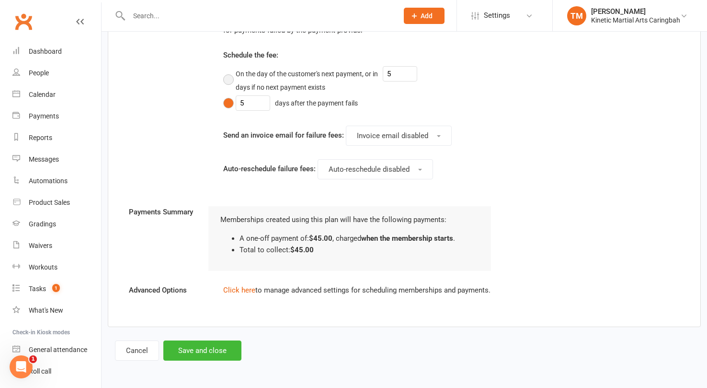
scroll to position [694, 0]
click at [215, 351] on button "Save and close" at bounding box center [202, 350] width 78 height 20
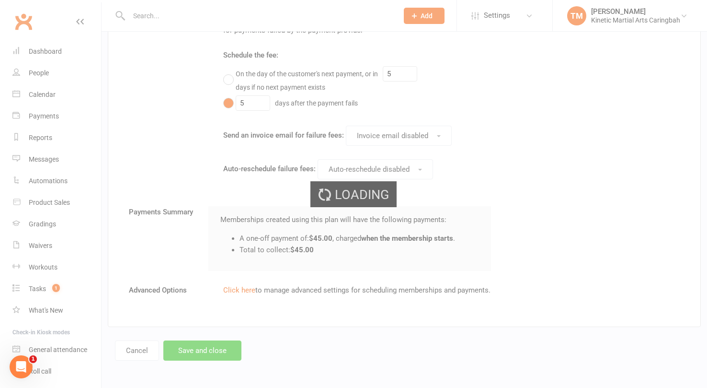
select select "100"
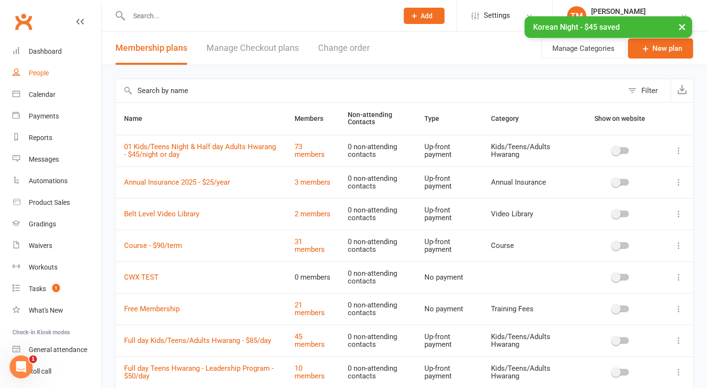
click at [41, 75] on div "People" at bounding box center [39, 73] width 20 height 8
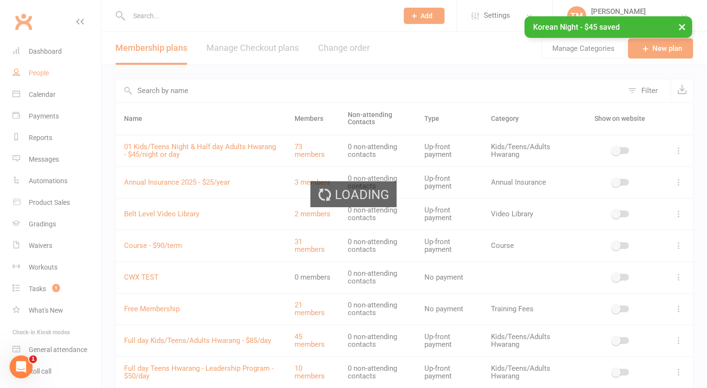
select select "100"
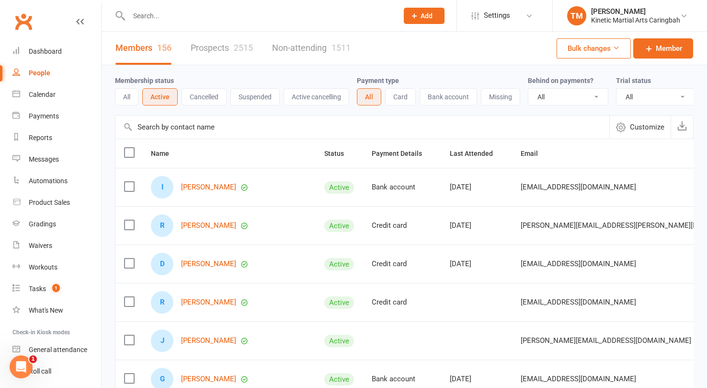
click at [592, 59] on div "Bulk changes Member" at bounding box center [625, 48] width 137 height 33
click at [592, 52] on button "Bulk changes" at bounding box center [594, 48] width 74 height 20
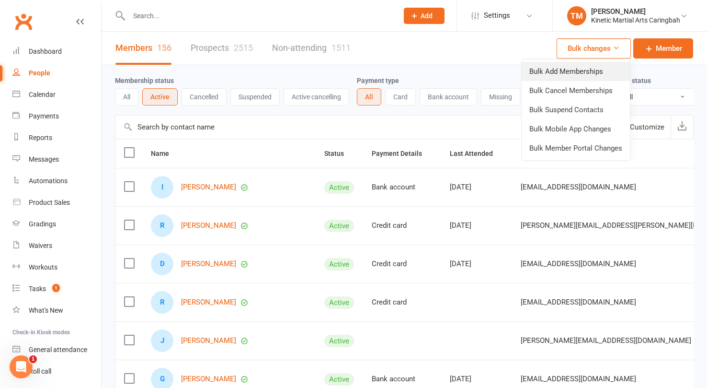
click at [586, 72] on link "Bulk Add Memberships" at bounding box center [576, 71] width 108 height 19
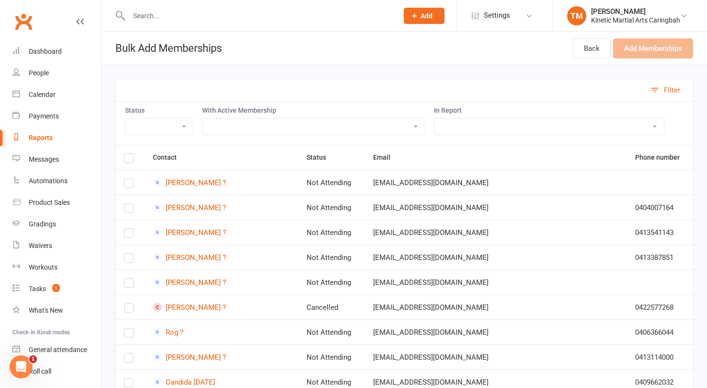
click at [472, 129] on select "All Active Members All People for Mail Chip Comms Settings for Active Members u…" at bounding box center [548, 126] width 229 height 16
select select "167366"
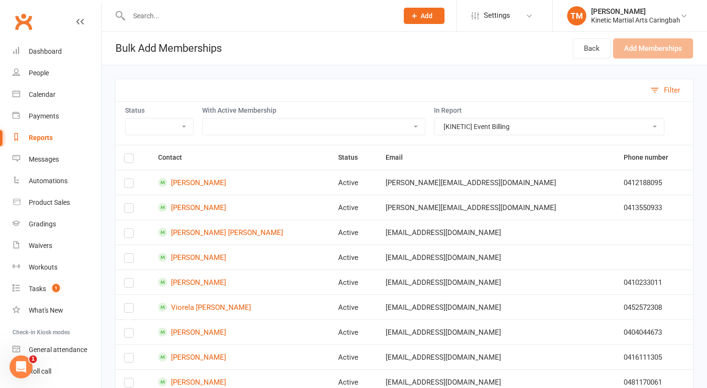
click at [128, 160] on label at bounding box center [129, 160] width 10 height 0
click at [128, 154] on input "checkbox" at bounding box center [129, 154] width 10 height 0
click at [131, 210] on label at bounding box center [129, 210] width 10 height 0
click at [131, 204] on input "checkbox" at bounding box center [129, 204] width 10 height 0
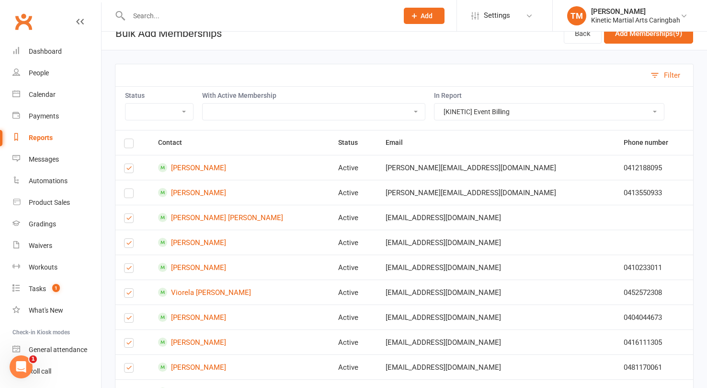
scroll to position [20, 0]
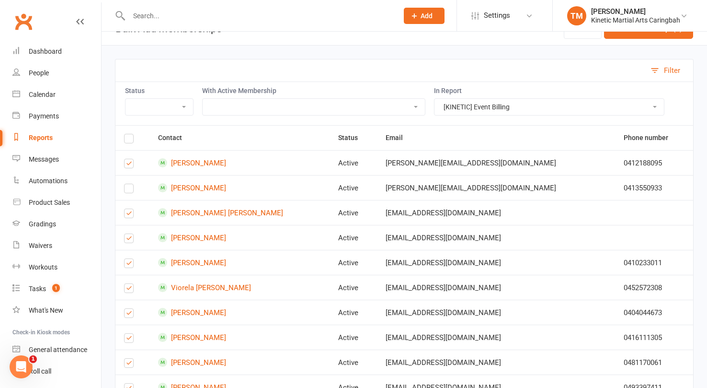
click at [127, 265] on label at bounding box center [129, 265] width 10 height 0
click at [127, 259] on input "checkbox" at bounding box center [129, 259] width 10 height 0
click at [128, 282] on td at bounding box center [132, 286] width 34 height 25
click at [129, 290] on label at bounding box center [129, 290] width 10 height 0
click at [129, 284] on input "checkbox" at bounding box center [129, 284] width 10 height 0
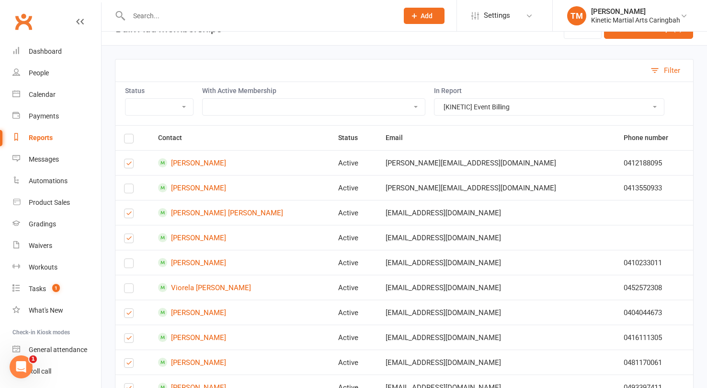
scroll to position [51, 0]
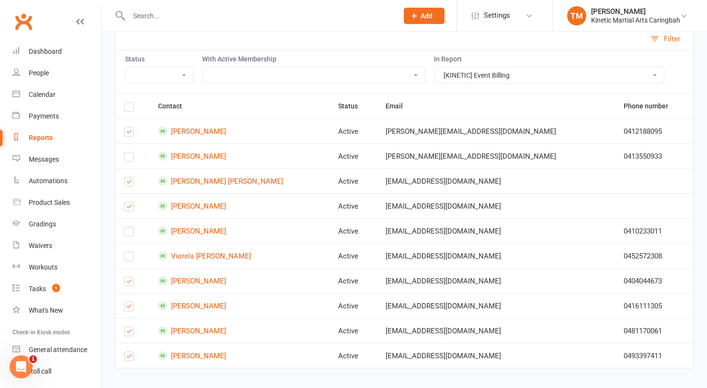
click at [128, 308] on label at bounding box center [129, 308] width 10 height 0
click at [128, 302] on input "checkbox" at bounding box center [129, 302] width 10 height 0
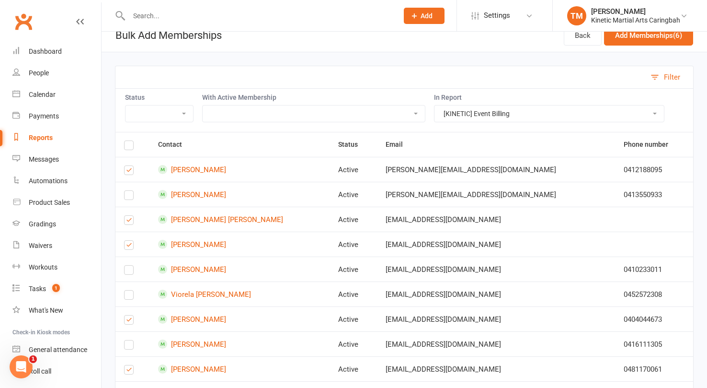
scroll to position [0, 0]
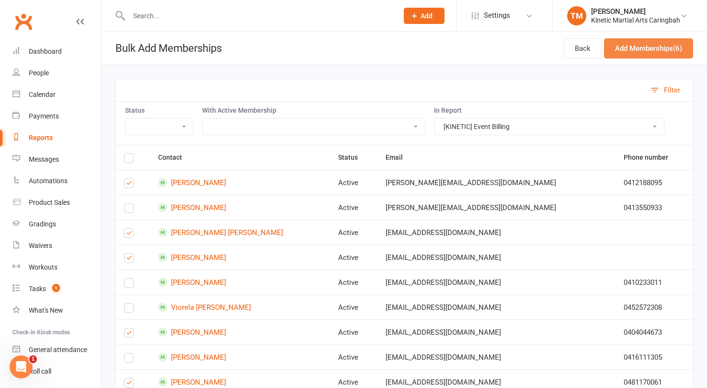
click at [653, 45] on button "Add Memberships (6)" at bounding box center [648, 48] width 89 height 20
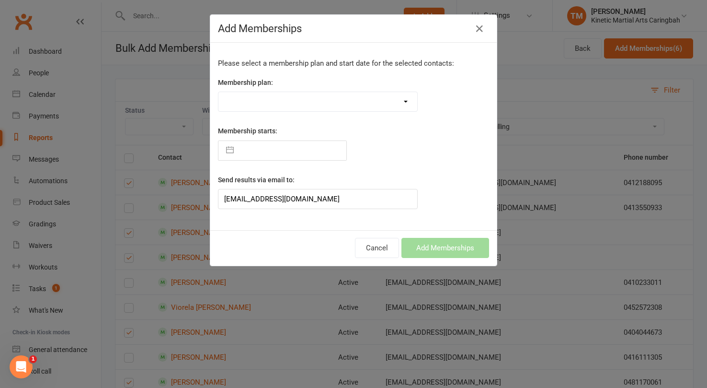
click at [308, 97] on select "Training Fees - $68 Fortnightly Training Fees (Once/Week) - $49 Fortnightly Fre…" at bounding box center [317, 101] width 199 height 19
select select "57762"
type input "[DATE]"
click at [227, 148] on button "button" at bounding box center [229, 150] width 17 height 19
select select "6"
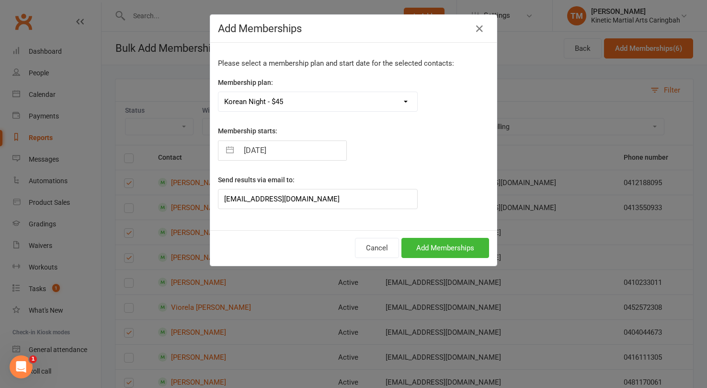
select select "2025"
select select "7"
select select "2025"
select select "8"
select select "2025"
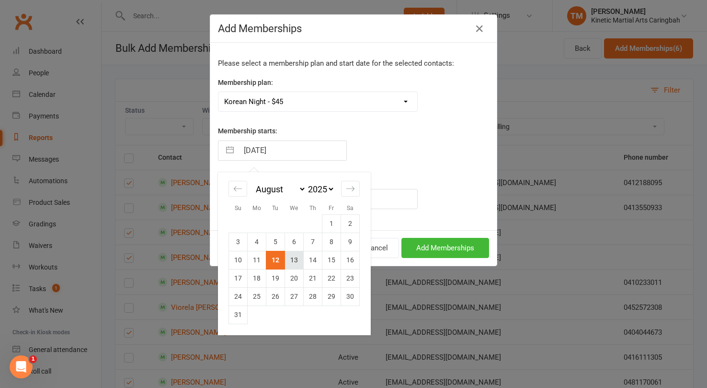
click at [292, 257] on td "13" at bounding box center [294, 260] width 19 height 18
type input "[DATE]"
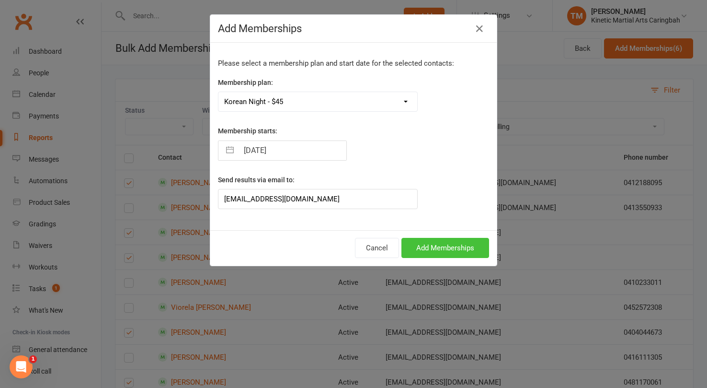
click at [450, 244] on button "Add Memberships" at bounding box center [445, 248] width 88 height 20
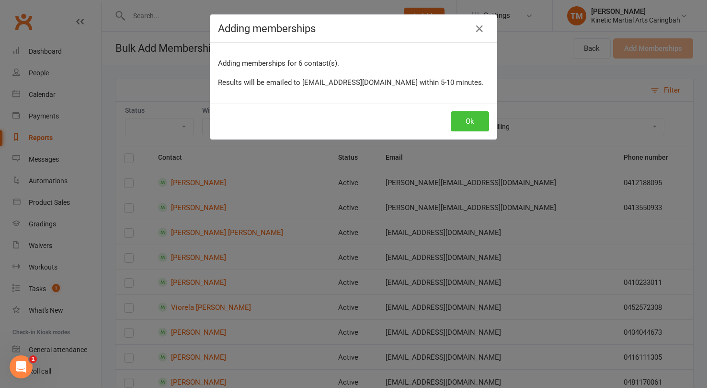
click at [474, 124] on button "Ok" at bounding box center [470, 121] width 38 height 20
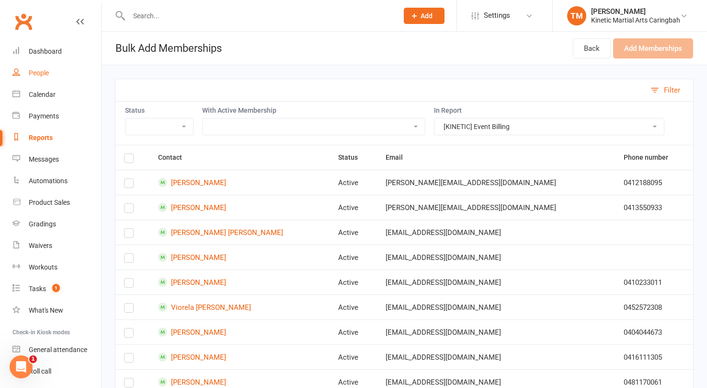
click at [42, 72] on div "People" at bounding box center [39, 73] width 20 height 8
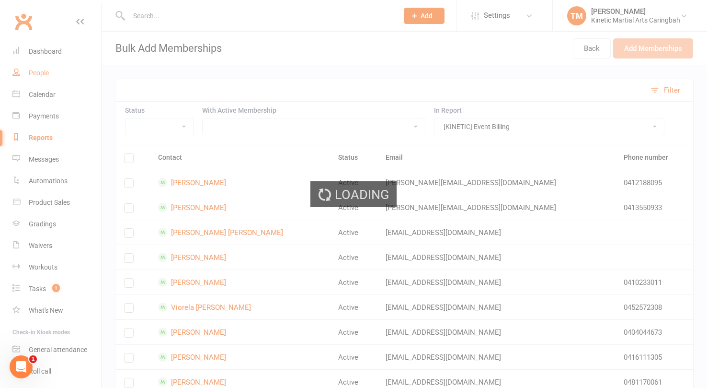
select select "100"
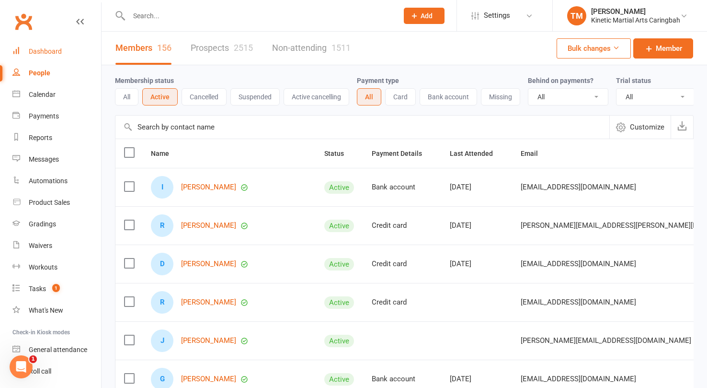
click at [30, 52] on div "Dashboard" at bounding box center [45, 51] width 33 height 8
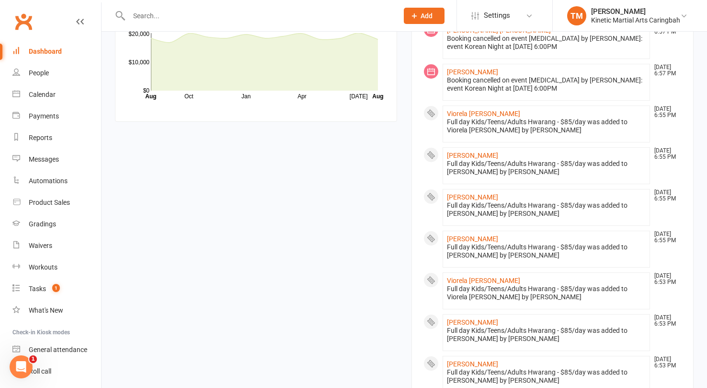
scroll to position [855, 0]
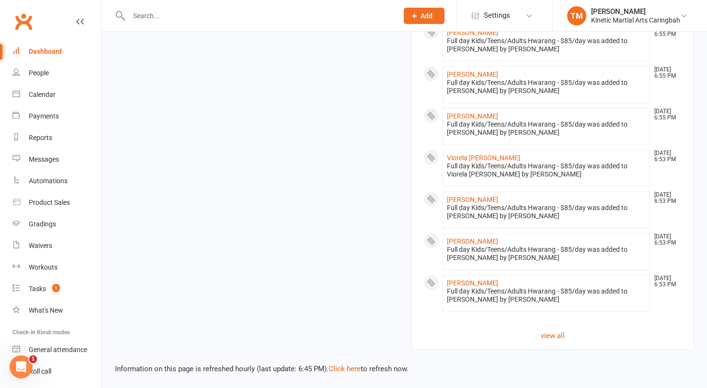
click at [552, 340] on link "view all" at bounding box center [552, 335] width 258 height 11
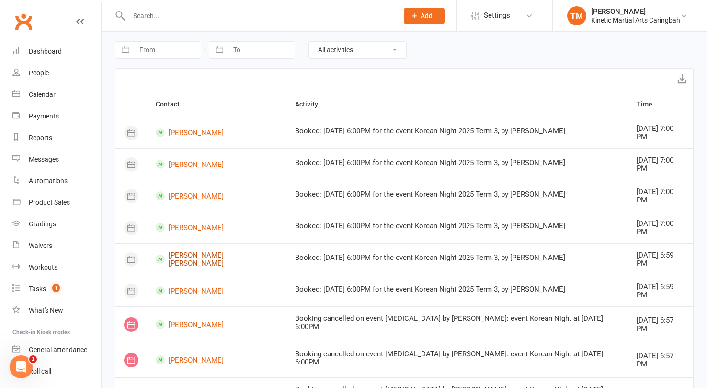
scroll to position [22, 0]
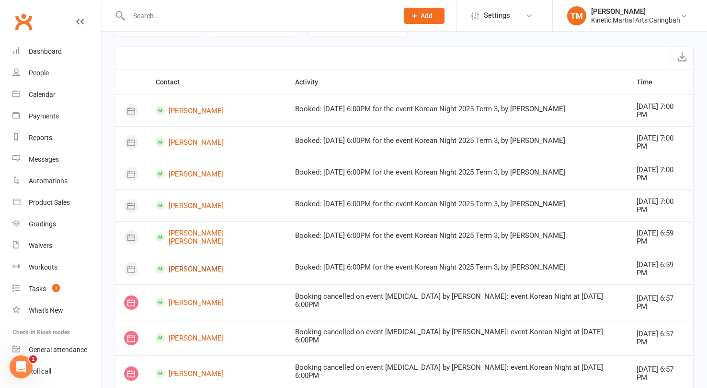
click at [195, 264] on link "[PERSON_NAME]" at bounding box center [217, 268] width 122 height 9
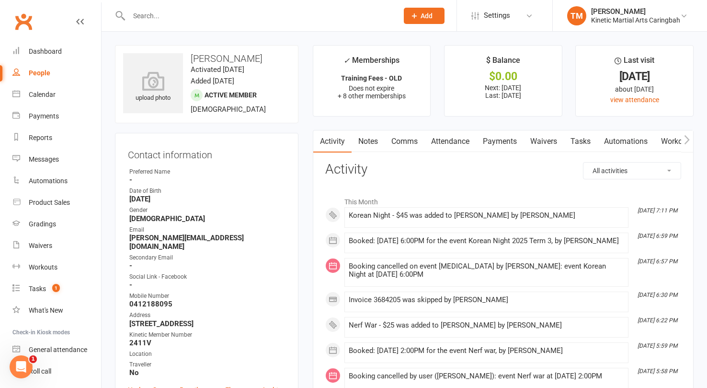
click at [495, 145] on link "Payments" at bounding box center [499, 141] width 47 height 22
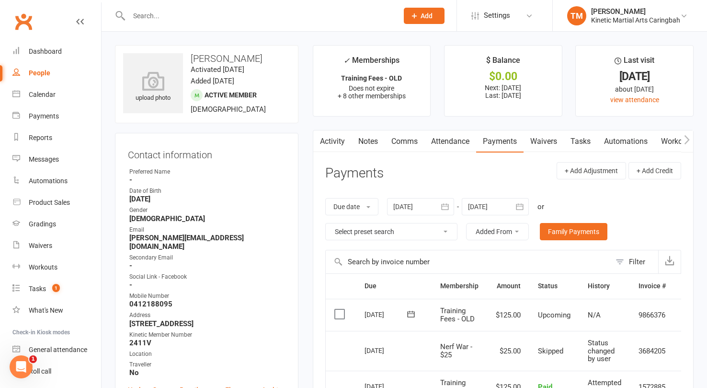
click at [214, 12] on input "text" at bounding box center [258, 15] width 265 height 13
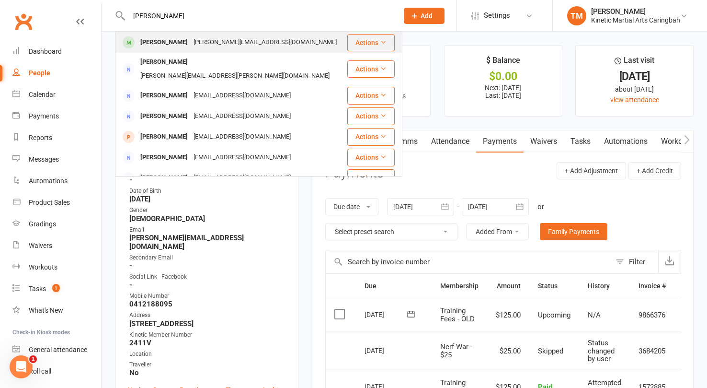
type input "daniel"
click at [173, 42] on div "[PERSON_NAME]" at bounding box center [163, 42] width 53 height 14
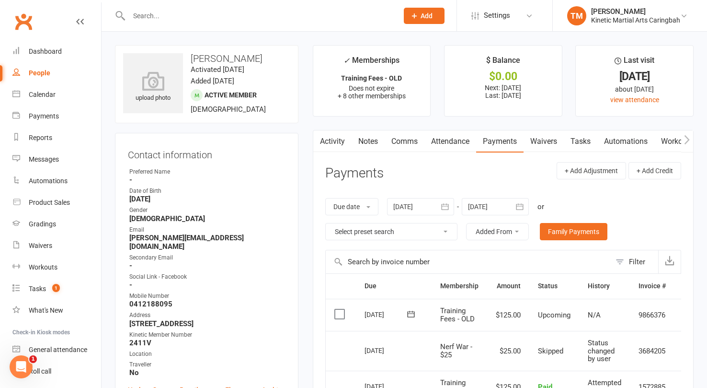
click at [325, 141] on link "Activity" at bounding box center [332, 141] width 38 height 22
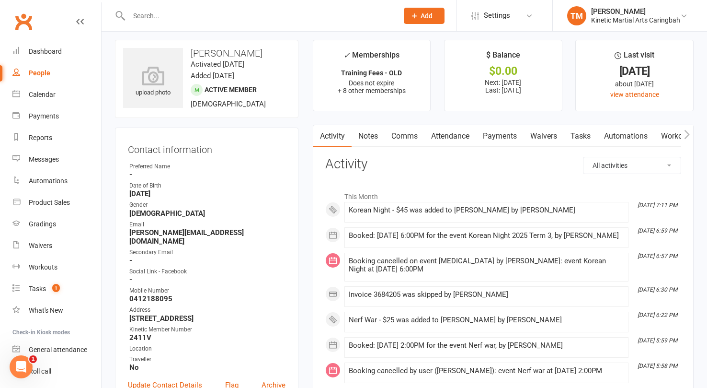
scroll to position [3, 0]
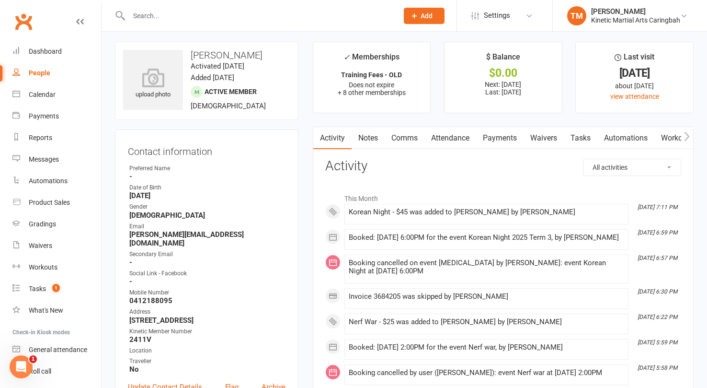
click at [403, 213] on div "Korean Night - $45 was added to Daniel Adams by Trent Madsen" at bounding box center [486, 212] width 275 height 8
click at [349, 208] on span at bounding box center [349, 208] width 0 height 0
click at [500, 135] on link "Payments" at bounding box center [499, 138] width 47 height 22
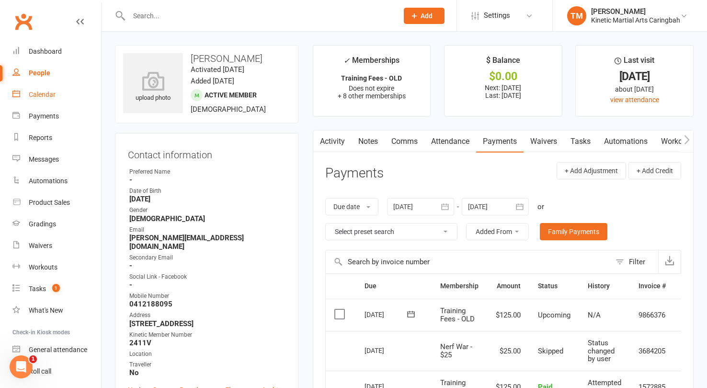
click at [42, 91] on div "Calendar" at bounding box center [42, 95] width 27 height 8
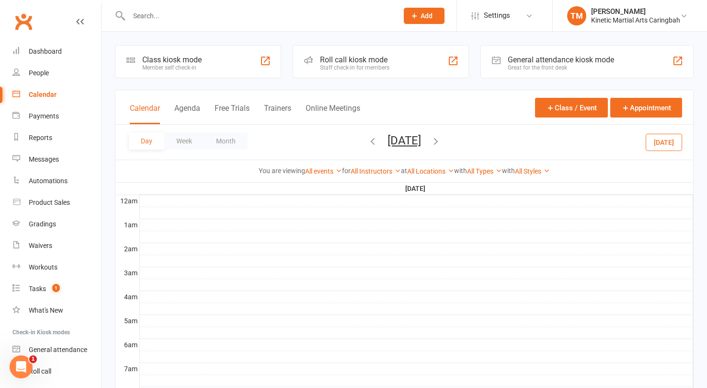
click at [46, 37] on div "Clubworx" at bounding box center [50, 27] width 101 height 35
click at [48, 54] on div "Dashboard" at bounding box center [45, 51] width 33 height 8
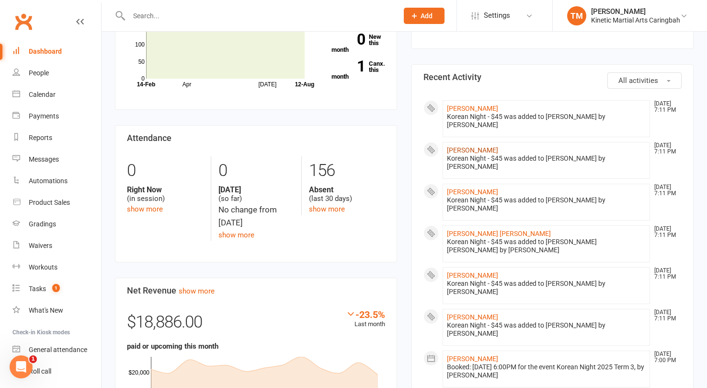
scroll to position [256, 0]
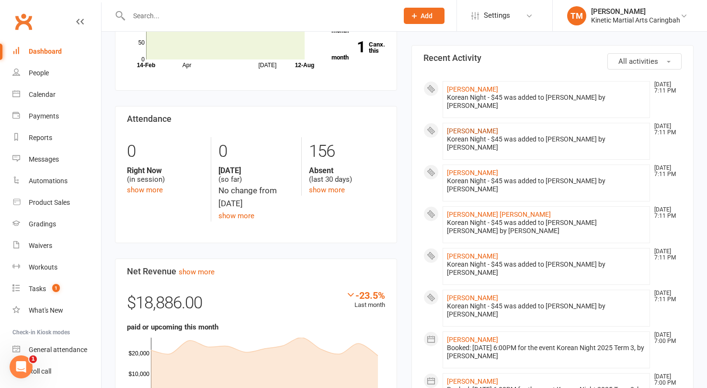
click at [455, 127] on link "[PERSON_NAME]" at bounding box center [472, 131] width 51 height 8
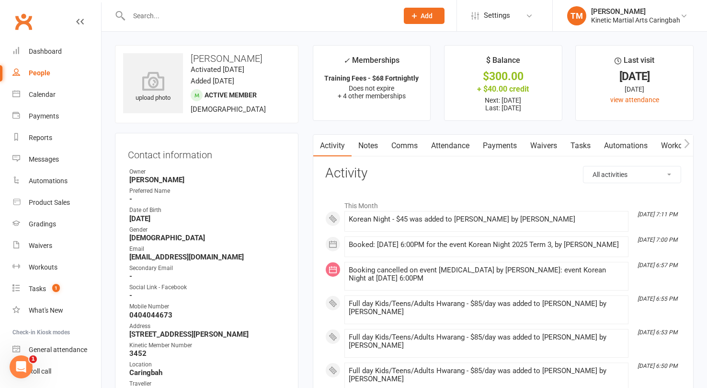
click at [500, 145] on link "Payments" at bounding box center [499, 146] width 47 height 22
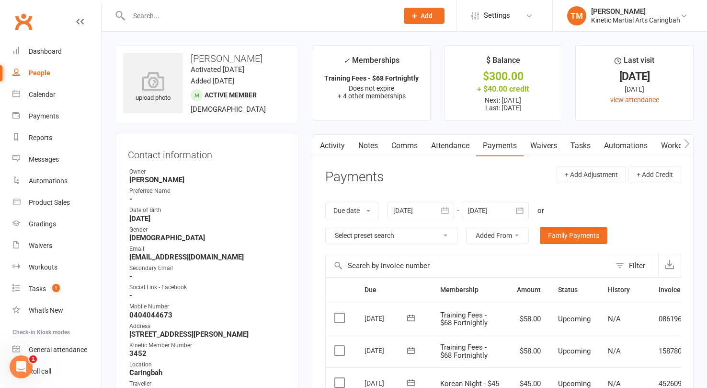
click at [177, 19] on input "text" at bounding box center [258, 15] width 265 height 13
click at [50, 43] on link "Dashboard" at bounding box center [56, 52] width 89 height 22
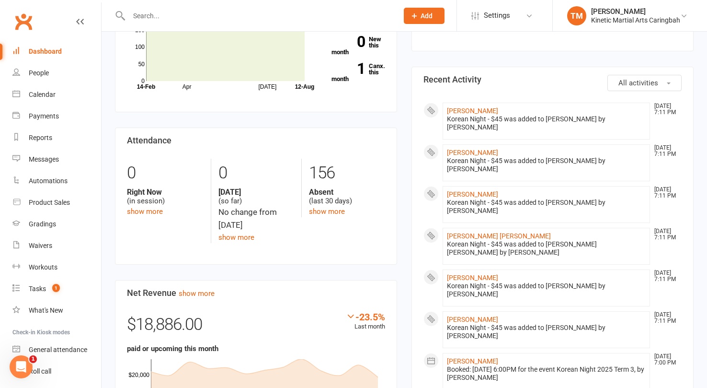
scroll to position [243, 0]
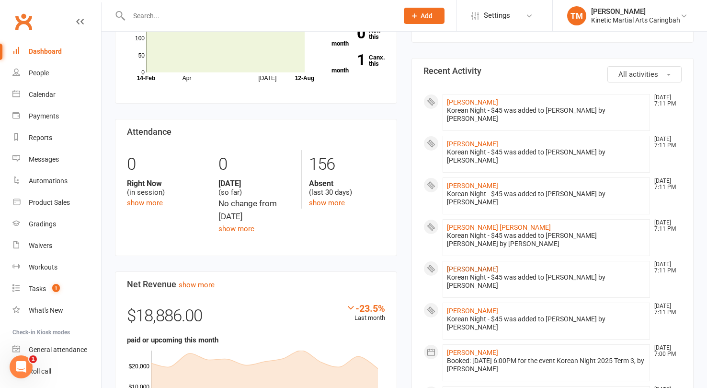
click at [474, 265] on link "[PERSON_NAME]" at bounding box center [472, 269] width 51 height 8
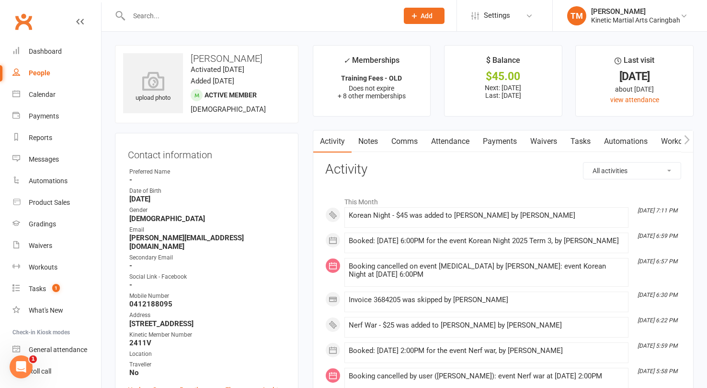
click at [489, 140] on link "Payments" at bounding box center [499, 141] width 47 height 22
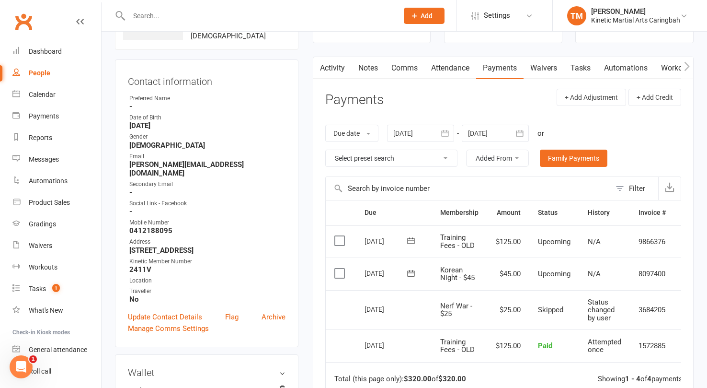
scroll to position [77, 0]
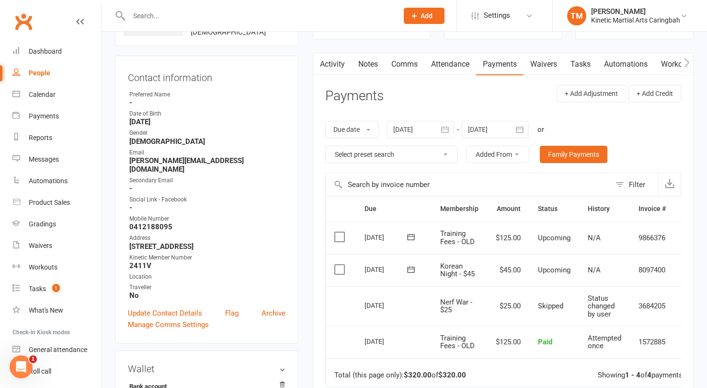
click at [508, 262] on td "$45.00" at bounding box center [508, 269] width 42 height 33
click at [340, 271] on label at bounding box center [340, 269] width 13 height 10
click at [340, 264] on input "checkbox" at bounding box center [337, 264] width 6 height 0
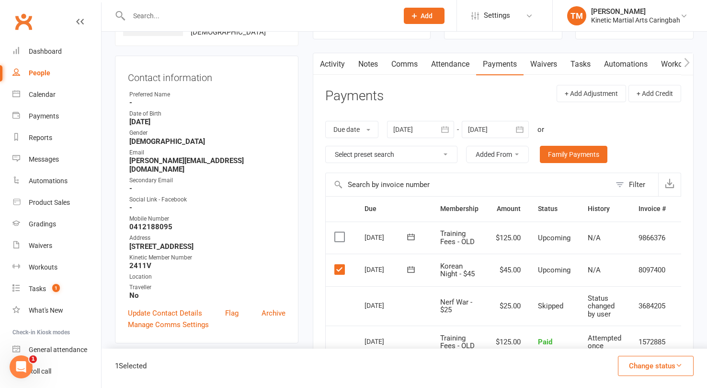
click at [678, 365] on icon "button" at bounding box center [678, 364] width 7 height 7
click at [536, 301] on td "Skipped" at bounding box center [554, 306] width 50 height 40
click at [336, 266] on label at bounding box center [340, 269] width 13 height 10
click at [336, 264] on input "checkbox" at bounding box center [337, 264] width 6 height 0
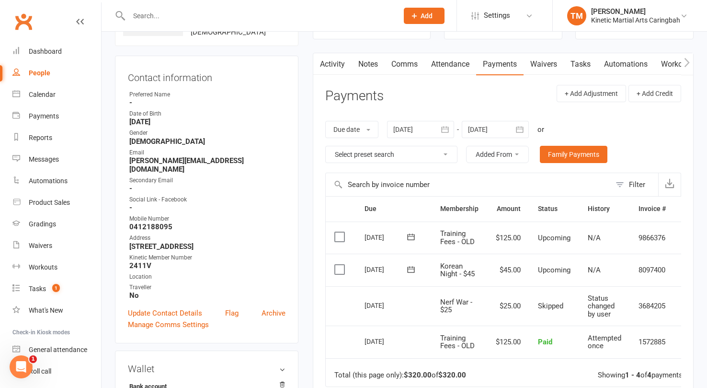
click at [514, 274] on td "$45.00" at bounding box center [508, 269] width 42 height 33
click at [403, 268] on button at bounding box center [410, 269] width 19 height 10
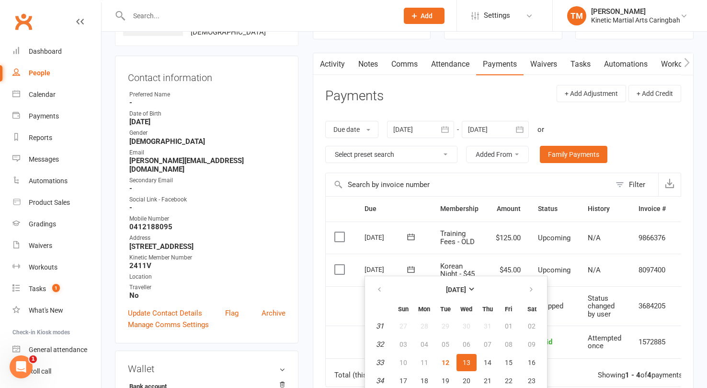
click at [341, 265] on label at bounding box center [340, 269] width 13 height 10
click at [341, 264] on input "checkbox" at bounding box center [337, 264] width 6 height 0
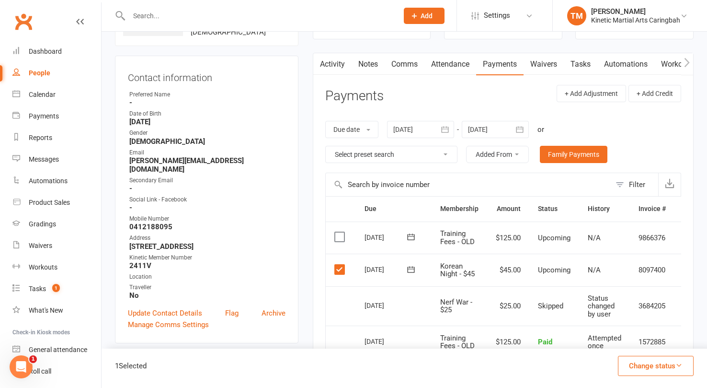
click at [383, 271] on div "[DATE]" at bounding box center [387, 269] width 44 height 15
click at [332, 268] on td "Select this" at bounding box center [341, 269] width 30 height 33
click at [338, 267] on label at bounding box center [340, 269] width 13 height 10
click at [338, 264] on input "checkbox" at bounding box center [337, 264] width 6 height 0
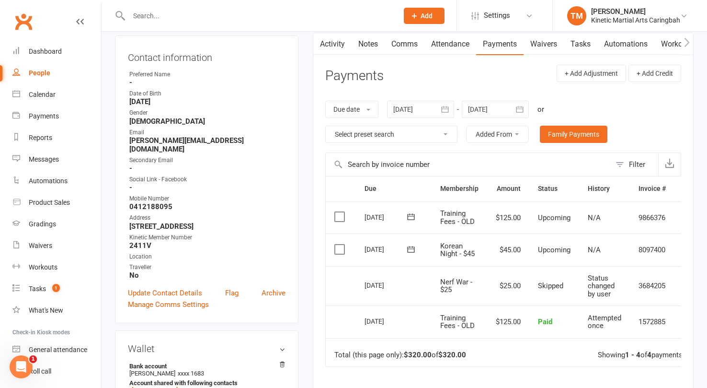
scroll to position [101, 0]
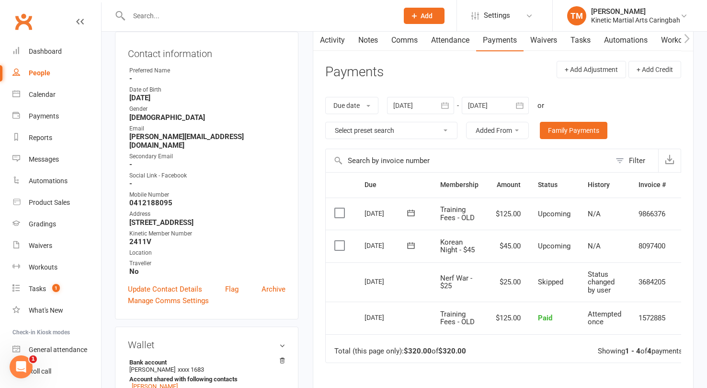
click at [406, 242] on icon at bounding box center [411, 245] width 10 height 10
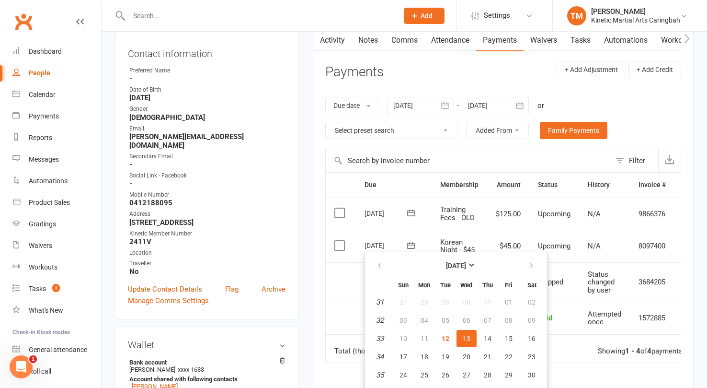
click at [337, 242] on label at bounding box center [340, 245] width 13 height 10
click at [337, 240] on input "checkbox" at bounding box center [337, 240] width 6 height 0
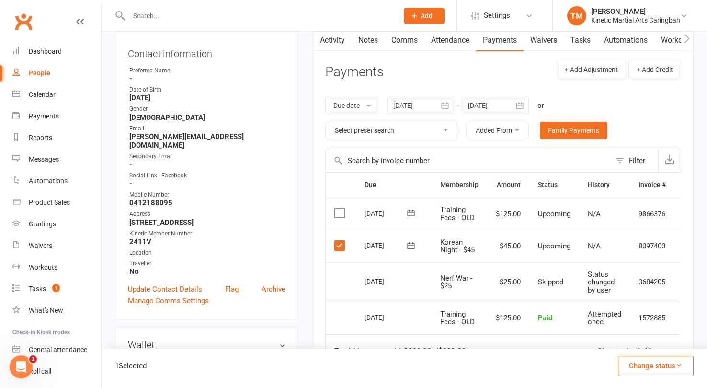
click at [684, 371] on button "Change status" at bounding box center [656, 365] width 76 height 20
click at [642, 336] on link "Skipped" at bounding box center [645, 339] width 95 height 19
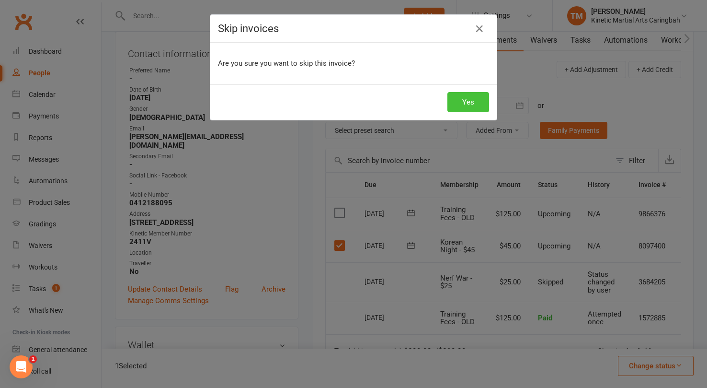
click at [482, 103] on button "Yes" at bounding box center [468, 102] width 42 height 20
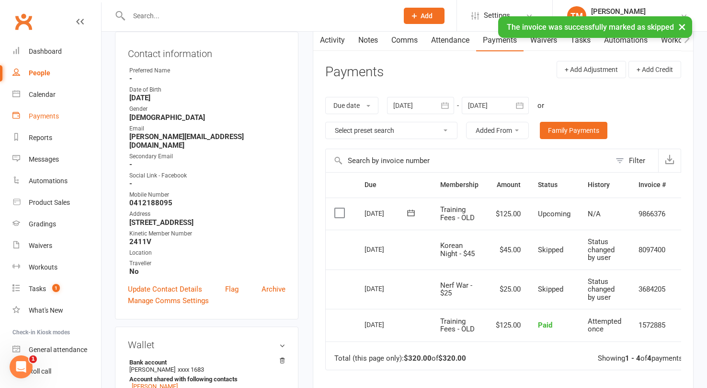
click at [42, 112] on div "Payments" at bounding box center [44, 116] width 30 height 8
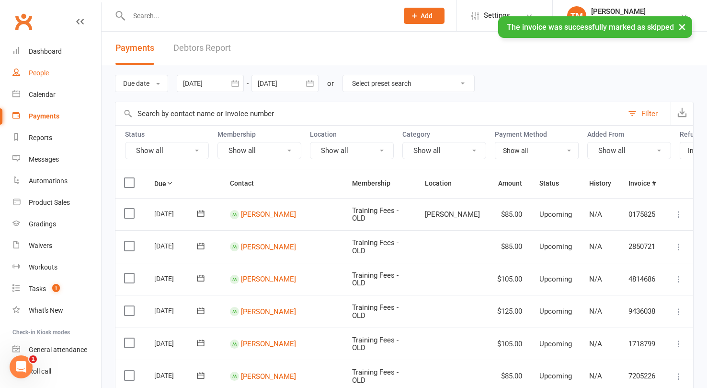
click at [48, 73] on div "People" at bounding box center [39, 73] width 20 height 8
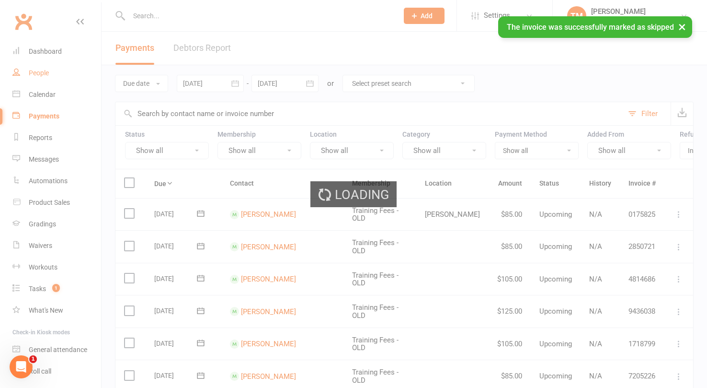
select select "100"
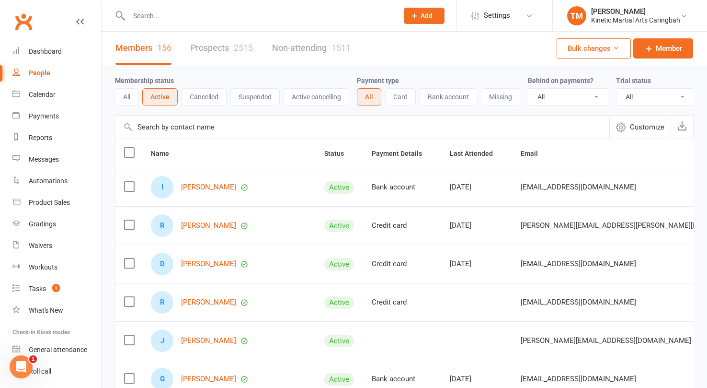
click at [622, 41] on button "Bulk changes" at bounding box center [594, 48] width 74 height 20
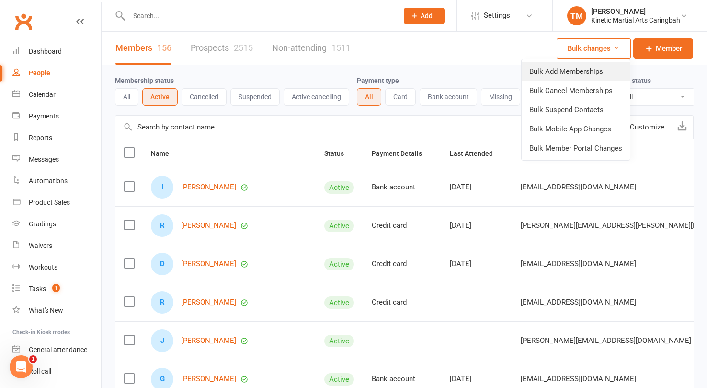
click at [594, 73] on link "Bulk Add Memberships" at bounding box center [576, 71] width 108 height 19
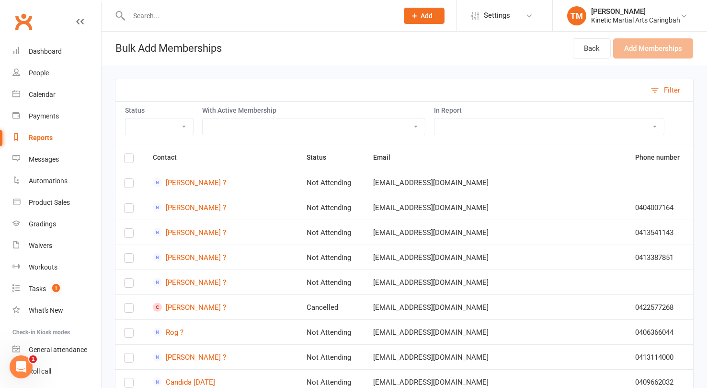
click at [516, 125] on select "All Active Members All People for Mail Chip Comms Settings for Active Members u…" at bounding box center [548, 126] width 229 height 16
select select "167366"
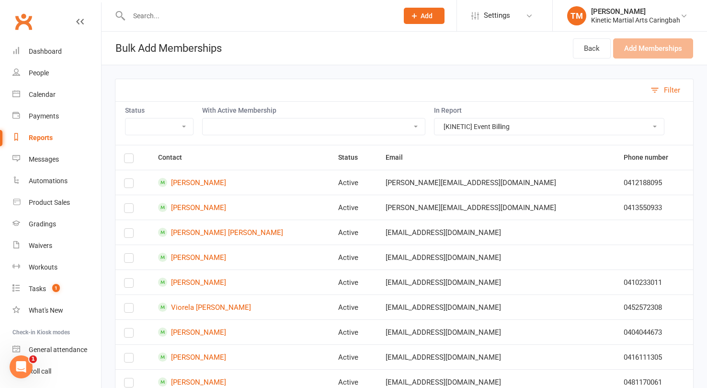
click at [124, 183] on td at bounding box center [132, 182] width 34 height 25
click at [127, 185] on label at bounding box center [129, 185] width 10 height 0
click at [127, 179] on input "checkbox" at bounding box center [129, 179] width 10 height 0
click at [663, 51] on button "Add Memberships (1)" at bounding box center [648, 48] width 89 height 20
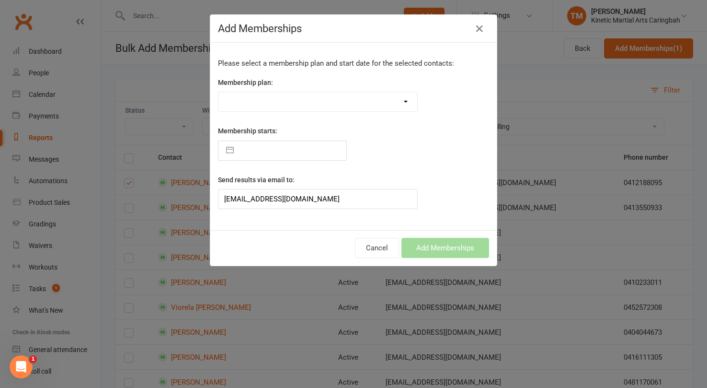
click at [291, 144] on input "text" at bounding box center [293, 150] width 108 height 19
select select "6"
select select "2025"
select select "7"
select select "2025"
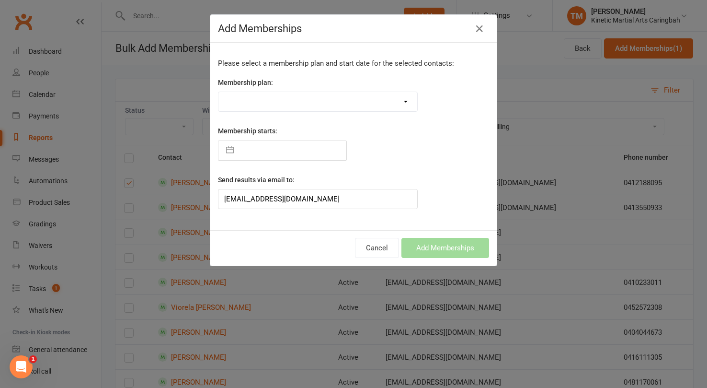
select select "8"
select select "2025"
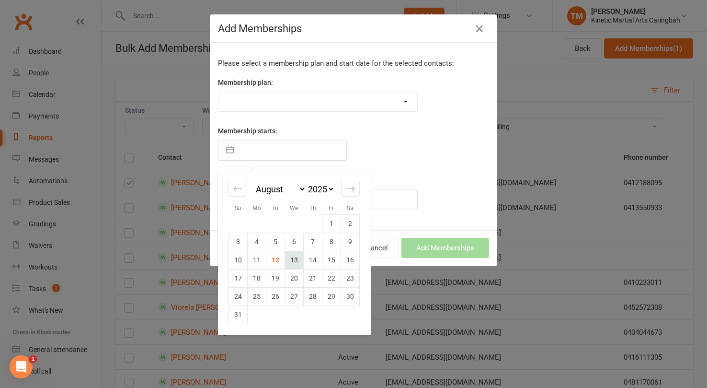
click at [294, 265] on td "13" at bounding box center [294, 260] width 19 height 18
type input "[DATE]"
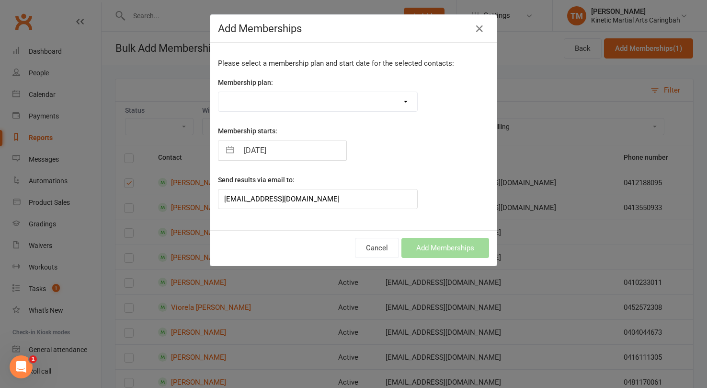
click at [300, 100] on select "Training Fees - $68 Fortnightly Training Fees (Once/Week) - $49 Fortnightly Fre…" at bounding box center [317, 101] width 199 height 19
select select "38326"
type input "[DATE]"
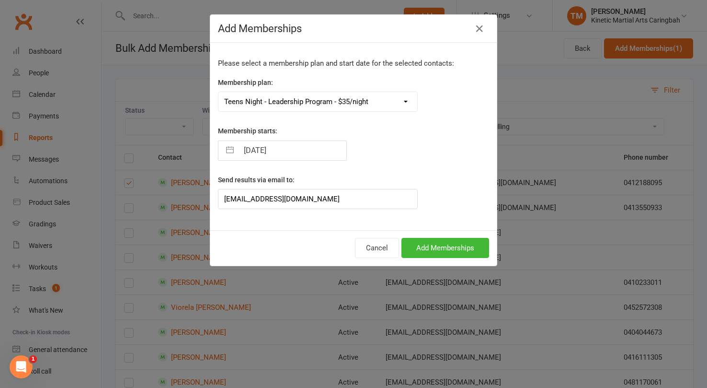
click at [333, 98] on select "Training Fees - $68 Fortnightly Training Fees (Once/Week) - $49 Fortnightly Fre…" at bounding box center [317, 101] width 199 height 19
click at [285, 151] on input "[DATE]" at bounding box center [293, 150] width 108 height 19
select select "6"
select select "2025"
select select "7"
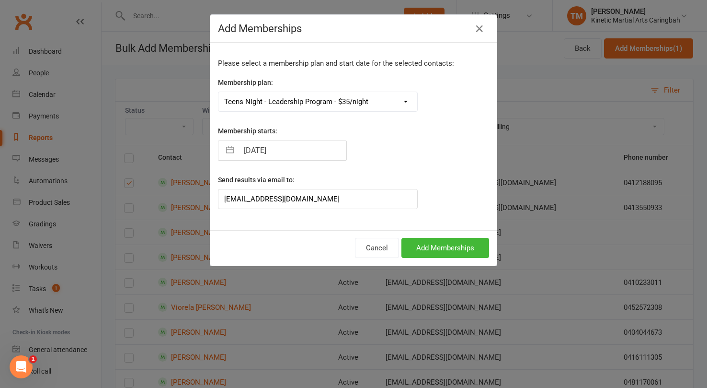
select select "2025"
select select "8"
select select "2025"
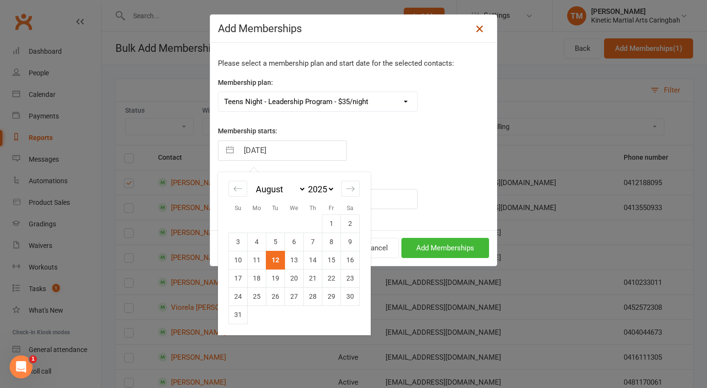
click at [479, 28] on icon at bounding box center [479, 28] width 11 height 11
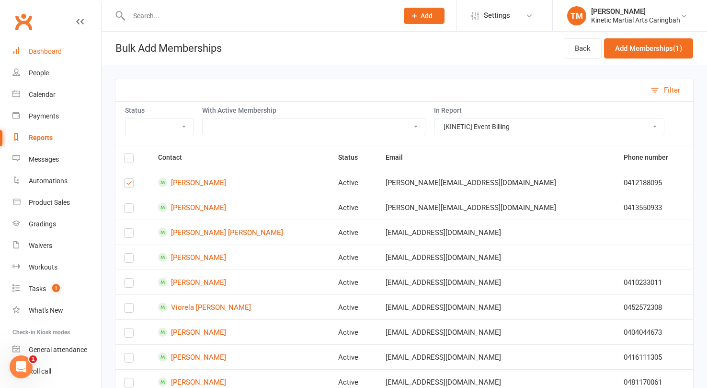
click at [51, 51] on div "Dashboard" at bounding box center [45, 51] width 33 height 8
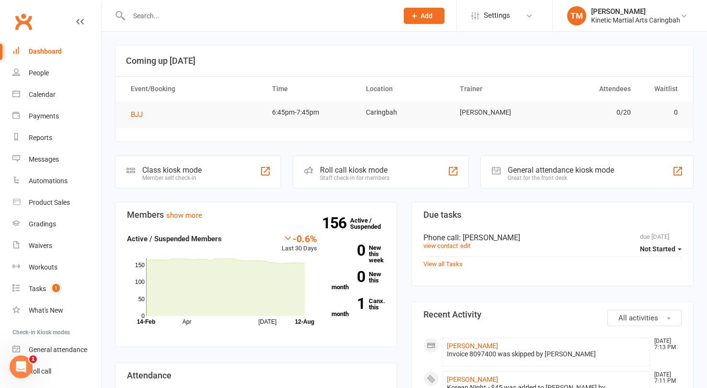
click at [434, 17] on button "Add" at bounding box center [424, 16] width 41 height 16
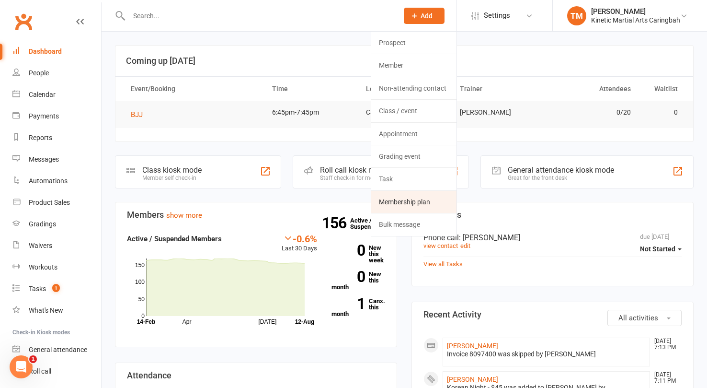
click at [411, 203] on link "Membership plan" at bounding box center [413, 202] width 85 height 22
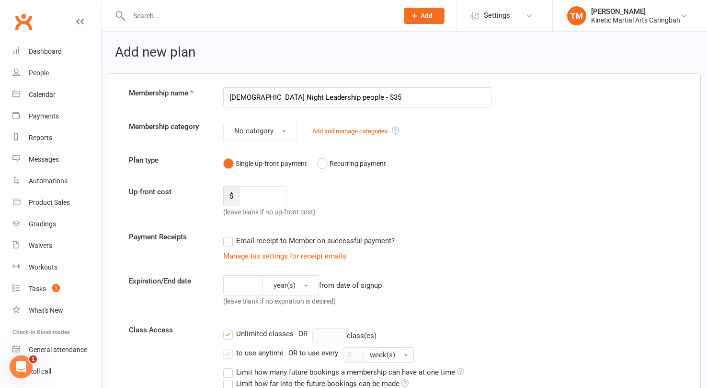
scroll to position [12, 0]
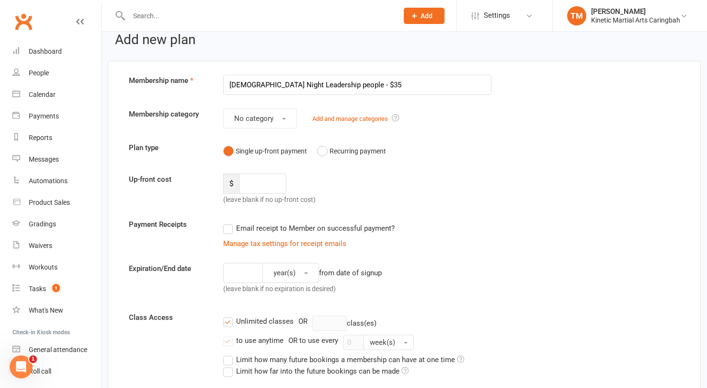
type input "Korean Night Leadership people - $35"
click at [261, 178] on input "number" at bounding box center [263, 183] width 48 height 20
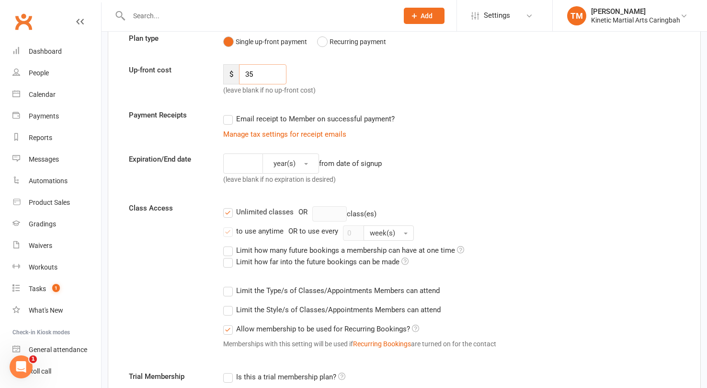
scroll to position [125, 0]
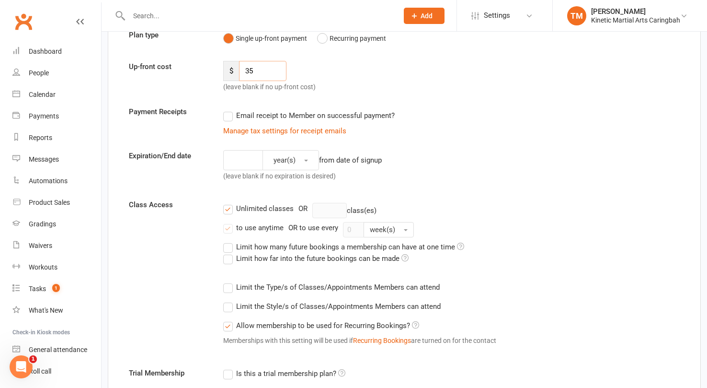
type input "35"
click at [227, 206] on label "Unlimited classes" at bounding box center [258, 208] width 70 height 11
click at [227, 203] on input "Unlimited classes" at bounding box center [226, 203] width 6 height 0
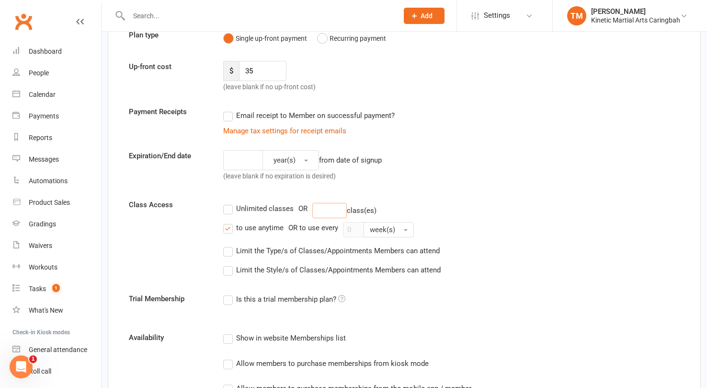
click at [331, 210] on input "number" at bounding box center [329, 210] width 34 height 15
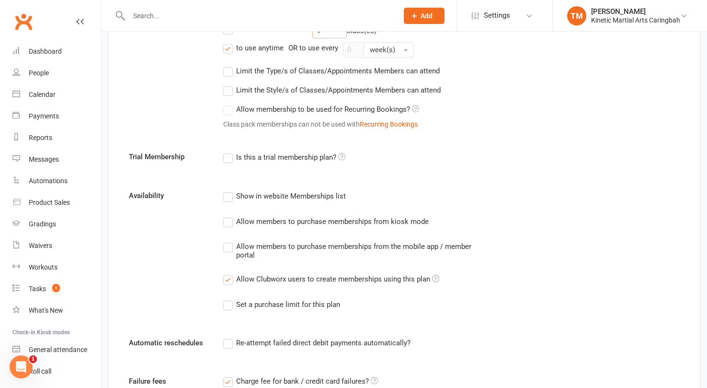
scroll to position [305, 0]
type input "1"
click at [227, 220] on label "Allow members to purchase memberships from kiosk mode" at bounding box center [326, 220] width 206 height 11
click at [227, 215] on input "Allow members to purchase memberships from kiosk mode" at bounding box center [226, 215] width 6 height 0
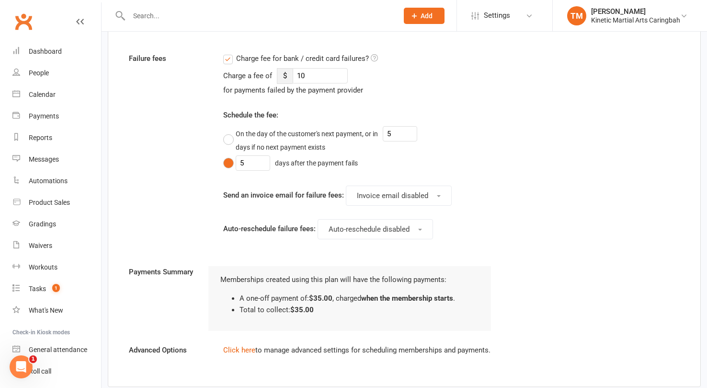
scroll to position [694, 0]
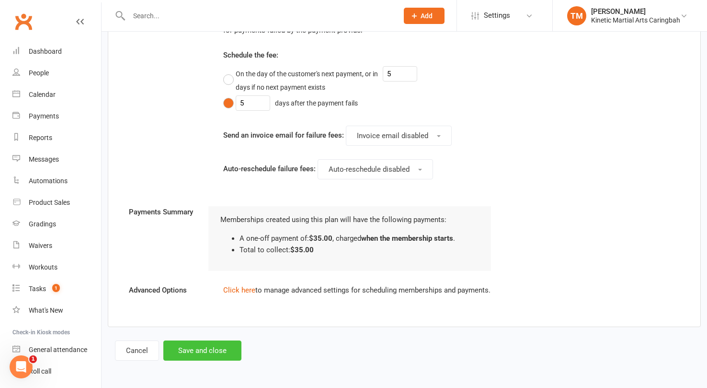
click at [225, 346] on button "Save and close" at bounding box center [202, 350] width 78 height 20
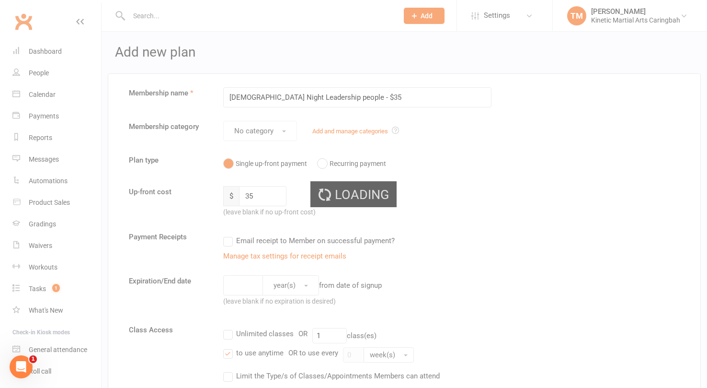
select select "100"
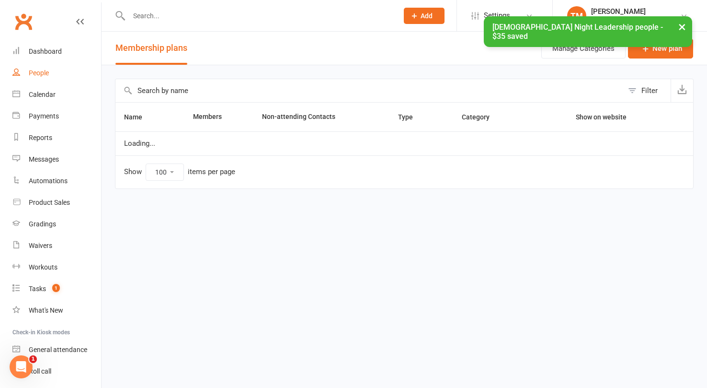
click at [40, 73] on div "People" at bounding box center [39, 73] width 20 height 8
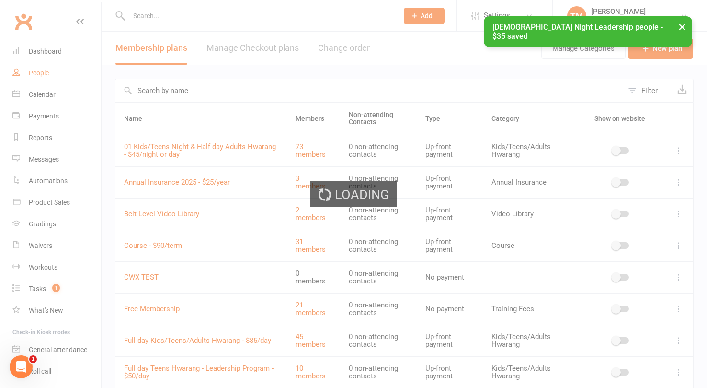
select select "100"
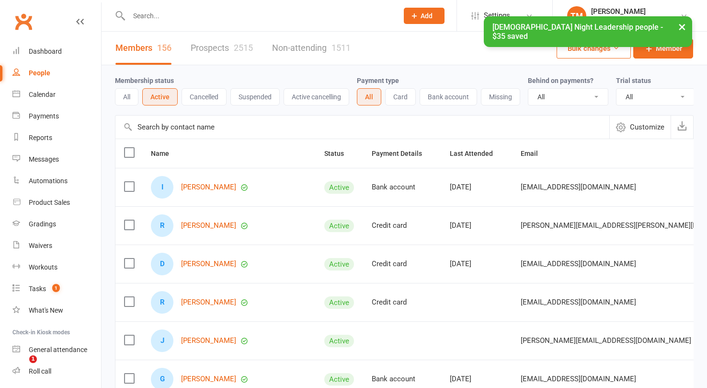
select select "100"
click at [609, 45] on button "Bulk changes" at bounding box center [594, 48] width 74 height 20
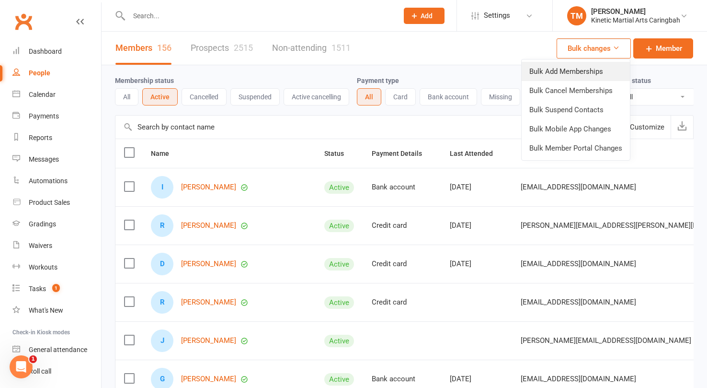
click at [604, 76] on link "Bulk Add Memberships" at bounding box center [576, 71] width 108 height 19
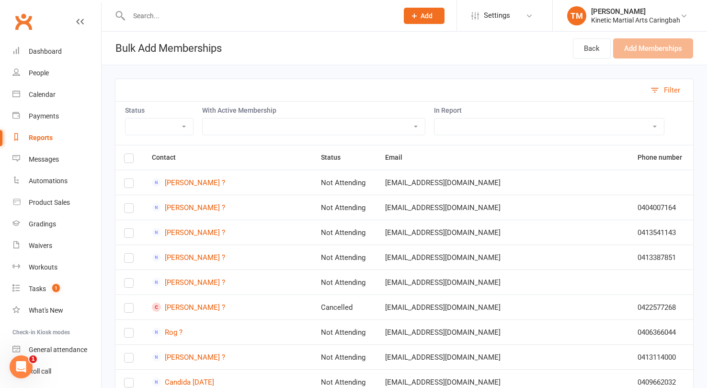
click at [528, 129] on select "All Active Members All People for Mail Chip Comms Settings for Active Members u…" at bounding box center [548, 126] width 229 height 16
select select "167366"
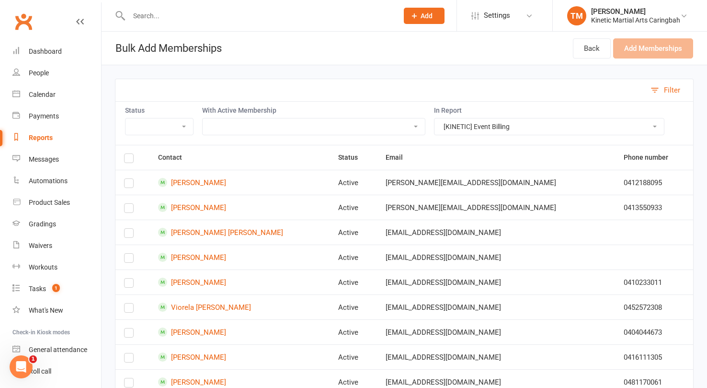
click at [130, 185] on label at bounding box center [129, 185] width 10 height 0
click at [130, 179] on input "checkbox" at bounding box center [129, 179] width 10 height 0
click at [680, 40] on button "Add Memberships (1)" at bounding box center [648, 48] width 89 height 20
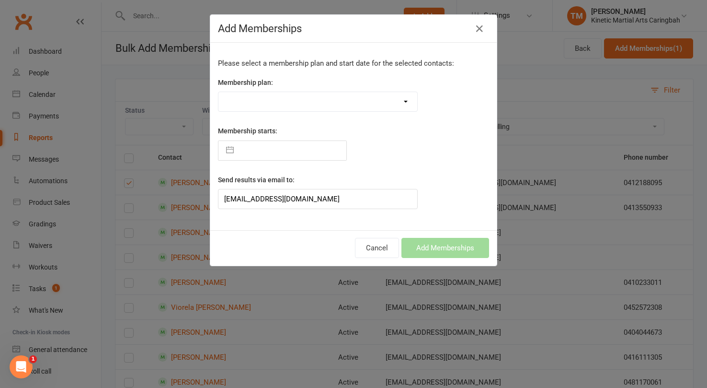
click at [329, 105] on select "Training Fees - $68 Fortnightly Training Fees (Once/Week) - $49 Fortnightly Fre…" at bounding box center [317, 101] width 199 height 19
select select "57763"
type input "[DATE]"
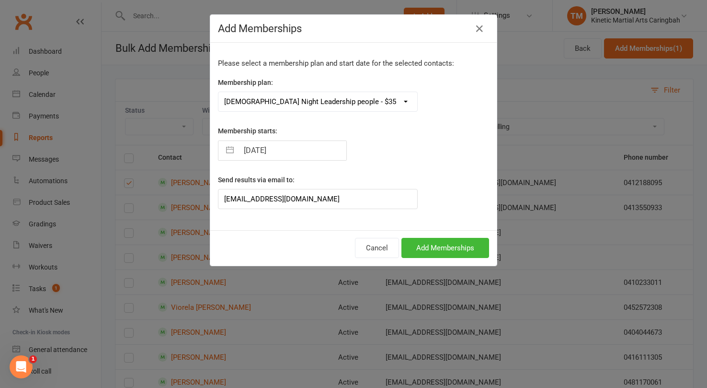
click at [294, 156] on input "[DATE]" at bounding box center [293, 150] width 108 height 19
select select "6"
select select "2025"
select select "7"
select select "2025"
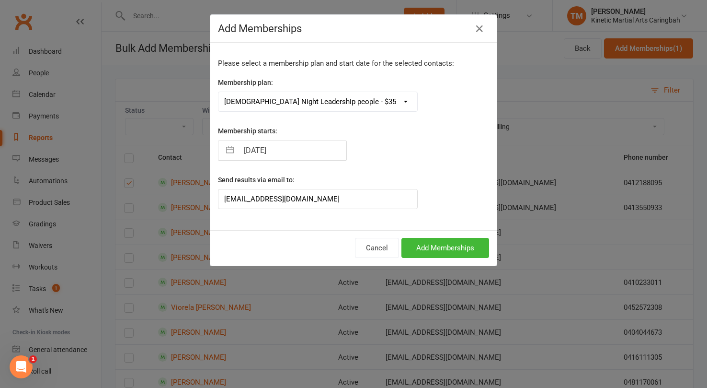
select select "8"
select select "2025"
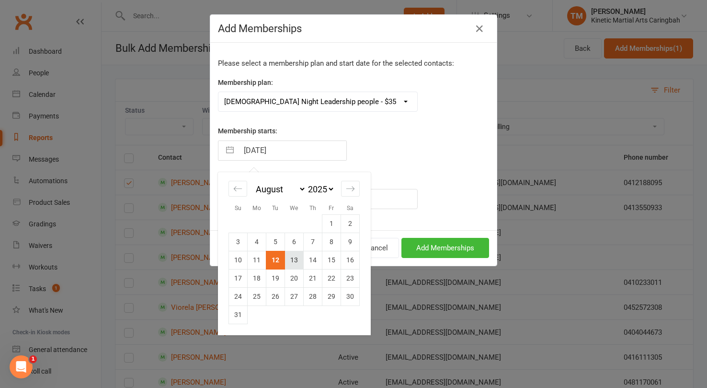
click at [294, 259] on td "13" at bounding box center [294, 260] width 19 height 18
type input "[DATE]"
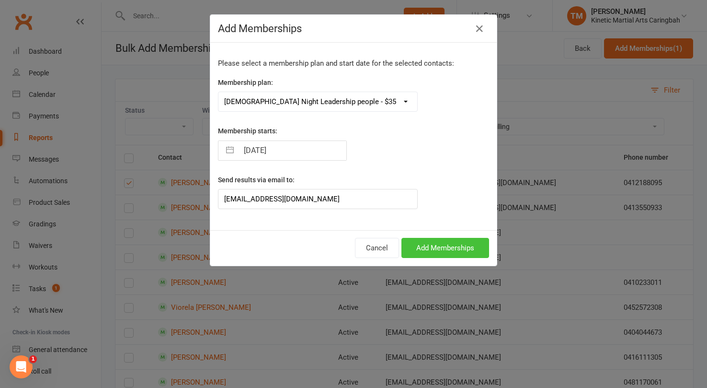
click at [435, 247] on button "Add Memberships" at bounding box center [445, 248] width 88 height 20
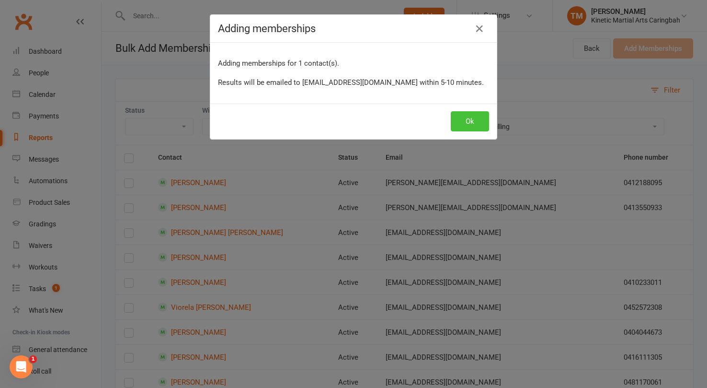
click at [469, 125] on button "Ok" at bounding box center [470, 121] width 38 height 20
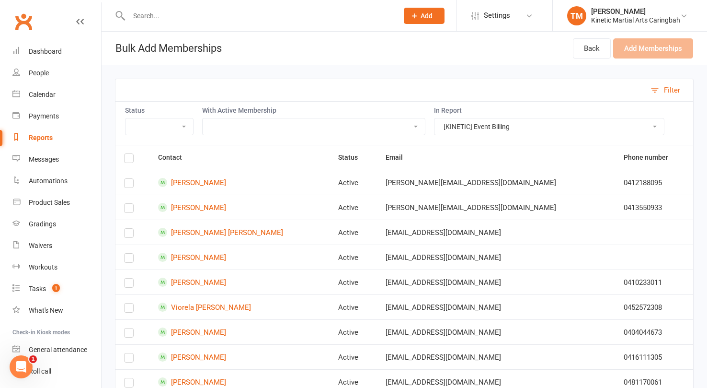
click at [224, 14] on input "text" at bounding box center [258, 15] width 265 height 13
type input "a"
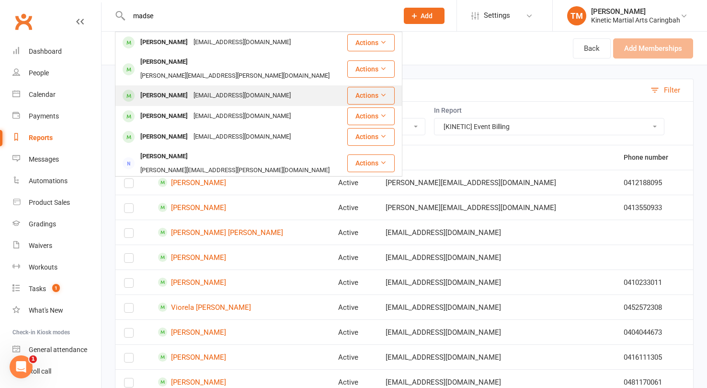
type input "madse"
click at [189, 89] on div "[PERSON_NAME]" at bounding box center [163, 96] width 53 height 14
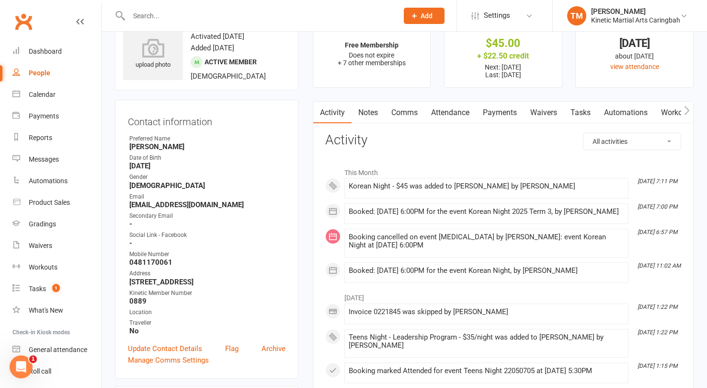
scroll to position [41, 0]
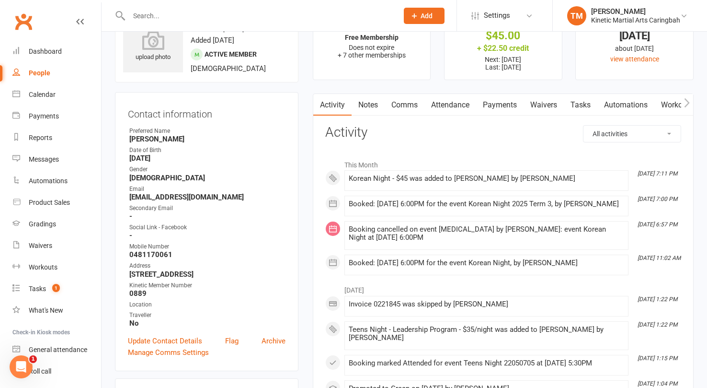
click at [499, 101] on link "Payments" at bounding box center [499, 105] width 47 height 22
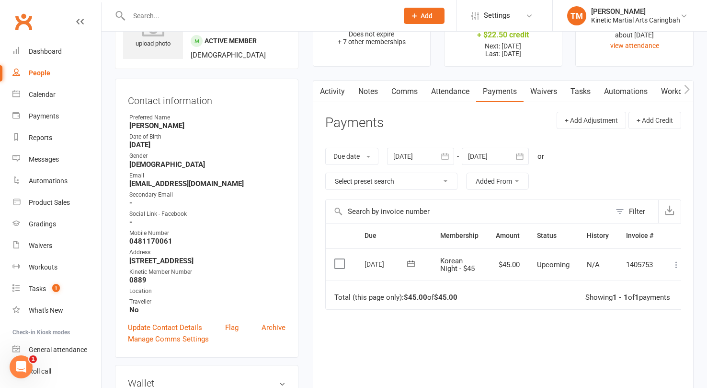
scroll to position [56, 0]
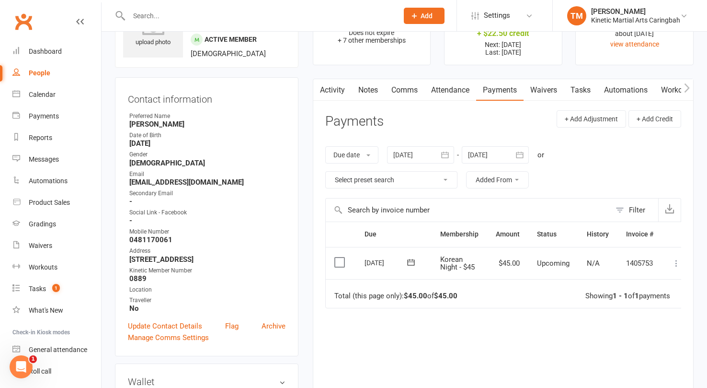
click at [341, 261] on label at bounding box center [340, 262] width 13 height 10
click at [341, 257] on input "checkbox" at bounding box center [337, 257] width 6 height 0
click at [679, 364] on icon "button" at bounding box center [678, 364] width 7 height 7
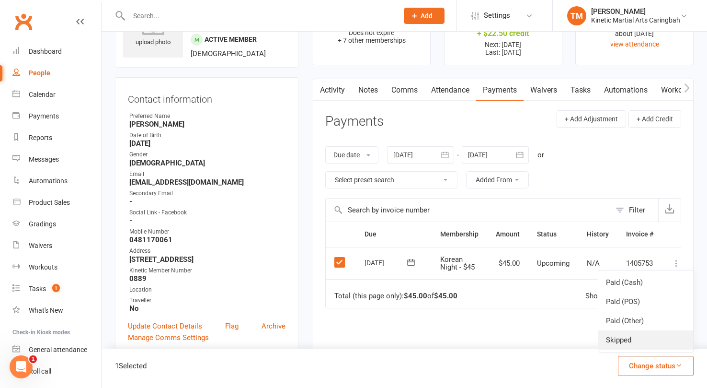
click at [629, 341] on link "Skipped" at bounding box center [645, 339] width 95 height 19
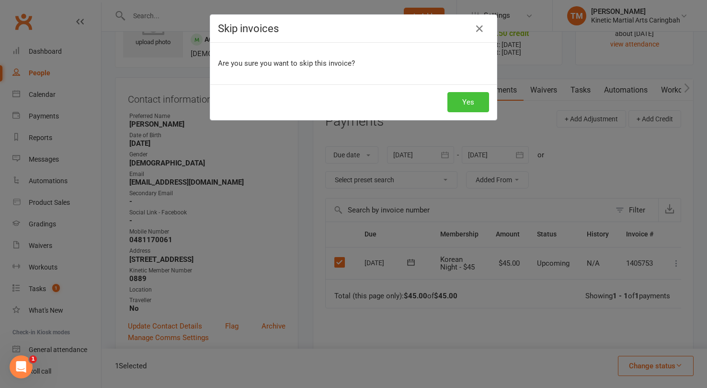
click at [474, 106] on button "Yes" at bounding box center [468, 102] width 42 height 20
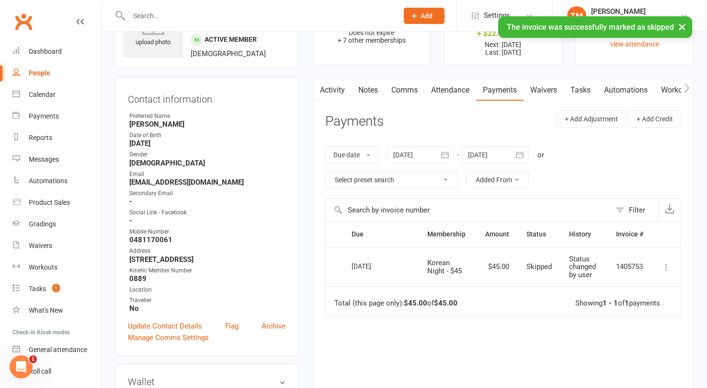
click at [239, 14] on input "text" at bounding box center [258, 15] width 265 height 13
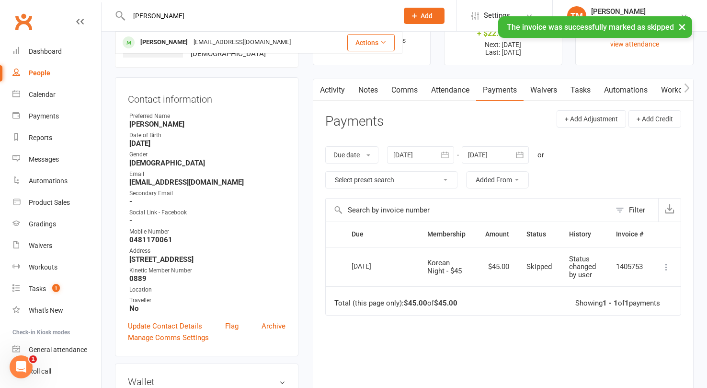
type input "marc mad"
click at [192, 16] on div "× The invoice was successfully marked as skipped" at bounding box center [347, 16] width 695 height 0
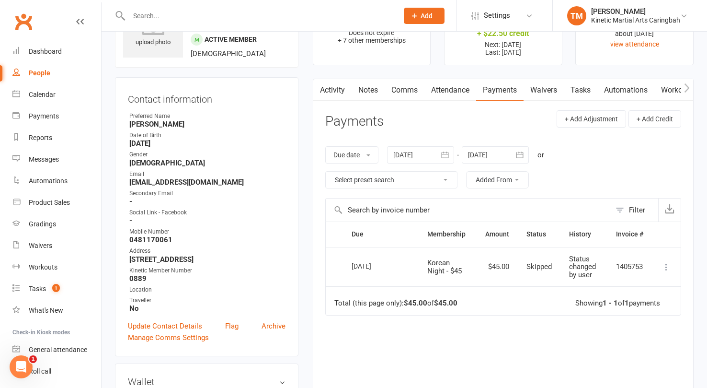
scroll to position [0, 0]
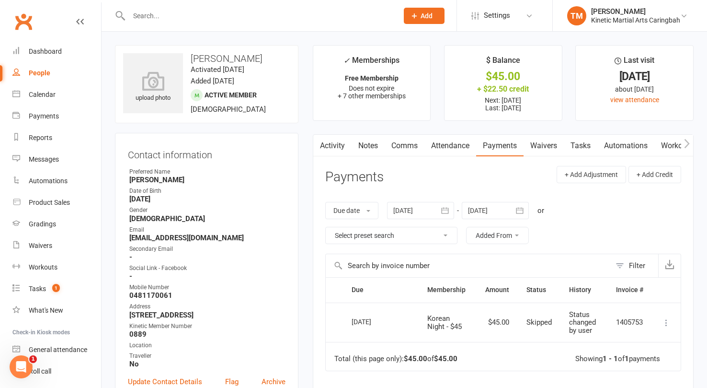
click at [251, 16] on input "text" at bounding box center [258, 15] width 265 height 13
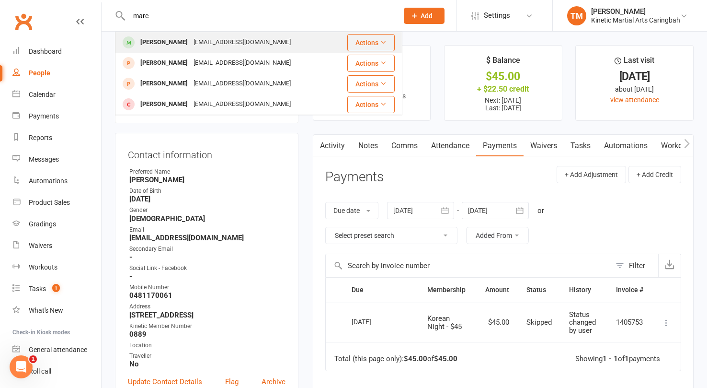
type input "marc"
click at [215, 43] on div "[EMAIL_ADDRESS][DOMAIN_NAME]" at bounding box center [242, 42] width 103 height 14
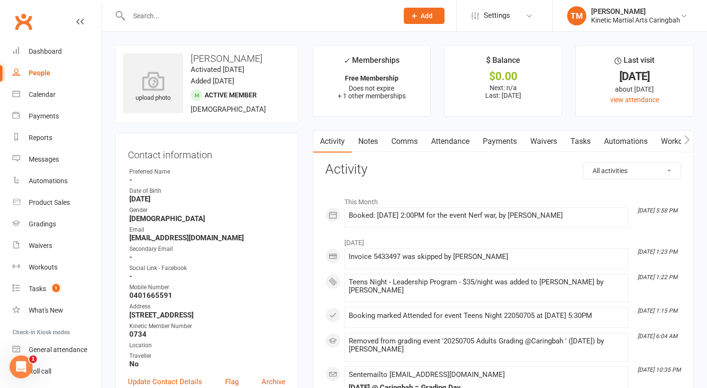
click at [246, 11] on input "text" at bounding box center [258, 15] width 265 height 13
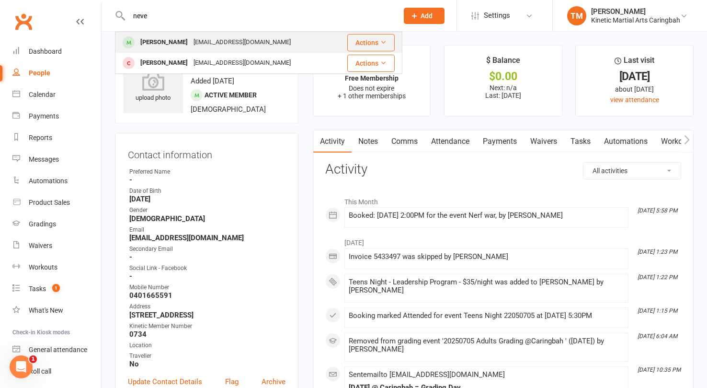
type input "neve"
click at [263, 39] on div "Neve Magill noemail@example.com" at bounding box center [225, 43] width 219 height 20
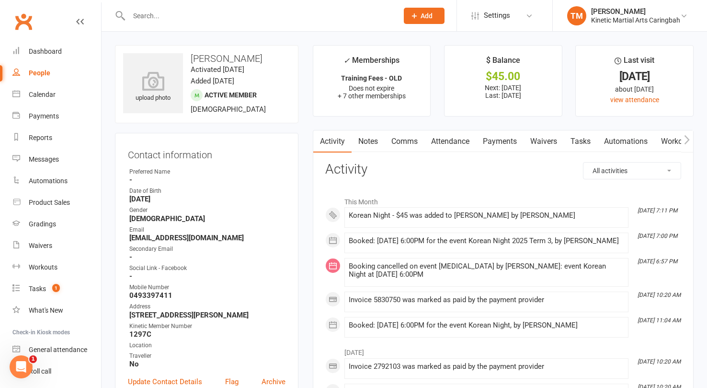
click at [161, 17] on input "text" at bounding box center [258, 15] width 265 height 13
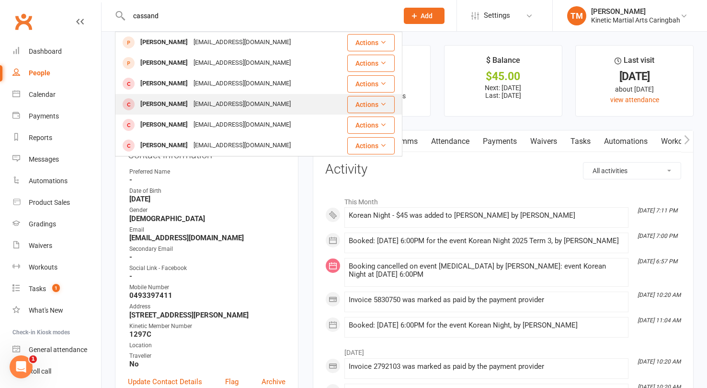
type input "cassand"
click at [220, 108] on div "cassmoeller@gmail.com" at bounding box center [242, 104] width 103 height 14
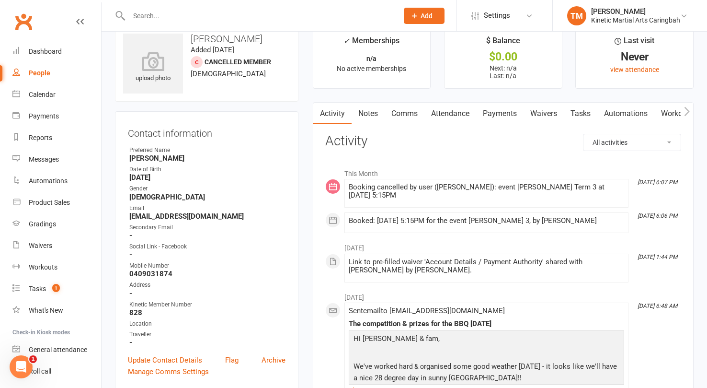
scroll to position [22, 0]
